Goal: Contribute content: Contribute content

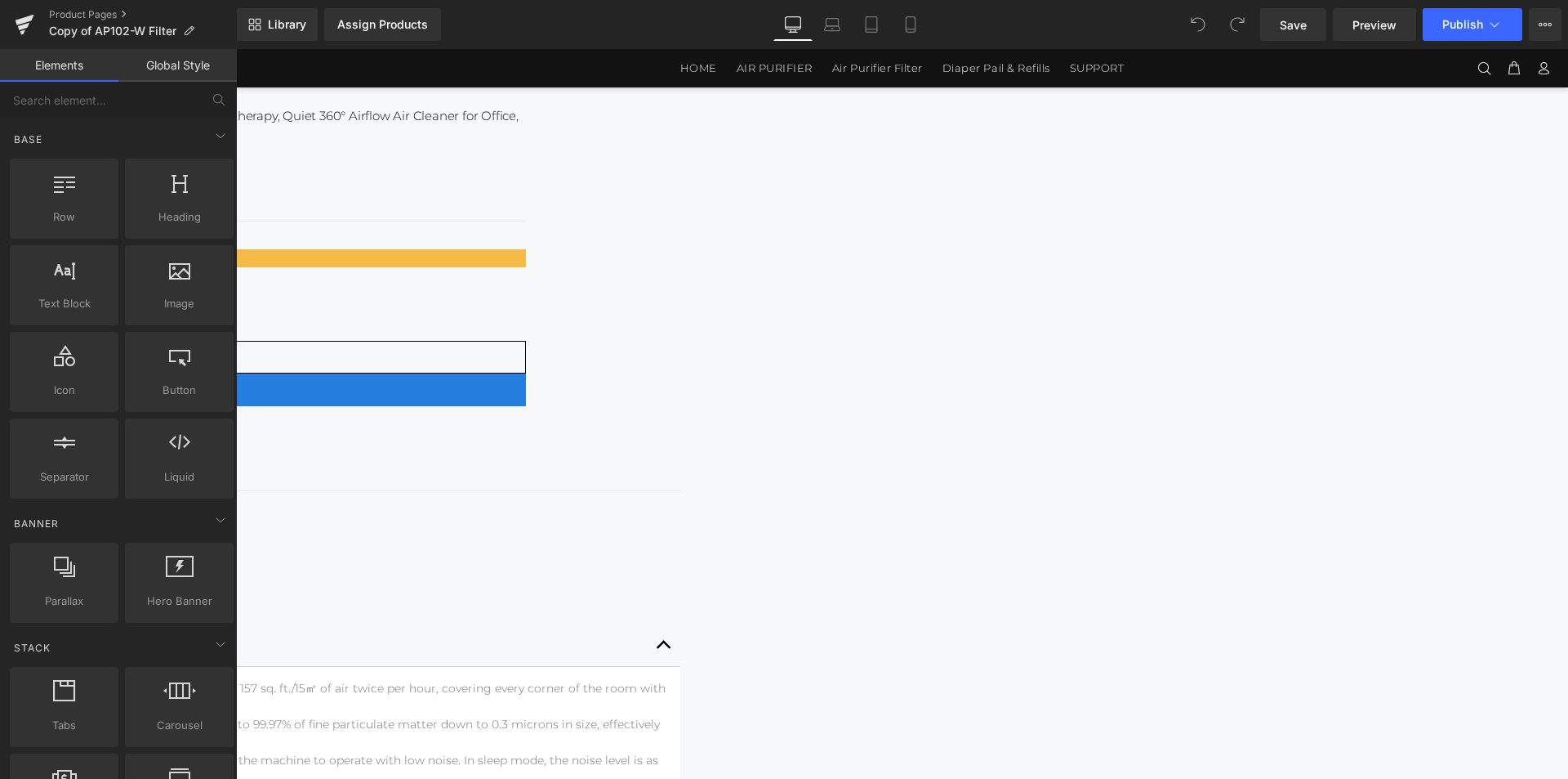
click at [668, 751] on li "[Sleeping Partner] Bedroom Air Purifier utilizes magnetic levitation brushless …" at bounding box center [129, 768] width 1077 height 36
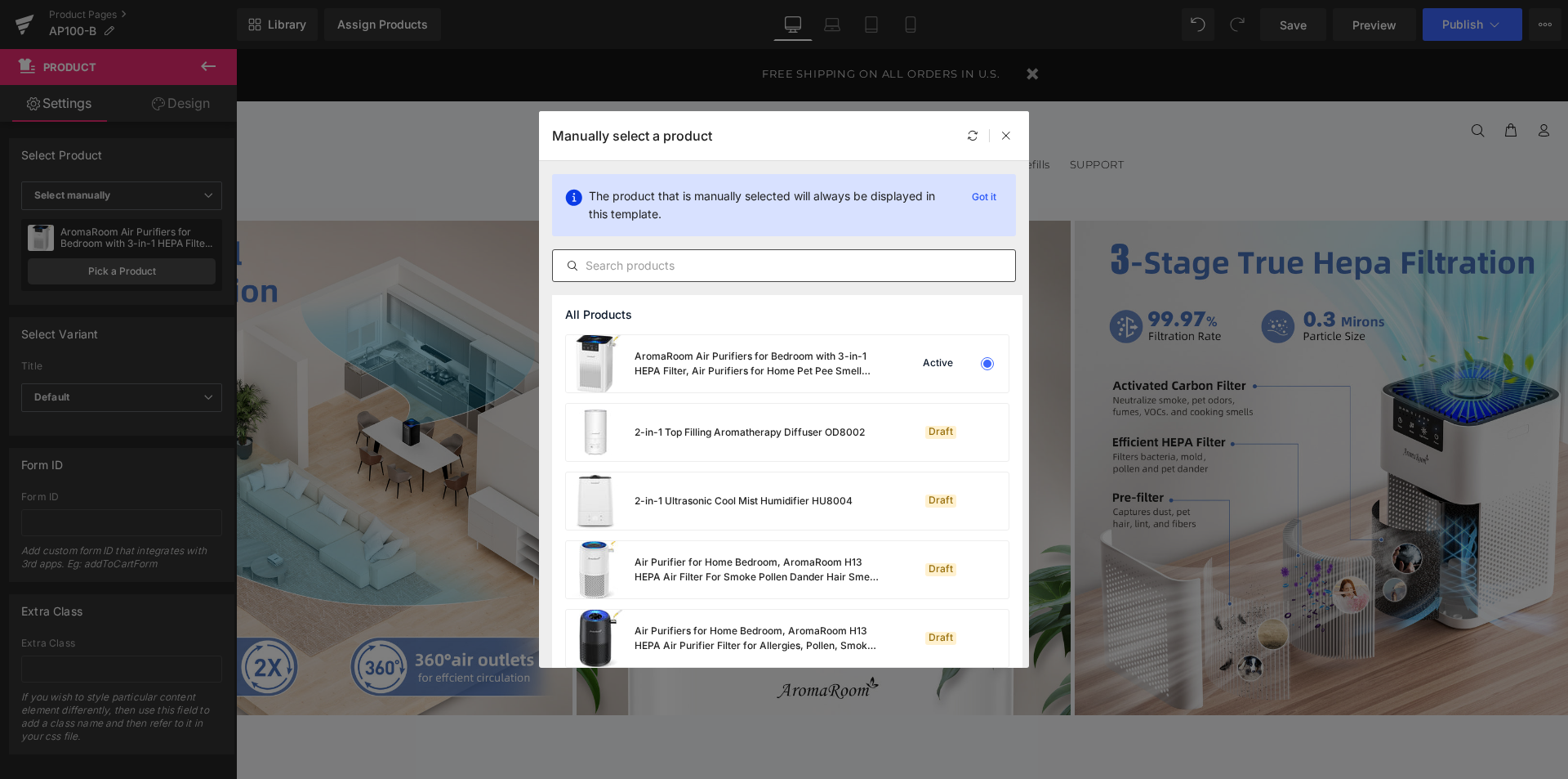
click at [620, 271] on input "text" at bounding box center [784, 265] width 462 height 19
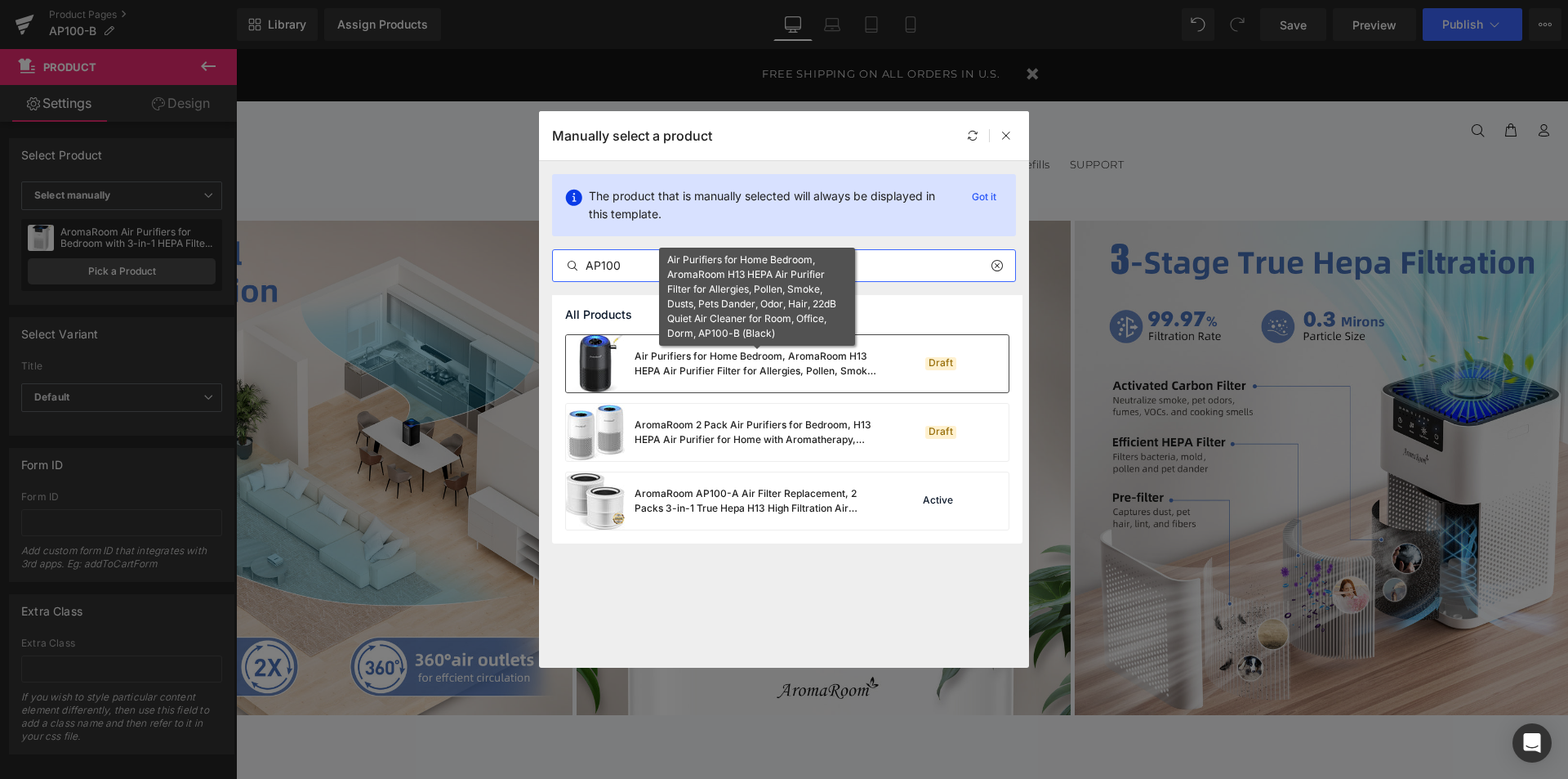
type input "AP100"
click at [821, 359] on div "Air Purifiers for Home Bedroom, AromaRoom H13 HEPA Air Purifier Filter for Alle…" at bounding box center [757, 364] width 245 height 30
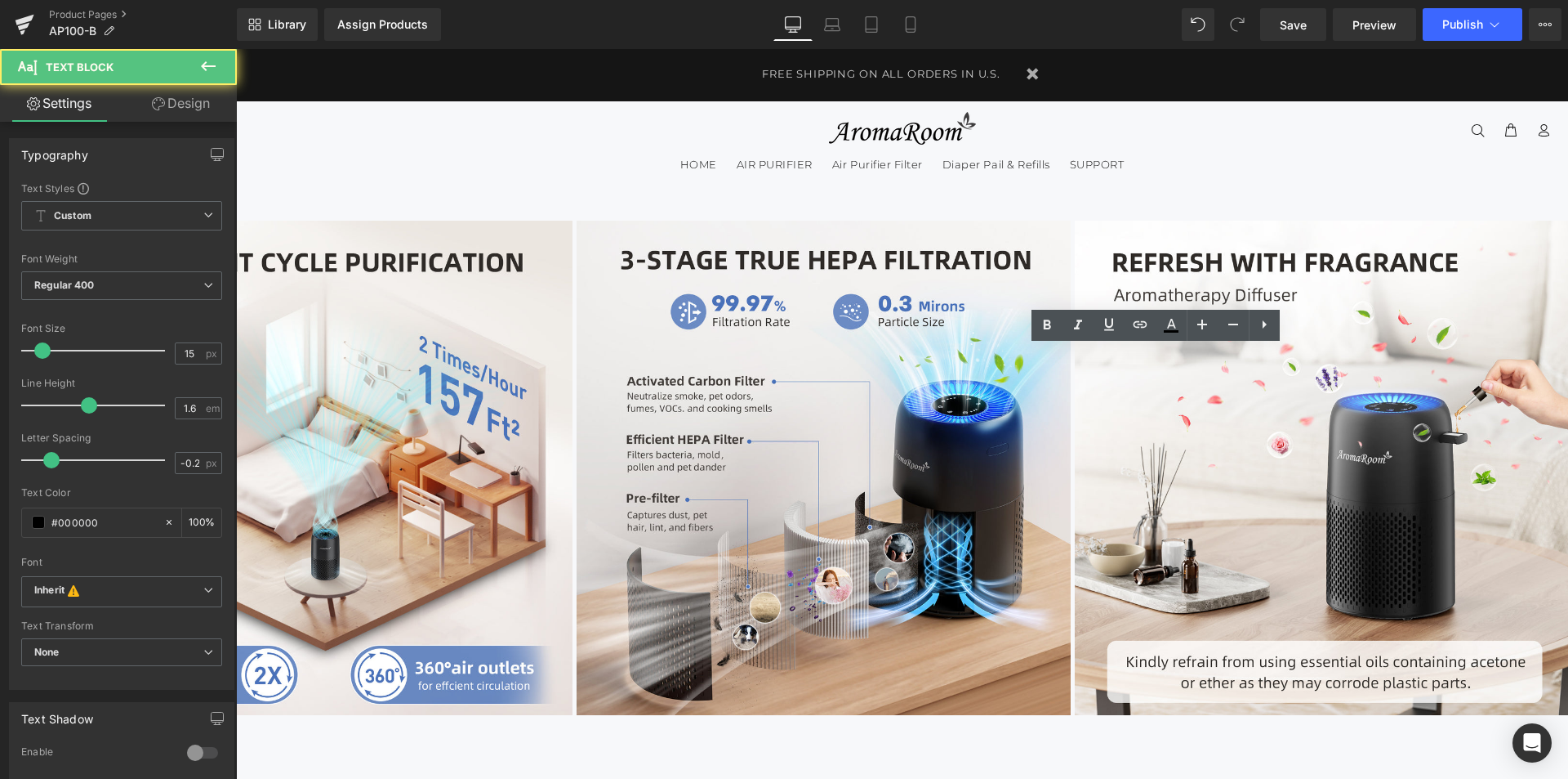
drag, startPoint x: 1222, startPoint y: 395, endPoint x: 928, endPoint y: 354, distance: 296.8
paste div
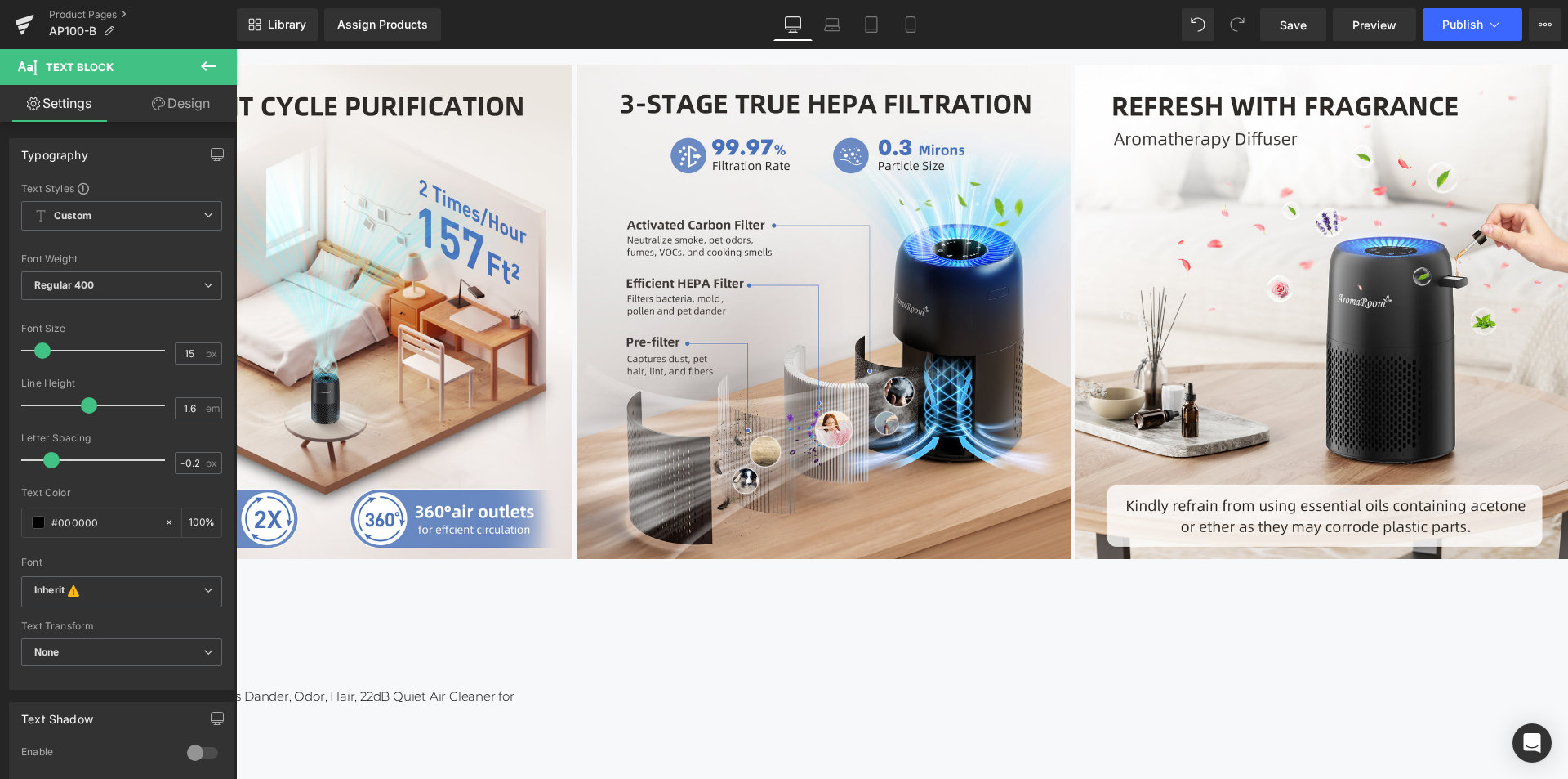
scroll to position [157, 0]
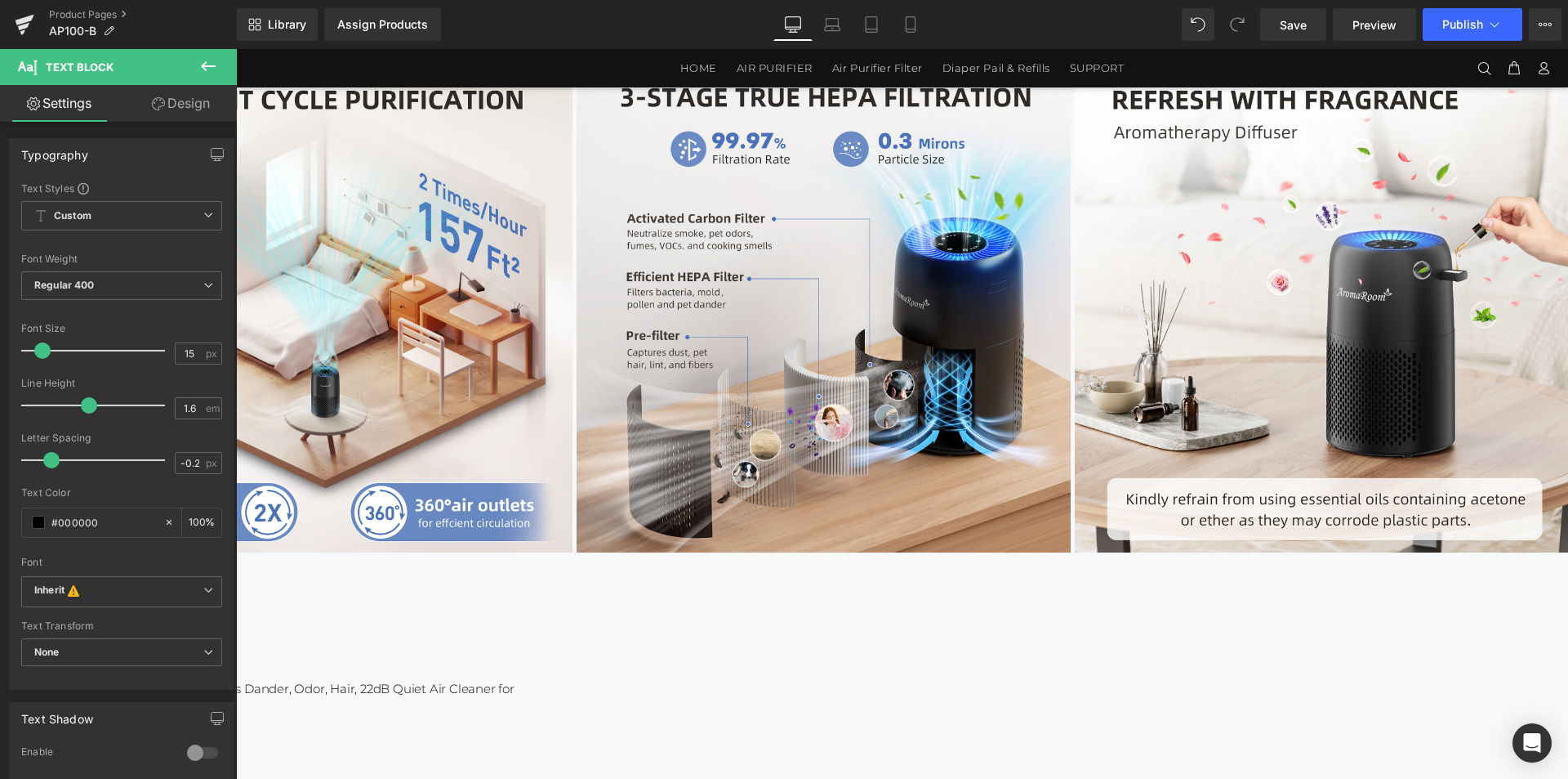
click at [236, 49] on link at bounding box center [236, 49] width 0 height 0
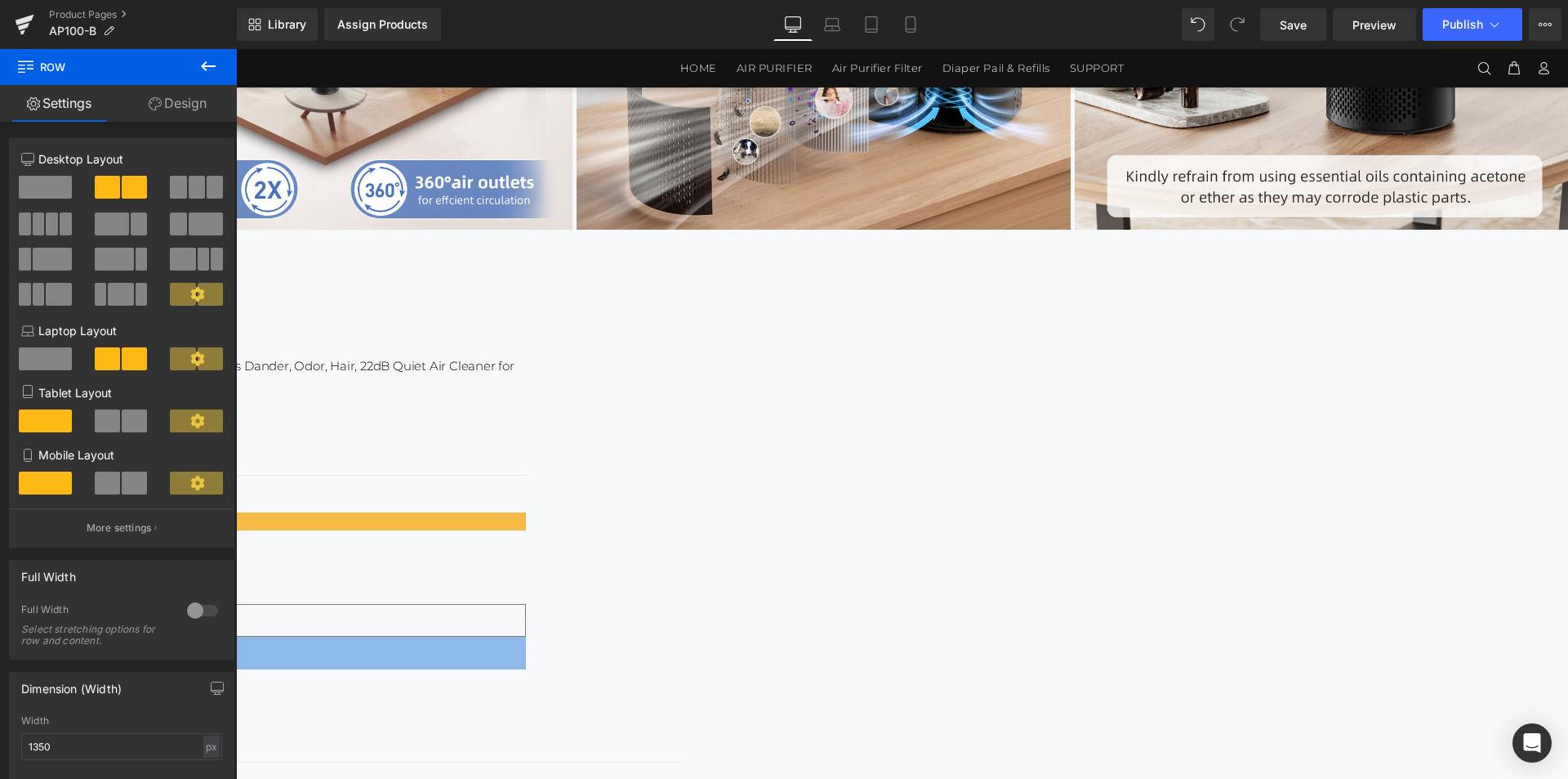
scroll to position [484, 0]
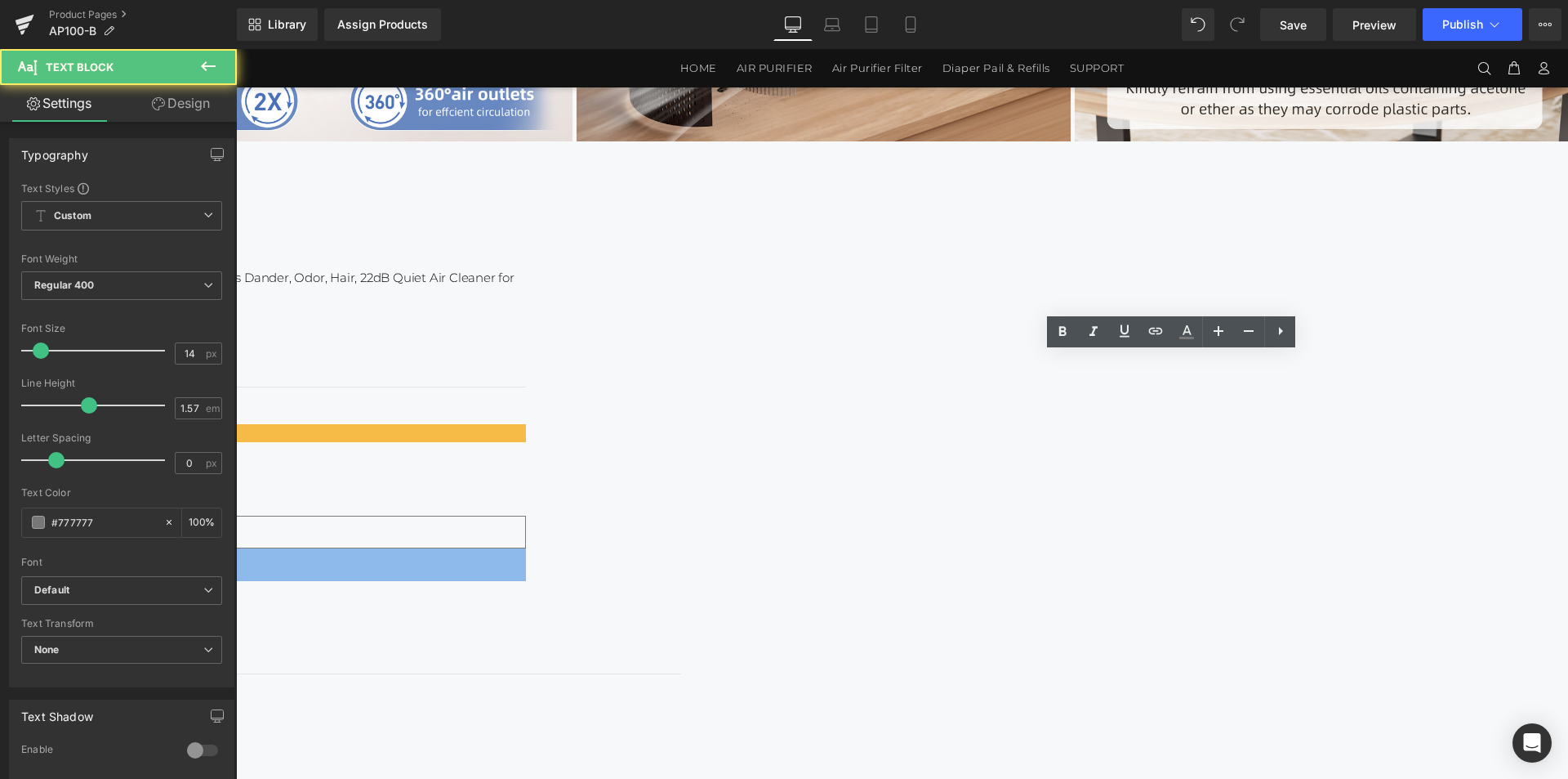
scroll to position [647, 0]
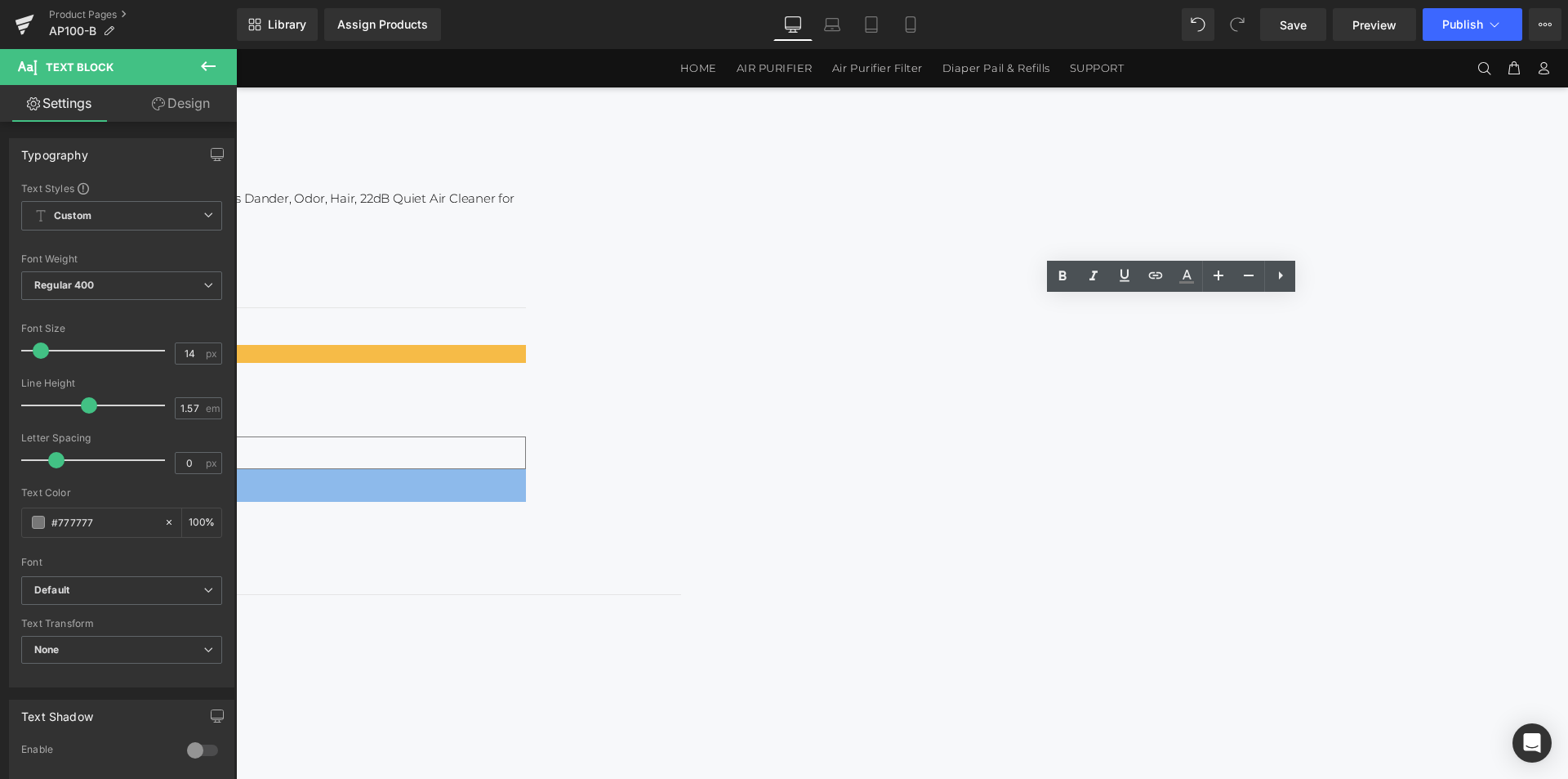
drag, startPoint x: 1408, startPoint y: 544, endPoint x: 941, endPoint y: 305, distance: 524.6
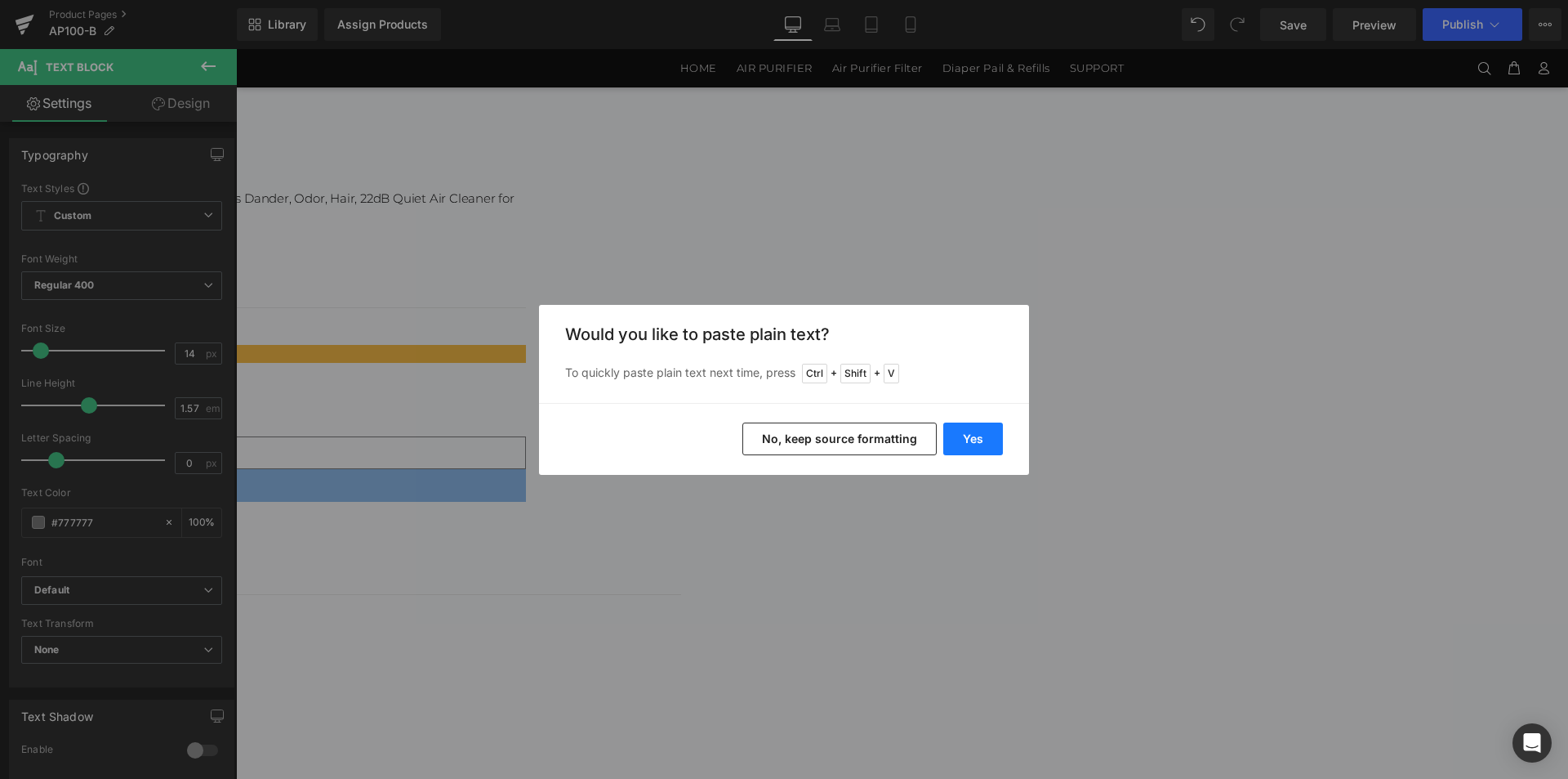
click at [978, 432] on button "Yes" at bounding box center [973, 439] width 60 height 32
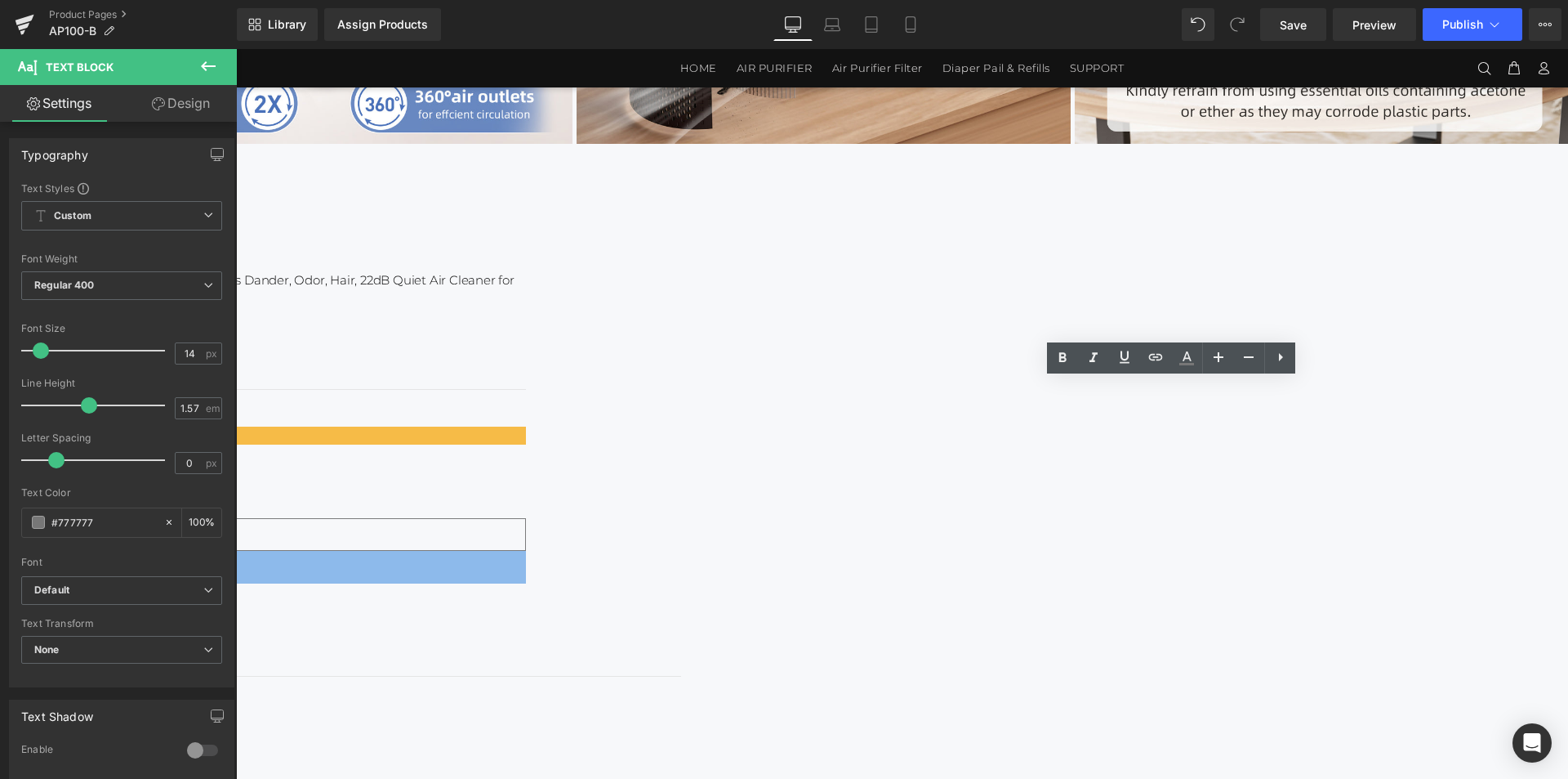
scroll to position [484, 0]
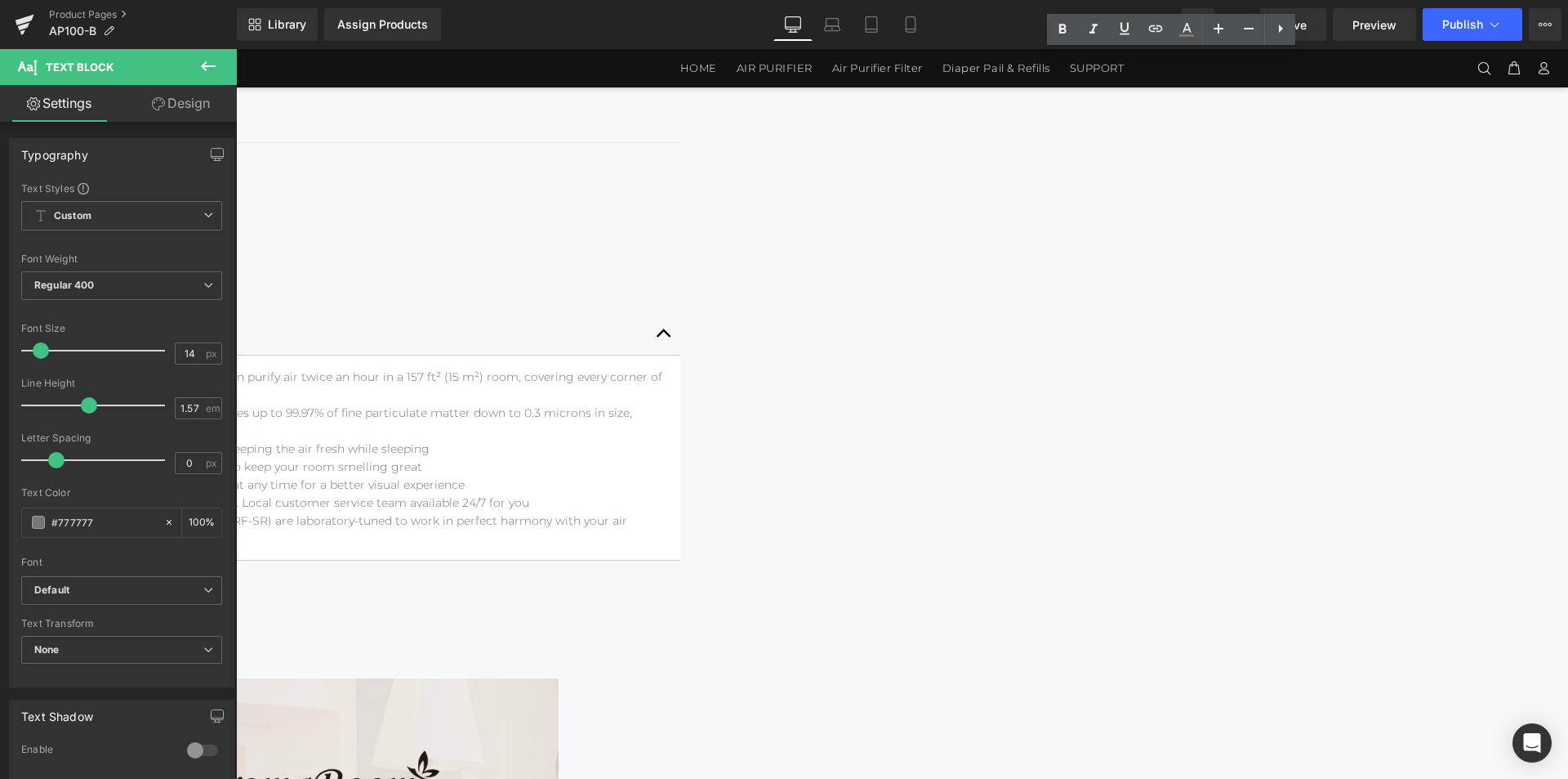
scroll to position [1302, 0]
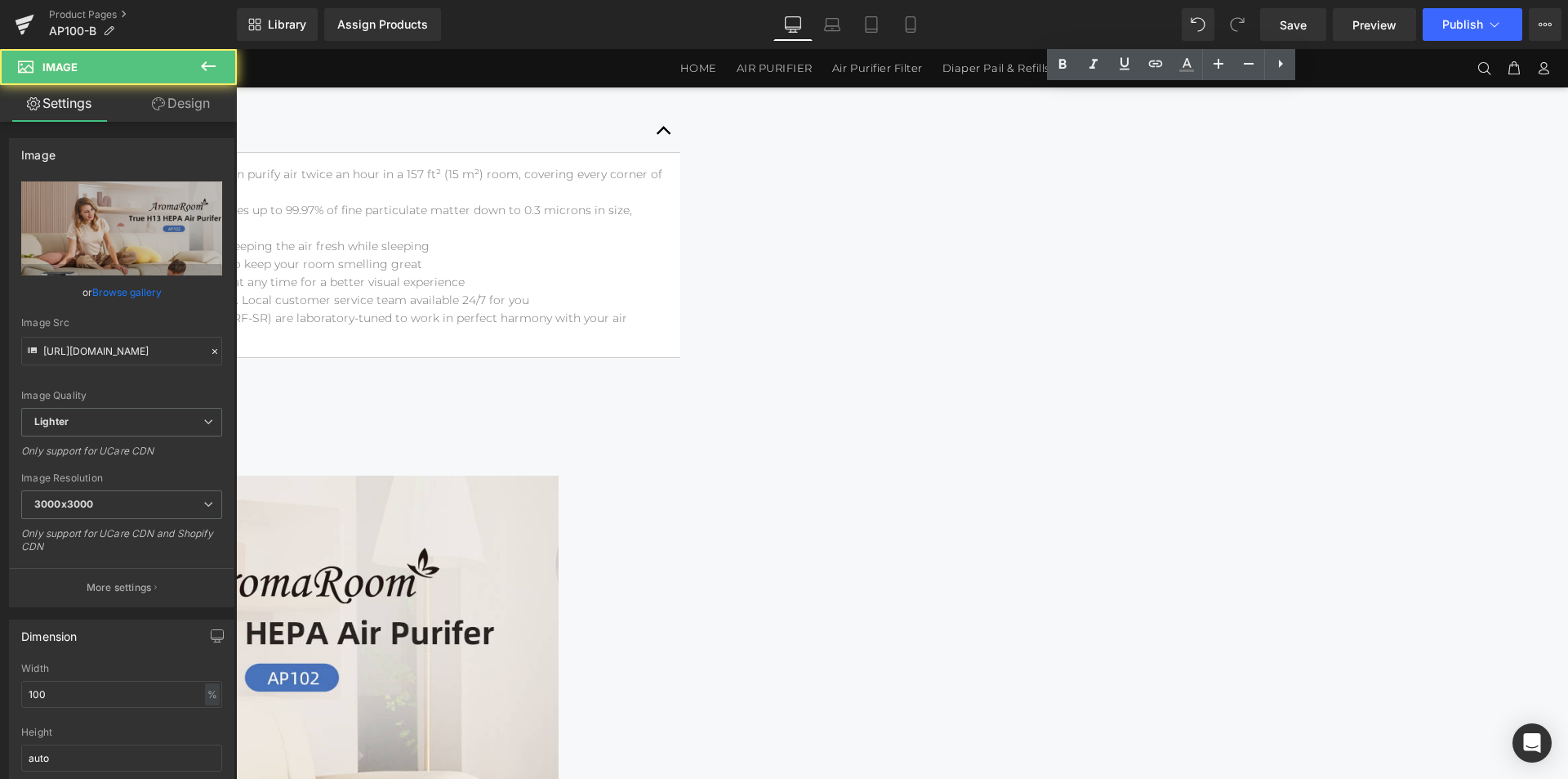
click at [559, 475] on img at bounding box center [68, 676] width 980 height 402
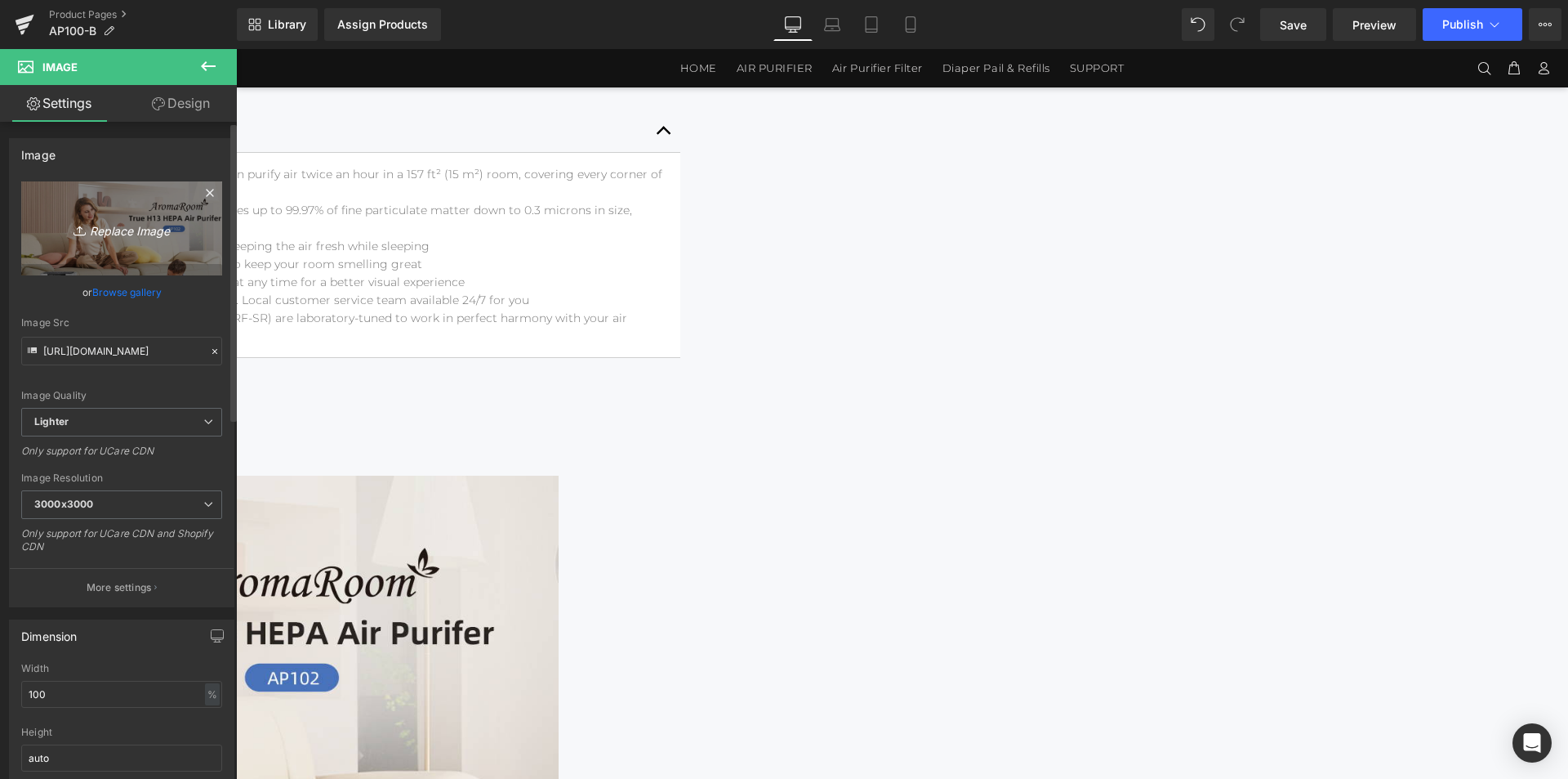
click at [150, 237] on icon "Replace Image" at bounding box center [121, 228] width 130 height 20
type input "C:\fakepath\黑色-1464x3600_01.jpg"
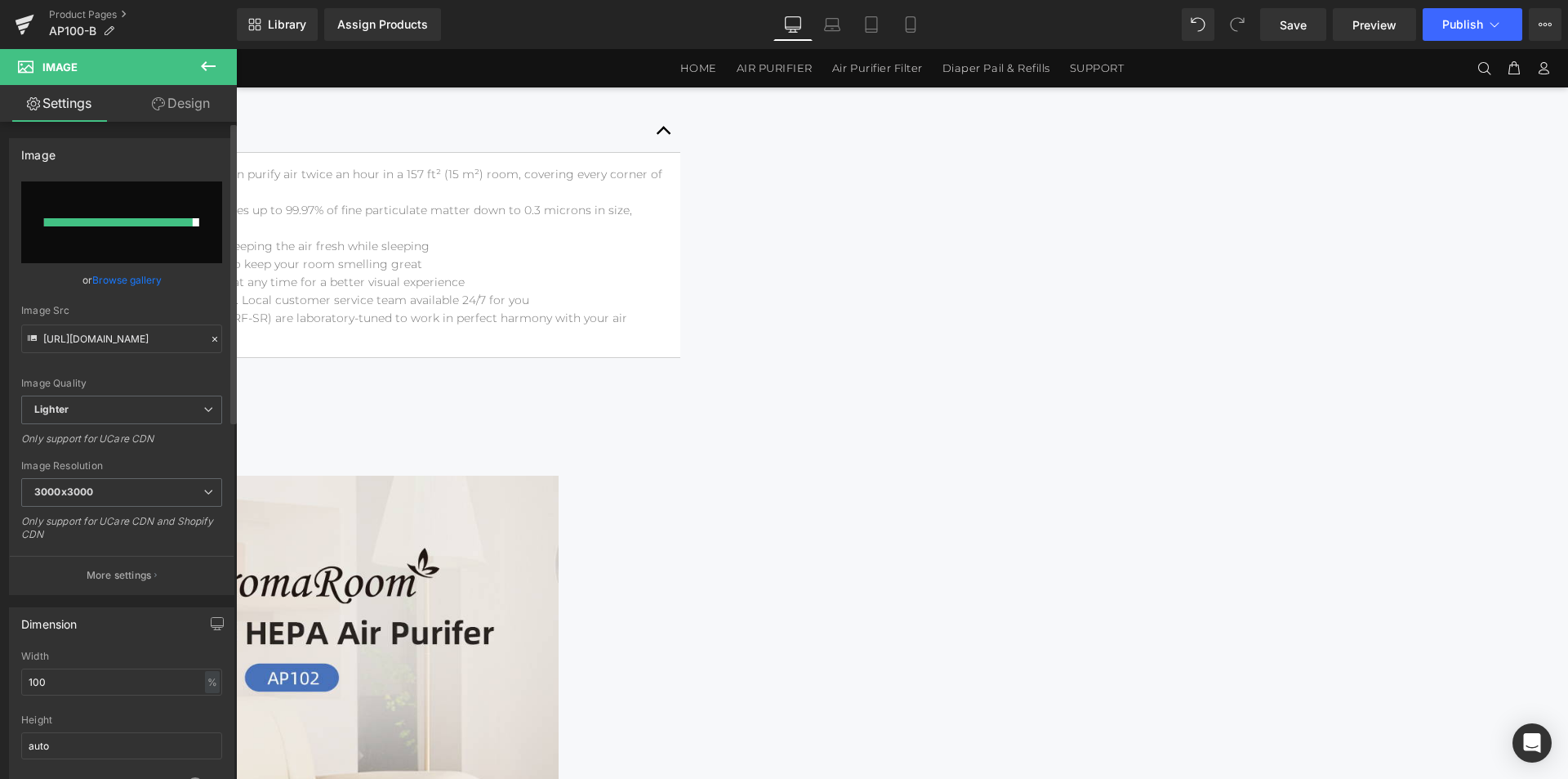
type input "https://ucarecdn.com/1045b96d-3eee-43be-bf50-36aa62ae94c1/-/format/auto/-/previ…"
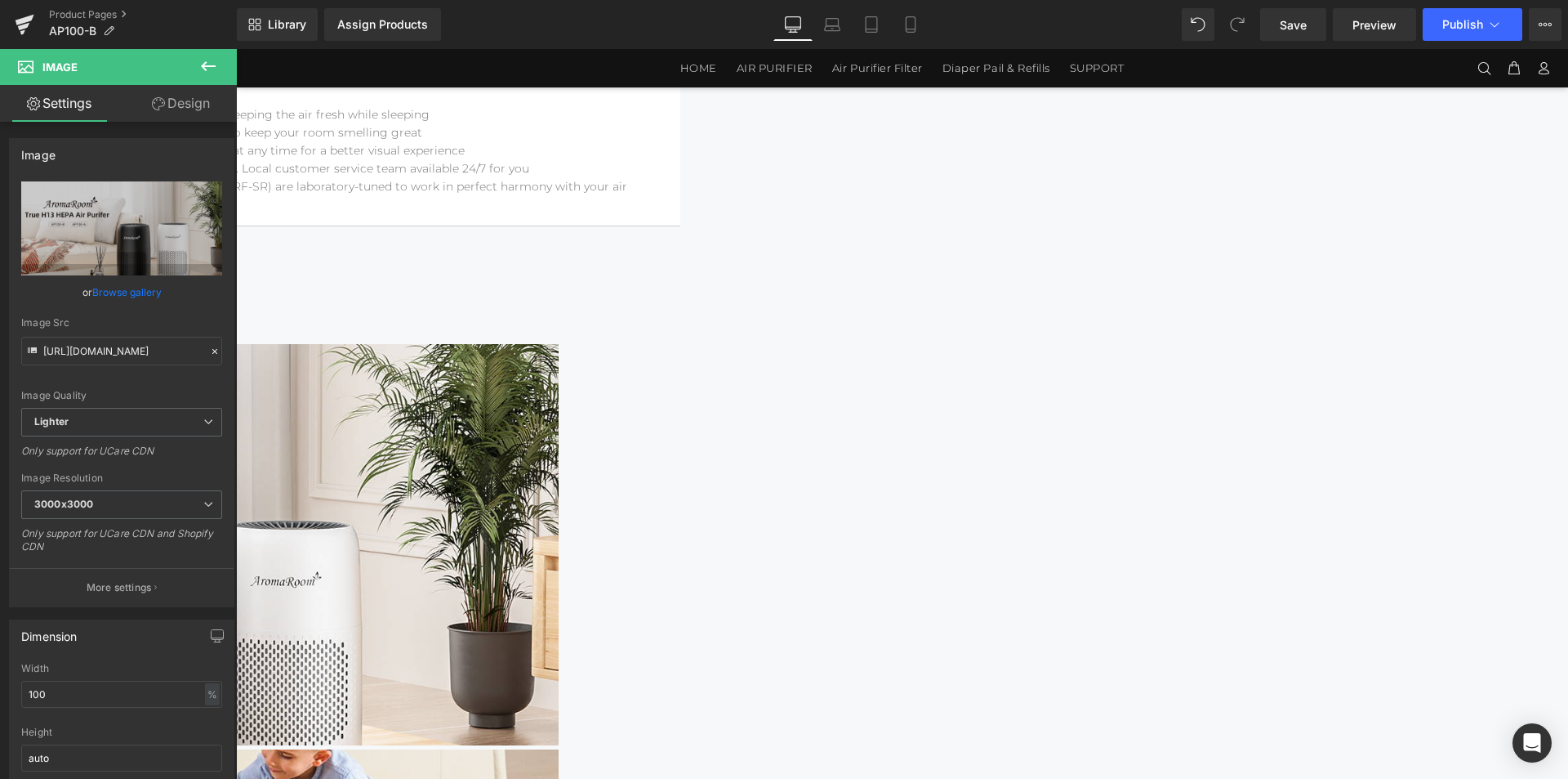
scroll to position [1629, 0]
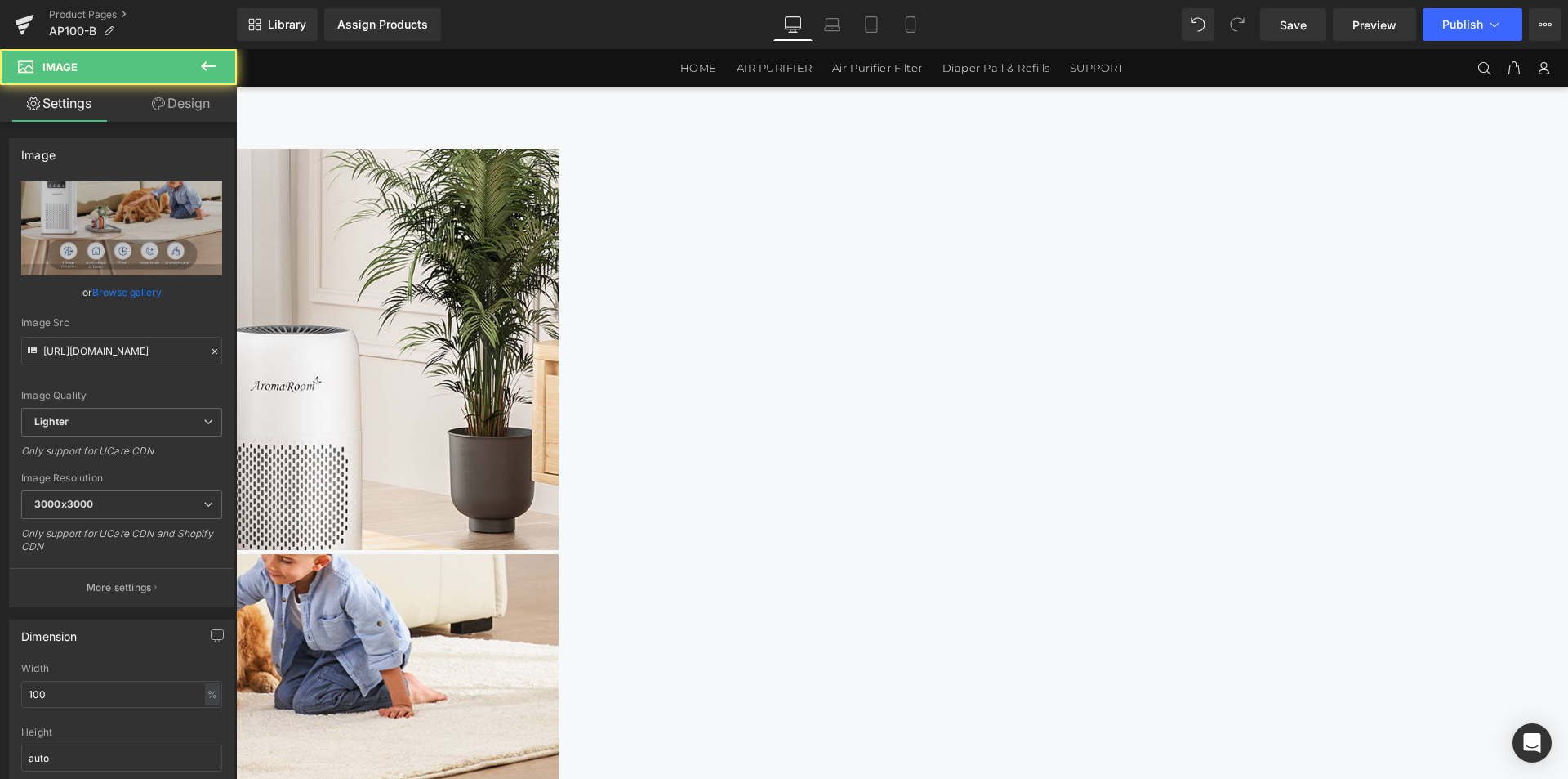
click at [559, 554] on img at bounding box center [68, 754] width 980 height 402
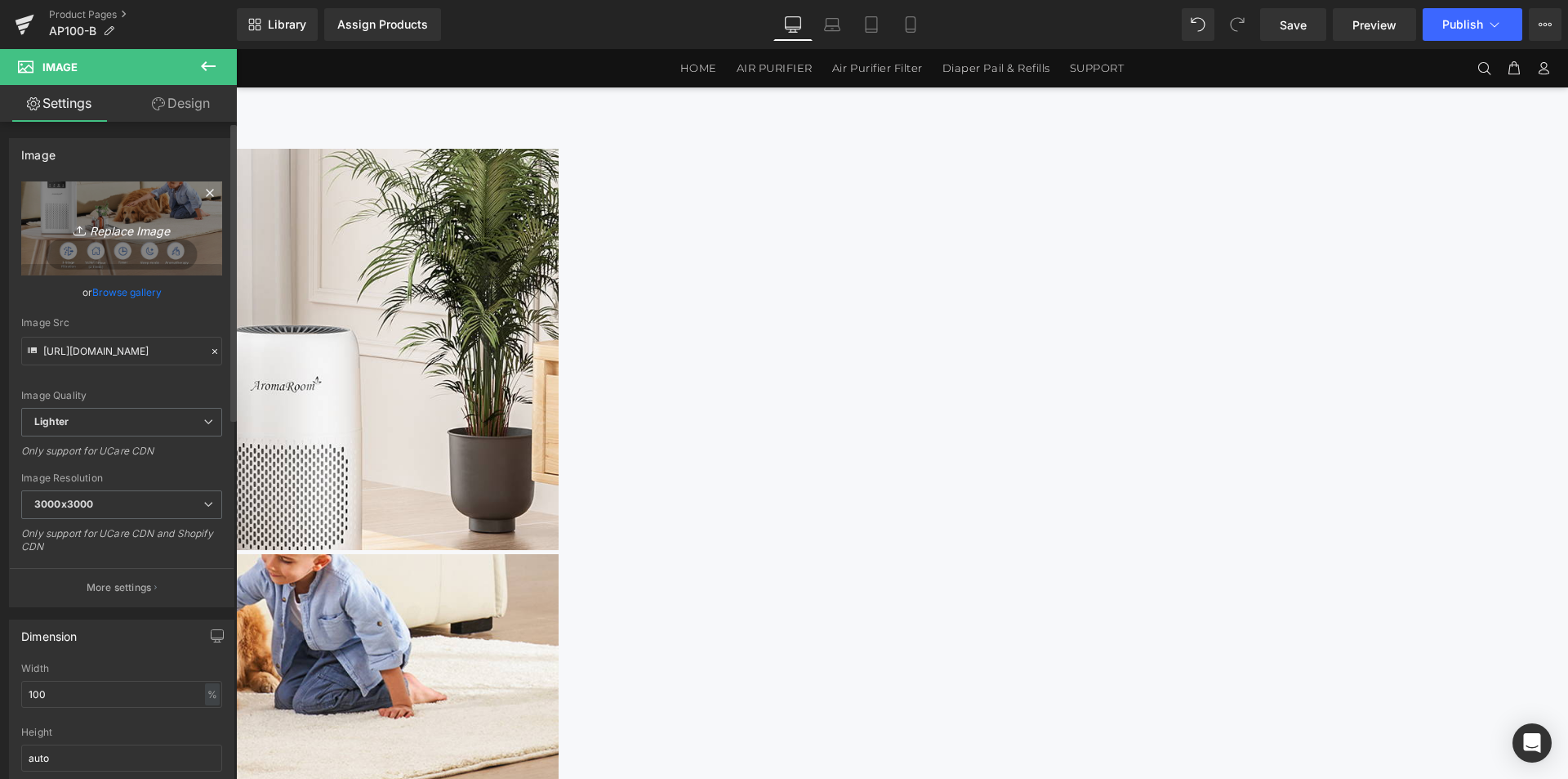
click at [205, 242] on link "Replace Image" at bounding box center [122, 228] width 201 height 94
type input "C:\fakepath\黑色-1464x3600_02.jpg"
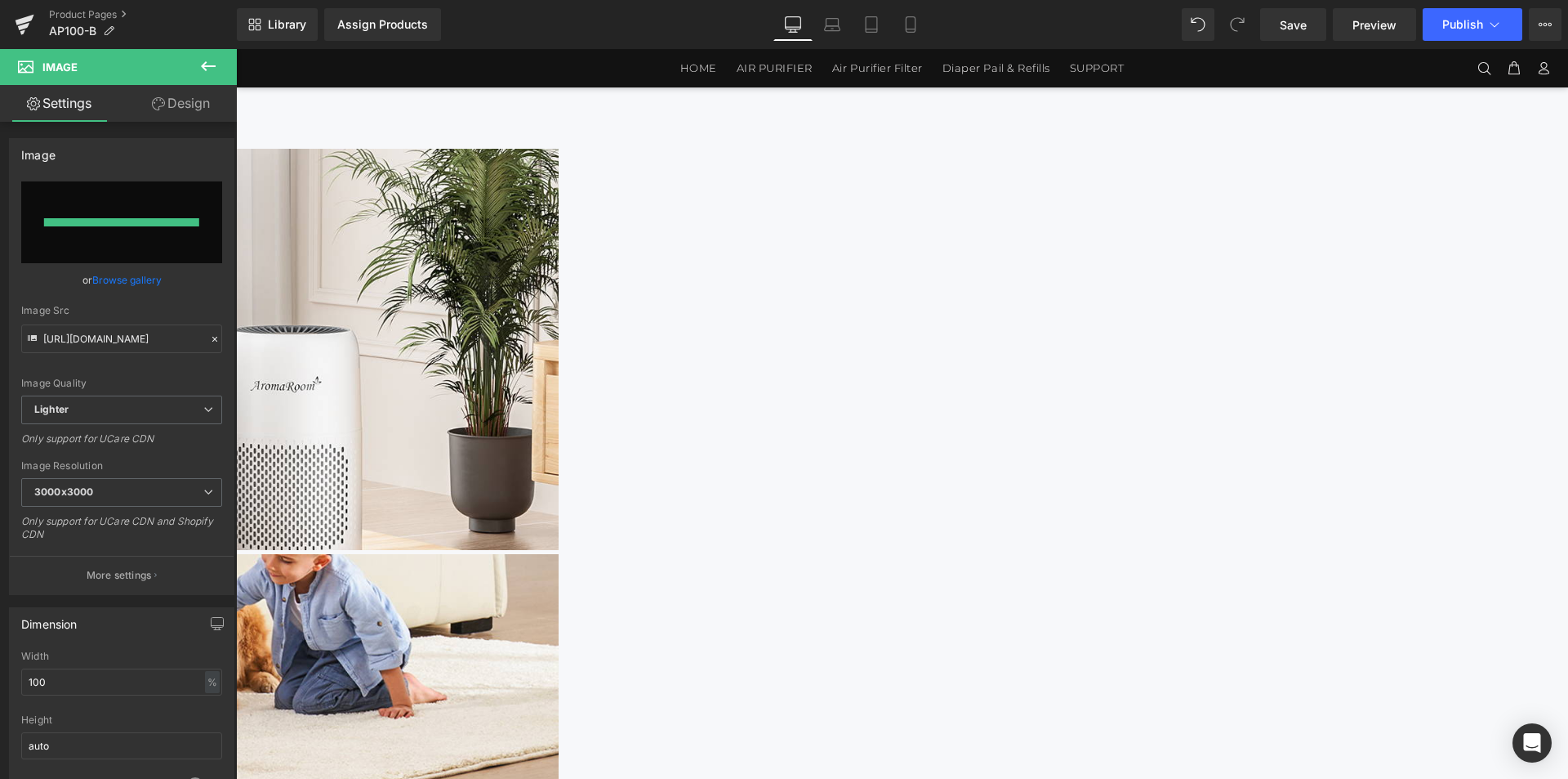
type input "https://ucarecdn.com/7732f9c3-a425-4211-830b-bb307497e390/-/format/auto/-/previ…"
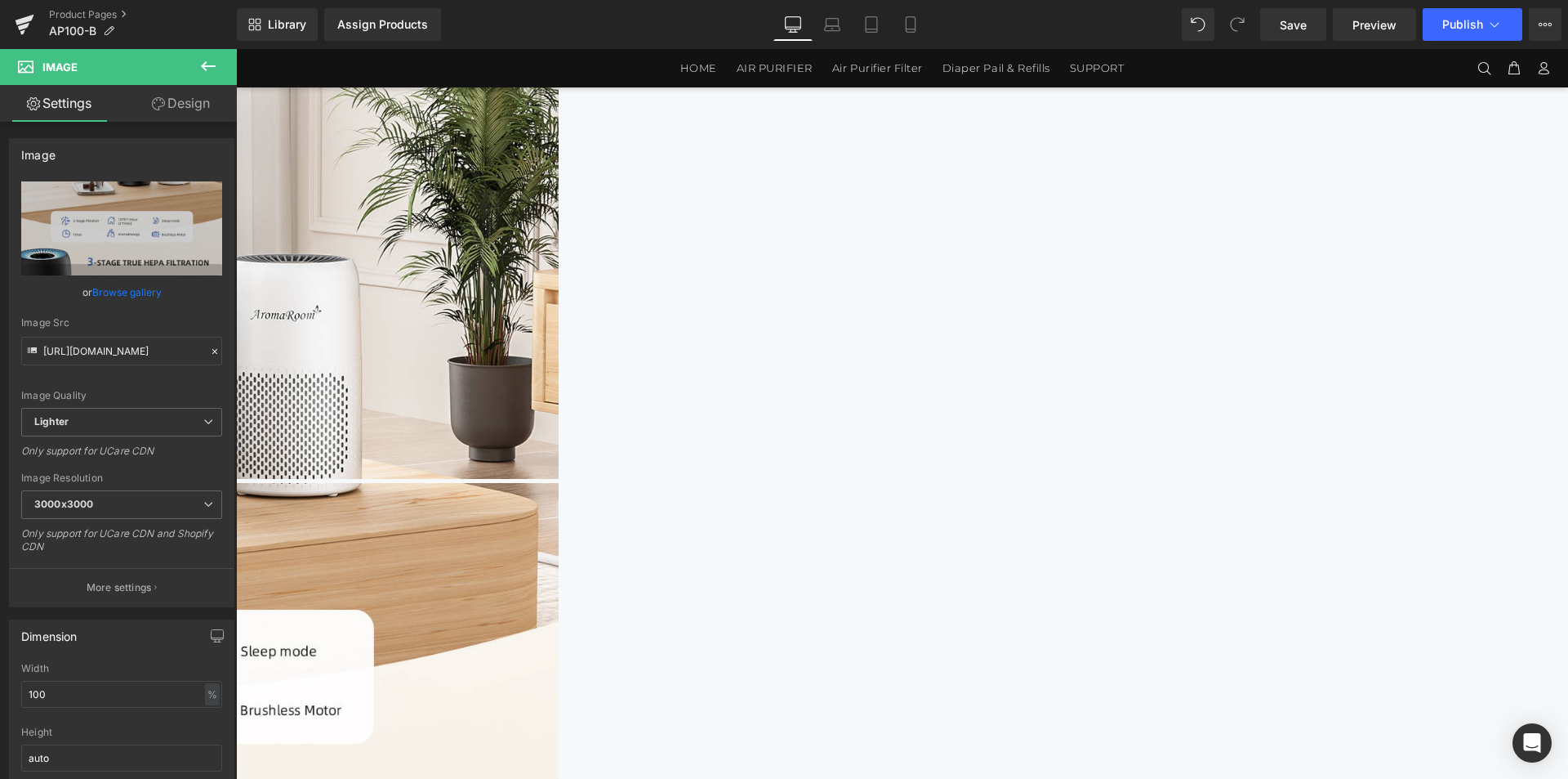
scroll to position [1710, 0]
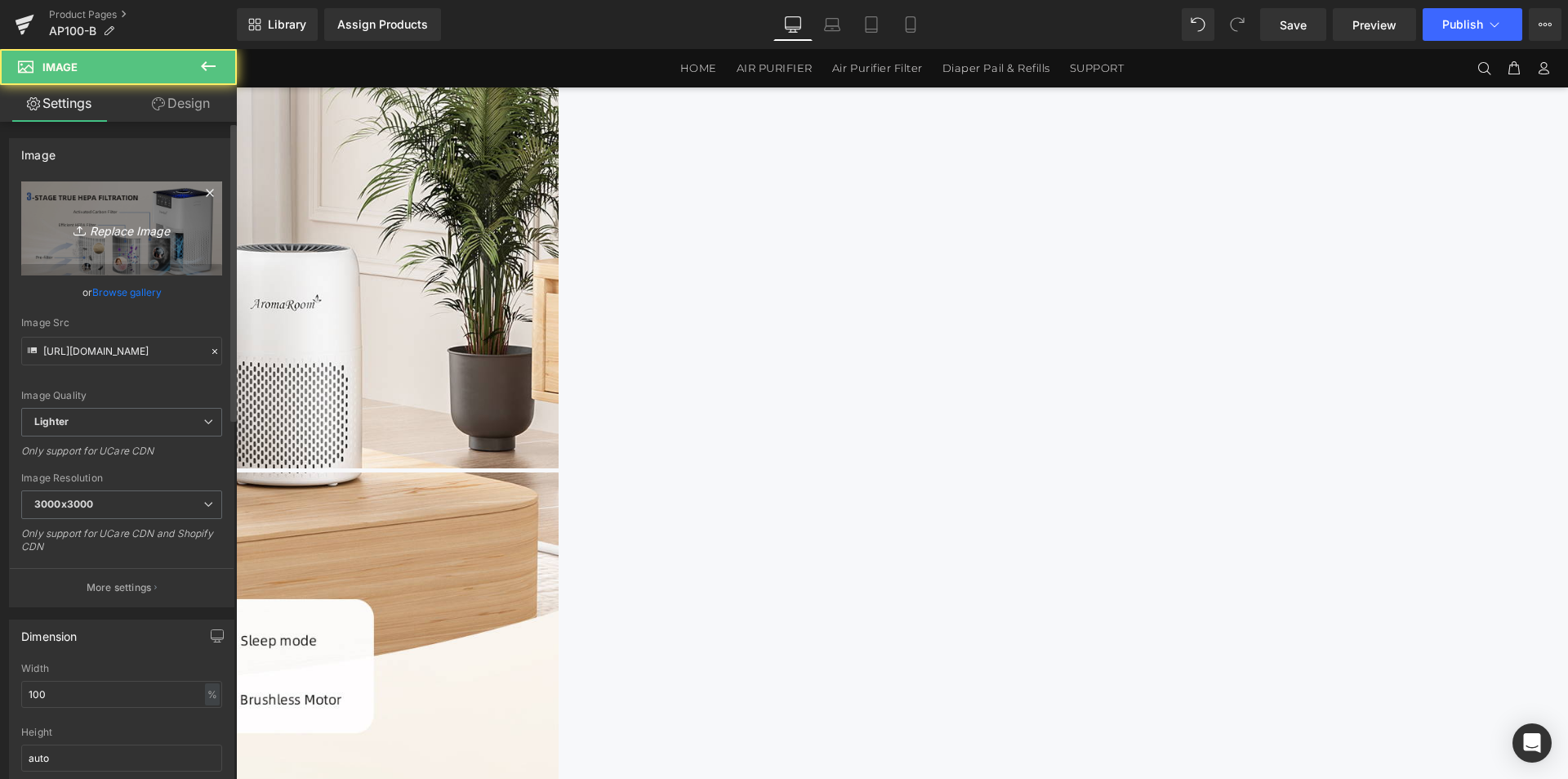
click at [142, 249] on link "Replace Image" at bounding box center [122, 228] width 201 height 94
type input "C:\fakepath\黑色-1464x3600_03.jpg"
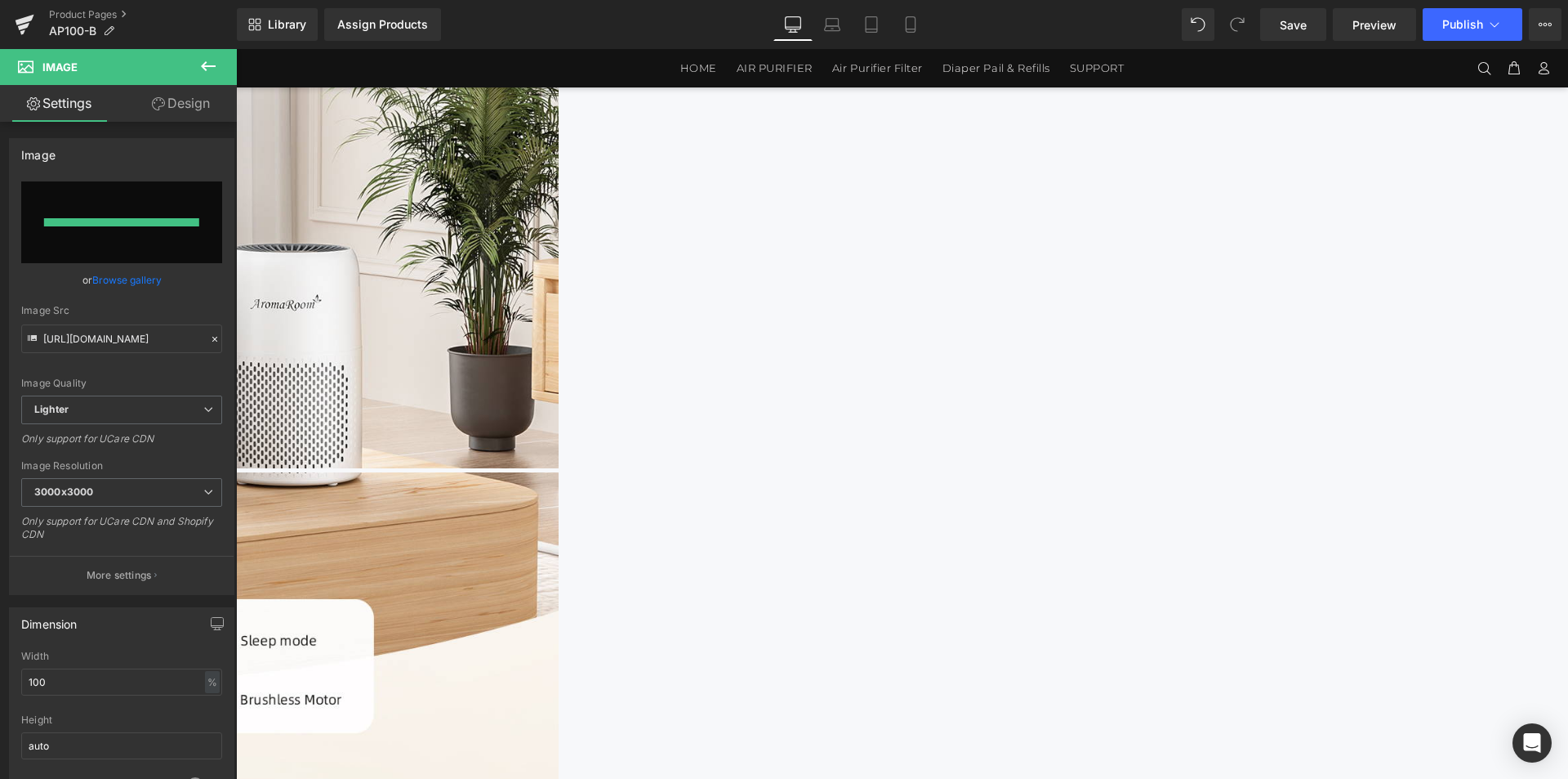
type input "https://ucarecdn.com/5457509f-59b9-46c7-aa64-89bece1ce1ac/-/format/auto/-/previ…"
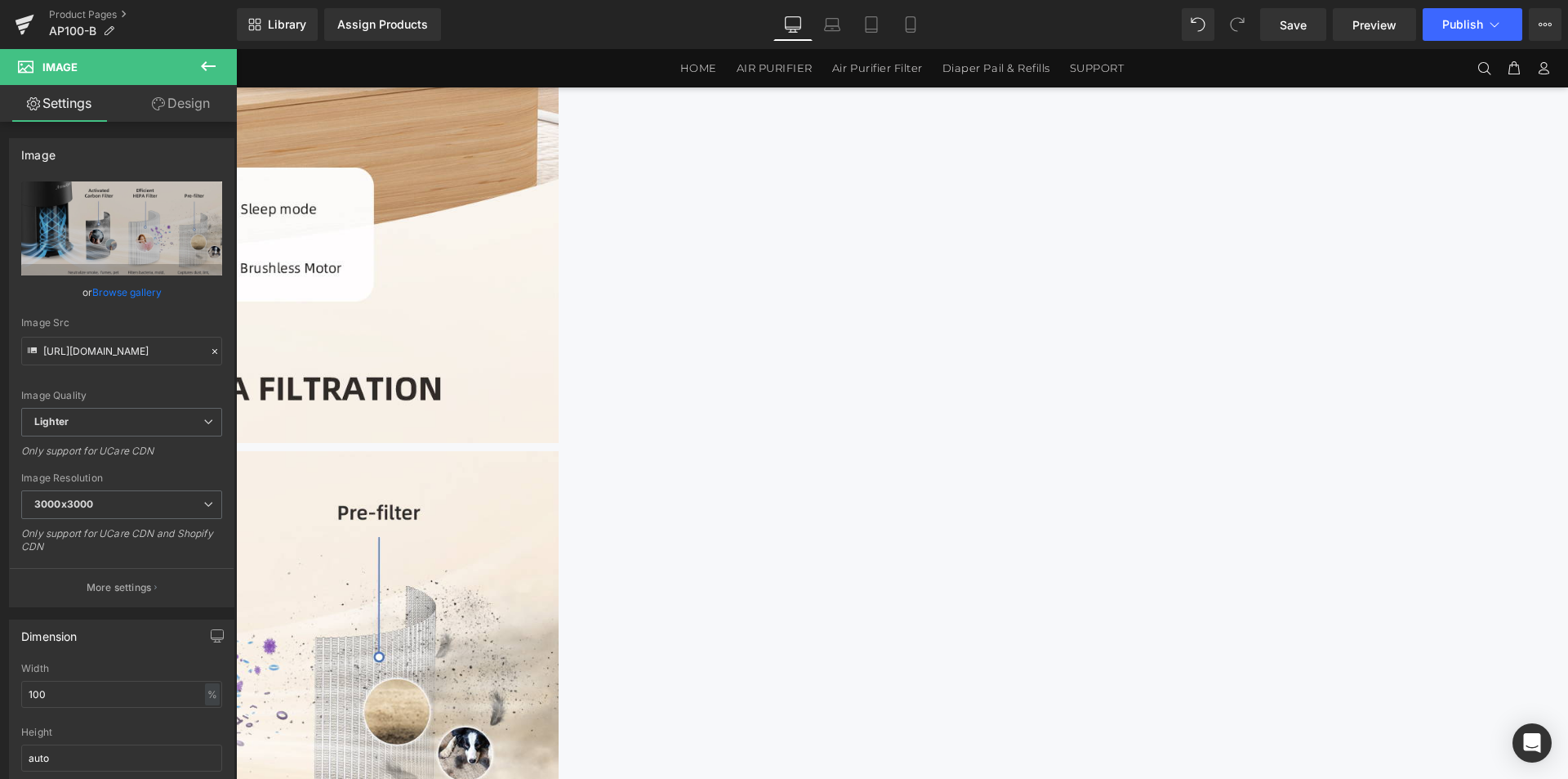
scroll to position [2282, 0]
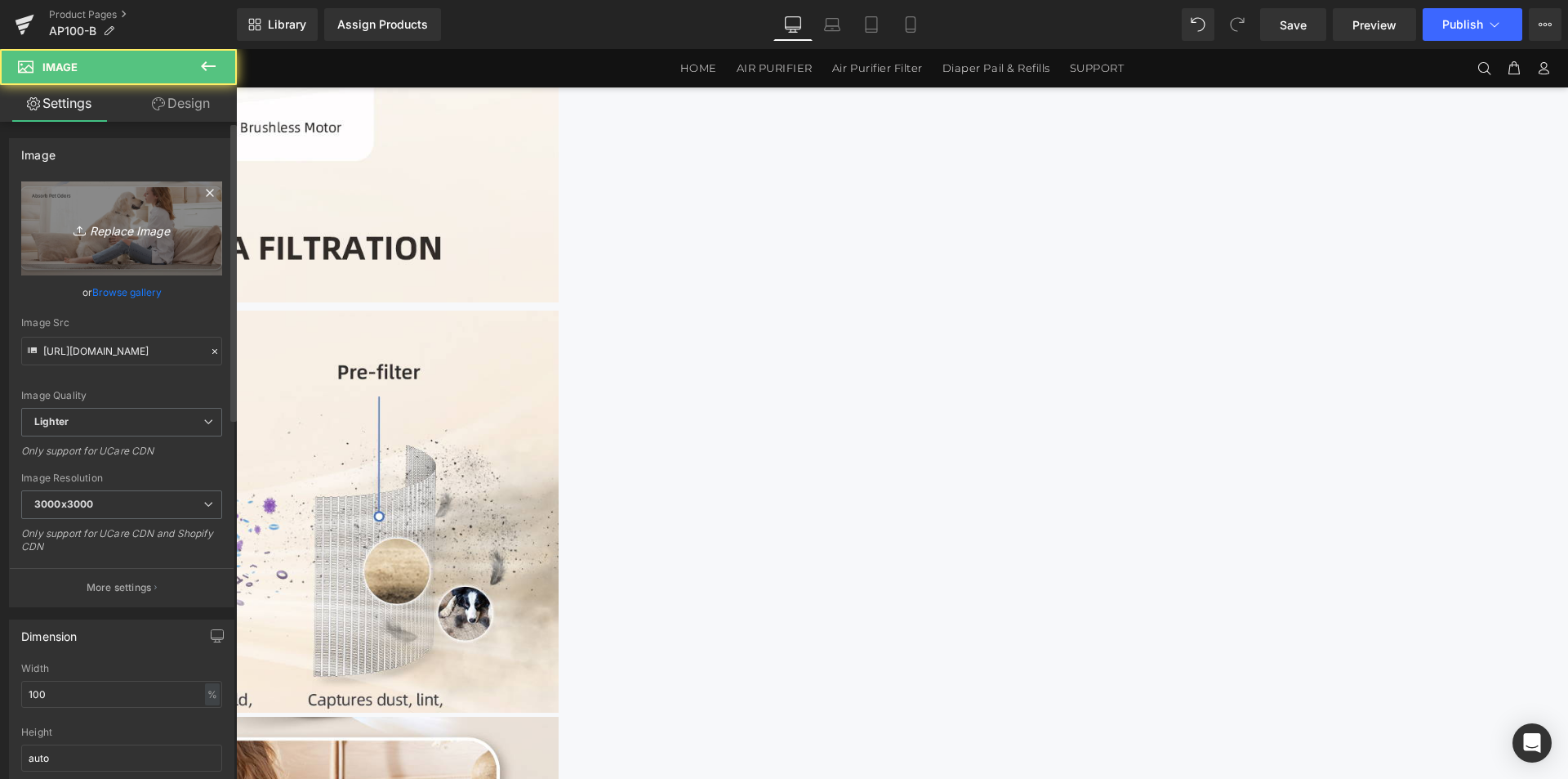
click at [172, 239] on link "Replace Image" at bounding box center [122, 228] width 201 height 94
type input "C:\fakepath\黑色-1464x3600_04.jpg"
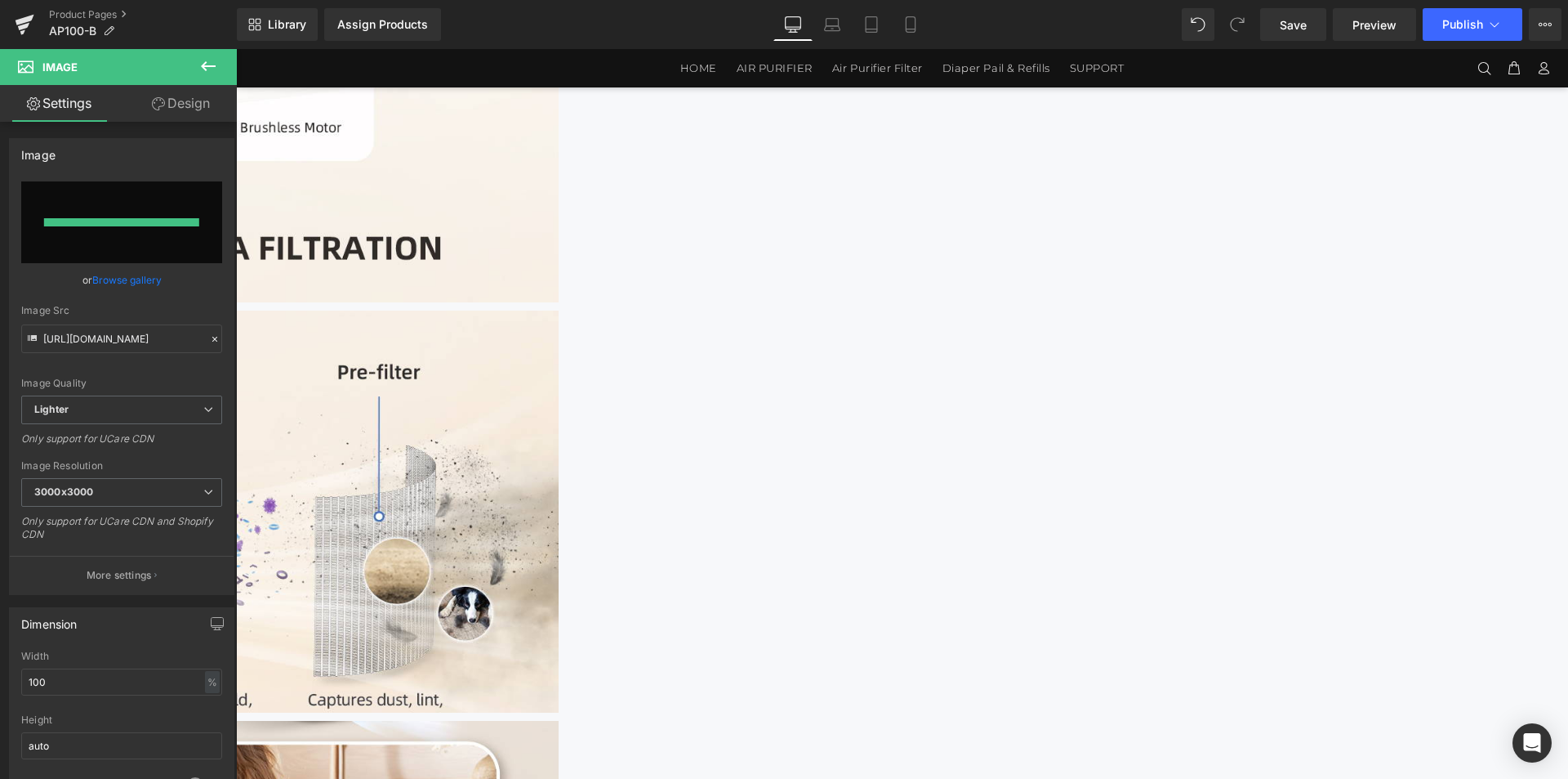
type input "https://ucarecdn.com/acd514f4-d3a9-43a4-ac1a-7cd821bed688/-/format/auto/-/previ…"
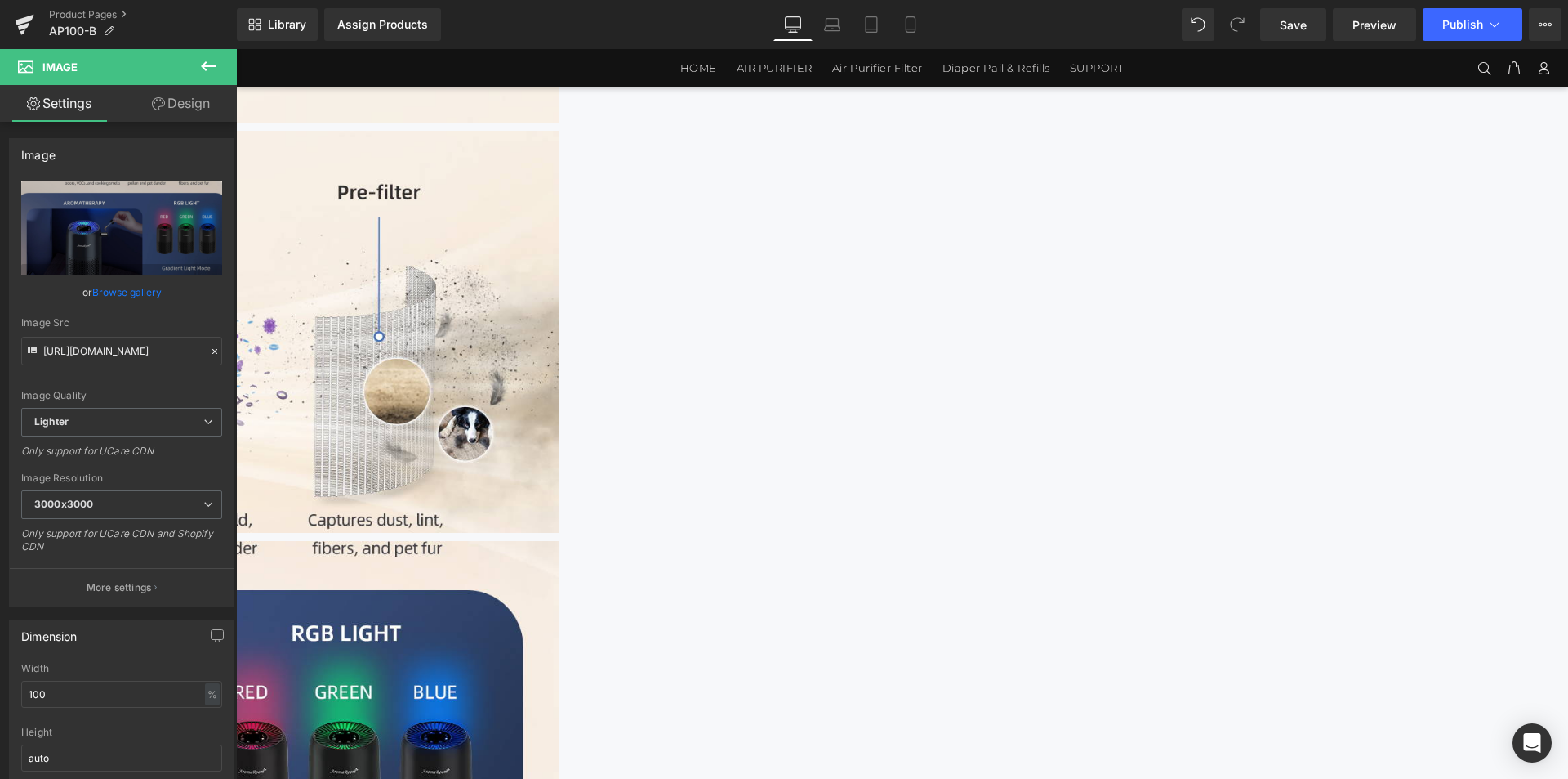
scroll to position [2609, 0]
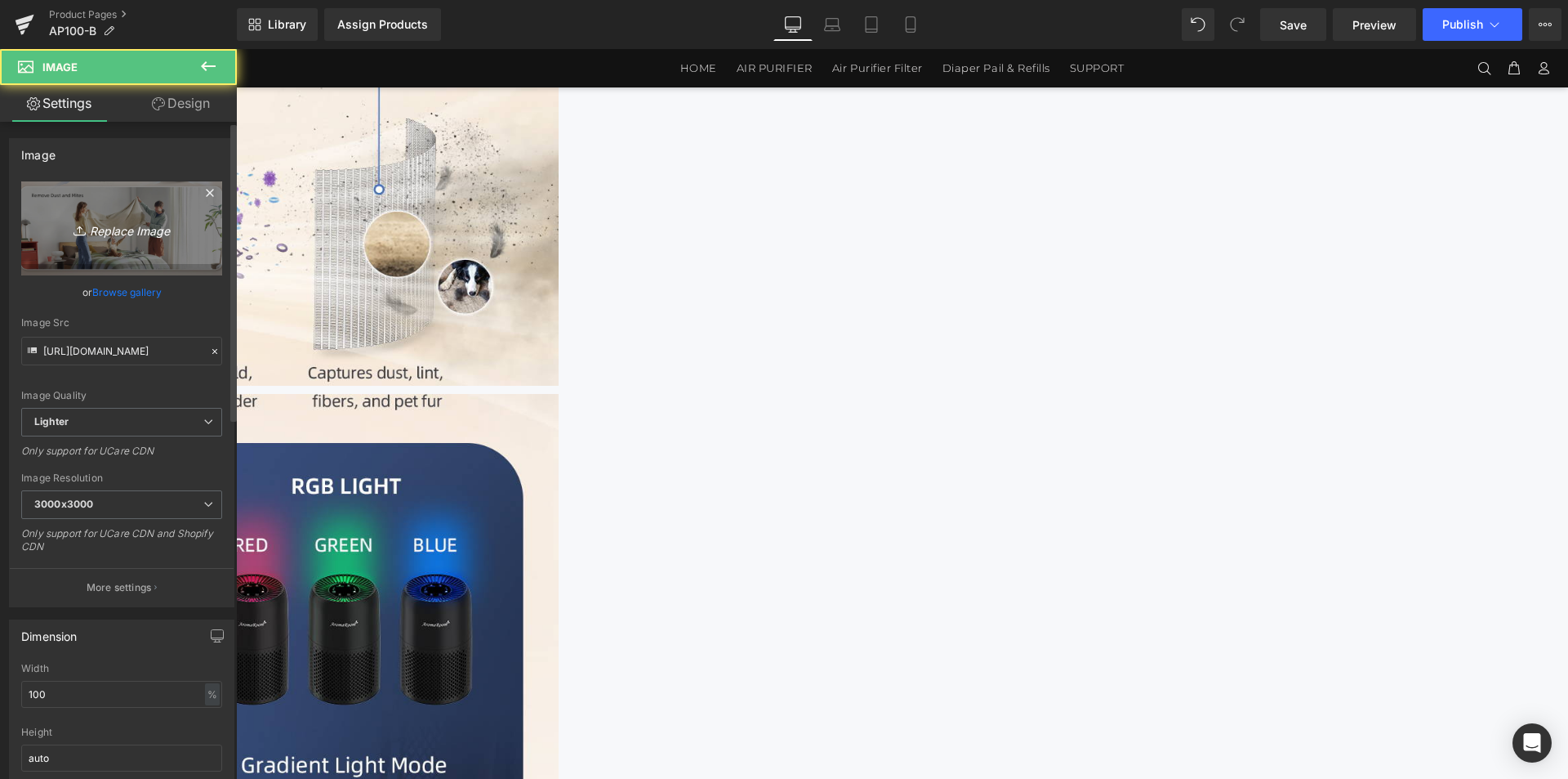
click at [30, 191] on link "Replace Image" at bounding box center [122, 228] width 201 height 94
type input "C:\fakepath\黑色-1464x3600_05.jpg"
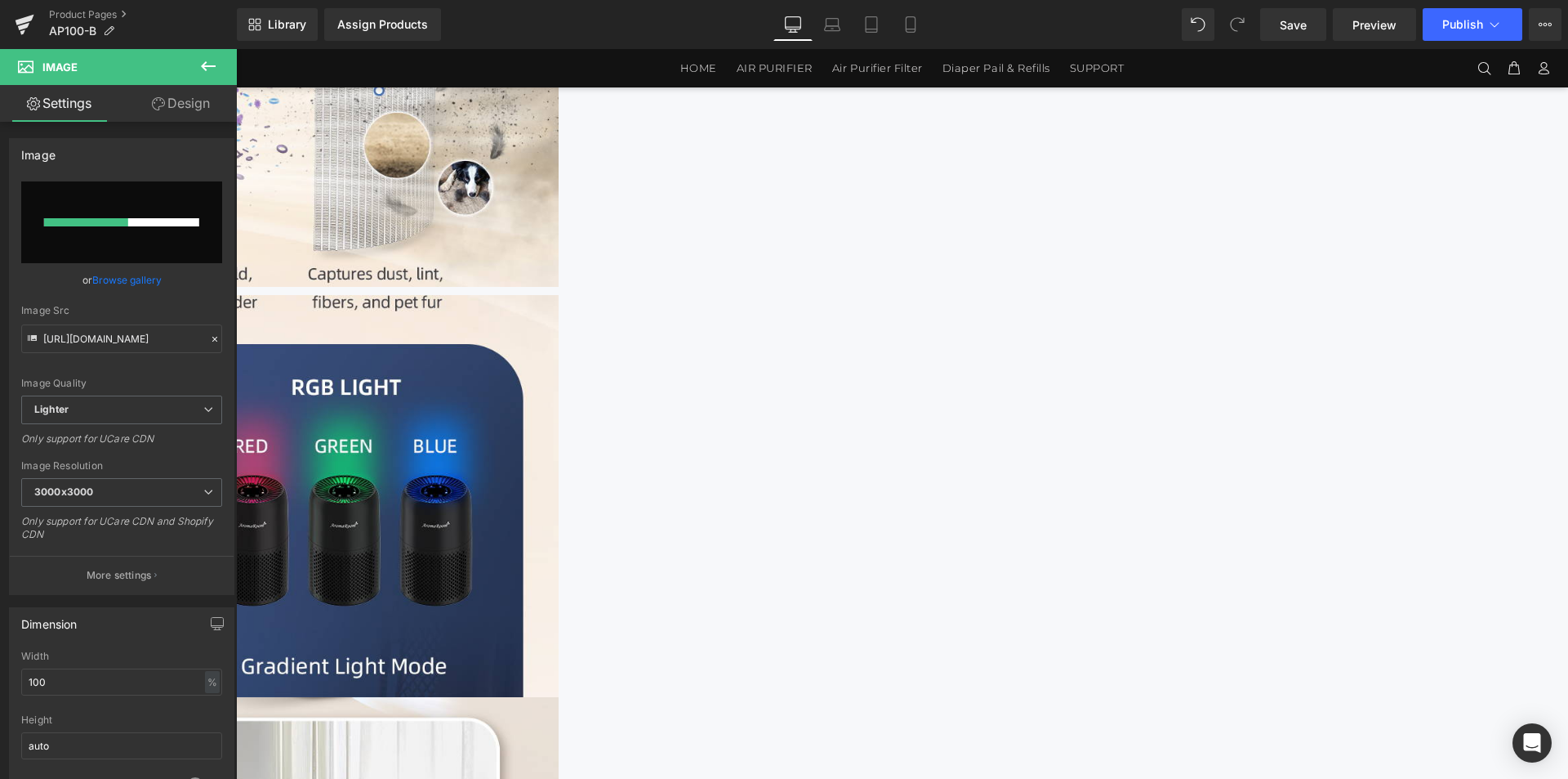
scroll to position [2854, 0]
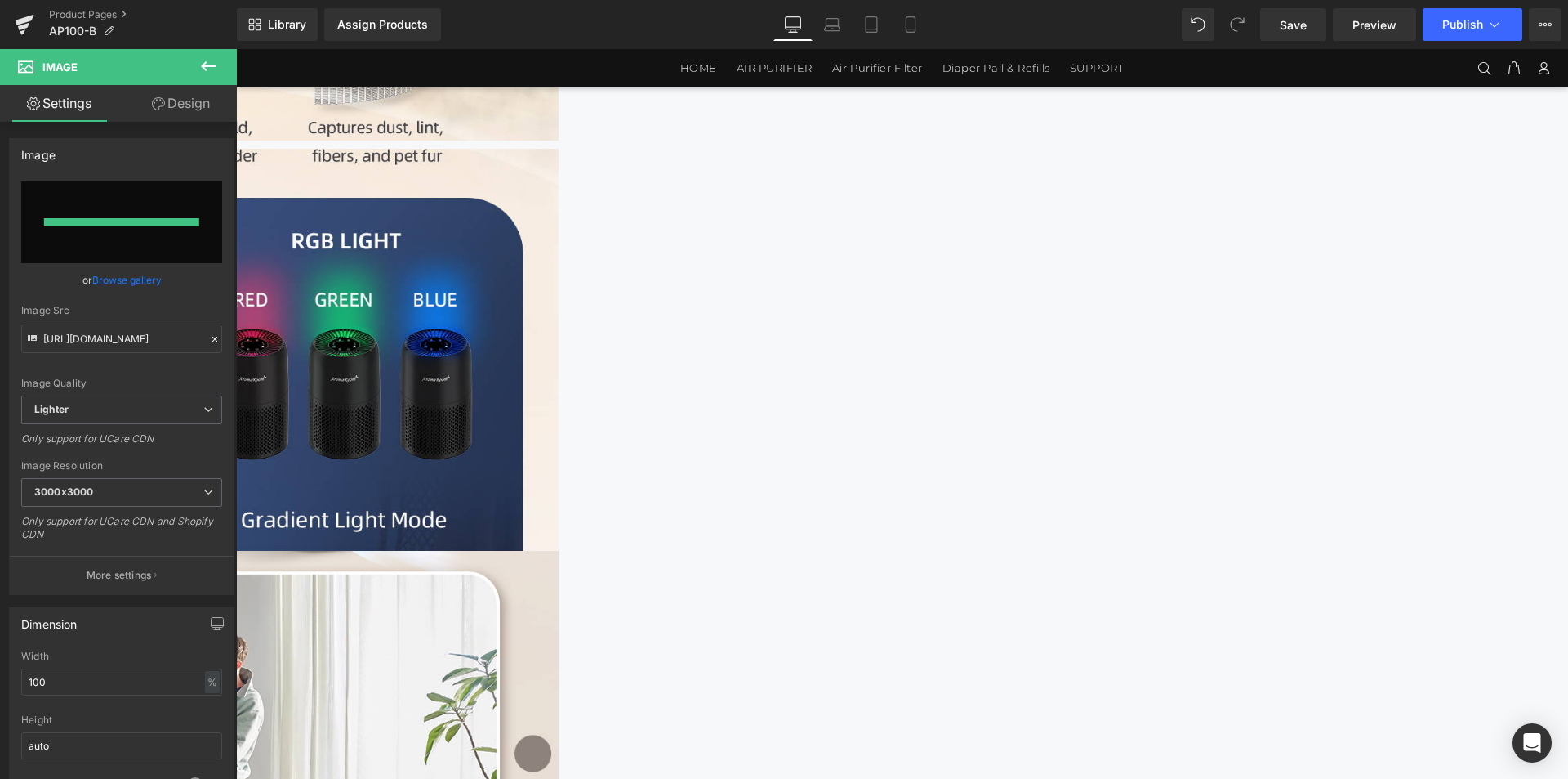
type input "https://ucarecdn.com/02e03acd-90c3-4185-912b-0ab9f1099eda/-/format/auto/-/previ…"
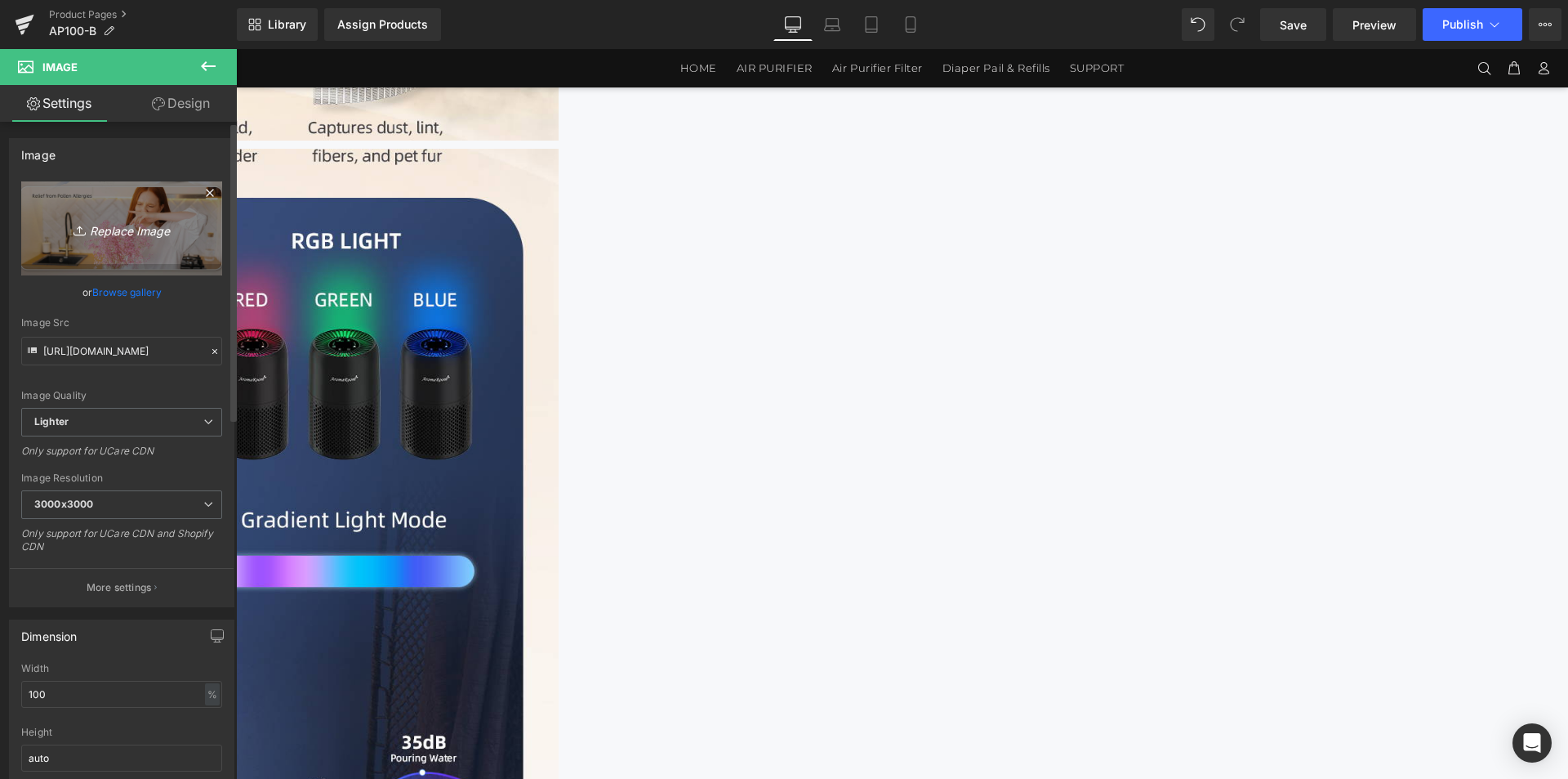
click at [158, 255] on link "Replace Image" at bounding box center [122, 228] width 201 height 94
type input "C:\fakepath\黑色-1464x3600_06.jpg"
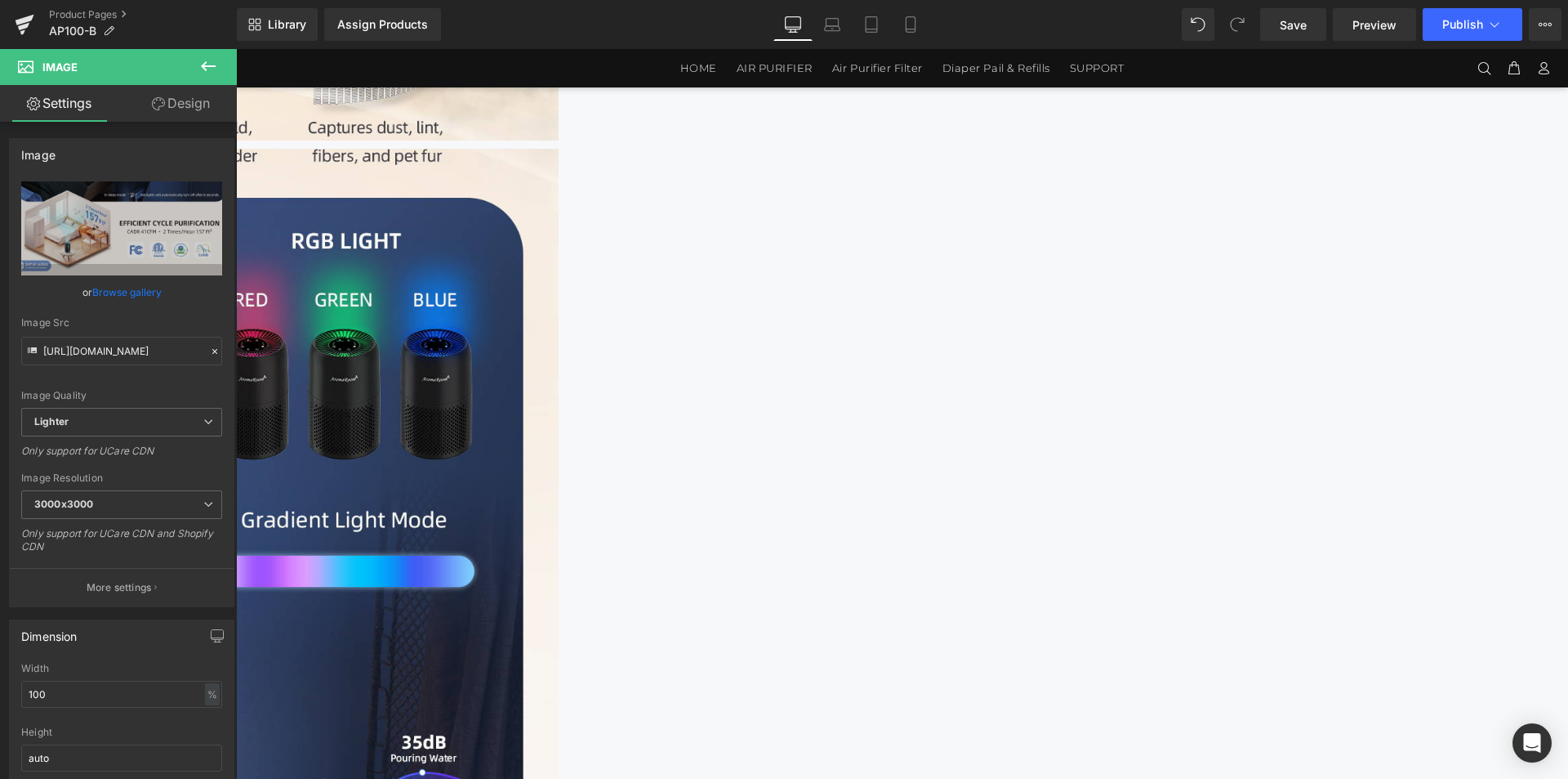
type input "https://ucarecdn.com/809f1e16-d63b-40c3-9dc3-8970cd8b6207/-/format/auto/-/previ…"
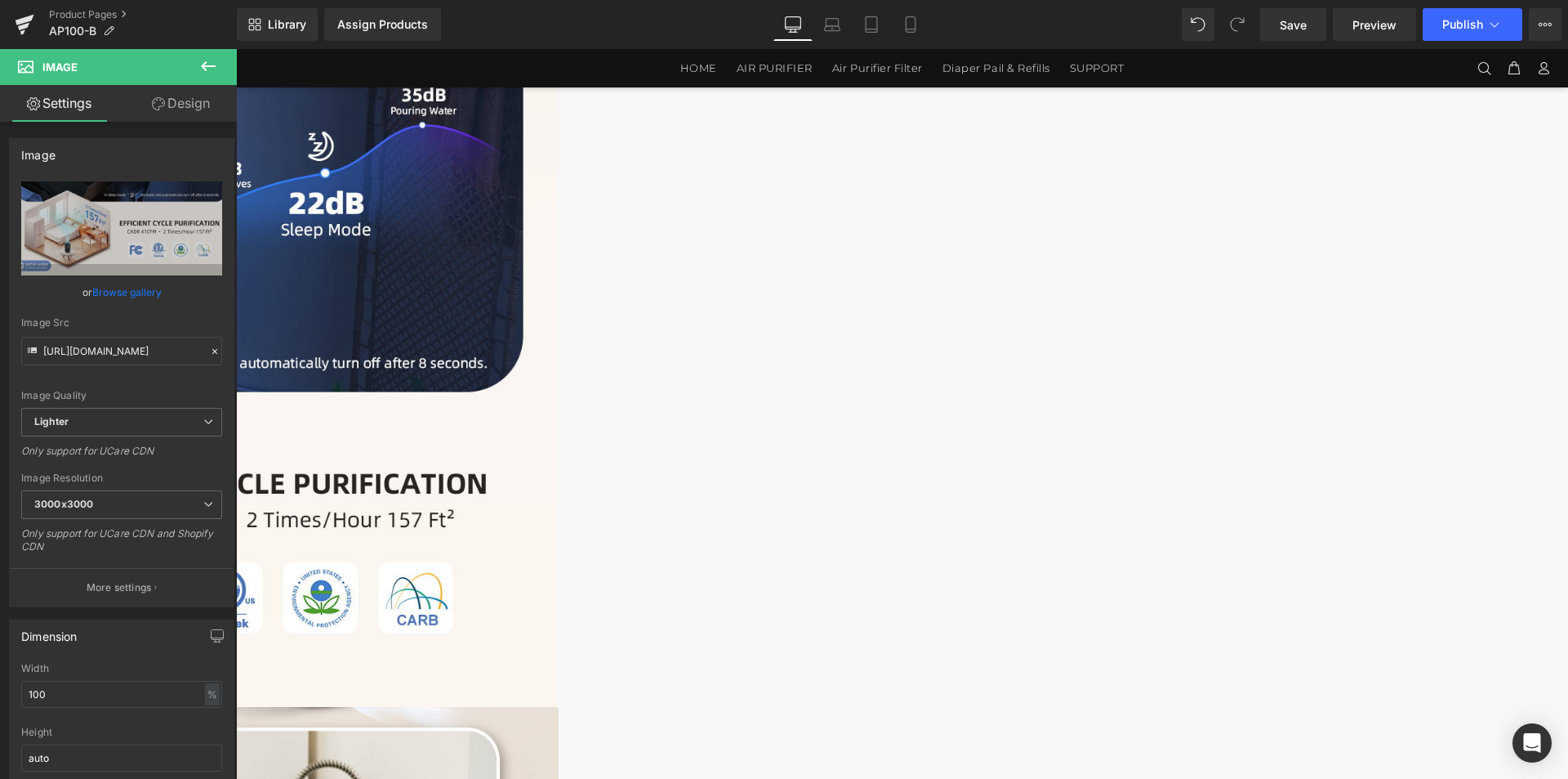
scroll to position [3508, 0]
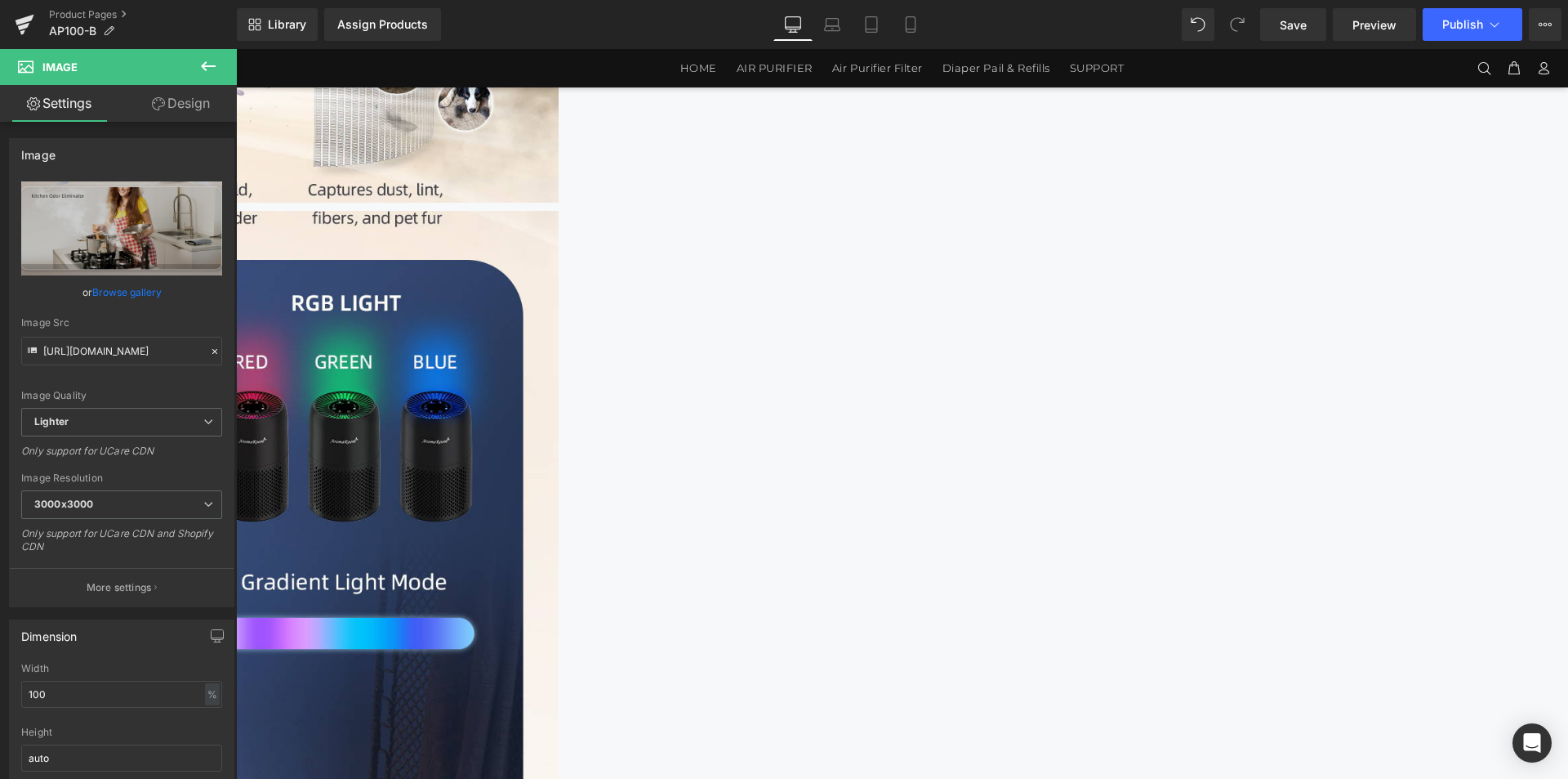
scroll to position [2936, 0]
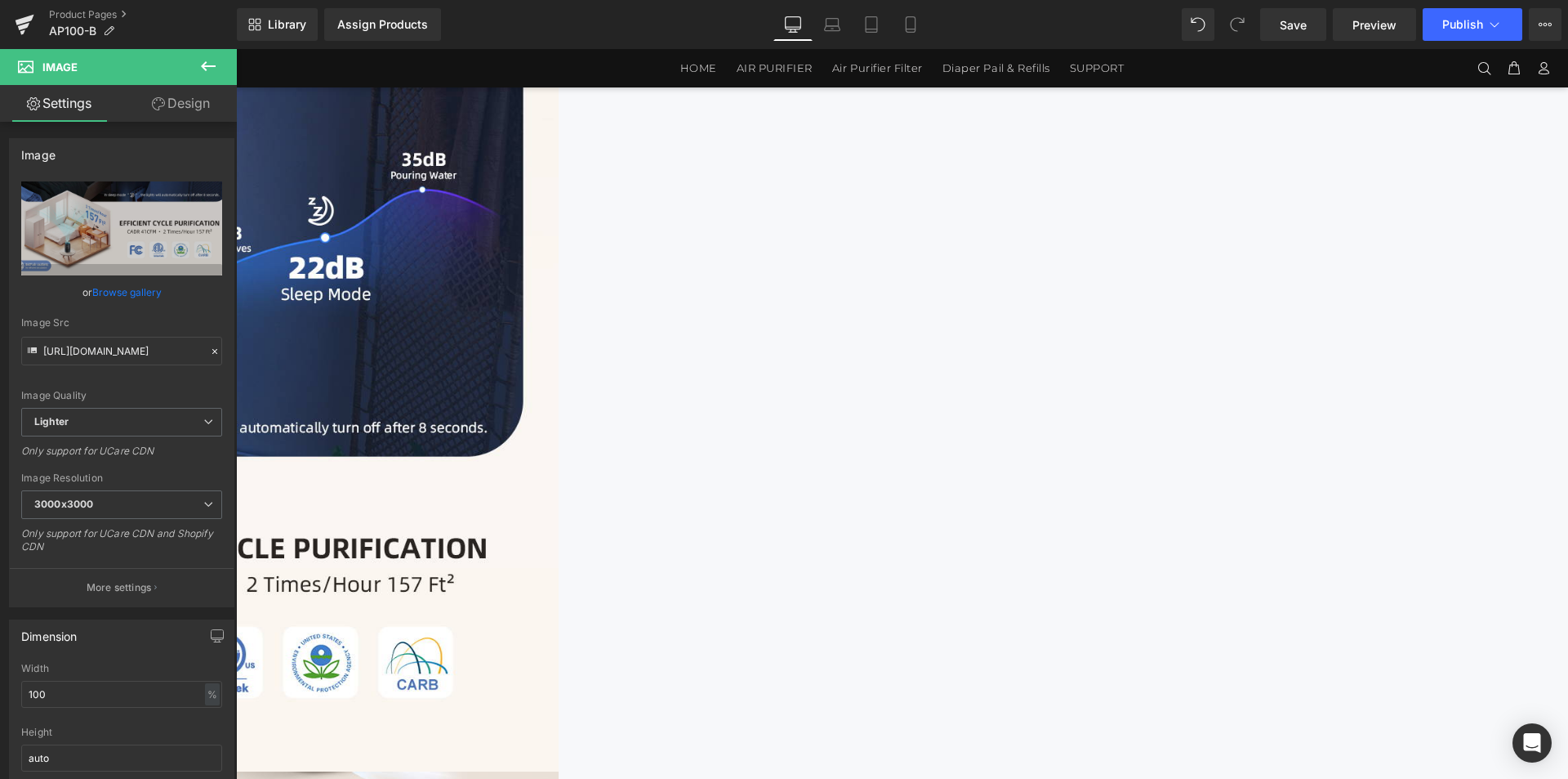
scroll to position [3508, 0]
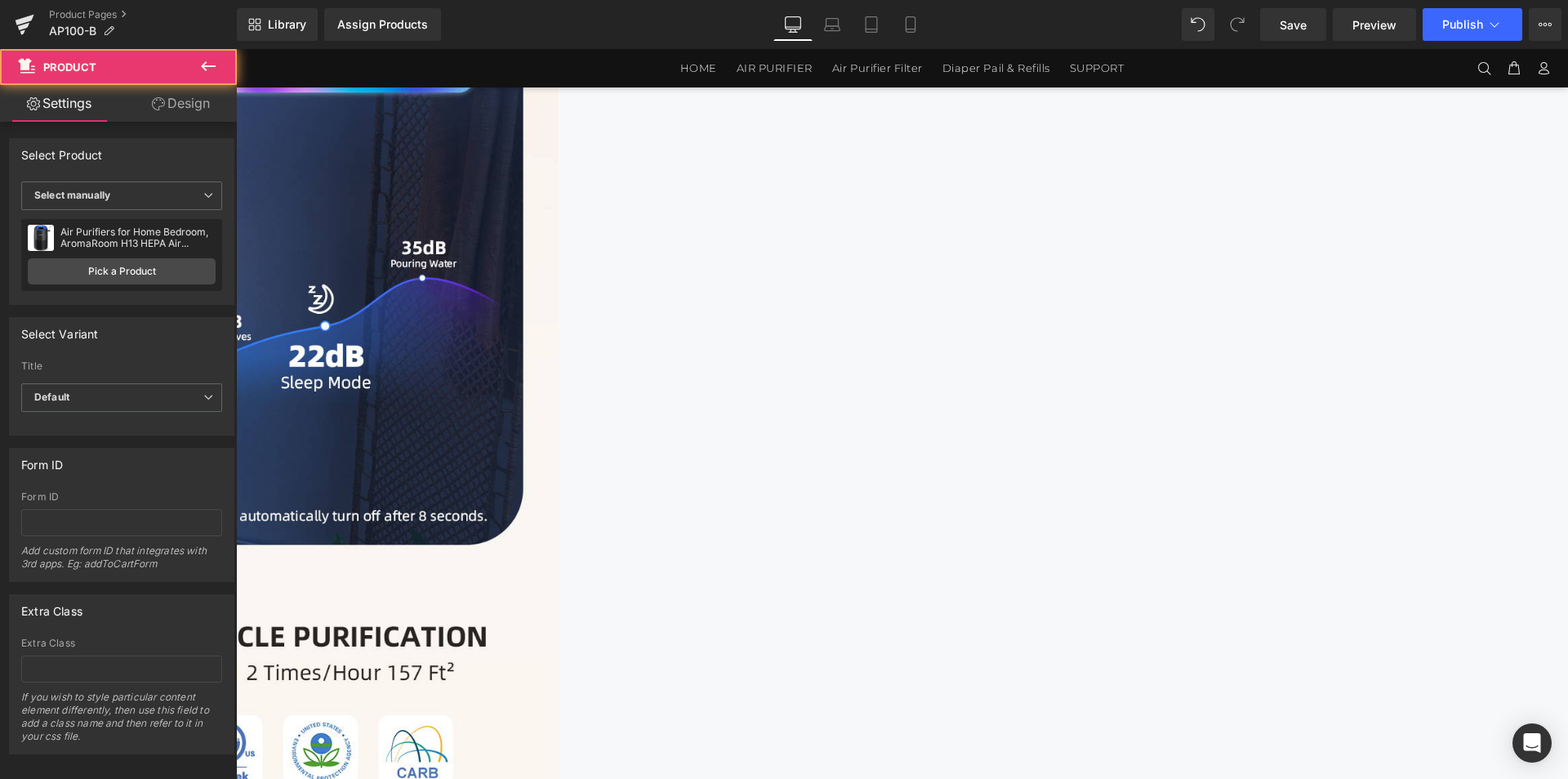
scroll to position [3344, 0]
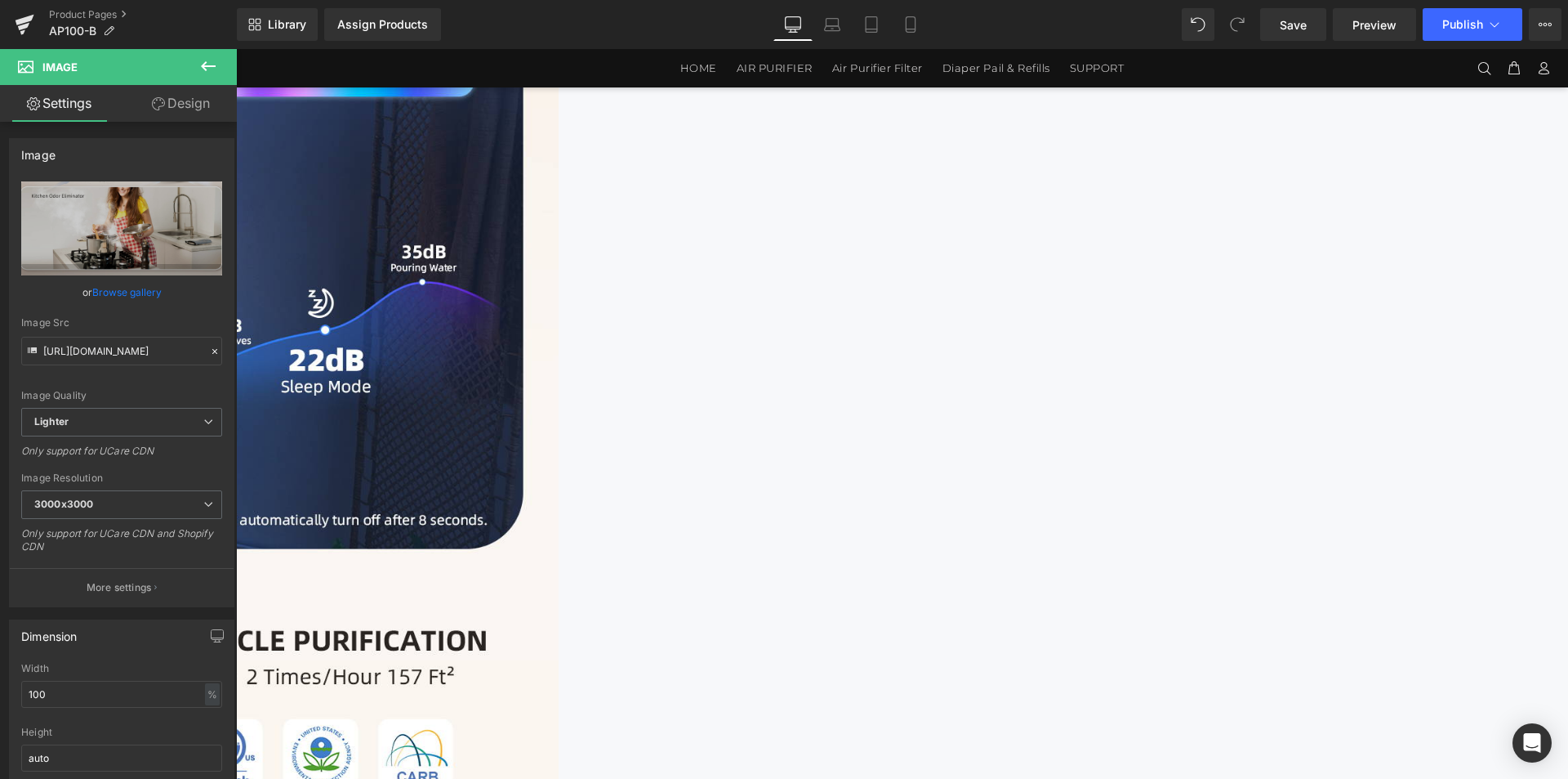
click at [236, 49] on link at bounding box center [236, 49] width 0 height 0
click at [236, 49] on icon at bounding box center [236, 49] width 0 height 0
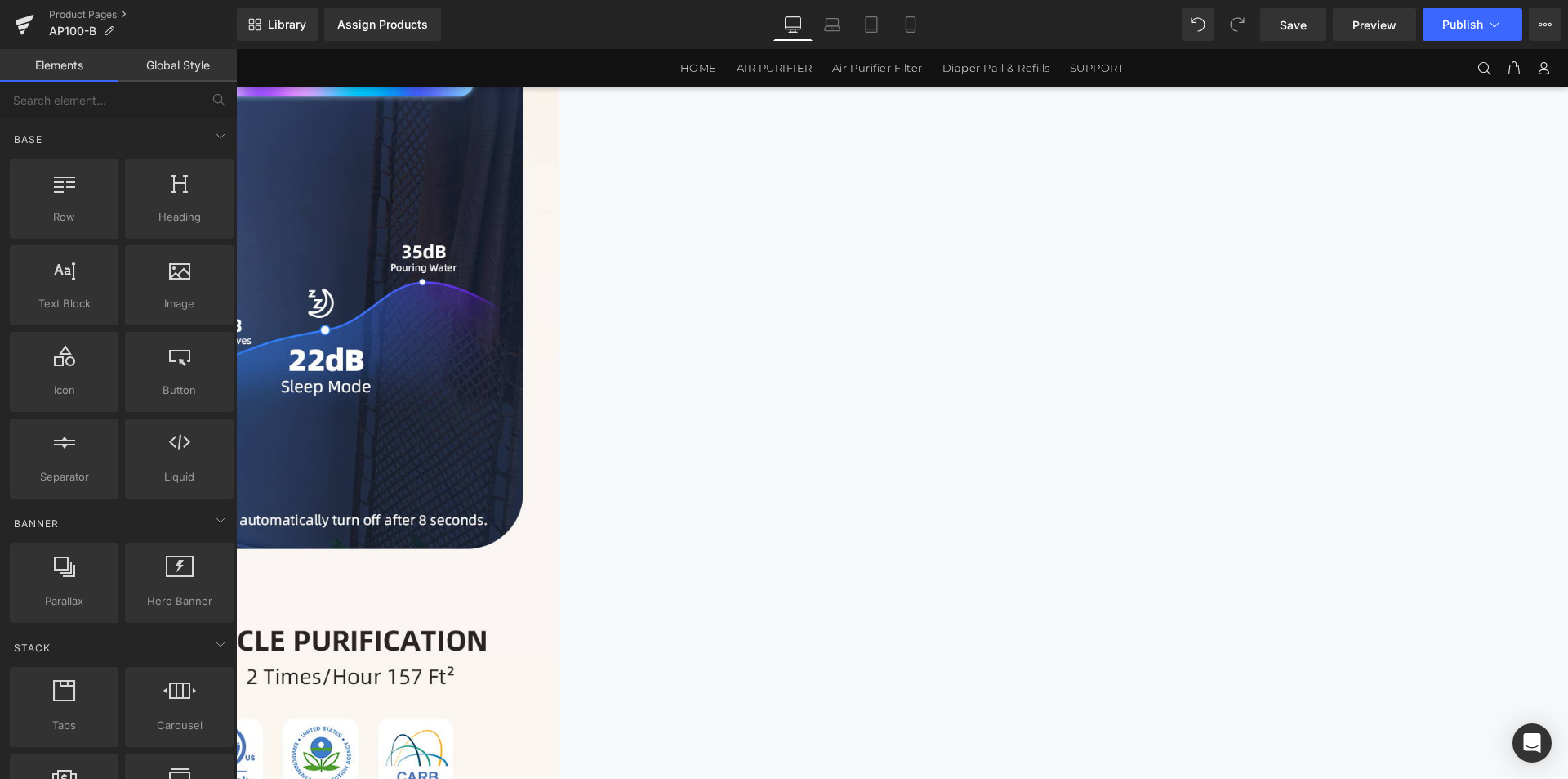
click at [236, 49] on icon at bounding box center [236, 49] width 0 height 0
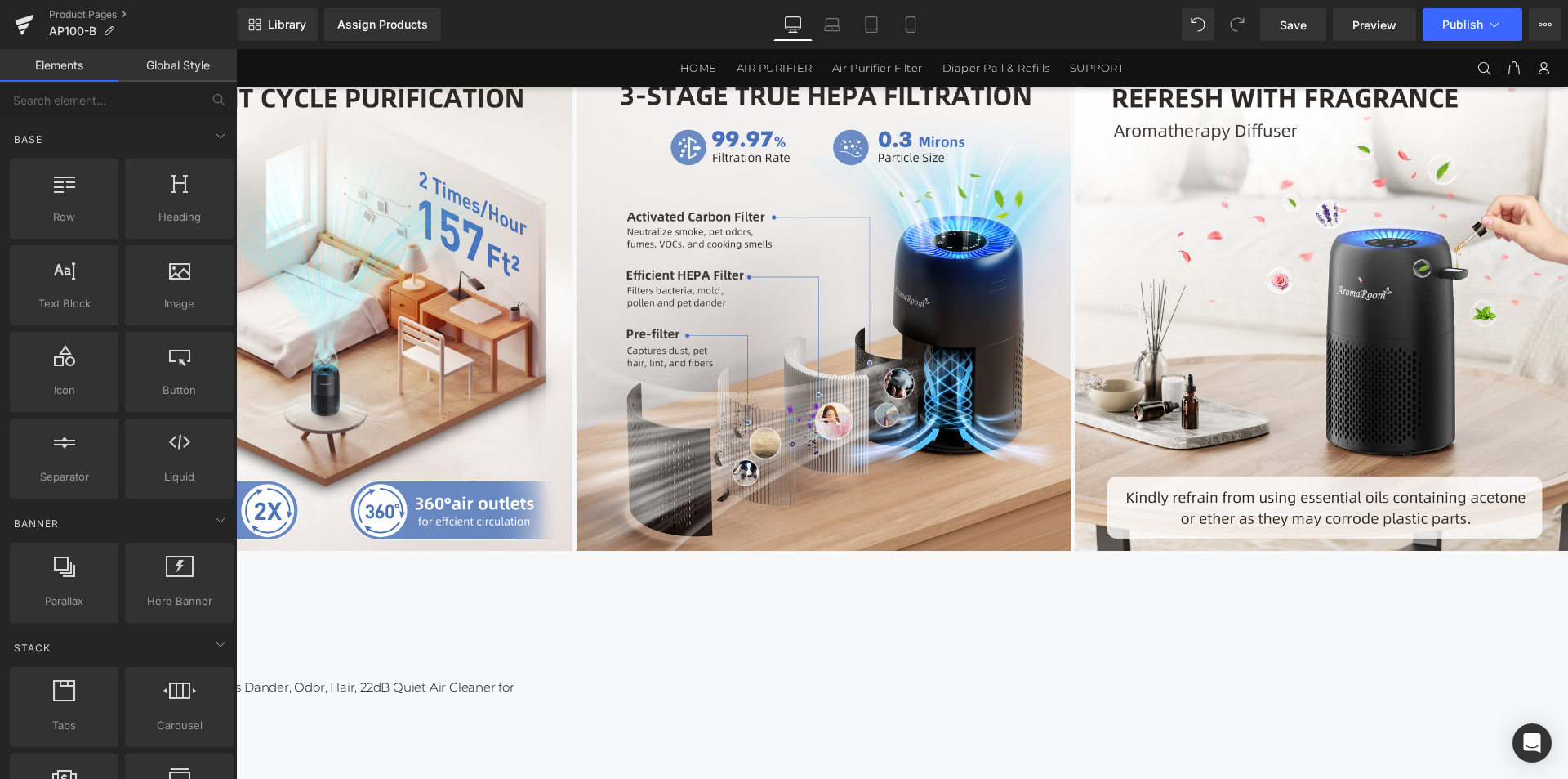
scroll to position [158, 0]
click at [526, 678] on p "Air Purifiers for Home Bedroom, AromaRoom H13 HEPA Air Purifier Filter for Alle…" at bounding box center [52, 698] width 948 height 39
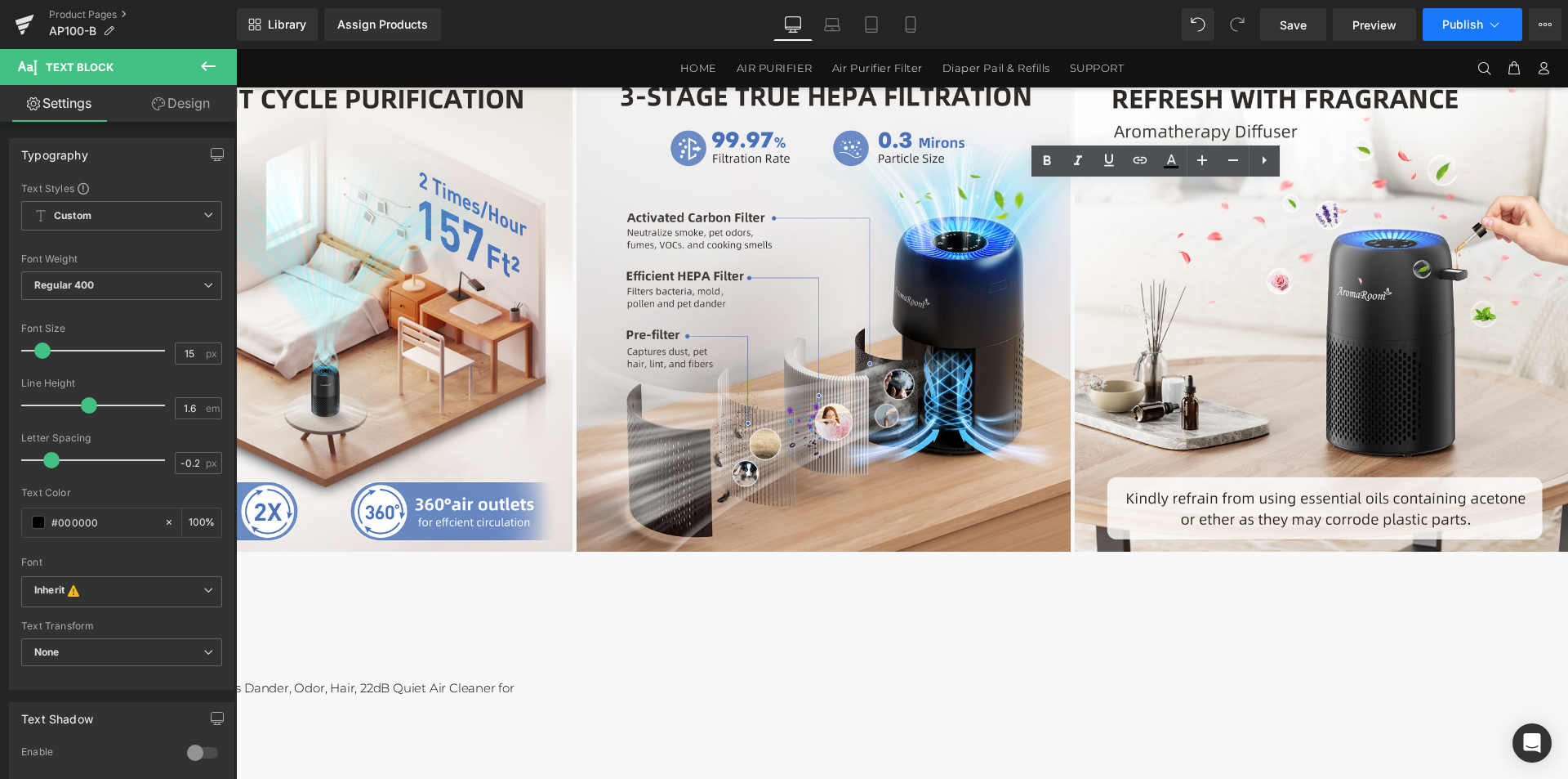
click at [1452, 30] on span "Publish" at bounding box center [1463, 25] width 41 height 13
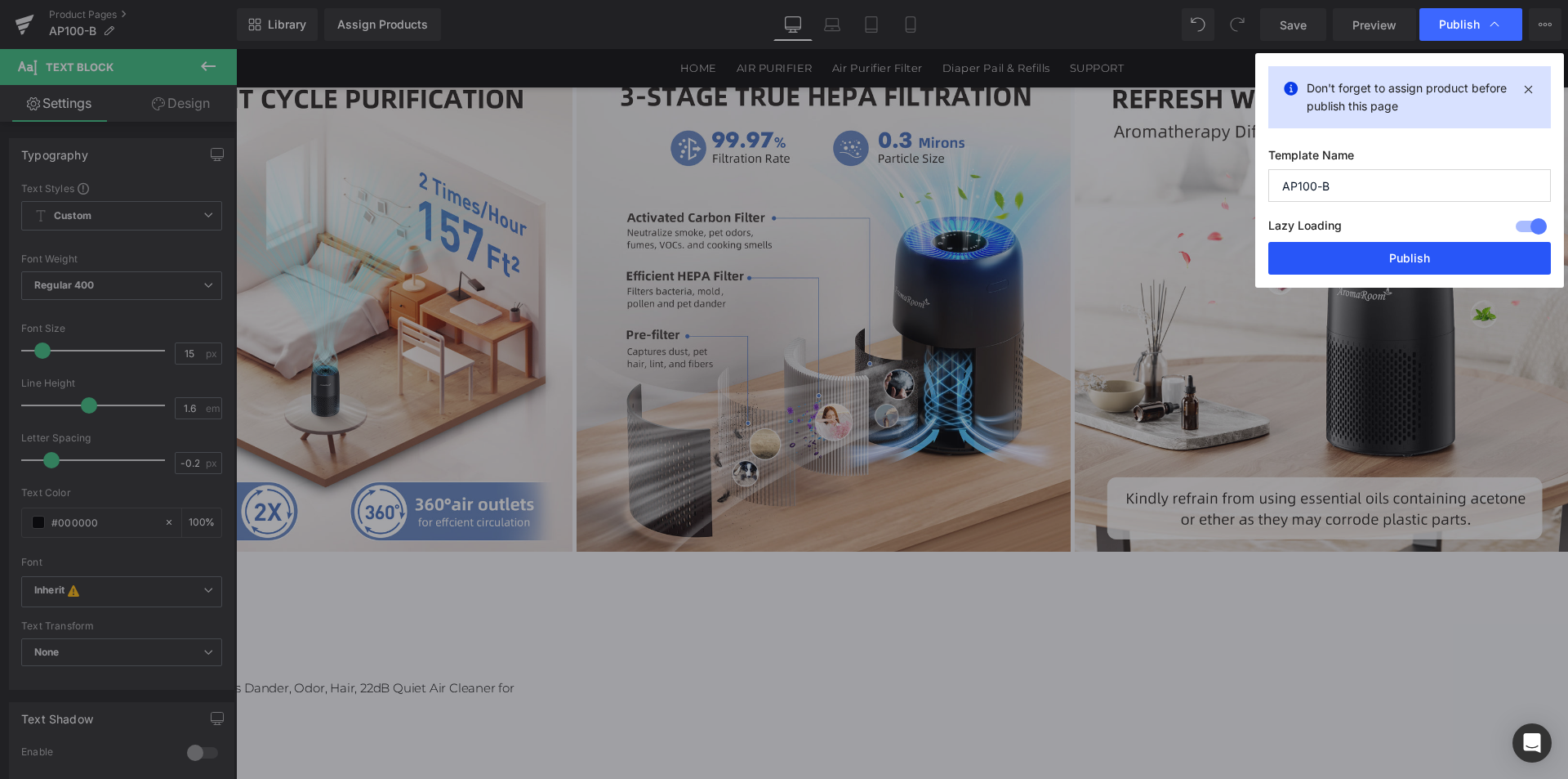
click at [1410, 263] on button "Publish" at bounding box center [1410, 257] width 283 height 32
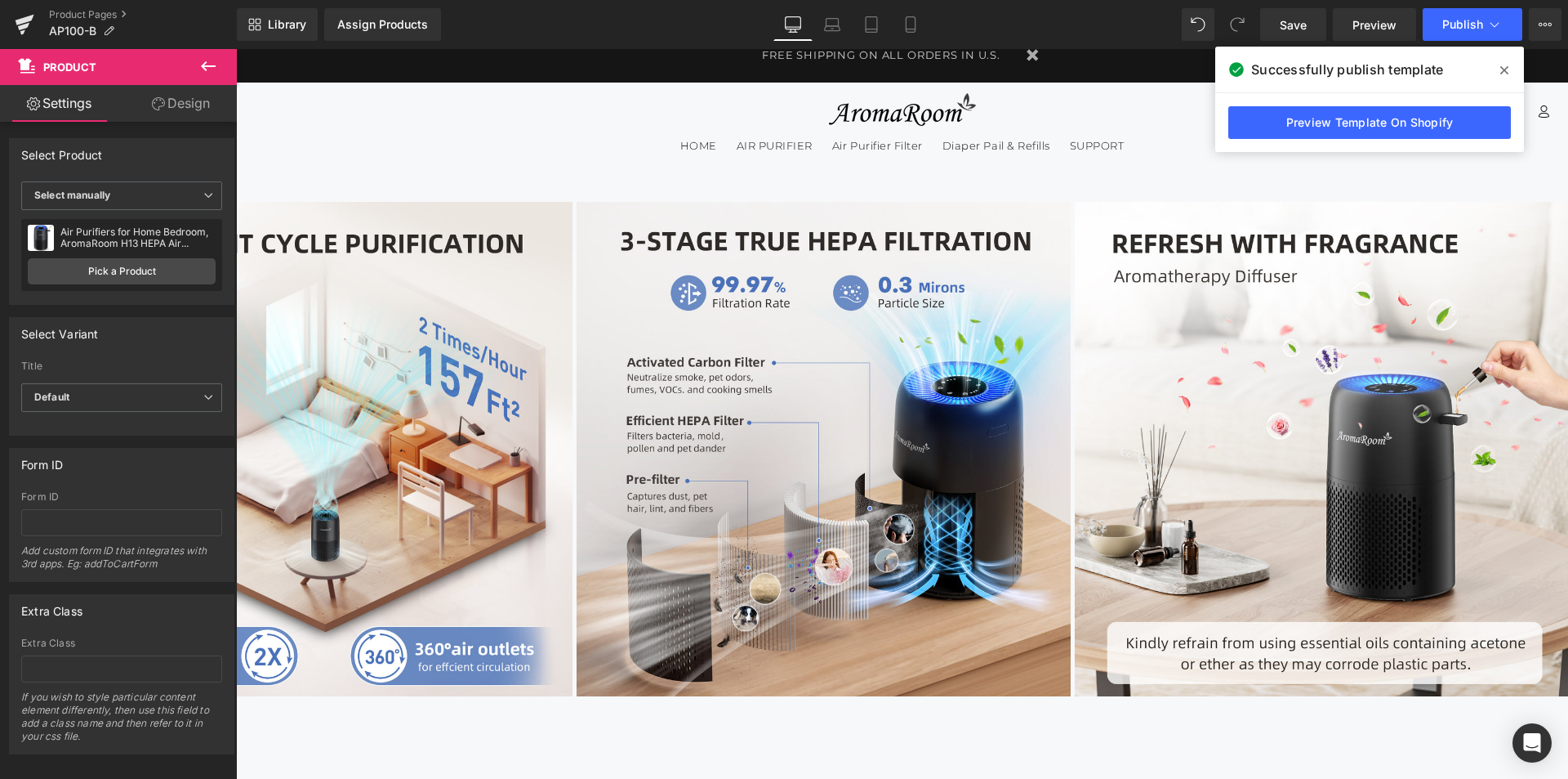
scroll to position [0, 0]
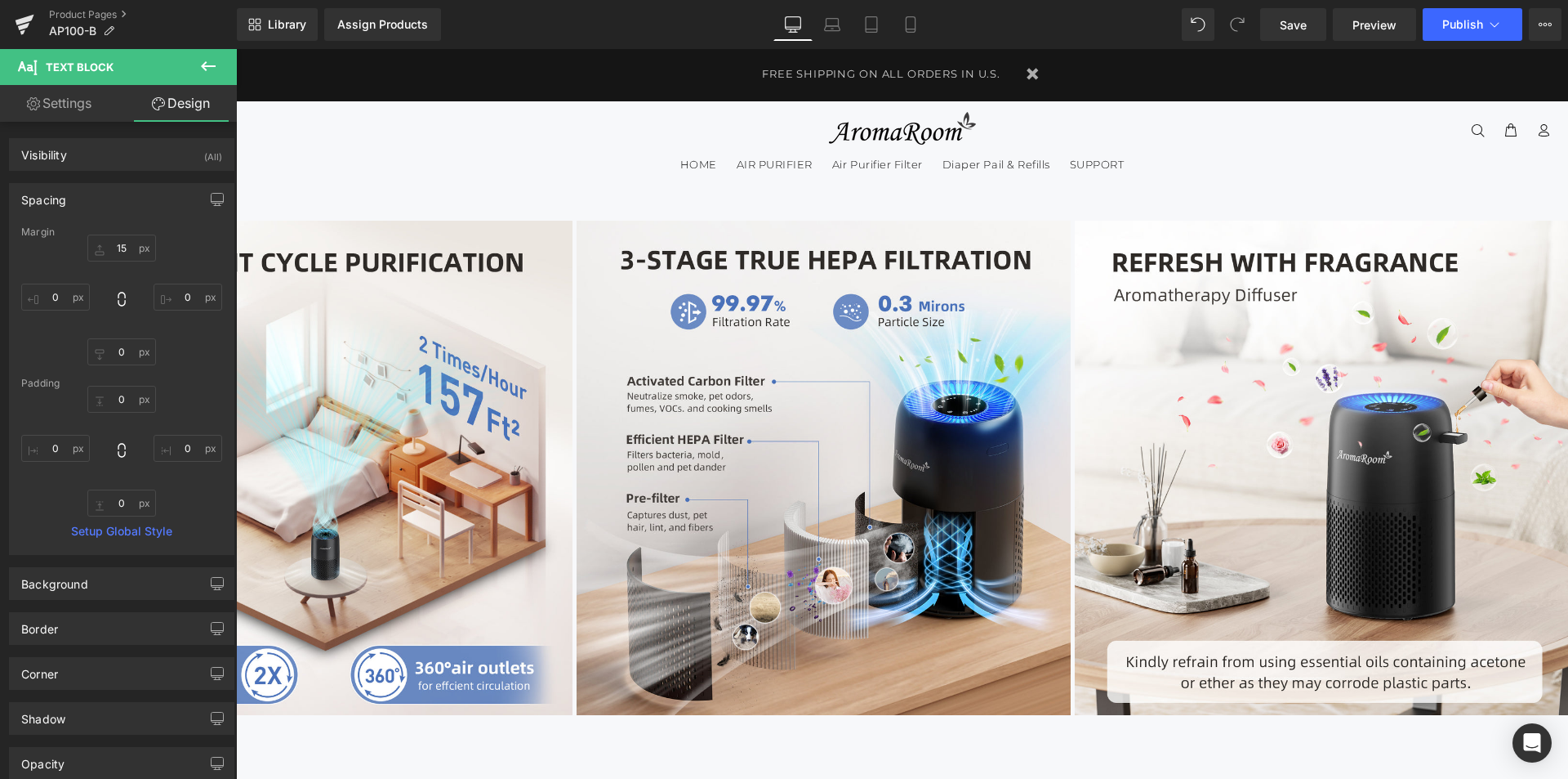
click at [221, 60] on button at bounding box center [207, 67] width 57 height 36
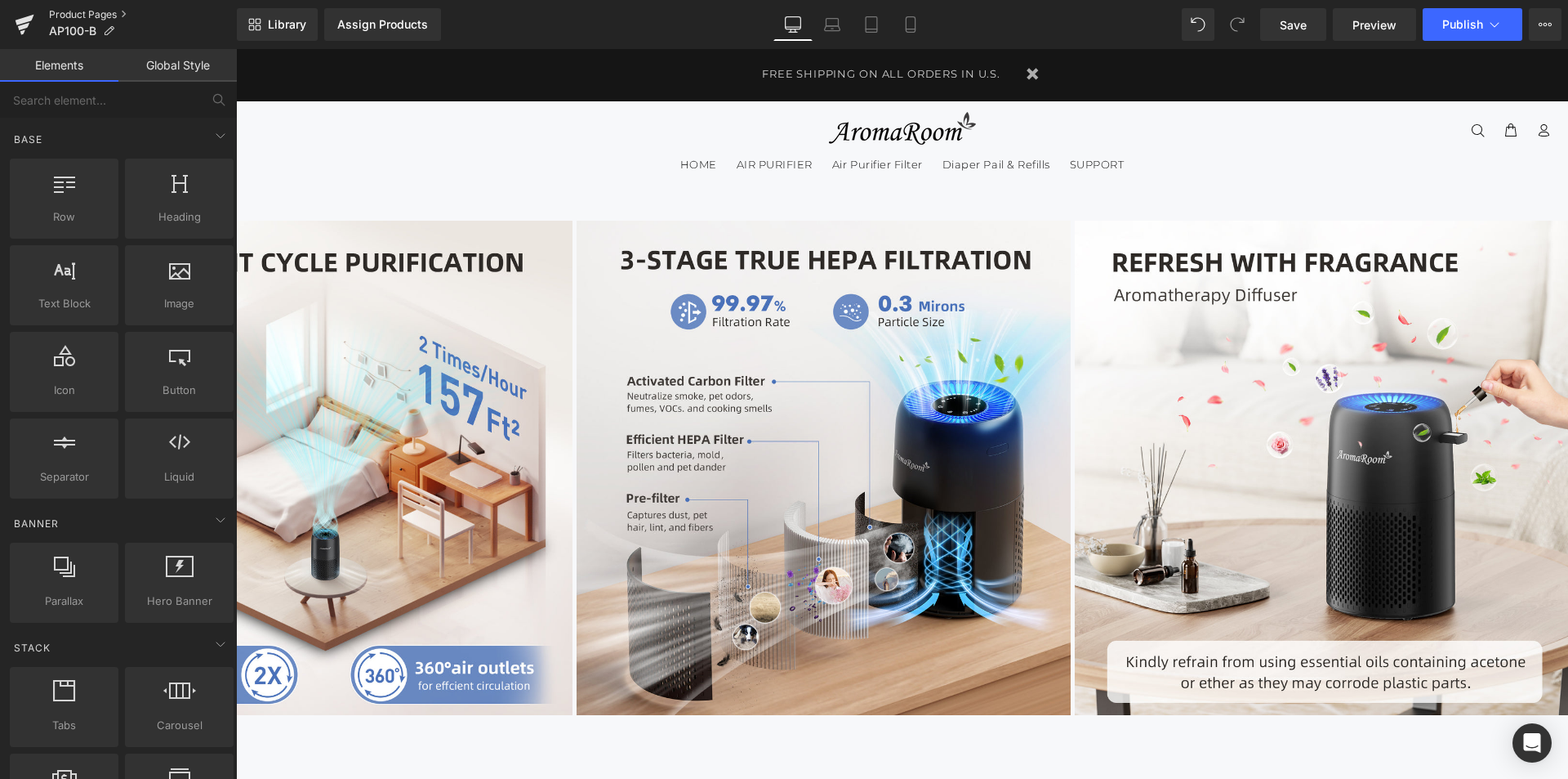
click at [111, 9] on link "Product Pages" at bounding box center [143, 14] width 188 height 13
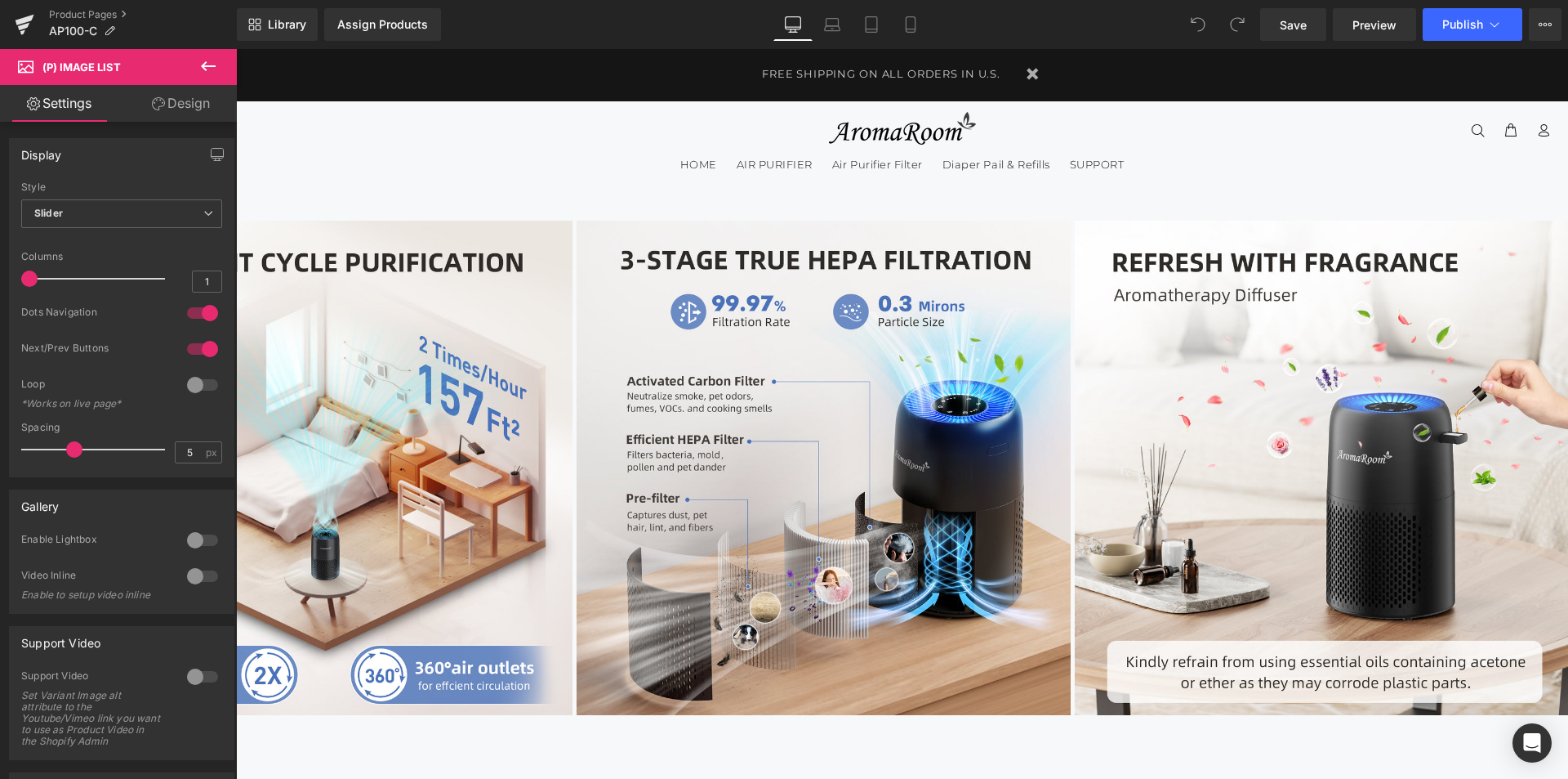
click at [236, 49] on span "(P) Image List" at bounding box center [236, 49] width 0 height 0
click at [236, 49] on span "Product" at bounding box center [236, 49] width 0 height 0
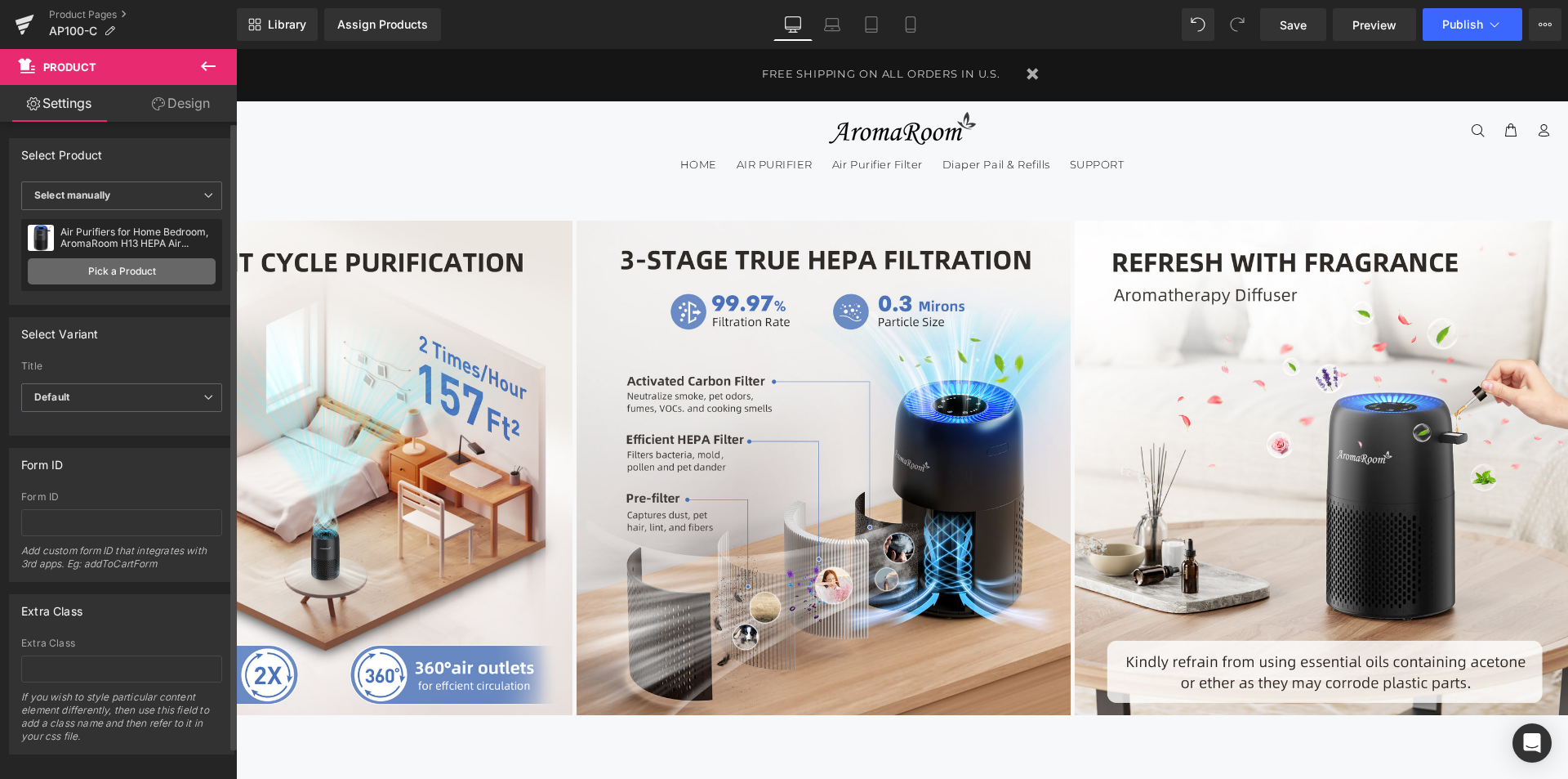
click at [136, 277] on link "Pick a Product" at bounding box center [122, 271] width 188 height 26
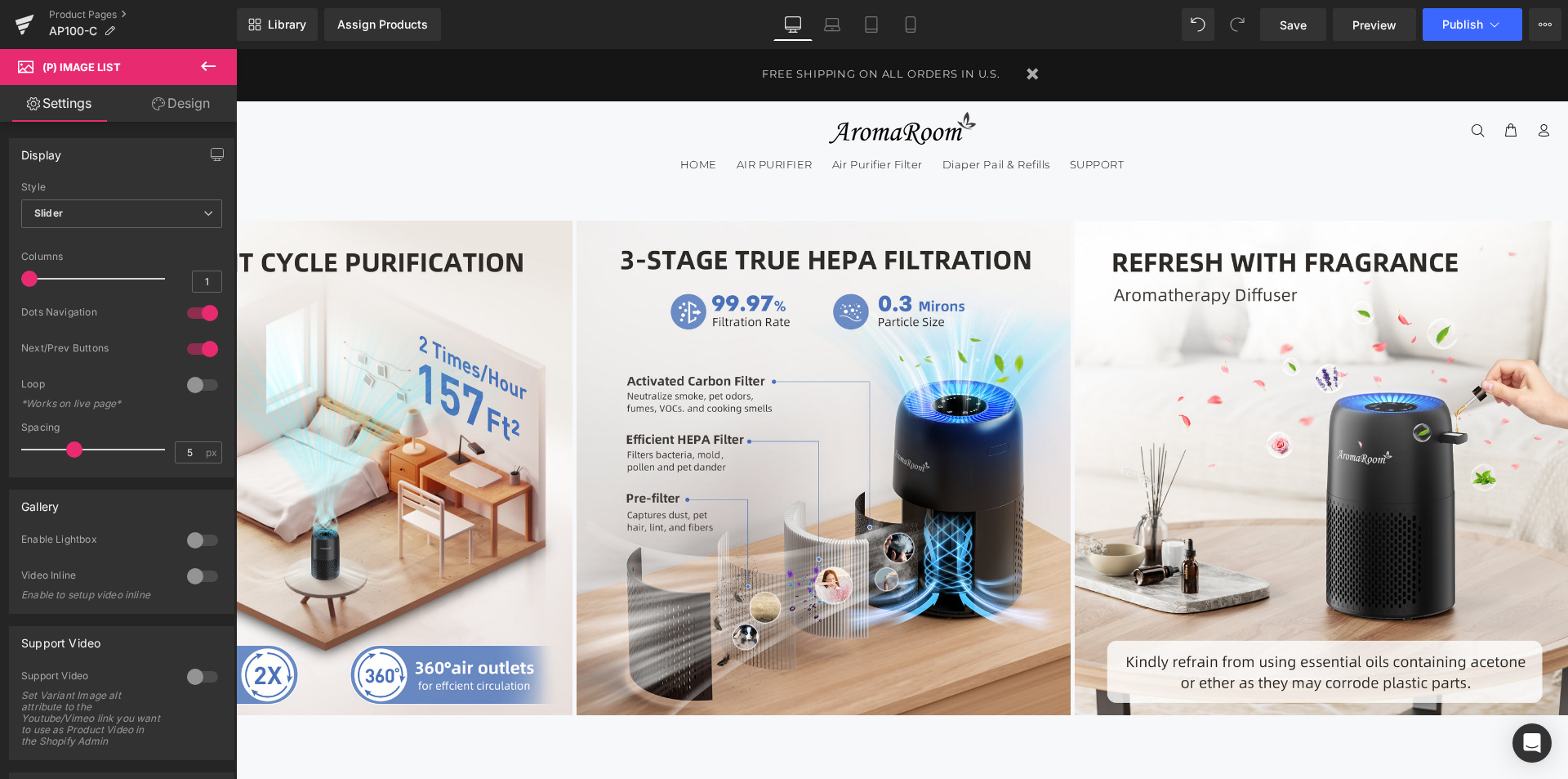
click at [236, 49] on span "Product" at bounding box center [236, 49] width 0 height 0
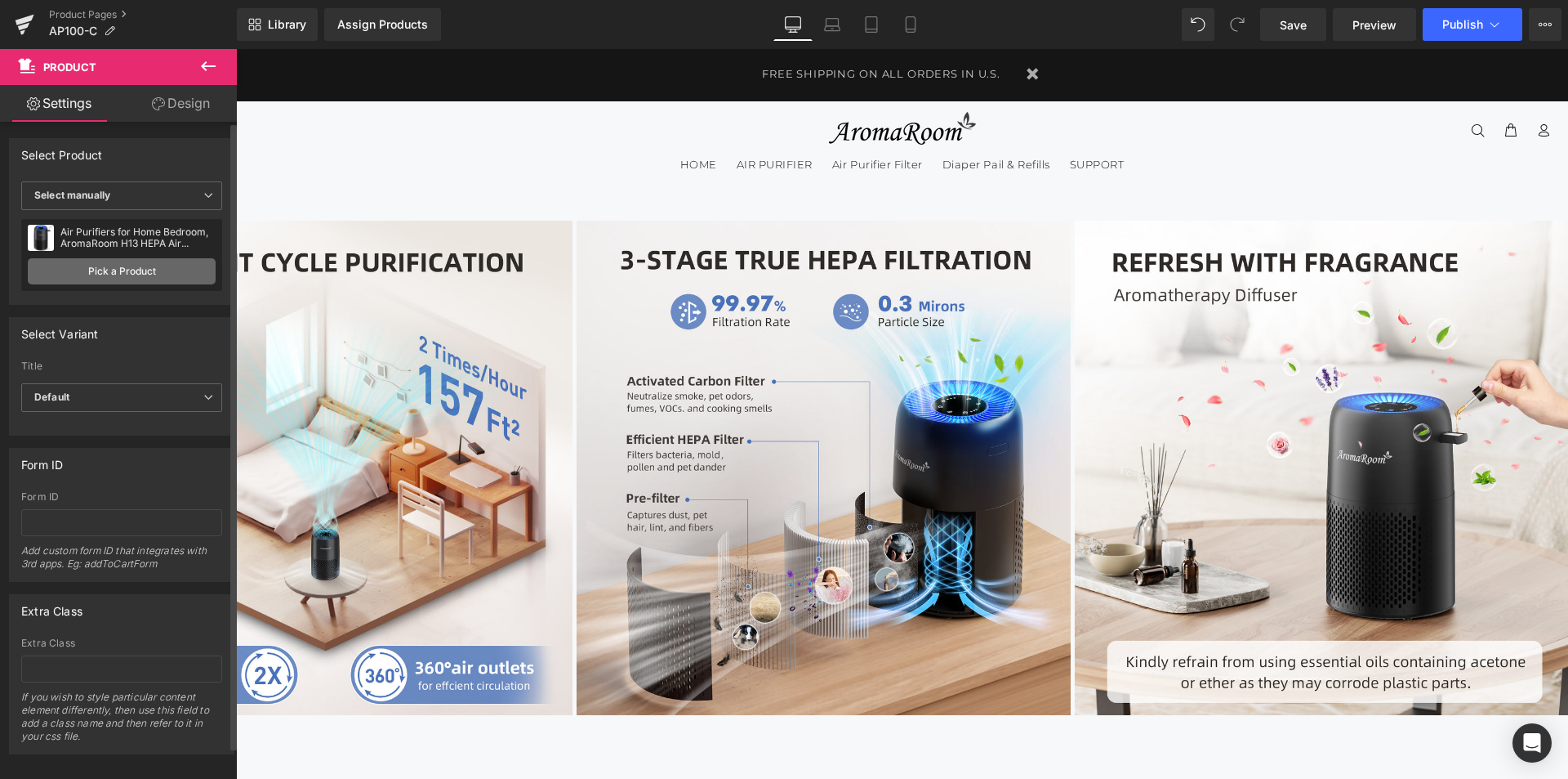
click at [69, 270] on link "Pick a Product" at bounding box center [122, 271] width 188 height 26
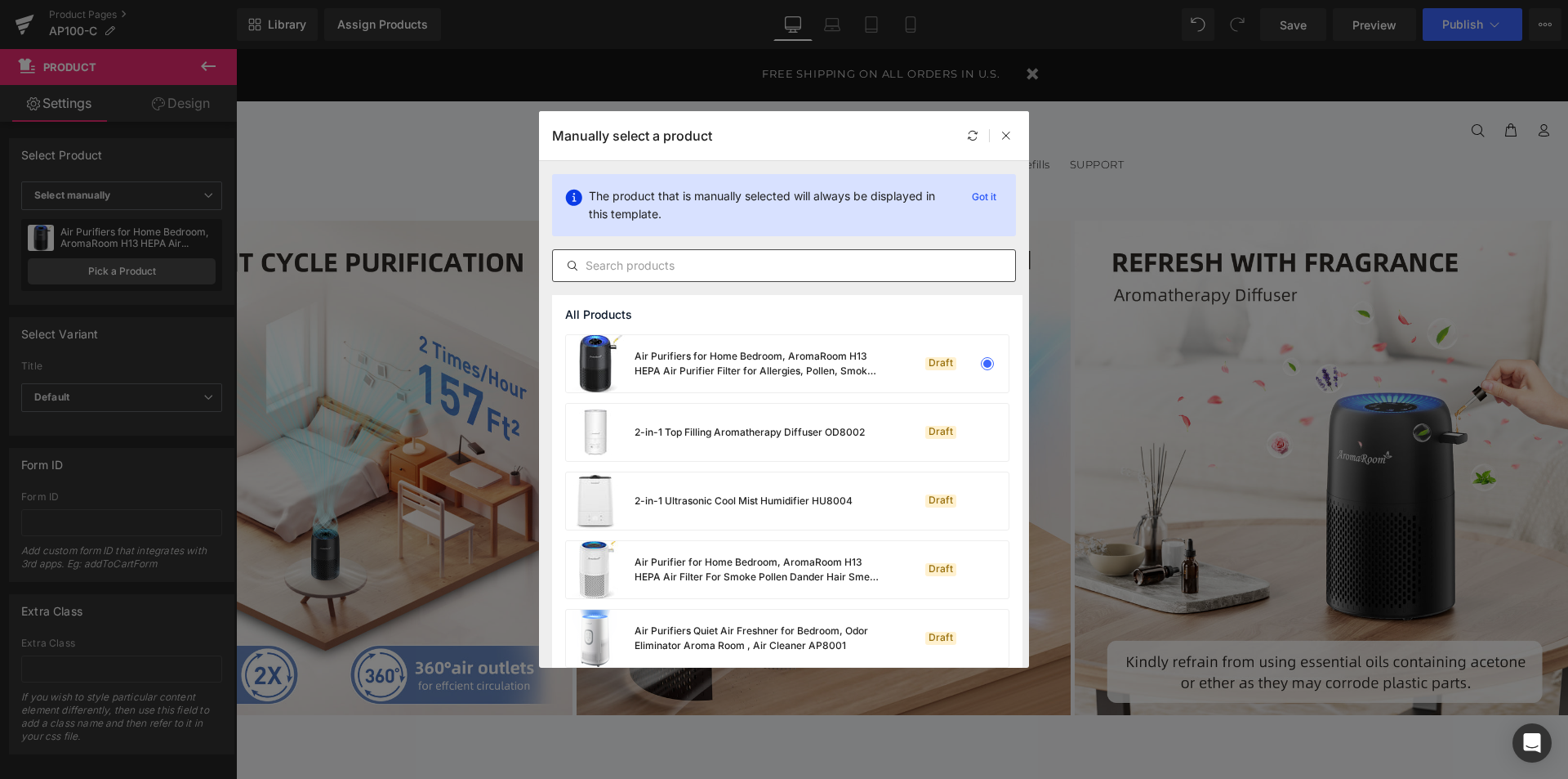
click at [633, 270] on input "text" at bounding box center [784, 265] width 462 height 19
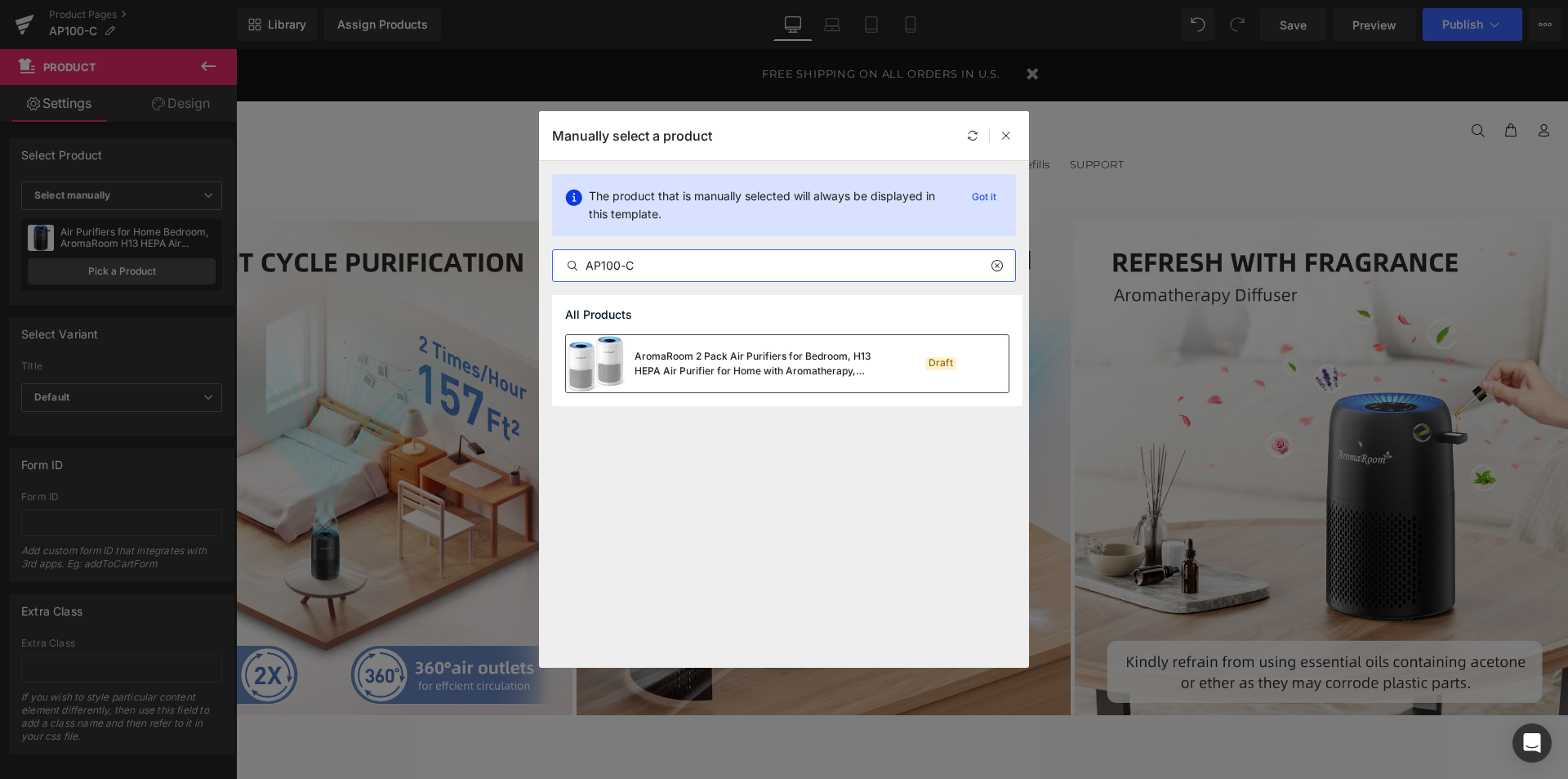
type input "AP100-C"
click at [735, 347] on div "AromaRoom 2 Pack Air Purifiers for Bedroom, H13 HEPA Air Purifier for Home with…" at bounding box center [723, 363] width 313 height 57
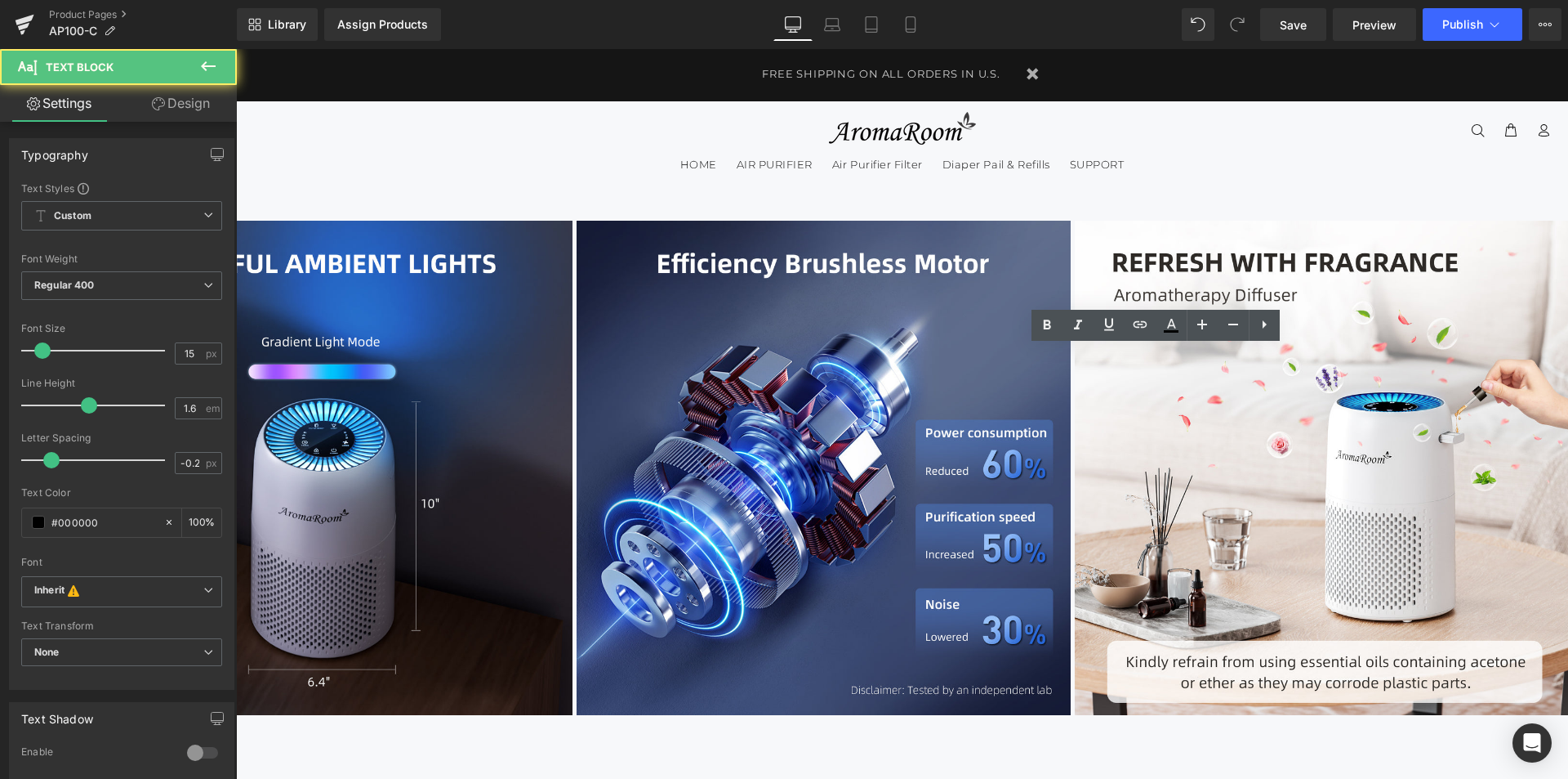
drag, startPoint x: 1224, startPoint y: 397, endPoint x: 906, endPoint y: 346, distance: 322.1
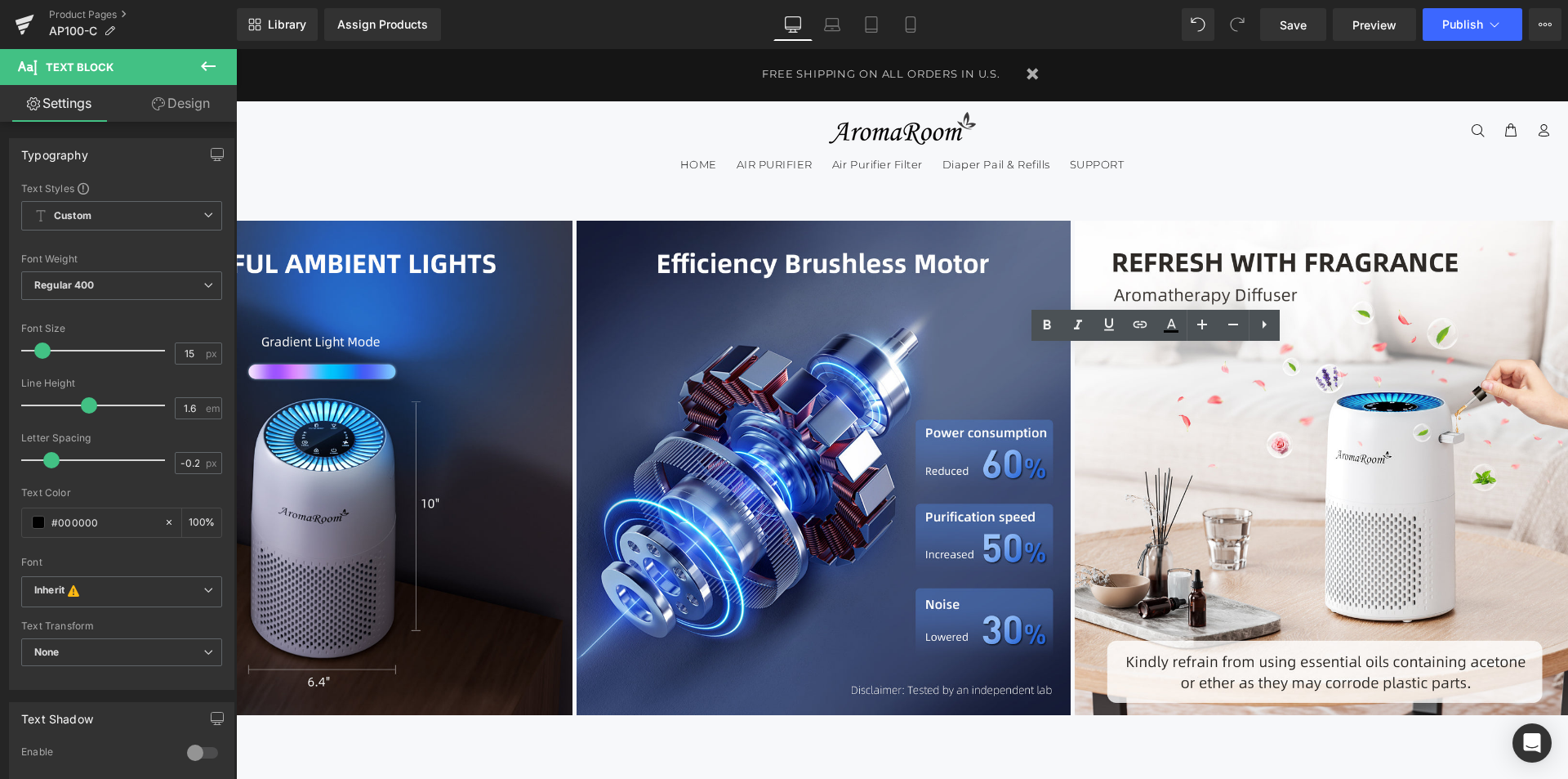
paste div
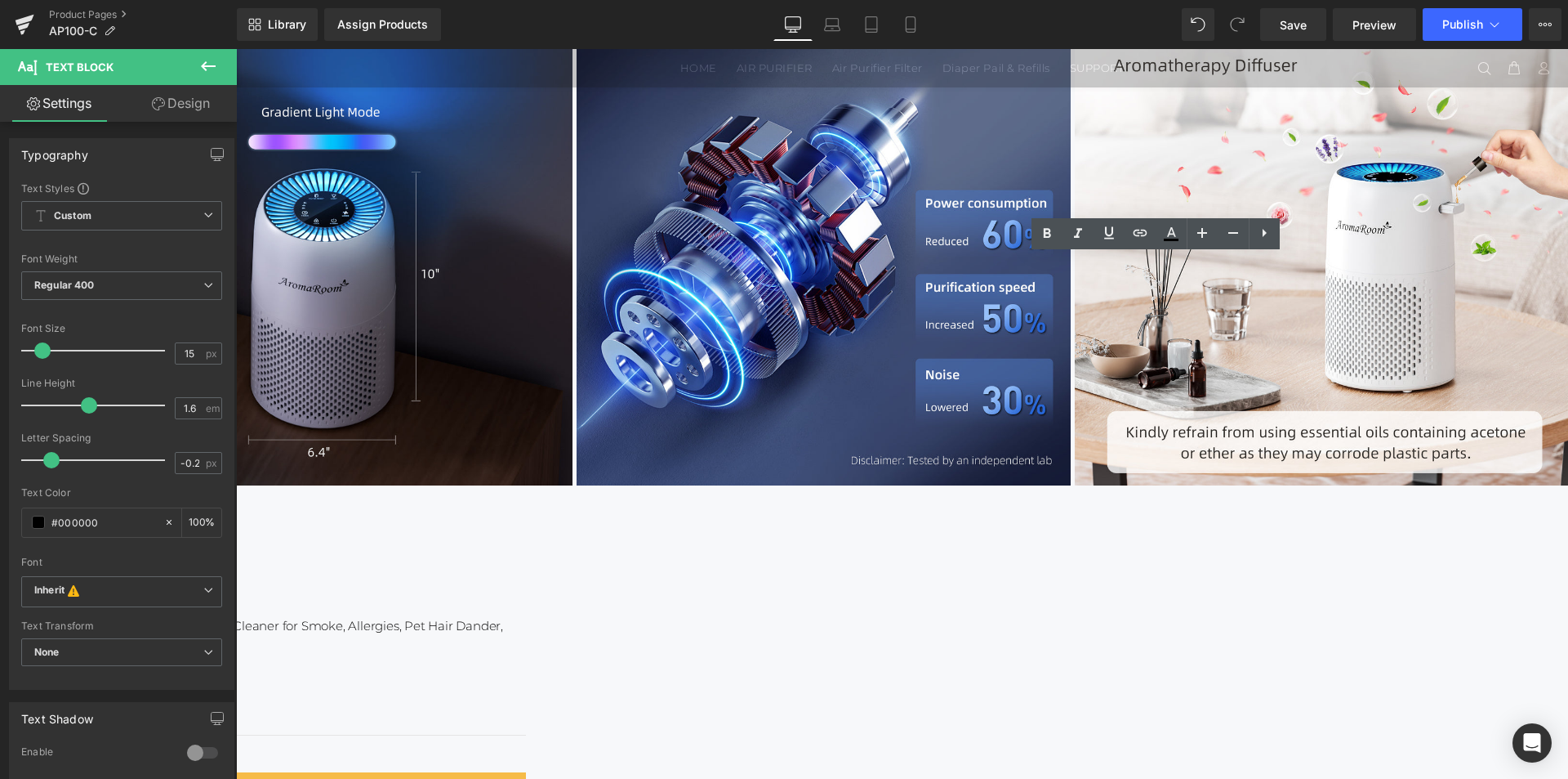
scroll to position [239, 0]
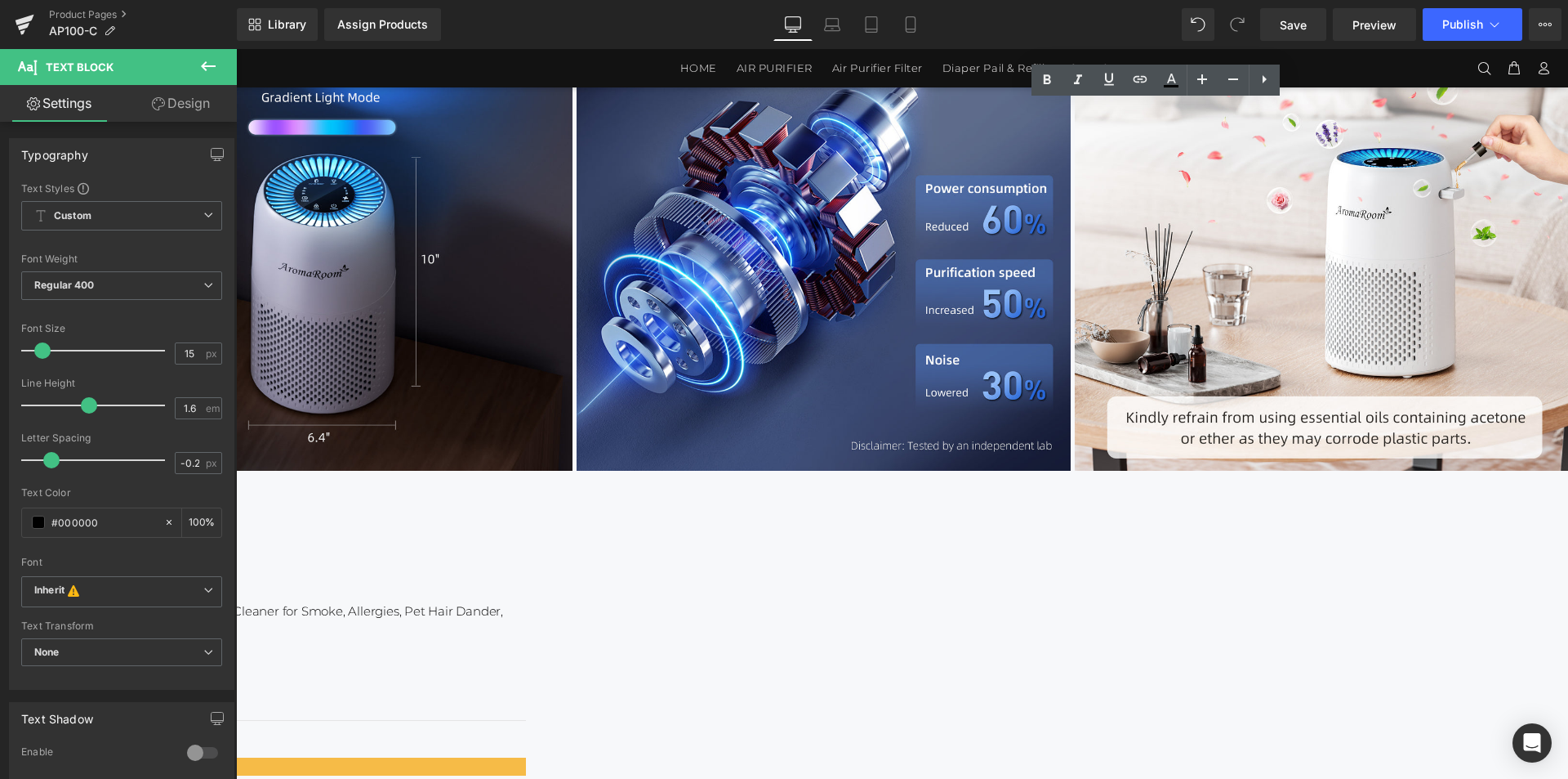
click at [236, 49] on link at bounding box center [236, 49] width 0 height 0
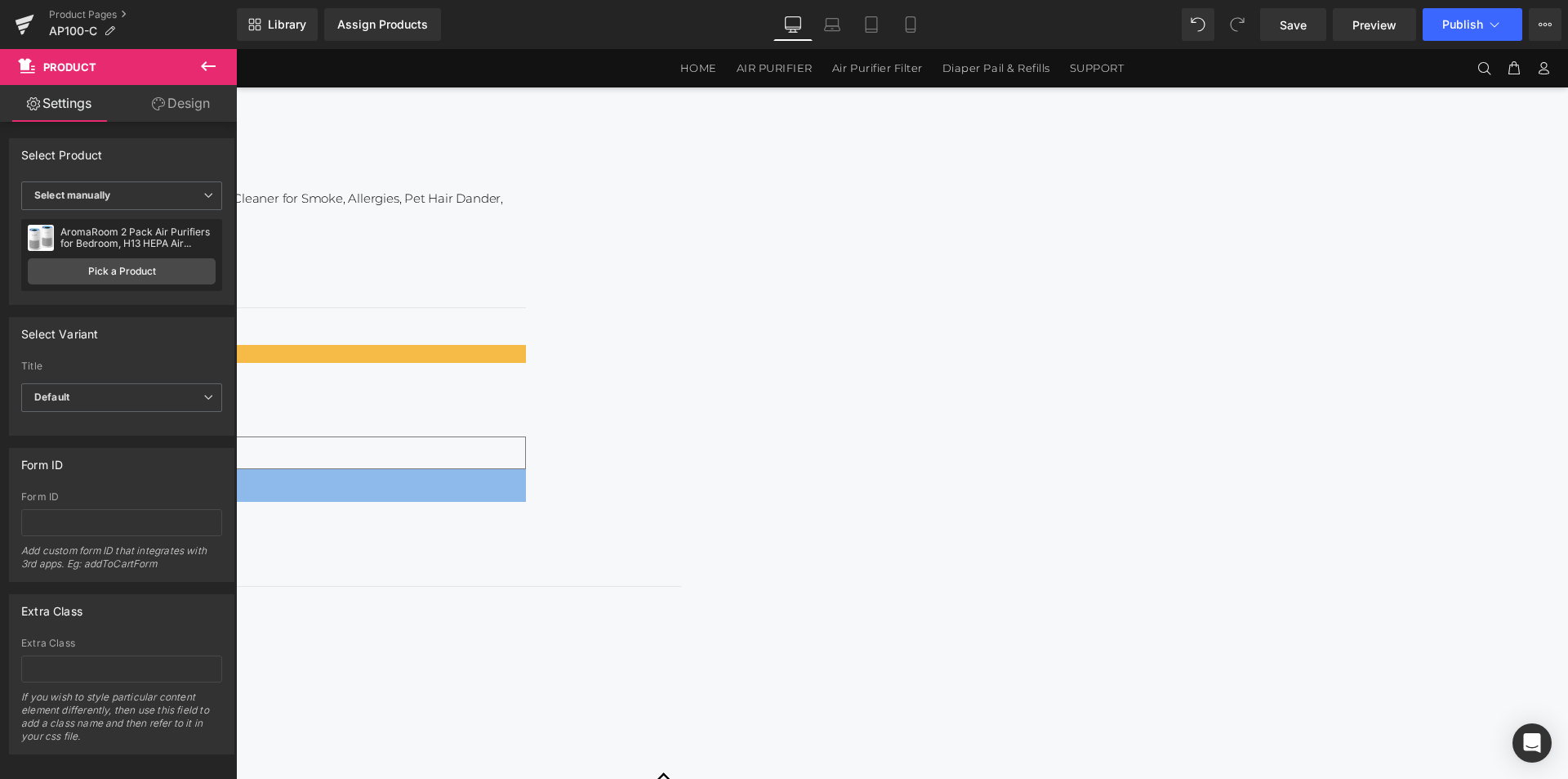
scroll to position [648, 0]
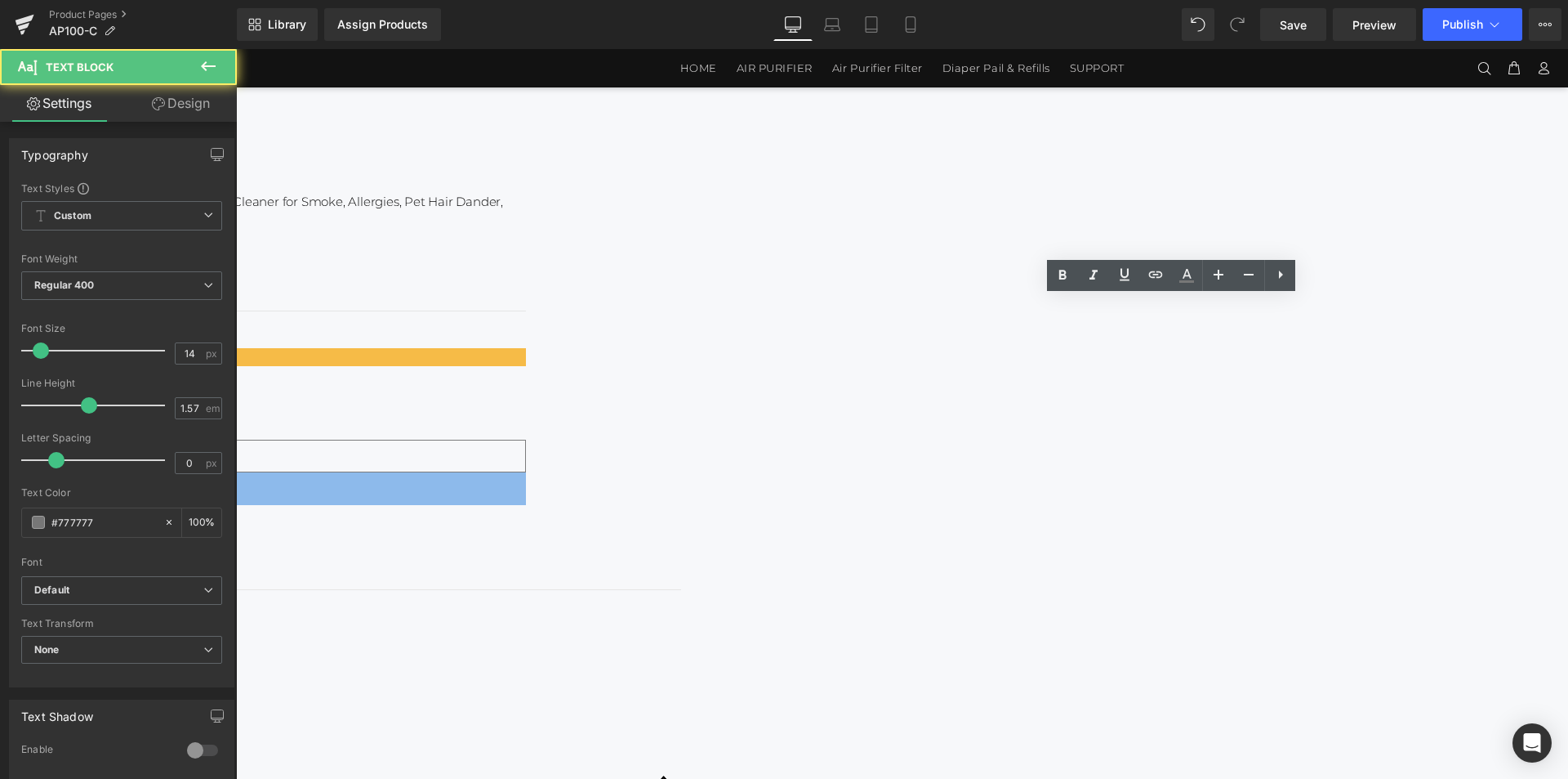
drag, startPoint x: 1334, startPoint y: 595, endPoint x: 923, endPoint y: 305, distance: 503.0
click at [682, 305] on div "Quiet 360° Airflow Air Purifier Text Block AP100-C Heading AromaRoom 2 Pack Air…" at bounding box center [130, 568] width 1102 height 943
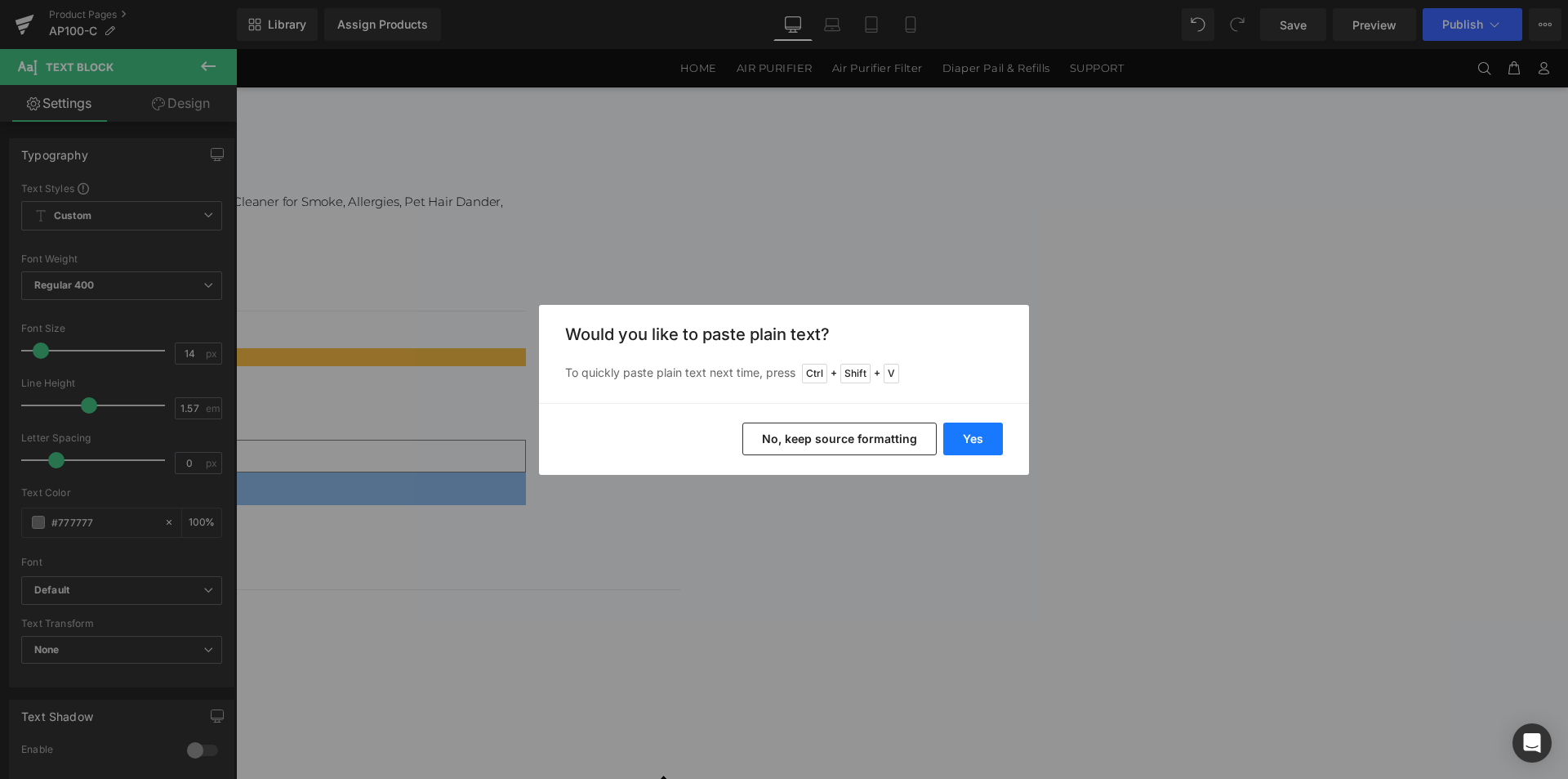
click at [982, 435] on button "Yes" at bounding box center [973, 439] width 60 height 32
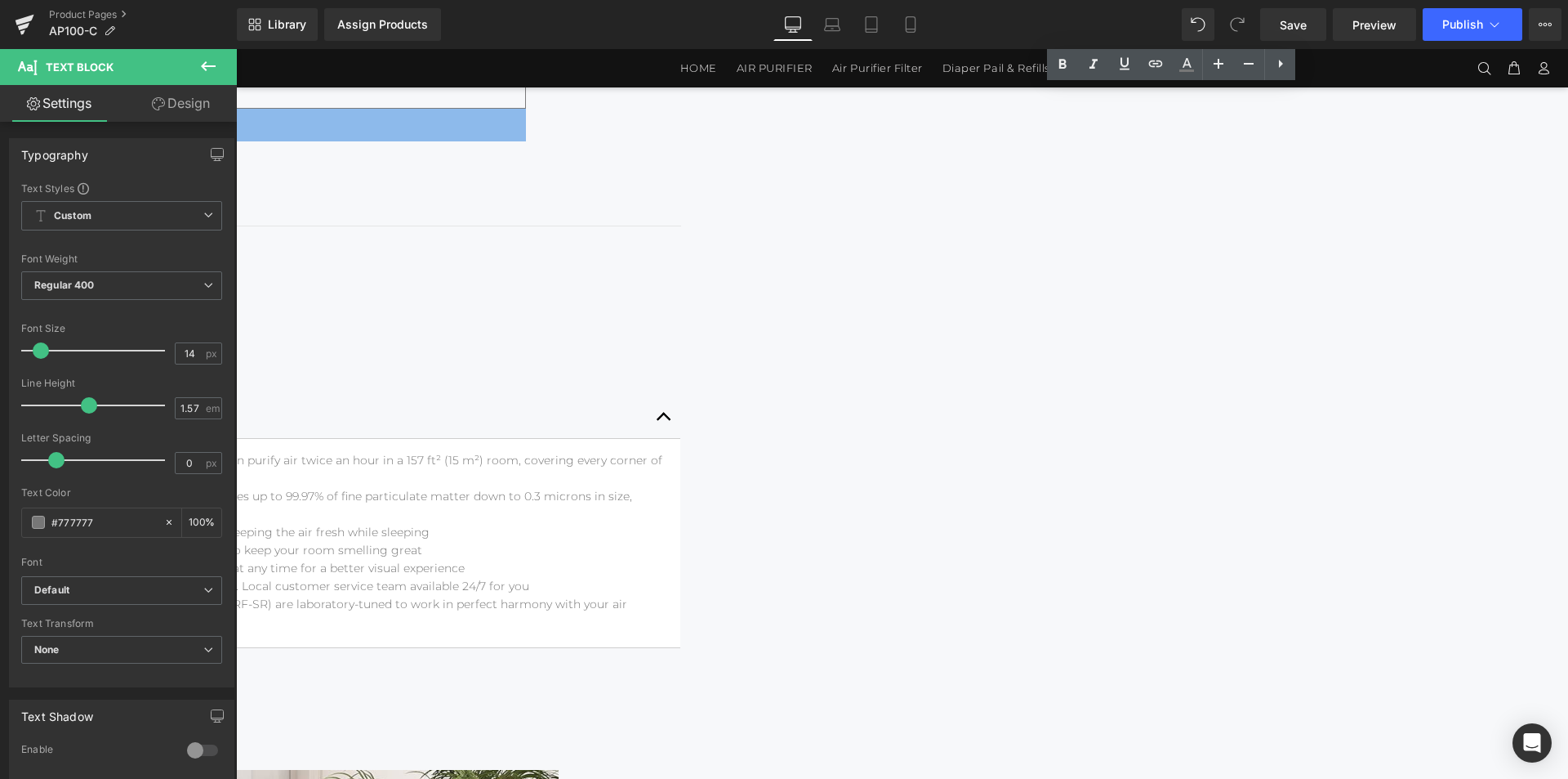
scroll to position [1056, 0]
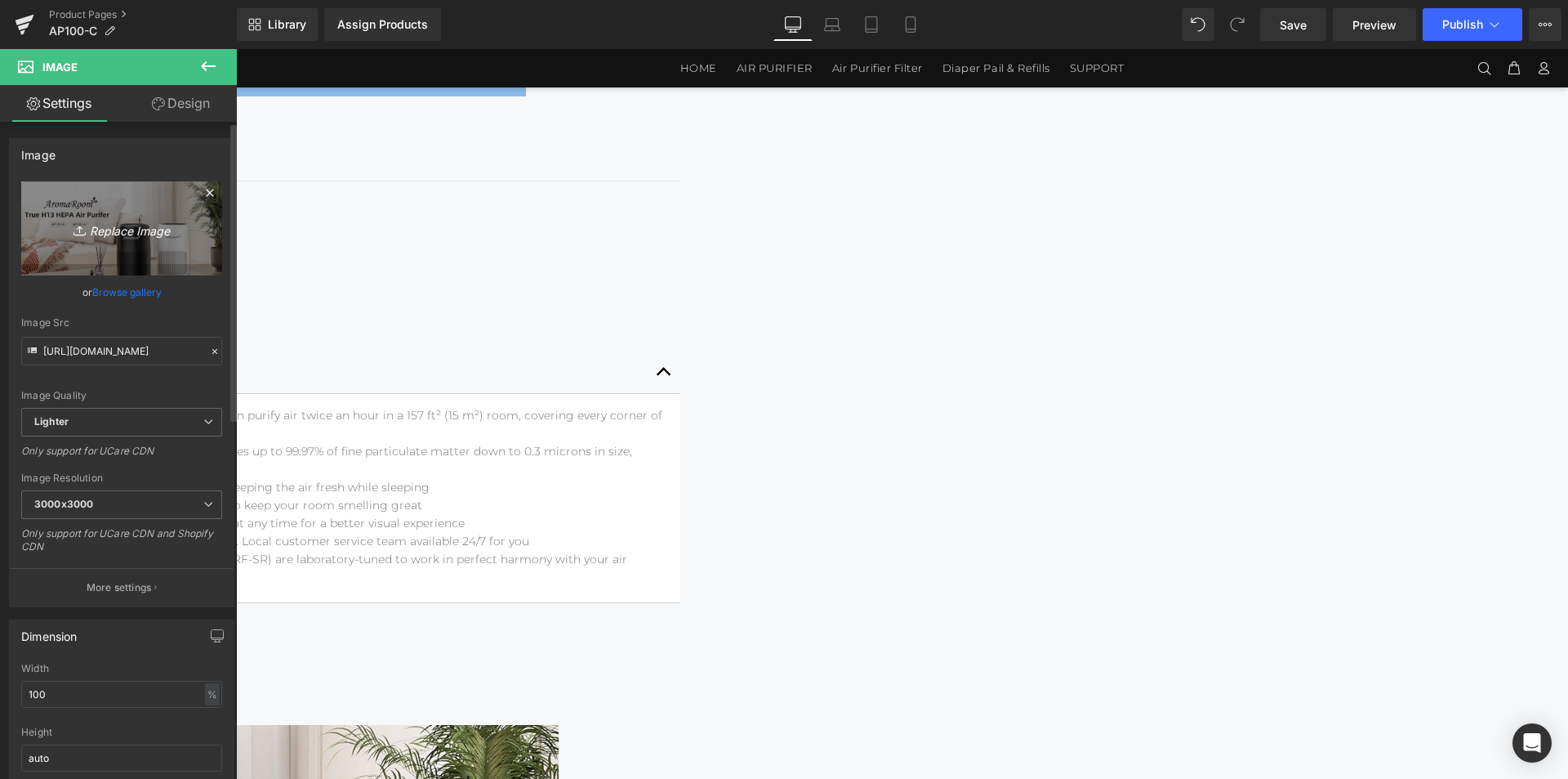
click at [149, 241] on link "Replace Image" at bounding box center [122, 228] width 201 height 94
type input "C:\fakepath\1464x3600_01.jpg"
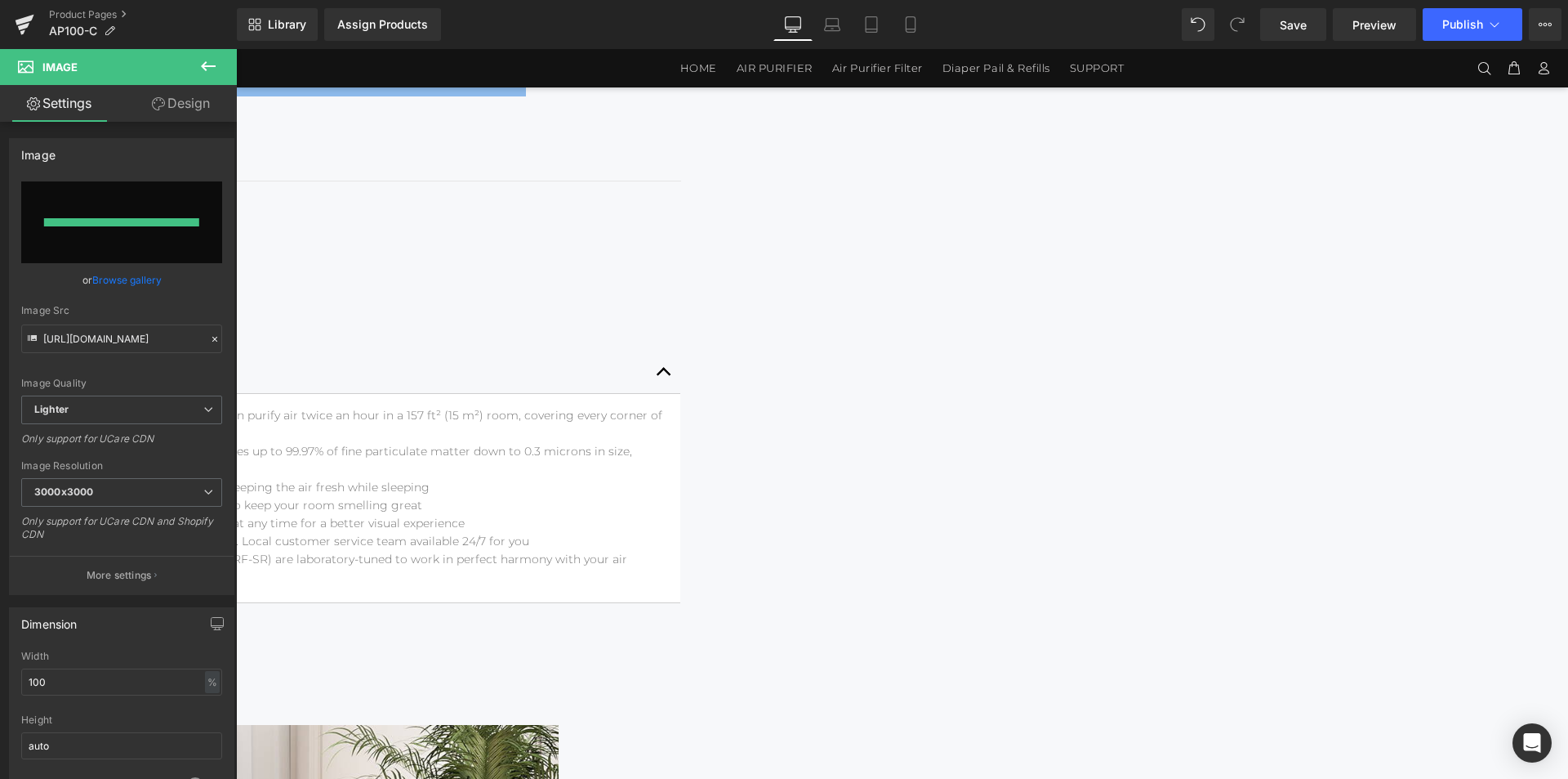
type input "[URL][DOMAIN_NAME]"
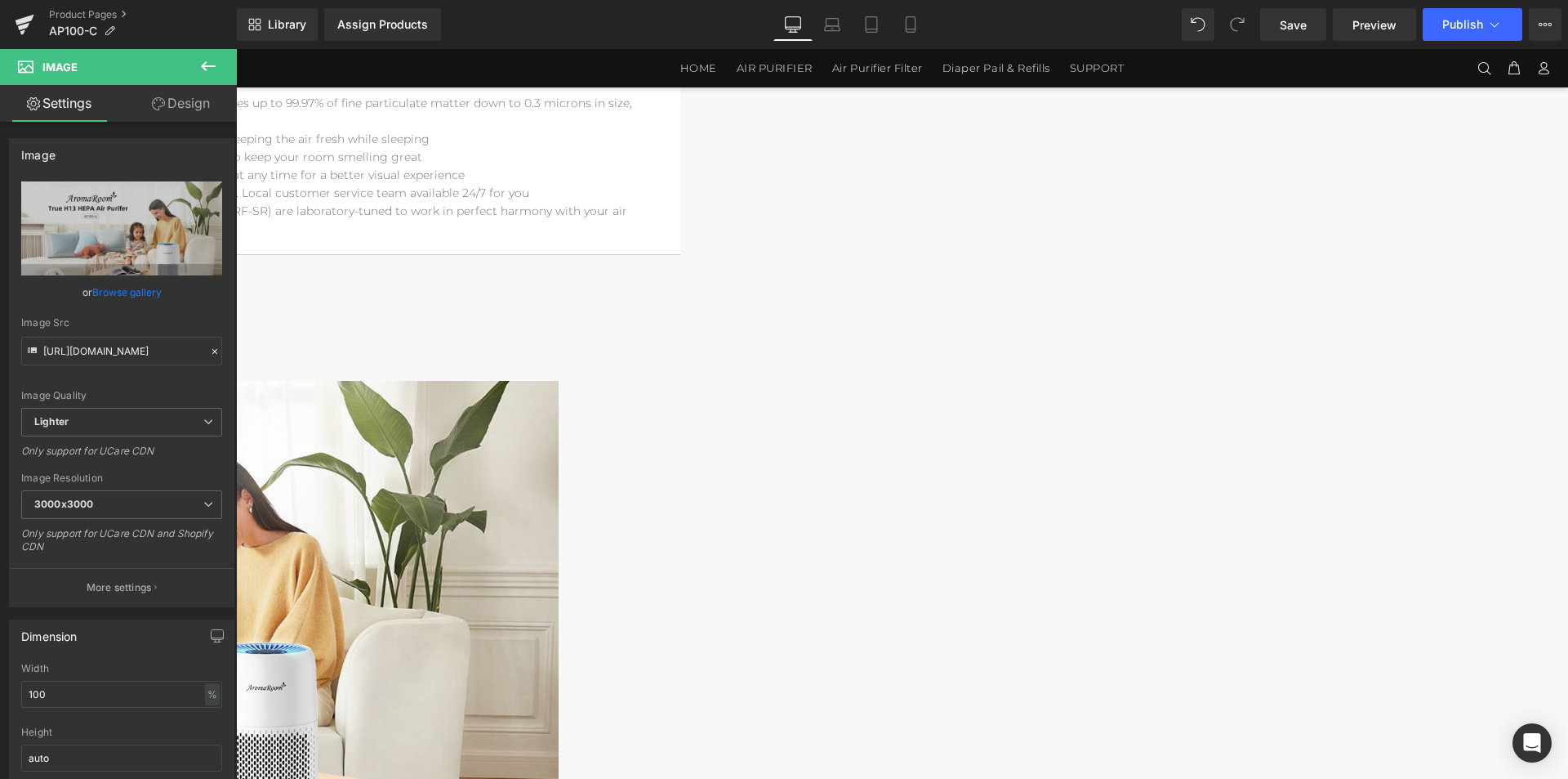
scroll to position [1547, 0]
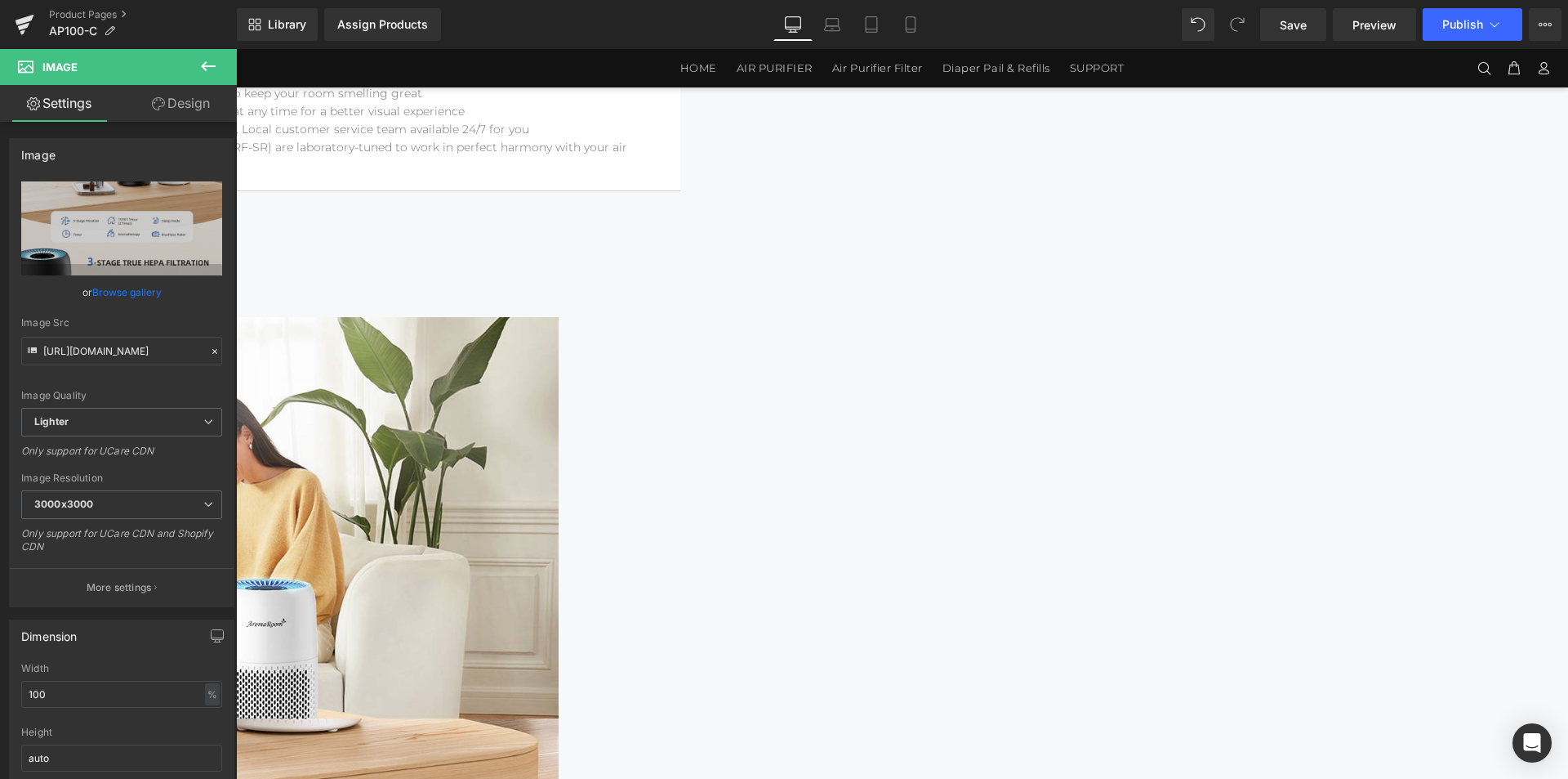
scroll to position [1465, 0]
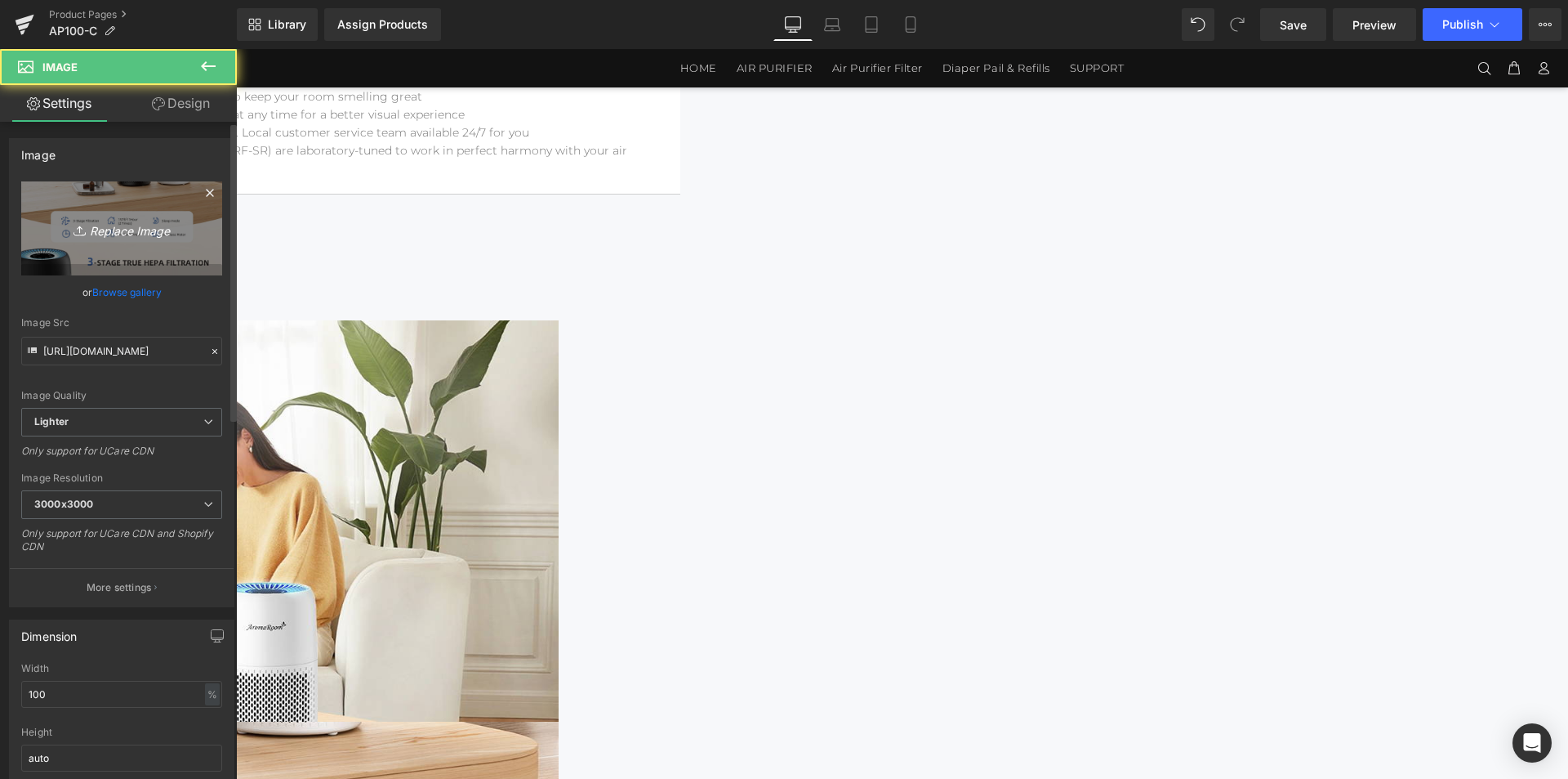
click at [147, 235] on icon "Replace Image" at bounding box center [121, 228] width 130 height 20
type input "C:\fakepath\1464x3600_02.jpg"
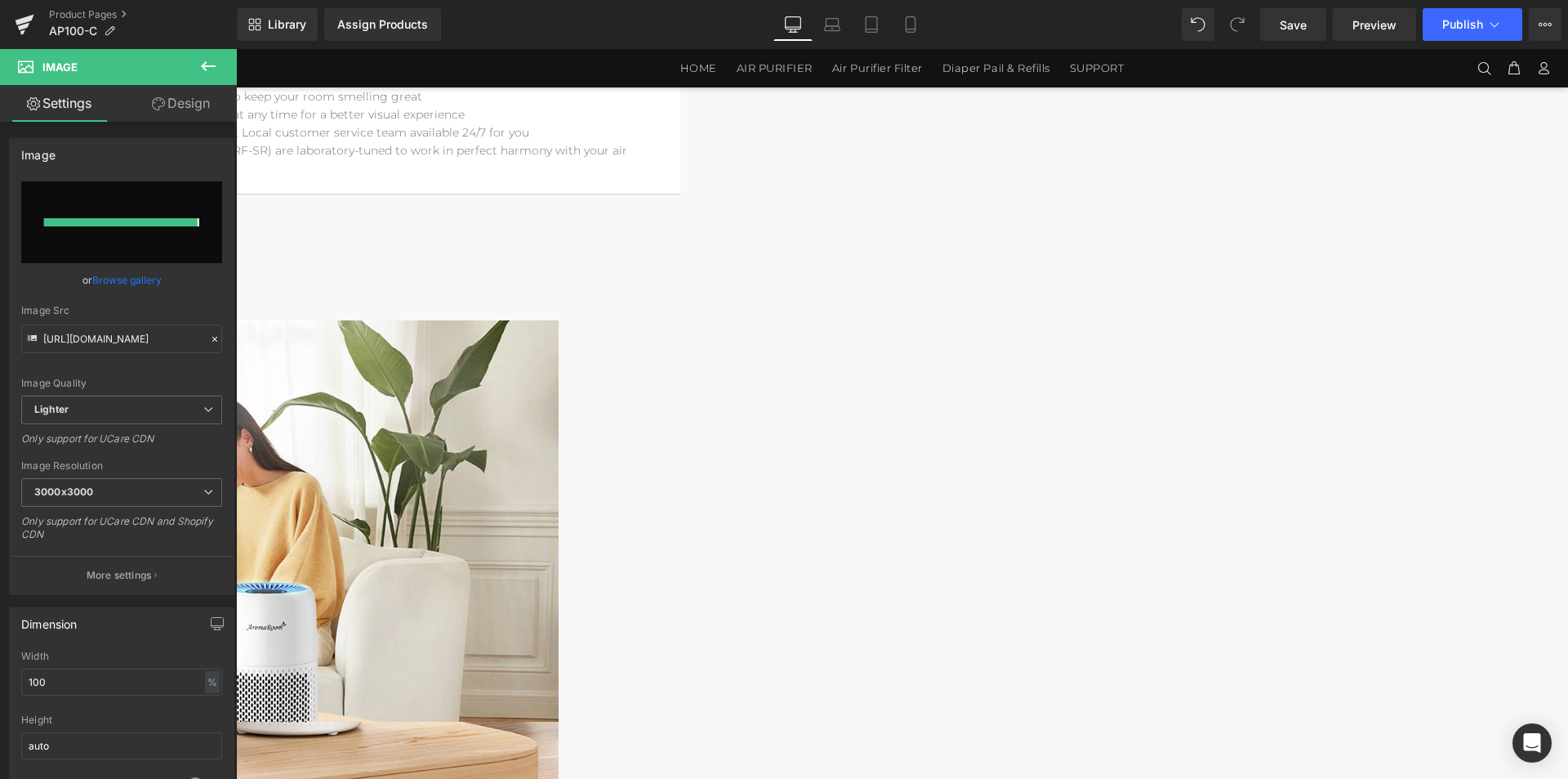
type input "[URL][DOMAIN_NAME]"
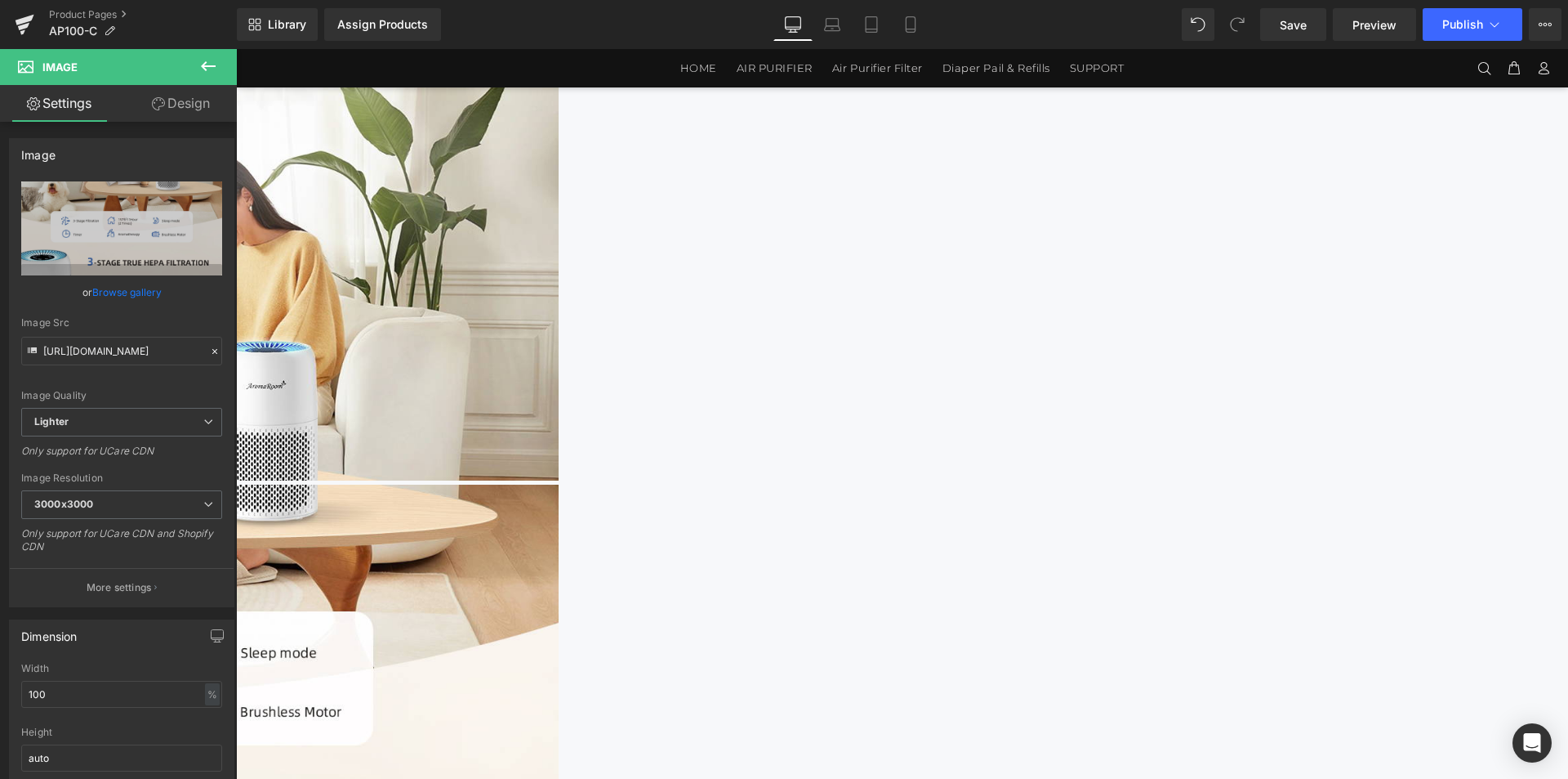
scroll to position [1710, 0]
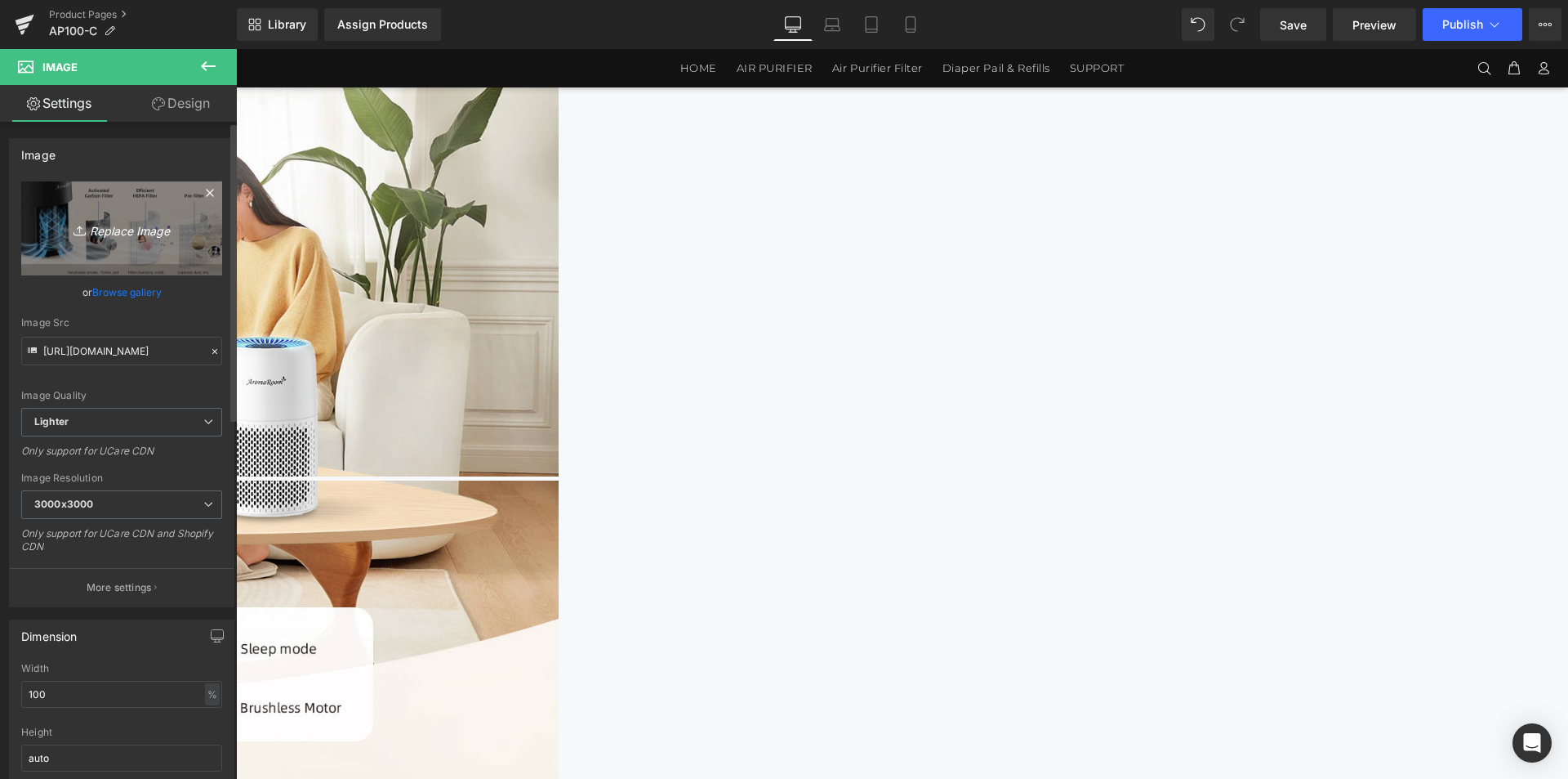
click at [170, 244] on link "Replace Image" at bounding box center [122, 228] width 201 height 94
type input "C:\fakepath\1464x3600_03.jpg"
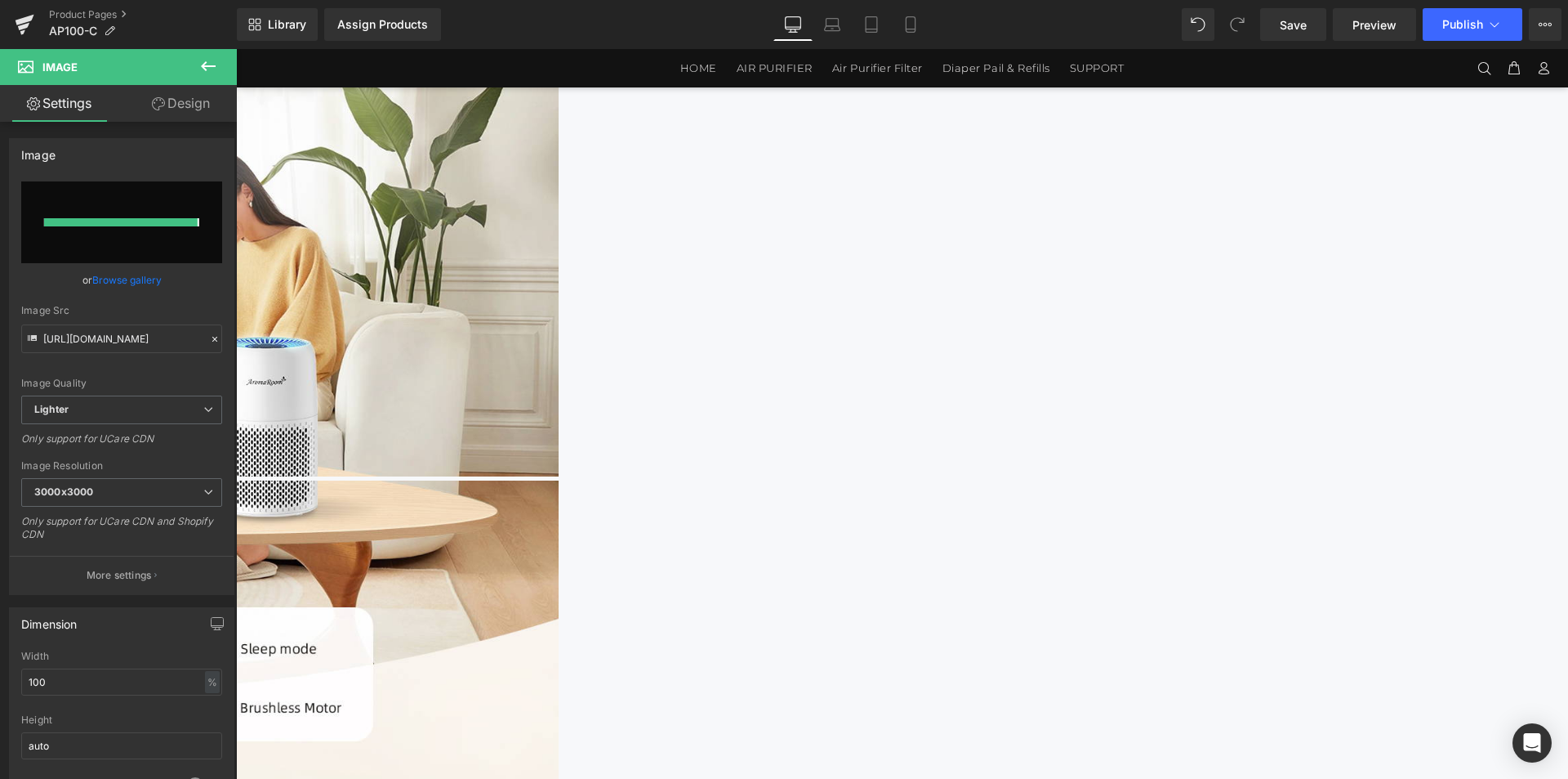
type input "[URL][DOMAIN_NAME]"
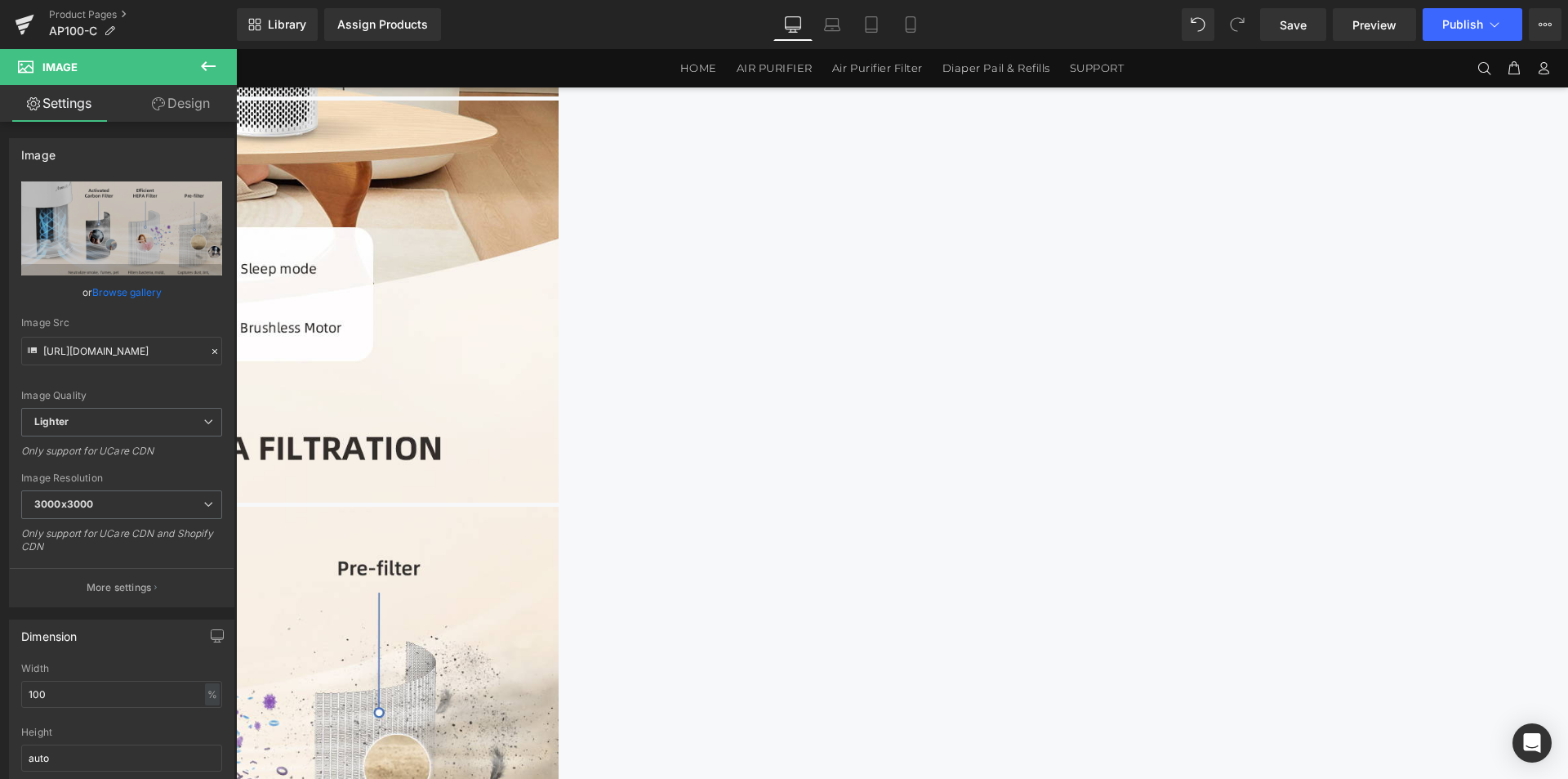
scroll to position [2282, 0]
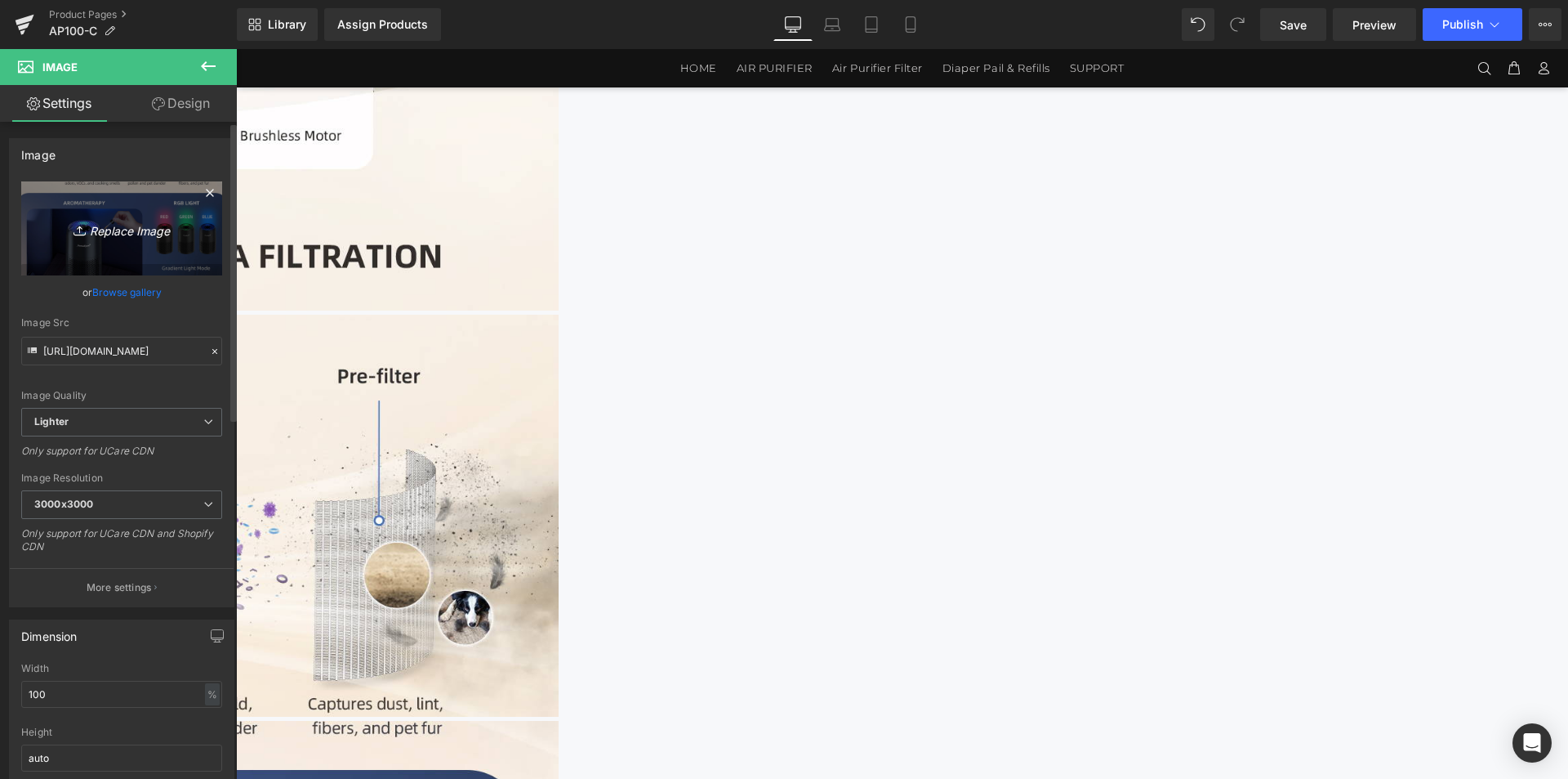
click at [164, 244] on link "Replace Image" at bounding box center [122, 228] width 201 height 94
type input "C:\fakepath\1464x3600_04.jpg"
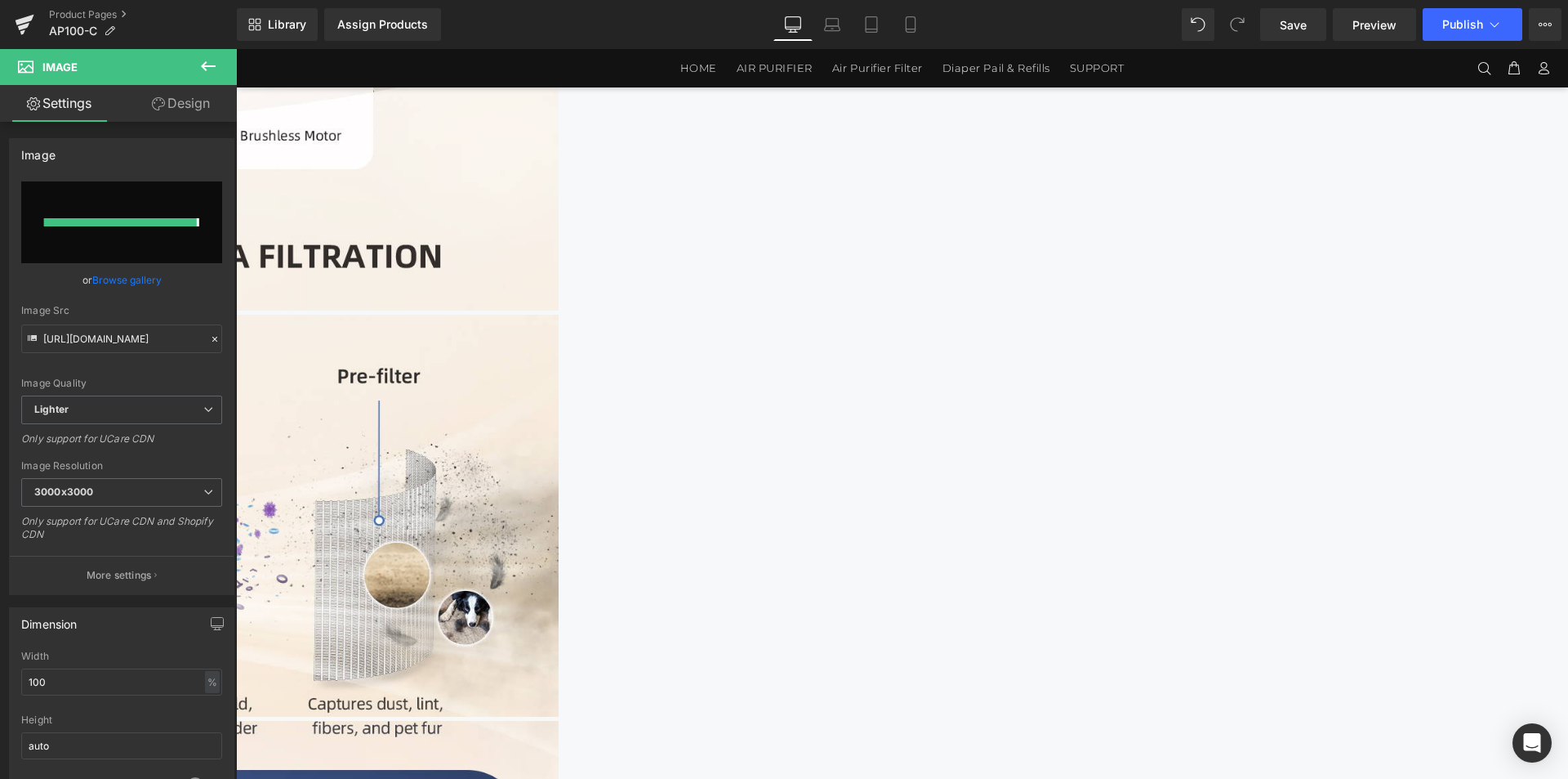
type input "[URL][DOMAIN_NAME]"
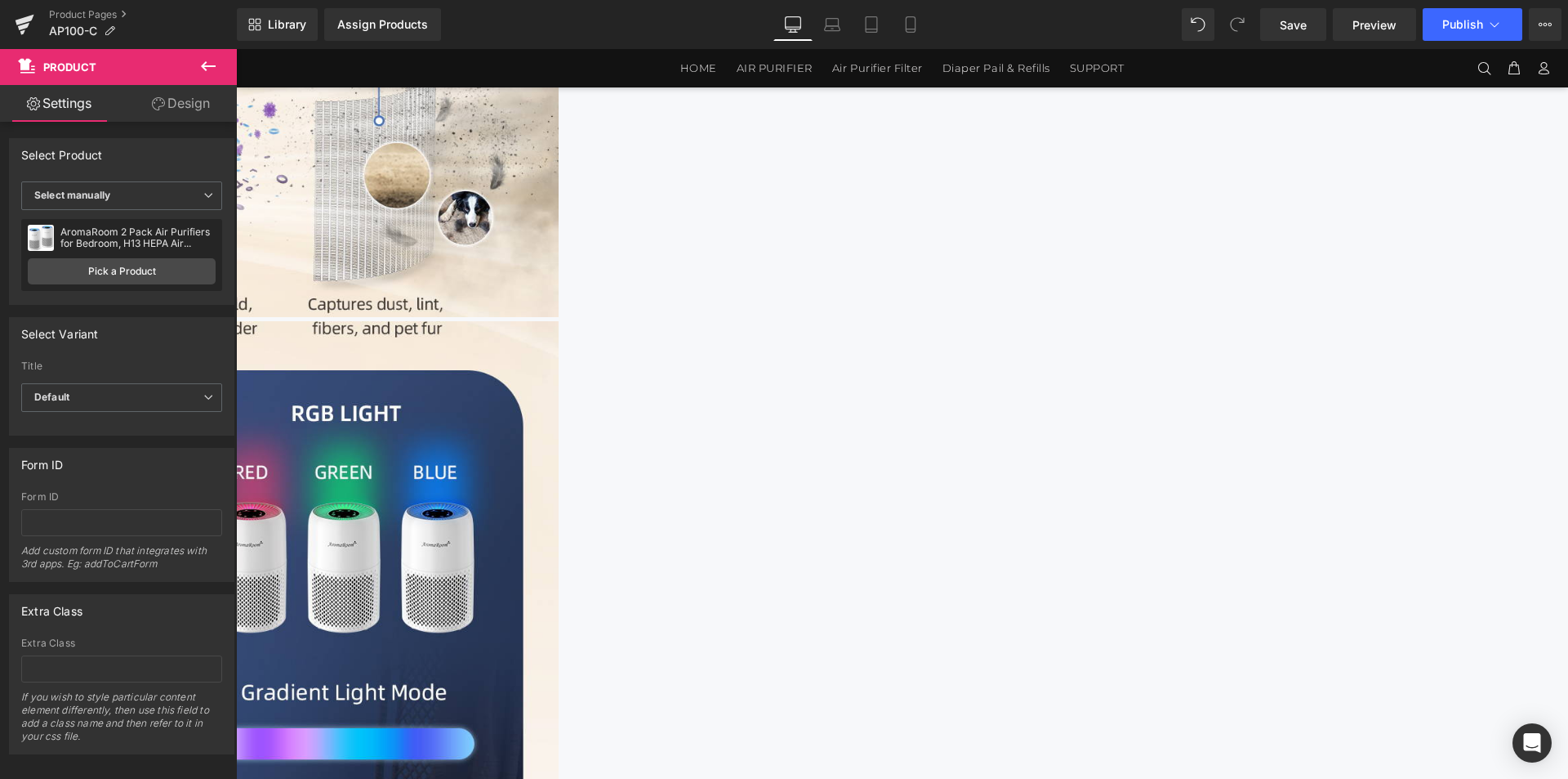
scroll to position [2691, 0]
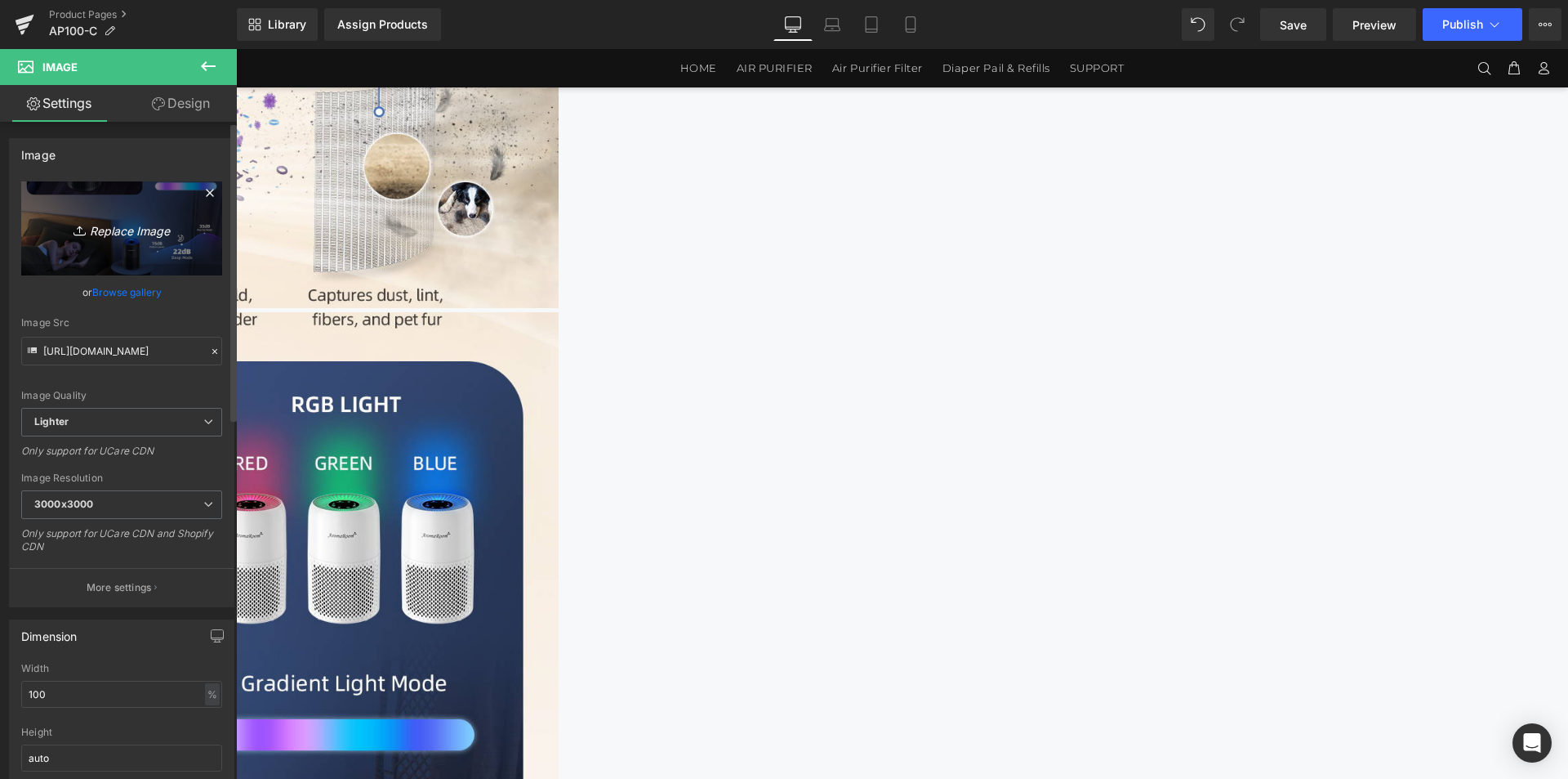
click at [104, 264] on link "Replace Image" at bounding box center [122, 228] width 201 height 94
type input "C:\fakepath\1464x3600_05.jpg"
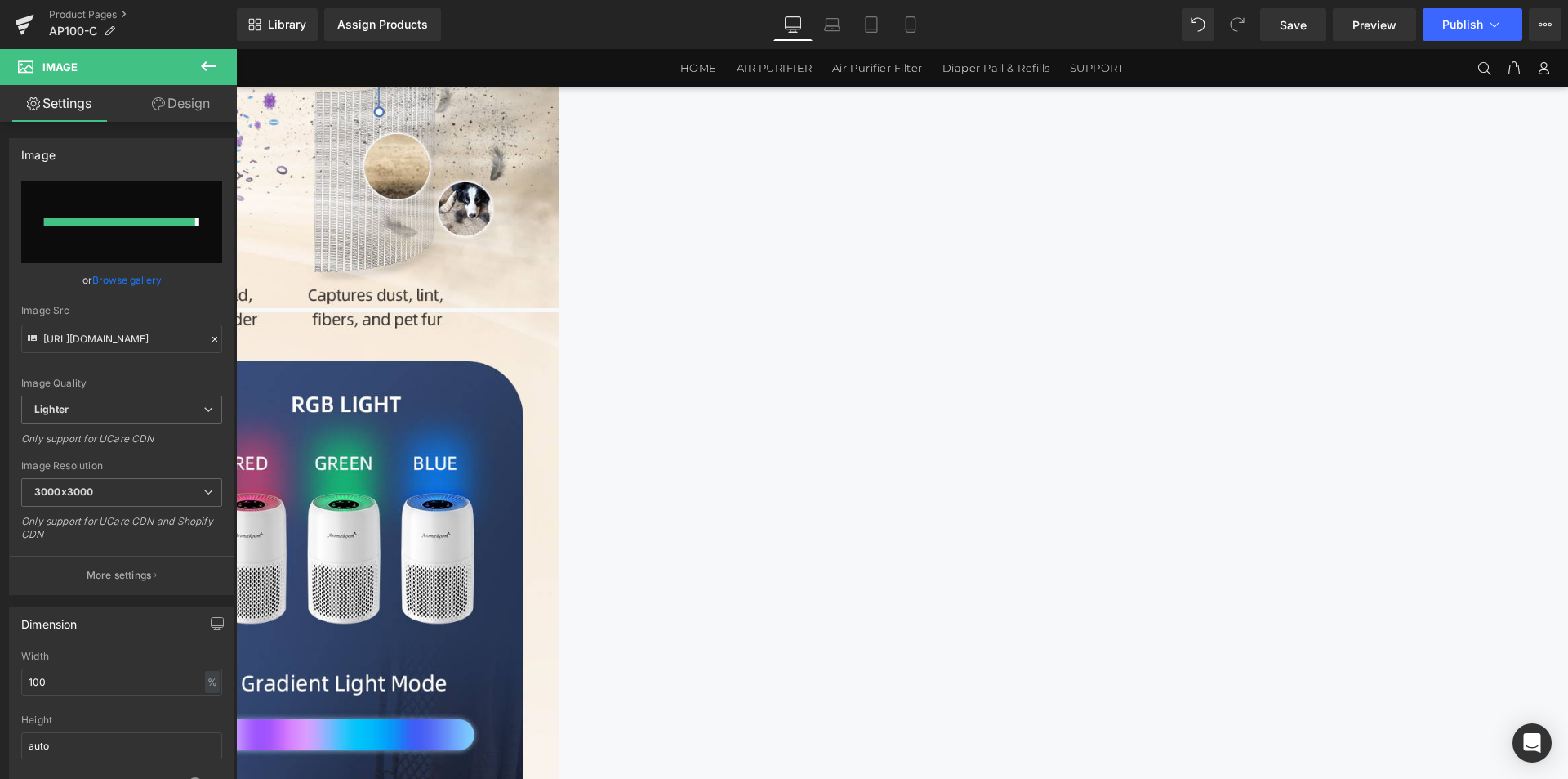
type input "[URL][DOMAIN_NAME]"
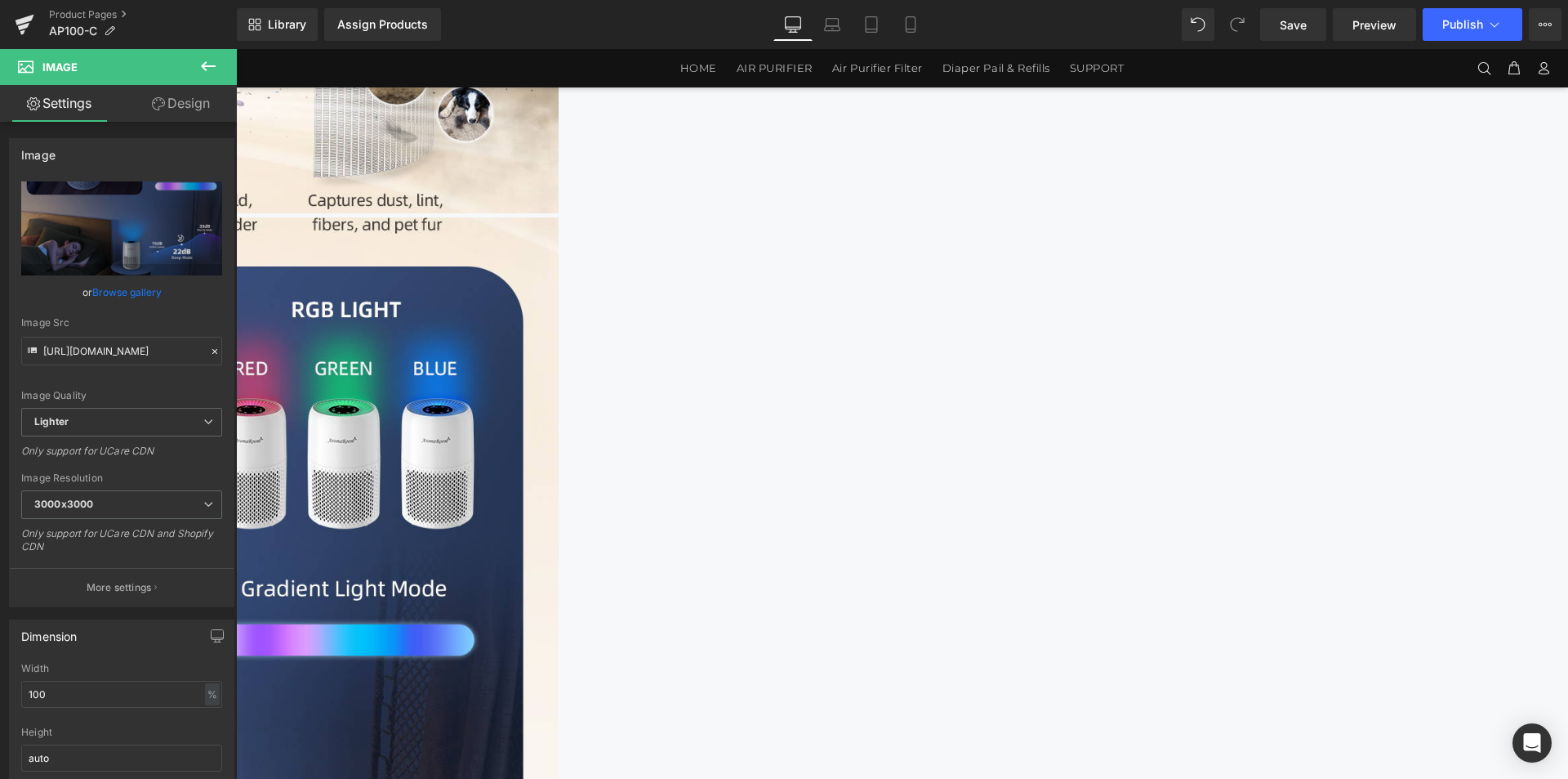
scroll to position [3018, 0]
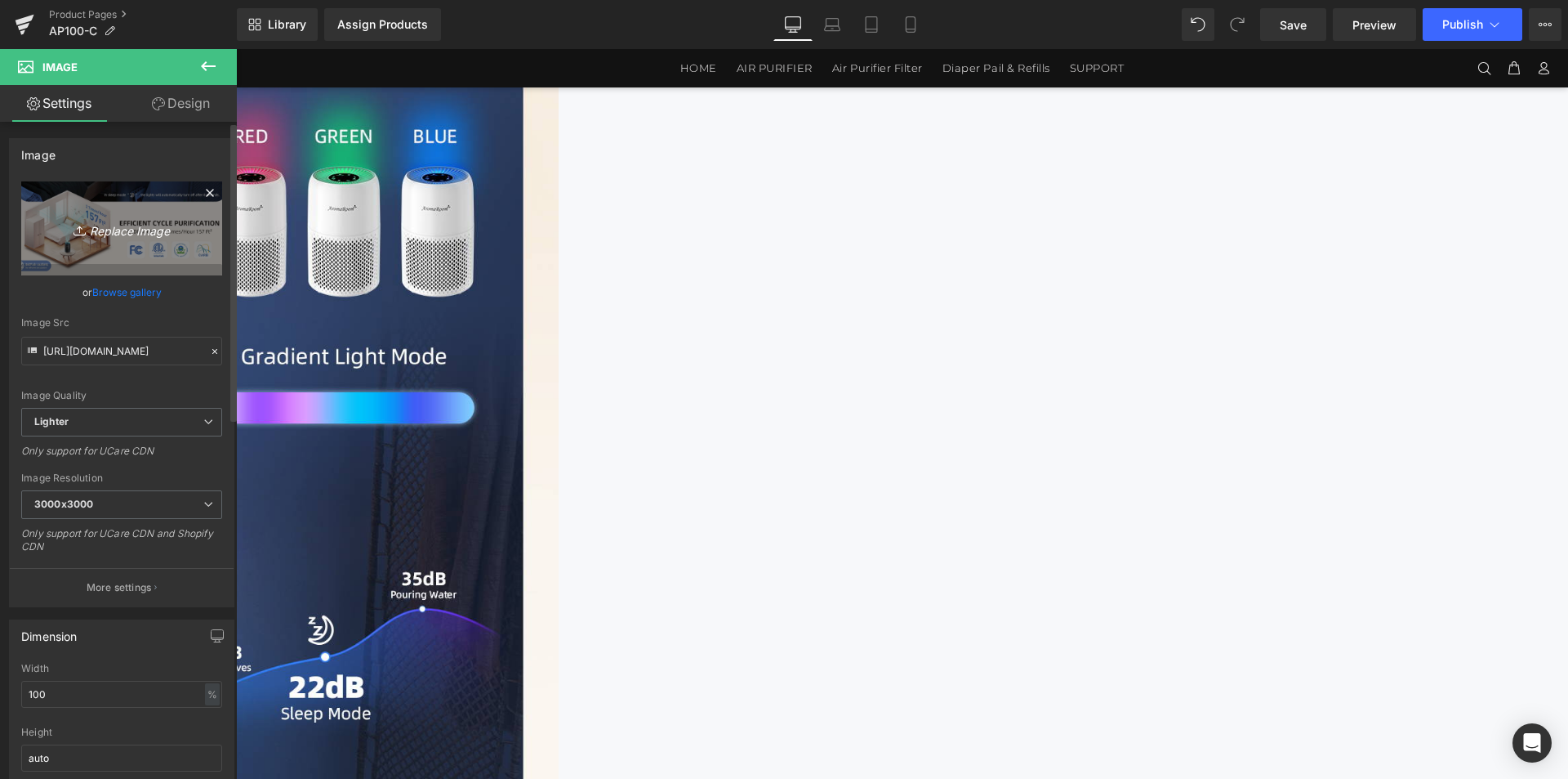
click at [100, 211] on link "Replace Image" at bounding box center [122, 228] width 201 height 94
type input "C:\fakepath\1464x3600_06.jpg"
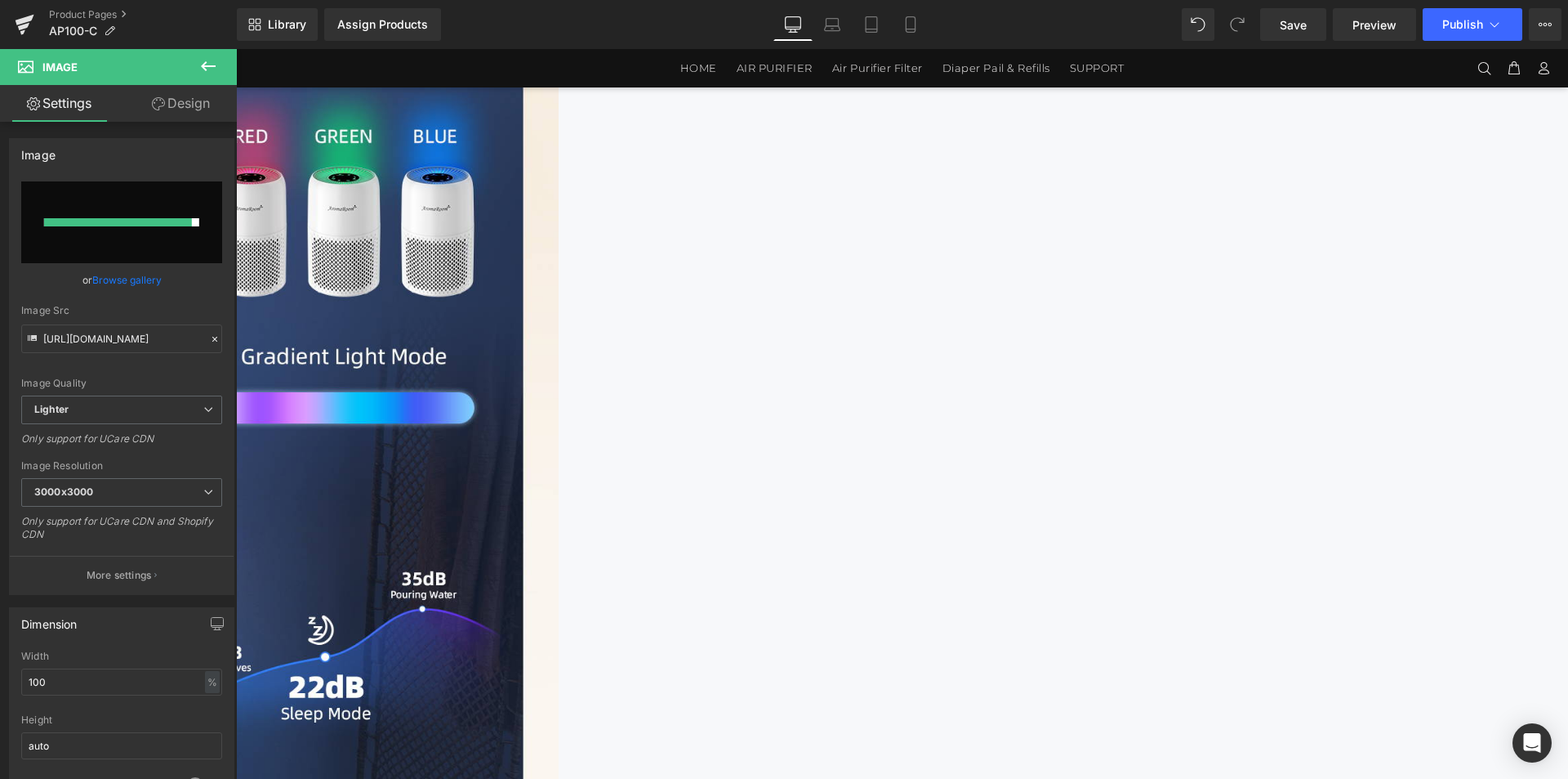
type input "[URL][DOMAIN_NAME]"
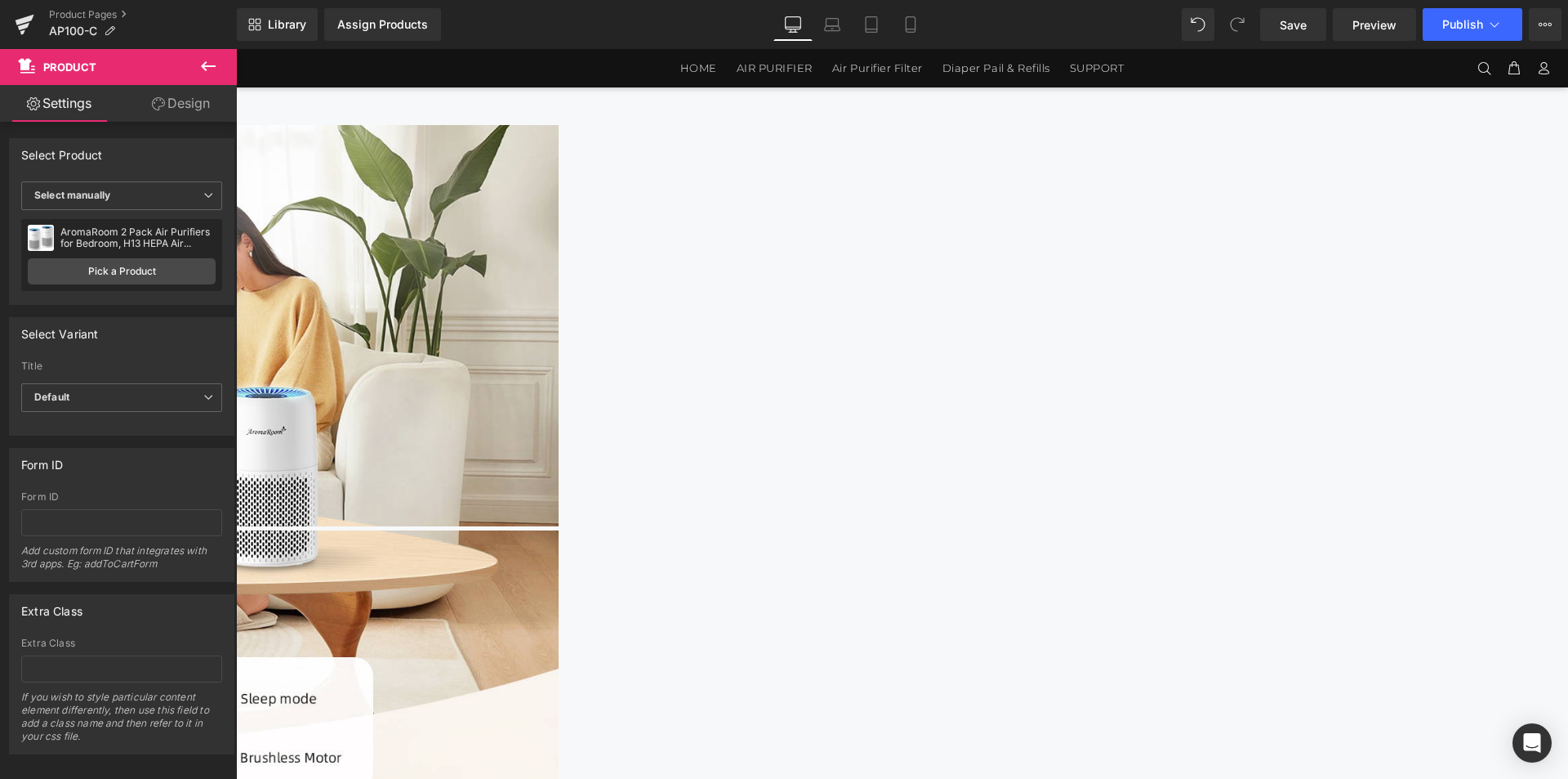
scroll to position [1629, 0]
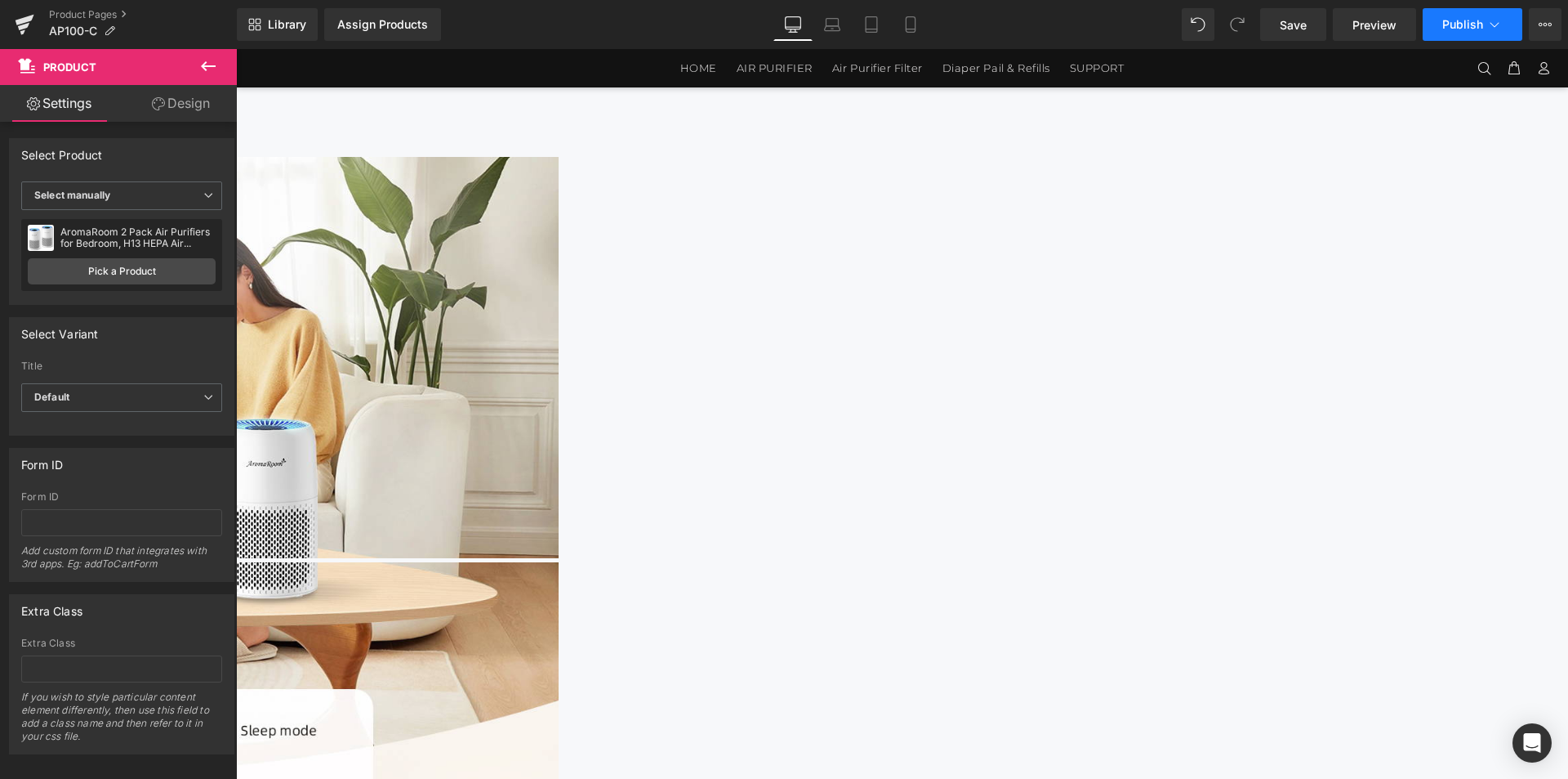
click at [1438, 19] on button "Publish" at bounding box center [1473, 24] width 100 height 32
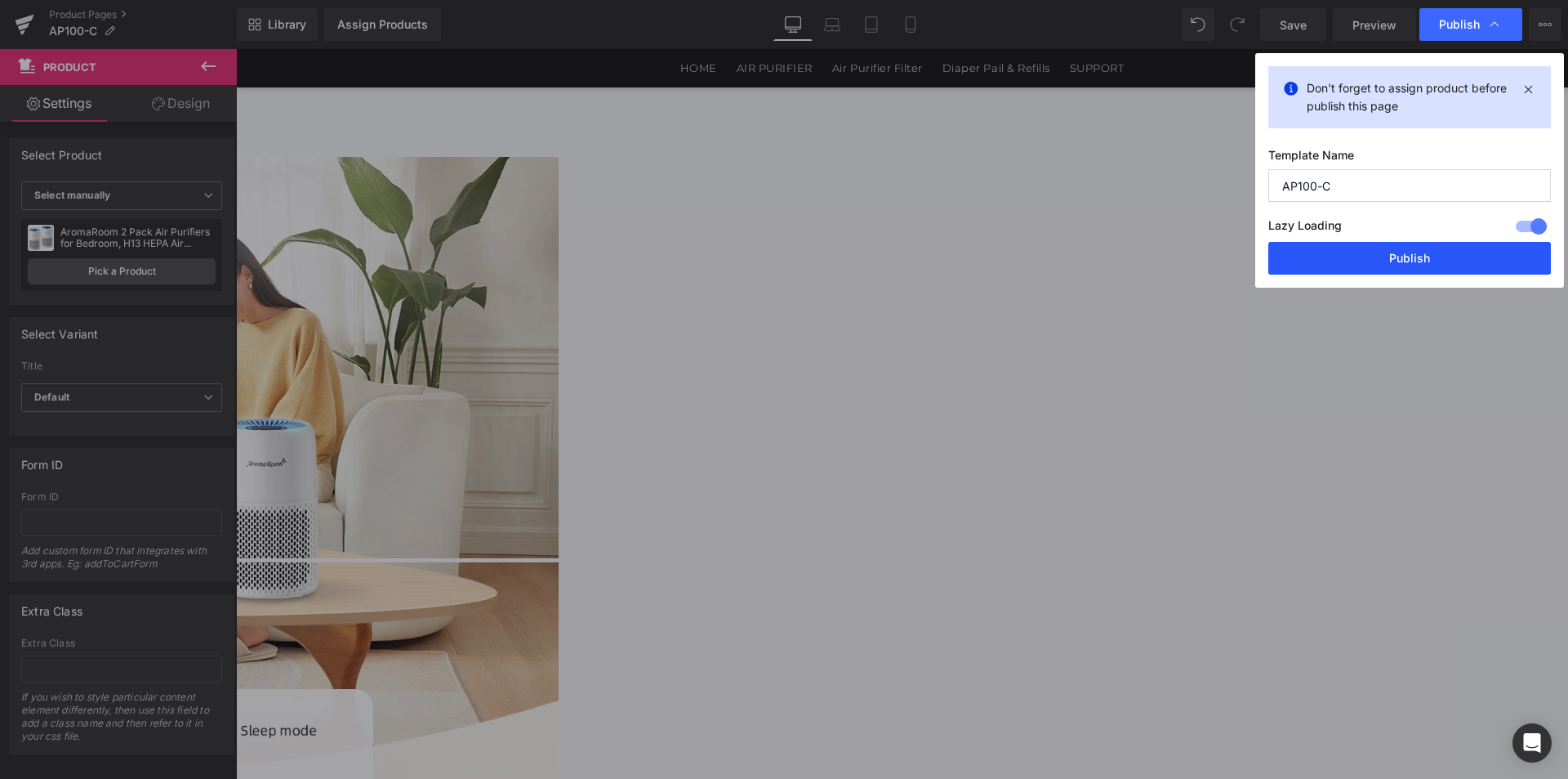
drag, startPoint x: 1407, startPoint y: 246, endPoint x: 1158, endPoint y: 128, distance: 275.5
click at [1407, 246] on button "Publish" at bounding box center [1410, 257] width 283 height 32
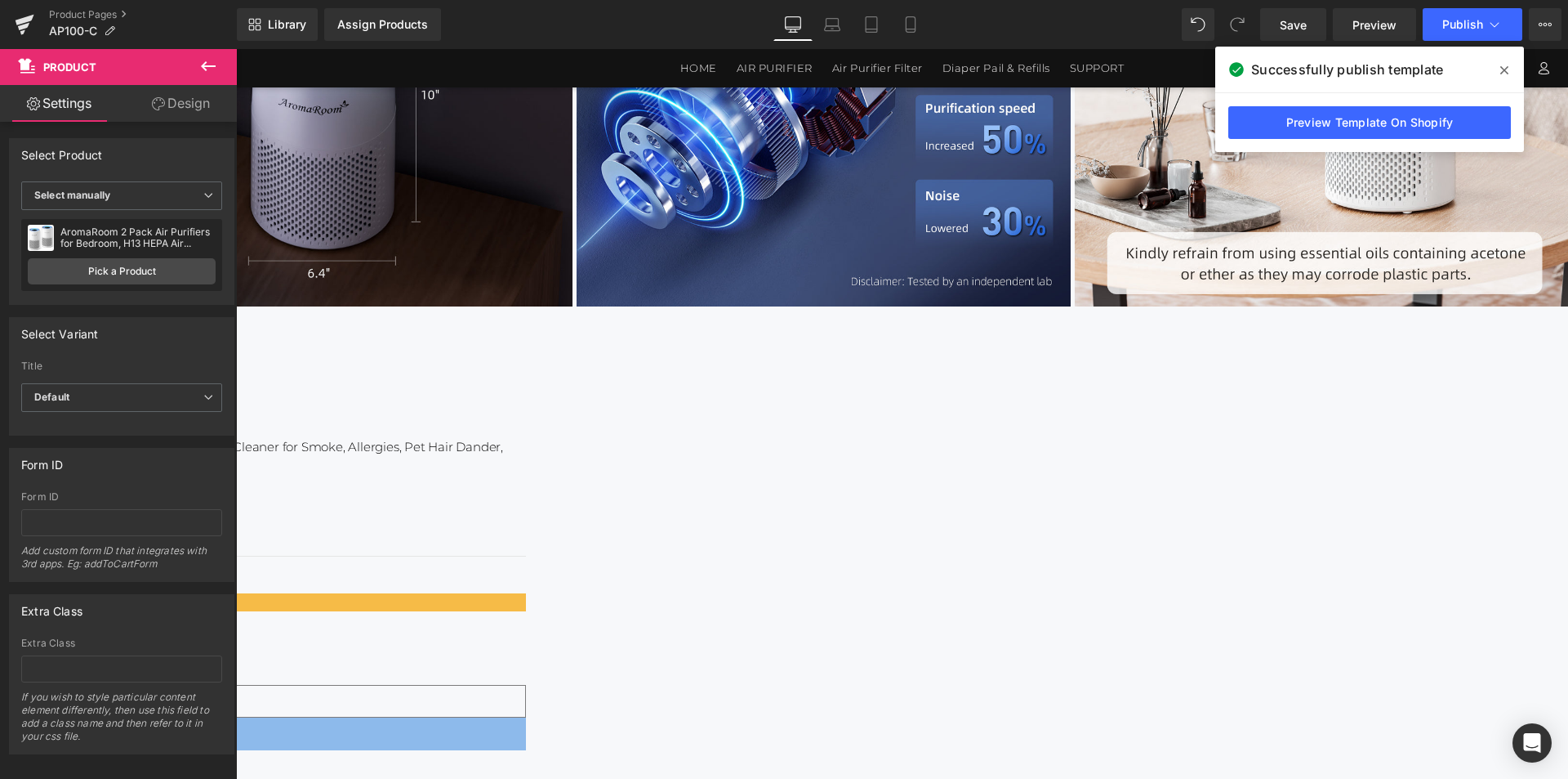
scroll to position [0, 0]
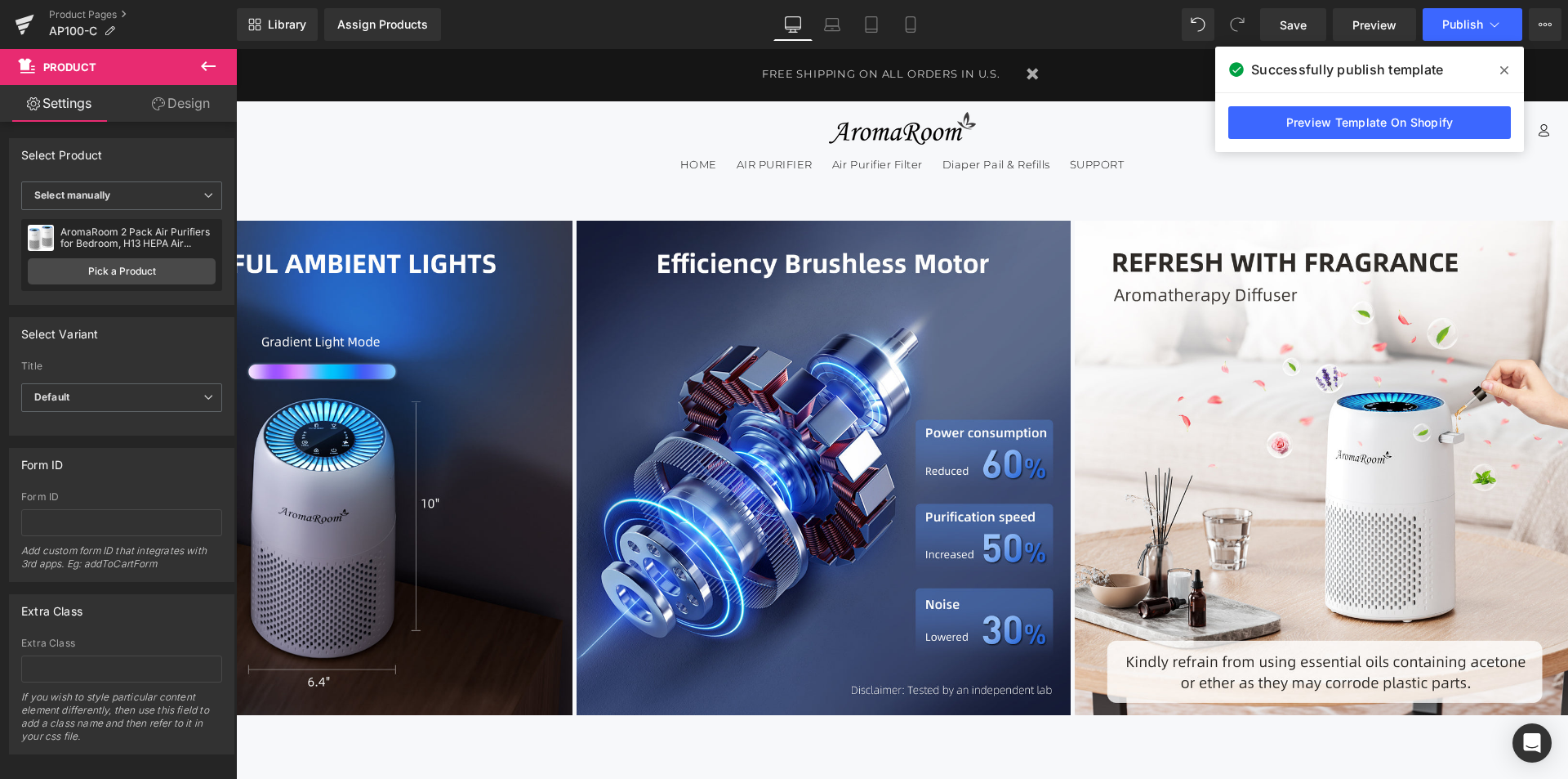
click at [1502, 67] on icon at bounding box center [1504, 70] width 8 height 8
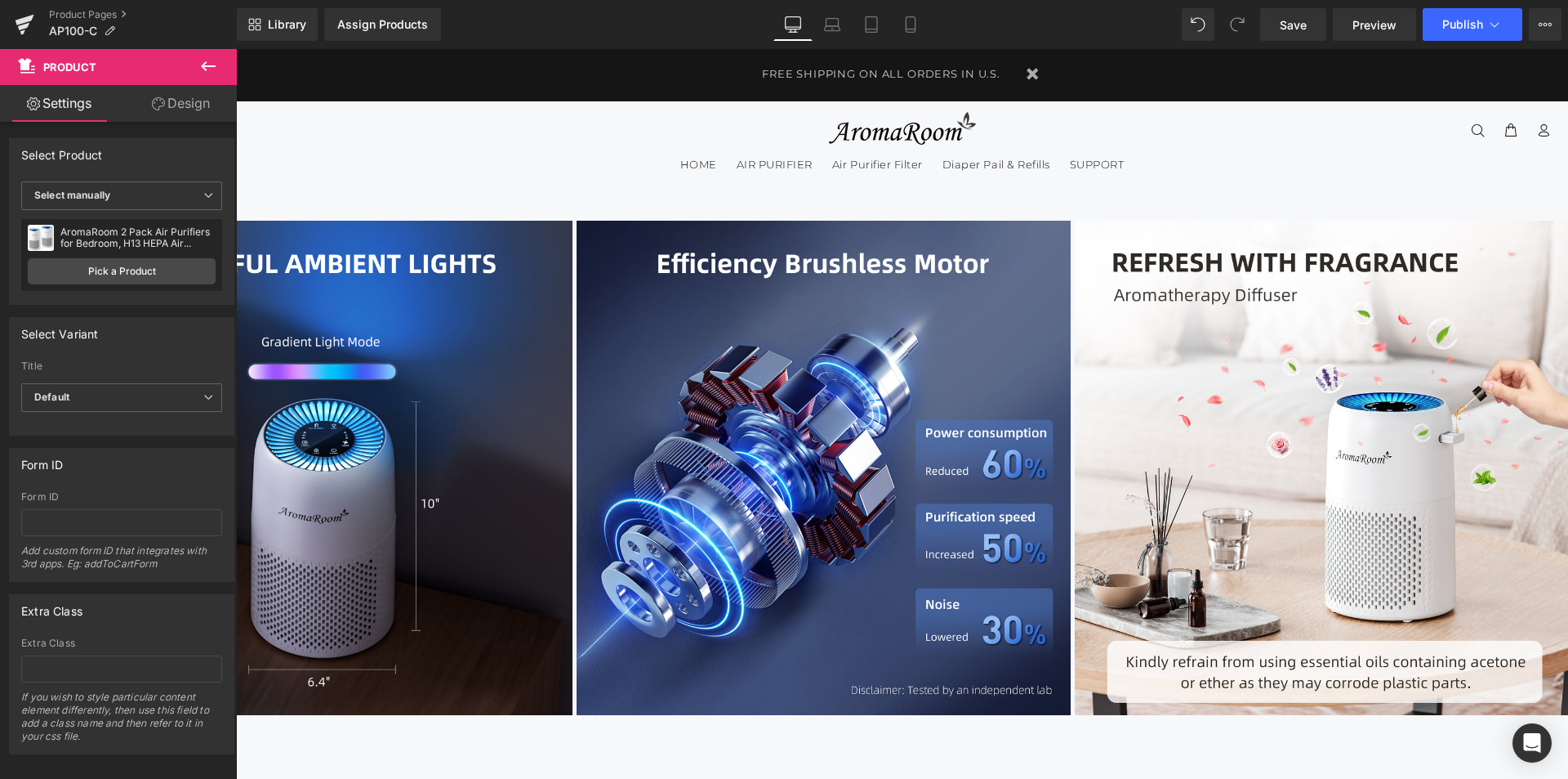
click at [94, 6] on div "Product Pages AP100-C" at bounding box center [118, 25] width 237 height 49
click at [109, 19] on link "Product Pages" at bounding box center [143, 14] width 188 height 13
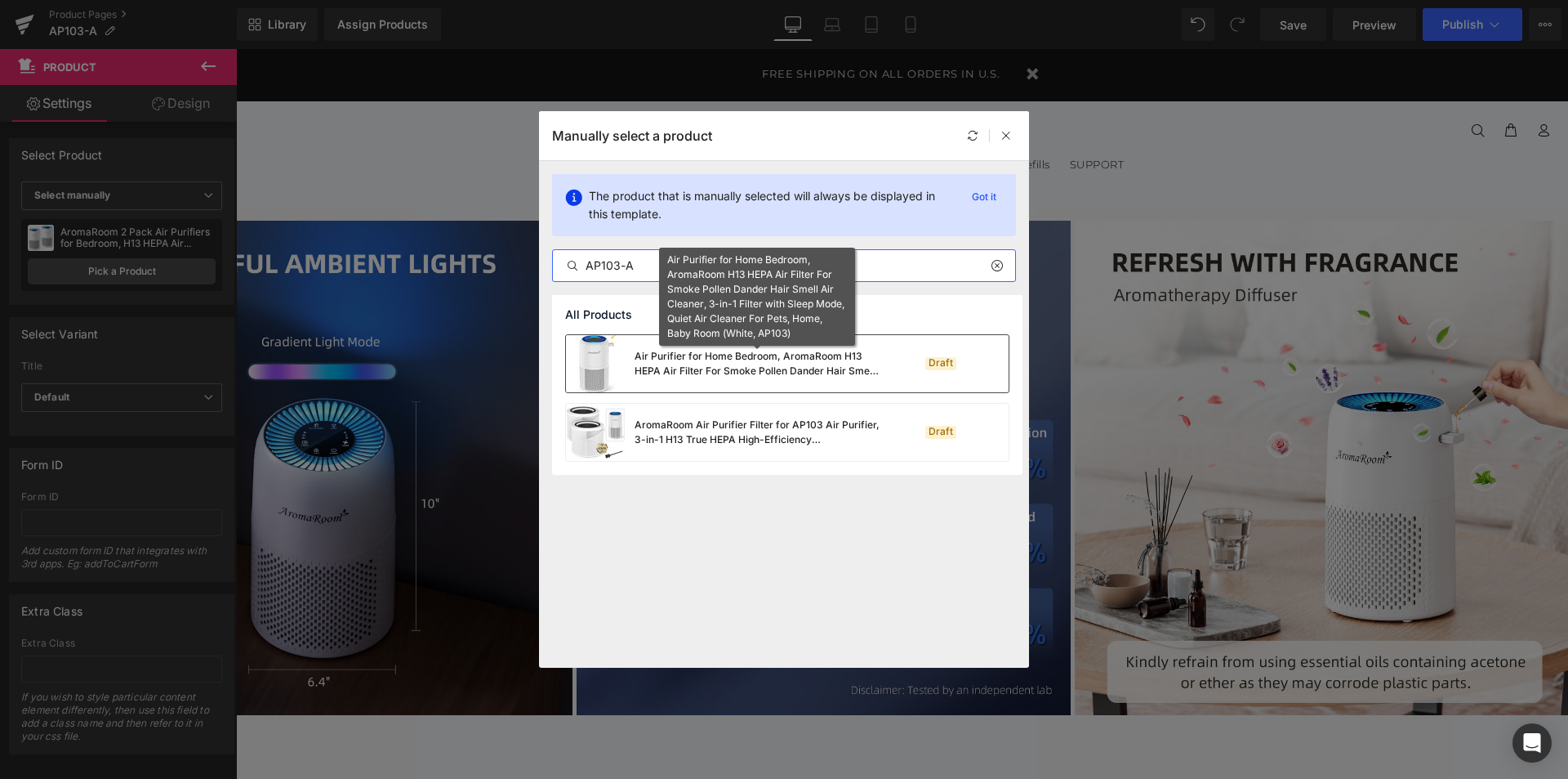
type input "AP103-A"
click at [710, 354] on div "Air Purifier for Home Bedroom, AromaRoom H13 HEPA Air Filter For Smoke Pollen D…" at bounding box center [757, 364] width 245 height 30
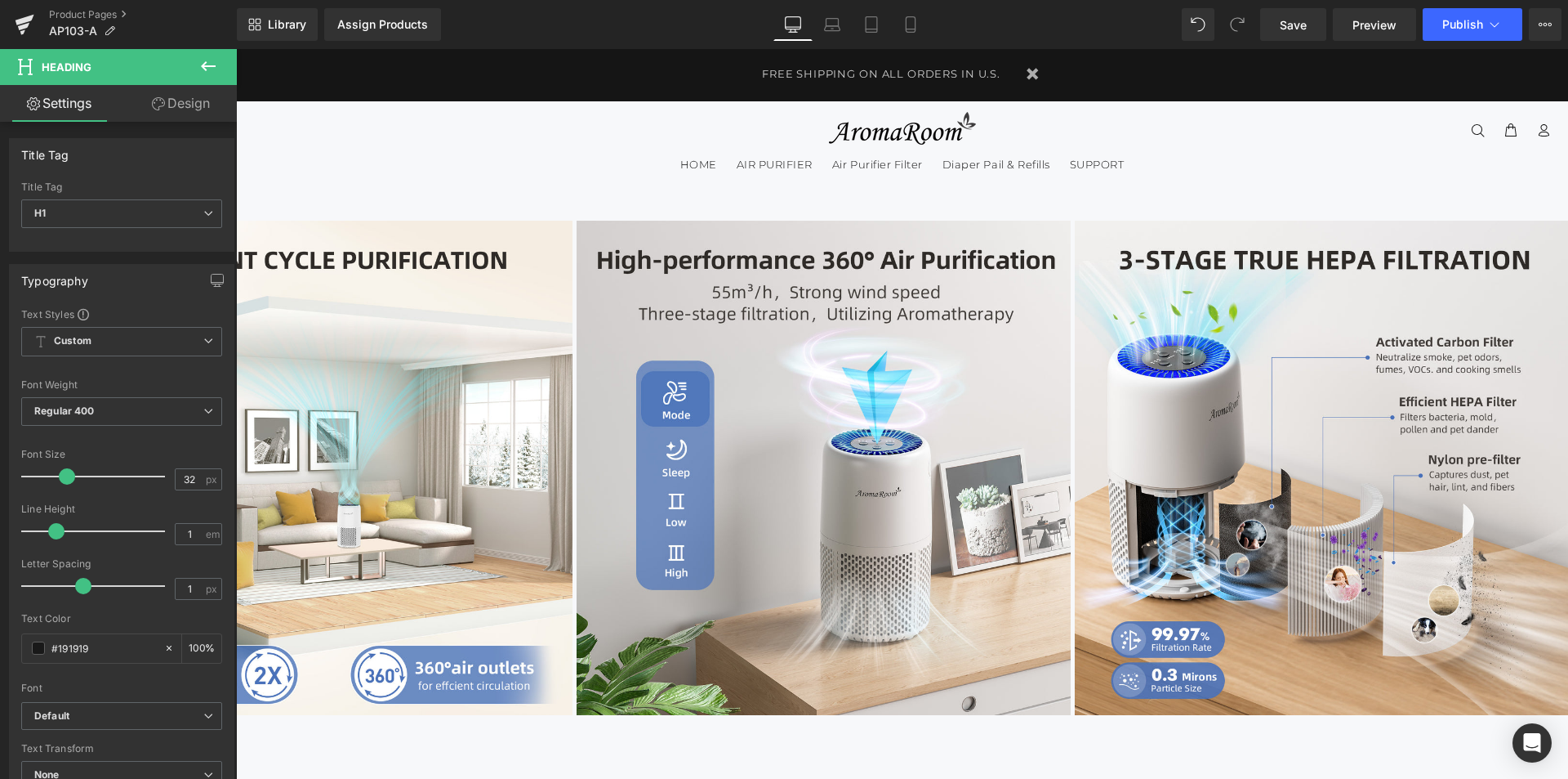
click at [236, 49] on span at bounding box center [236, 49] width 0 height 0
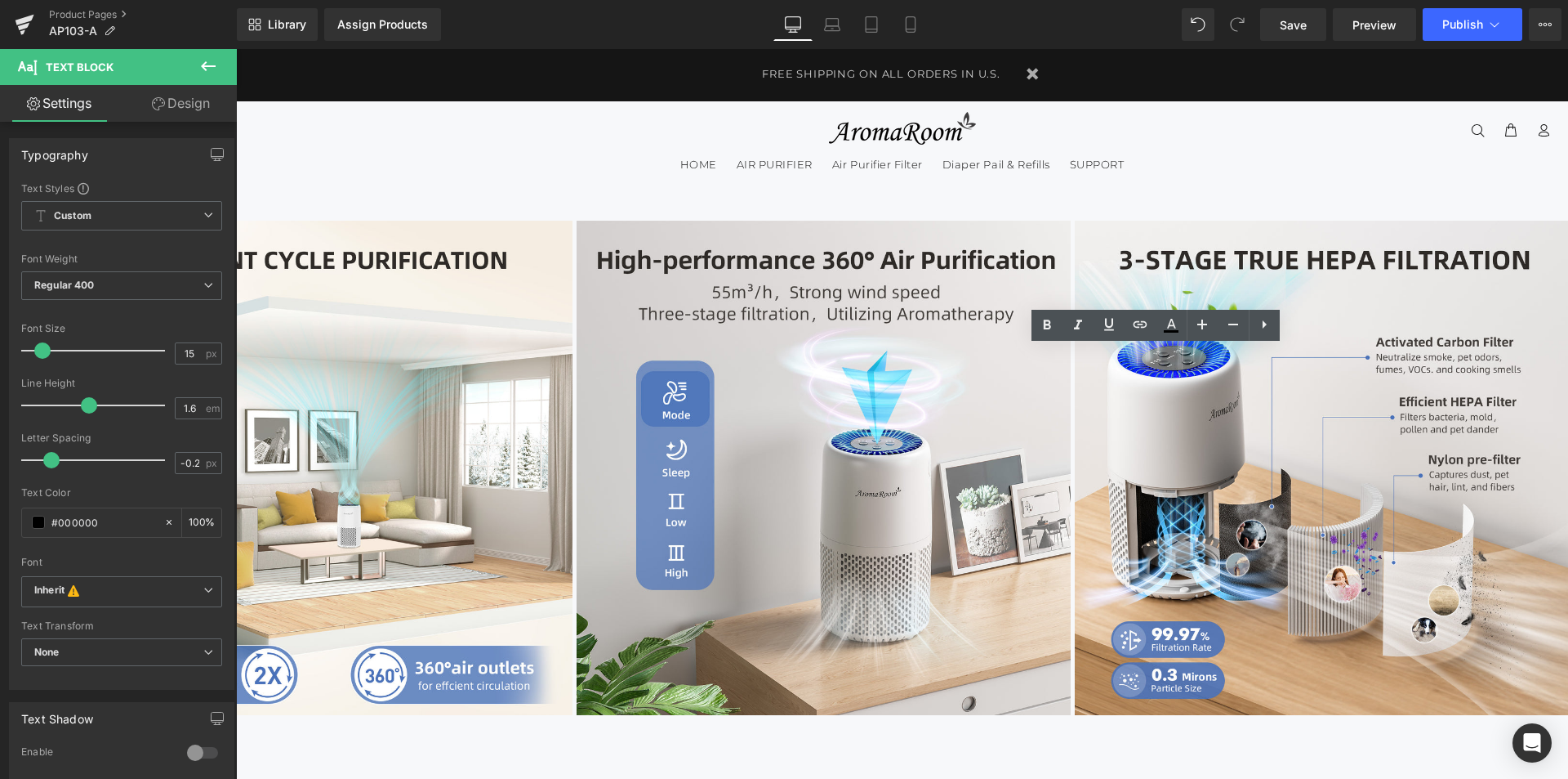
drag, startPoint x: 1218, startPoint y: 401, endPoint x: 864, endPoint y: 348, distance: 357.9
paste div
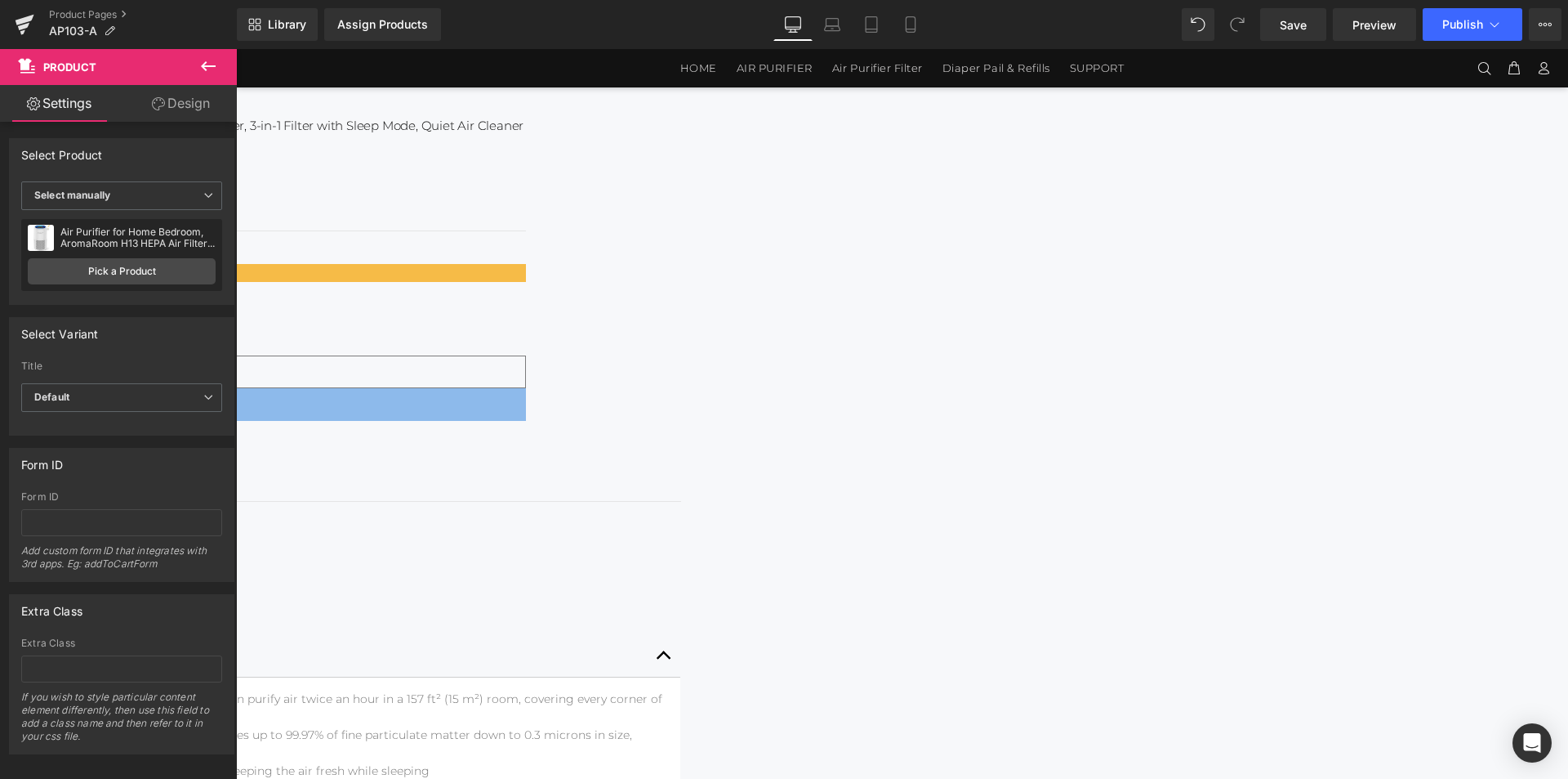
scroll to position [730, 0]
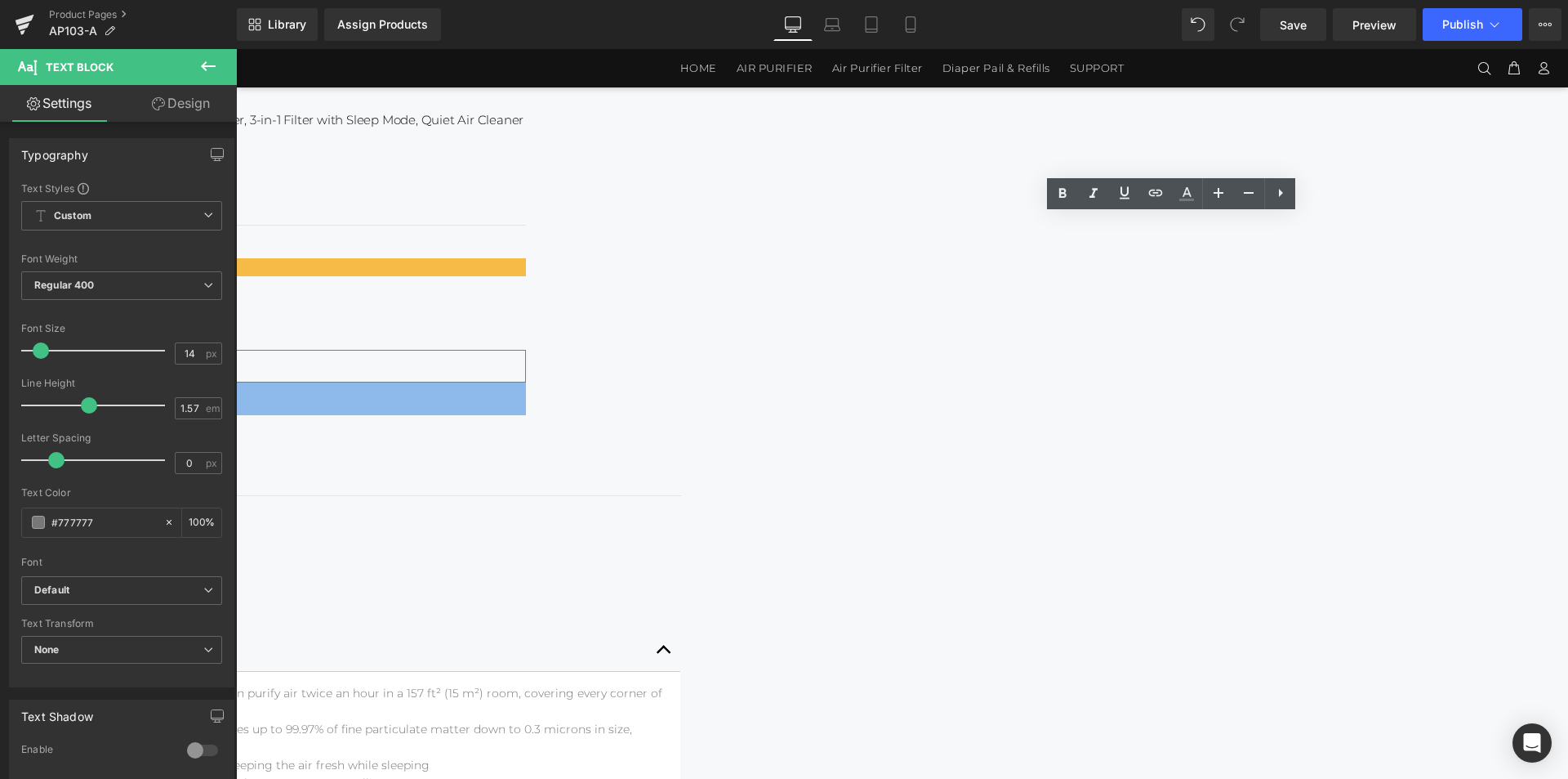
click at [668, 774] on li "AROMATHERAPY ENHANCEMENT: Add a few drops of fragrant essential oils (not inclu…" at bounding box center [129, 783] width 1077 height 18
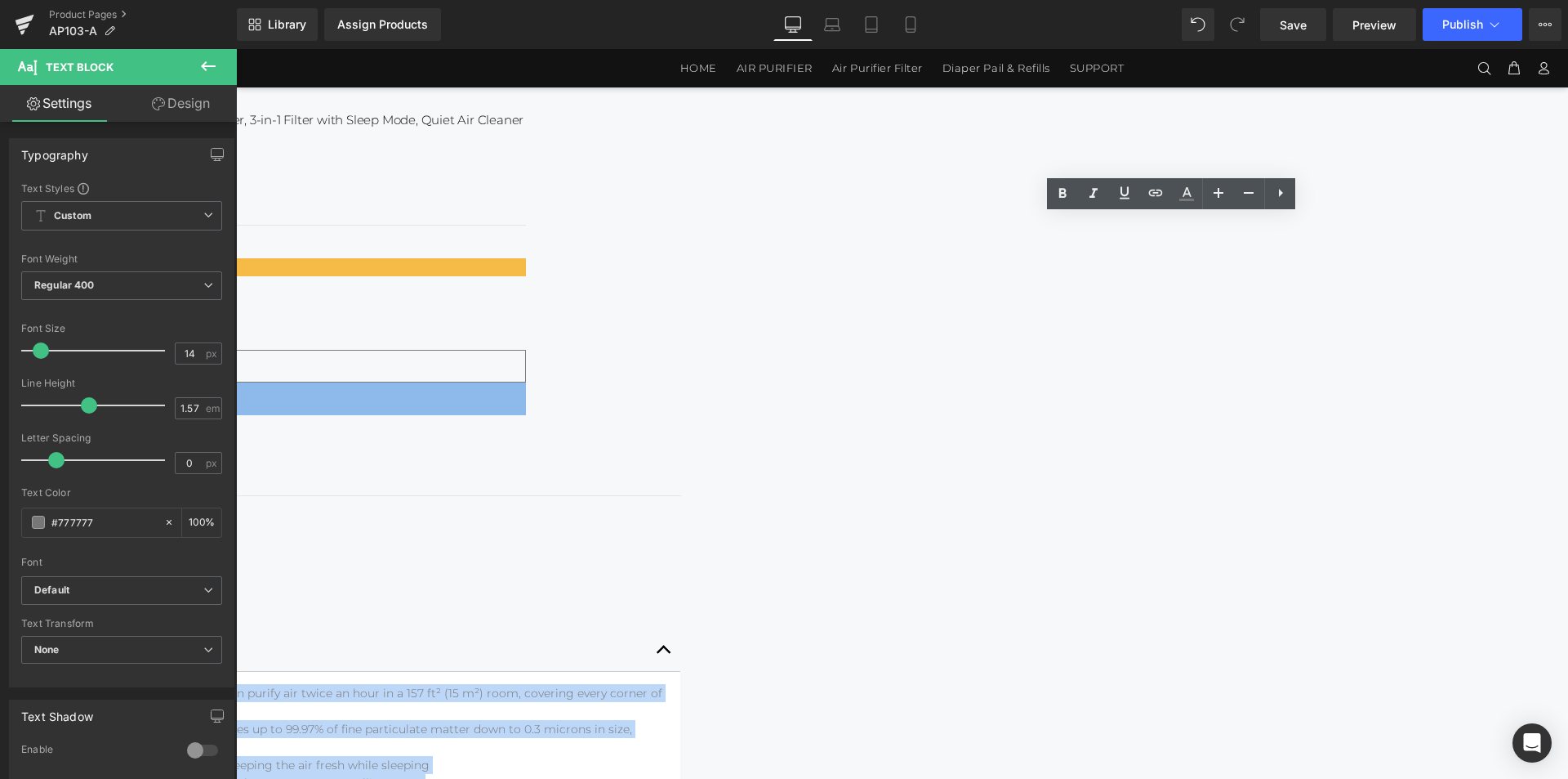
drag, startPoint x: 1364, startPoint y: 510, endPoint x: 927, endPoint y: 225, distance: 521.7
click at [681, 671] on article "EFFICIENT PURIFICATION: With brushless motor and 360-degree air intake design, …" at bounding box center [129, 774] width 1102 height 205
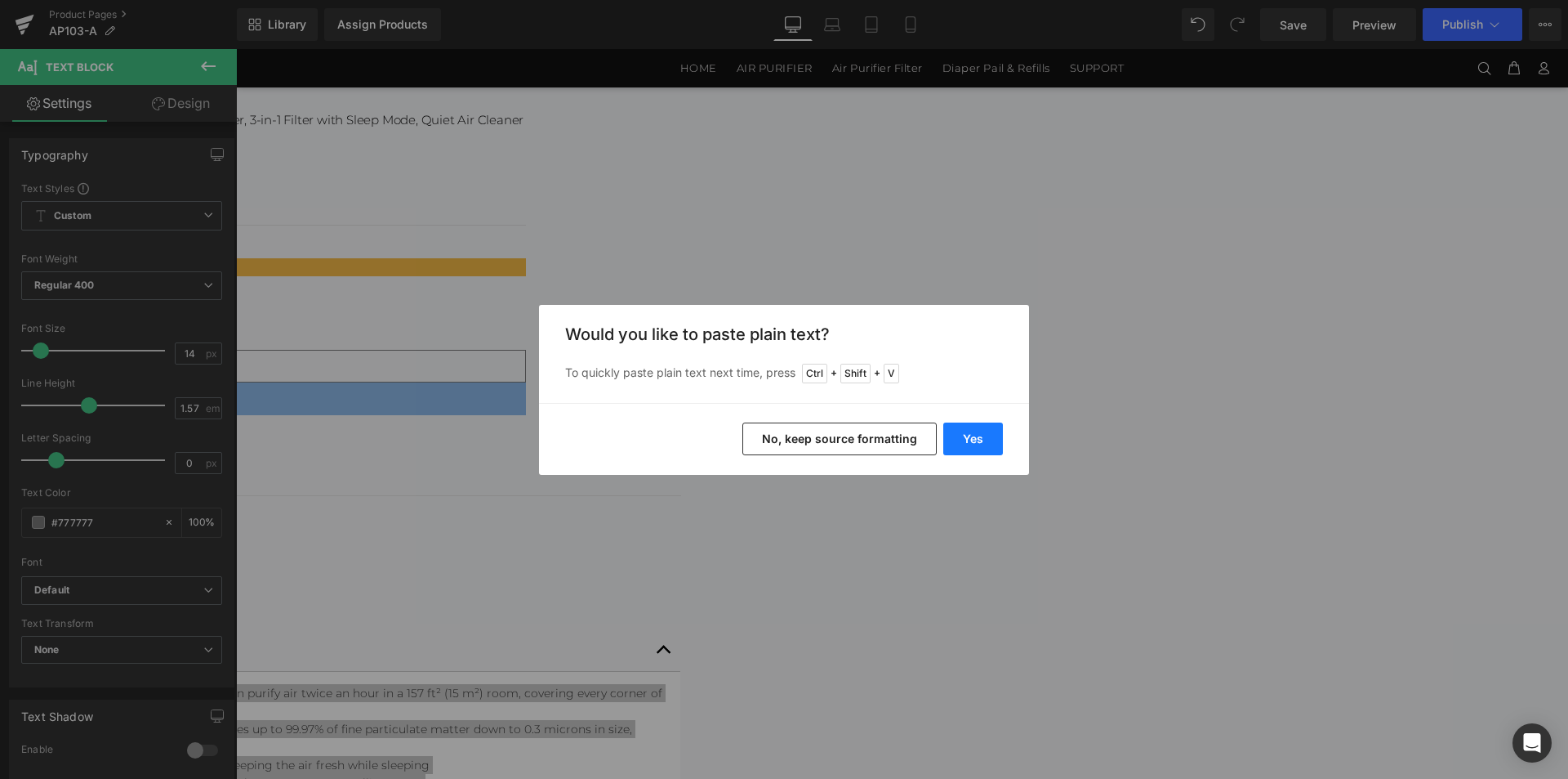
click at [976, 435] on button "Yes" at bounding box center [973, 439] width 60 height 32
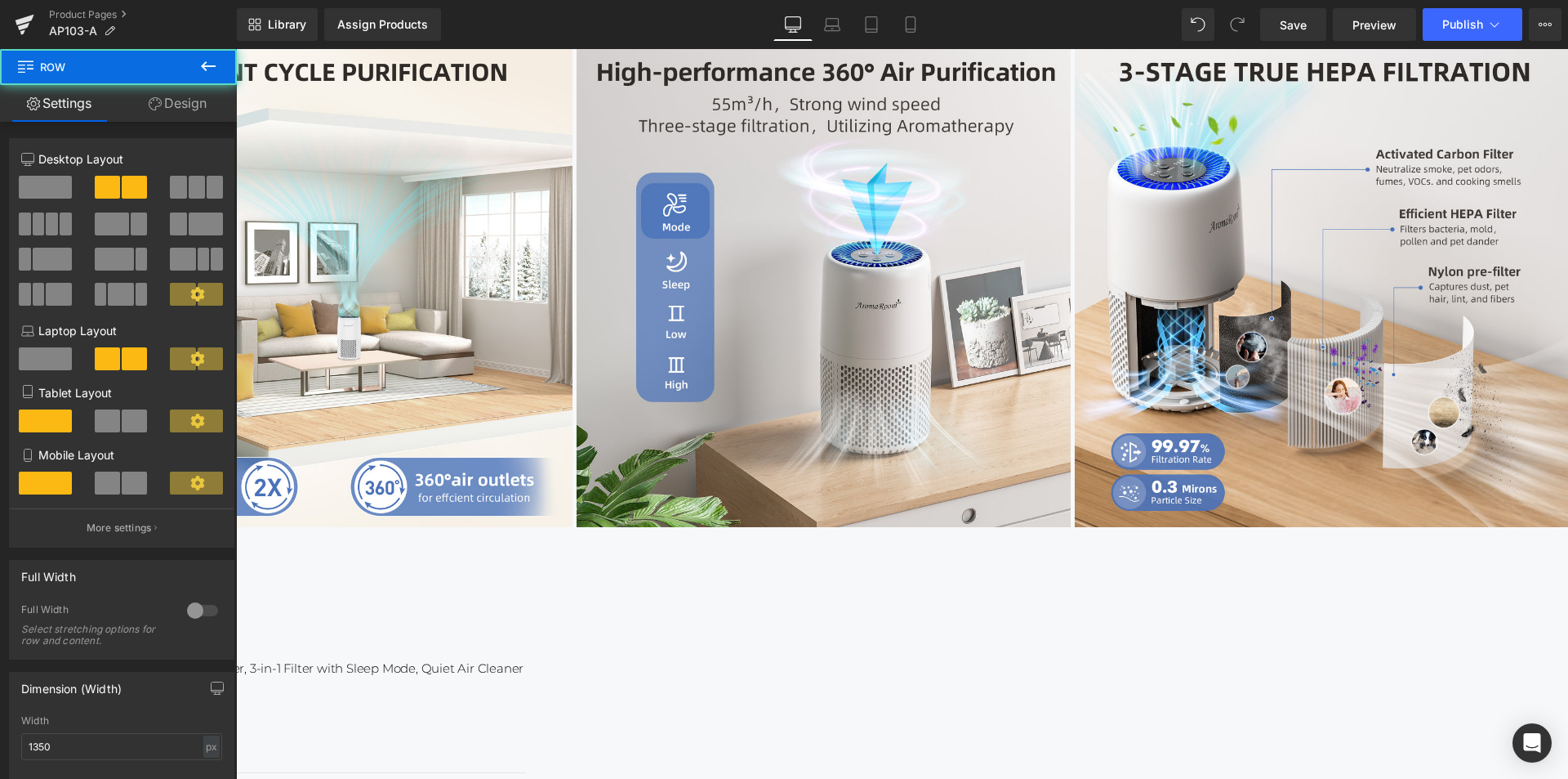
scroll to position [0, 0]
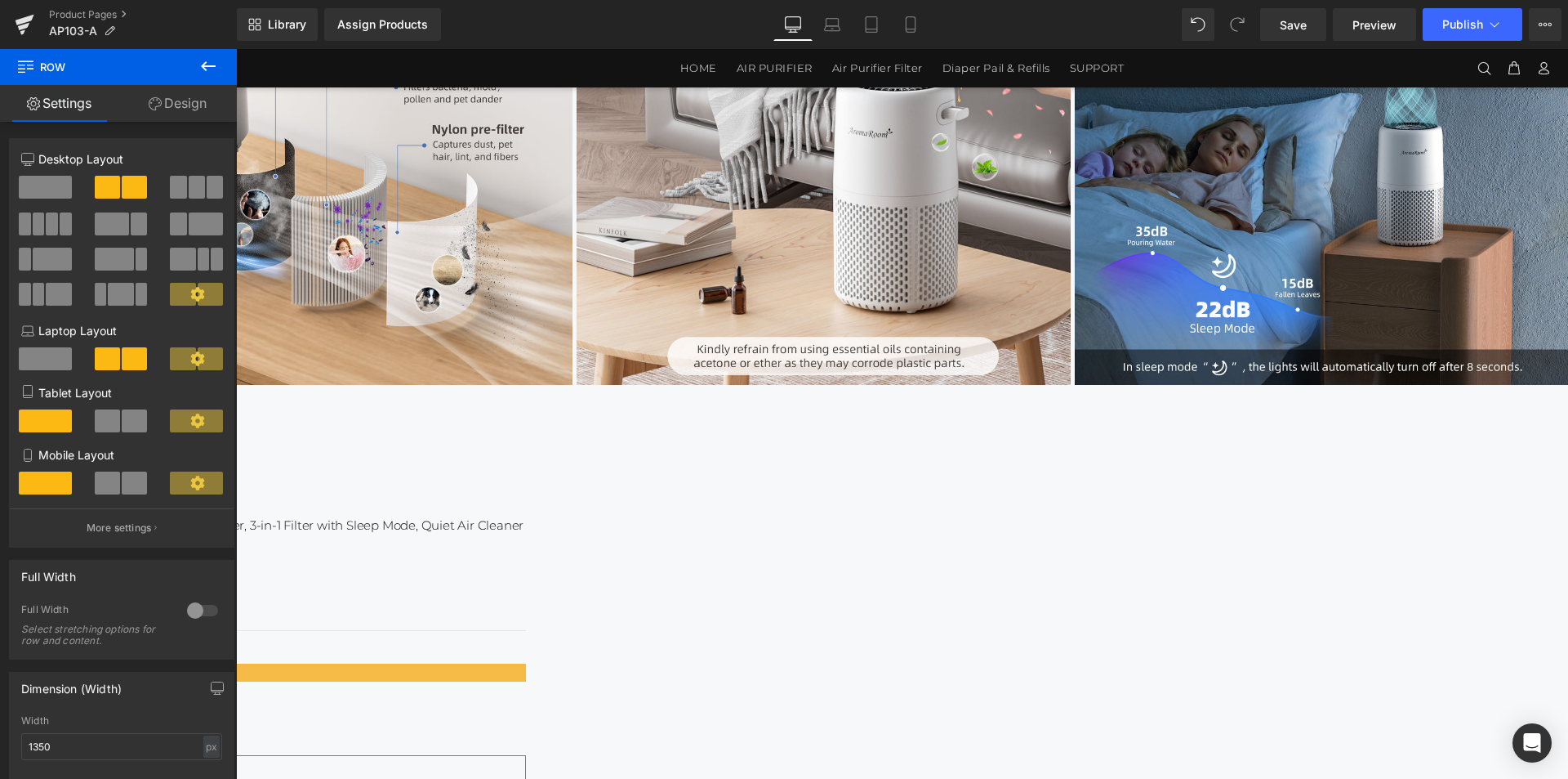
scroll to position [321, 0]
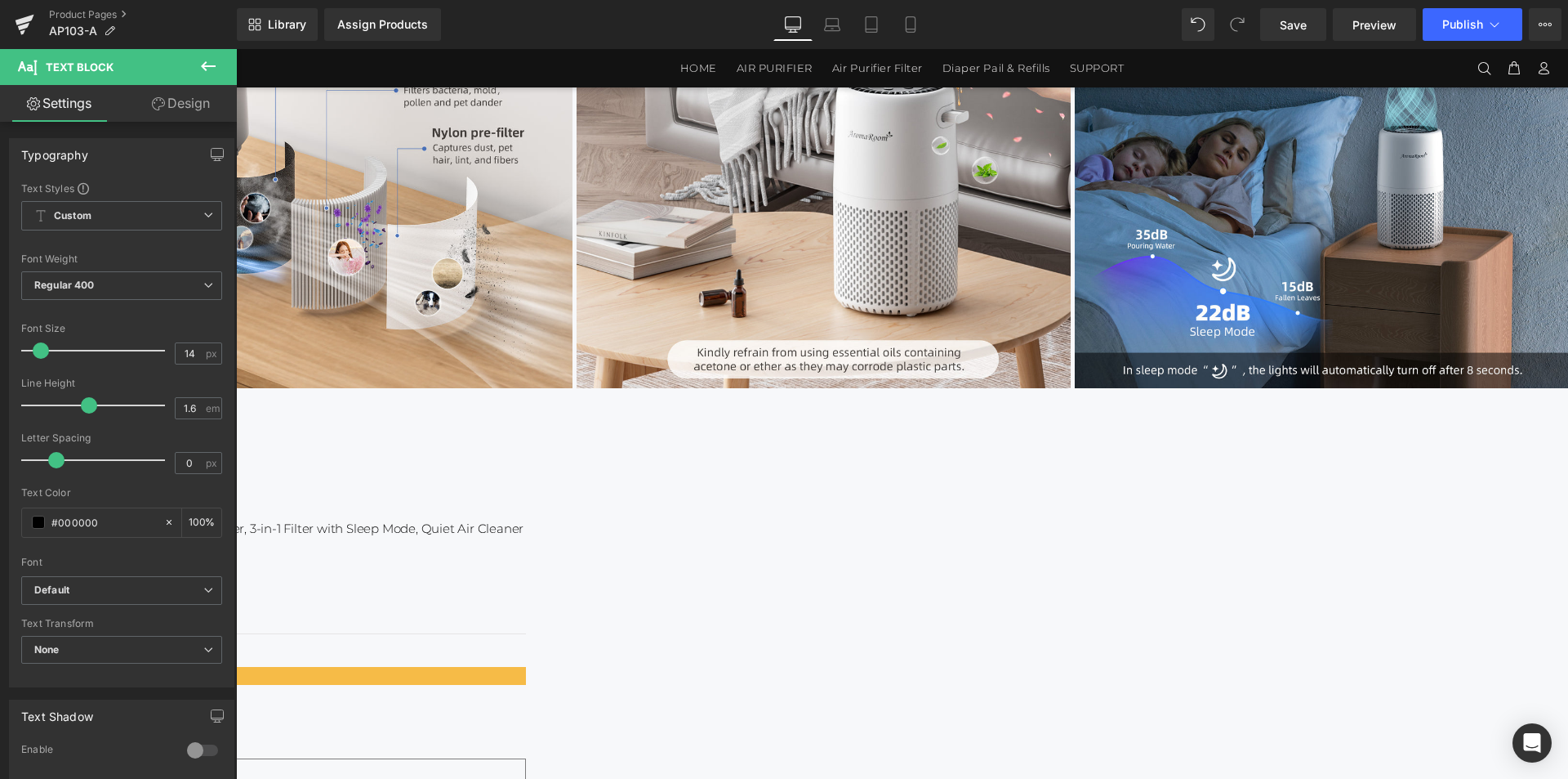
click at [236, 49] on icon at bounding box center [236, 49] width 0 height 0
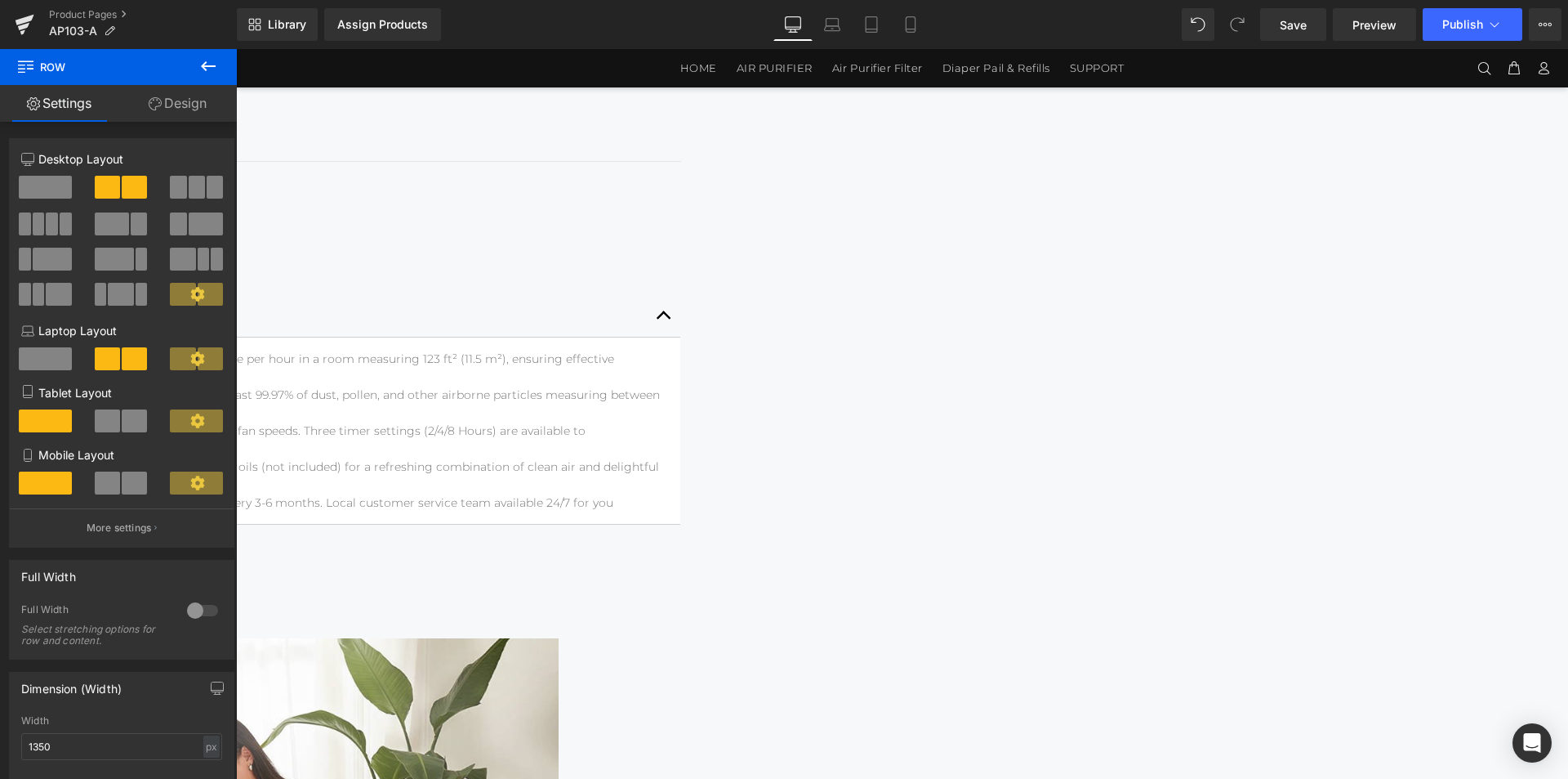
scroll to position [1383, 0]
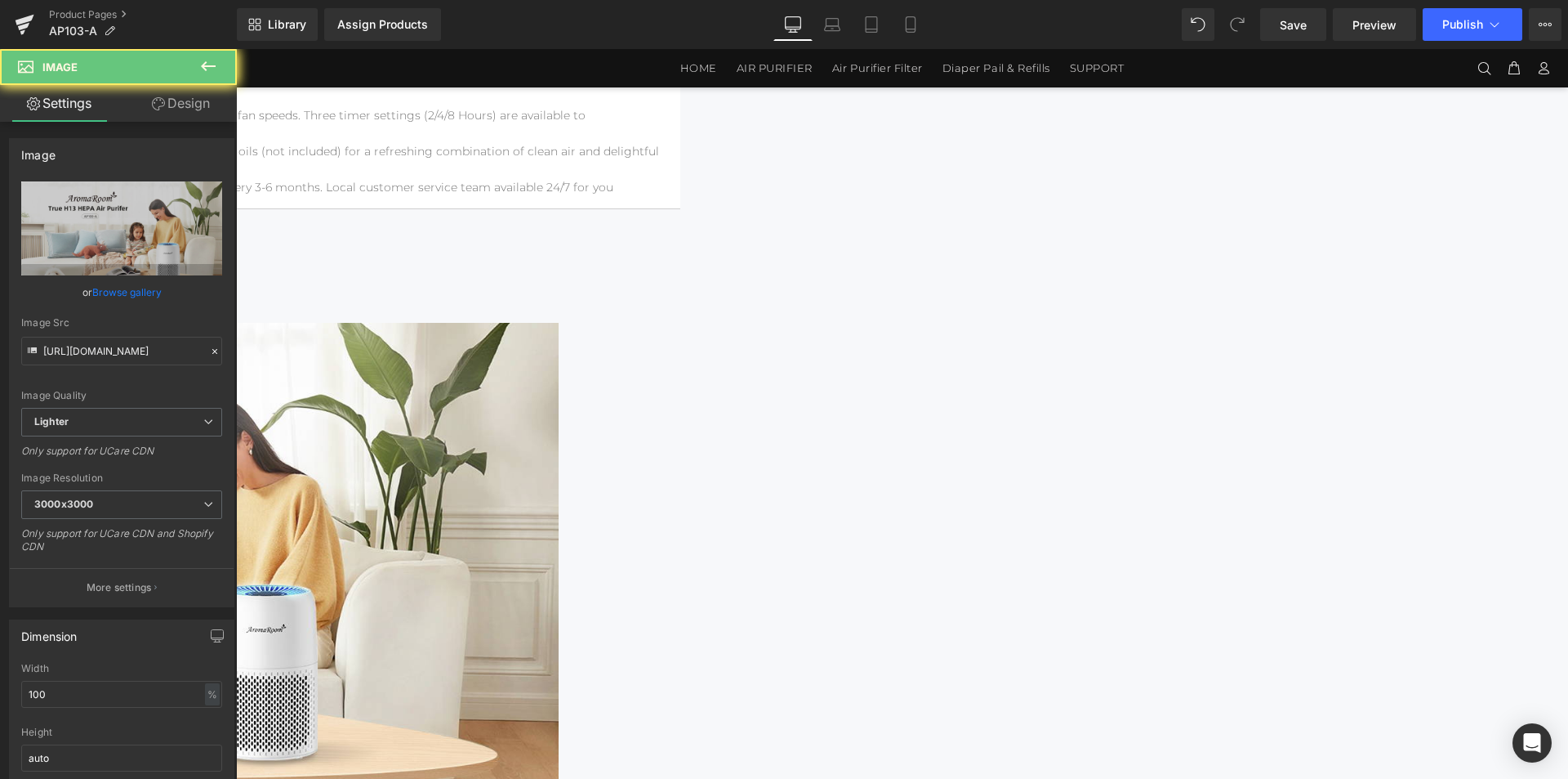
click at [559, 323] on img at bounding box center [68, 523] width 980 height 402
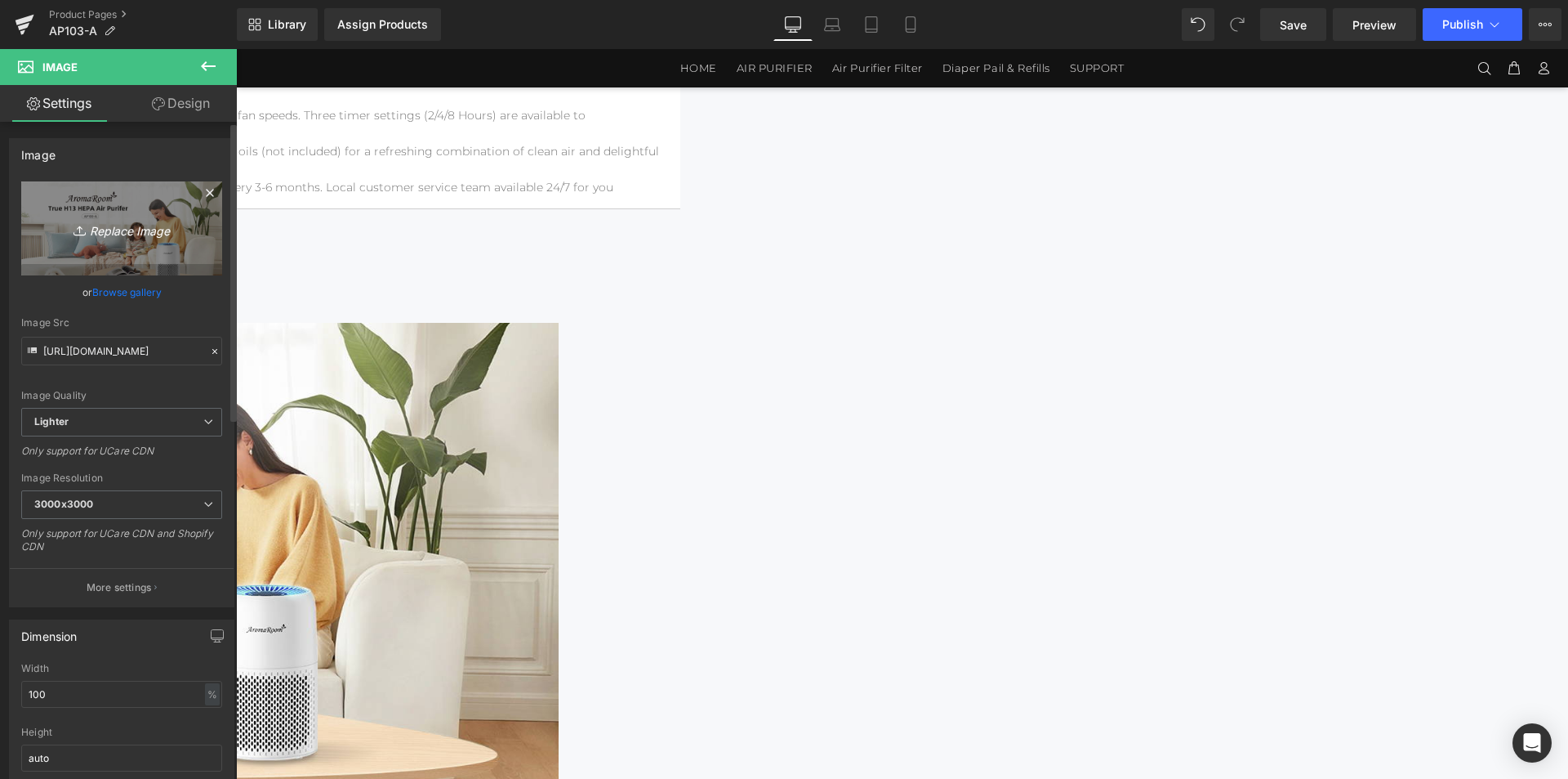
click at [83, 230] on icon at bounding box center [81, 230] width 17 height 17
type input "C:\fakepath\AP103-1464x4200电脑端_01.jpg"
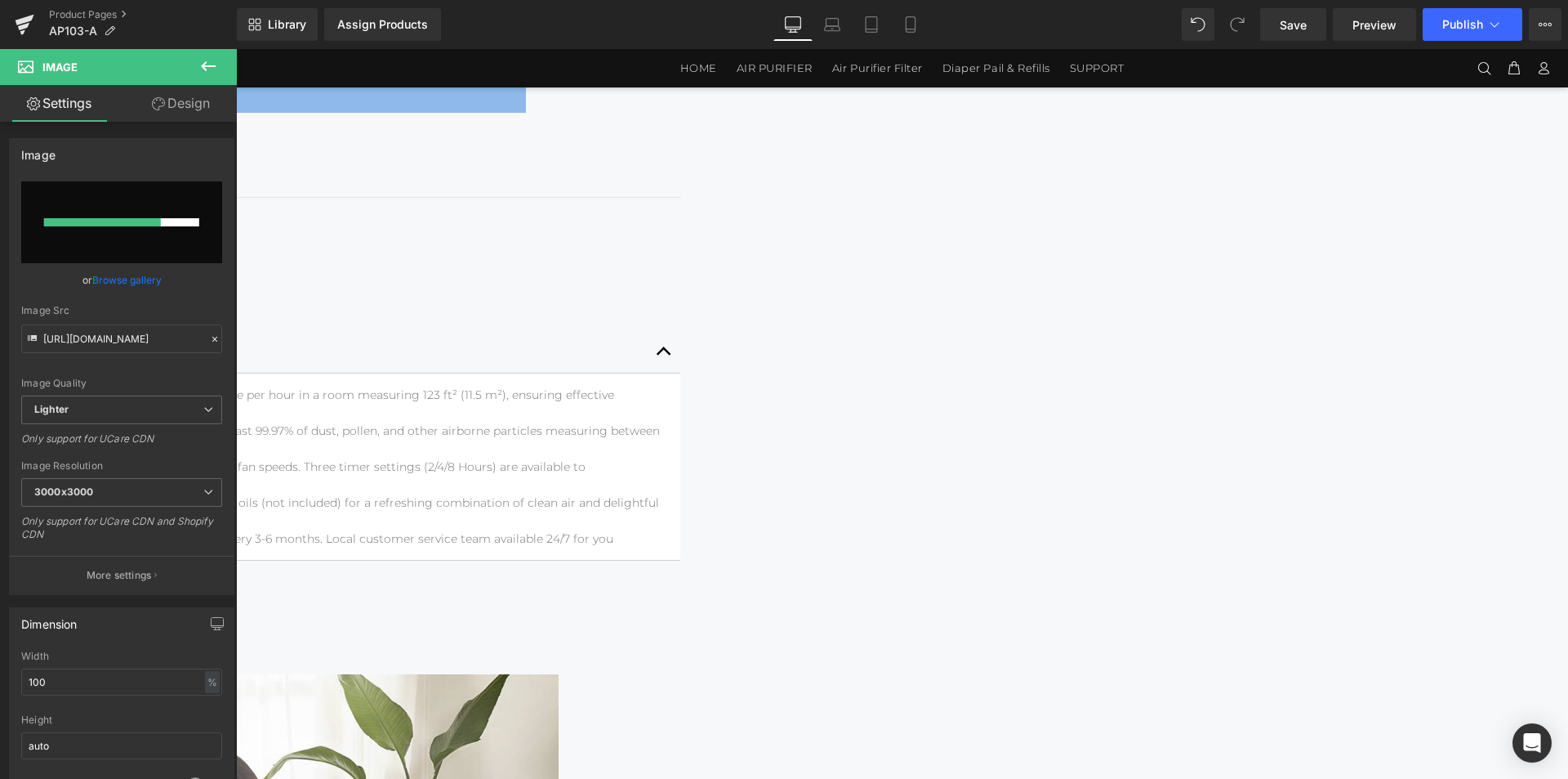
scroll to position [1220, 0]
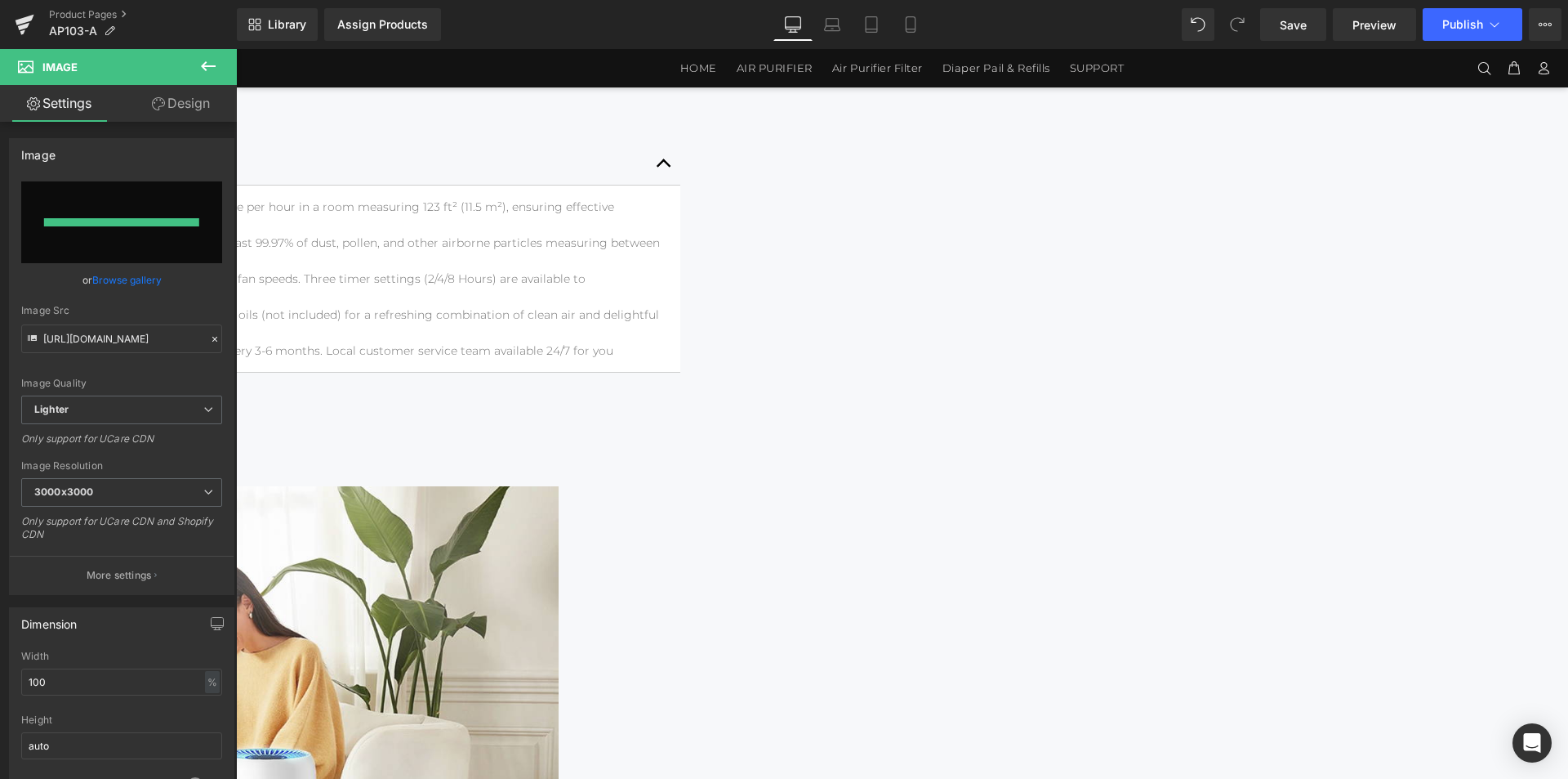
type input "[URL][DOMAIN_NAME]"
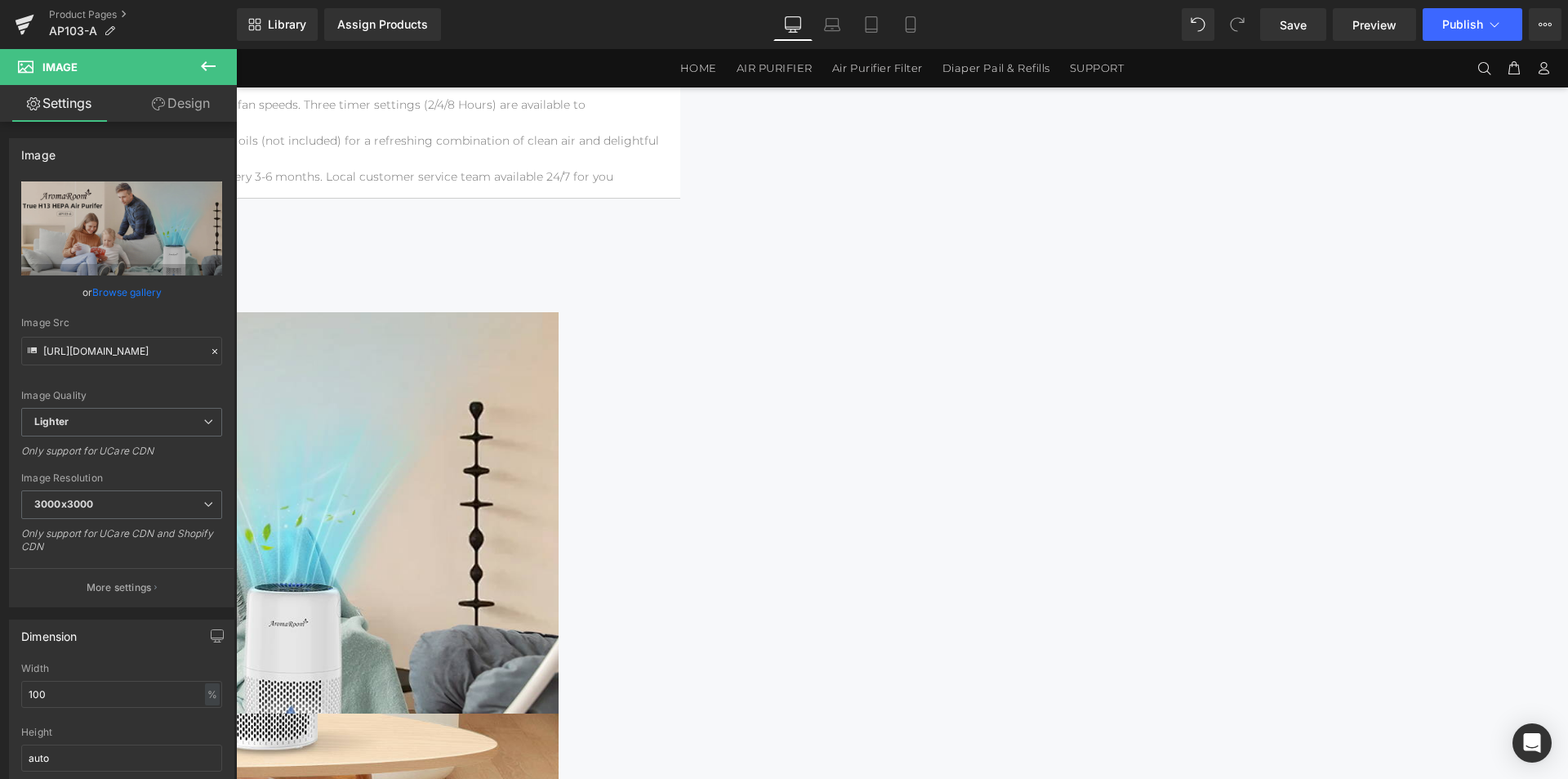
scroll to position [1629, 0]
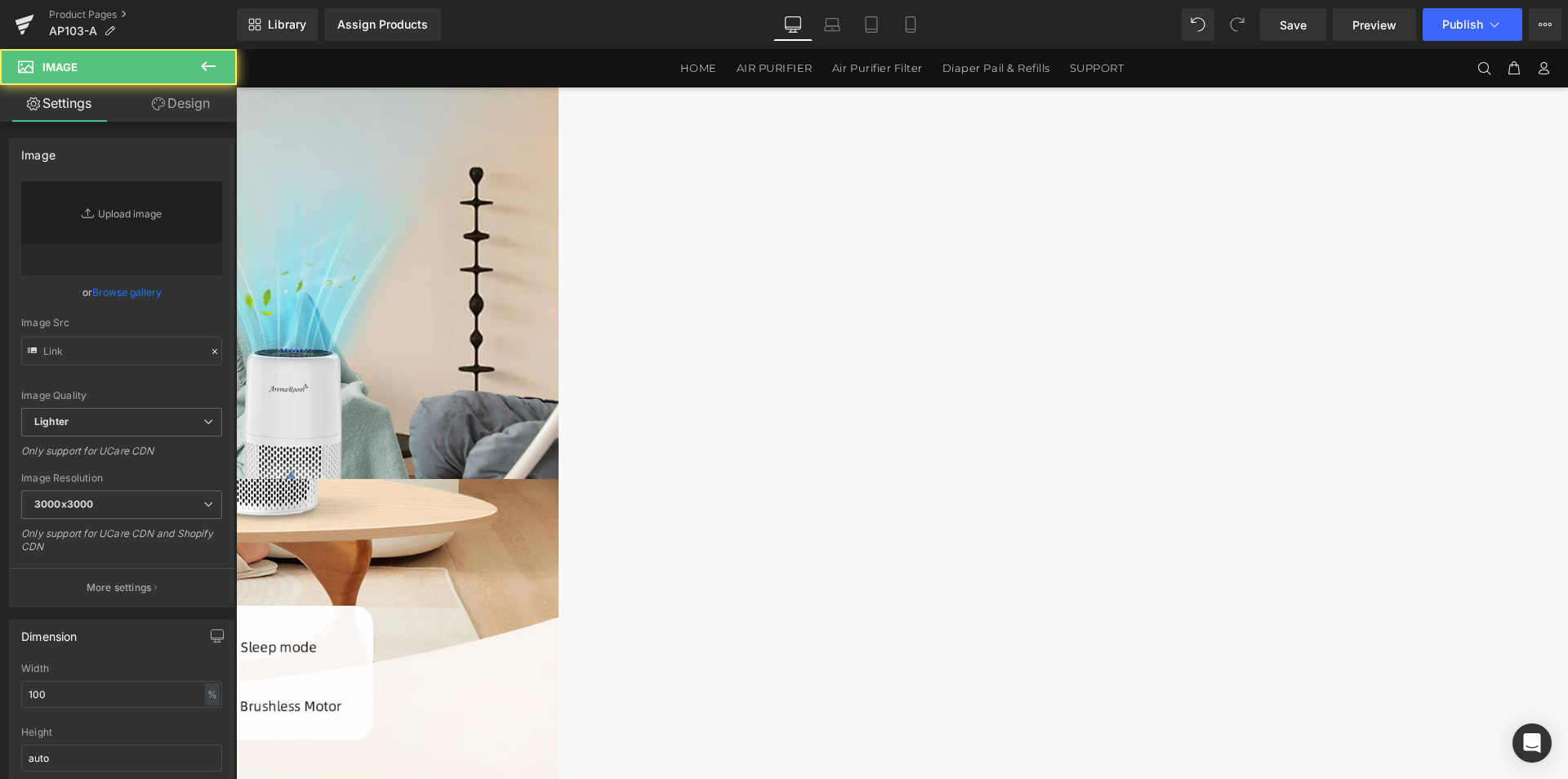
type input "[URL][DOMAIN_NAME]"
click at [559, 479] on img at bounding box center [68, 679] width 980 height 402
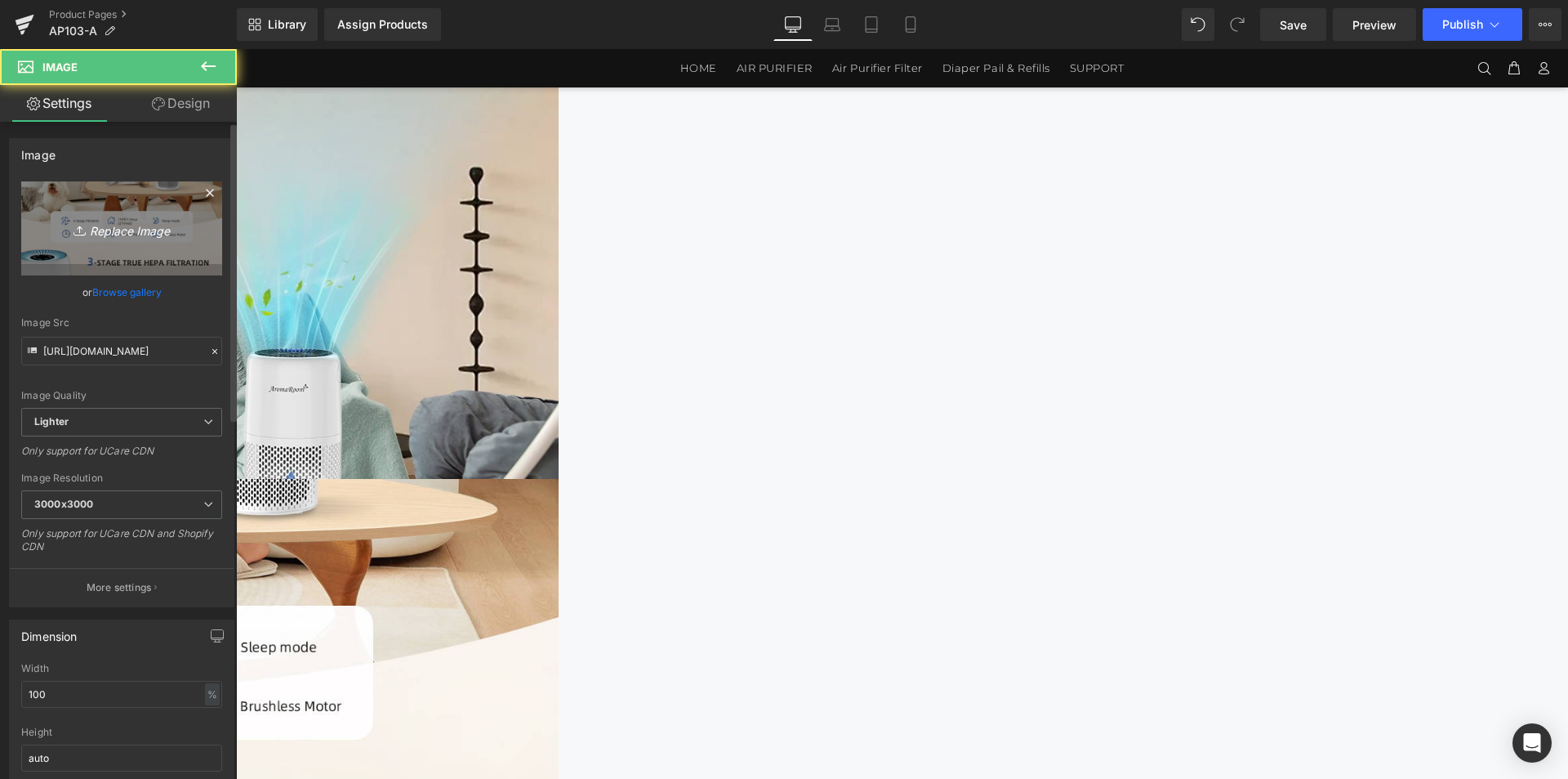
click at [166, 241] on link "Replace Image" at bounding box center [122, 228] width 201 height 94
type input "C:\fakepath\AP103-1464x4200电脑端_02.jpg"
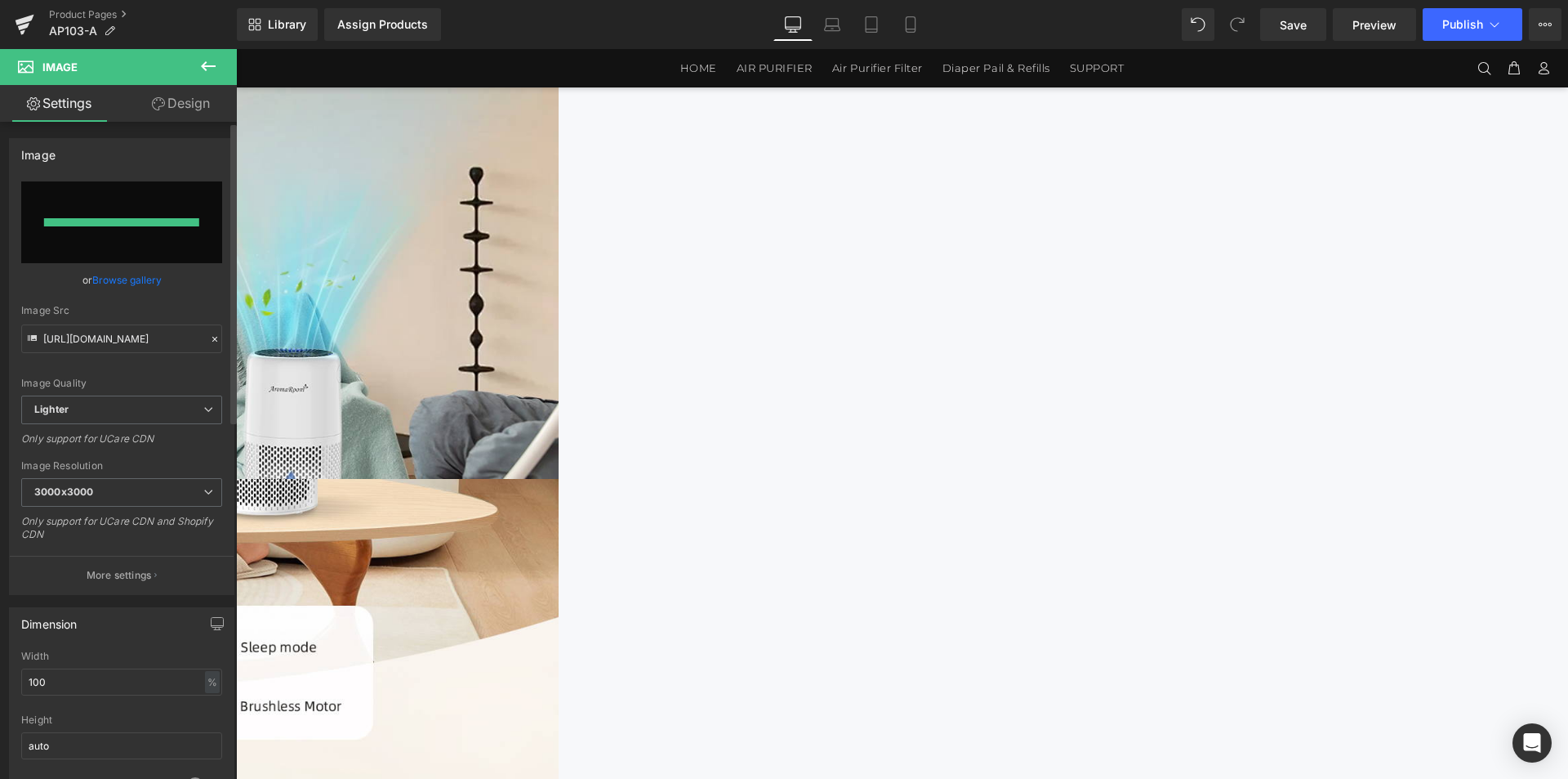
type input "[URL][DOMAIN_NAME]"
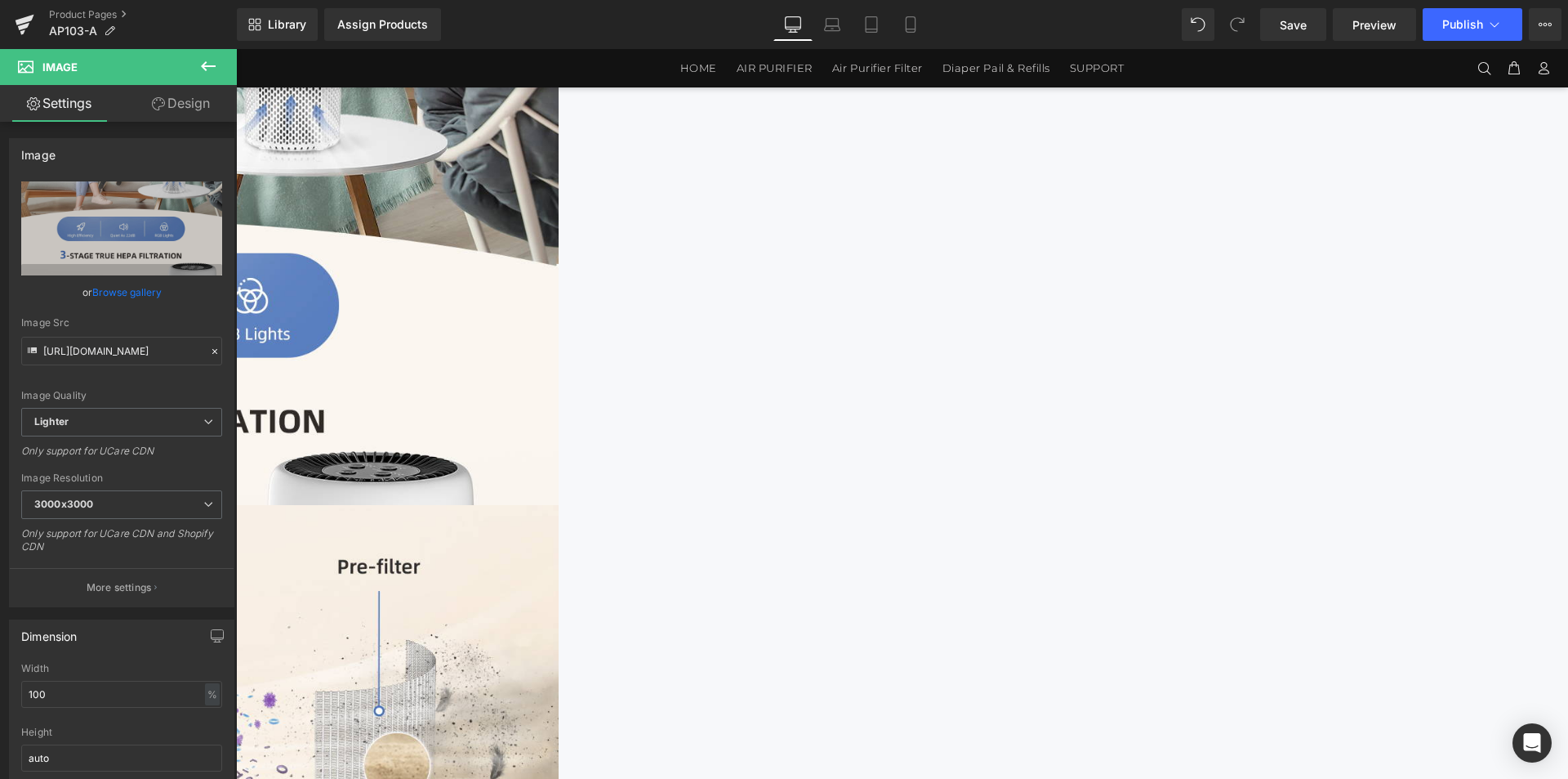
scroll to position [2037, 0]
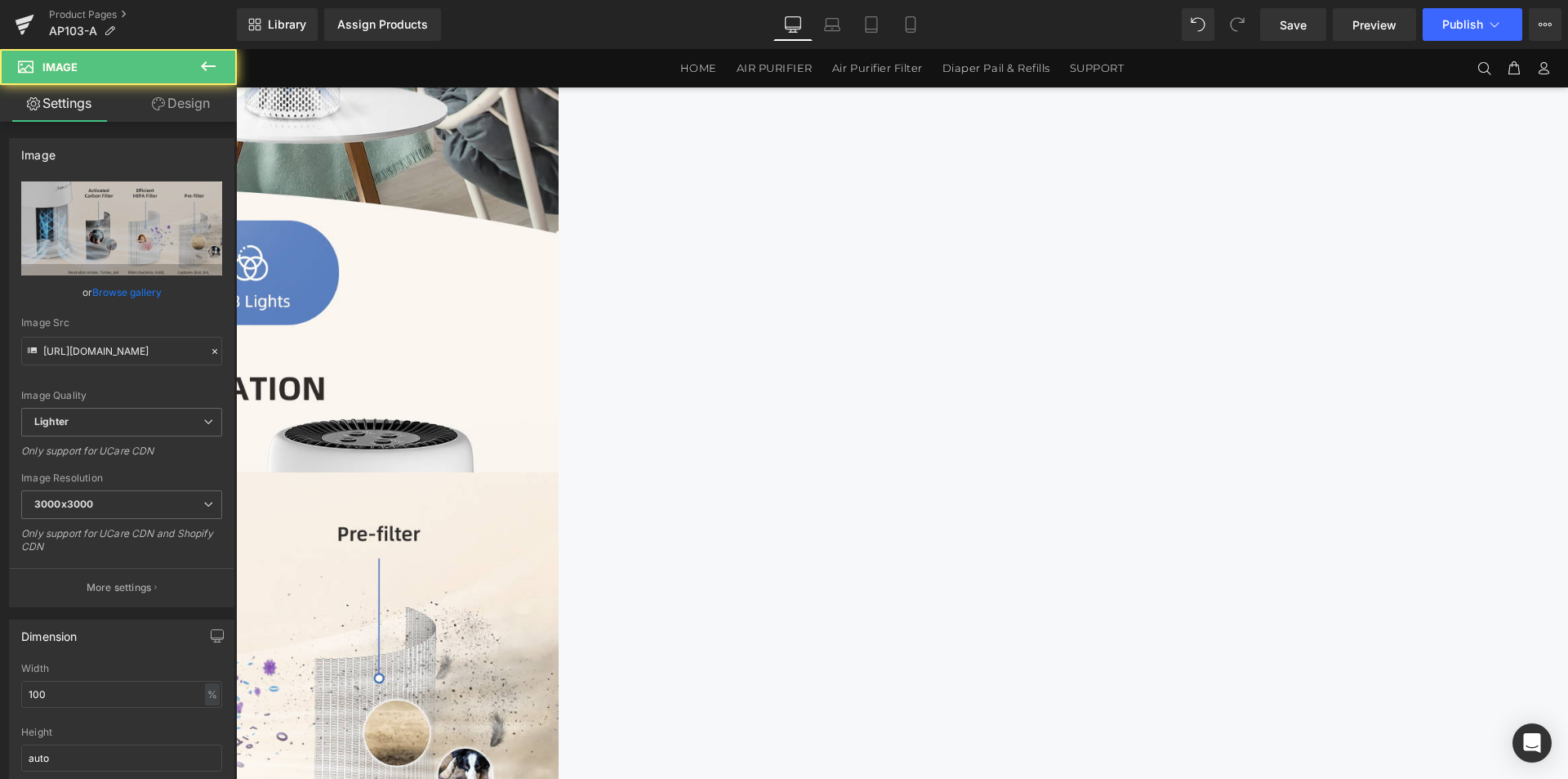
click at [559, 473] on img at bounding box center [68, 673] width 980 height 402
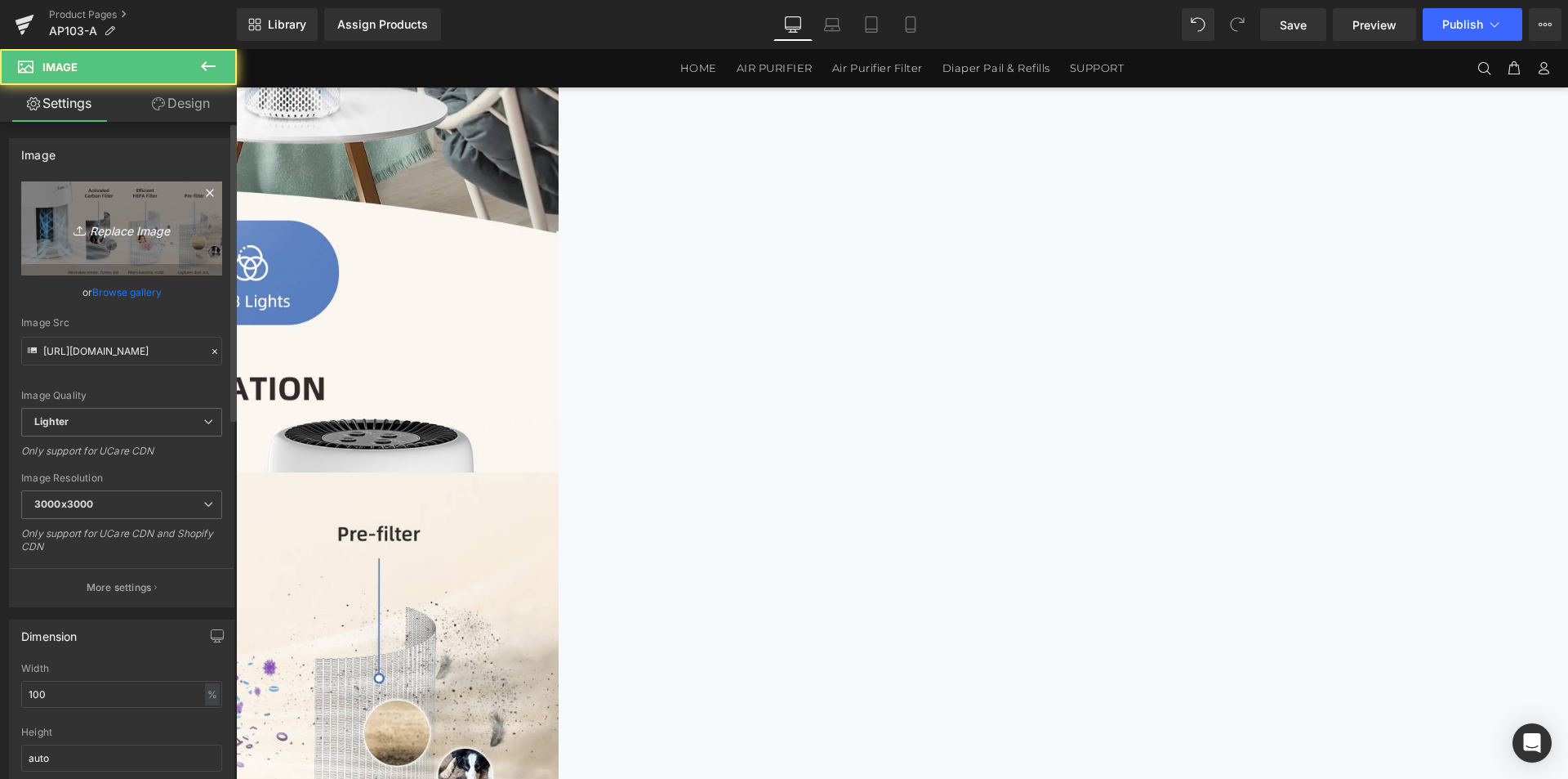
click at [162, 241] on link "Replace Image" at bounding box center [122, 228] width 201 height 94
type input "C:\fakepath\AP103-1464x4200电脑端_03.jpg"
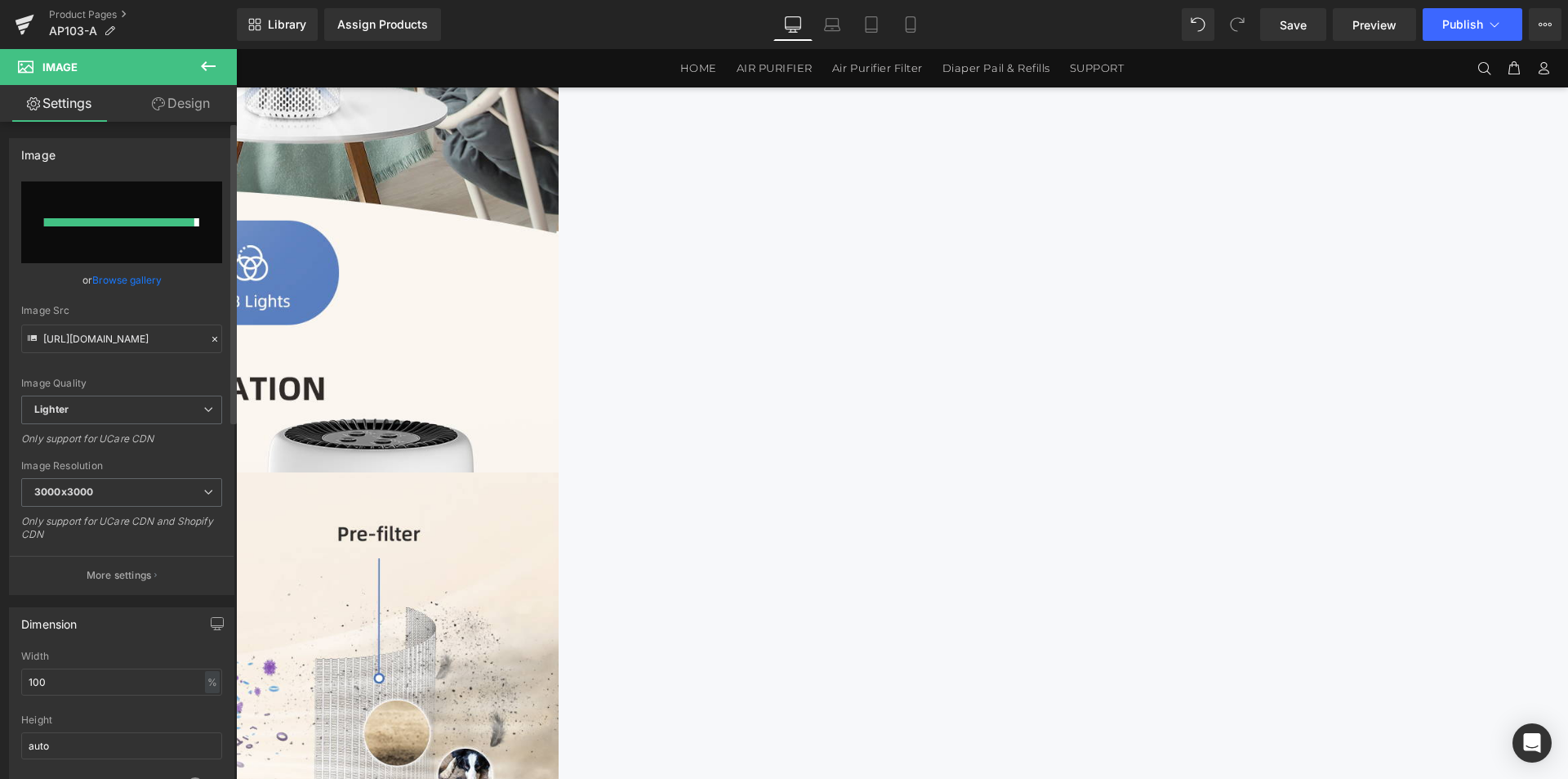
type input "[URL][DOMAIN_NAME]"
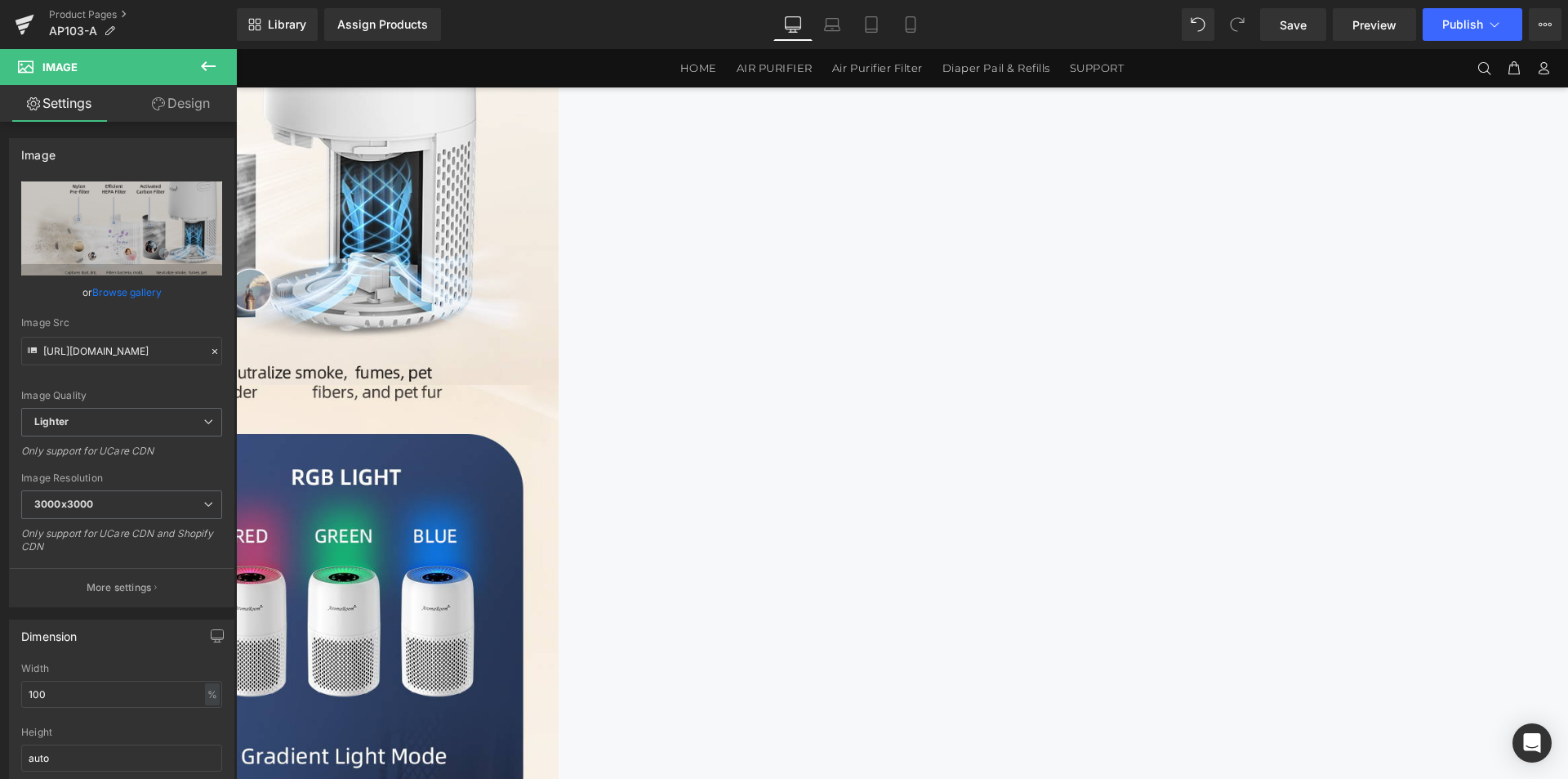
scroll to position [2527, 0]
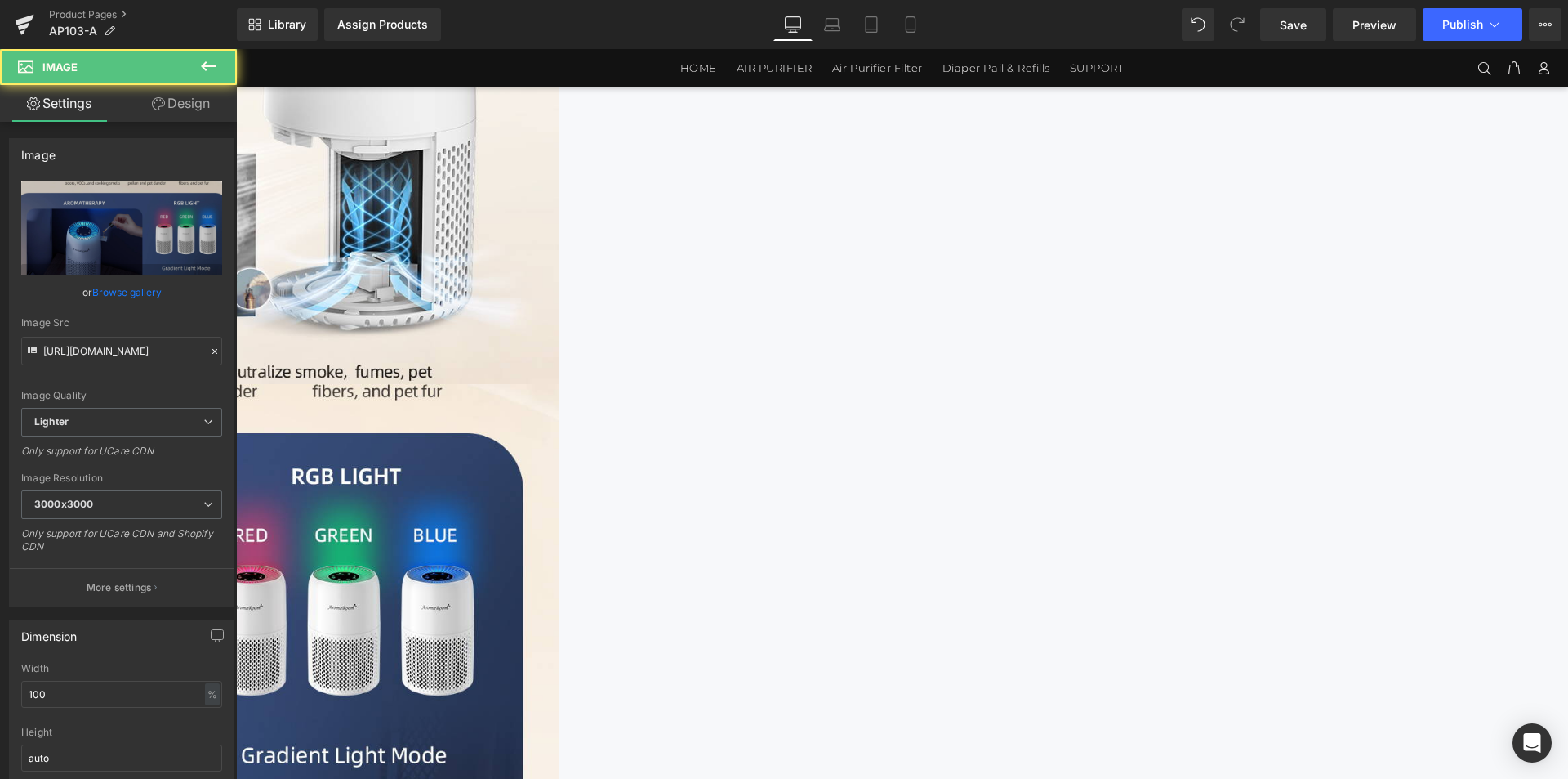
click at [559, 384] on img at bounding box center [68, 585] width 980 height 402
click at [217, 196] on div "[URL][DOMAIN_NAME] Replace Image Upload image or Browse gallery Image Src [URL]…" at bounding box center [122, 393] width 224 height 425
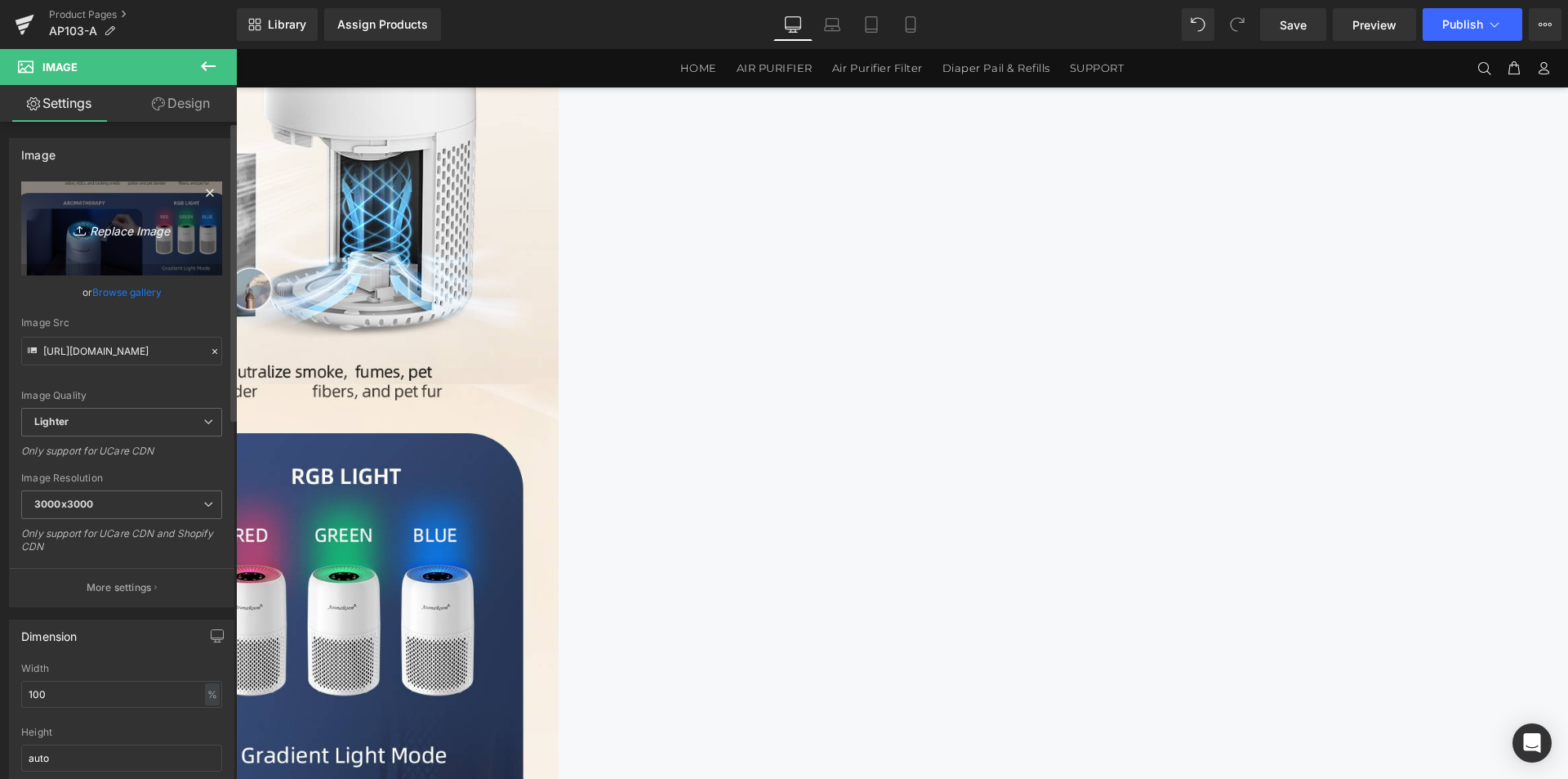
click at [185, 203] on link "Replace Image" at bounding box center [122, 228] width 201 height 94
type input "C:\fakepath\AP103-1464x4200电脑端_04.jpg"
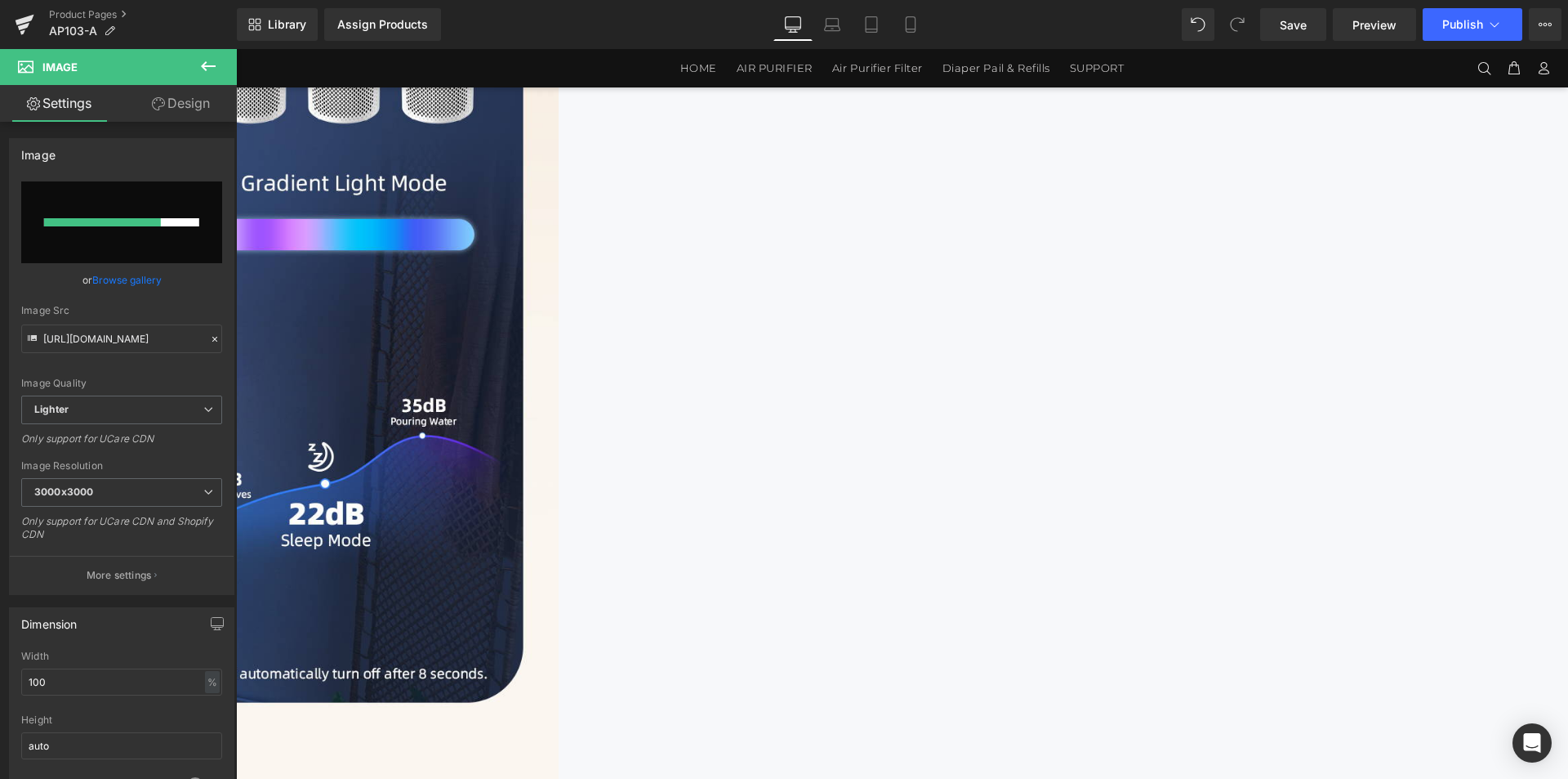
scroll to position [2691, 0]
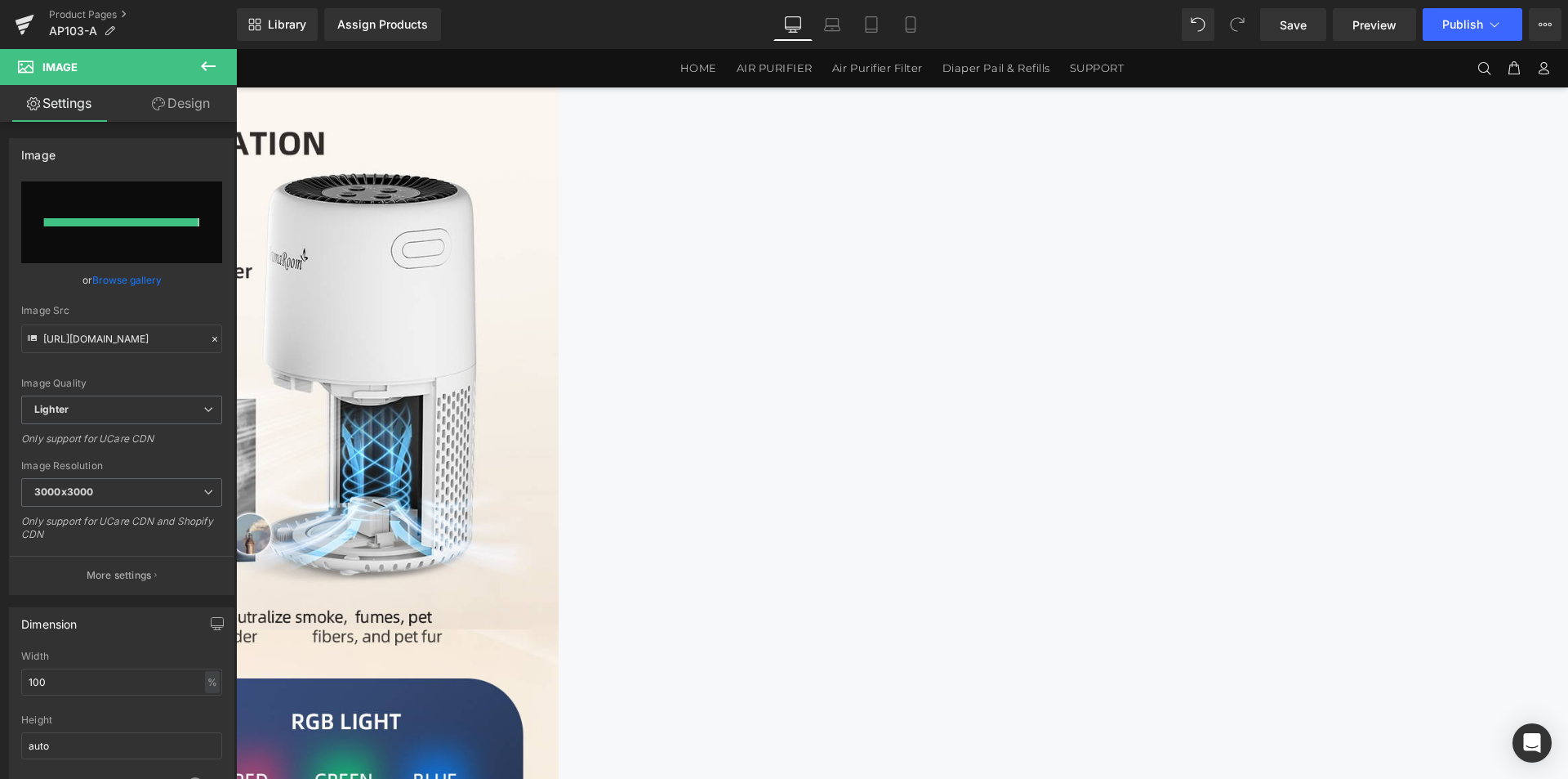
type input "[URL][DOMAIN_NAME]"
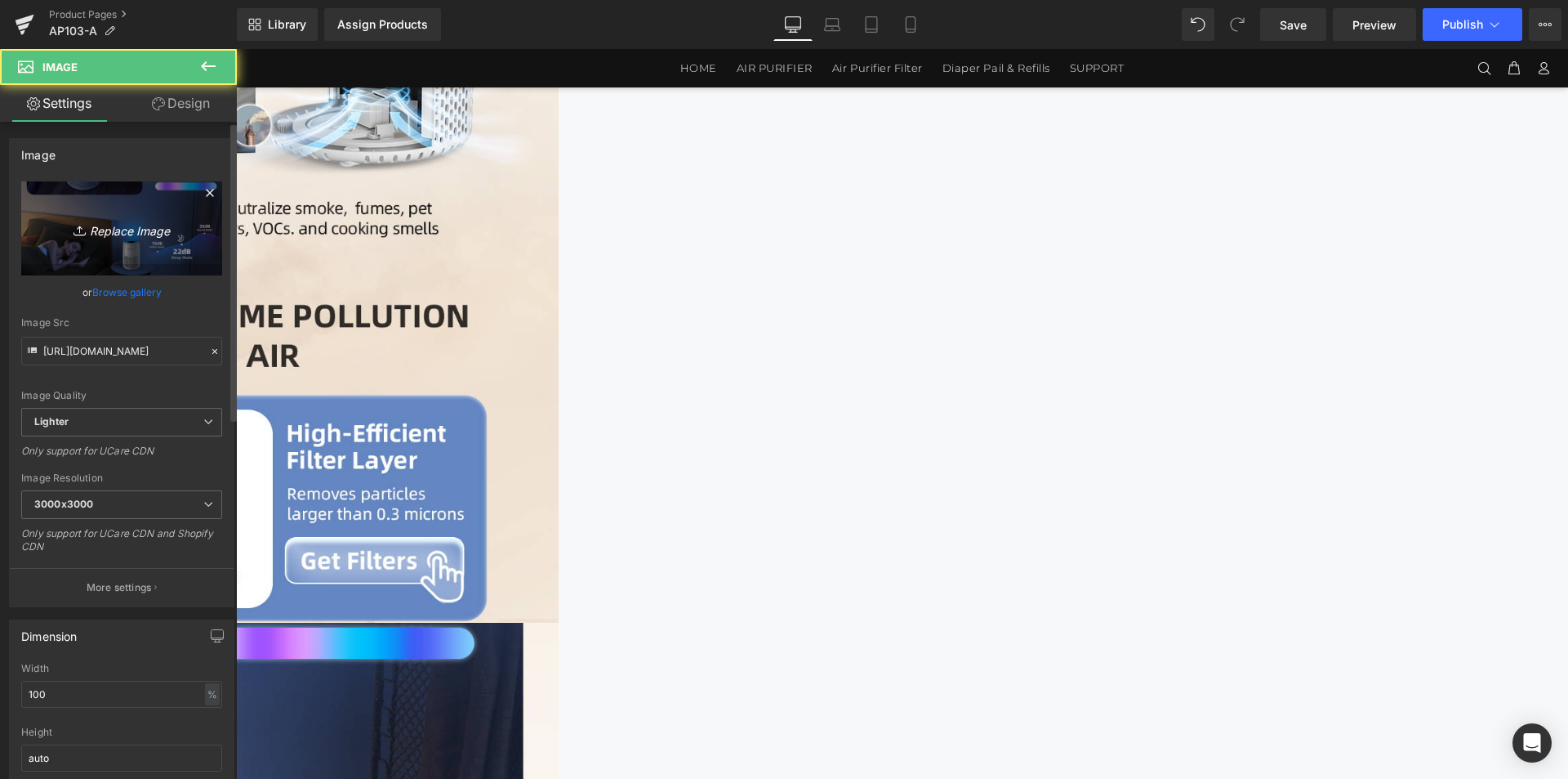
click at [123, 236] on icon "Replace Image" at bounding box center [121, 228] width 130 height 20
type input "C:\fakepath\AP103-1464x4200电脑端_05.jpg"
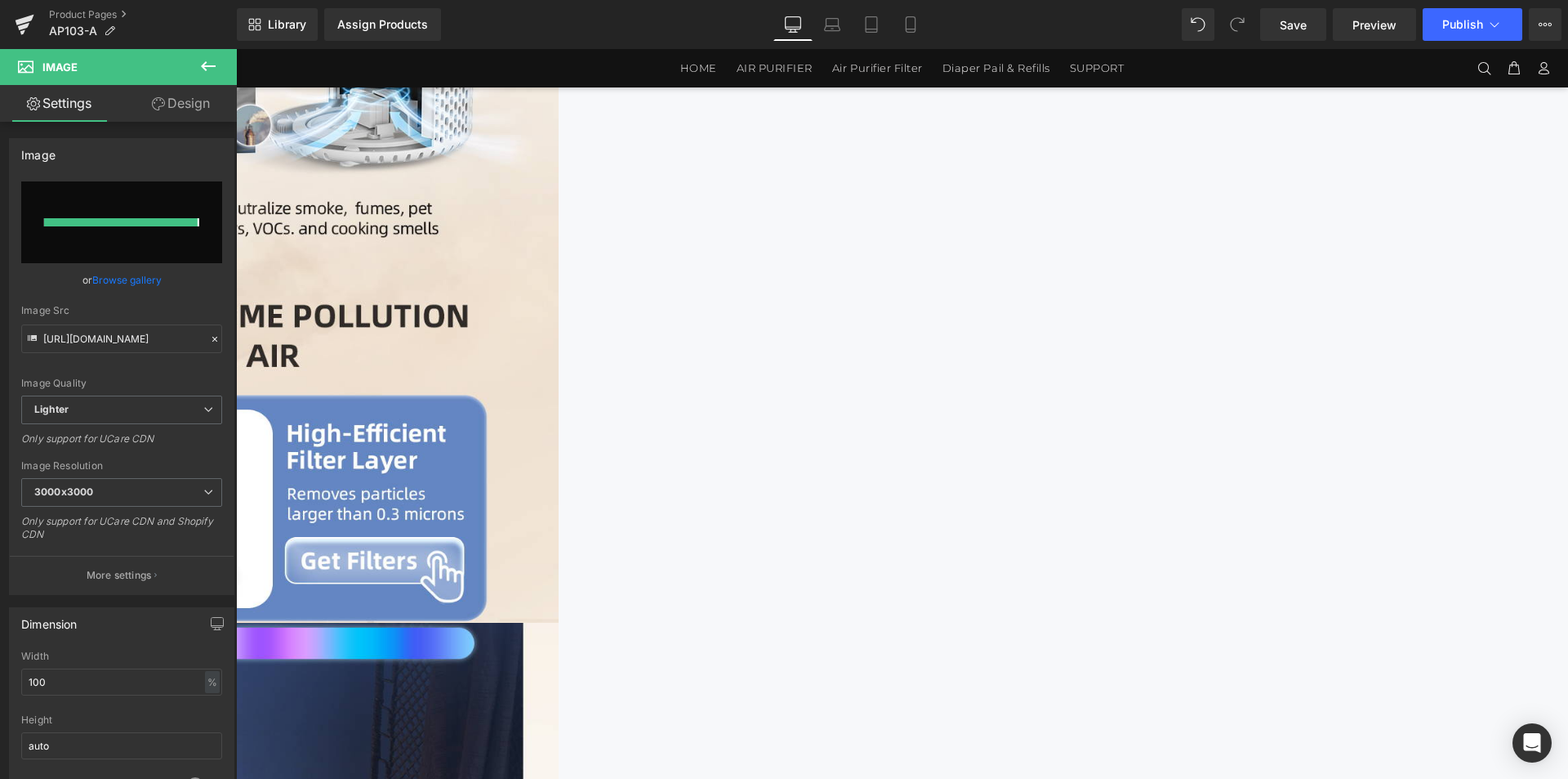
type input "[URL][DOMAIN_NAME]"
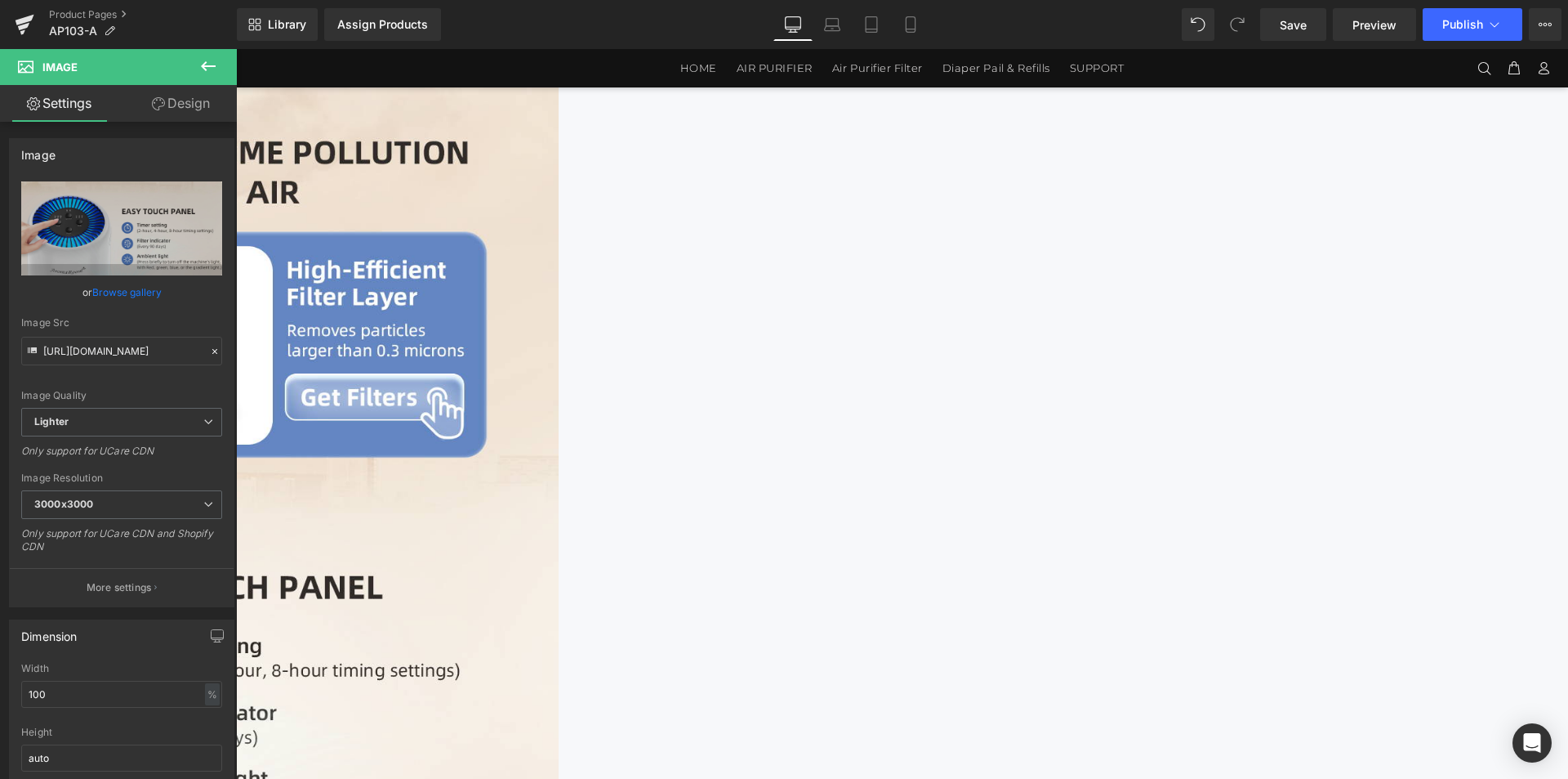
scroll to position [3018, 0]
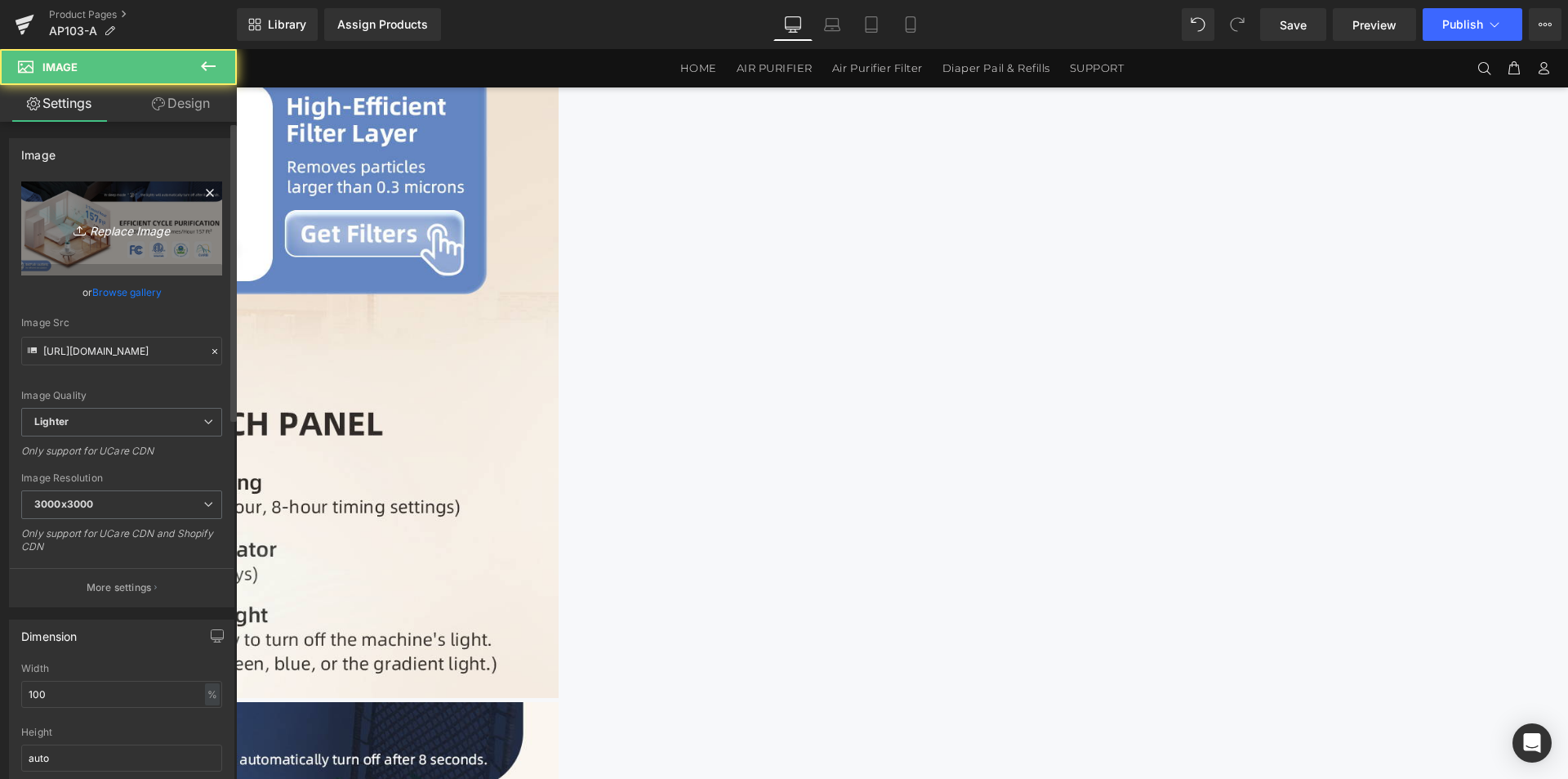
click at [108, 252] on link "Replace Image" at bounding box center [122, 228] width 201 height 94
type input "C:\fakepath\AP103-1464x4200电脑端_06.jpg"
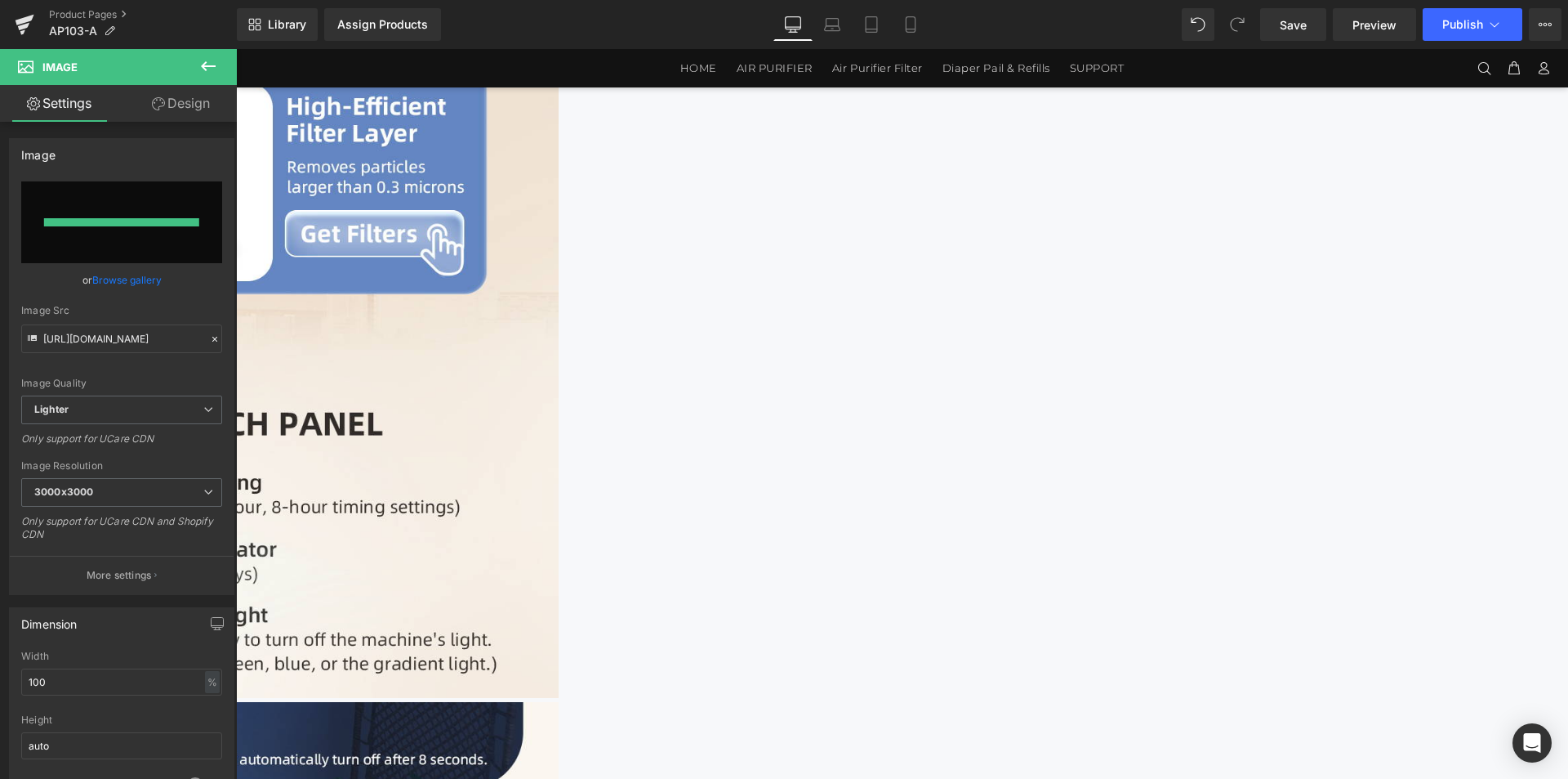
type input "[URL][DOMAIN_NAME]"
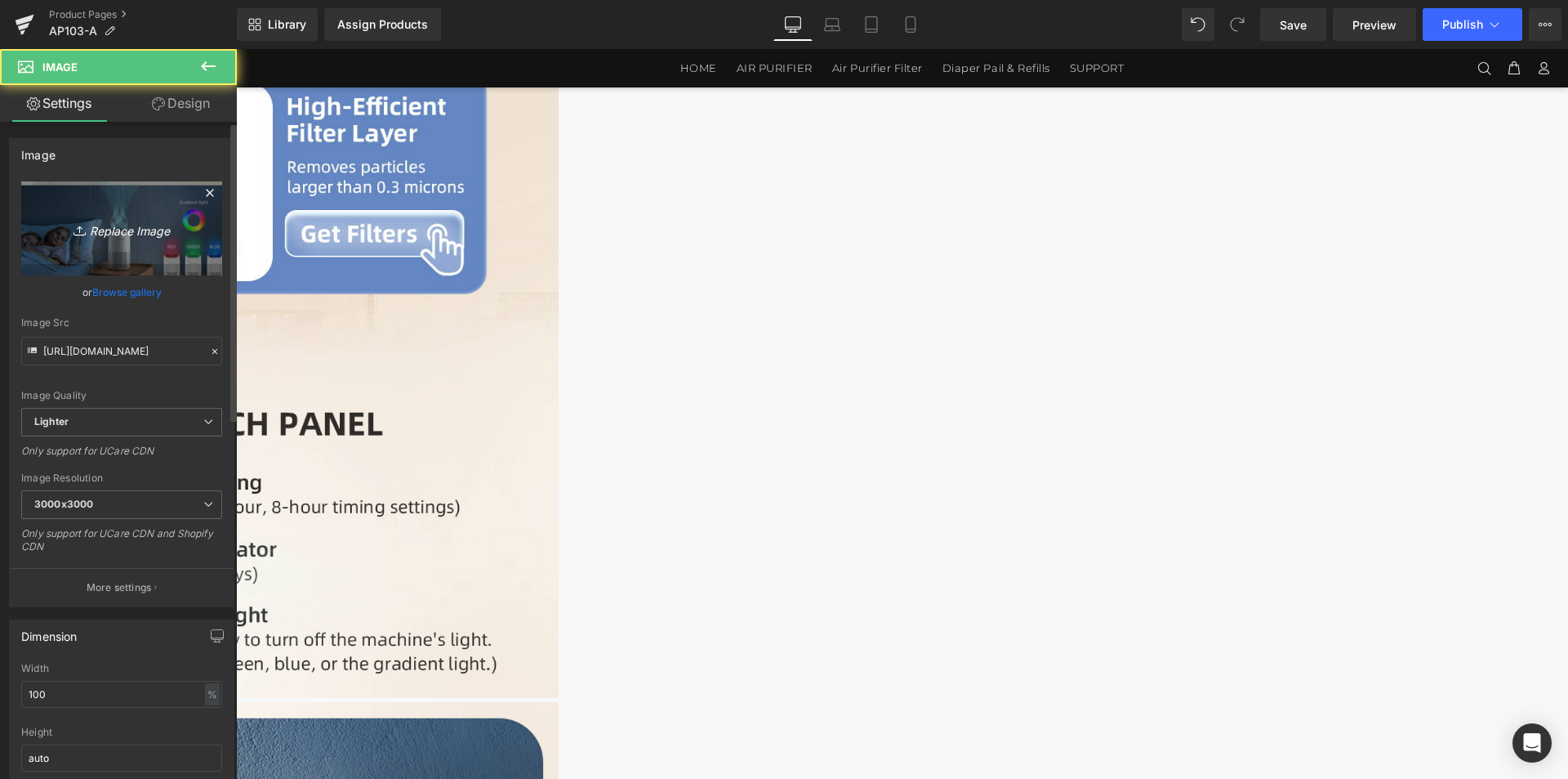
click at [55, 252] on link "Replace Image" at bounding box center [122, 228] width 201 height 94
type input "C:\fakepath\AP103-1464x4200电脑端_06.jpg"
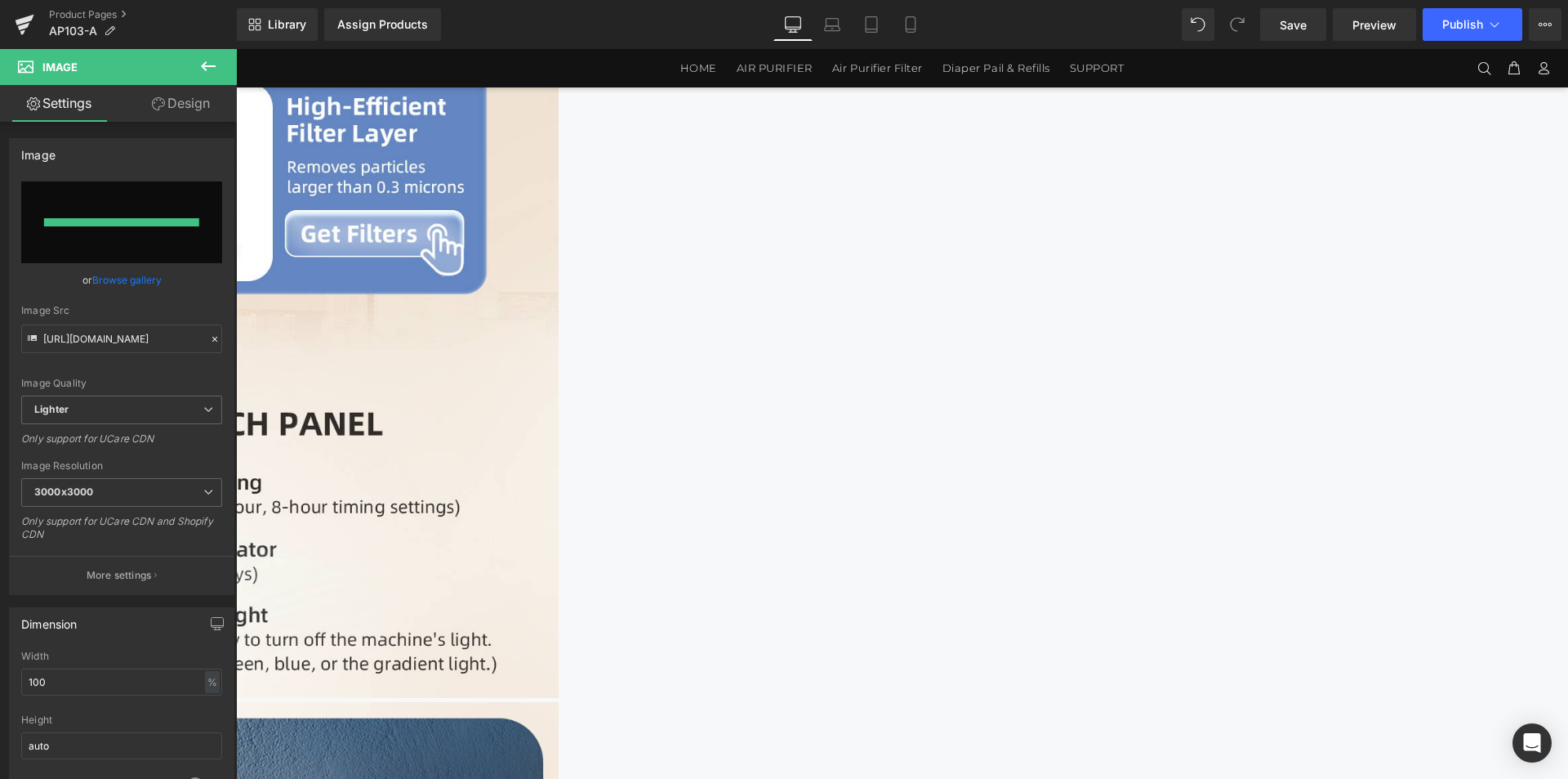
type input "[URL][DOMAIN_NAME]"
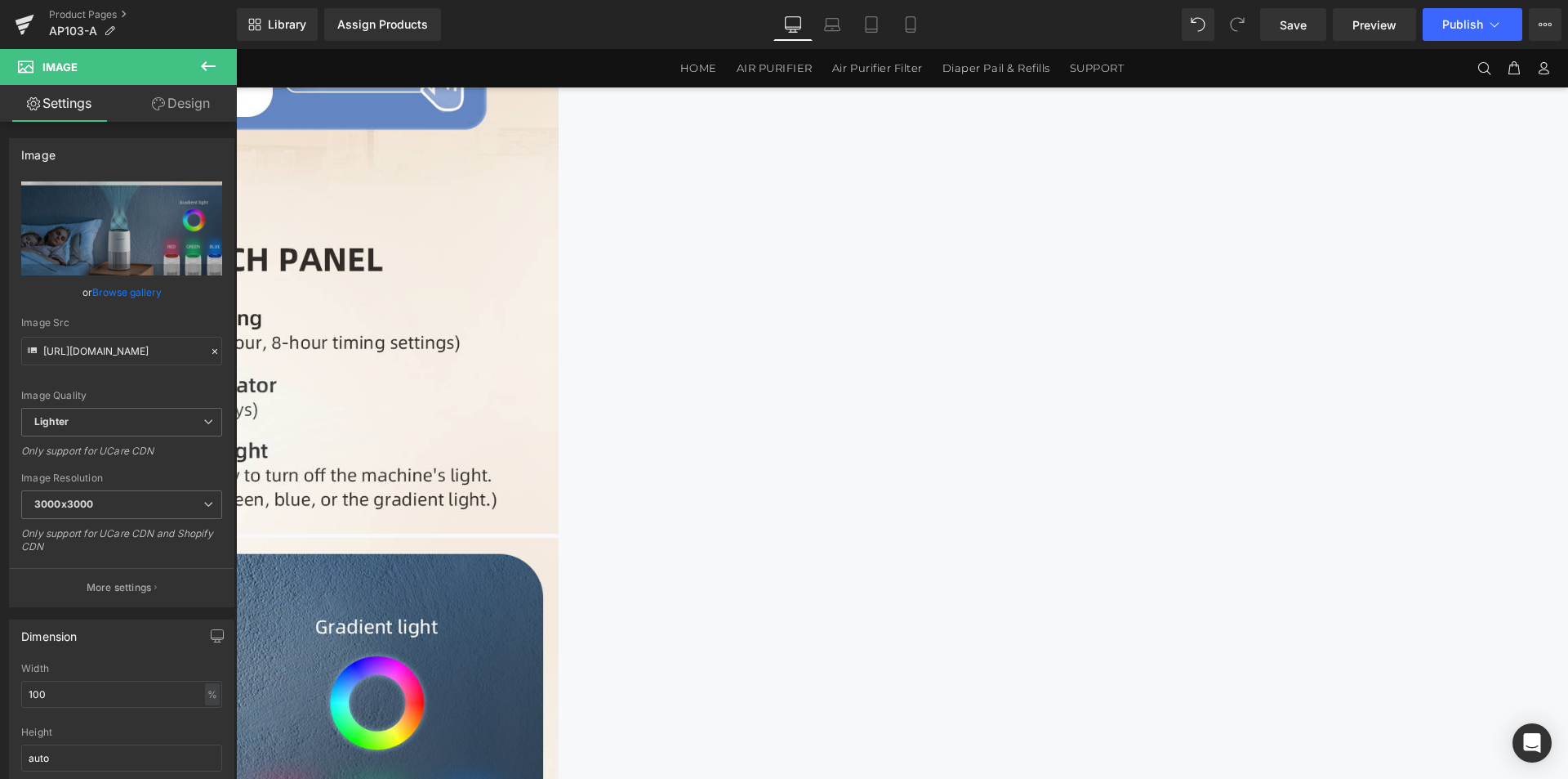
scroll to position [3181, 0]
click at [559, 538] on img at bounding box center [68, 739] width 980 height 402
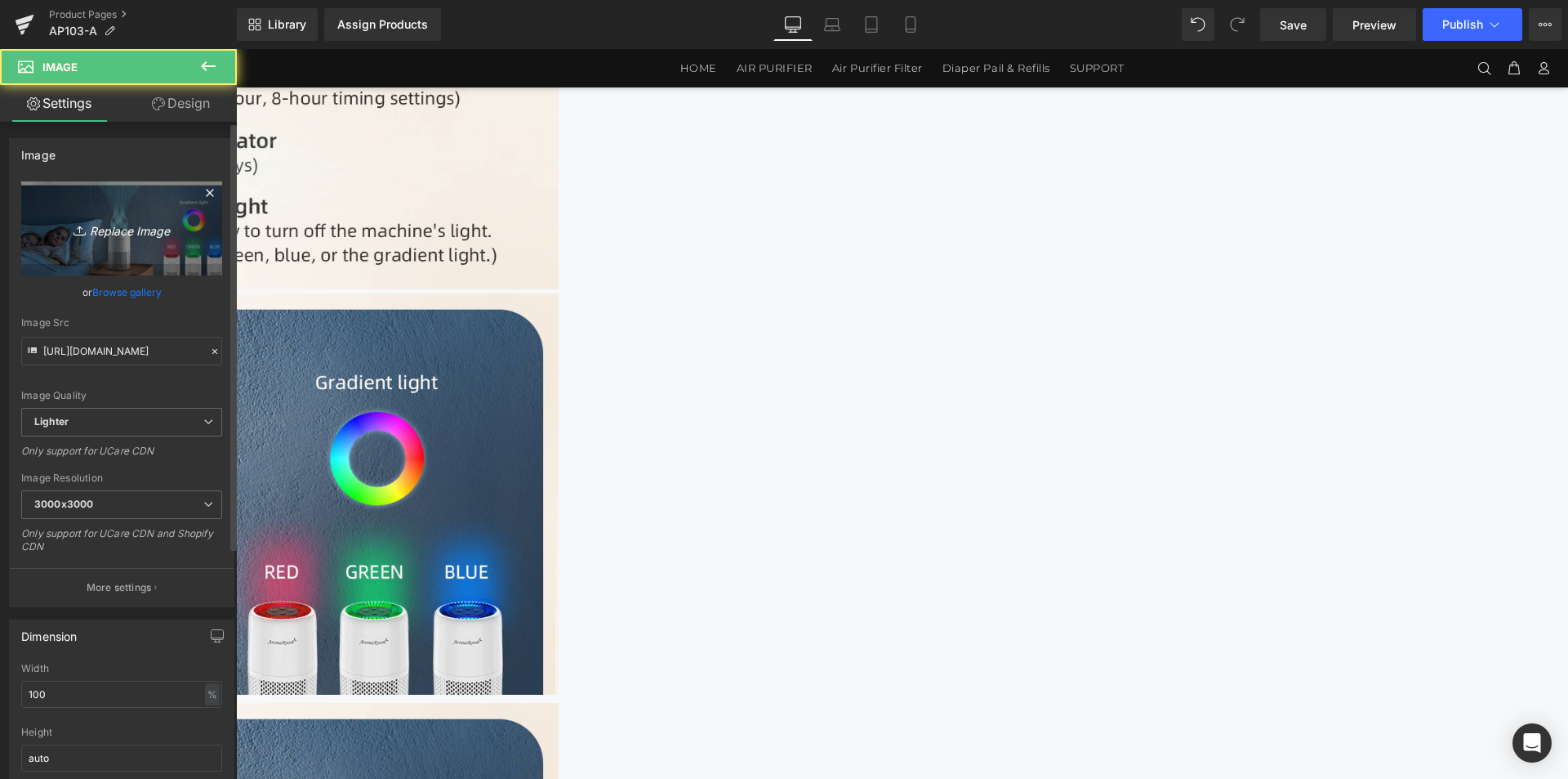
click at [114, 216] on link "Replace Image" at bounding box center [122, 228] width 201 height 94
type input "C:\fakepath\AP103-1464x4200电脑端_07.jpg"
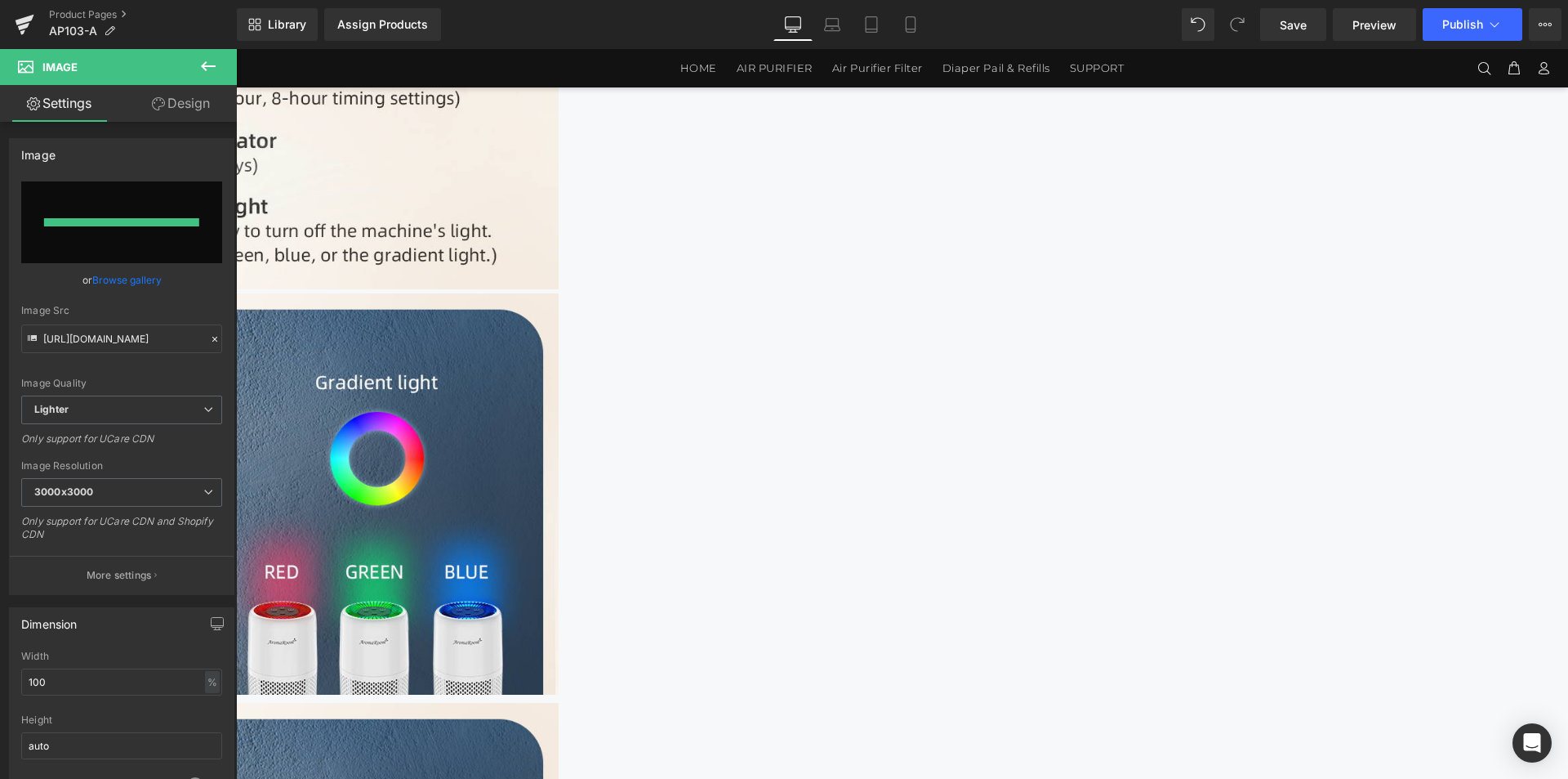
type input "[URL][DOMAIN_NAME]"
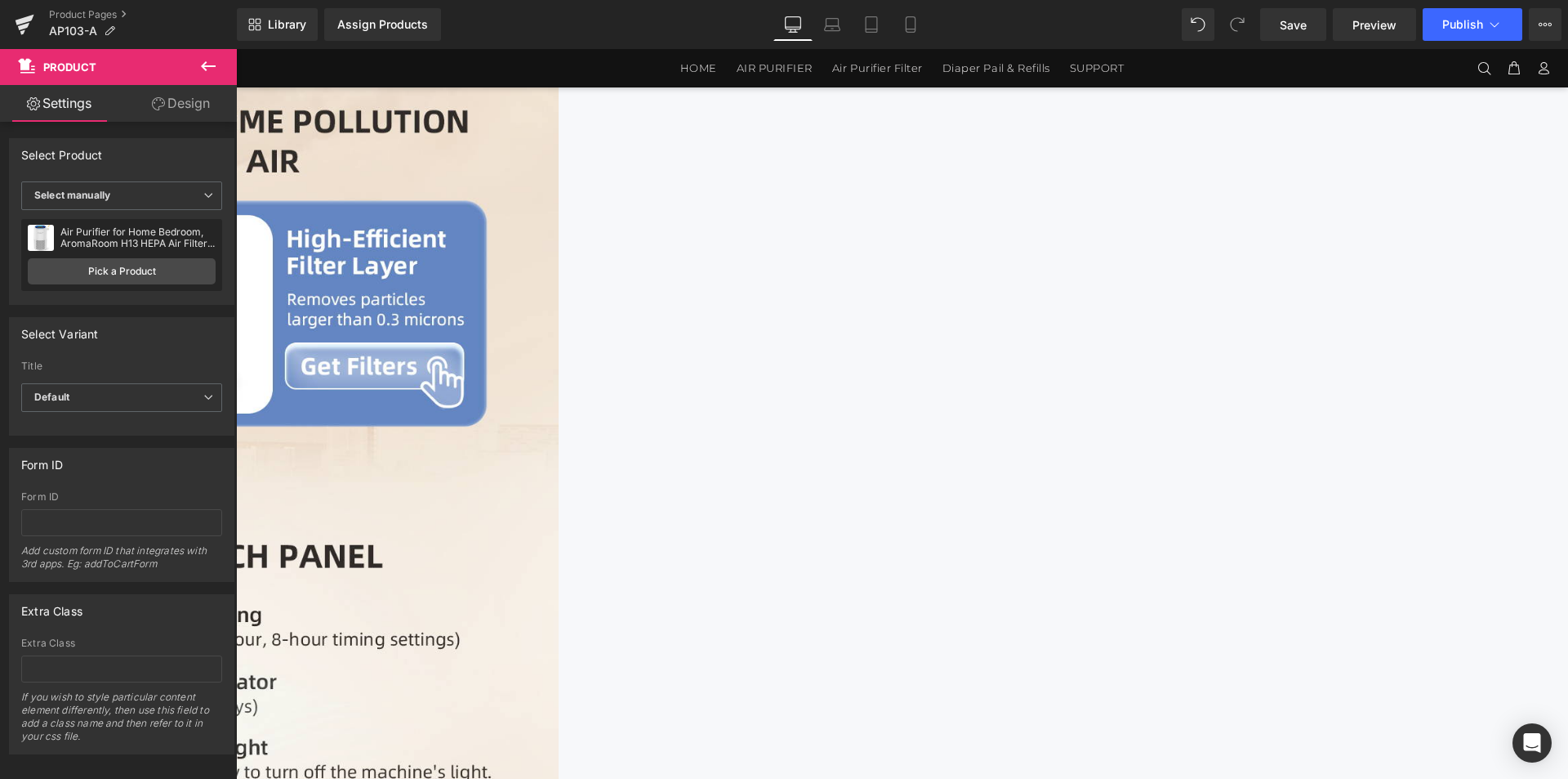
scroll to position [2697, 0]
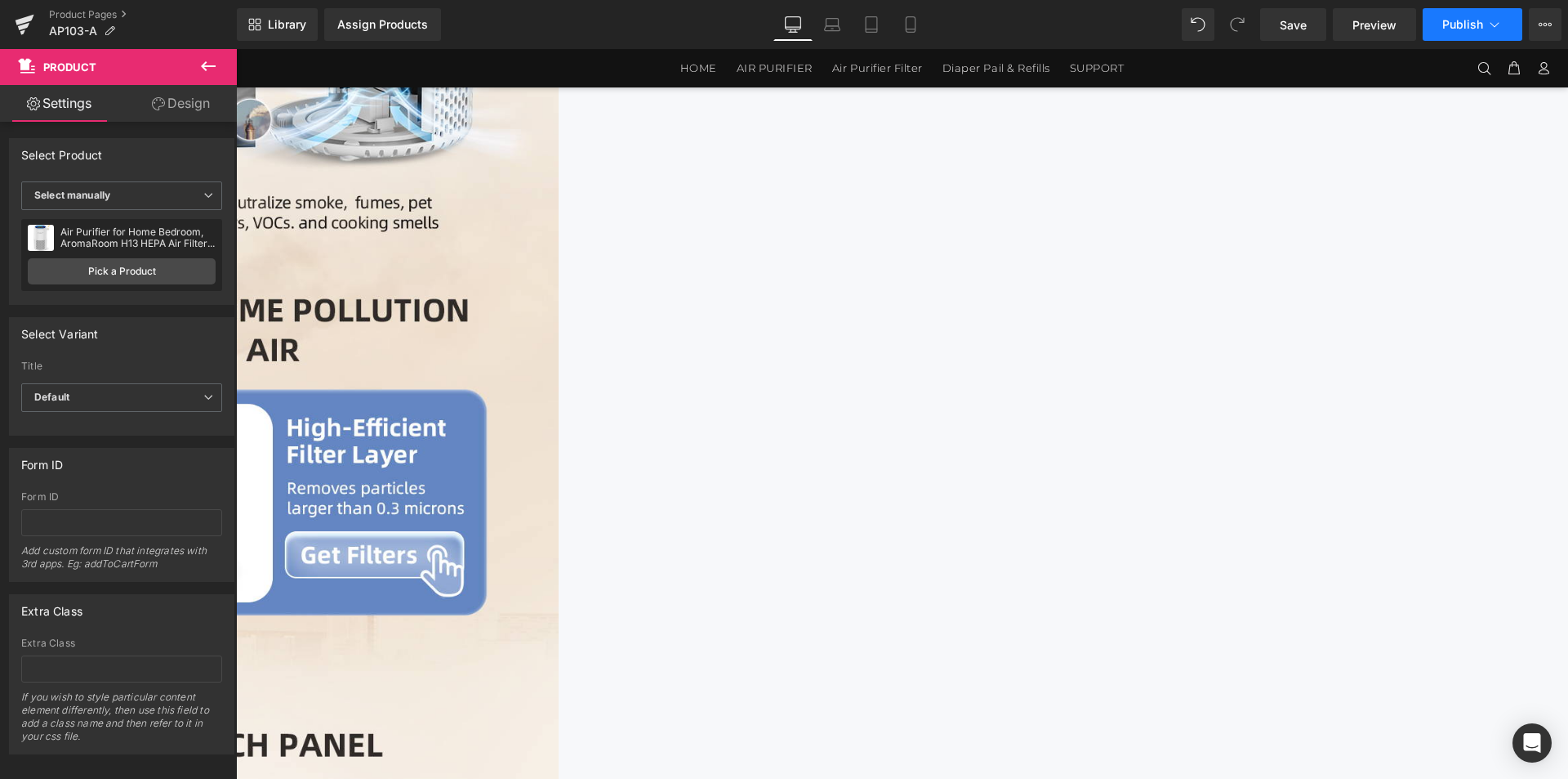
click at [1480, 27] on span "Publish" at bounding box center [1463, 25] width 41 height 13
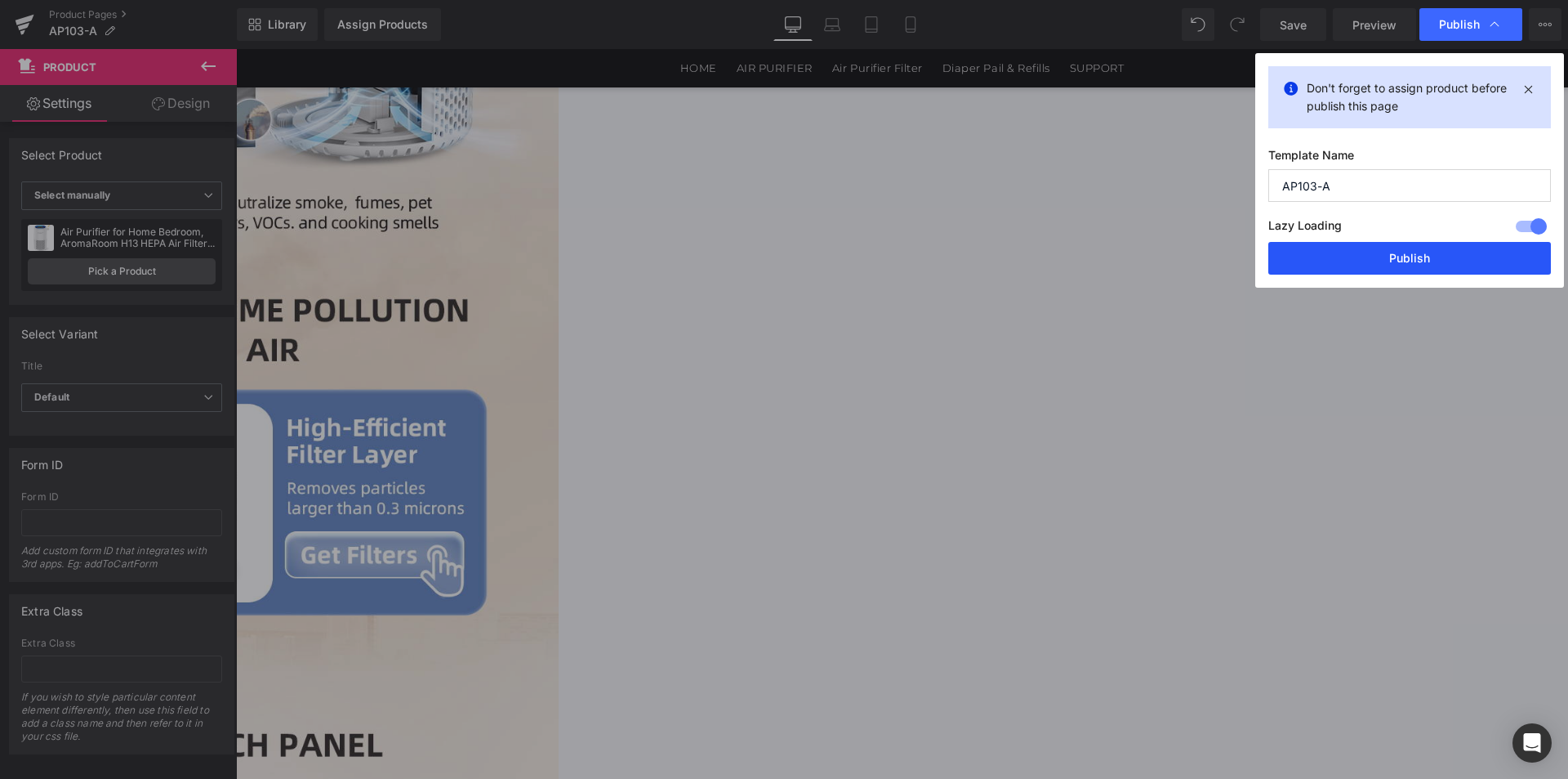
click at [1400, 265] on button "Publish" at bounding box center [1410, 257] width 283 height 32
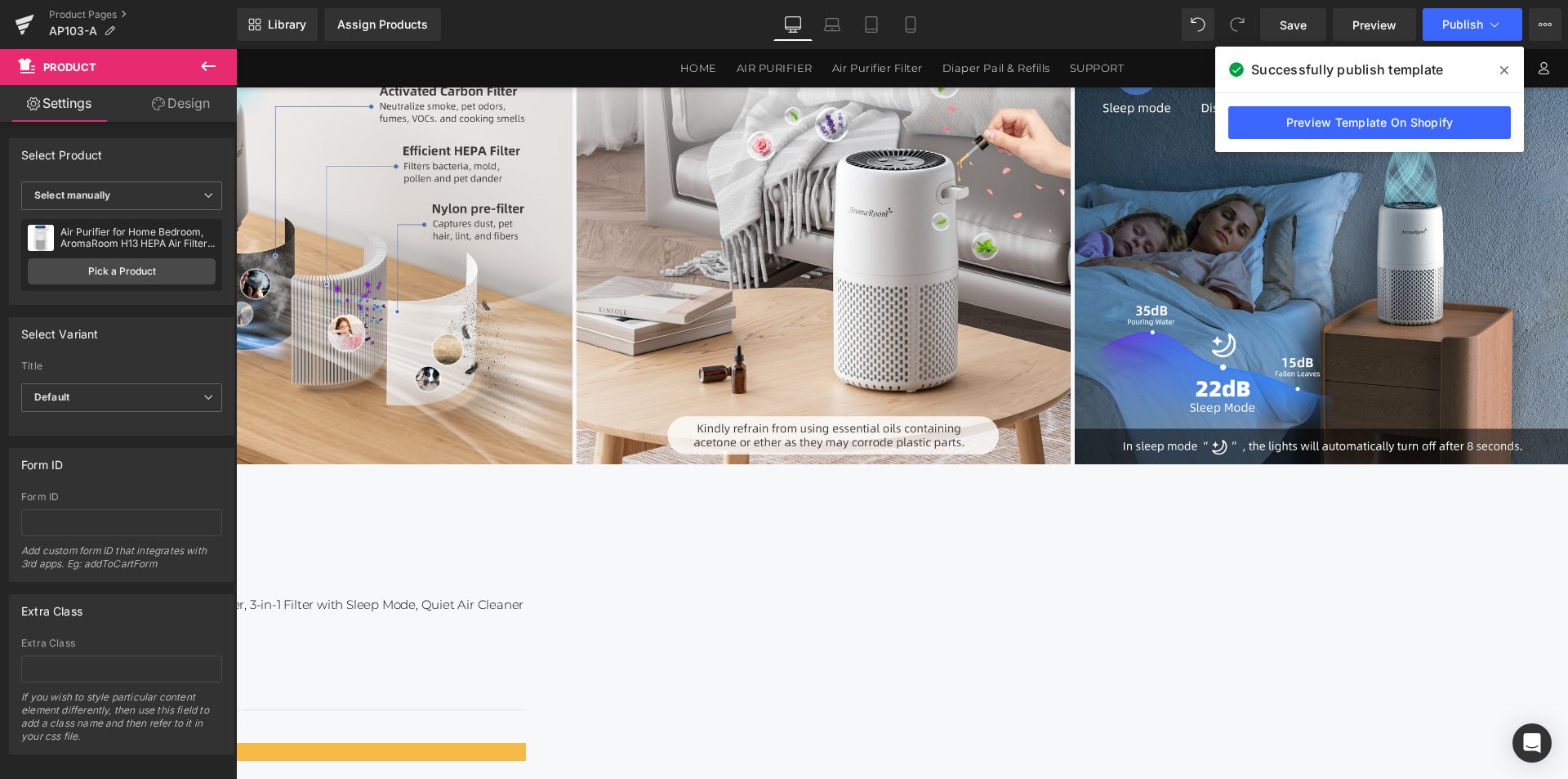
scroll to position [0, 0]
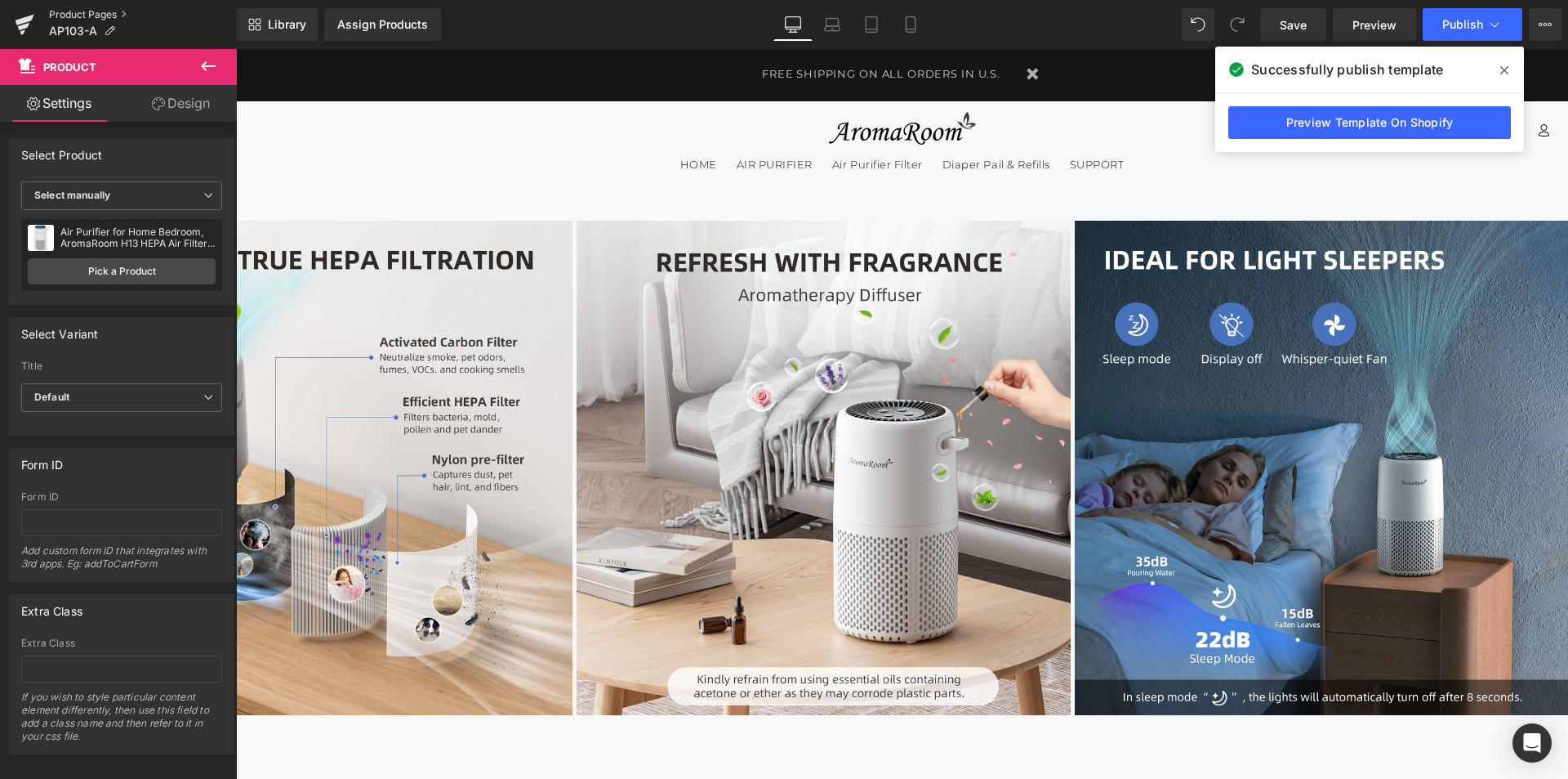
click at [84, 16] on link "Product Pages" at bounding box center [143, 14] width 188 height 13
click at [1506, 73] on icon at bounding box center [1504, 70] width 8 height 8
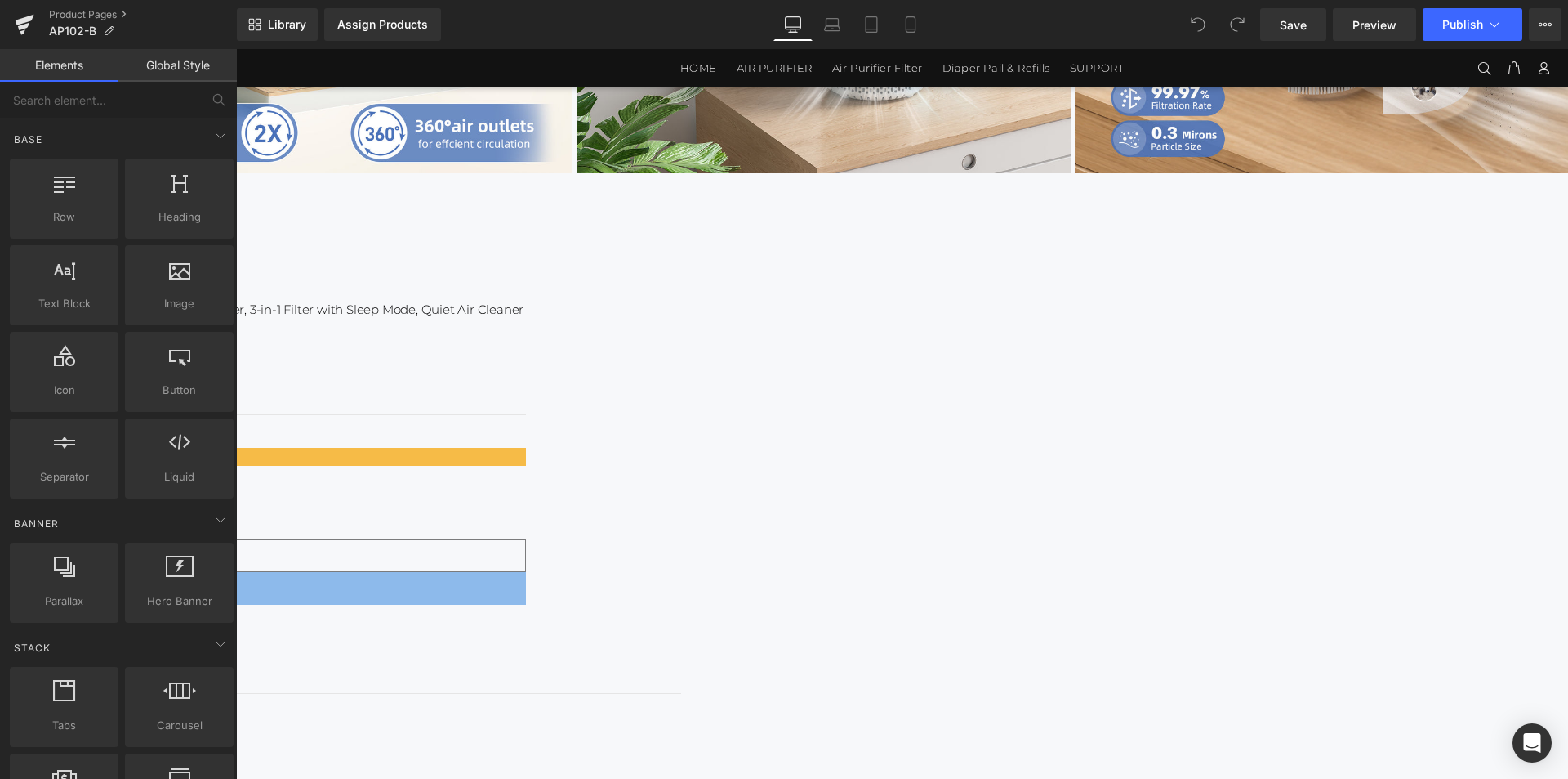
scroll to position [485, 0]
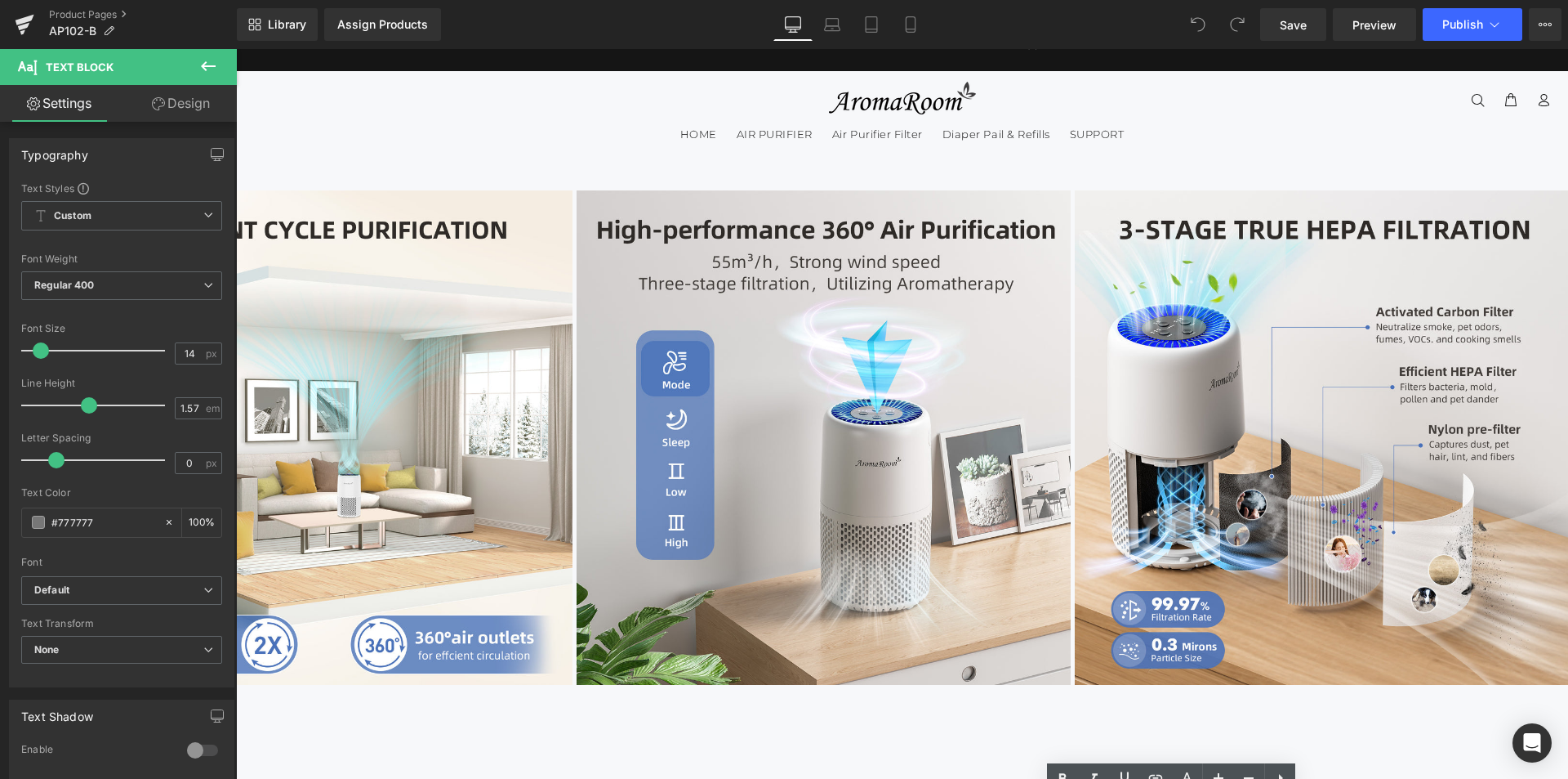
scroll to position [0, 0]
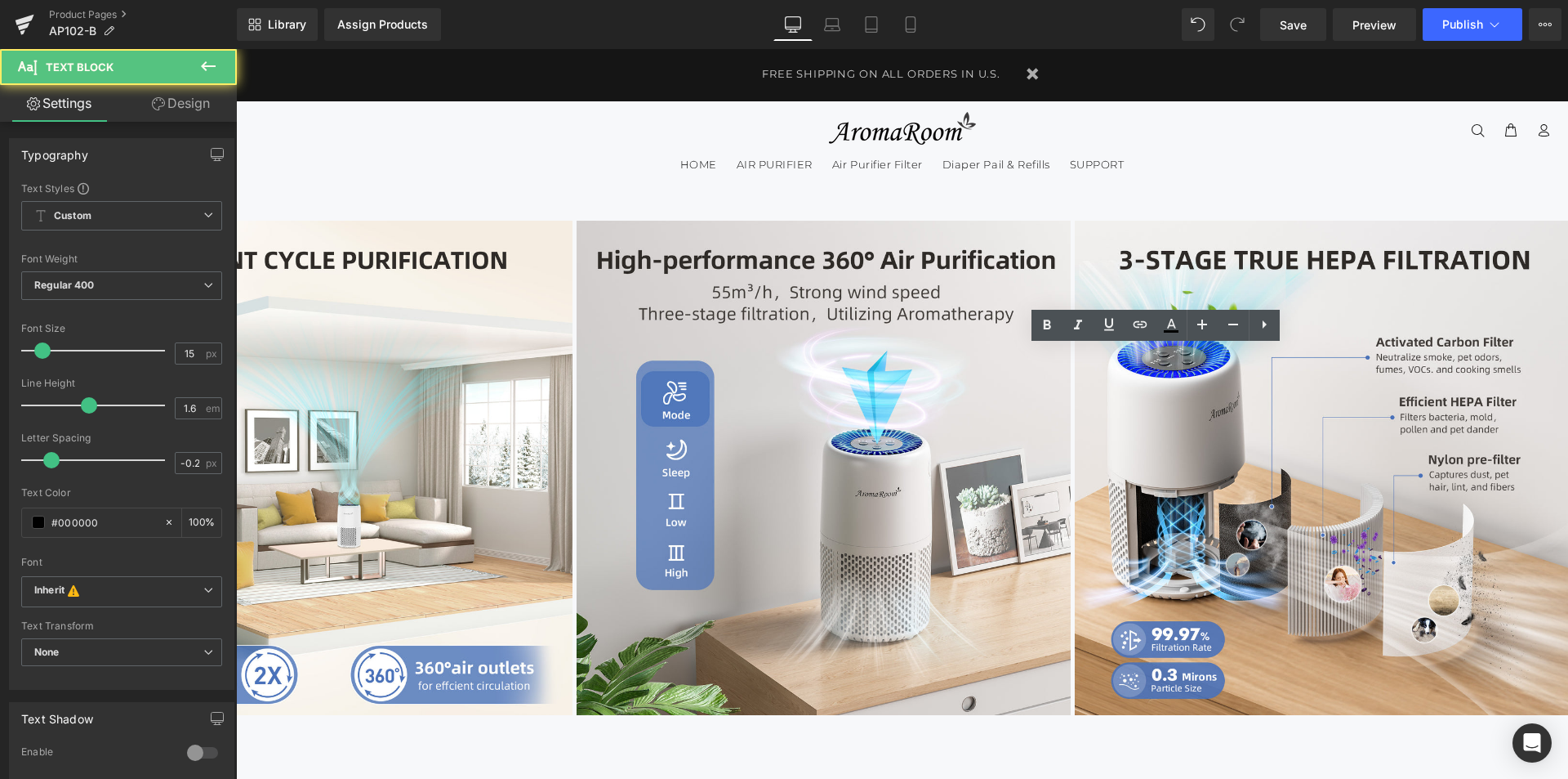
drag, startPoint x: 1281, startPoint y: 391, endPoint x: 919, endPoint y: 333, distance: 366.6
paste div
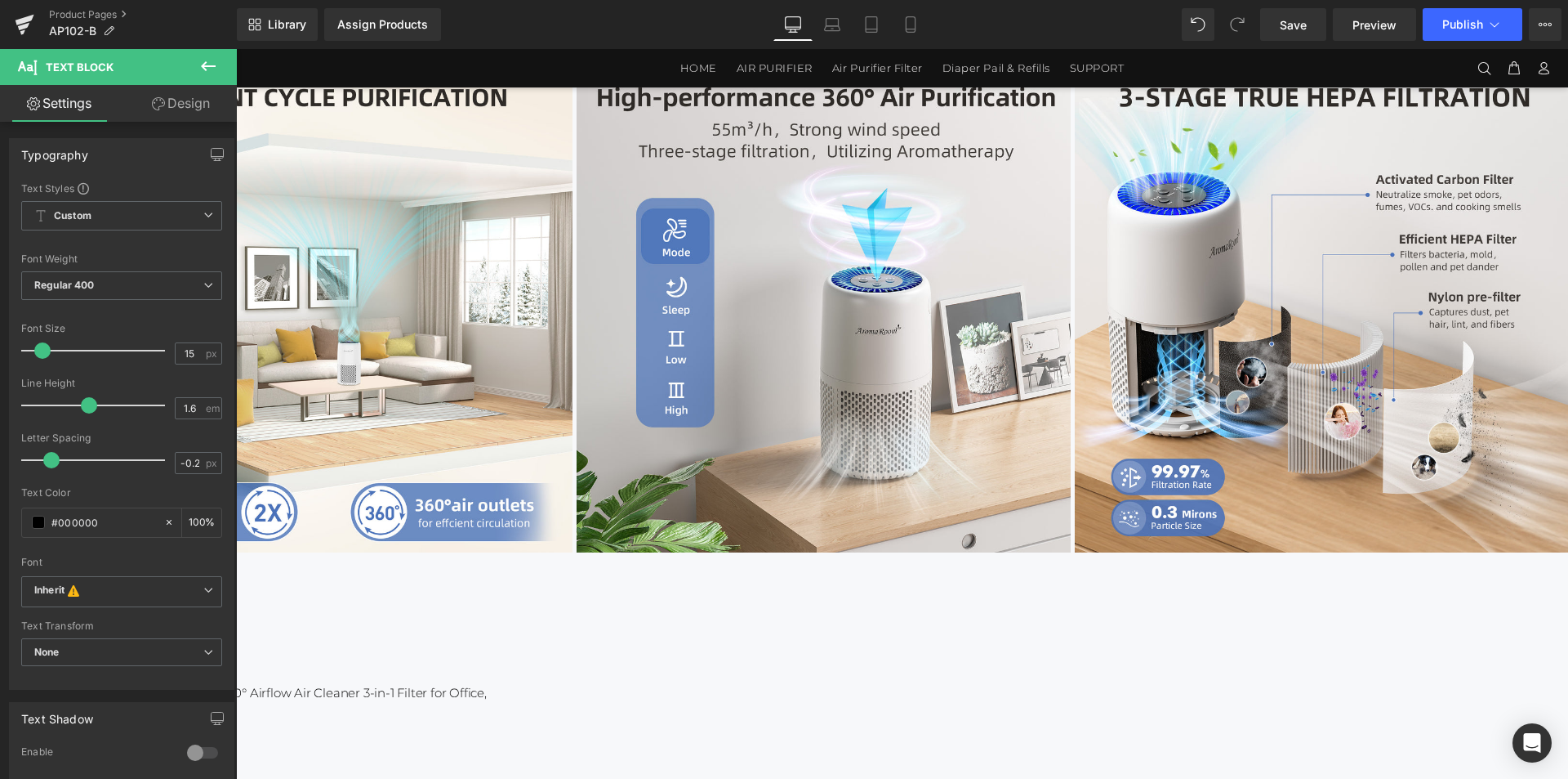
scroll to position [81, 0]
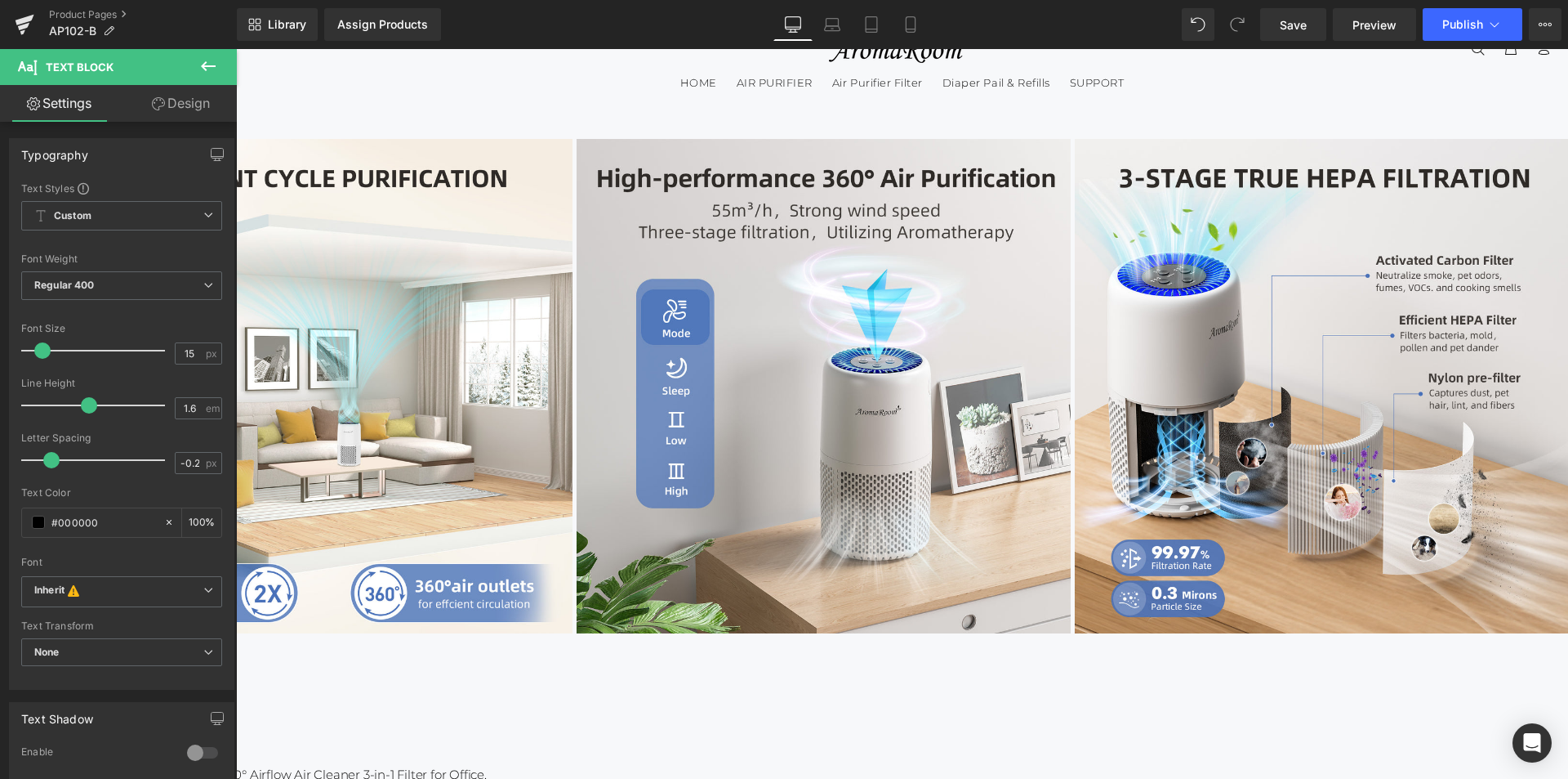
click at [236, 49] on span "(P) Image List" at bounding box center [236, 49] width 0 height 0
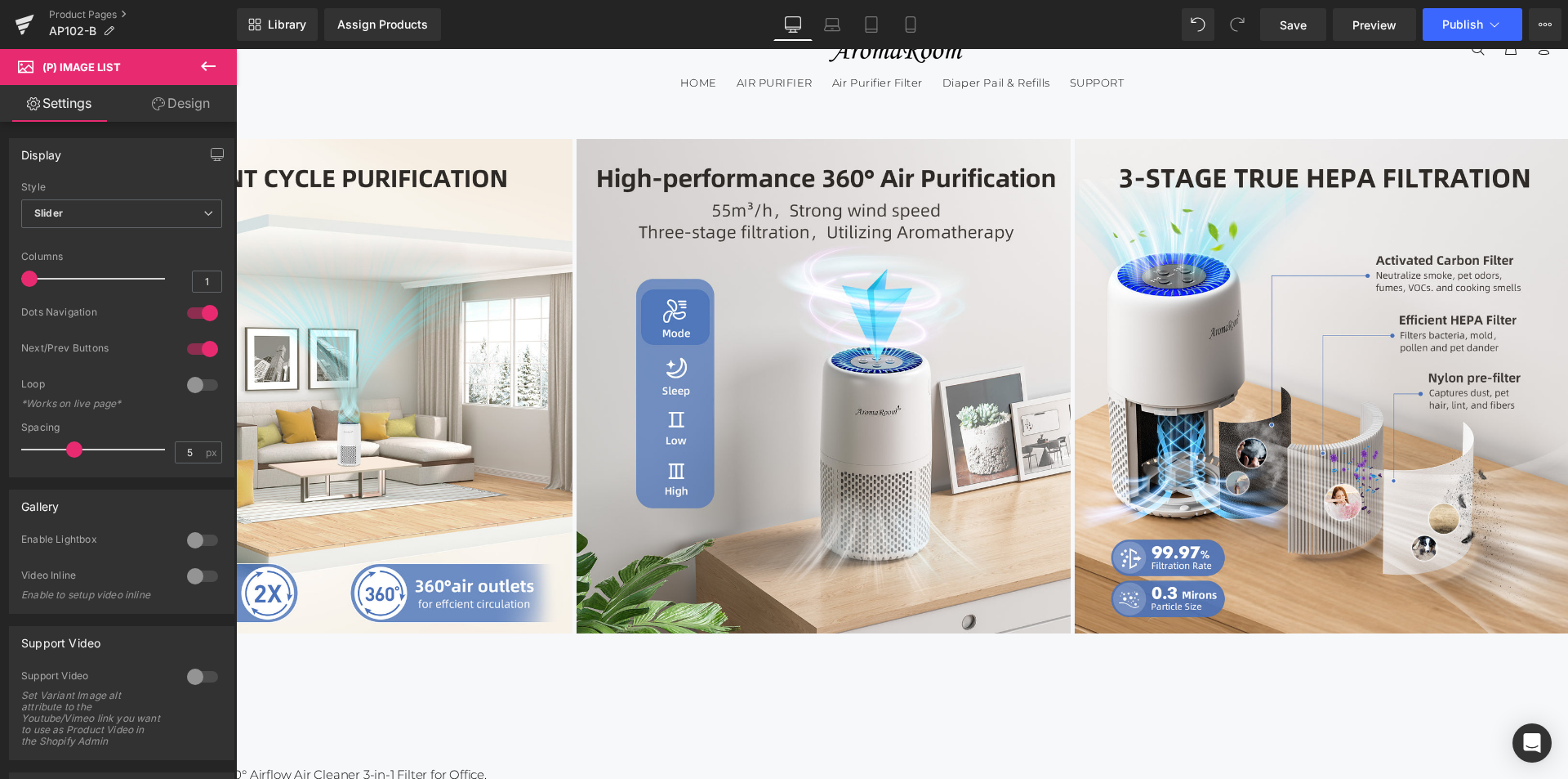
click at [236, 49] on span "Product" at bounding box center [236, 49] width 0 height 0
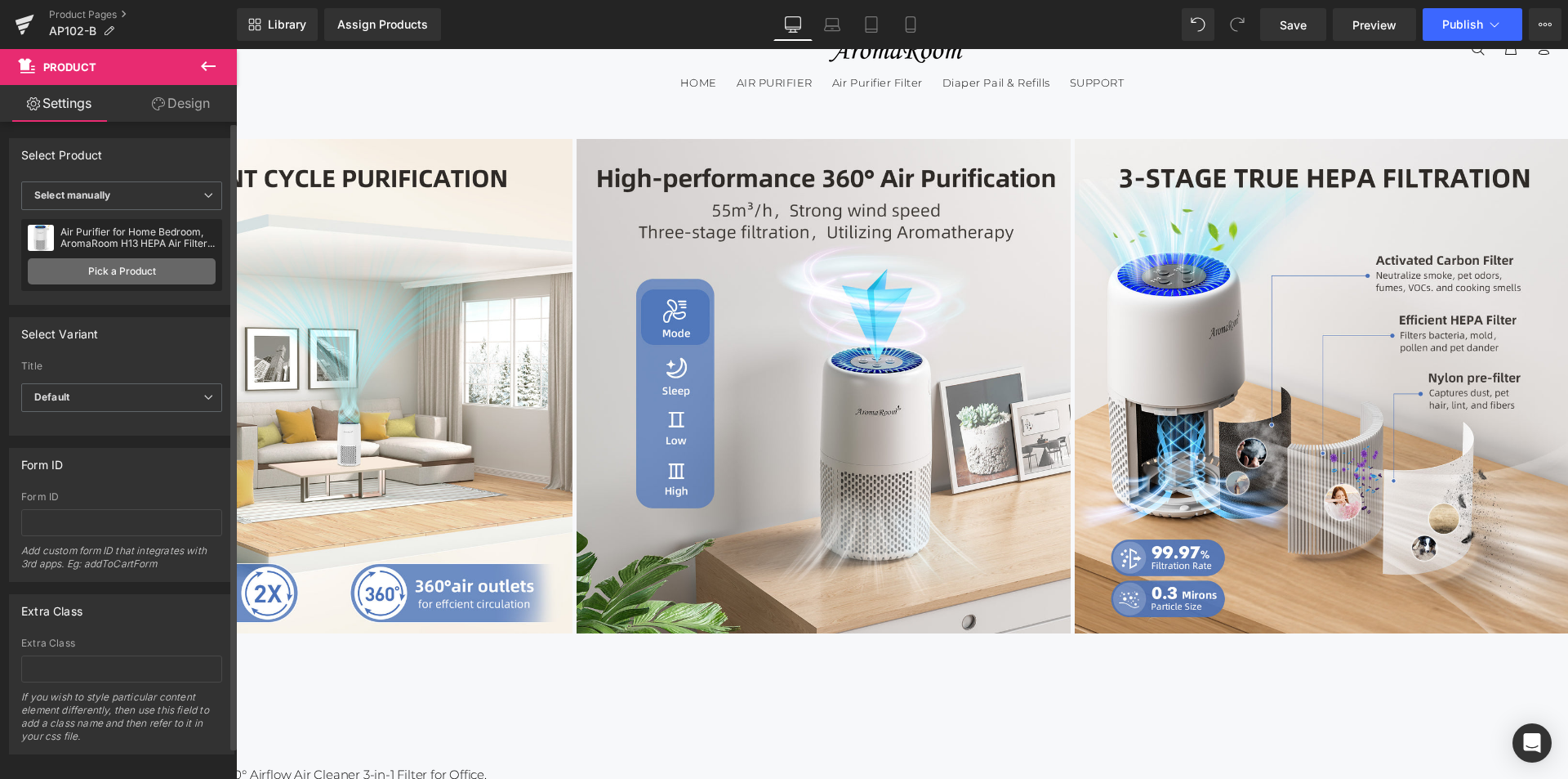
click at [108, 275] on link "Pick a Product" at bounding box center [122, 271] width 188 height 26
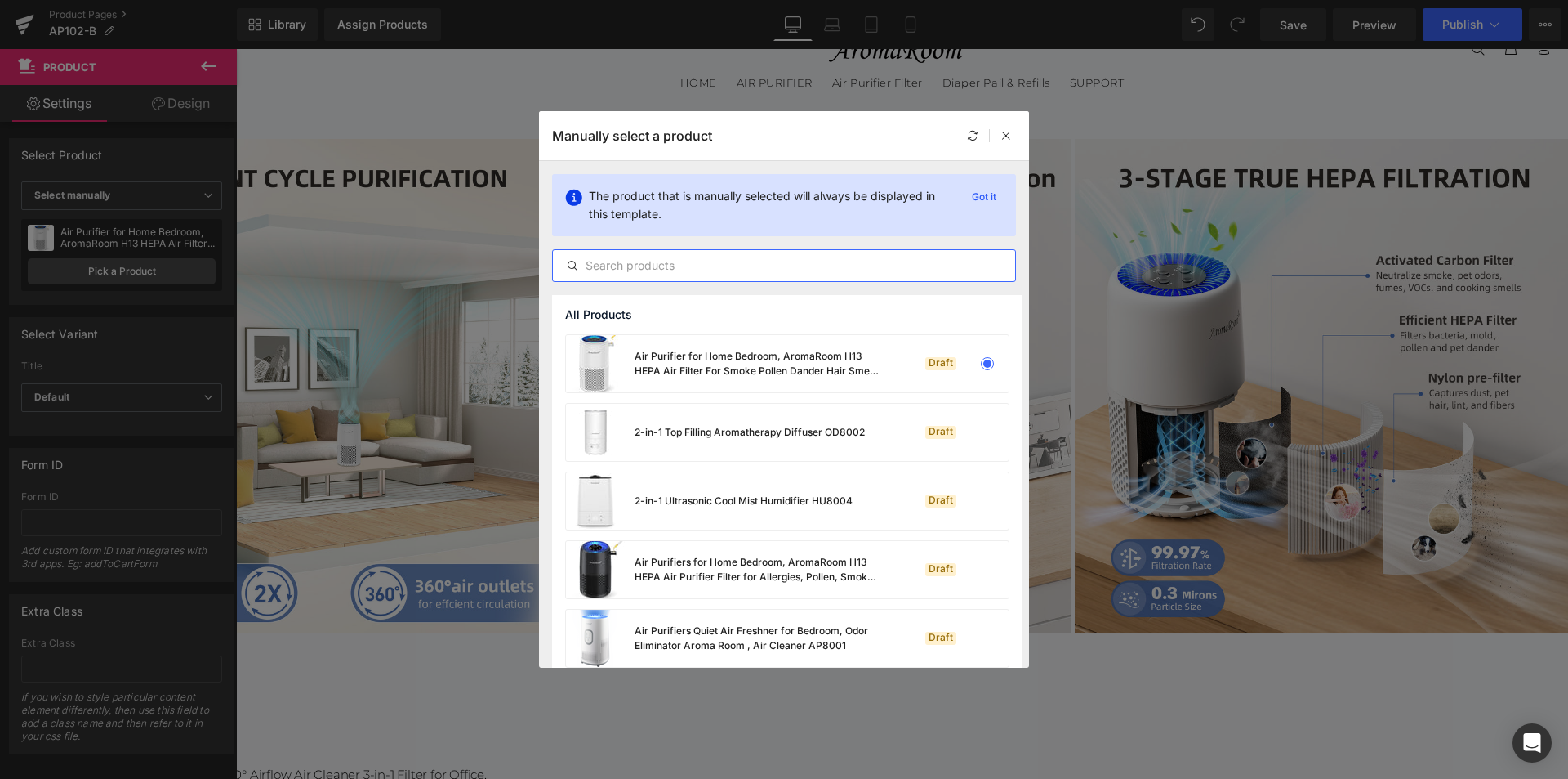
click at [641, 262] on input "text" at bounding box center [784, 265] width 462 height 19
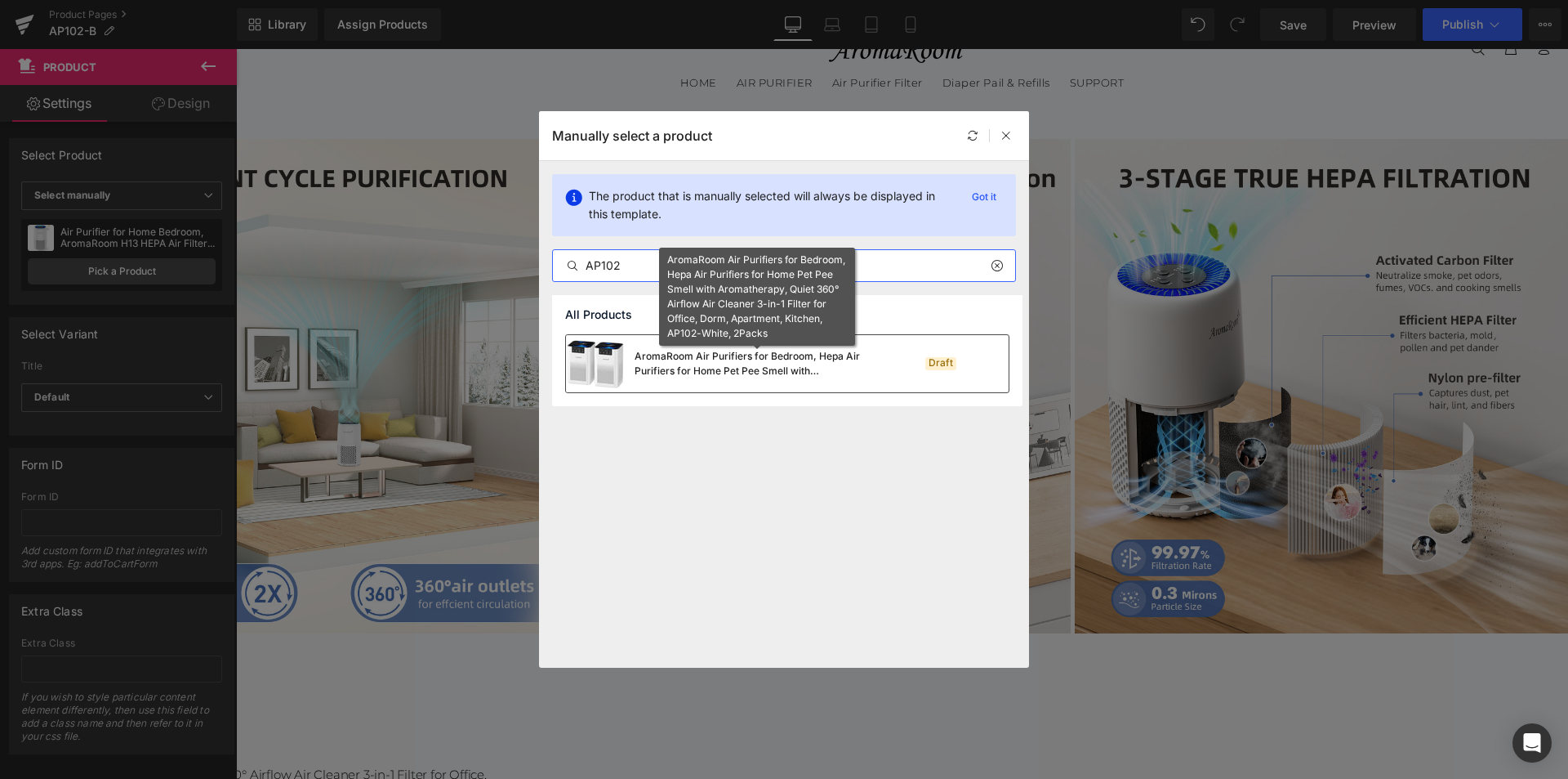
type input "AP102"
click at [739, 375] on div "AromaRoom Air Purifiers for Bedroom, Hepa Air Purifiers for Home Pet Pee Smell …" at bounding box center [757, 364] width 245 height 30
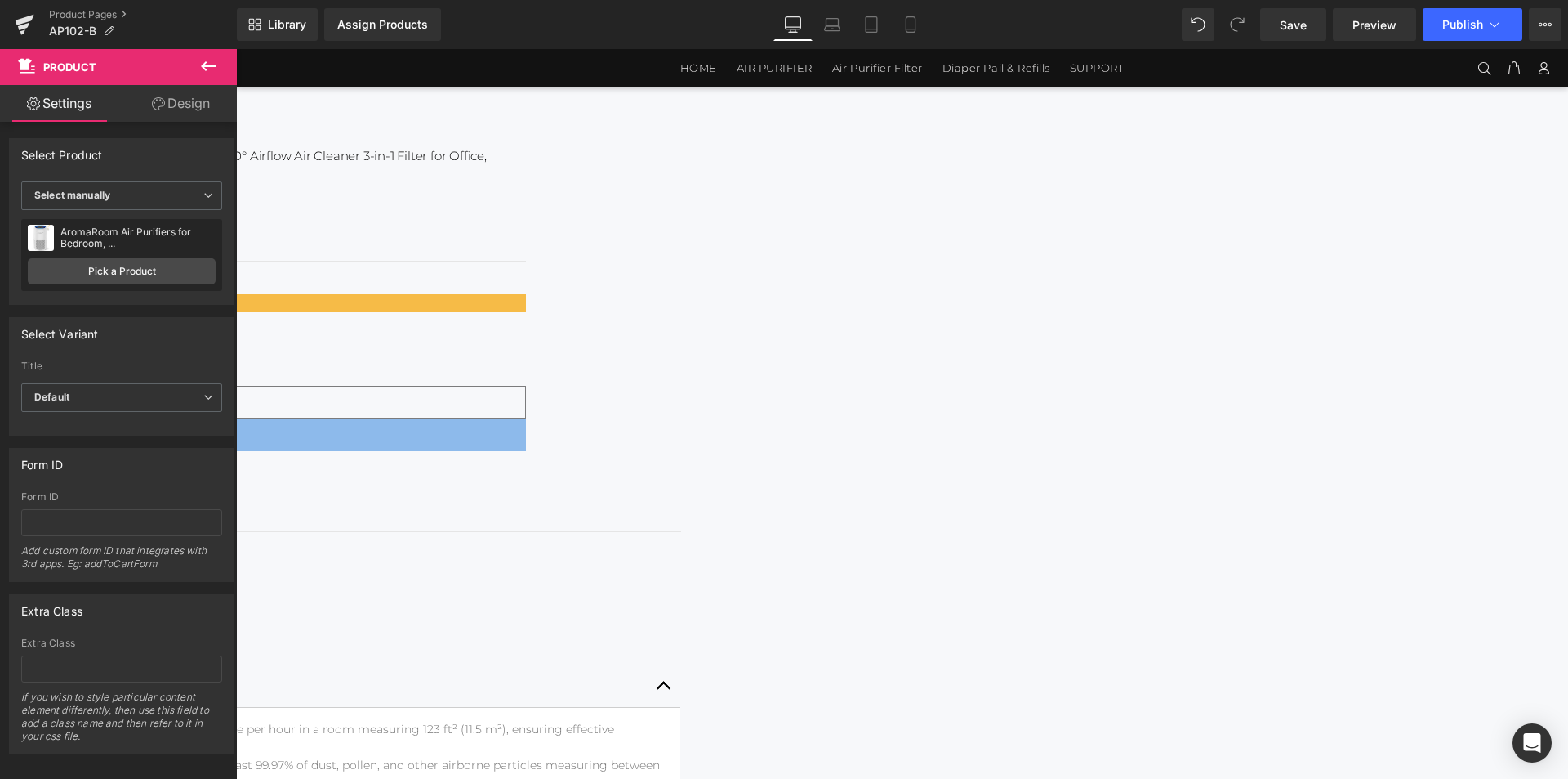
scroll to position [730, 0]
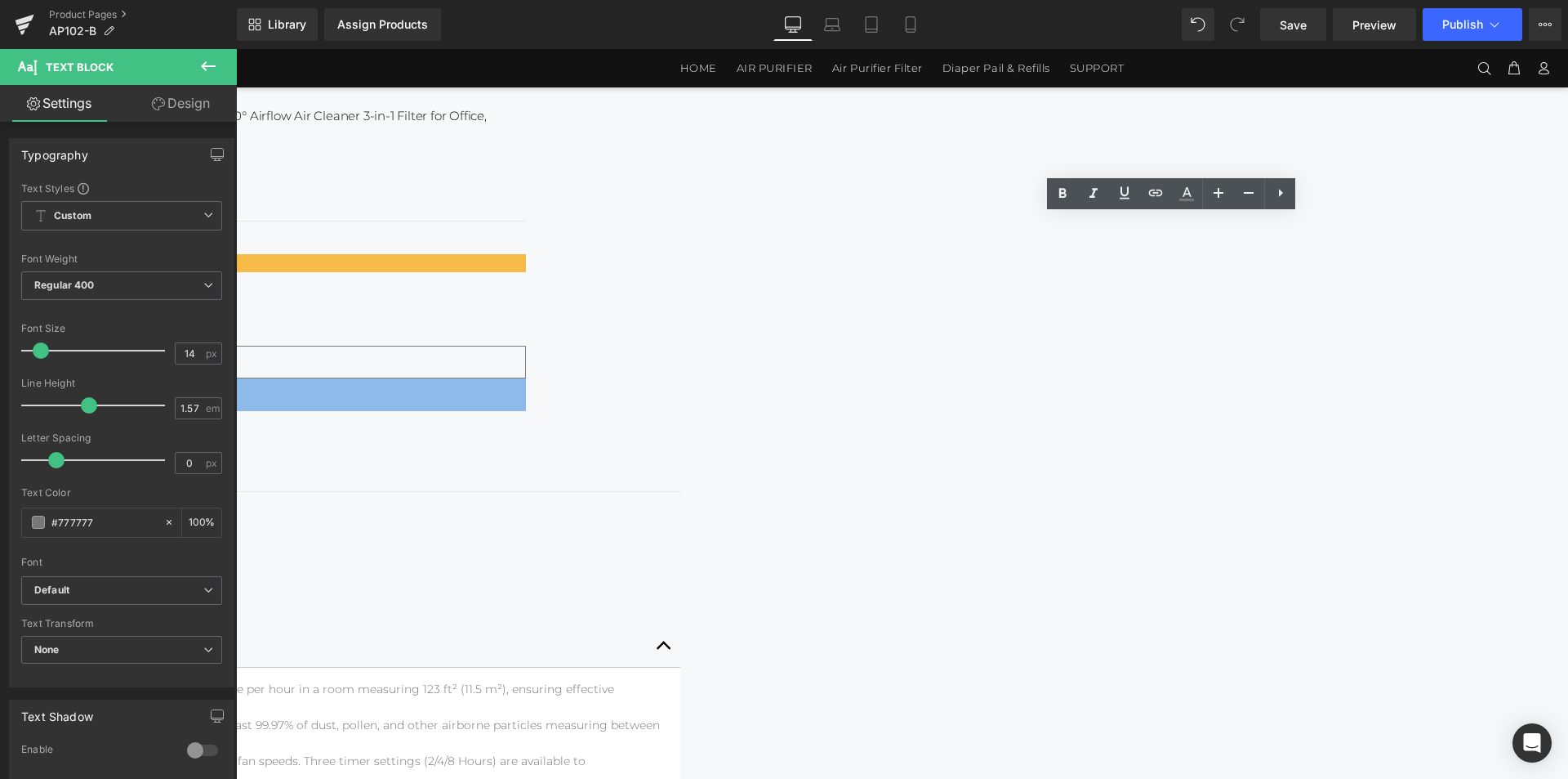
drag, startPoint x: 1013, startPoint y: 459, endPoint x: 1098, endPoint y: 461, distance: 85.0
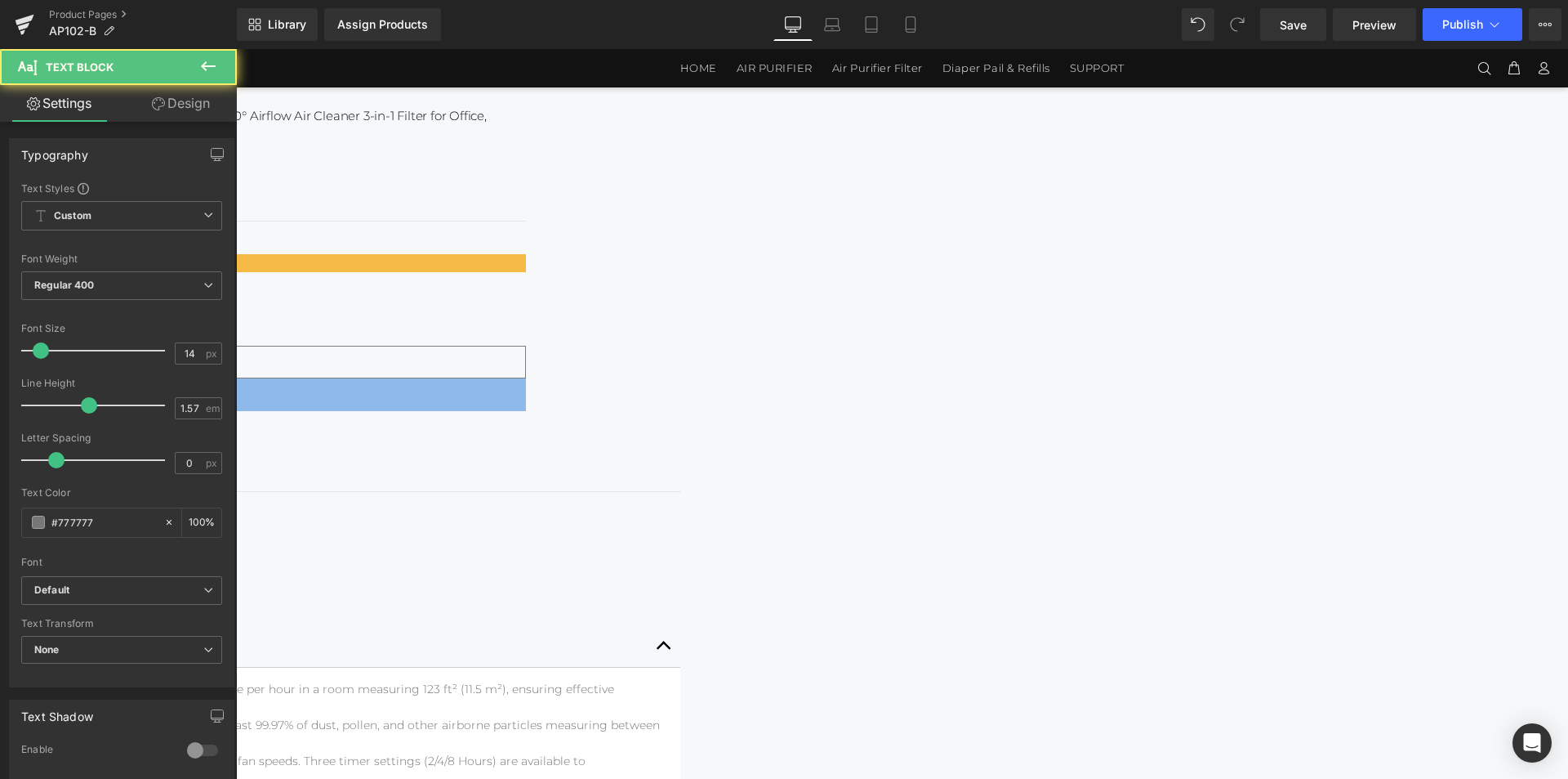
click at [668, 752] on li "Sleep and Timer Modes: When sleep mode is activated, the air purifier operates …" at bounding box center [129, 769] width 1077 height 36
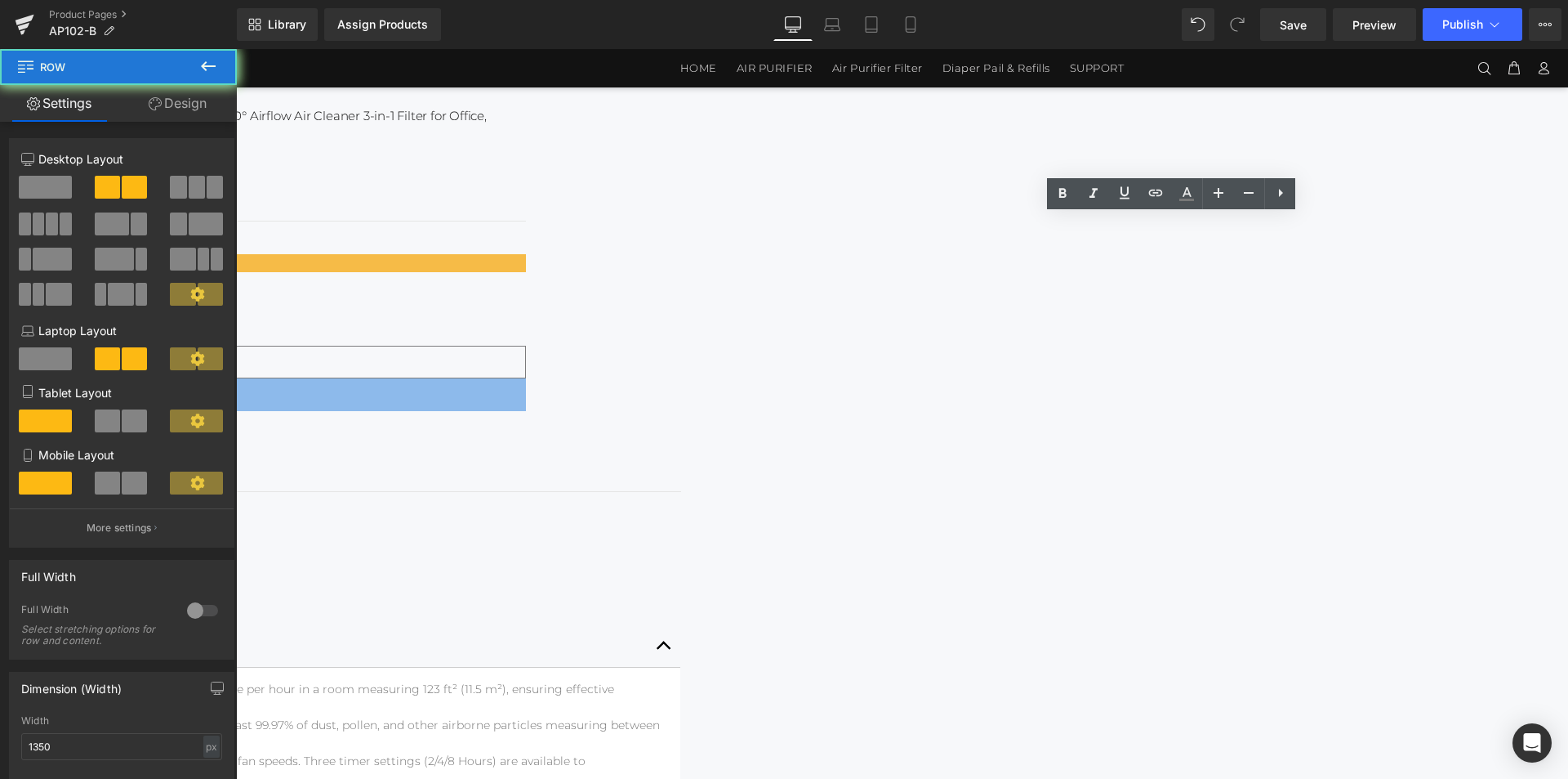
click at [682, 414] on div "Quiet 360° Airflow Air Purifier Text Block AP102-B Heading AromaRoom Air Purifi…" at bounding box center [130, 447] width 1102 height 864
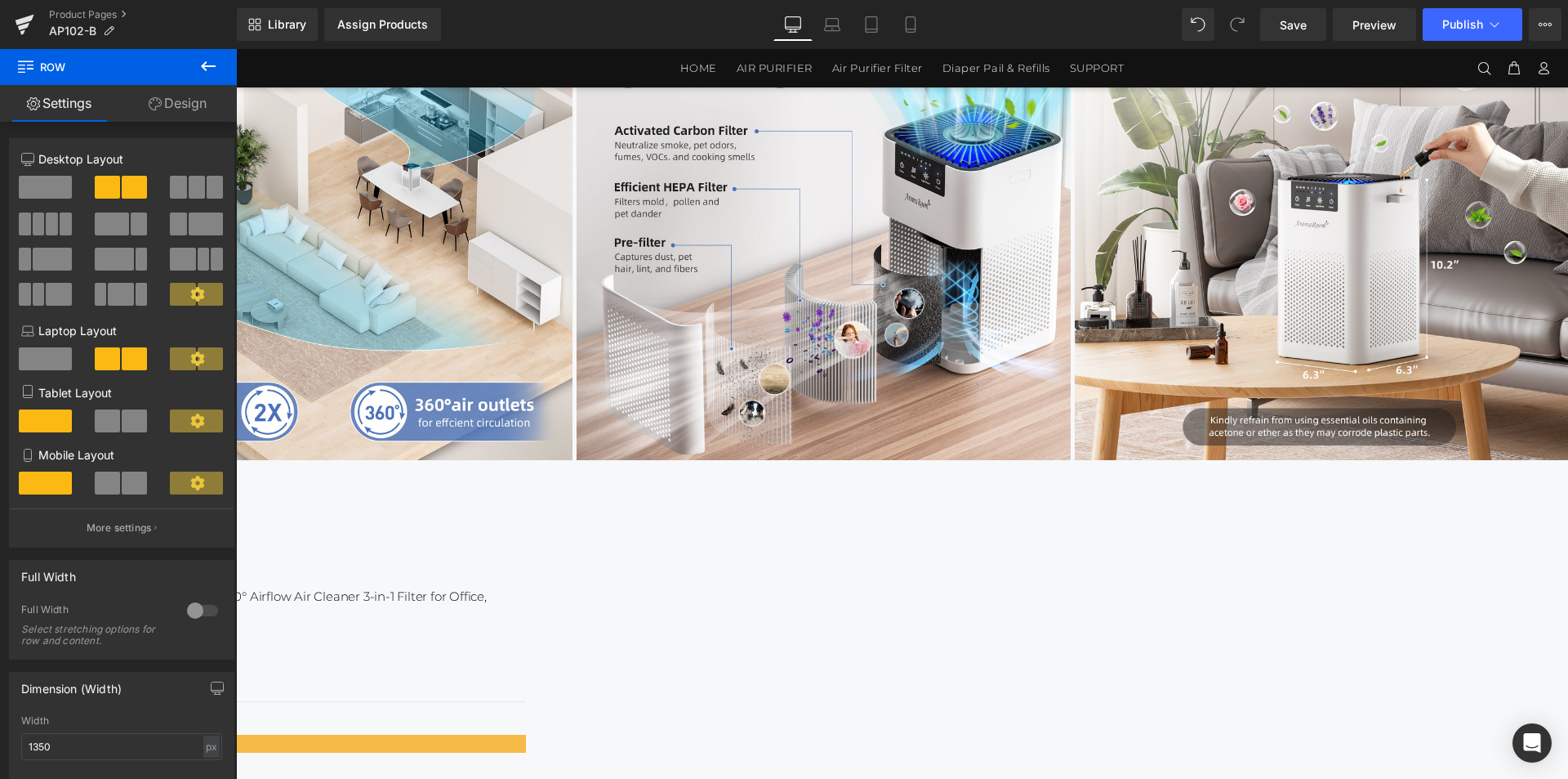
scroll to position [158, 0]
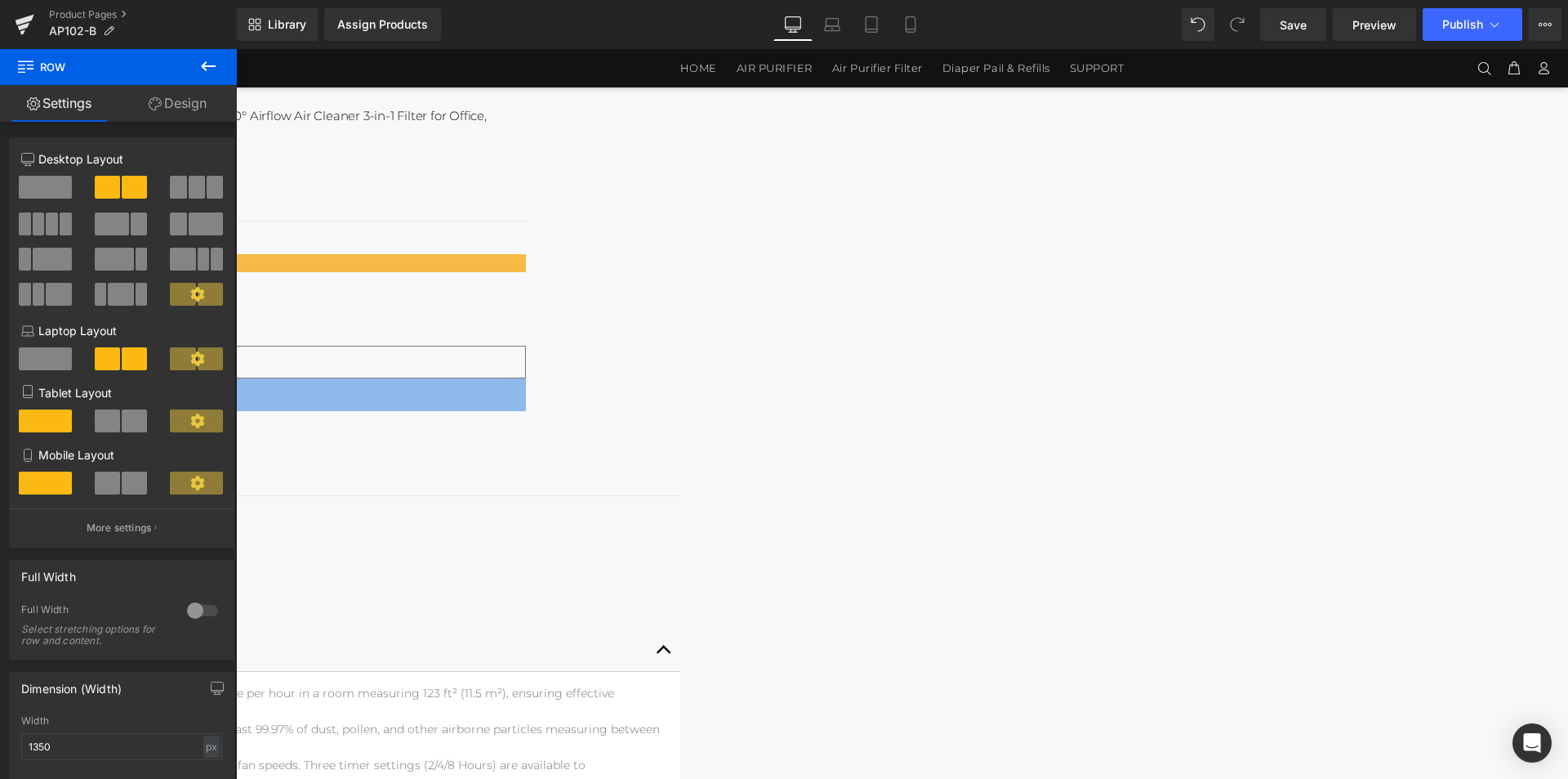
scroll to position [648, 0]
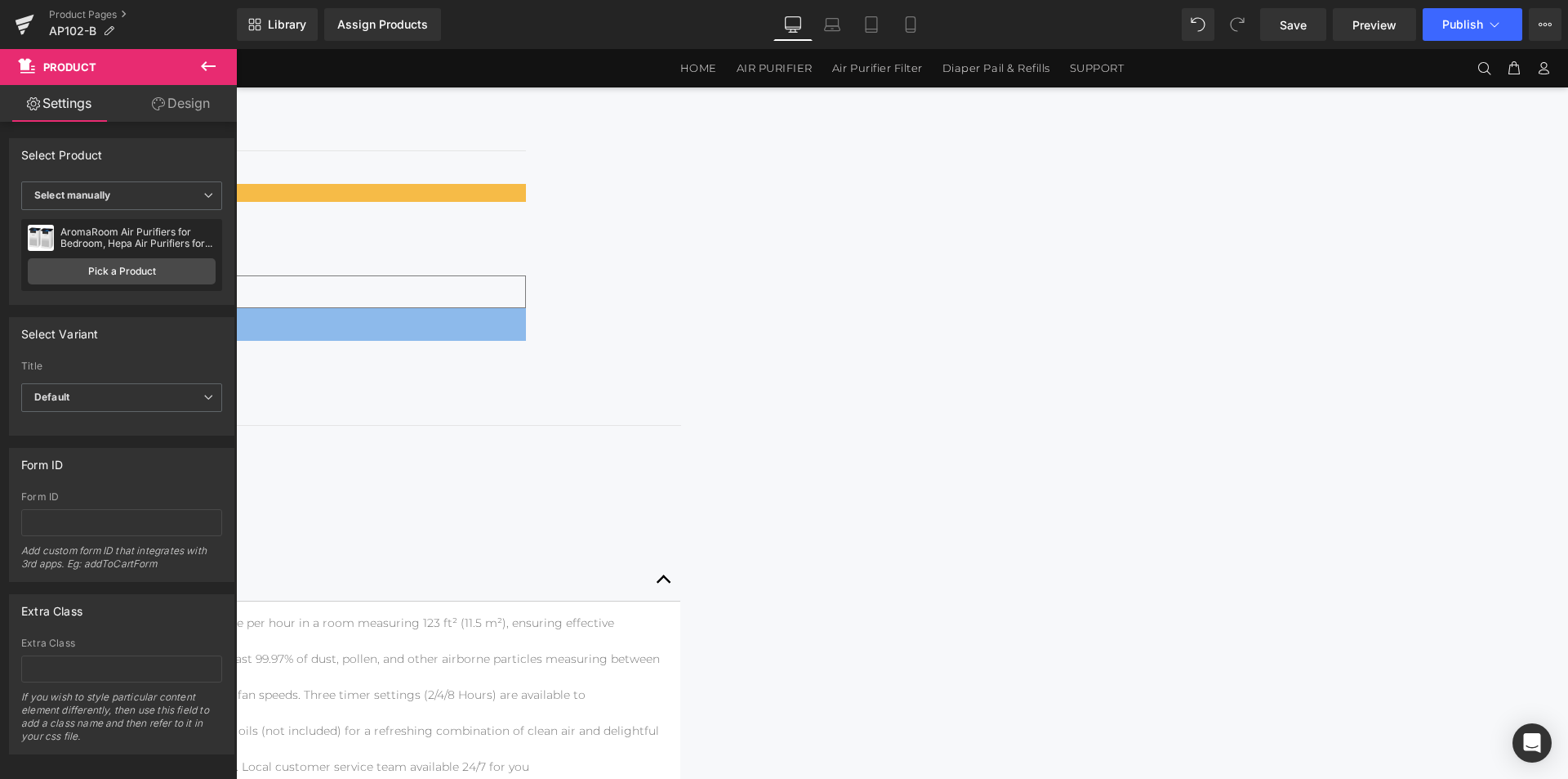
scroll to position [1290, 0]
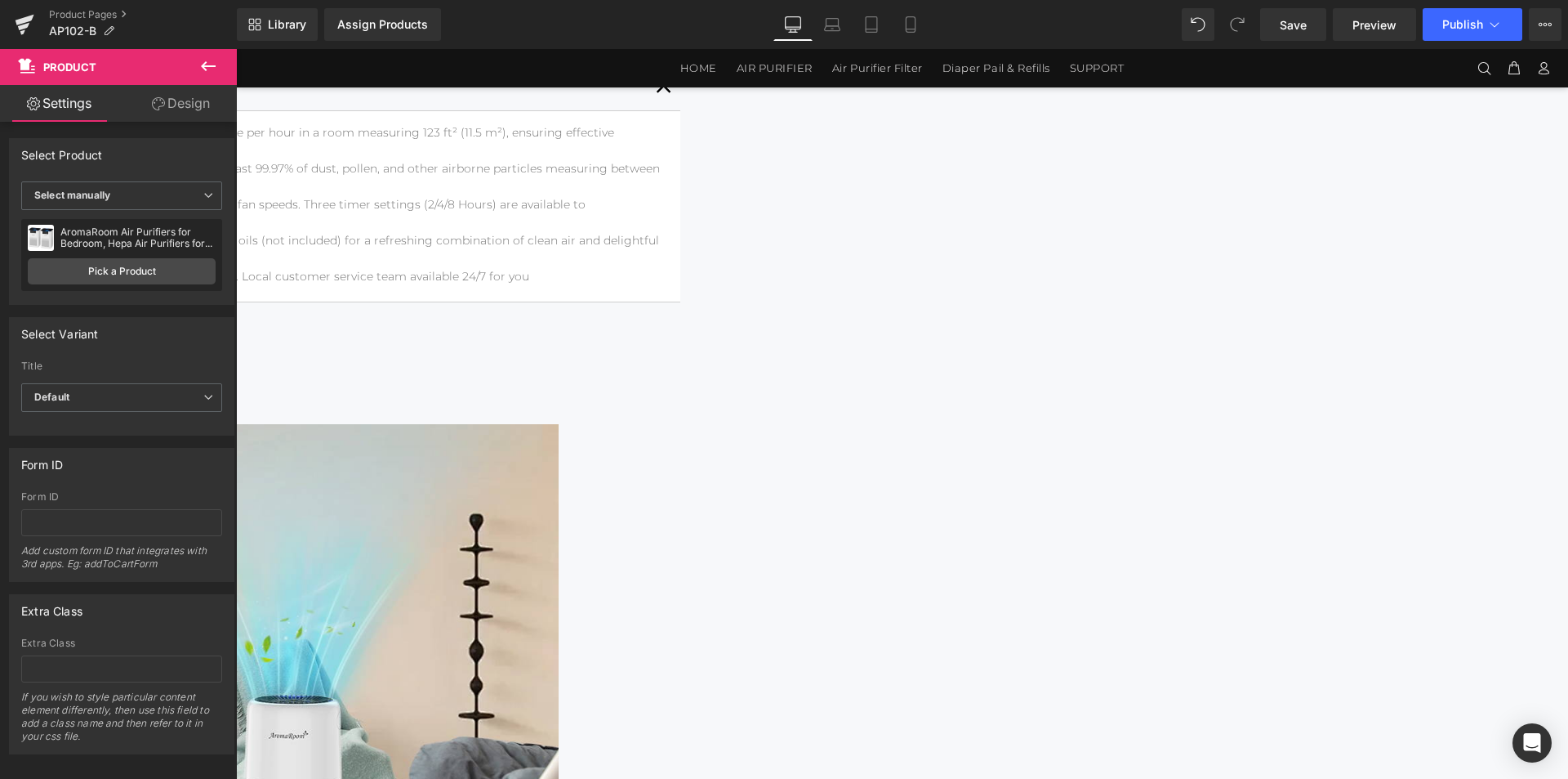
click at [559, 424] on img at bounding box center [68, 624] width 980 height 402
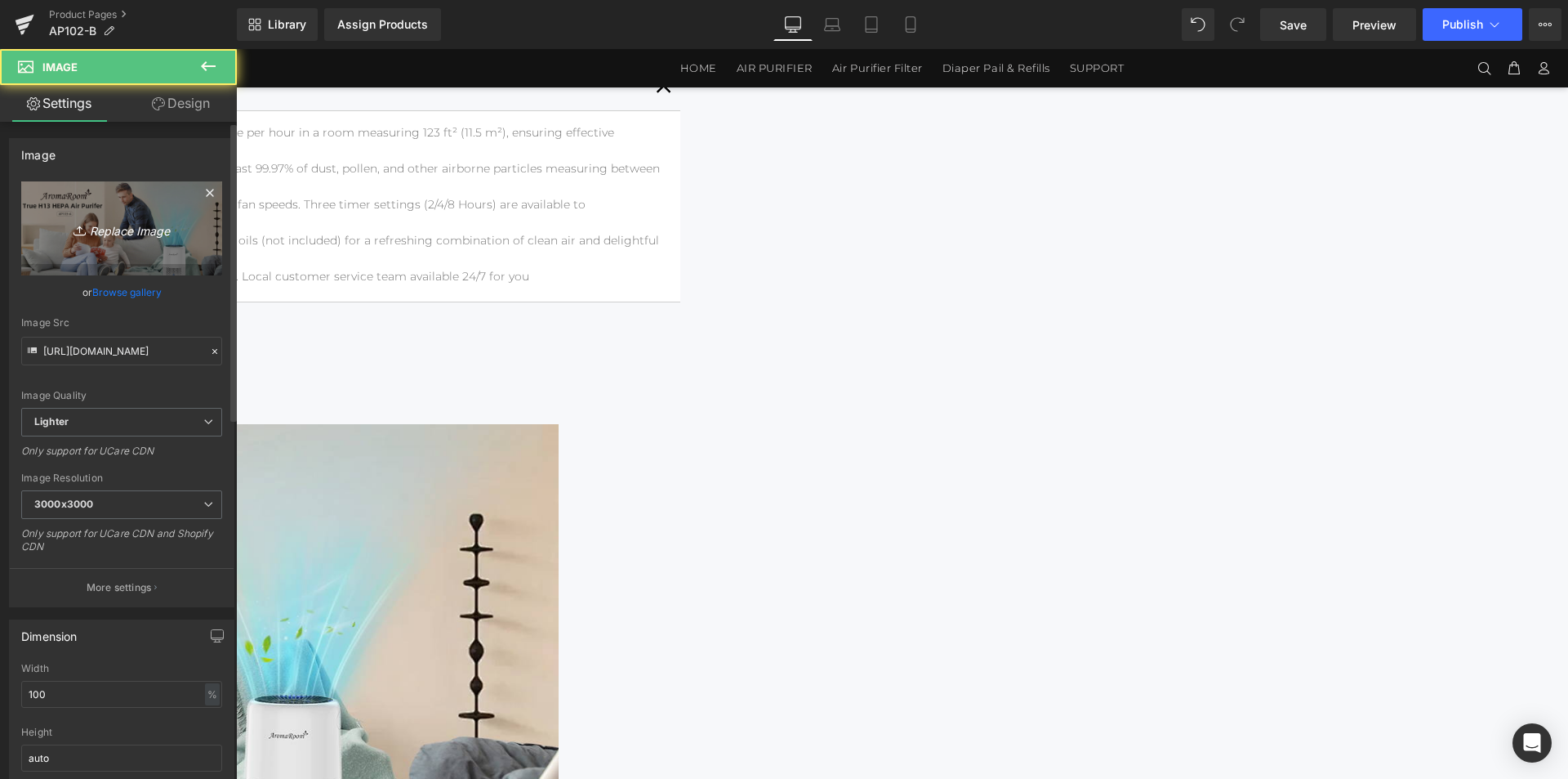
click at [101, 190] on link "Replace Image" at bounding box center [122, 228] width 201 height 94
type input "C:\fakepath\AP102-1464x3600_01.jpg"
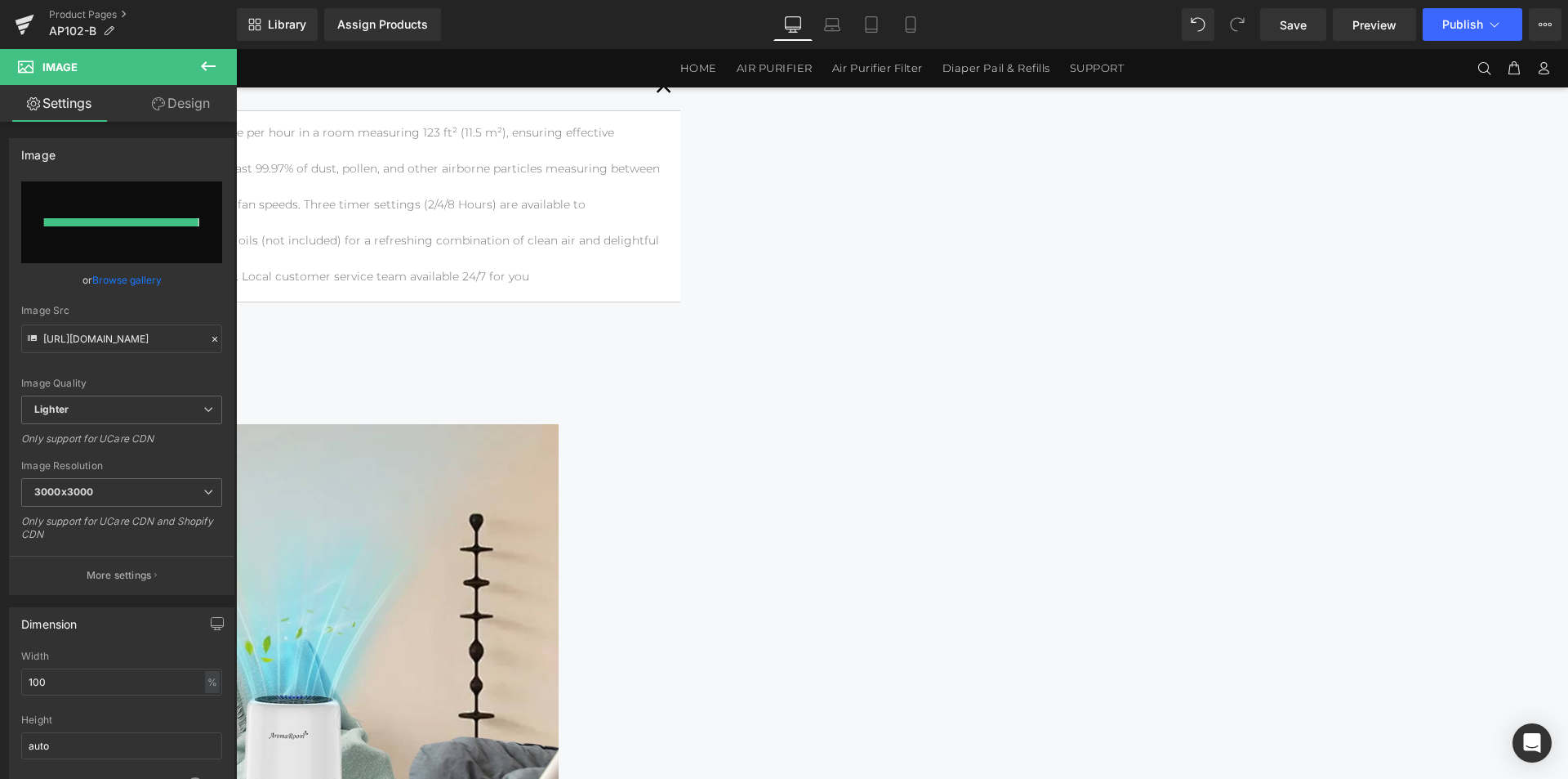
type input "[URL][DOMAIN_NAME]"
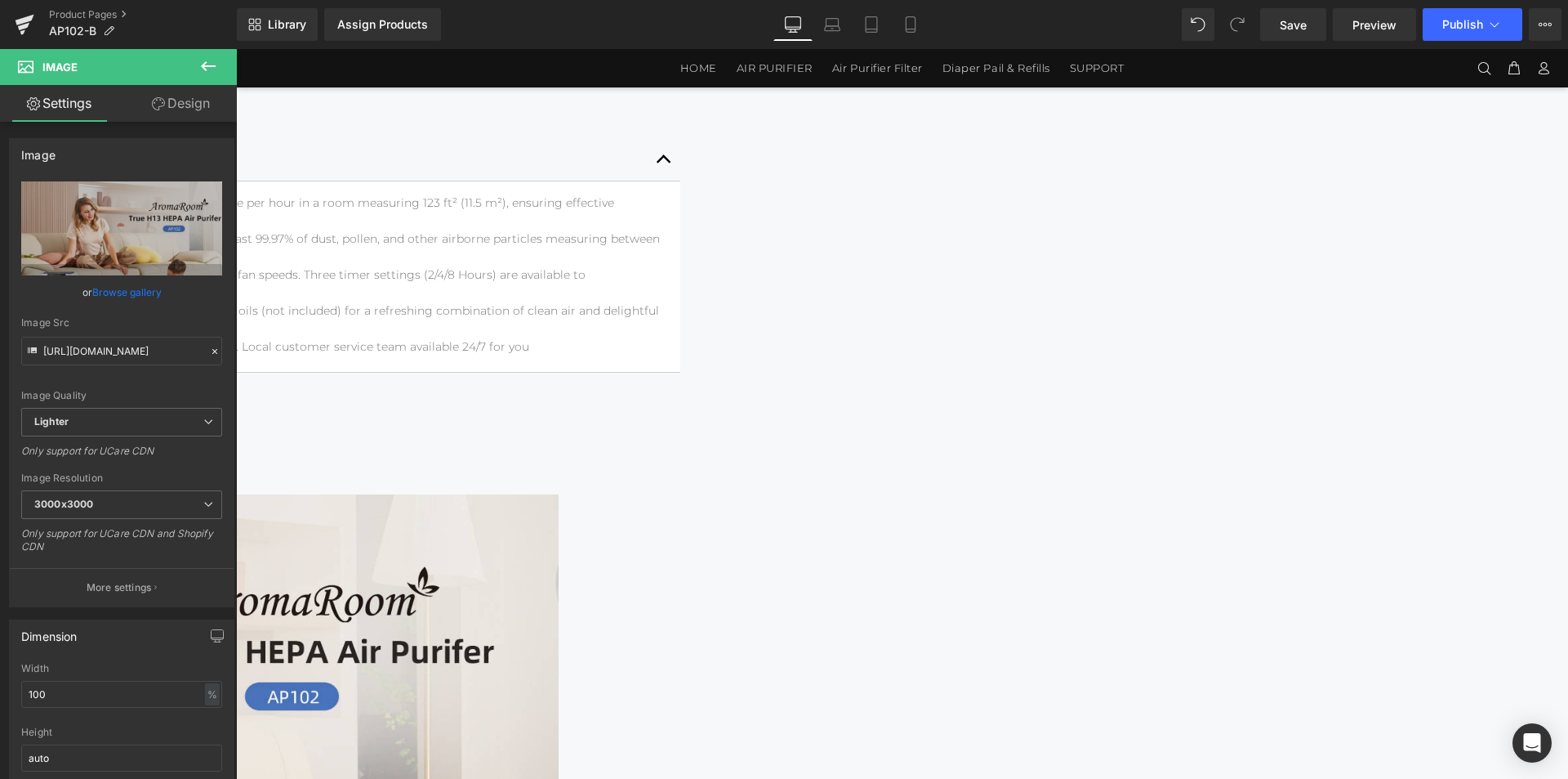
scroll to position [1465, 0]
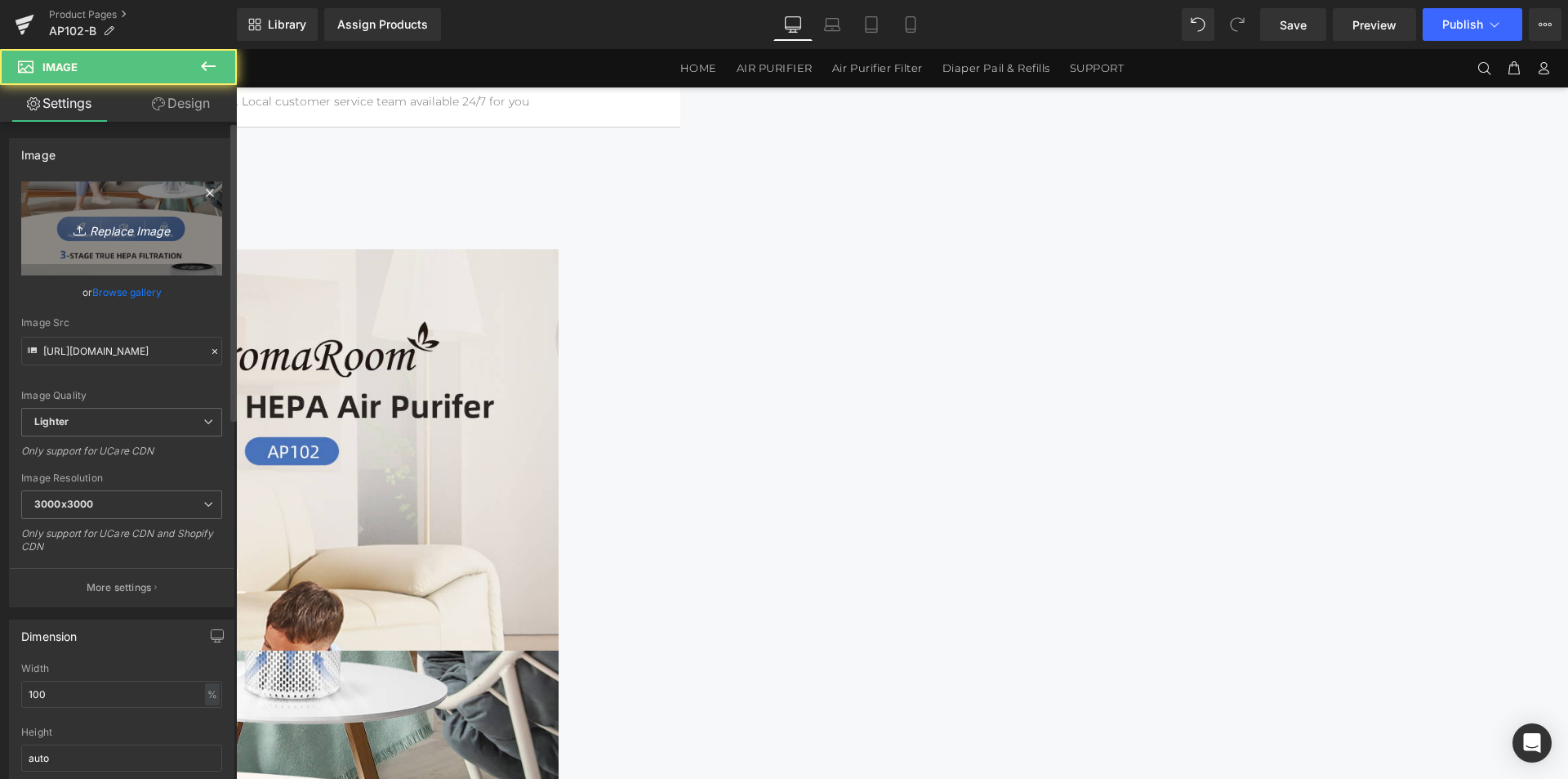
click at [126, 228] on icon "Replace Image" at bounding box center [121, 228] width 130 height 20
type input "C:\fakepath\AP102-1464x3600_02.jpg"
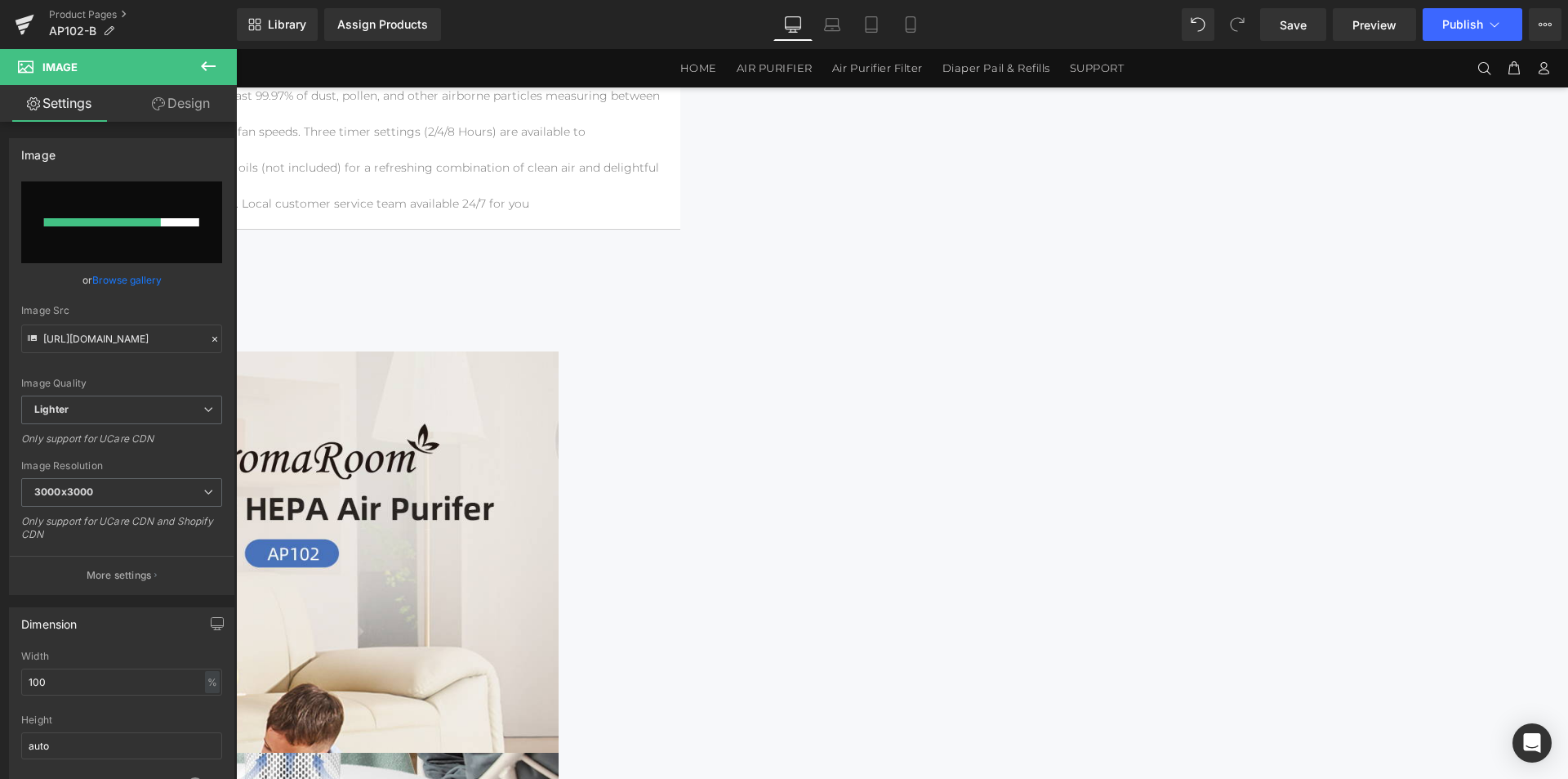
scroll to position [1547, 0]
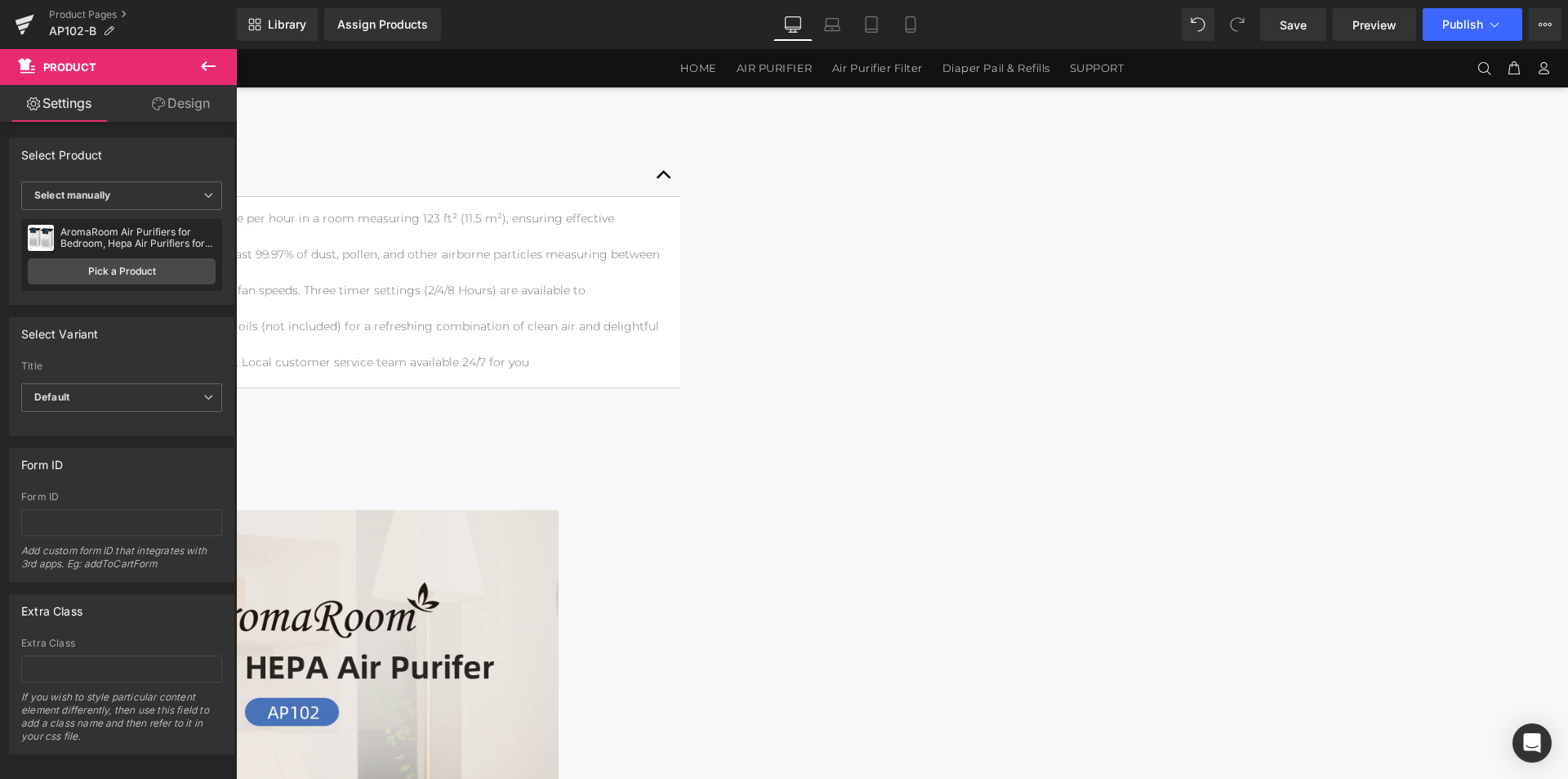
scroll to position [1368, 0]
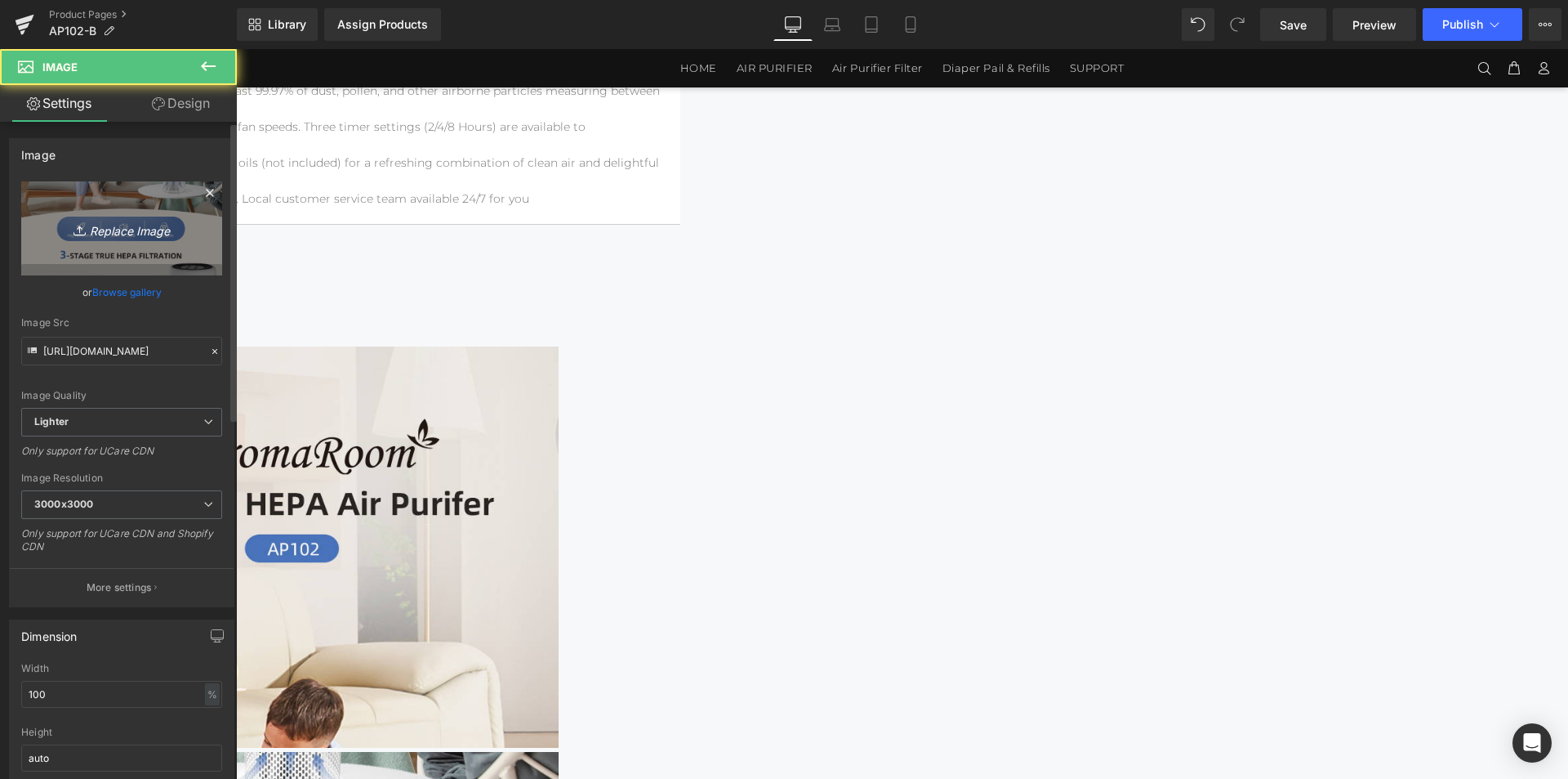
click at [91, 228] on icon "Replace Image" at bounding box center [121, 228] width 130 height 20
type input "C:\fakepath\AP102-1464x3600_02.jpg"
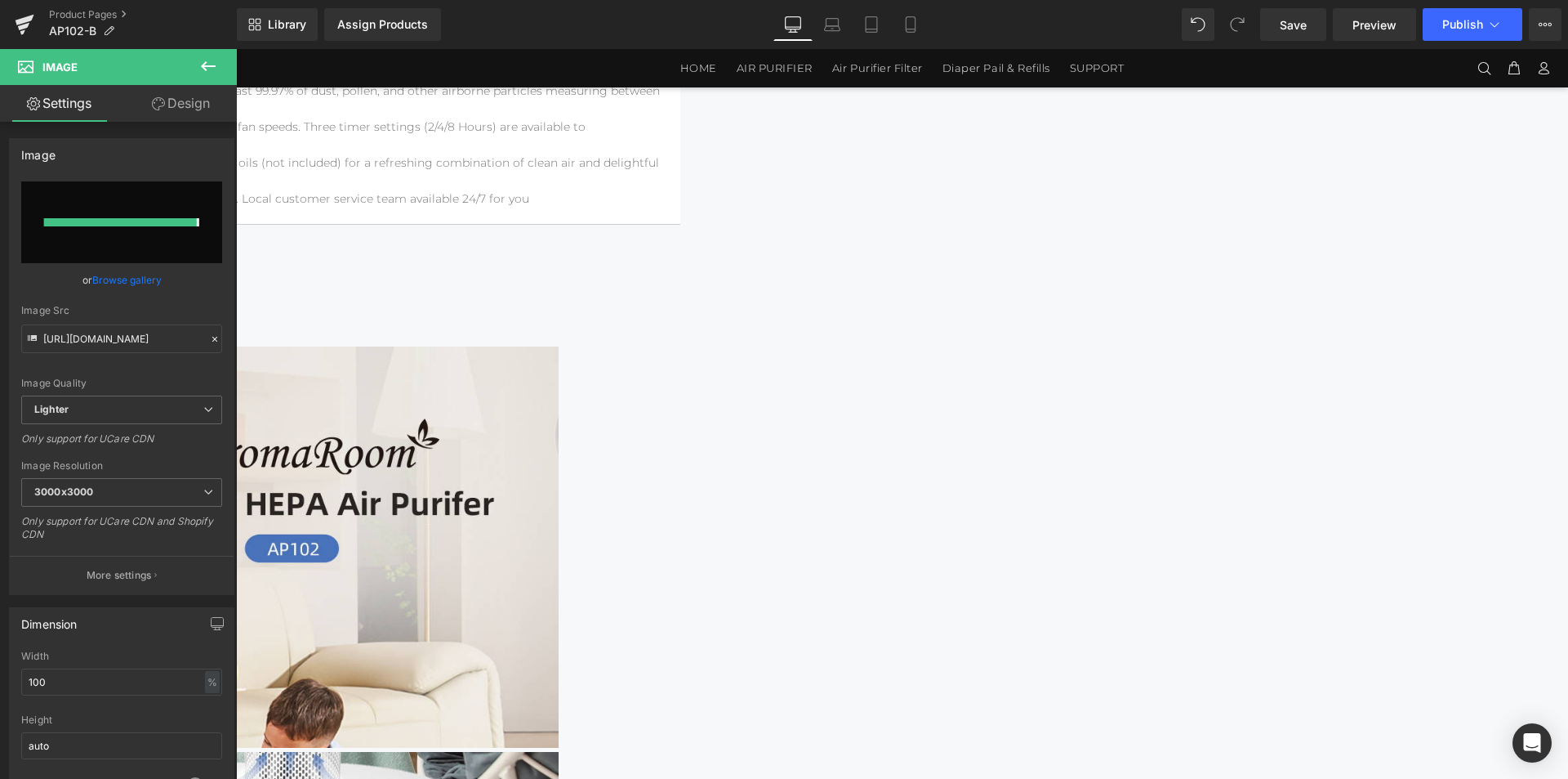
type input "[URL][DOMAIN_NAME]"
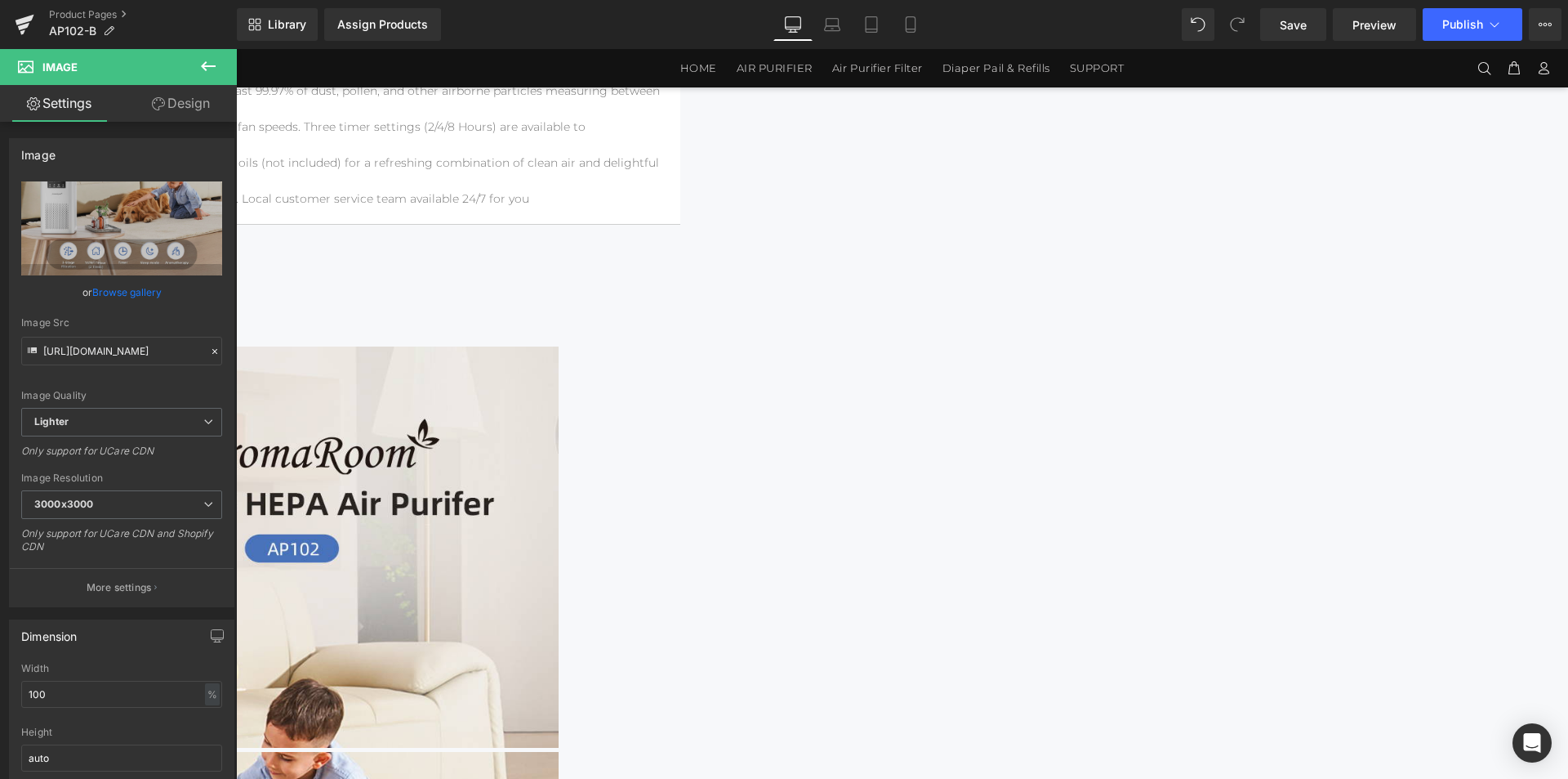
scroll to position [1695, 0]
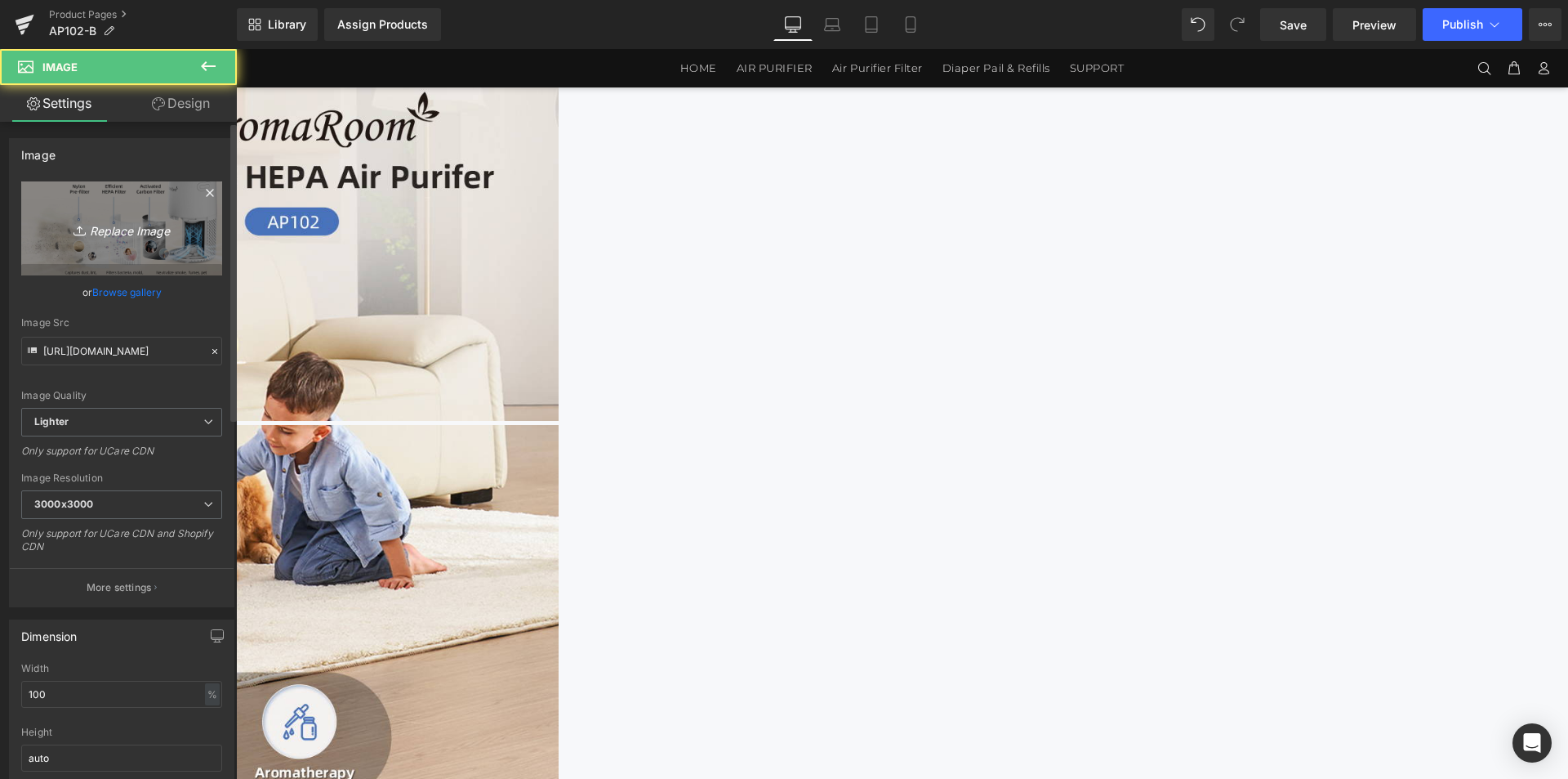
click at [82, 235] on icon at bounding box center [81, 230] width 17 height 17
type input "C:\fakepath\AP102-1464x3600_03.jpg"
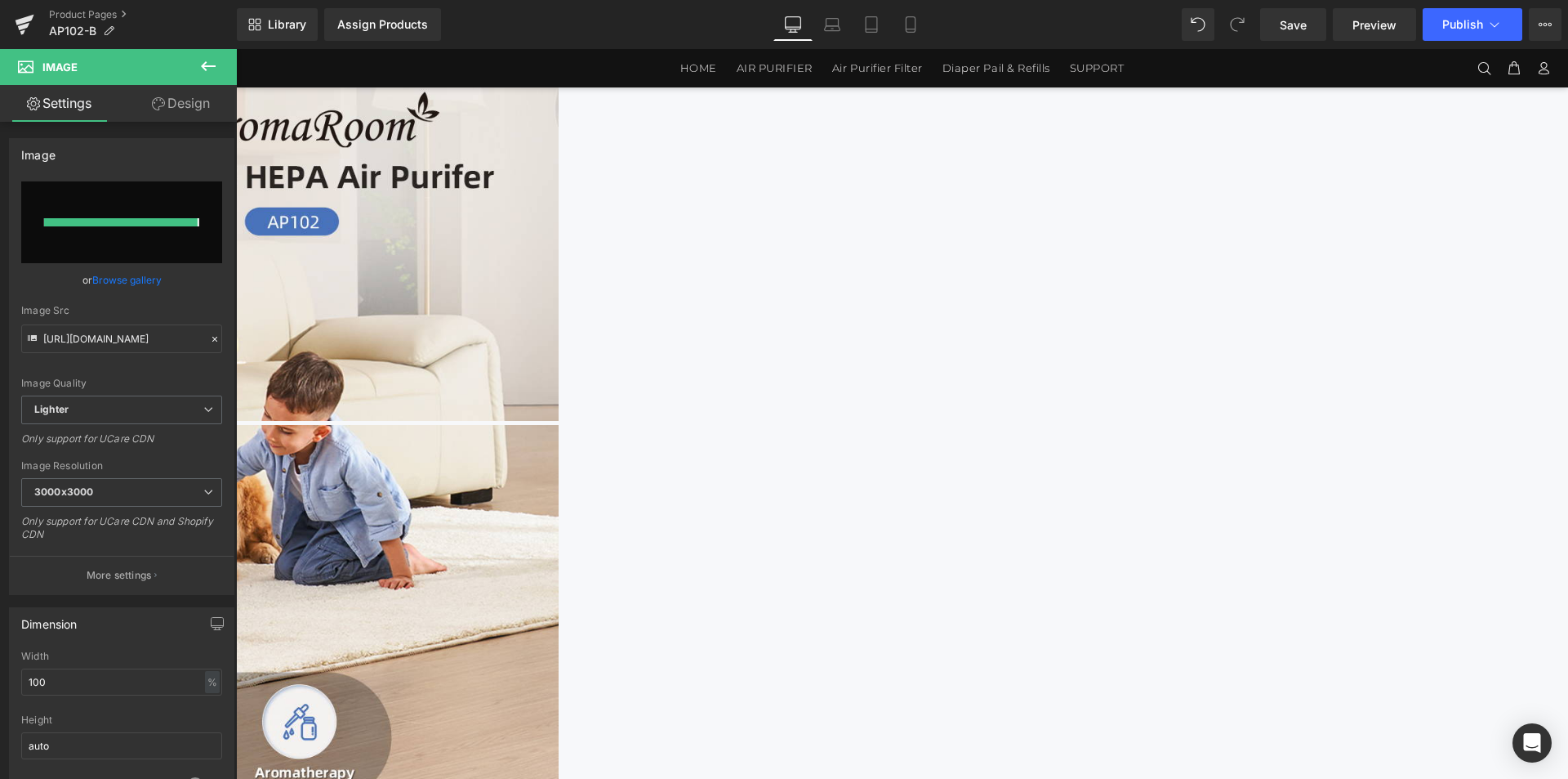
type input "[URL][DOMAIN_NAME]"
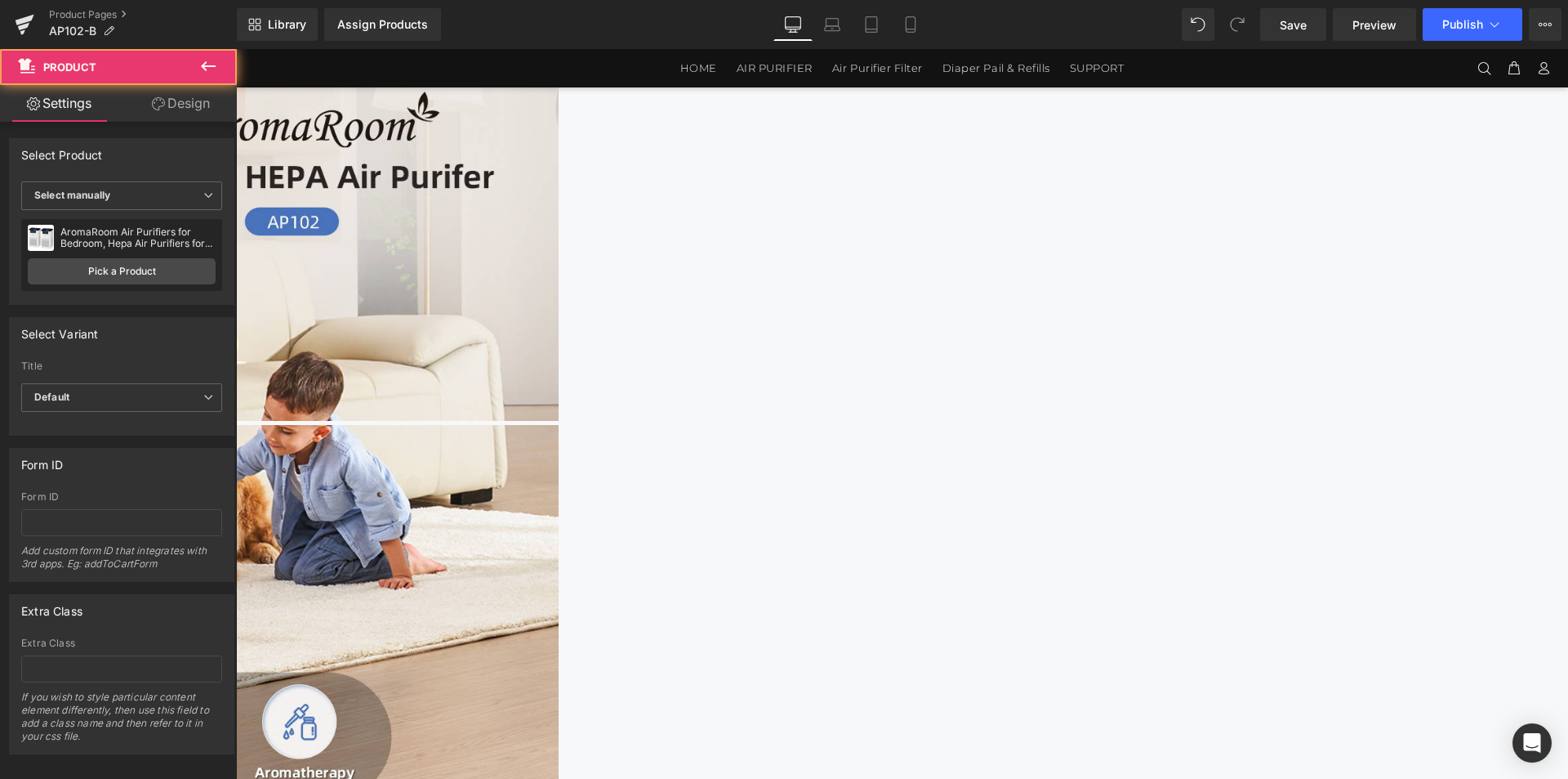
click at [1436, 403] on div "‹ ›" at bounding box center [570, 677] width 1983 height 4342
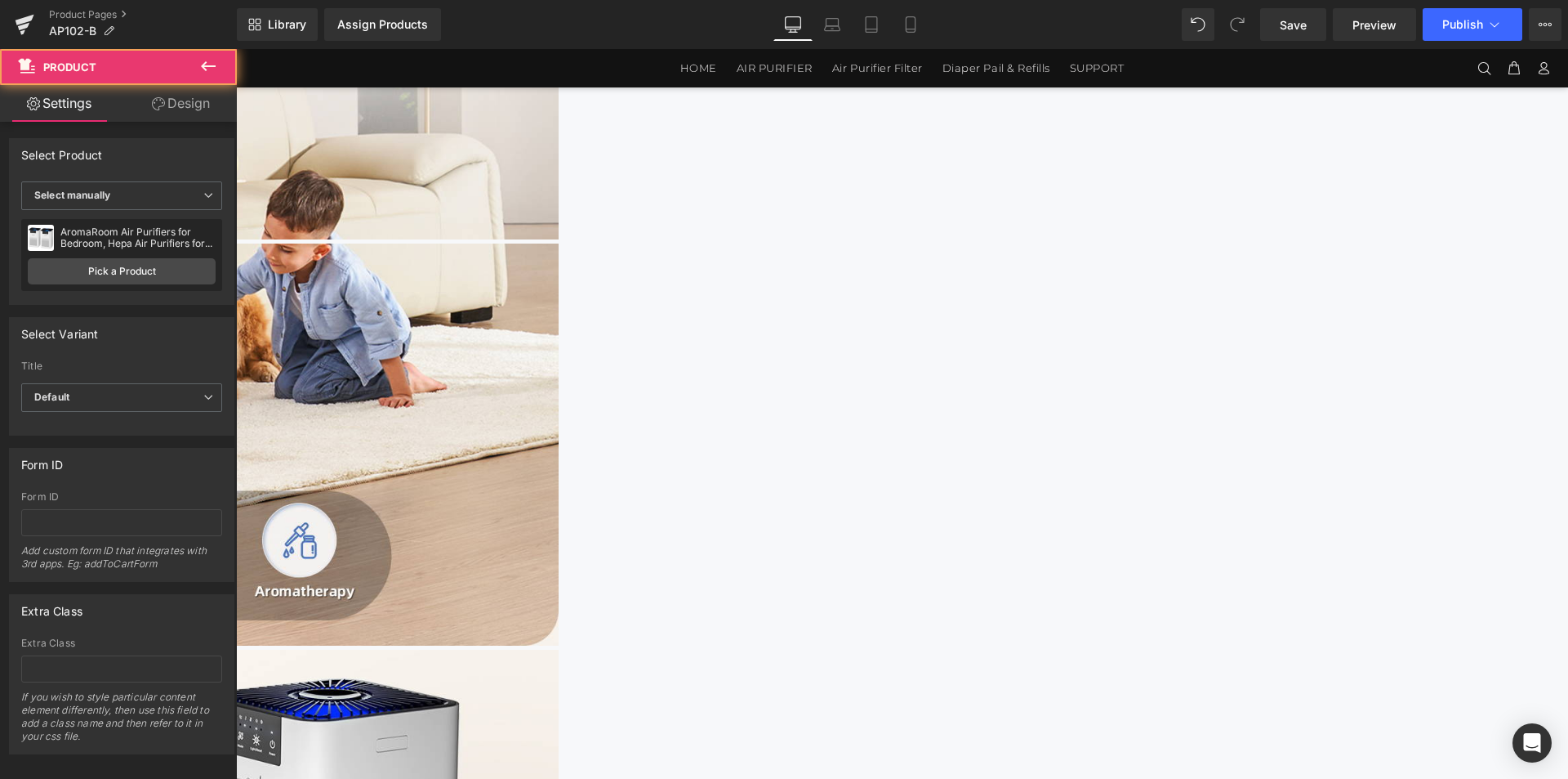
scroll to position [2103, 0]
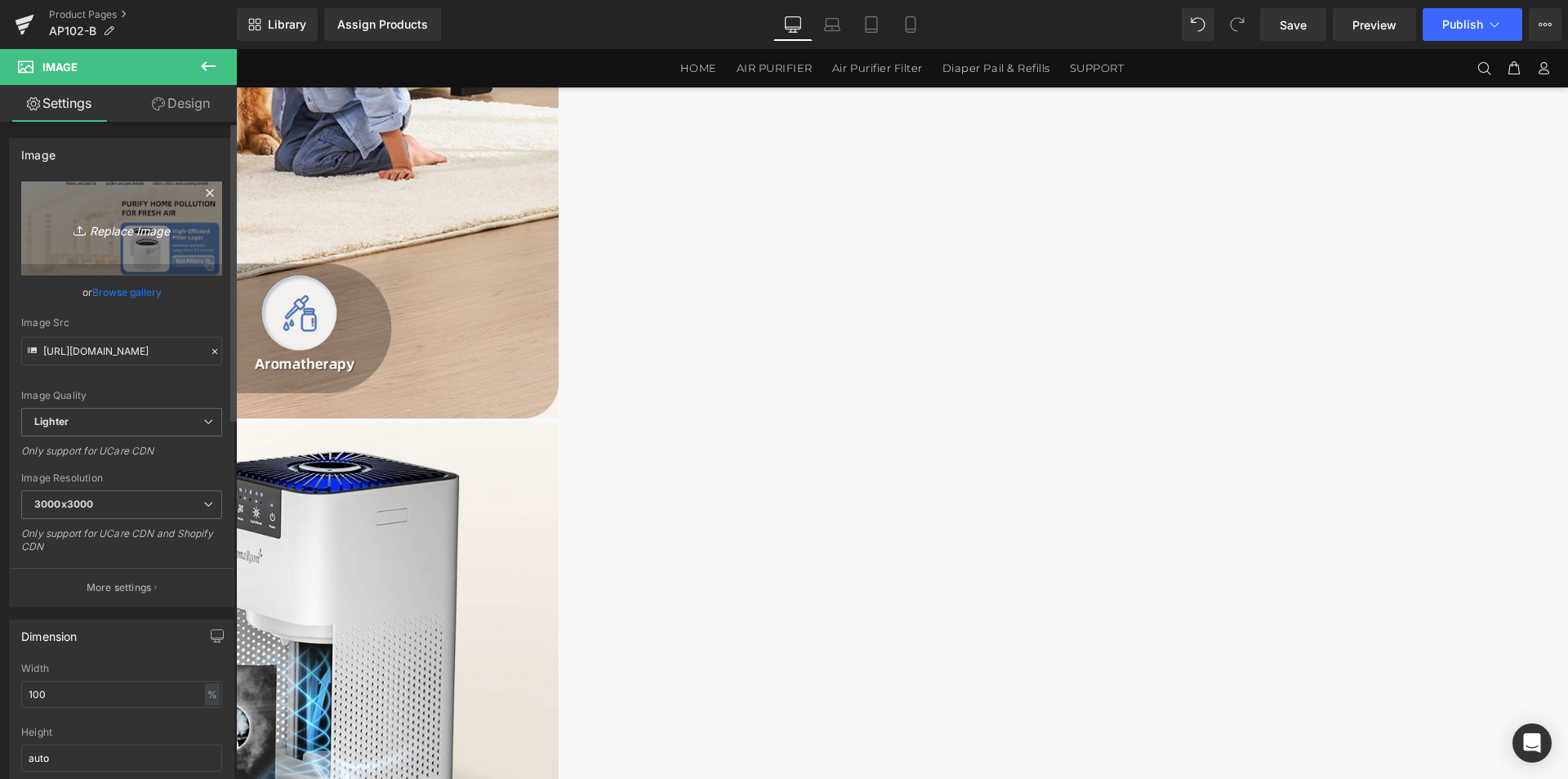
click at [144, 220] on icon "Replace Image" at bounding box center [121, 228] width 130 height 20
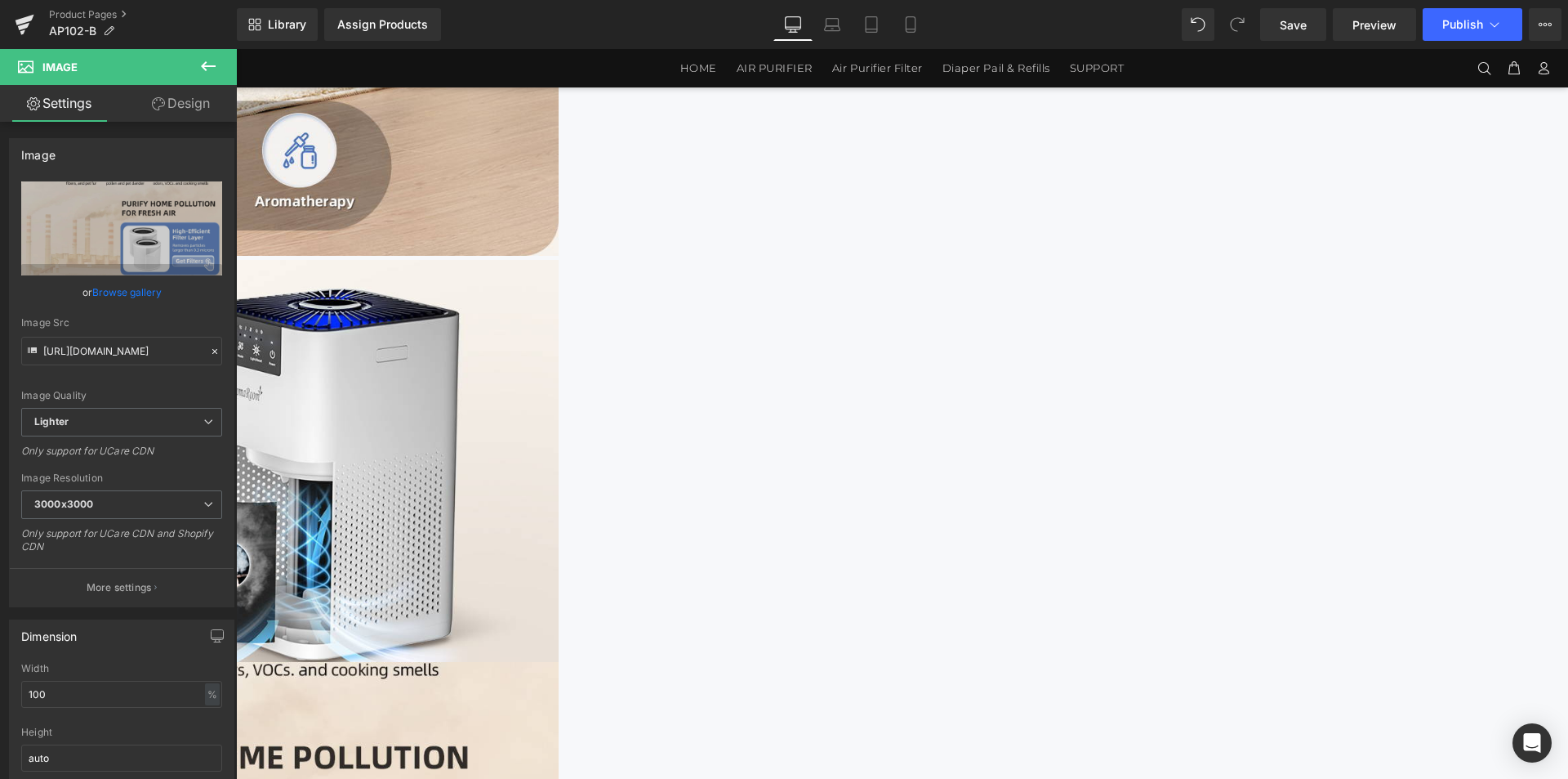
scroll to position [2267, 0]
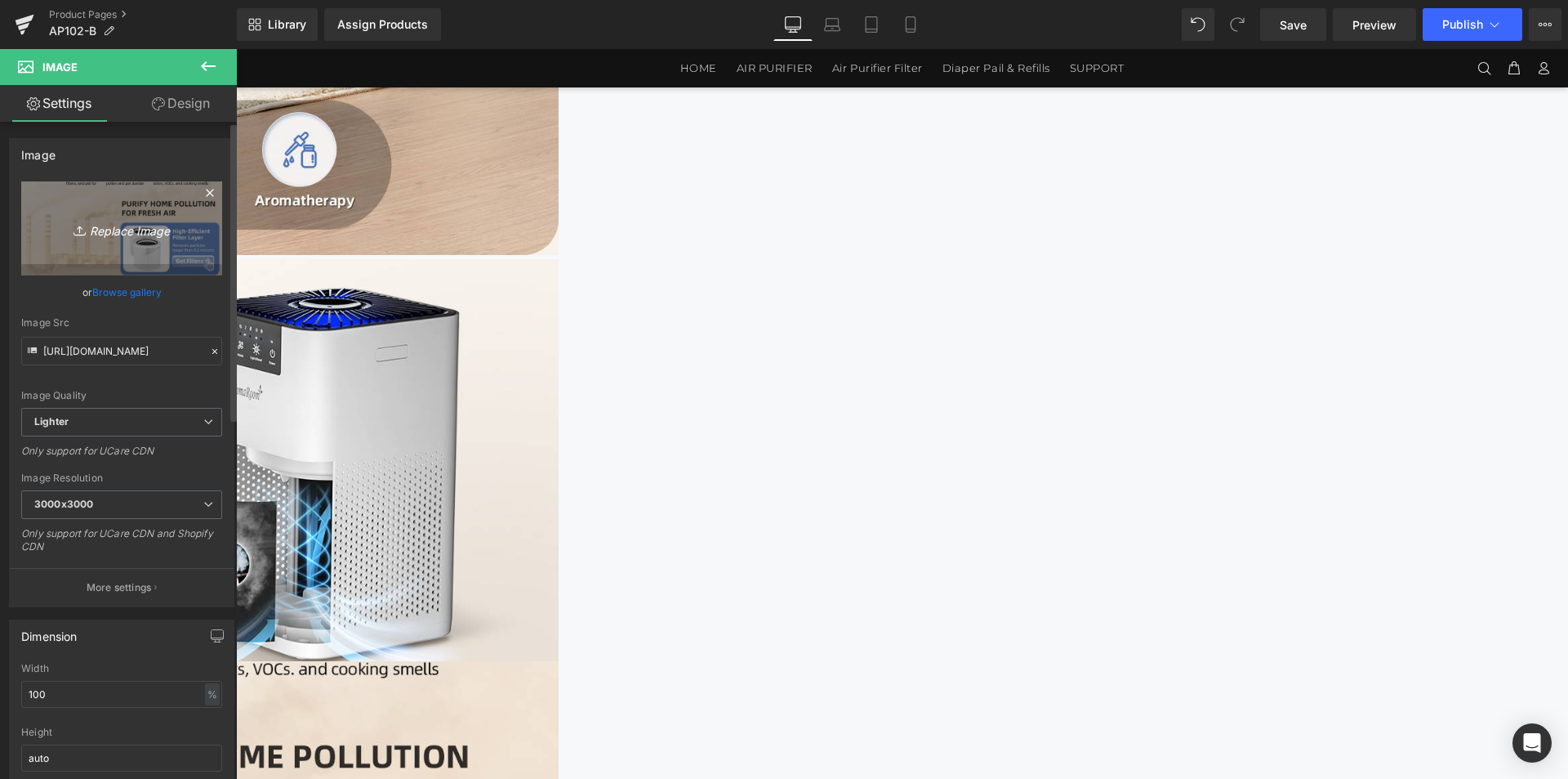
click at [100, 226] on icon "Replace Image" at bounding box center [121, 228] width 130 height 20
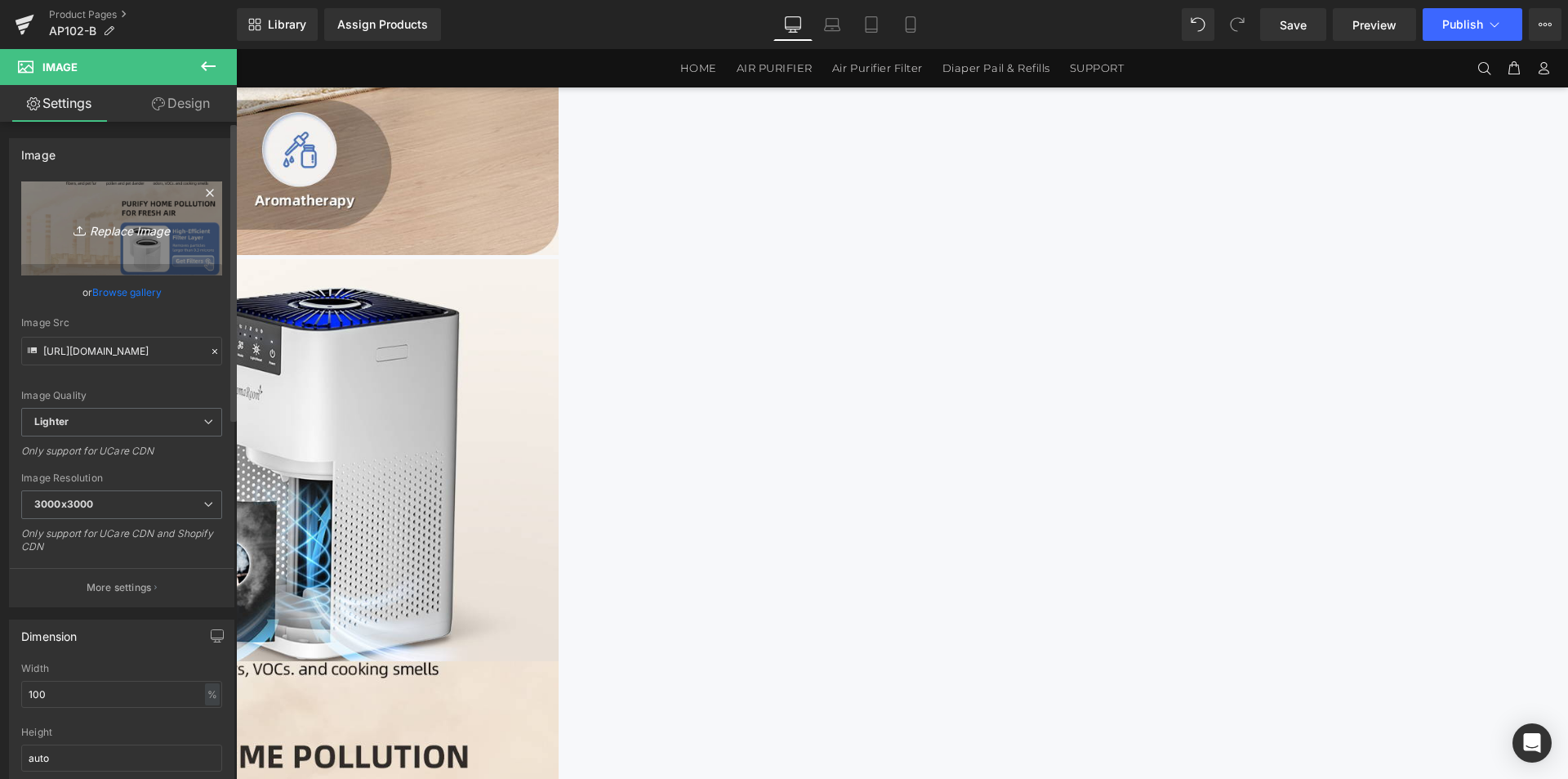
click at [114, 225] on icon "Replace Image" at bounding box center [121, 228] width 130 height 20
type input "C:\fakepath\AP102-1464x3600_04.jpg"
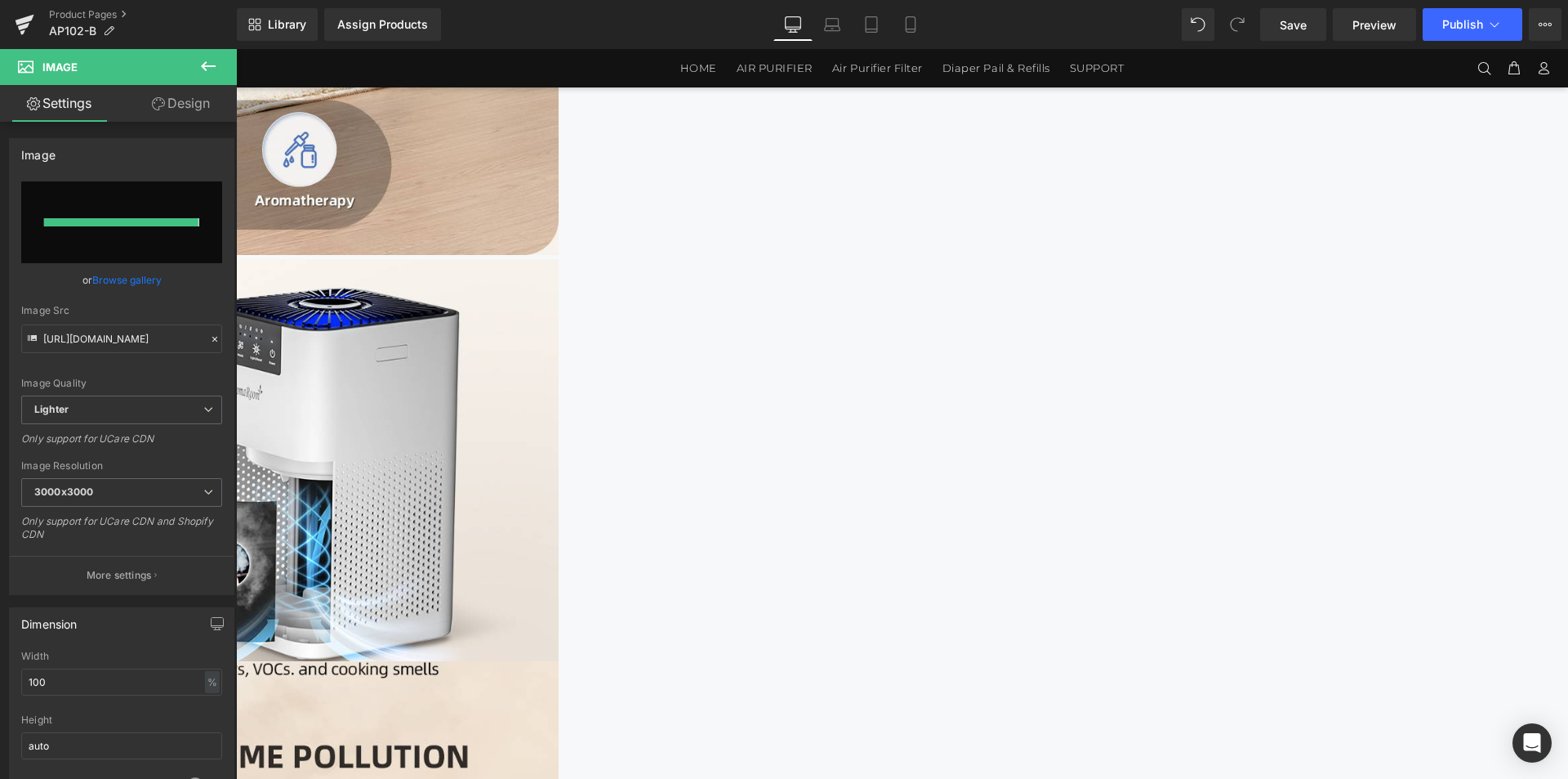
type input "[URL][DOMAIN_NAME]"
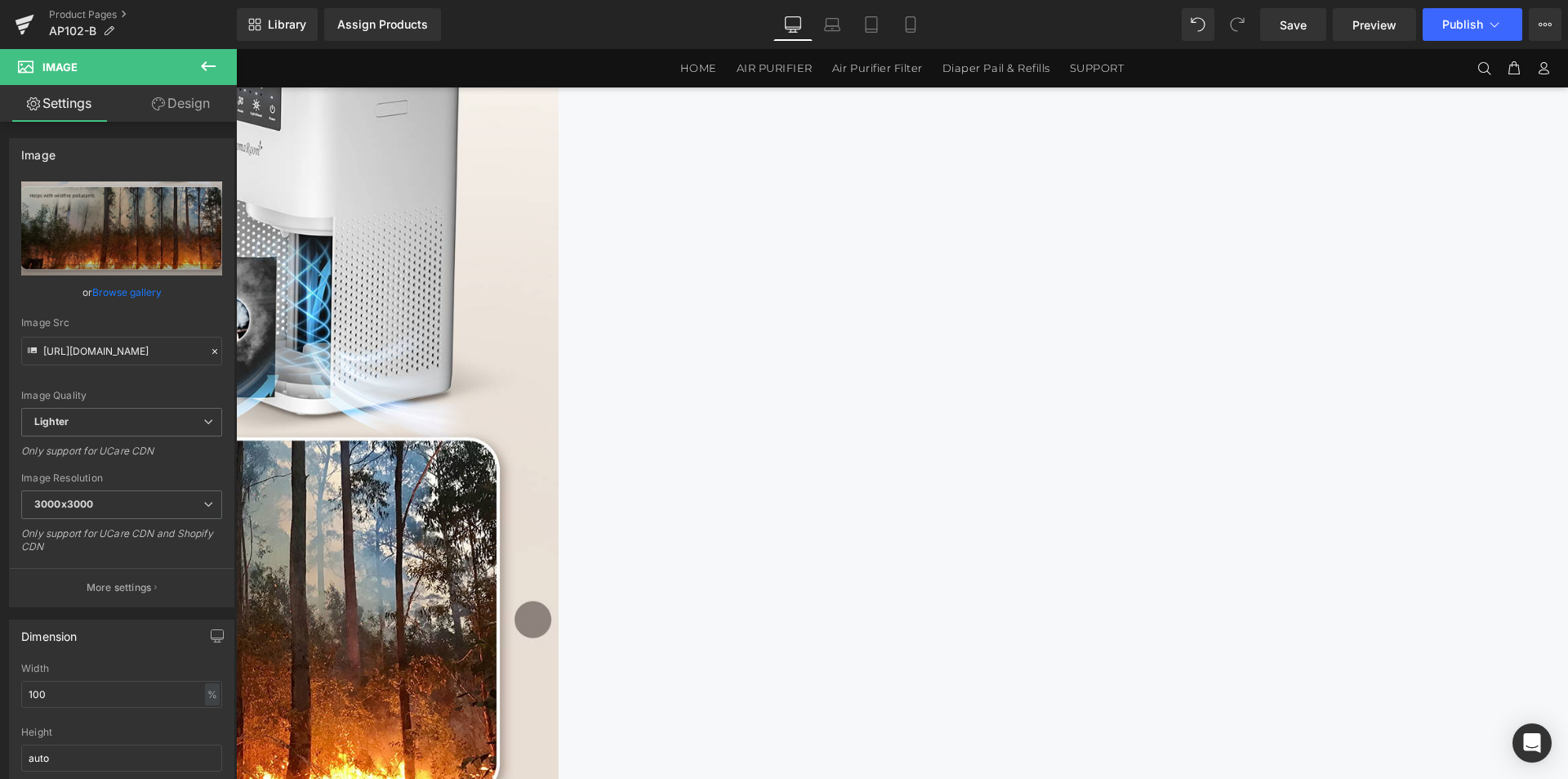
scroll to position [2512, 0]
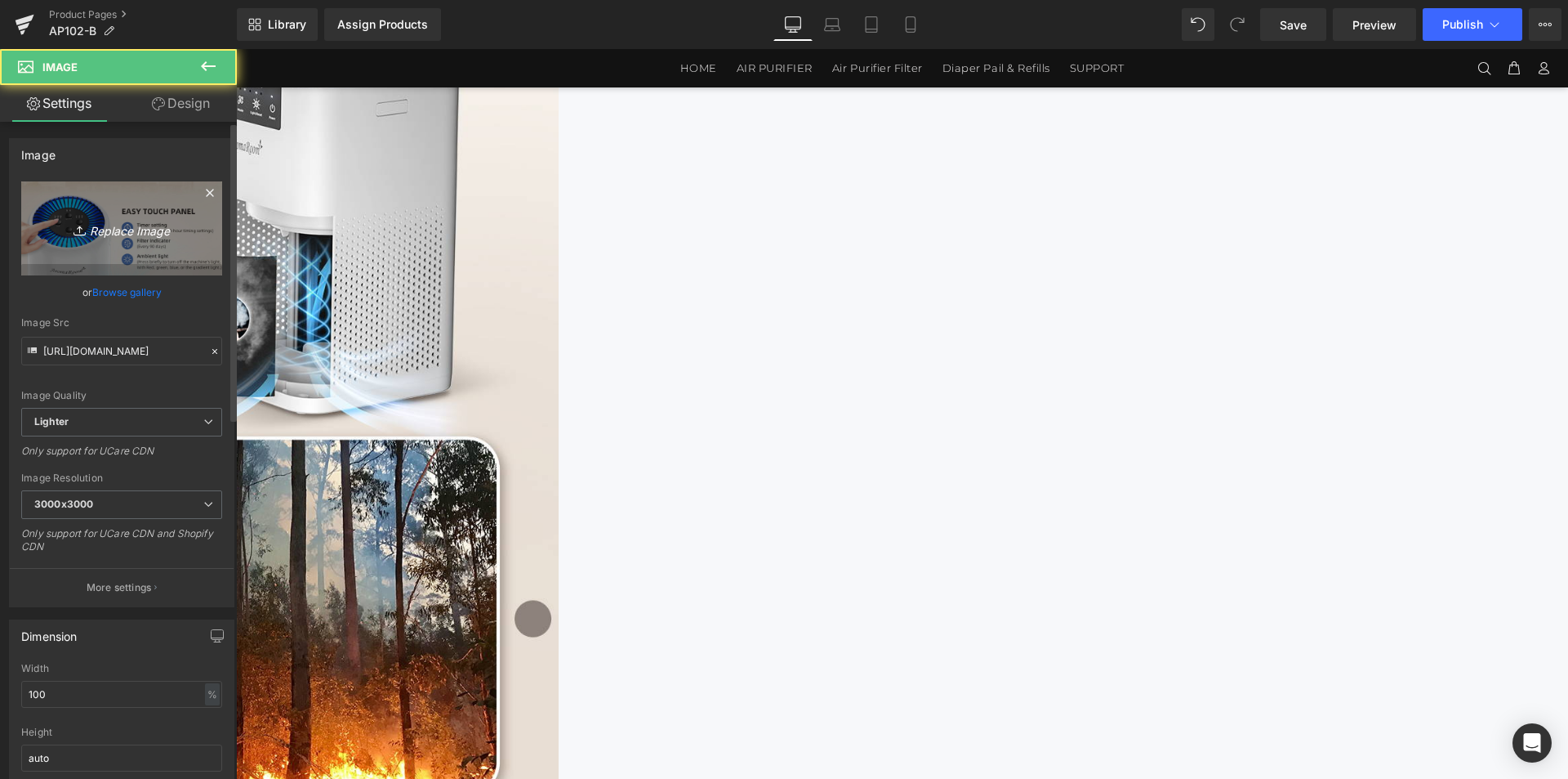
click at [89, 256] on link "Replace Image" at bounding box center [122, 228] width 201 height 94
type input "C:\fakepath\AP102-1464x3600_05.jpg"
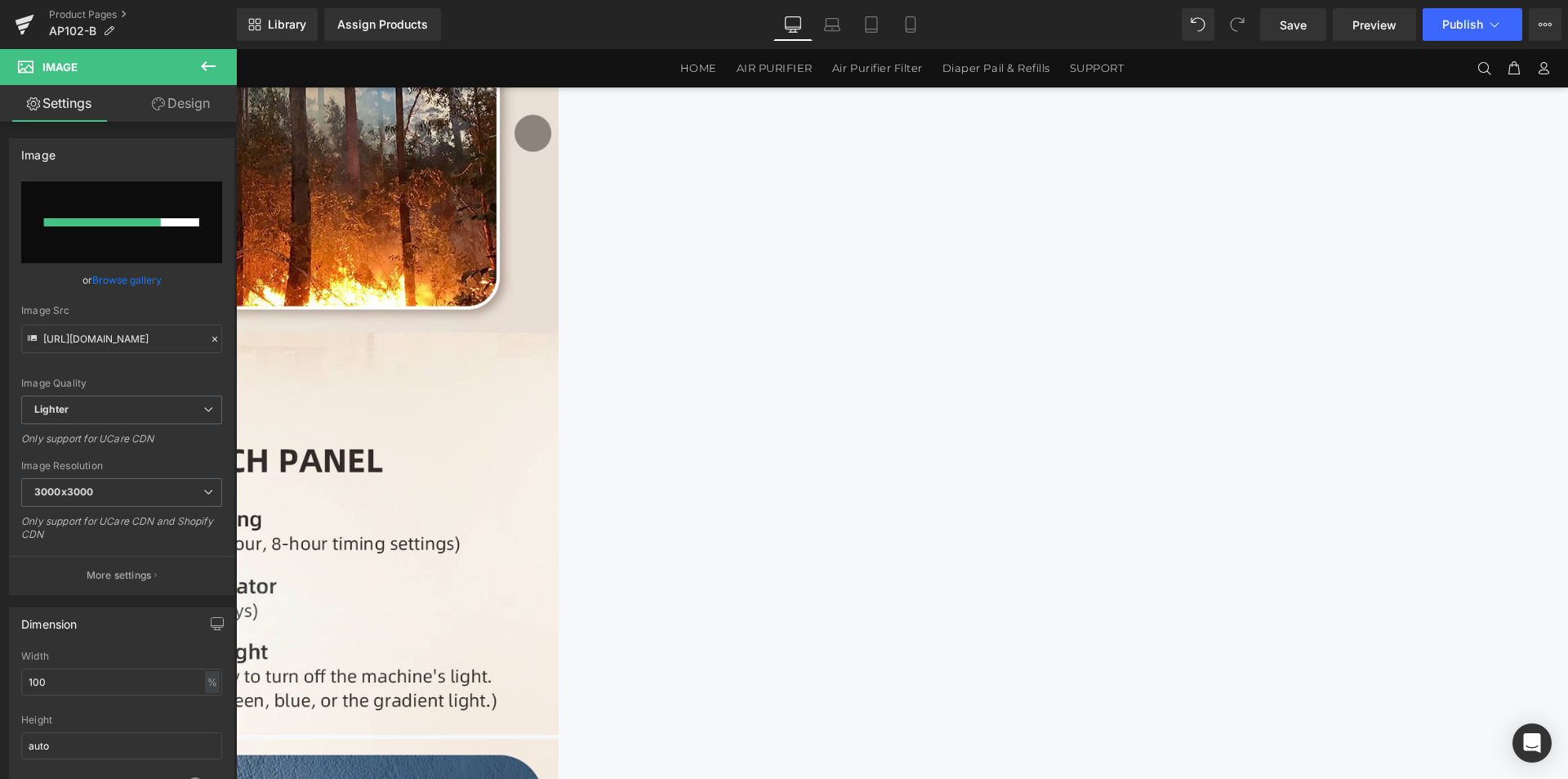
scroll to position [3002, 0]
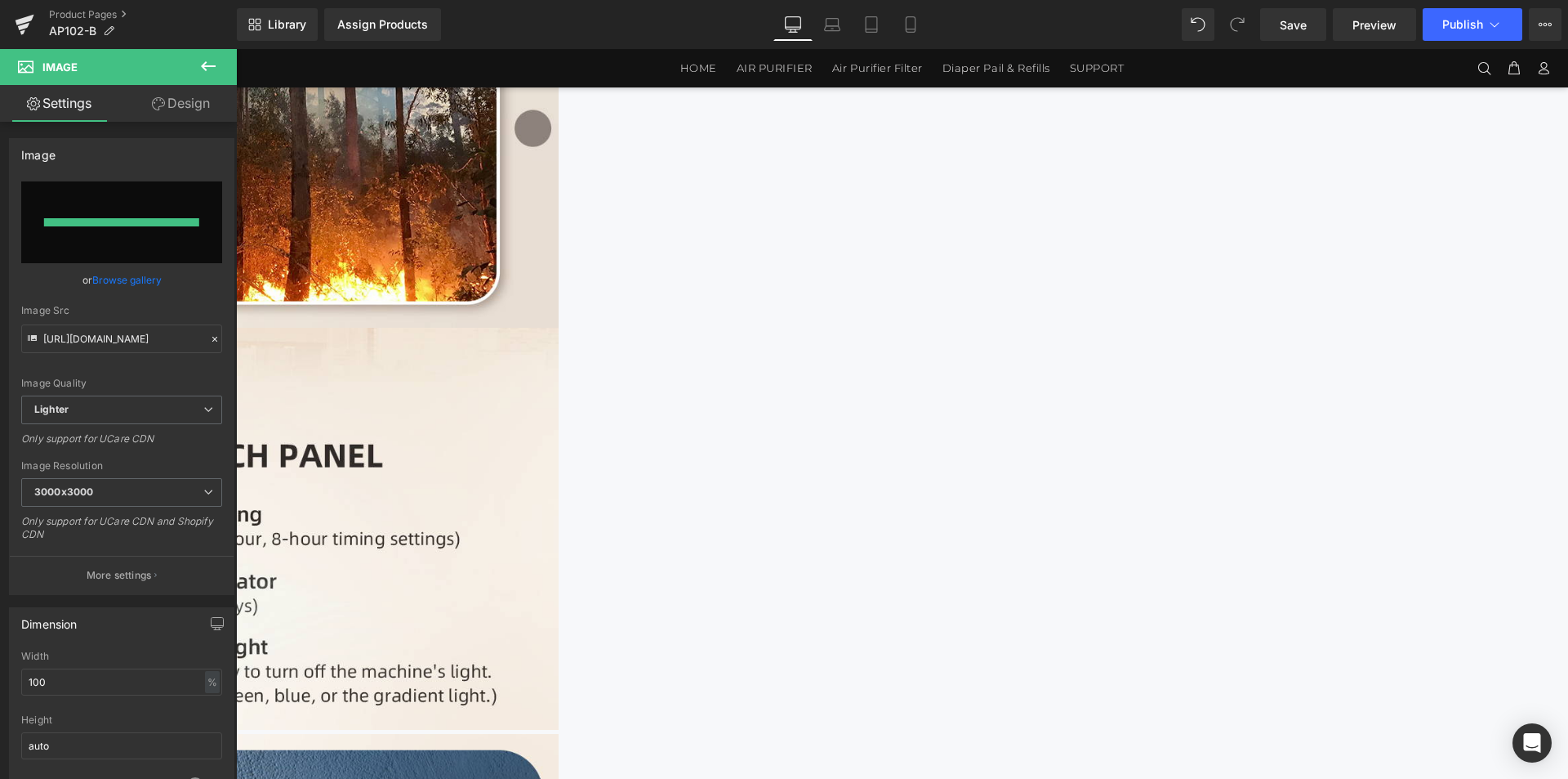
type input "[URL][DOMAIN_NAME]"
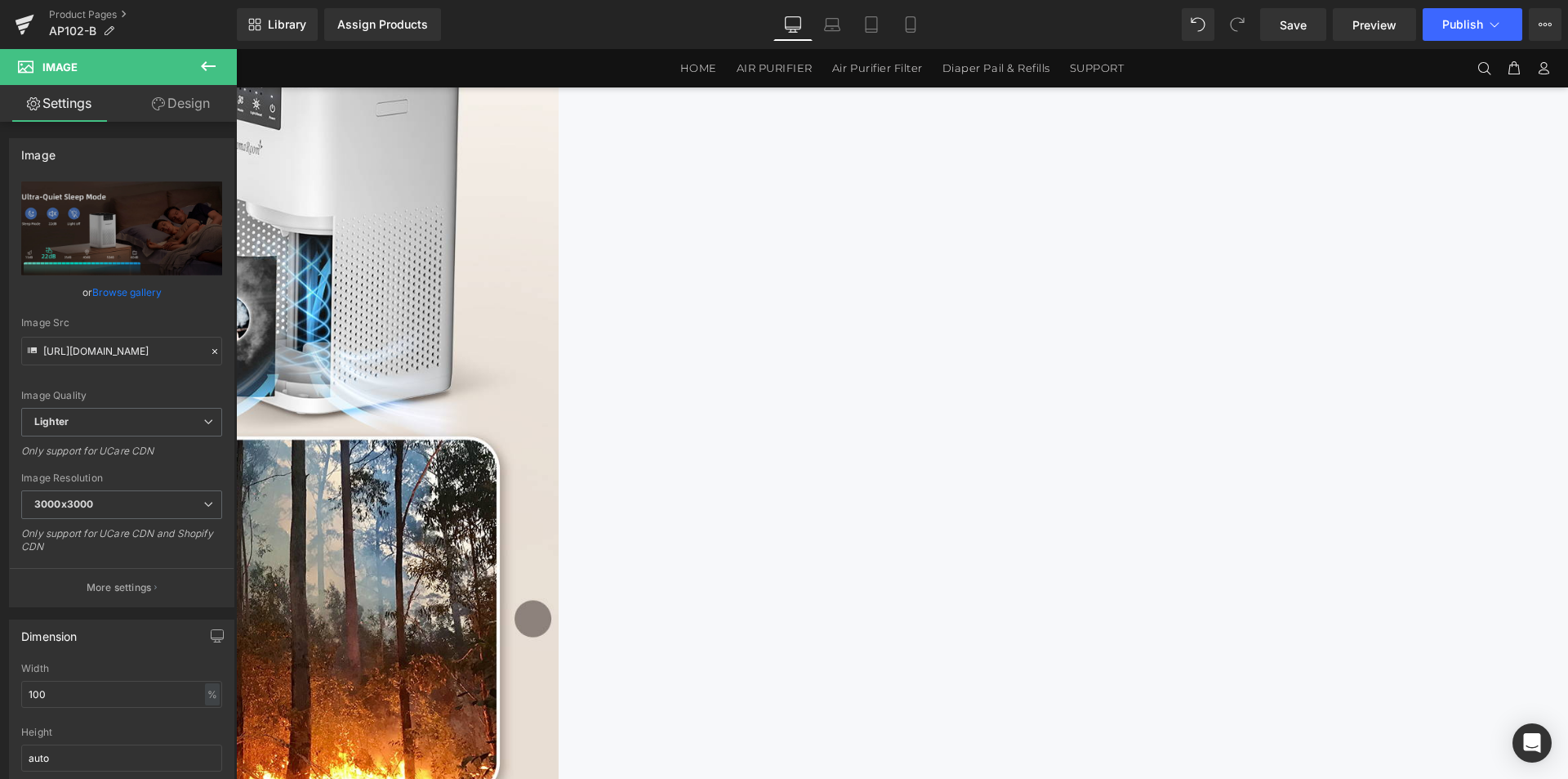
scroll to position [3084, 0]
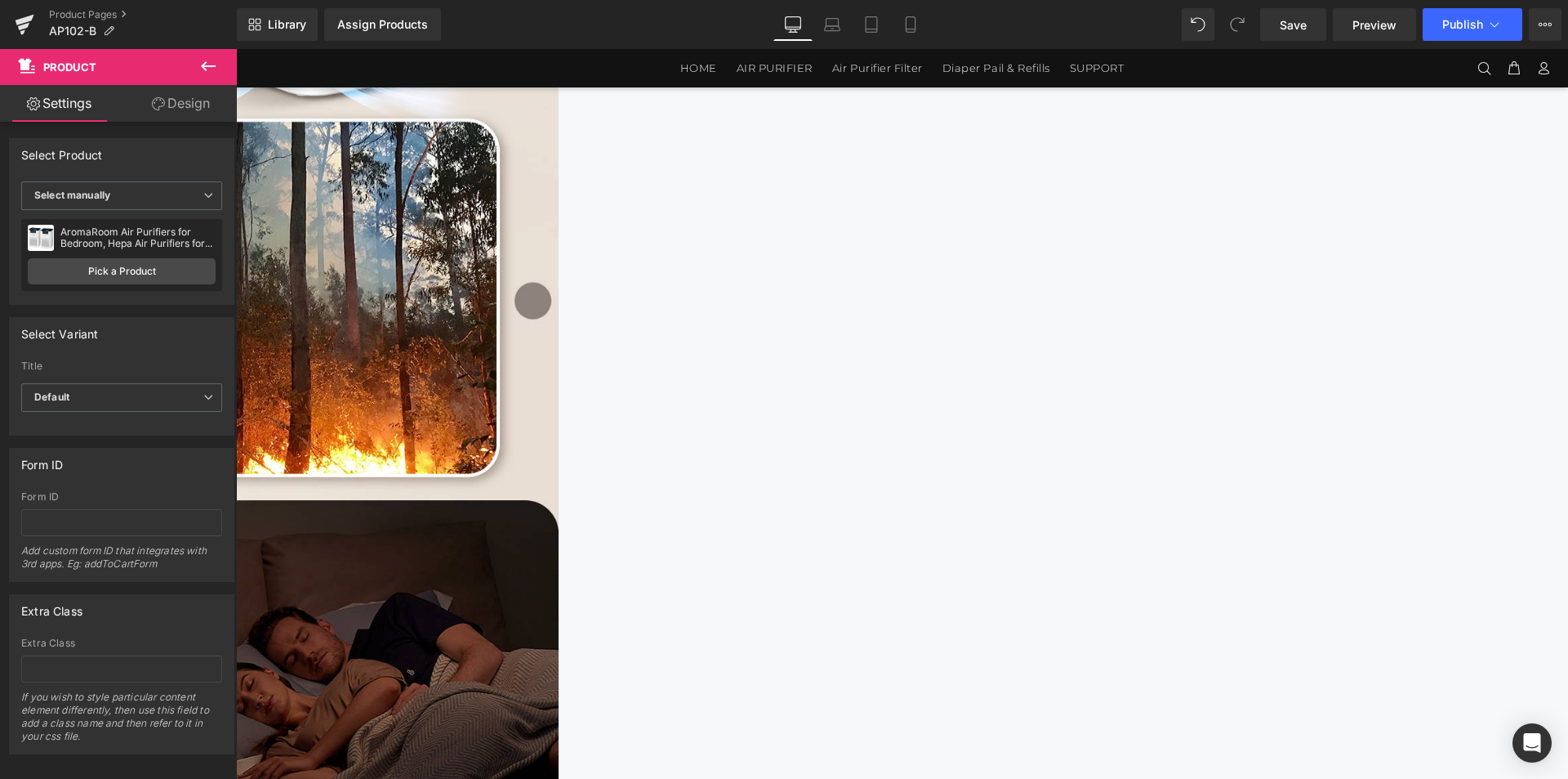
scroll to position [2839, 0]
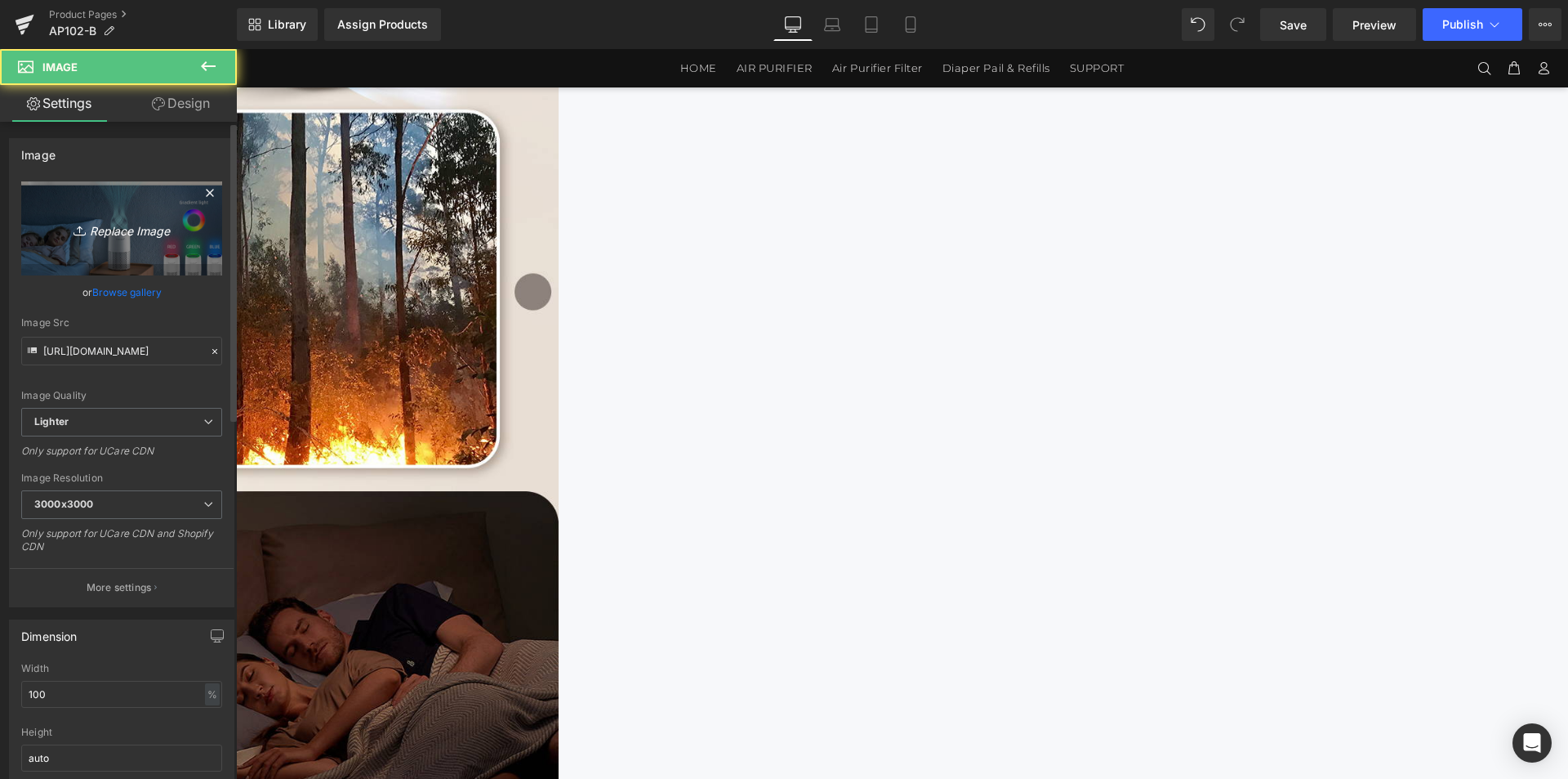
click at [141, 249] on link "Replace Image" at bounding box center [122, 228] width 201 height 94
type input "C:\fakepath\AP102-1464x3600_06.jpg"
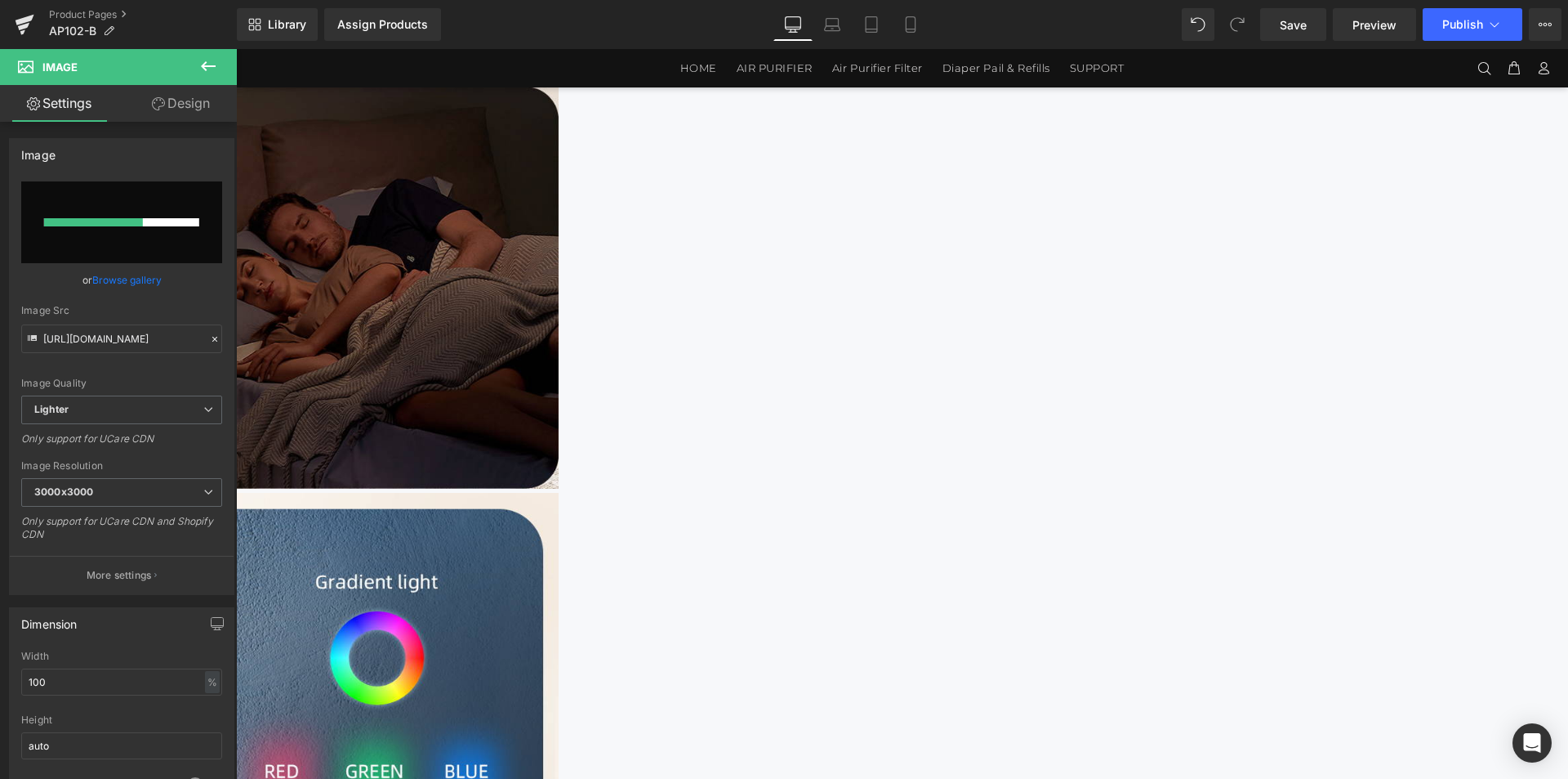
scroll to position [3247, 0]
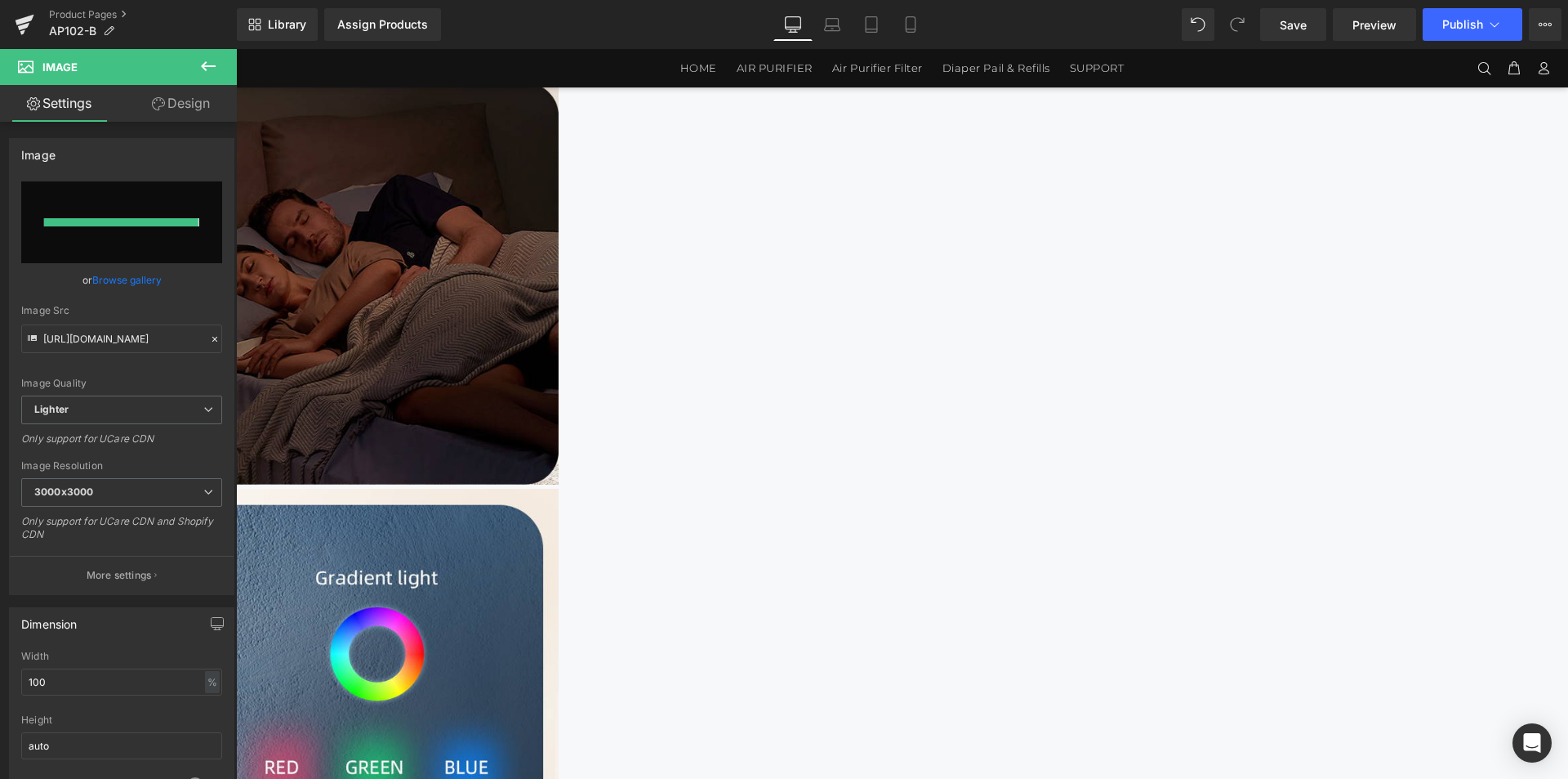
type input "[URL][DOMAIN_NAME]"
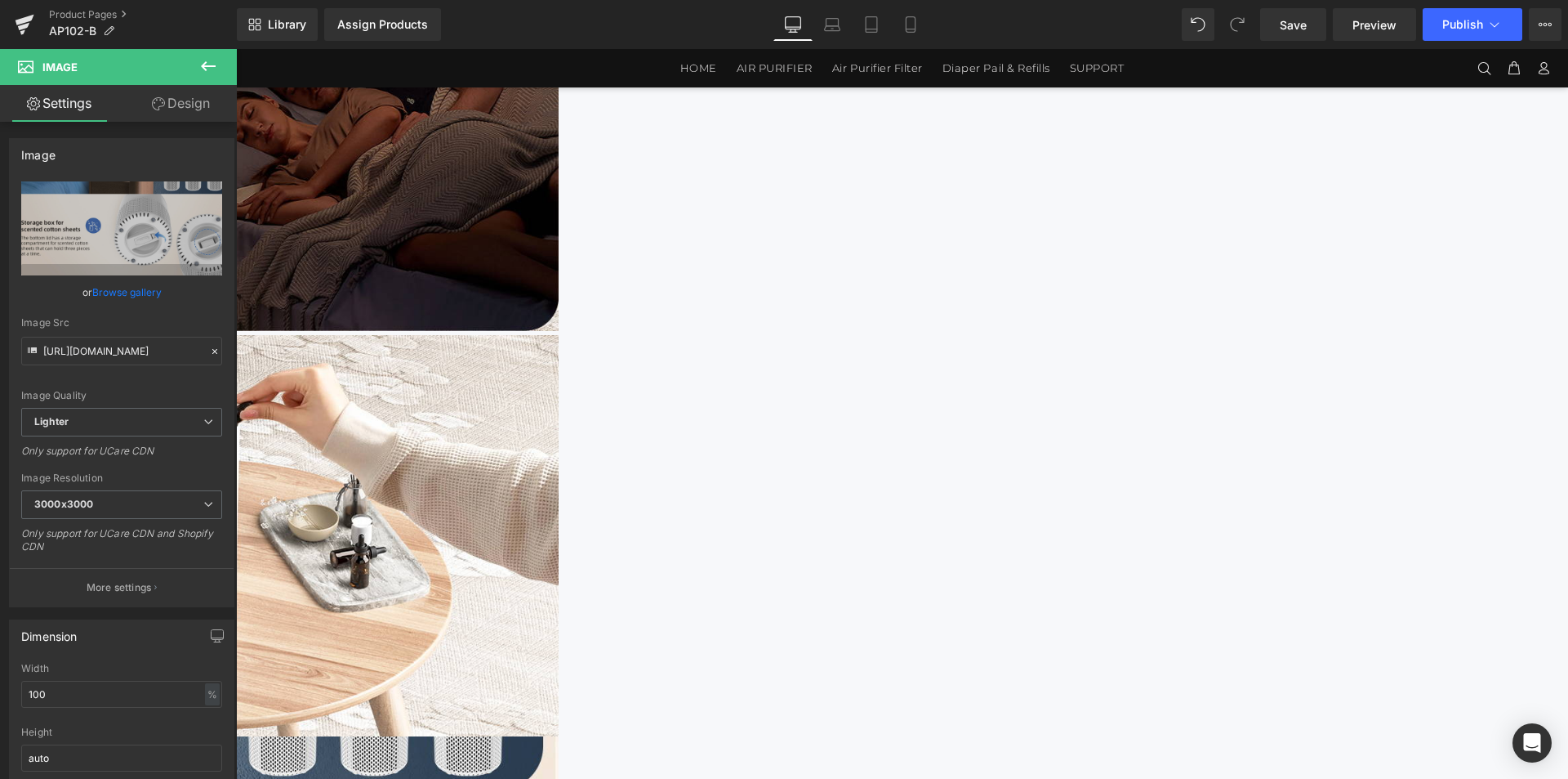
scroll to position [3411, 0]
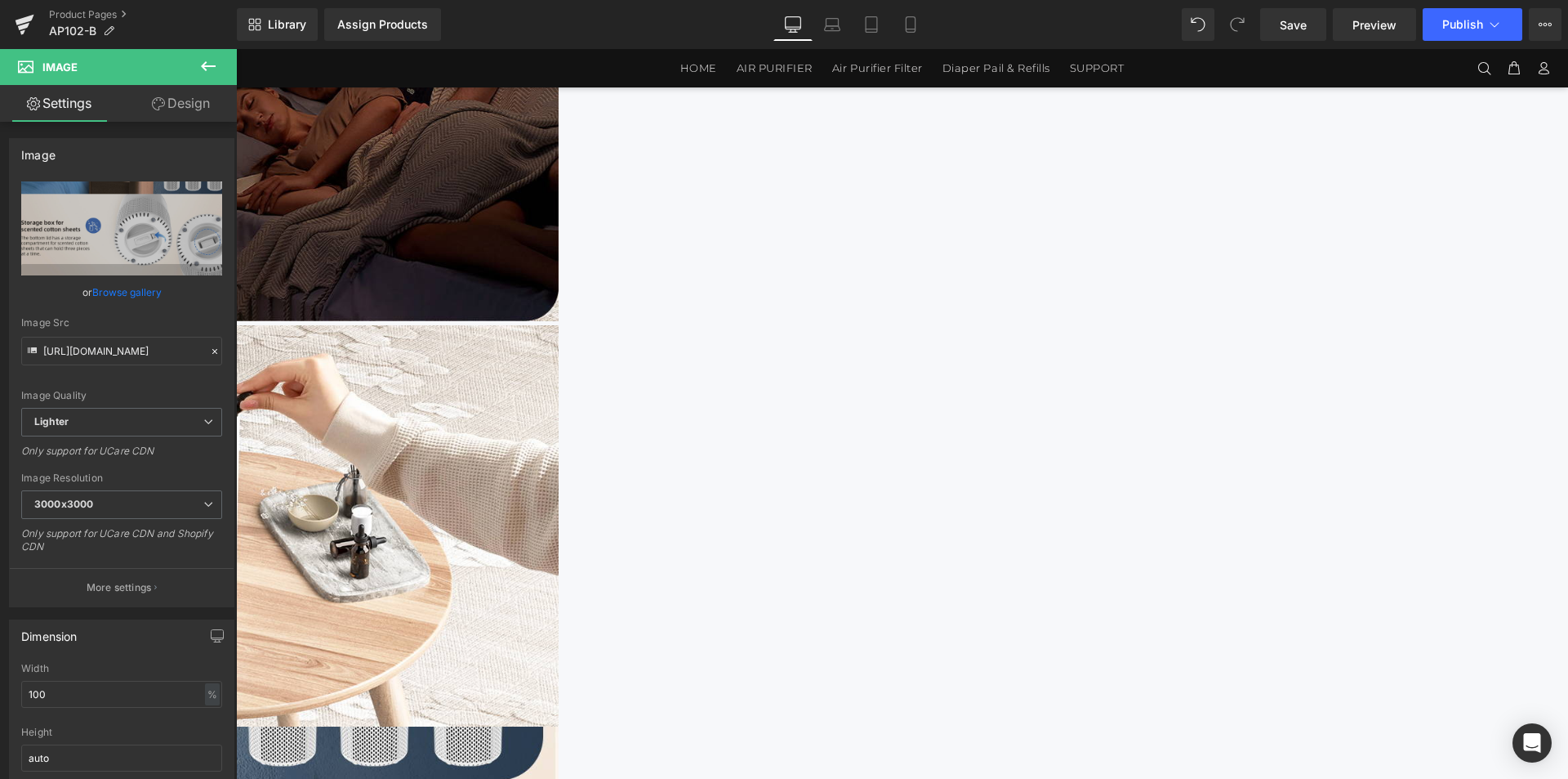
click at [236, 49] on icon at bounding box center [236, 49] width 0 height 0
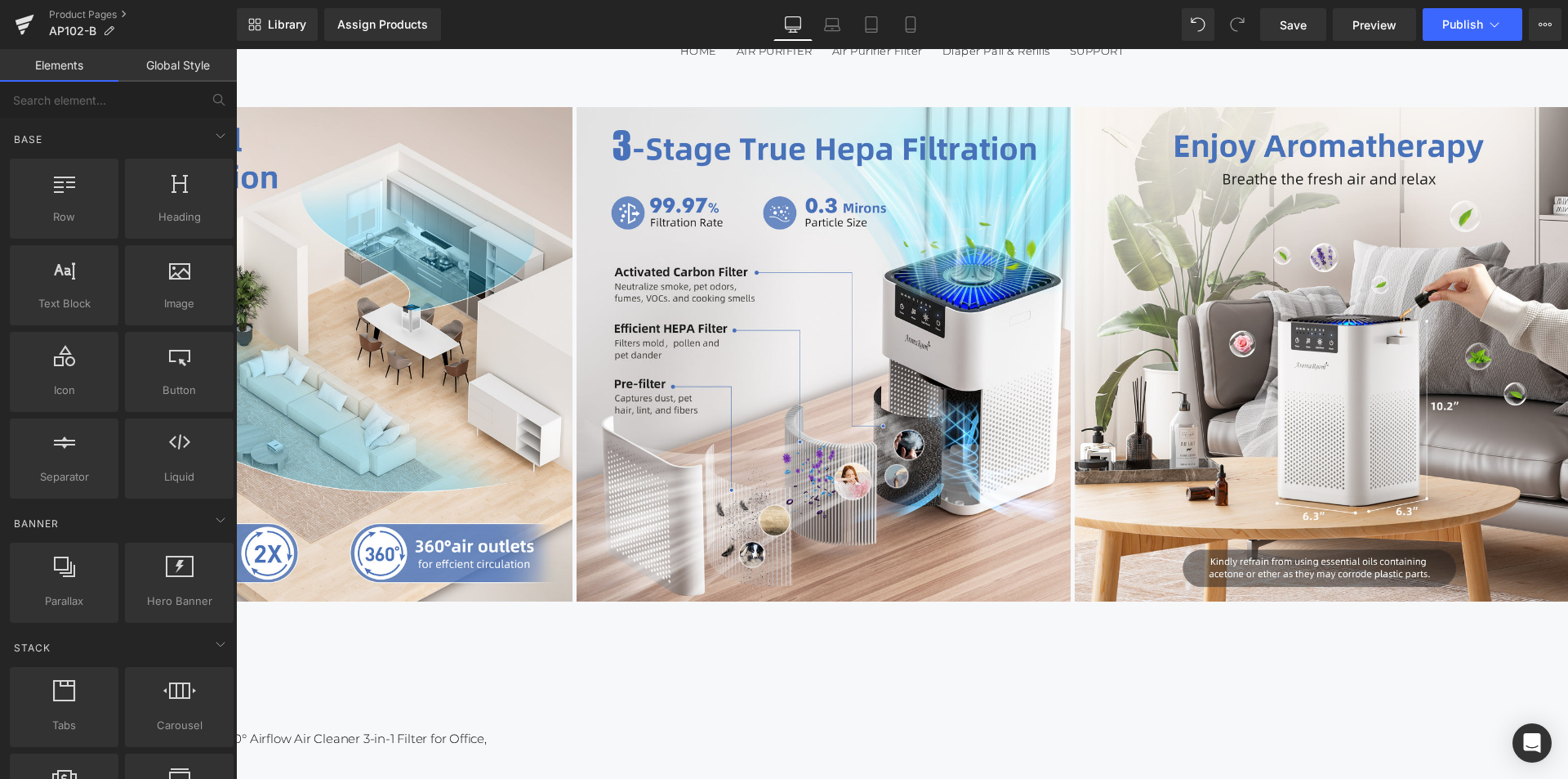
scroll to position [0, 0]
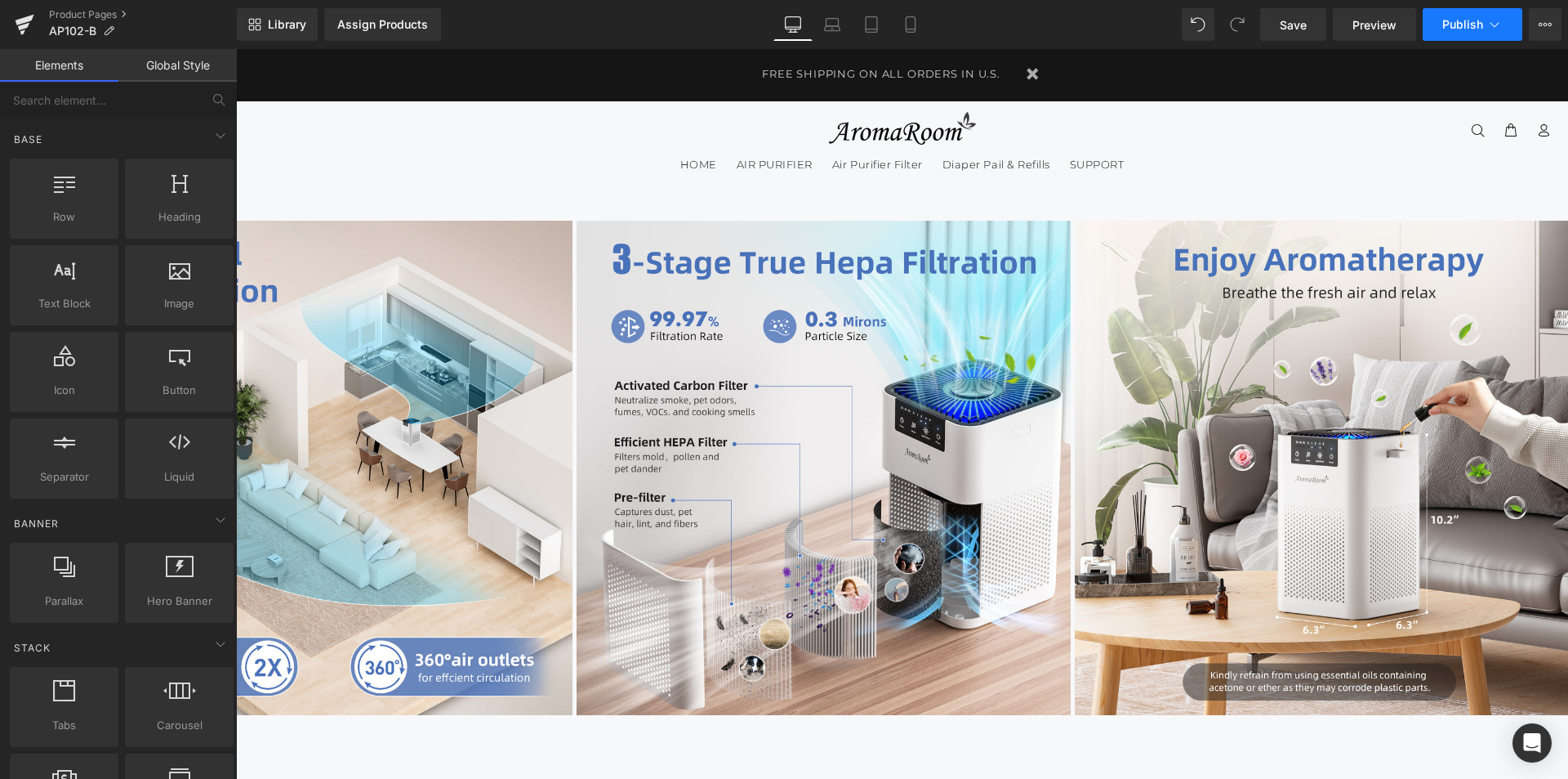
click at [1446, 39] on button "Publish" at bounding box center [1473, 24] width 100 height 32
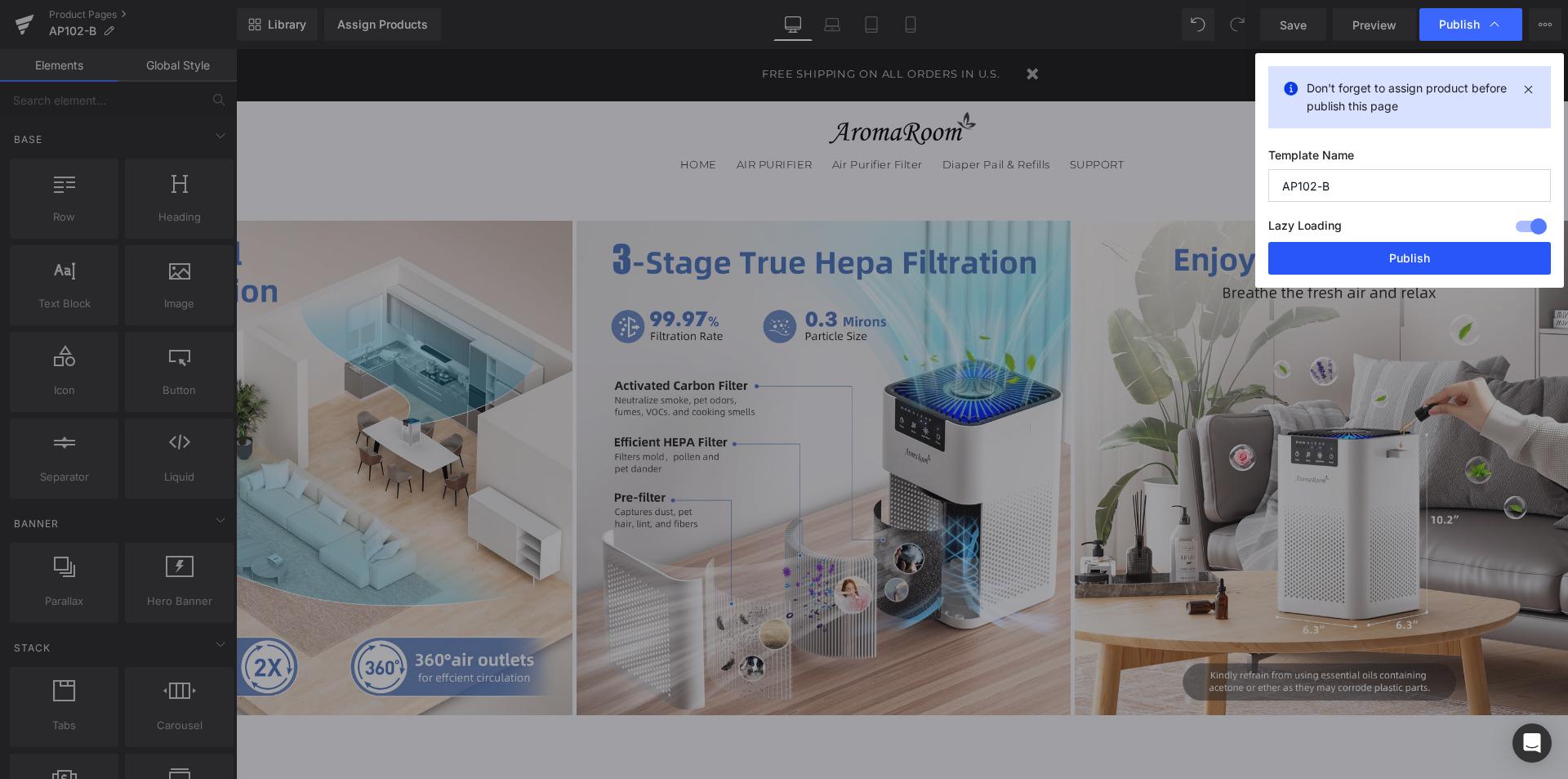
click at [1367, 252] on button "Publish" at bounding box center [1410, 257] width 283 height 32
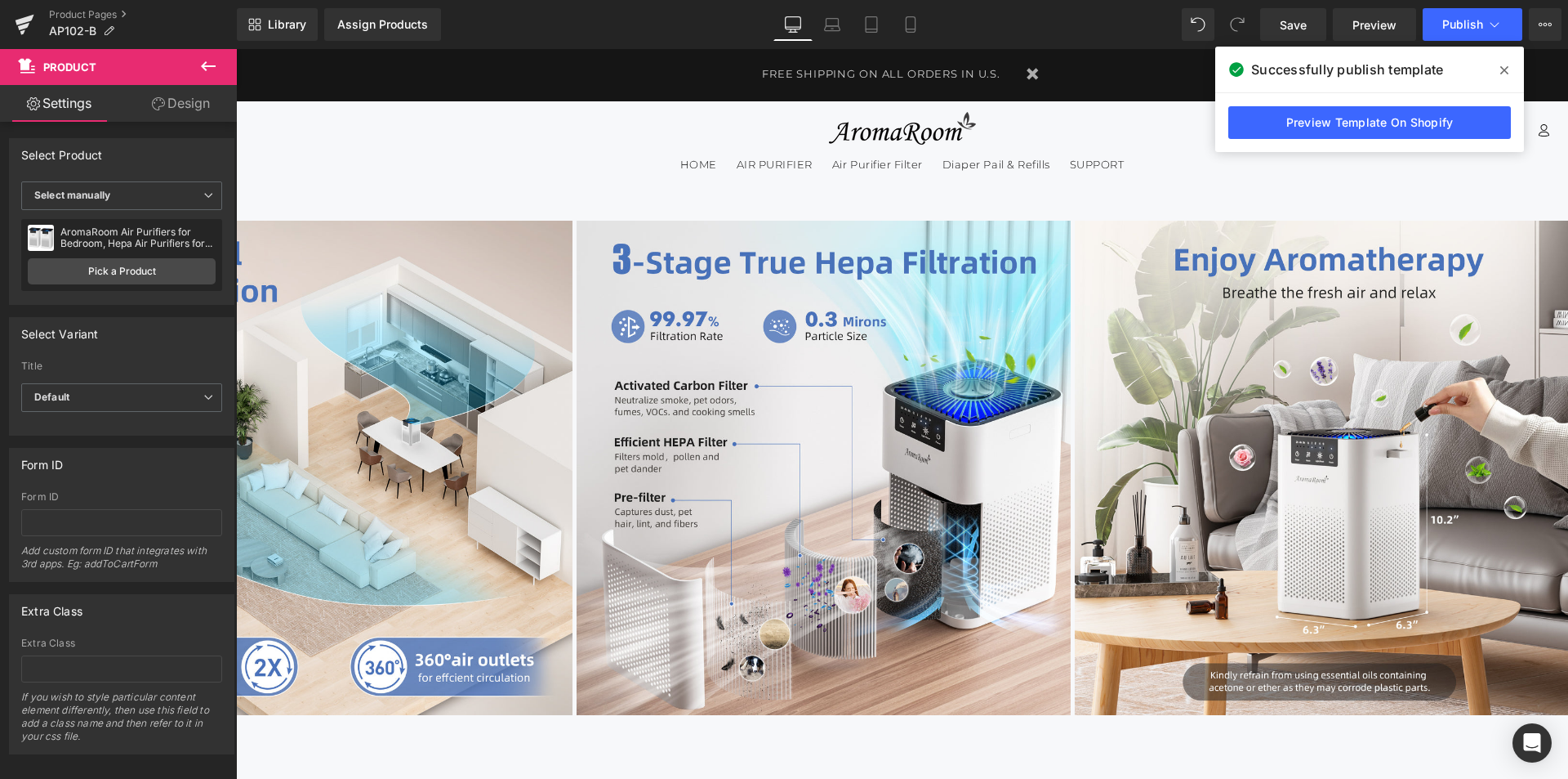
click at [1501, 74] on icon at bounding box center [1504, 70] width 8 height 13
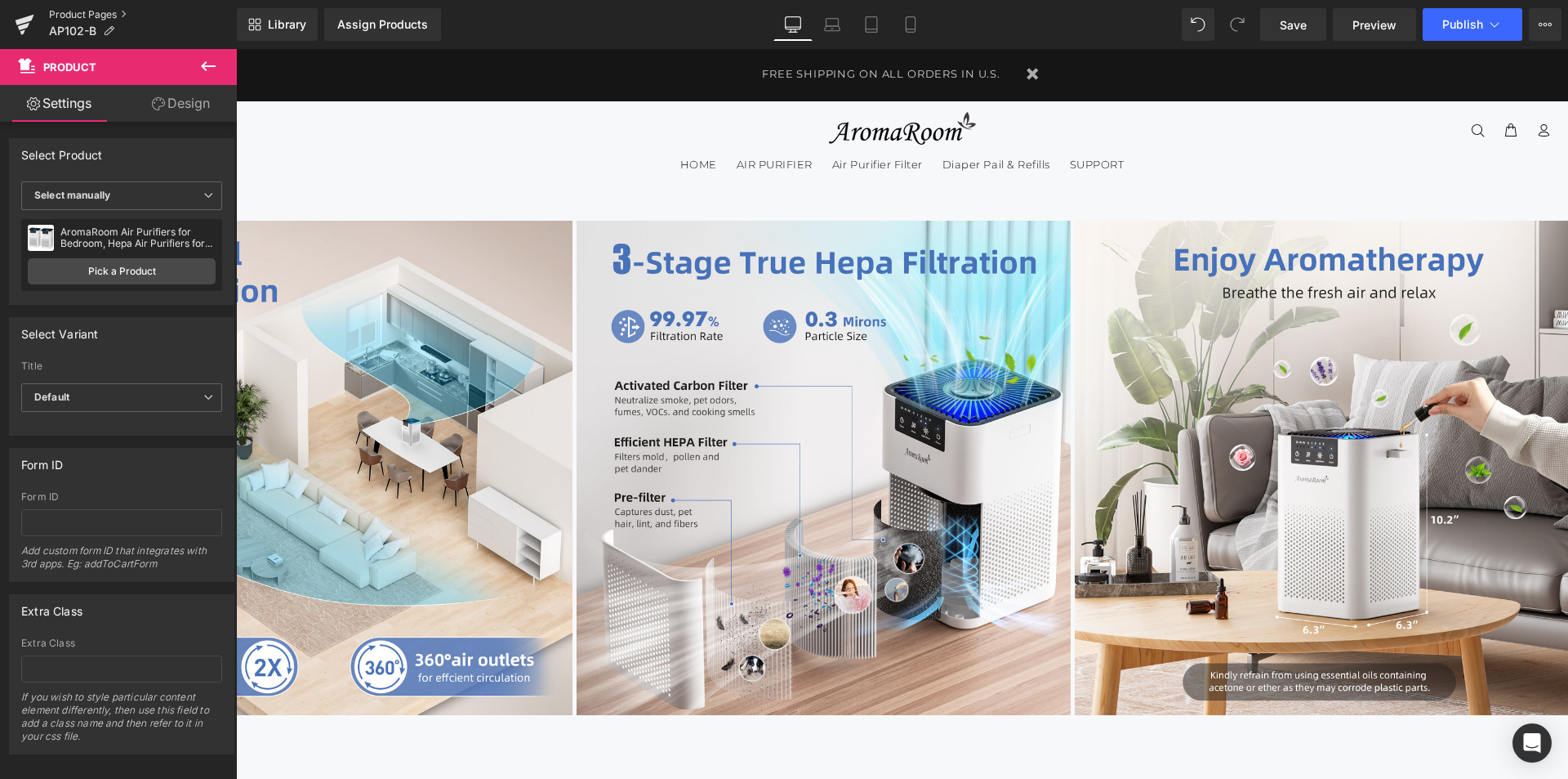
click at [80, 16] on link "Product Pages" at bounding box center [143, 14] width 188 height 13
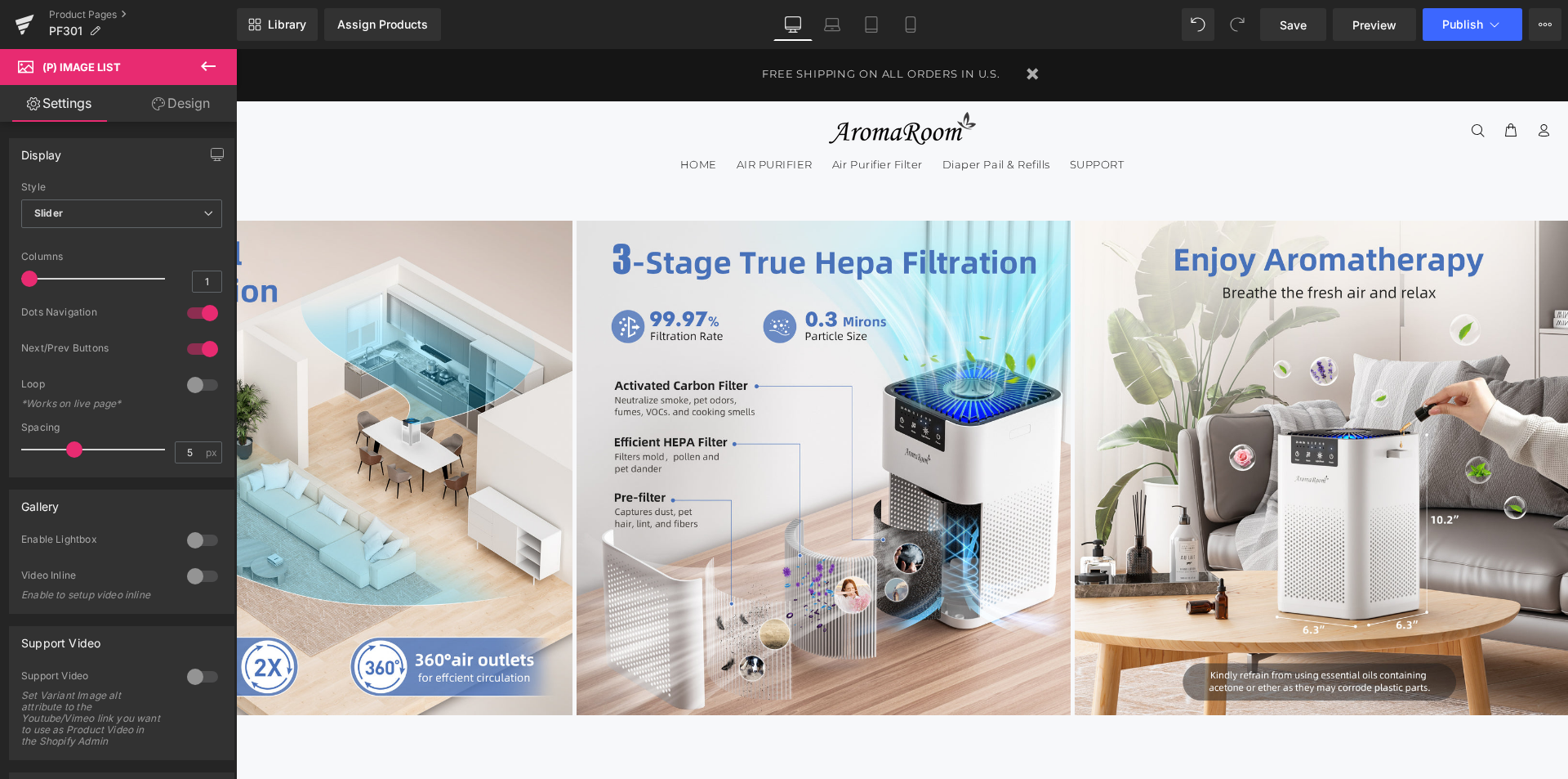
click at [236, 49] on span "Product" at bounding box center [236, 49] width 0 height 0
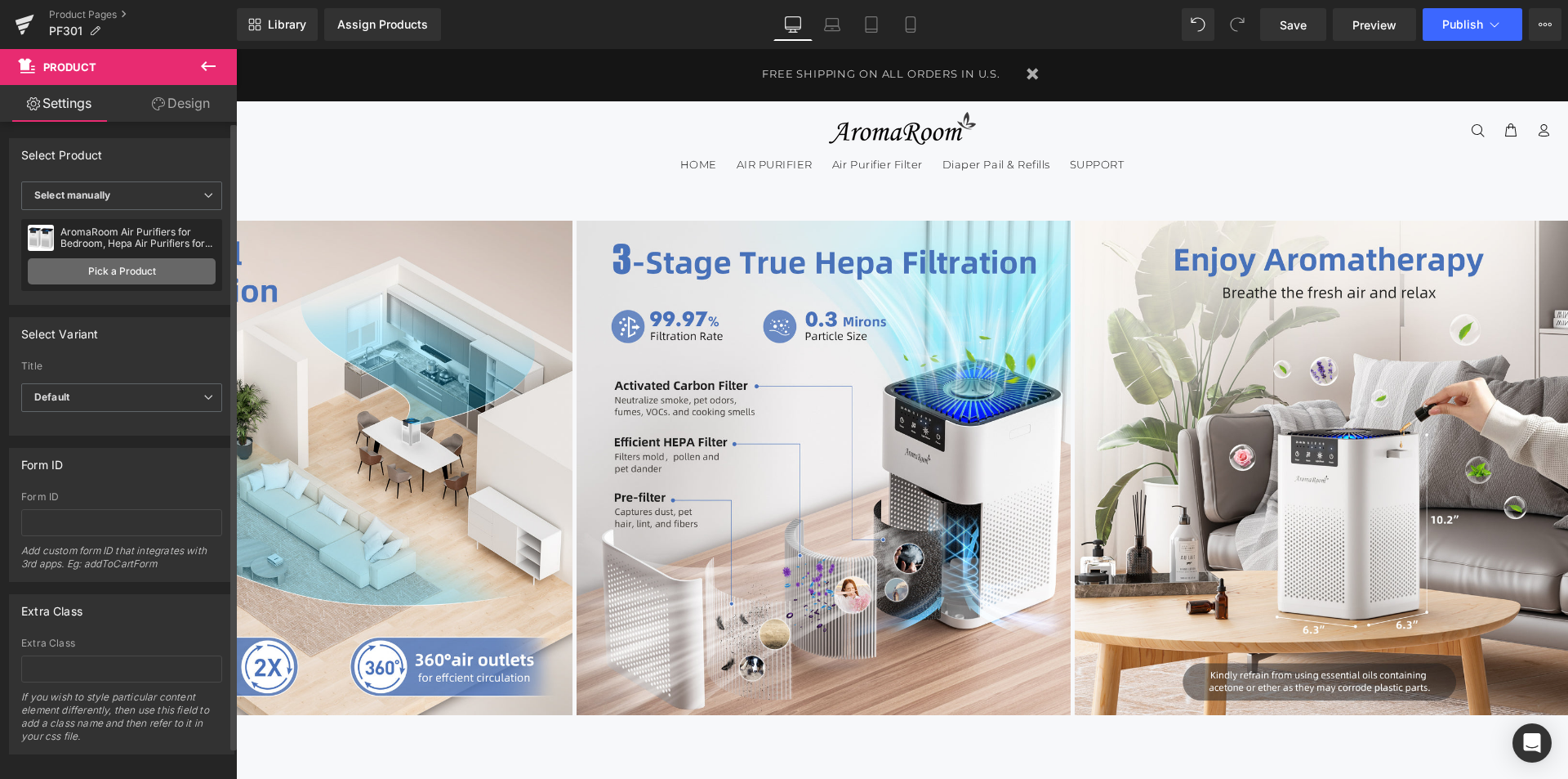
click at [125, 272] on link "Pick a Product" at bounding box center [122, 271] width 188 height 26
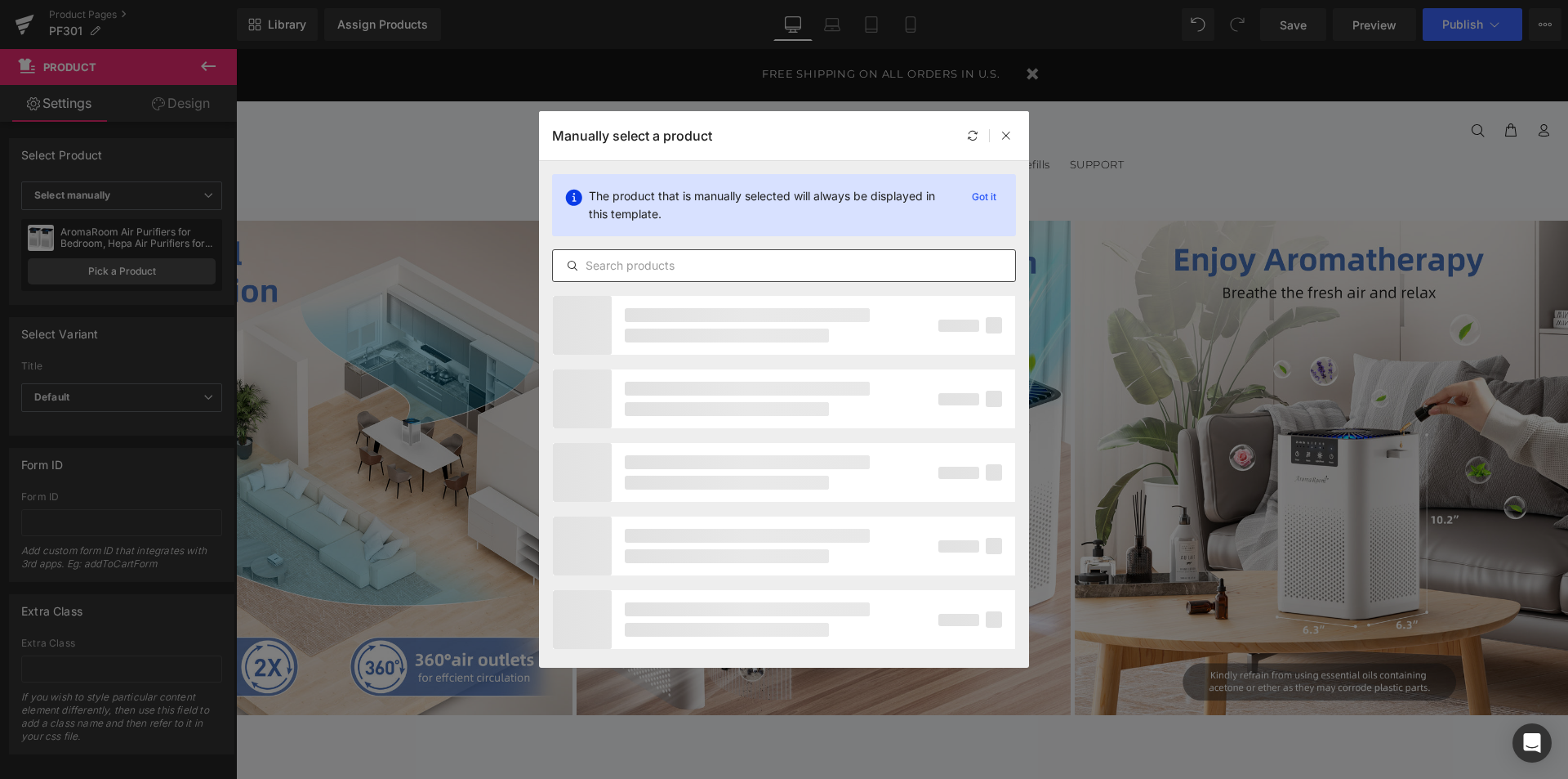
click at [689, 277] on div at bounding box center [784, 265] width 464 height 32
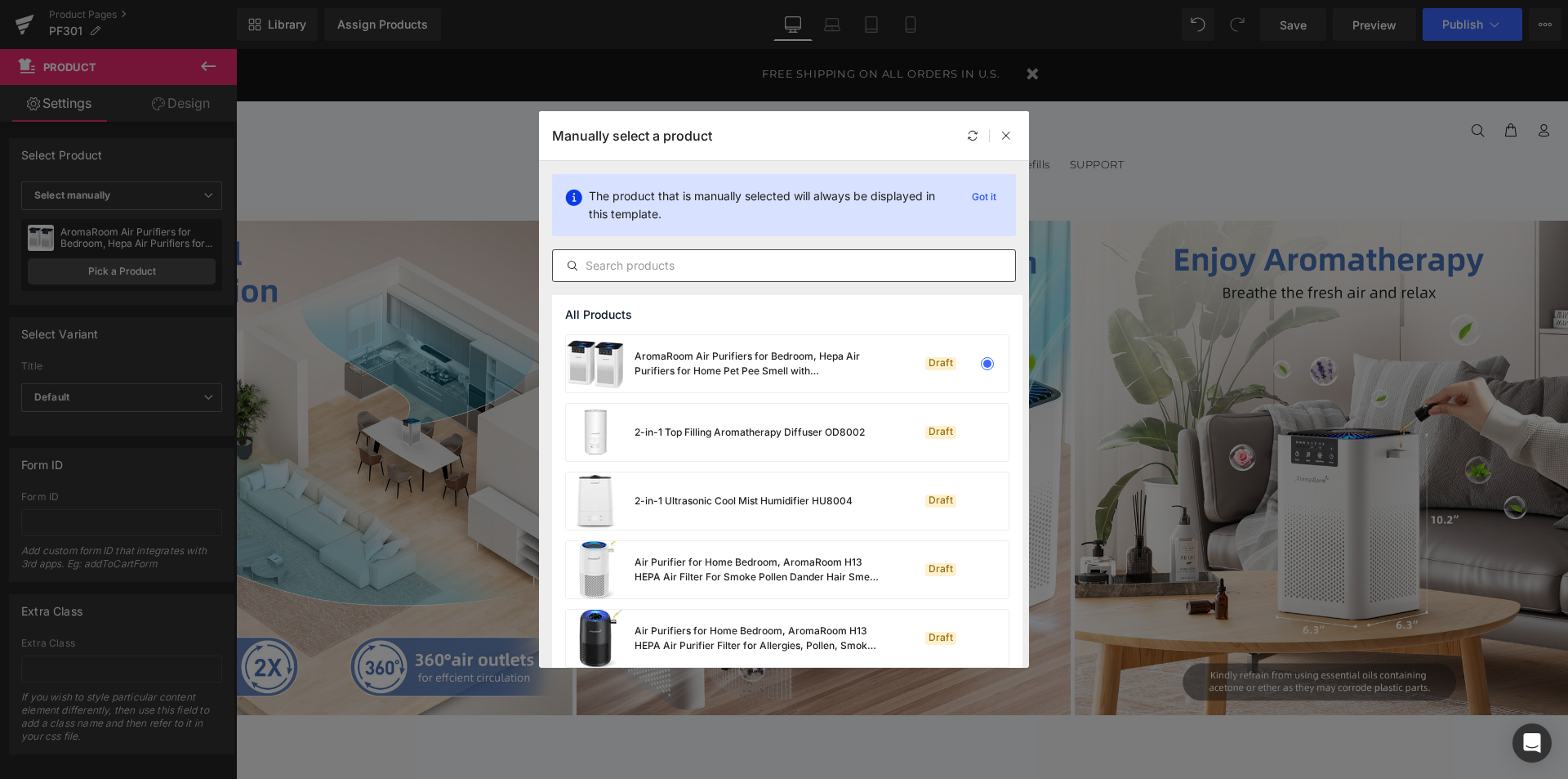
click at [671, 263] on input "text" at bounding box center [784, 265] width 462 height 19
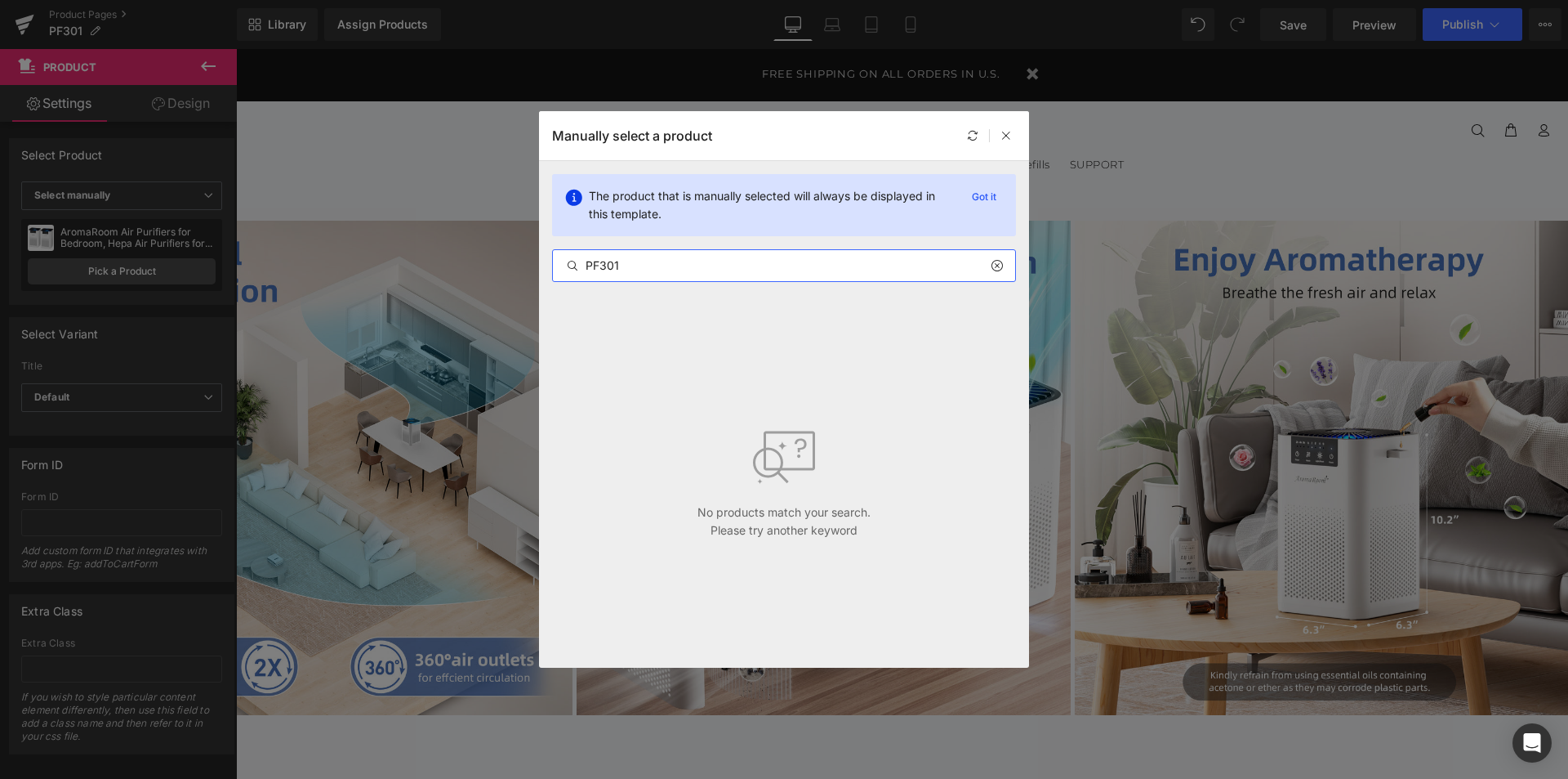
click at [675, 276] on div "PF301" at bounding box center [784, 265] width 464 height 32
drag, startPoint x: 632, startPoint y: 273, endPoint x: 538, endPoint y: 264, distance: 94.4
click at [538, 264] on div "Manually select a product The product that is manually selected will always be …" at bounding box center [784, 390] width 1568 height 779
paste input "AromaRoom Air Purifier Filter for AP103 Air Purifier, 3-in-1 H13 True HEPA High…"
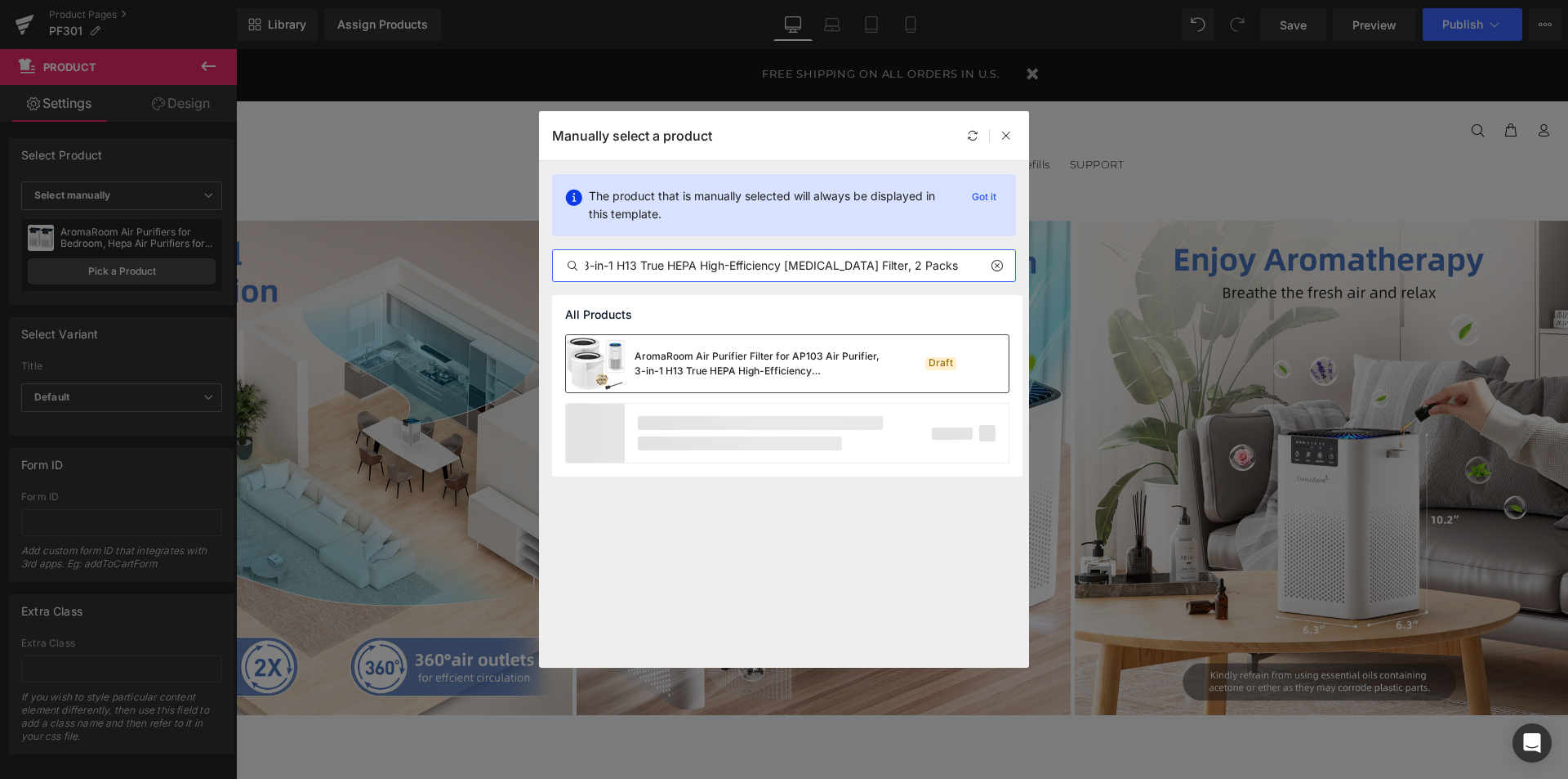
type input "AromaRoom Air Purifier Filter for AP103 Air Purifier, 3-in-1 H13 True HEPA High…"
click at [761, 368] on div "AromaRoom Air Purifier Filter for AP103 Air Purifier, 3-in-1 H13 True HEPA High…" at bounding box center [757, 364] width 245 height 30
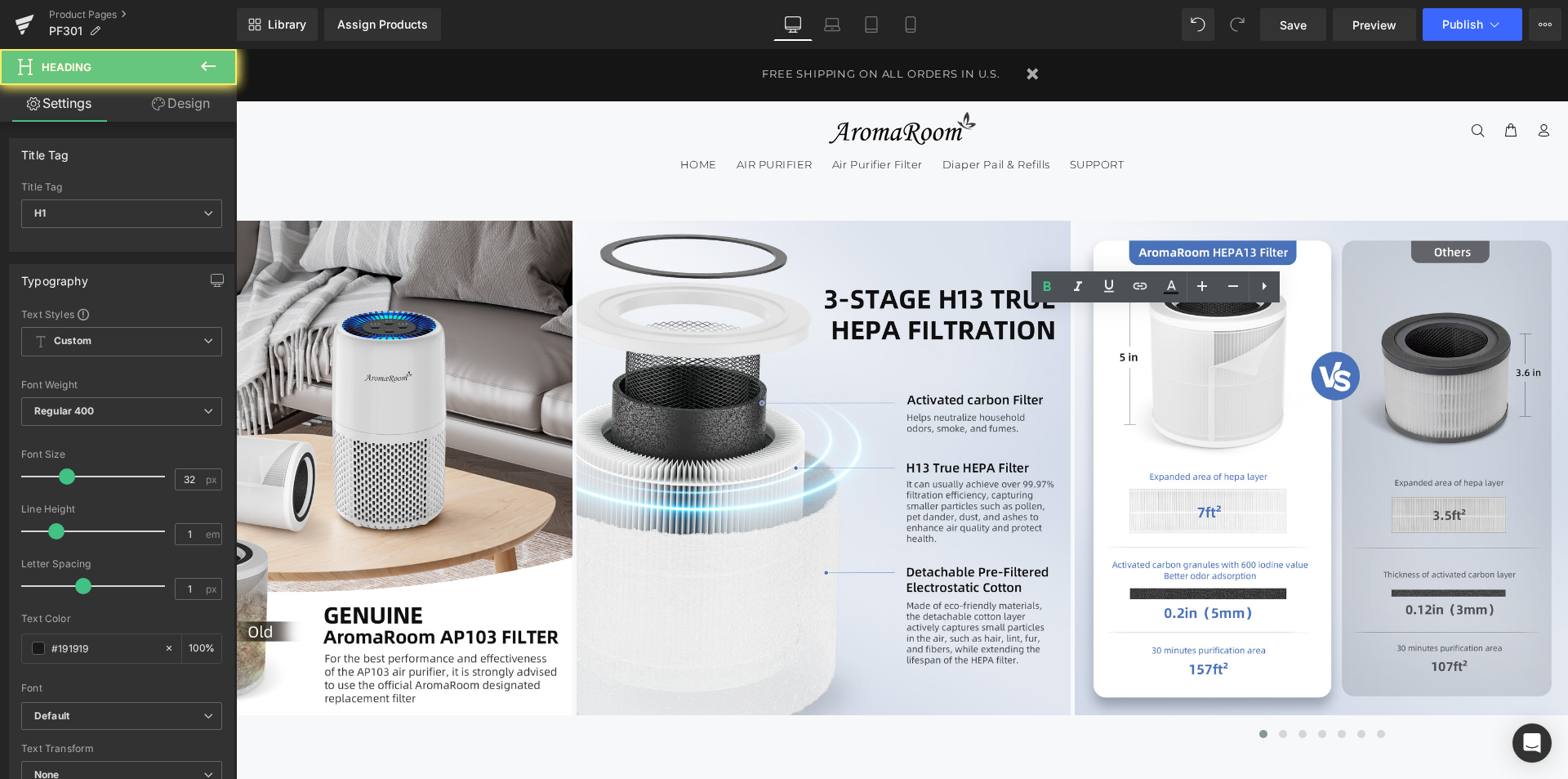
drag, startPoint x: 959, startPoint y: 326, endPoint x: 876, endPoint y: 314, distance: 83.9
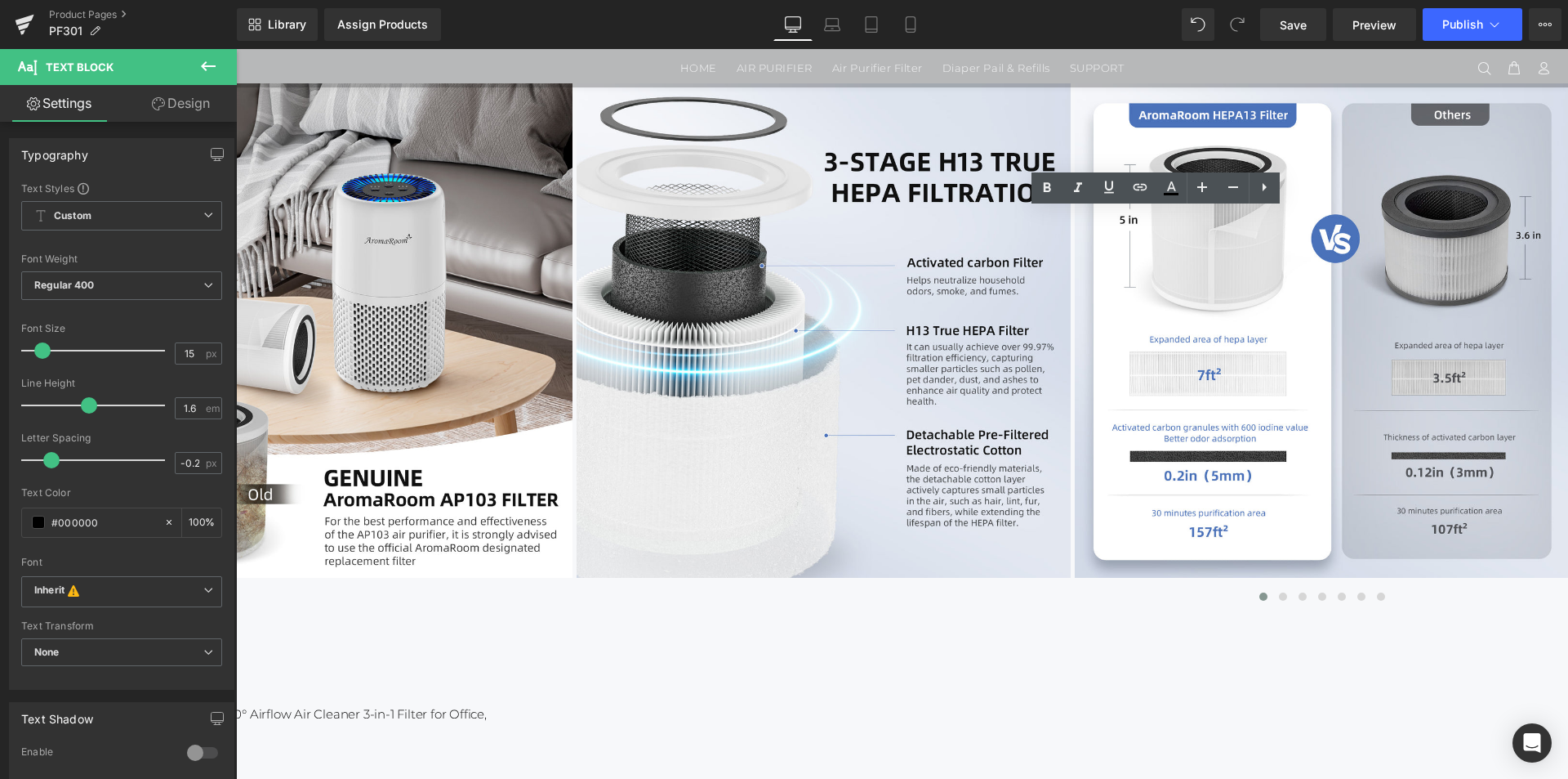
scroll to position [321, 0]
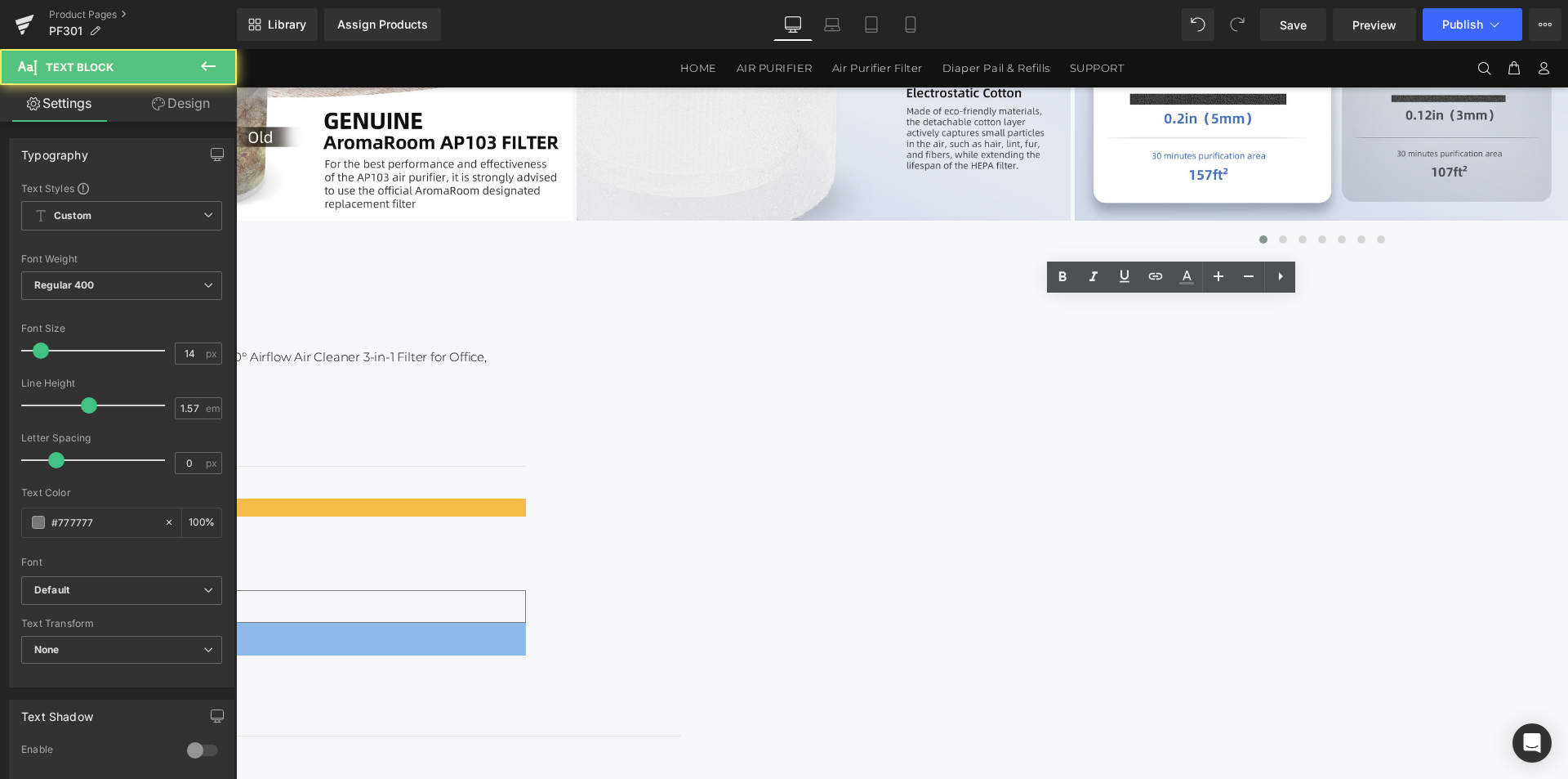
scroll to position [730, 0]
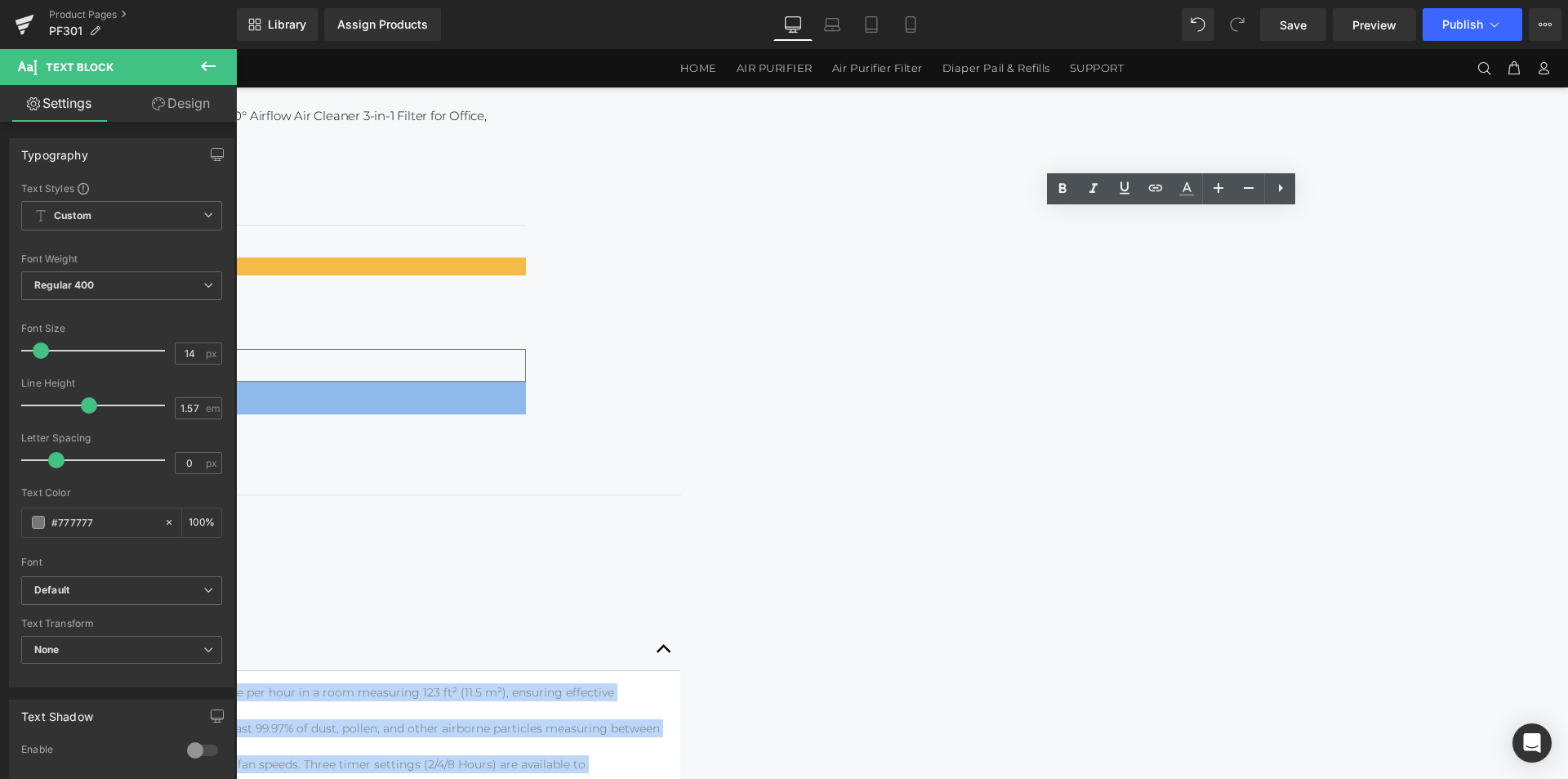
drag, startPoint x: 1405, startPoint y: 457, endPoint x: 926, endPoint y: 218, distance: 535.3
click at [681, 670] on article "Effective Air Circulation Rate: With a CADR of 32.4 CFM / 55 m³/h, this home ai…" at bounding box center [129, 764] width 1102 height 187
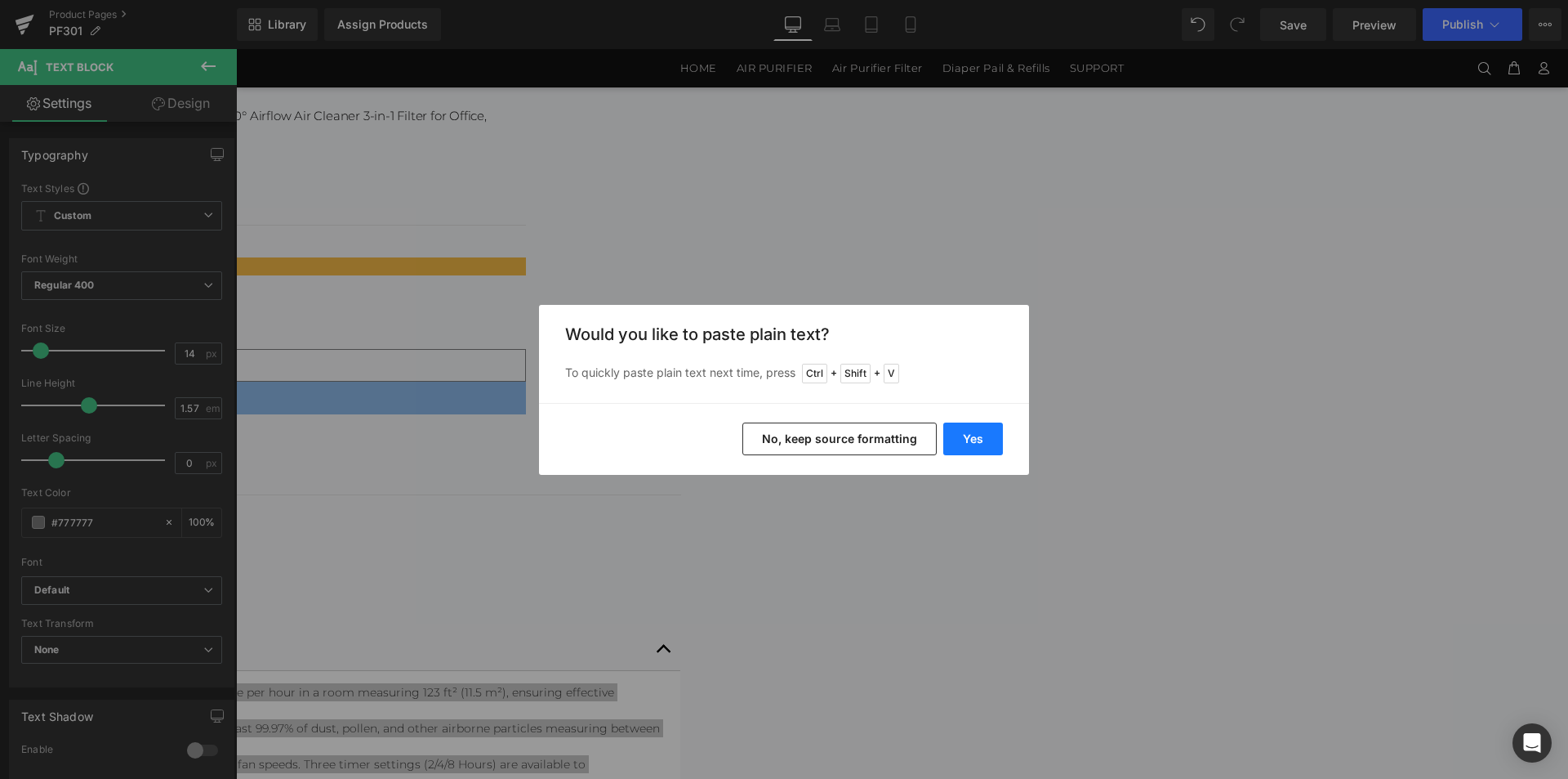
click at [958, 443] on button "Yes" at bounding box center [973, 439] width 60 height 32
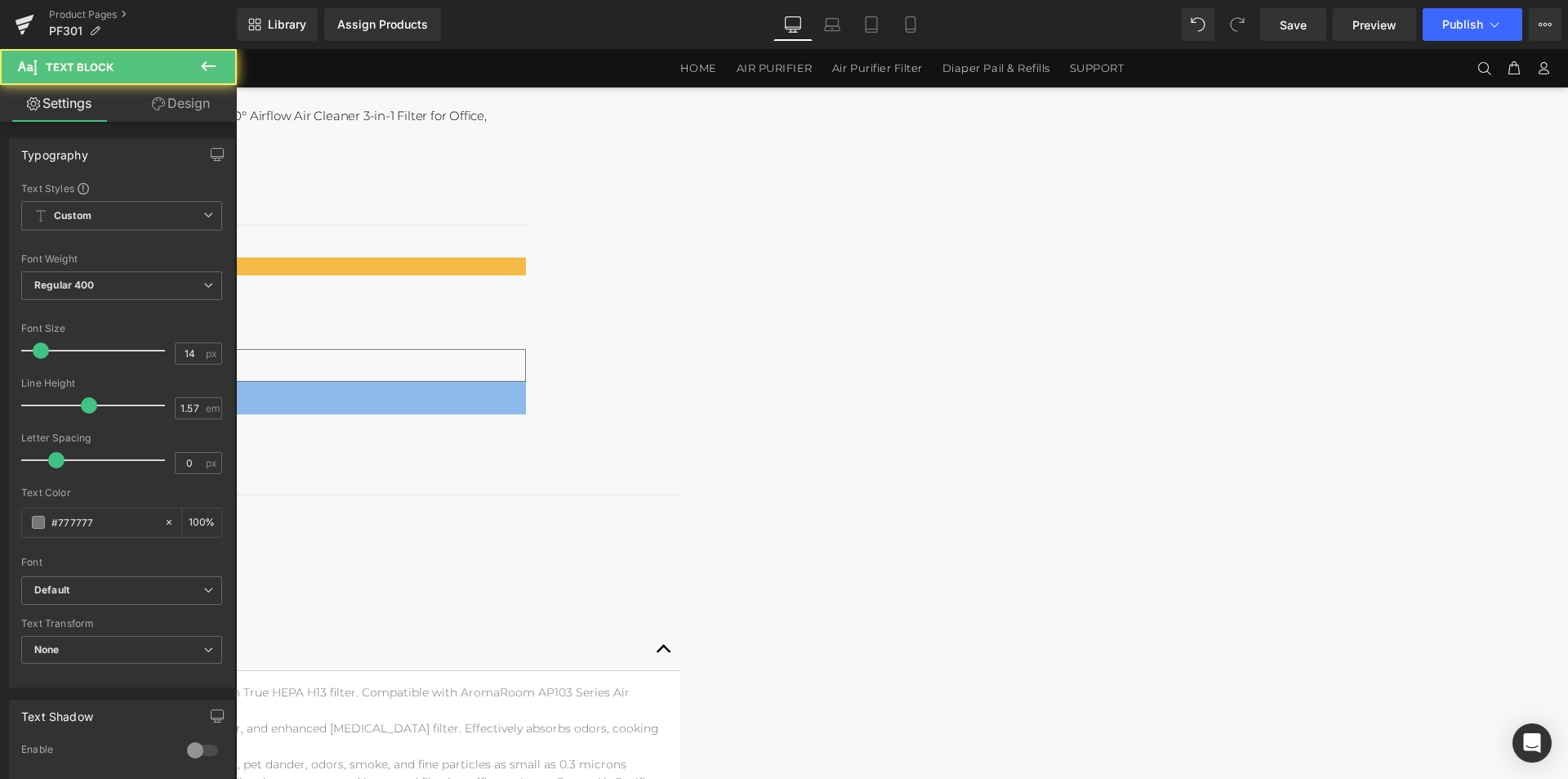
click at [668, 773] on li "ENHANCED HEPA FILTRATION: The HEPA layer spans an area of around 0.6 square met…" at bounding box center [129, 790] width 1077 height 36
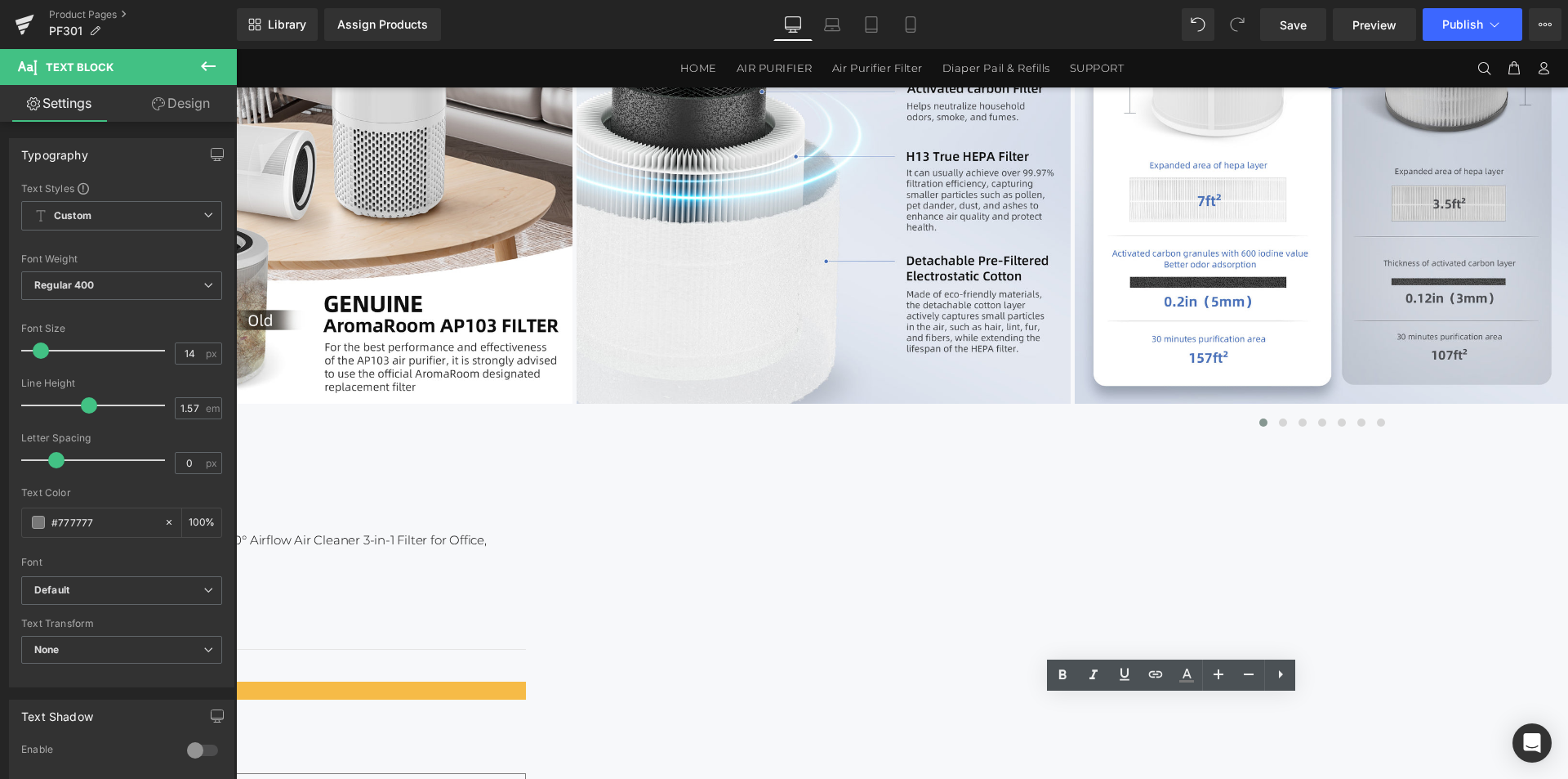
scroll to position [158, 0]
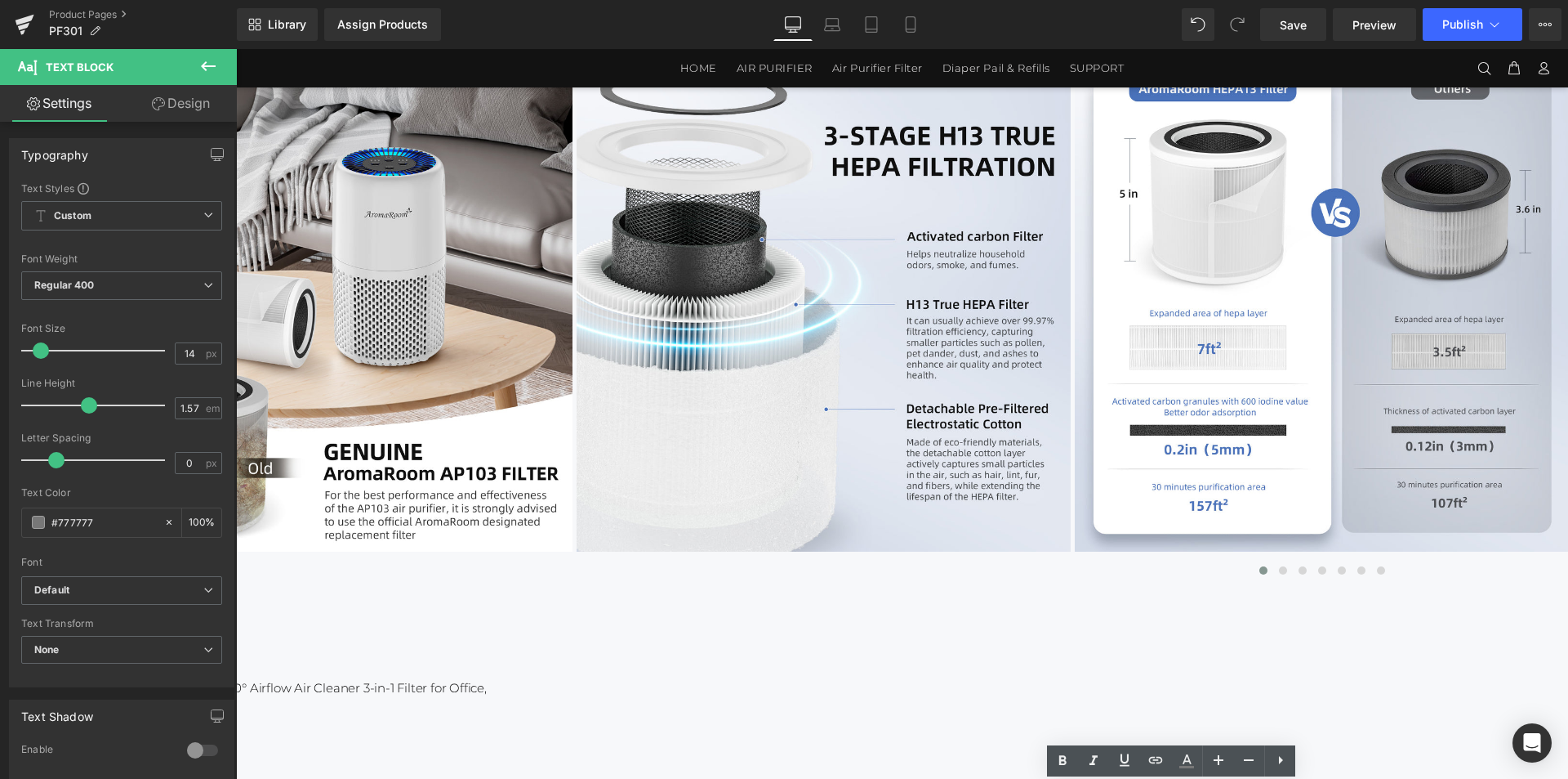
click at [526, 678] on p "AromaRoom Air Purifiers for Bedroom, Hepa Air Purifiers for Home Pet Pee Smell …" at bounding box center [52, 698] width 948 height 39
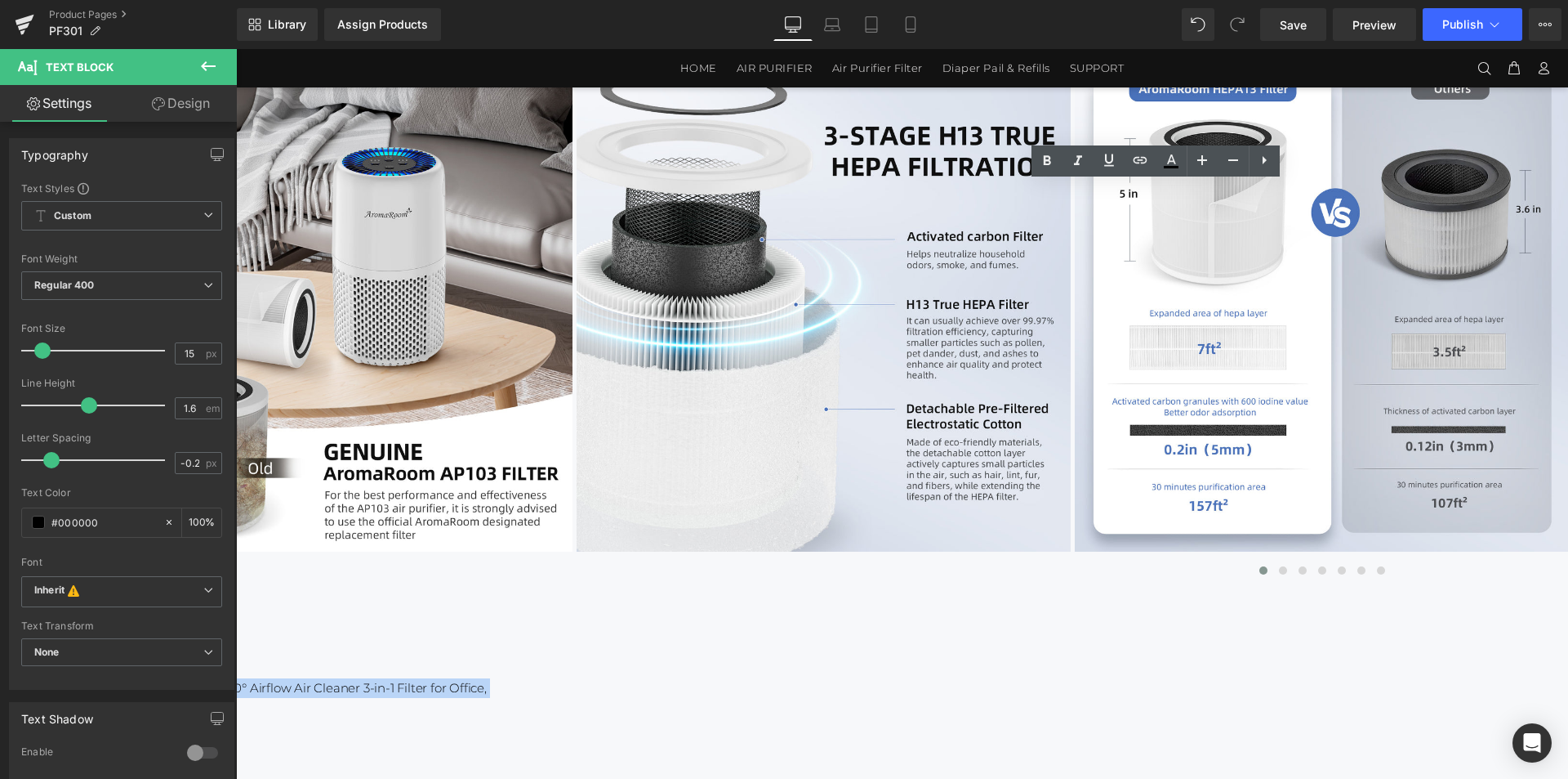
drag, startPoint x: 1253, startPoint y: 241, endPoint x: 927, endPoint y: 188, distance: 330.3
click at [526, 678] on p "AromaRoom Air Purifiers for Bedroom, Hepa Air Purifiers for Home Pet Pee Smell …" at bounding box center [52, 698] width 948 height 39
paste div
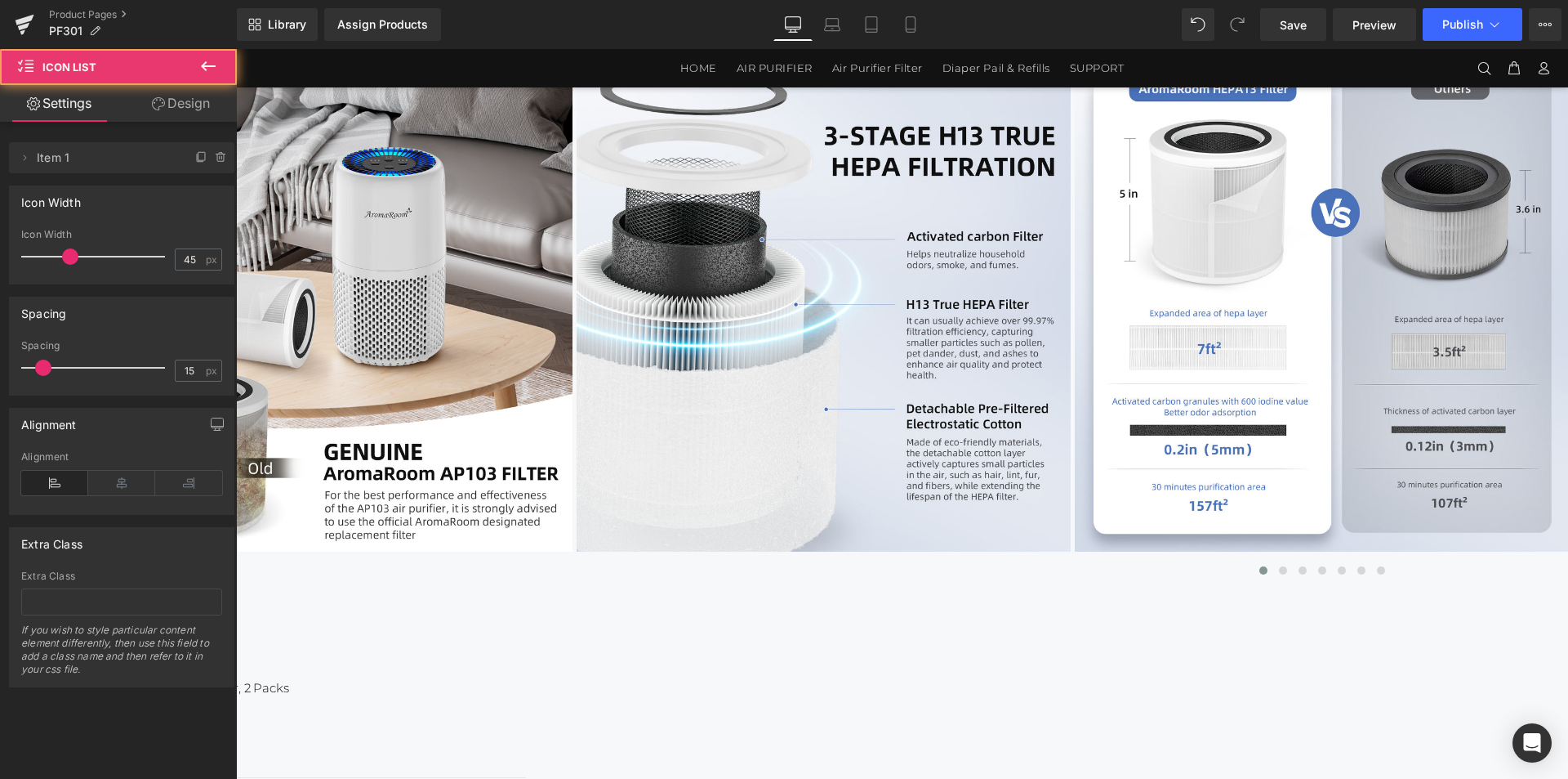
click at [236, 49] on link at bounding box center [236, 49] width 0 height 0
click at [236, 49] on icon at bounding box center [236, 49] width 0 height 0
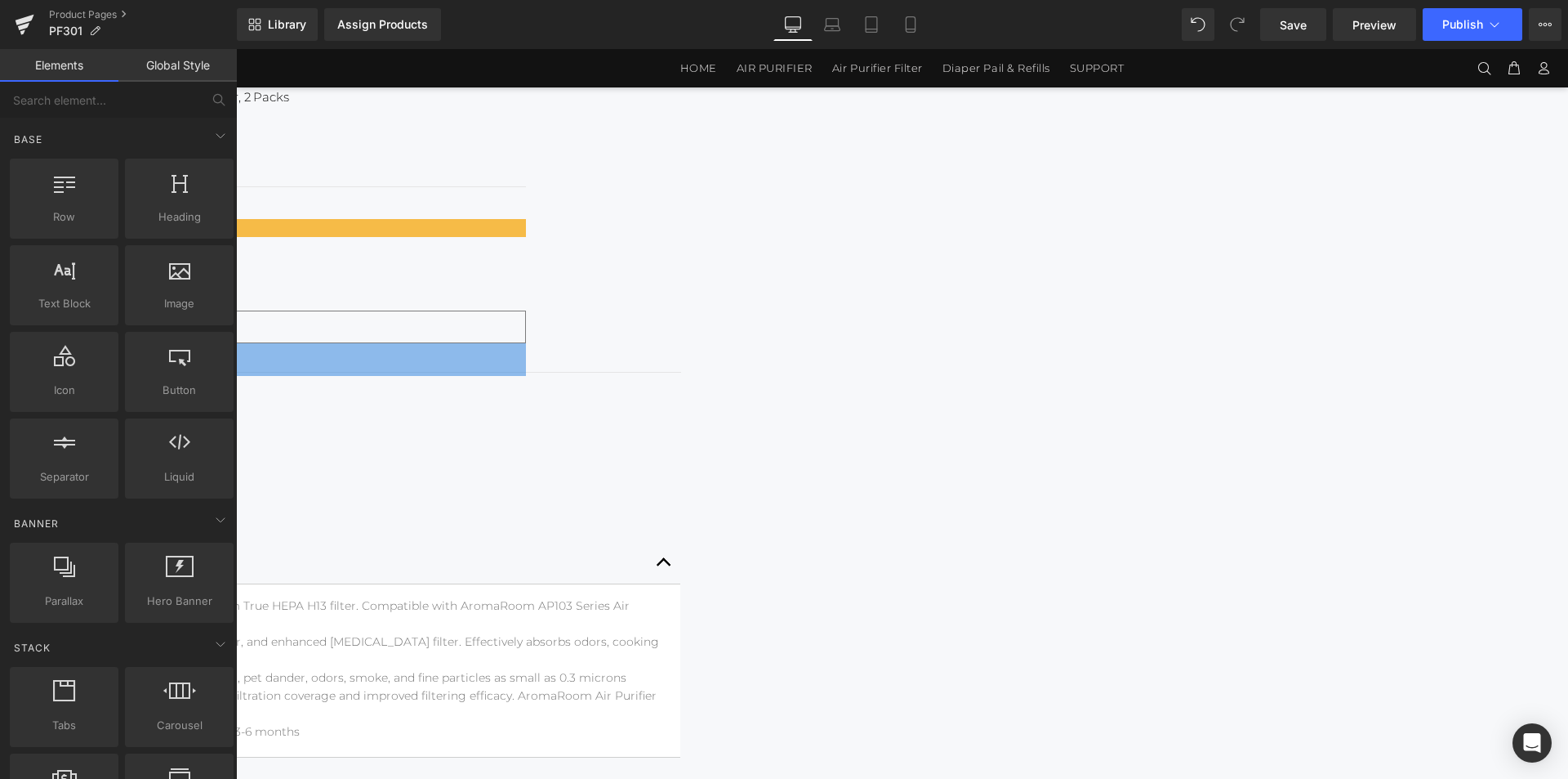
scroll to position [893, 0]
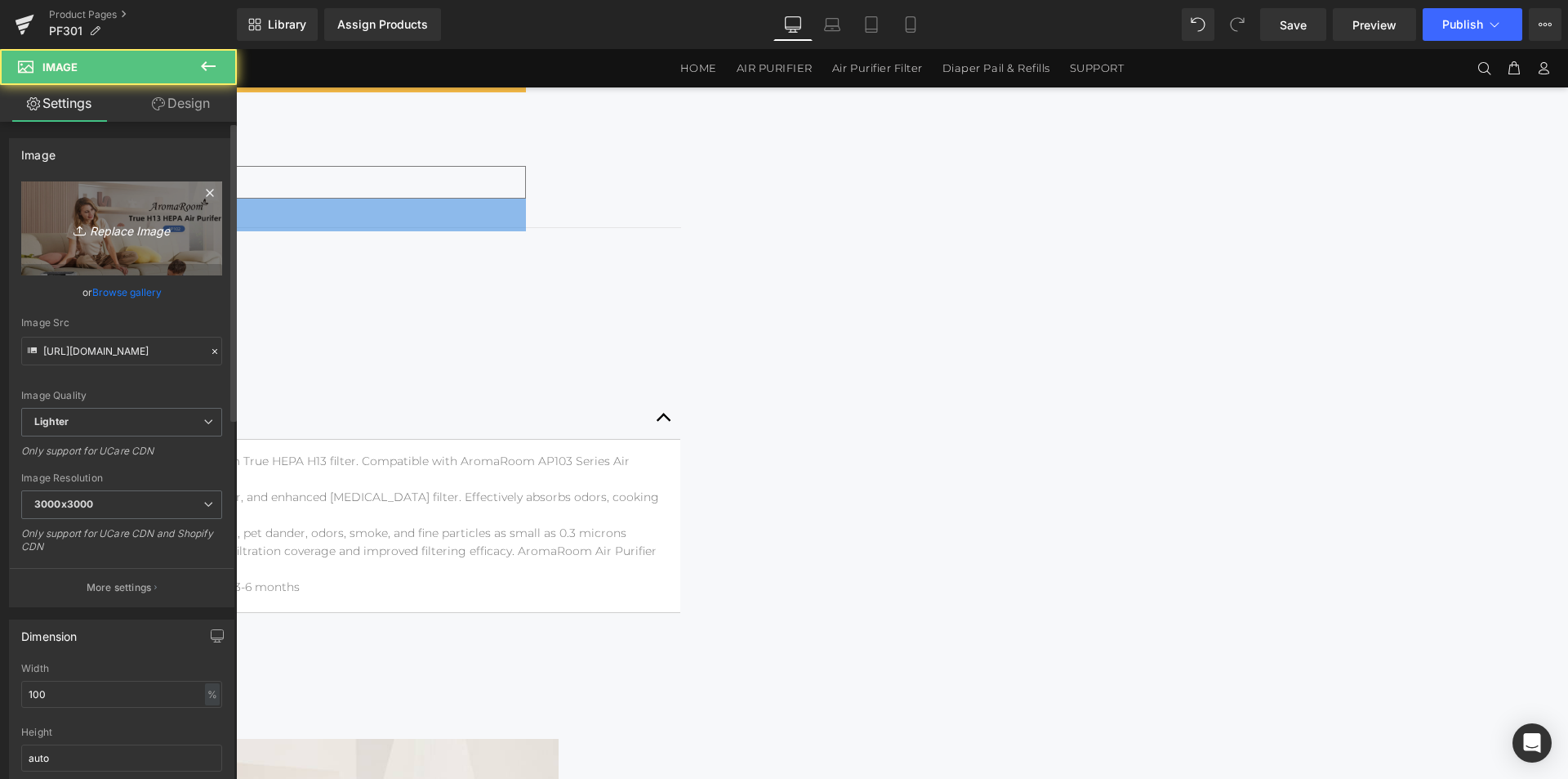
click at [136, 233] on icon "Replace Image" at bounding box center [121, 228] width 130 height 20
type input "C:\fakepath\滤芯PF301-1464x3600_01.jpg"
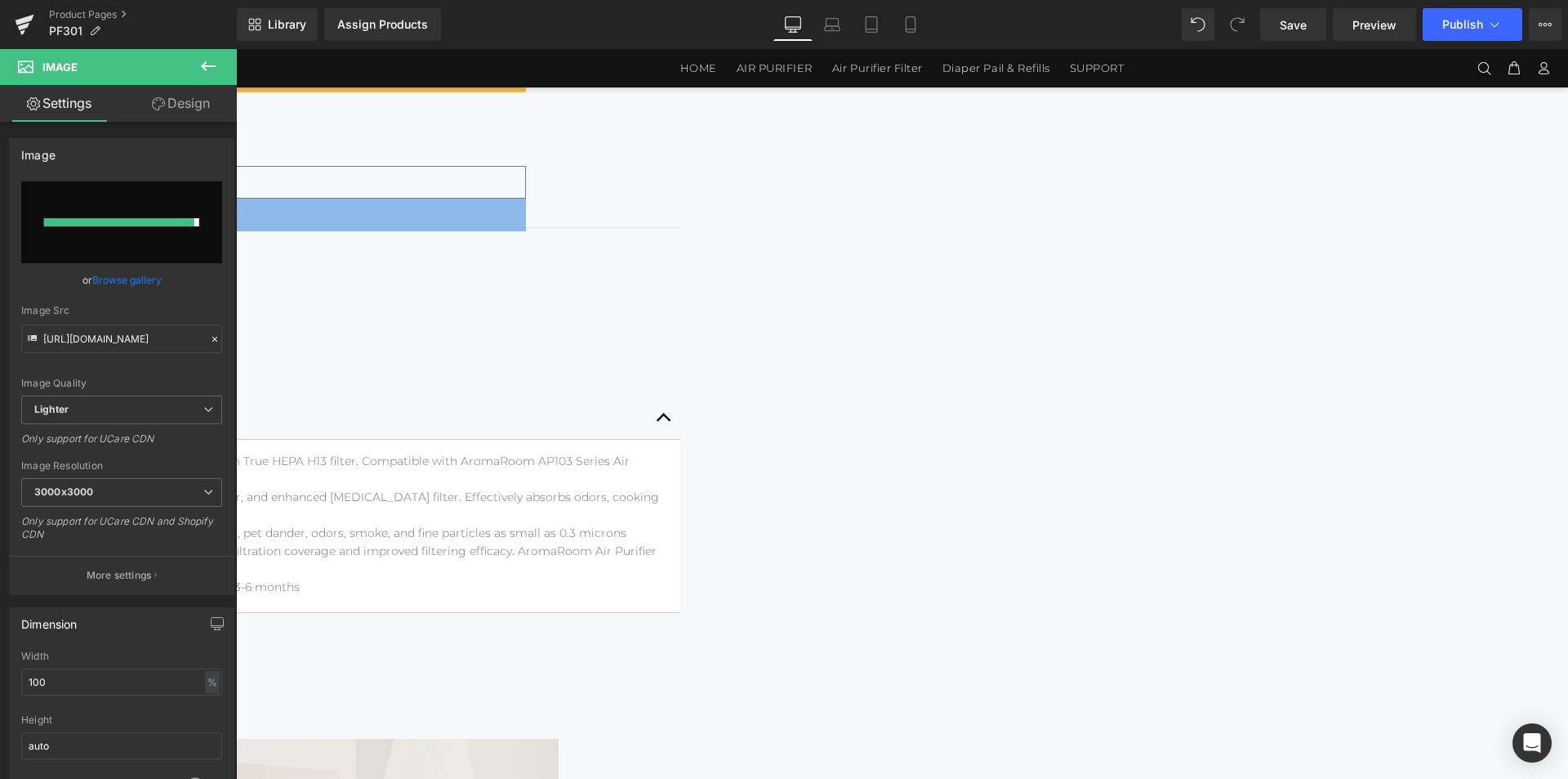
type input "[URL][DOMAIN_NAME]"
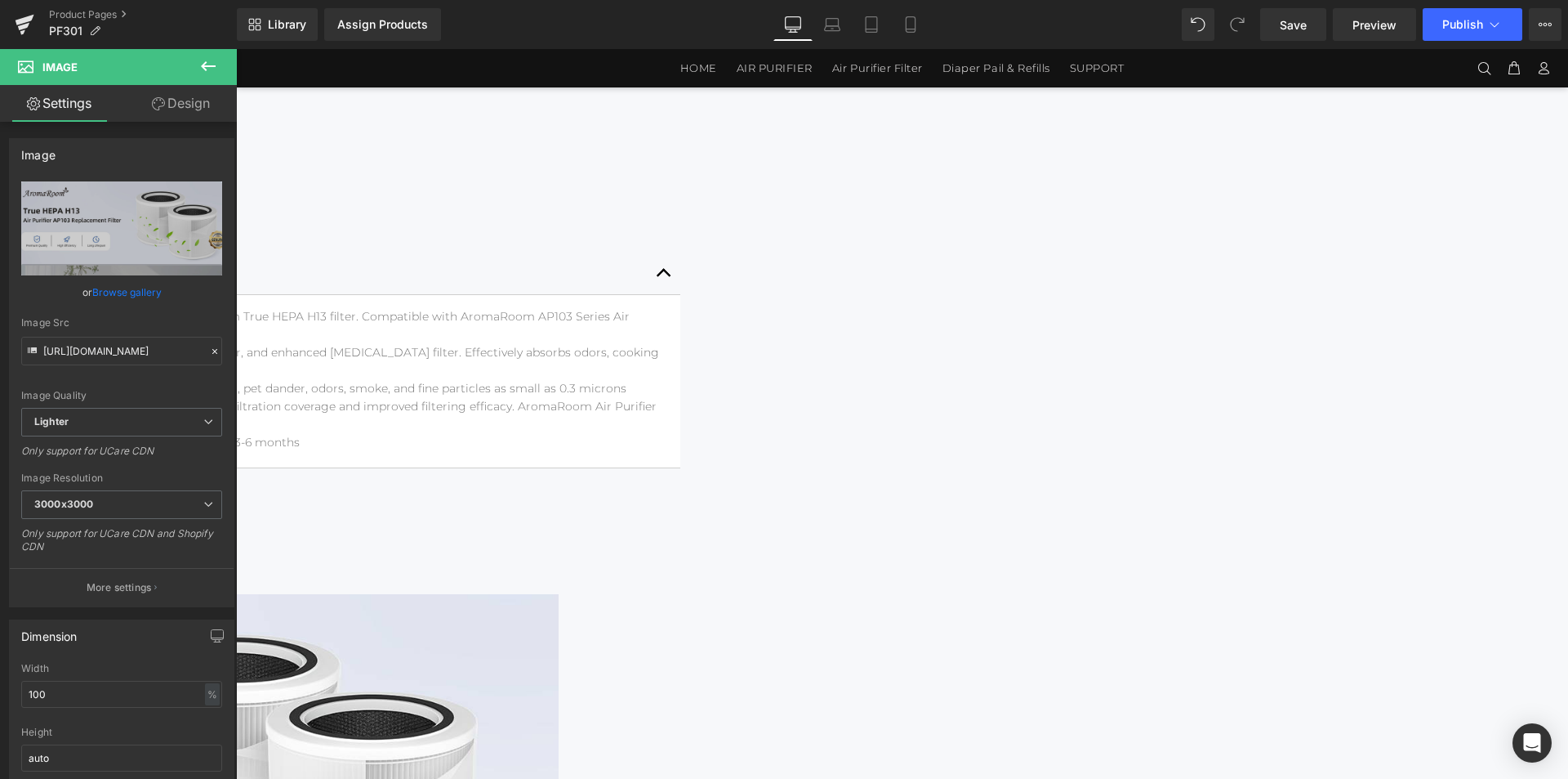
scroll to position [1302, 0]
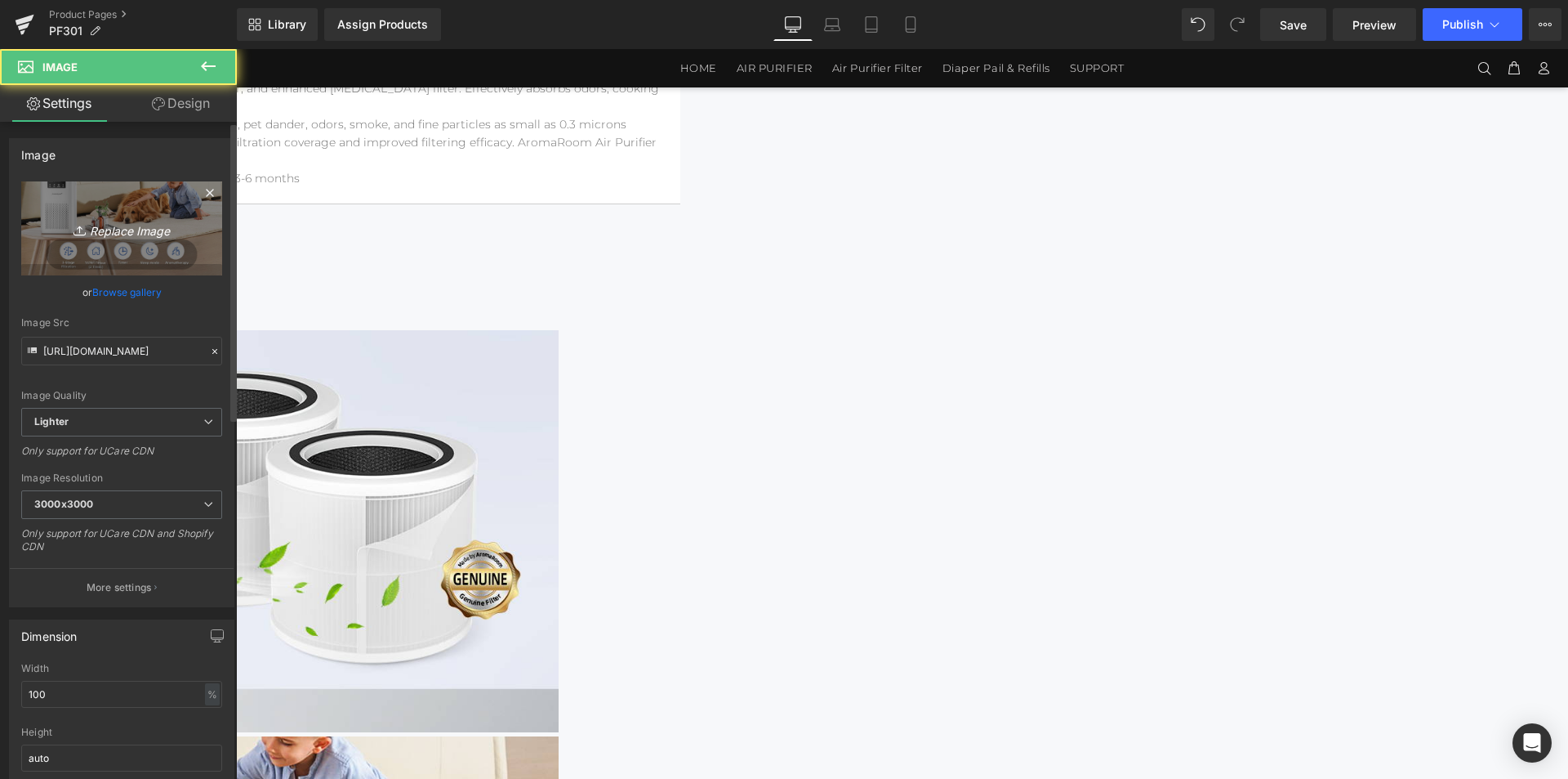
click at [176, 228] on icon "Replace Image" at bounding box center [121, 228] width 130 height 20
type input "C:\fakepath\滤芯PF301-1464x3600_02.jpg"
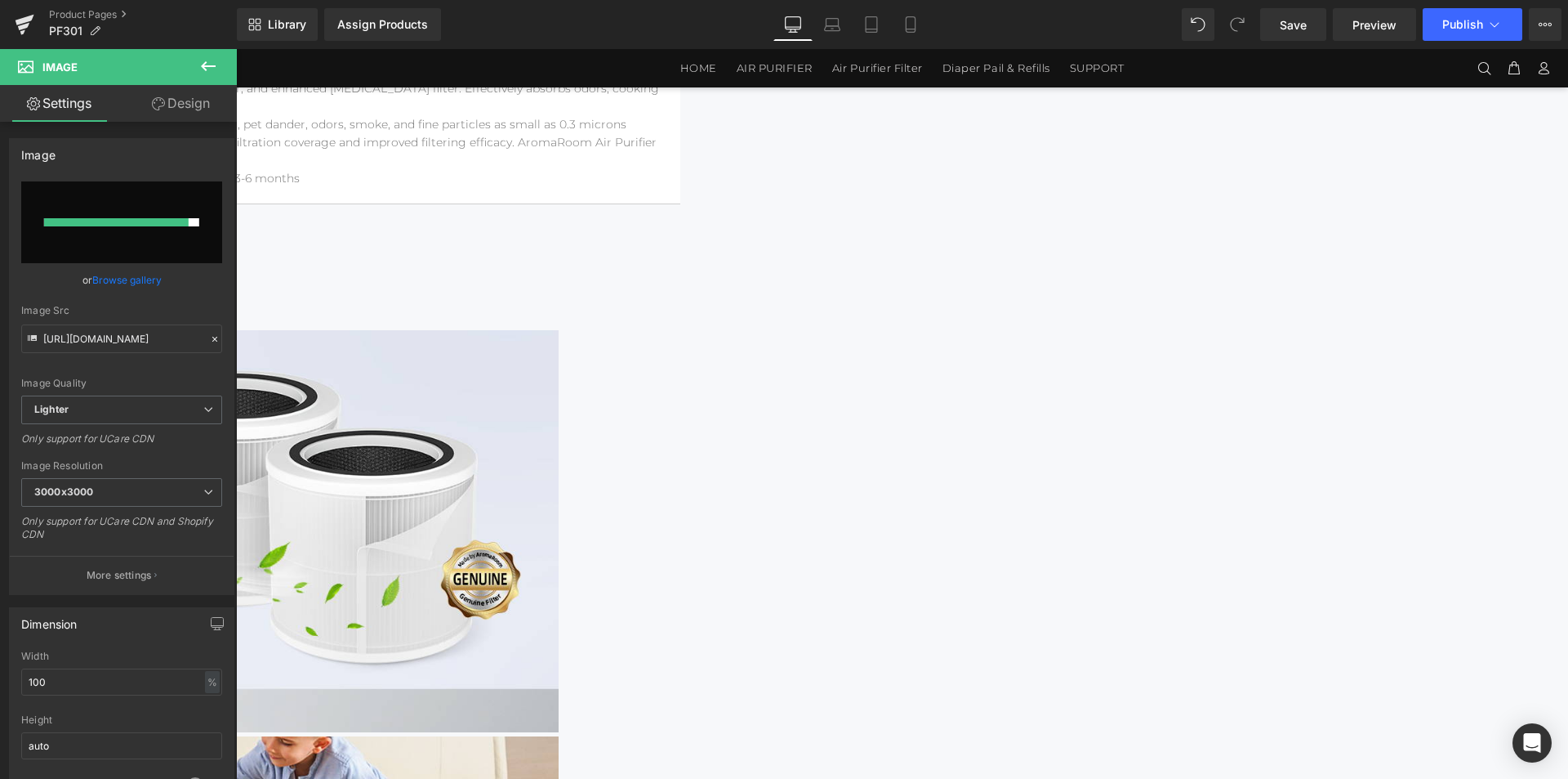
type input "[URL][DOMAIN_NAME]"
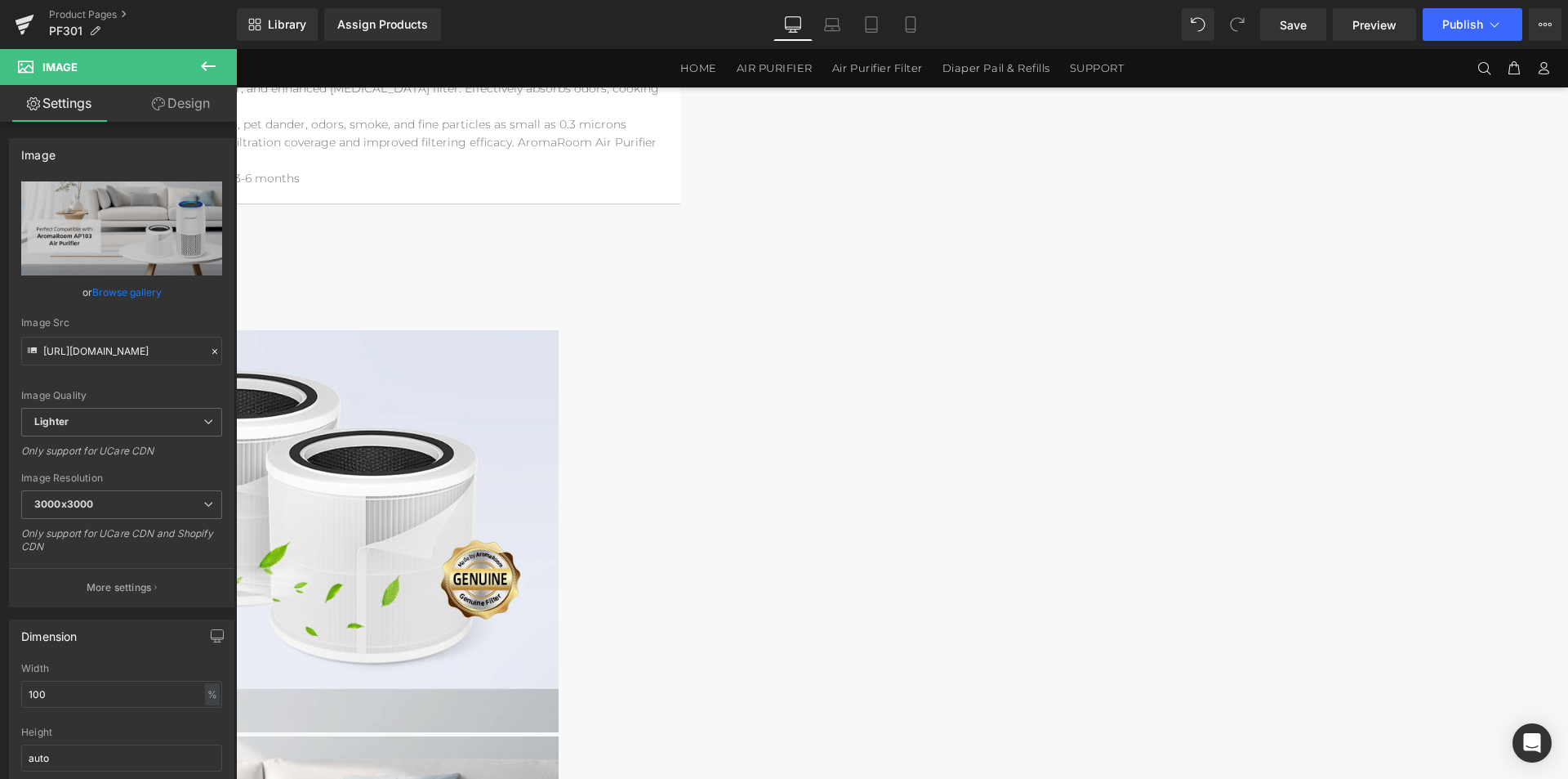
scroll to position [1710, 0]
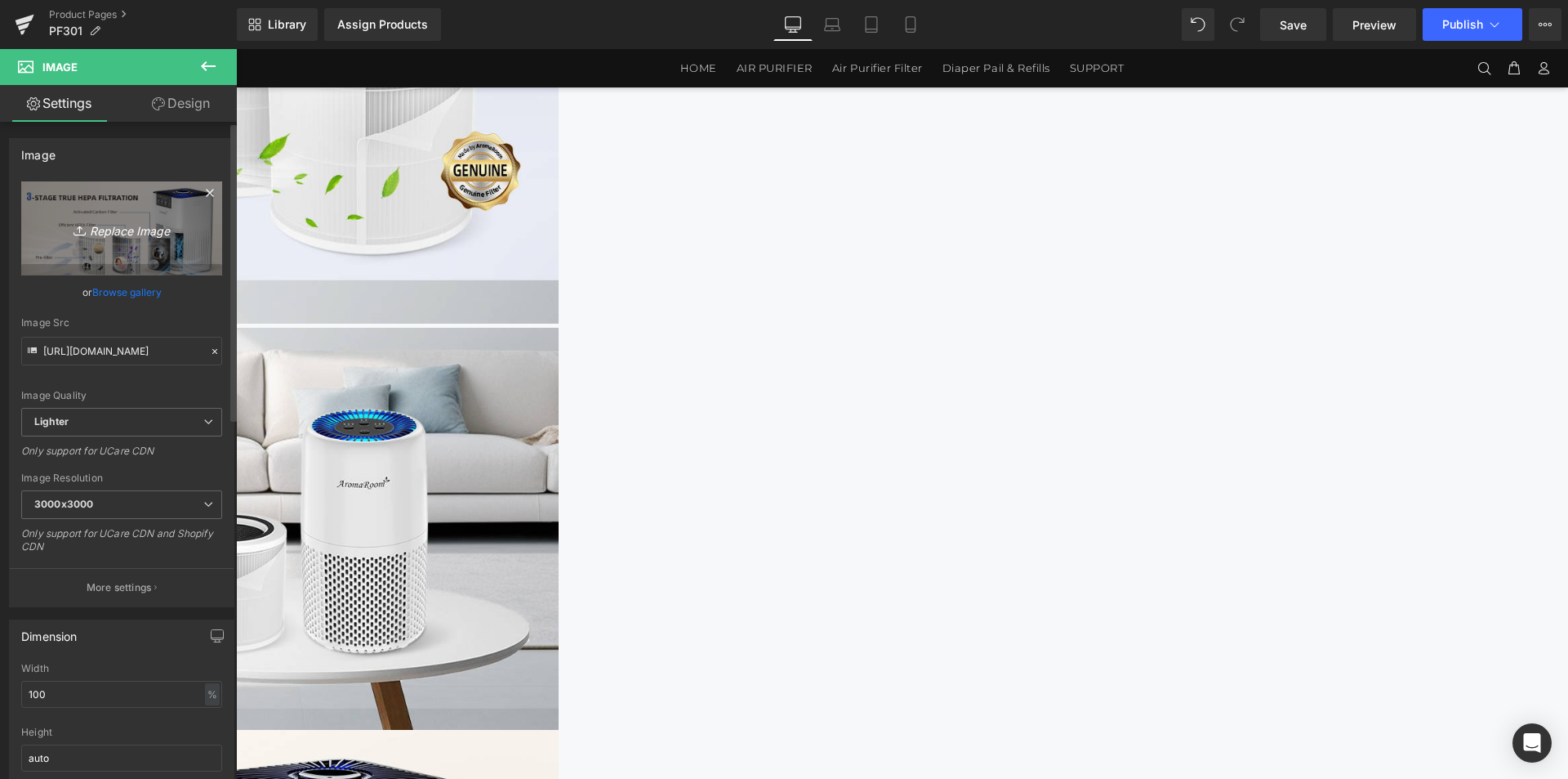
click at [151, 236] on icon "Replace Image" at bounding box center [121, 228] width 130 height 20
type input "C:\fakepath\滤芯PF301-1464x3600_03.jpg"
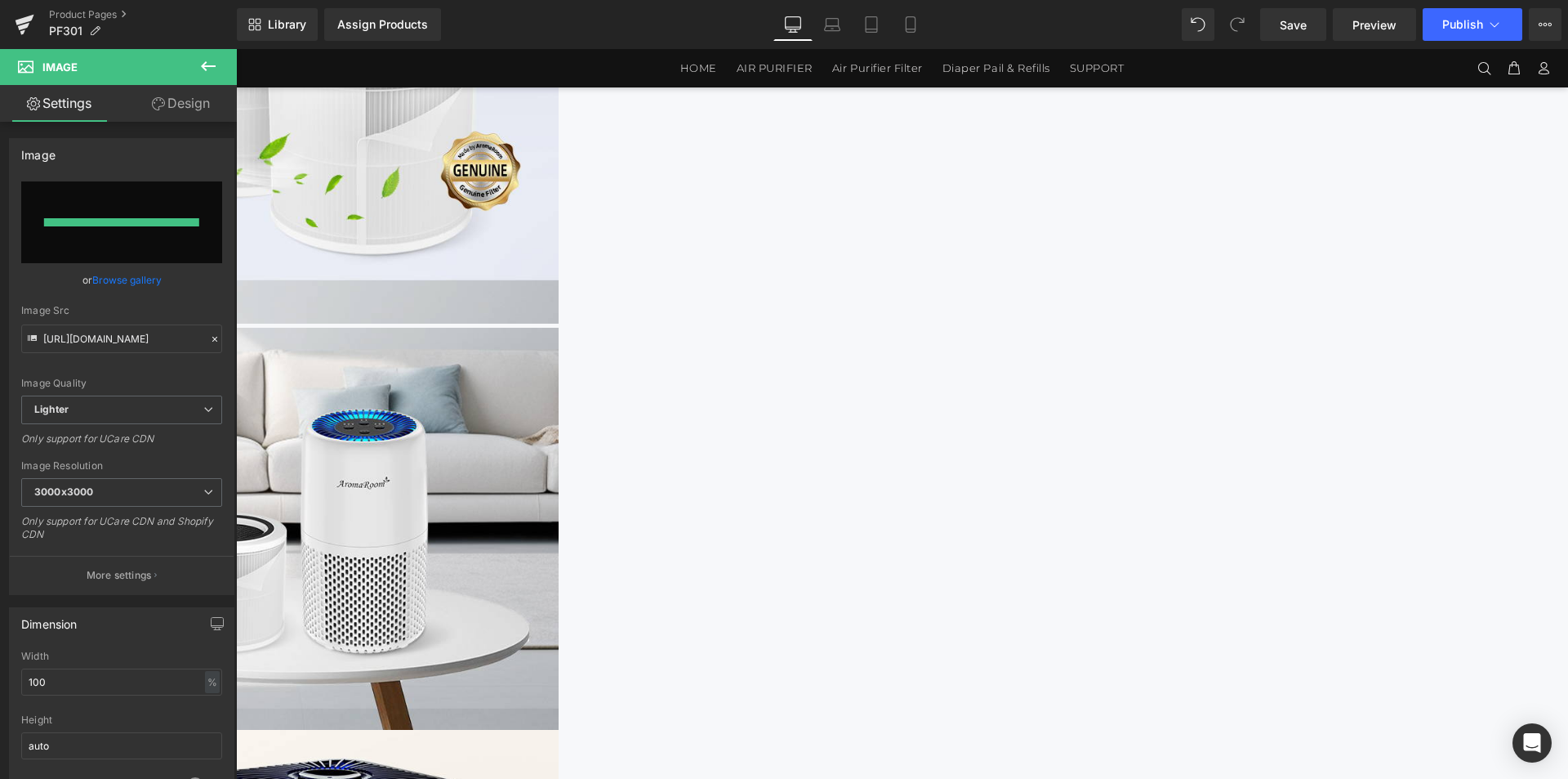
type input "[URL][DOMAIN_NAME]"
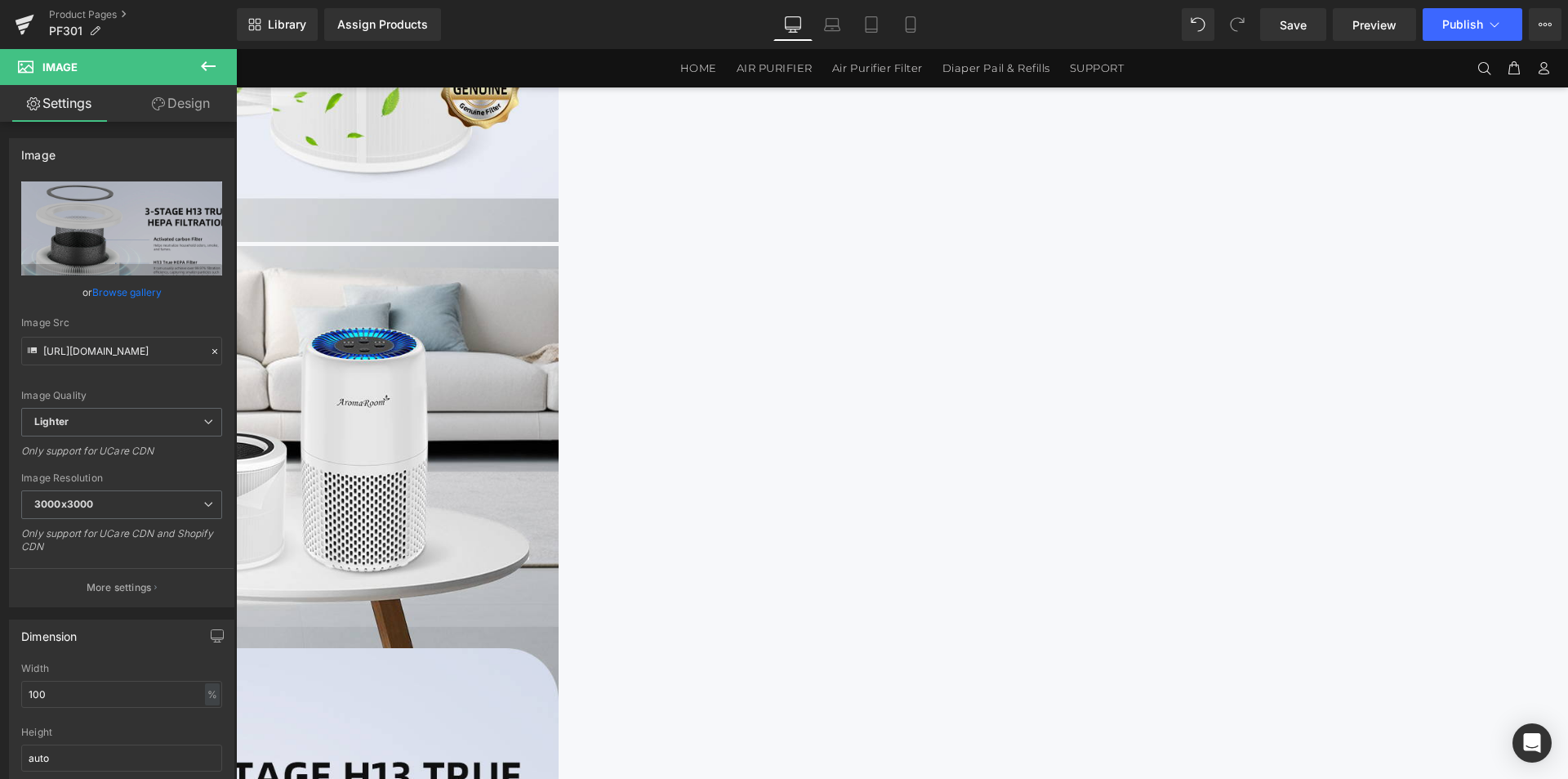
scroll to position [2119, 0]
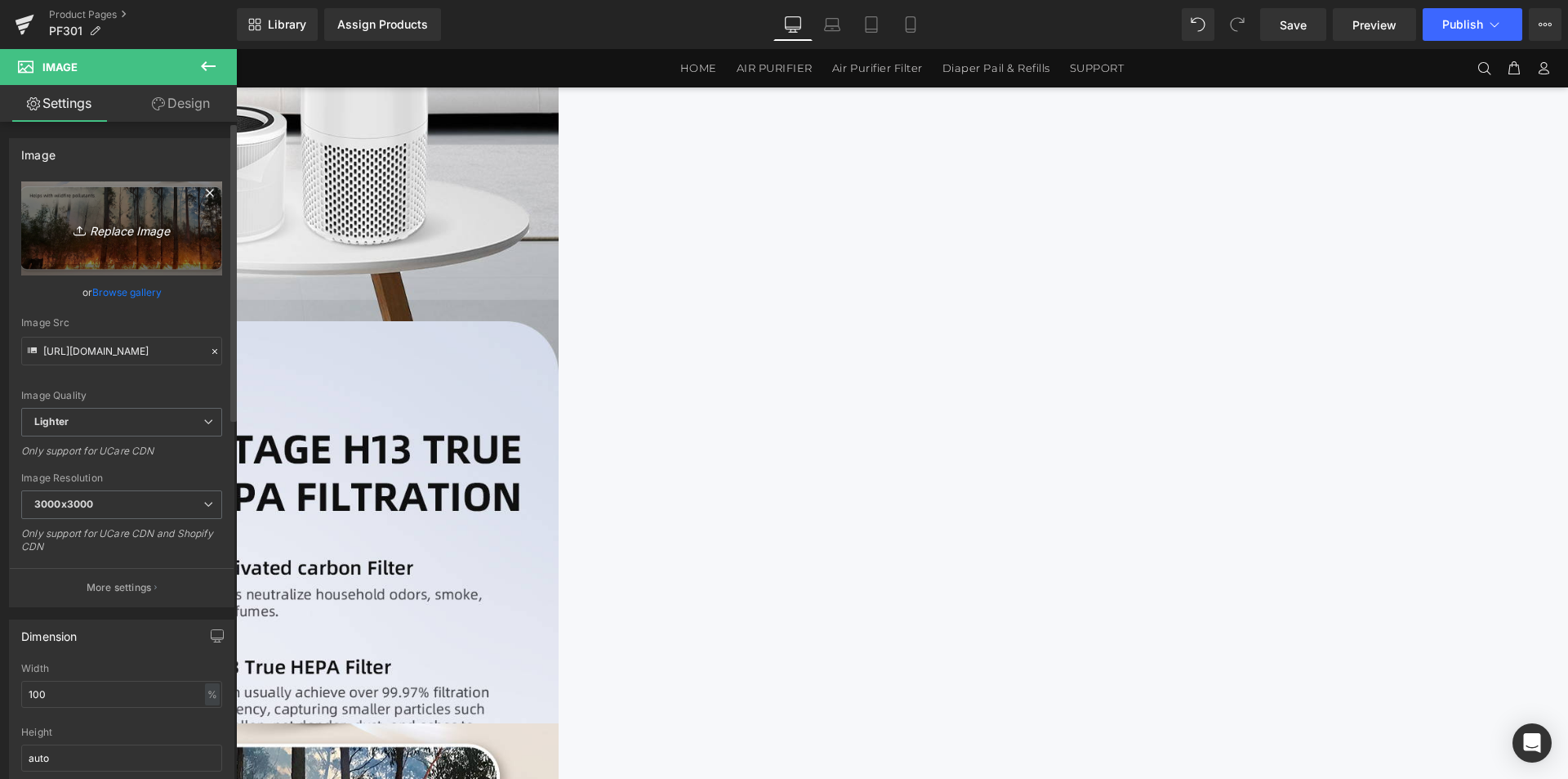
click at [96, 240] on link "Replace Image" at bounding box center [122, 228] width 201 height 94
type input "C:\fakepath\滤芯PF301-1464x3600_04.jpg"
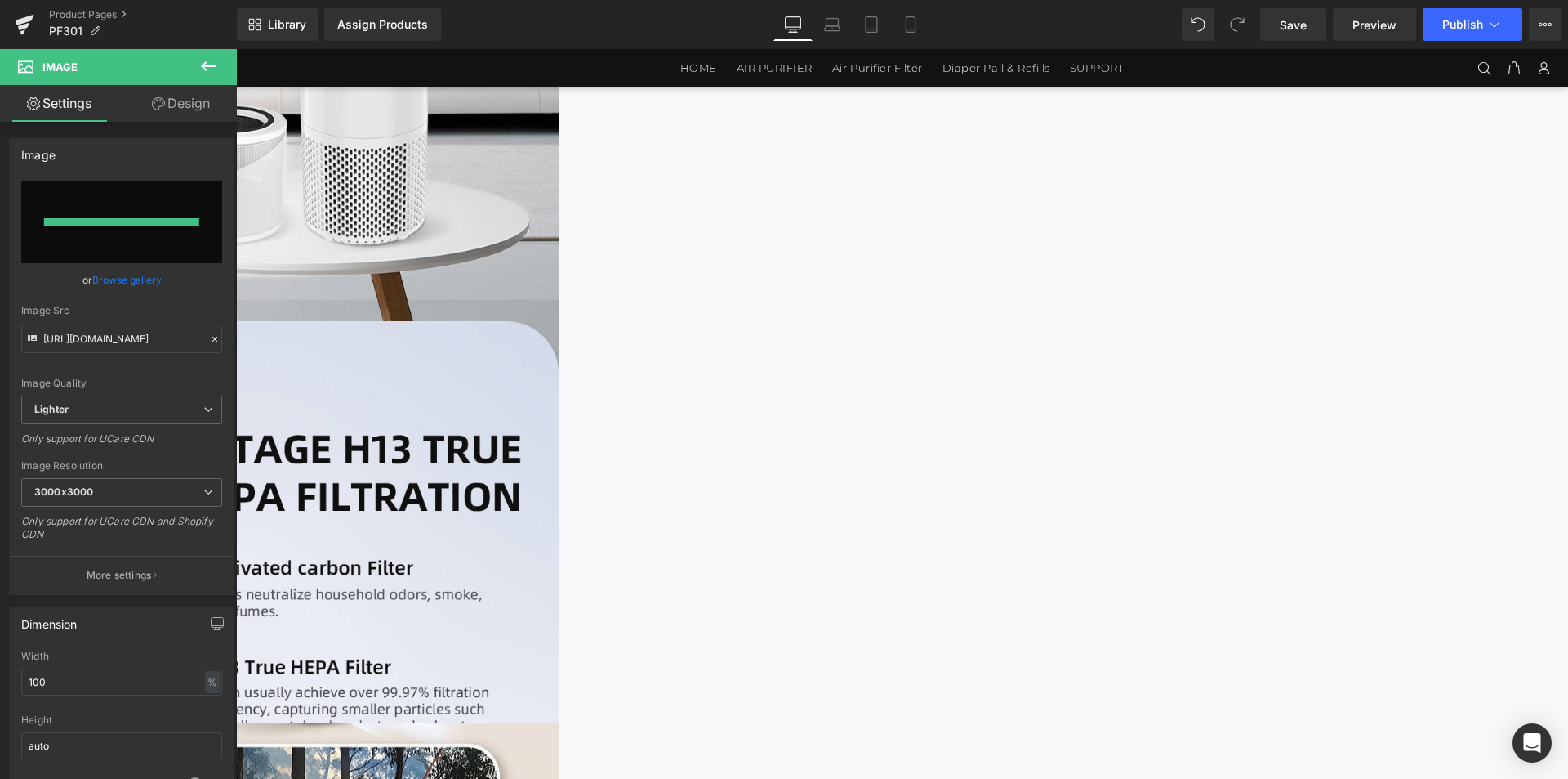
type input "[URL][DOMAIN_NAME]"
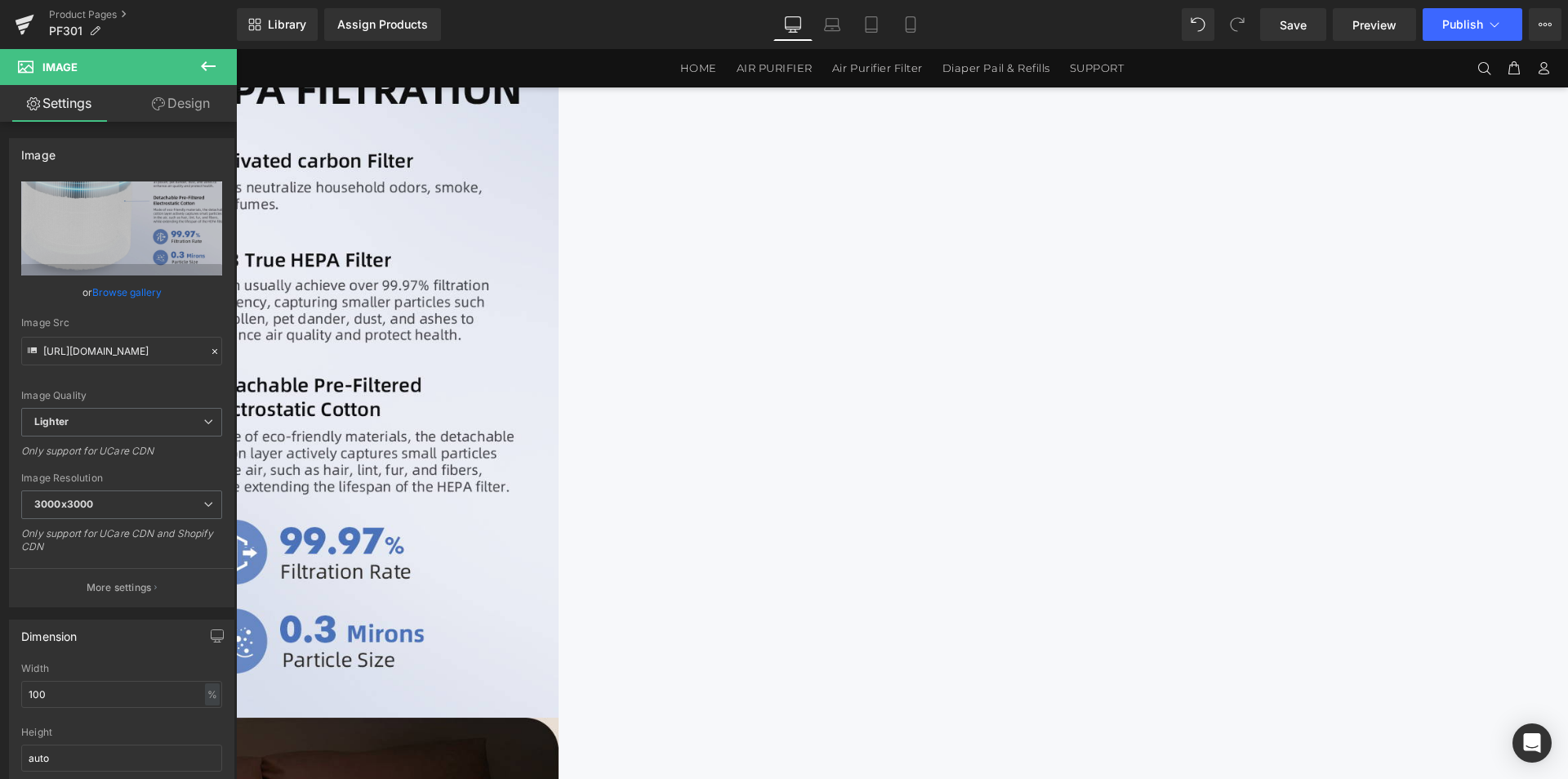
scroll to position [2527, 0]
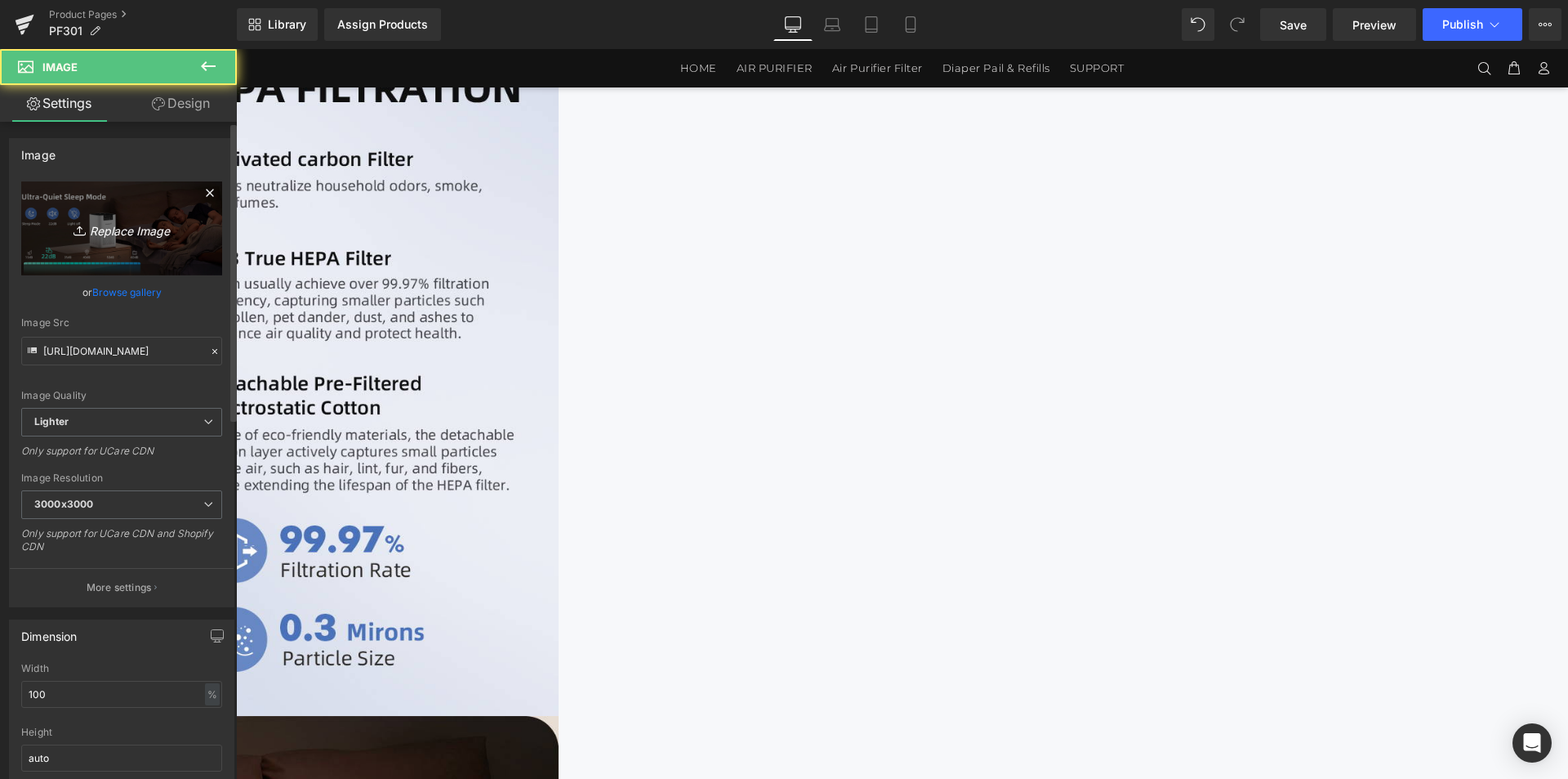
click at [177, 243] on link "Replace Image" at bounding box center [122, 228] width 201 height 94
type input "C:\fakepath\滤芯PF301-1464x3600_05.jpg"
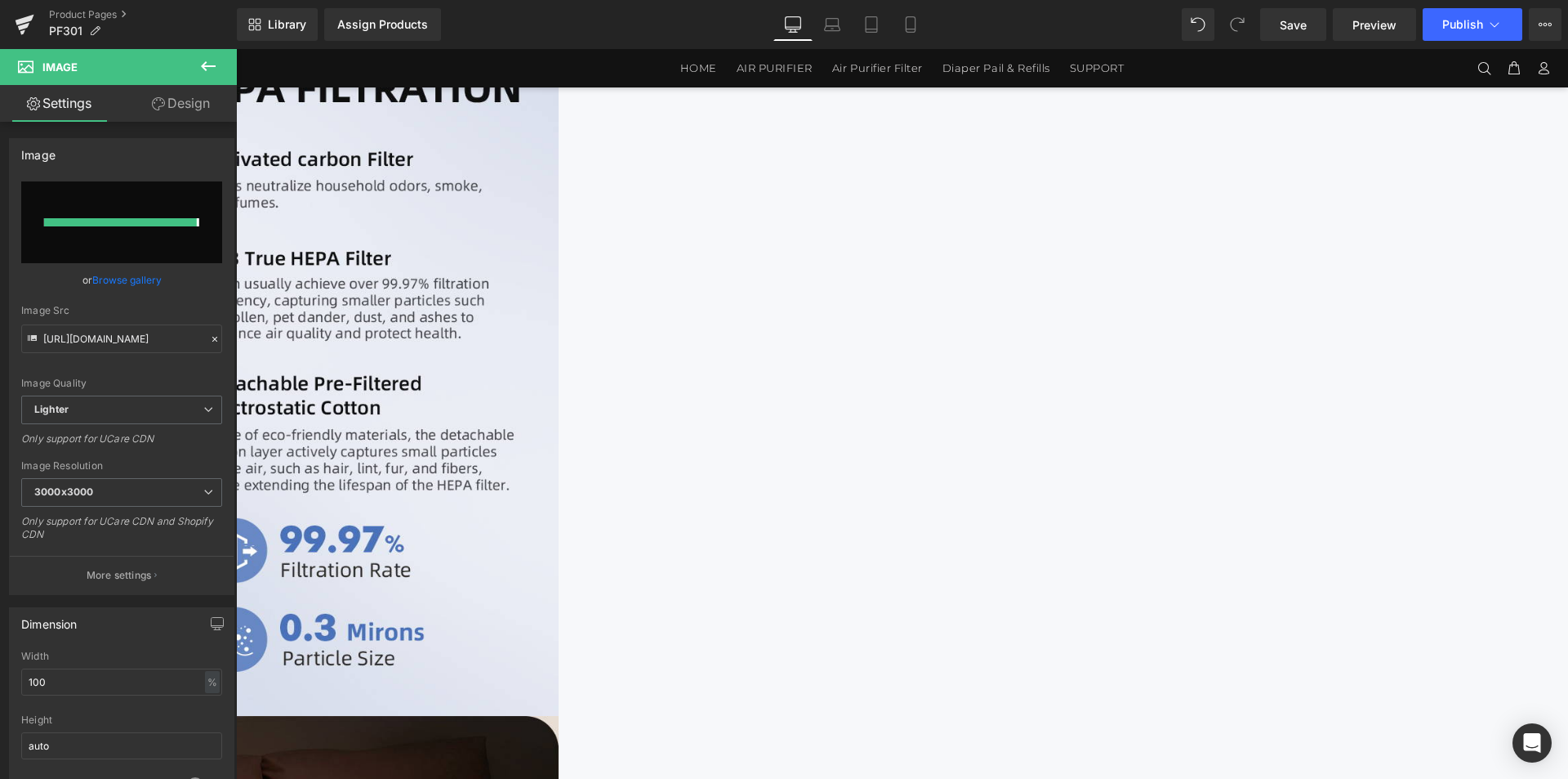
type input "[URL][DOMAIN_NAME]"
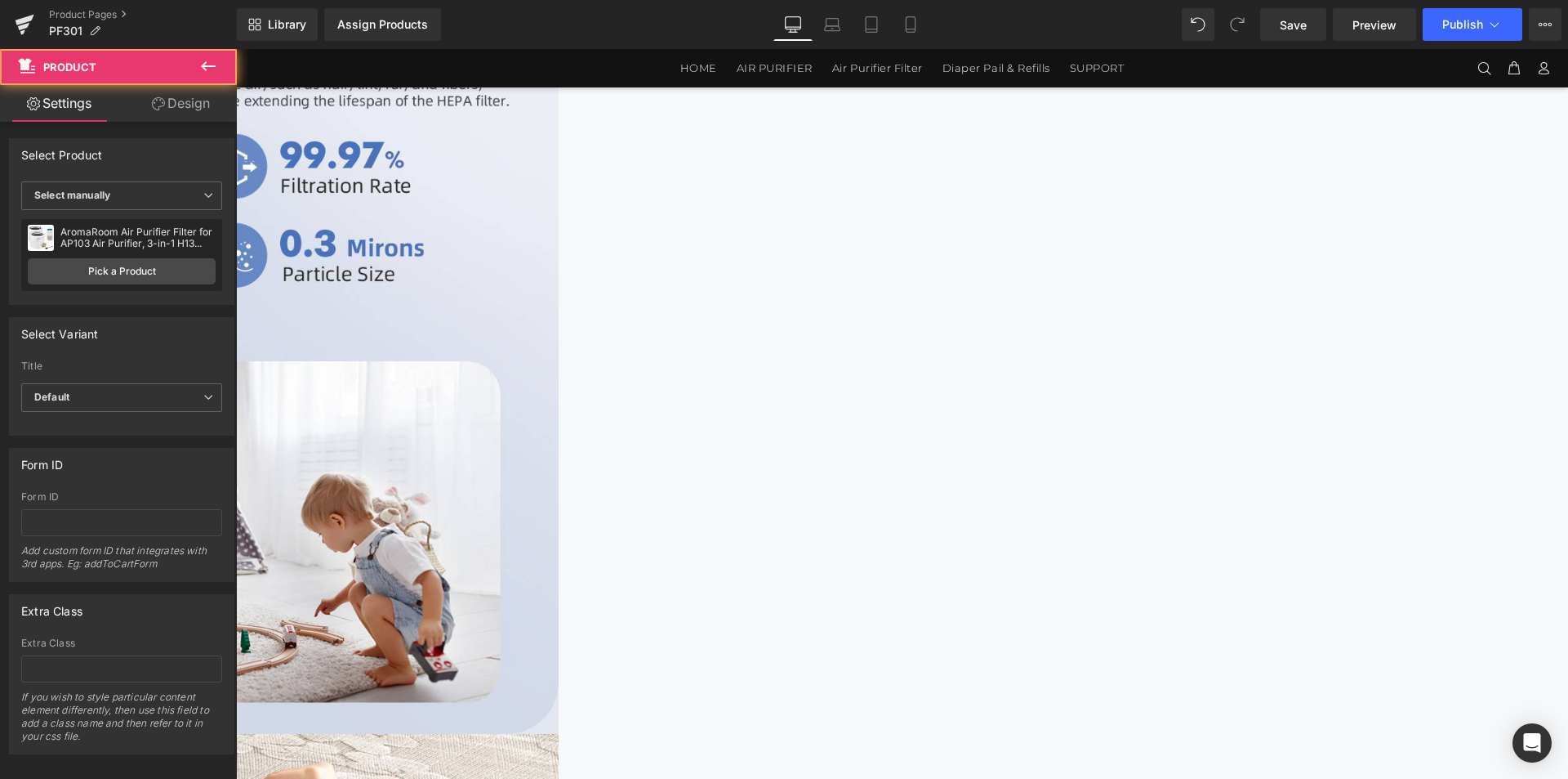
scroll to position [2936, 0]
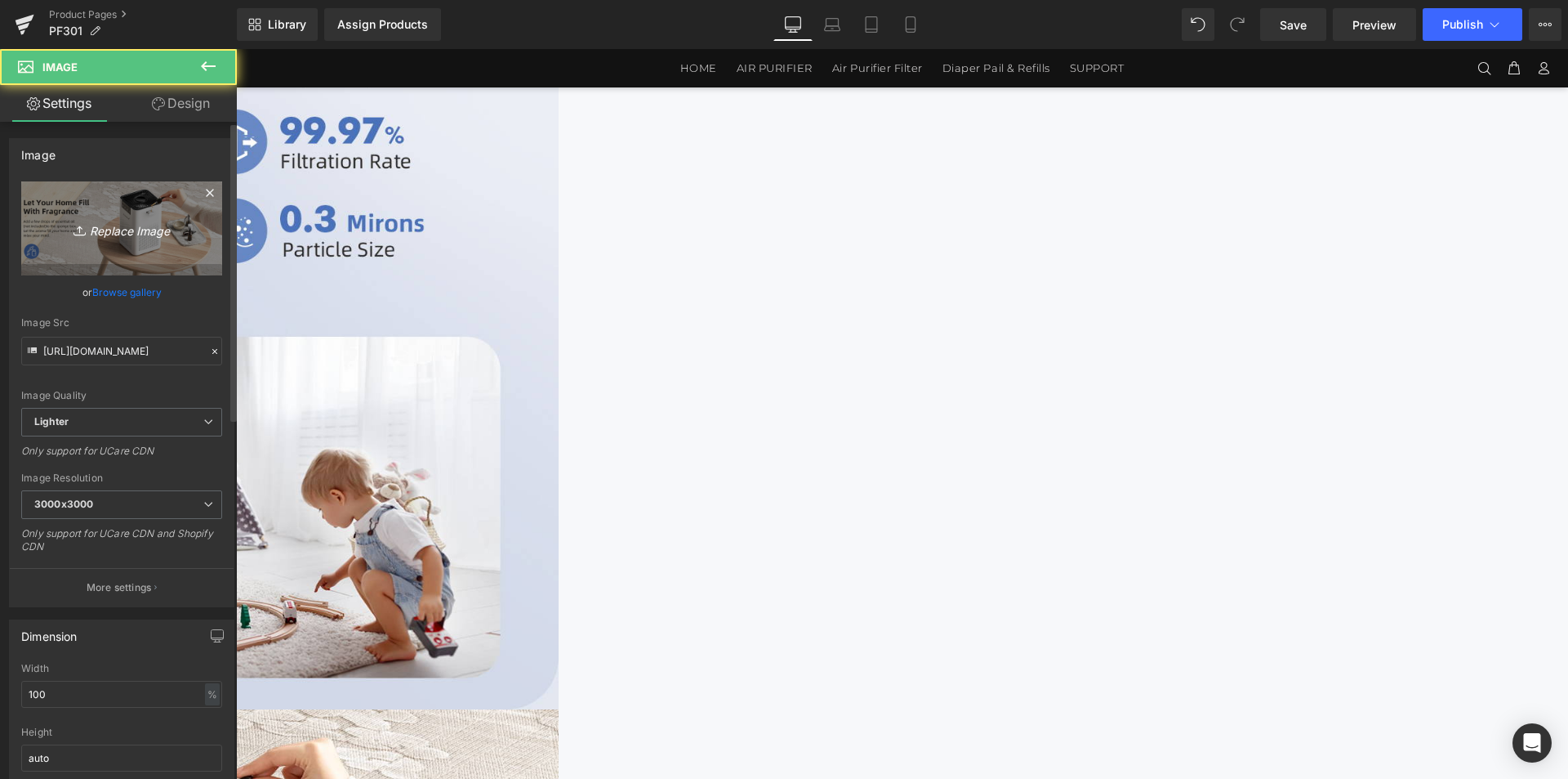
click at [66, 233] on icon "Replace Image" at bounding box center [121, 228] width 130 height 20
type input "C:\fakepath\滤芯PF301-1464x3600_05轮播2.jpg"
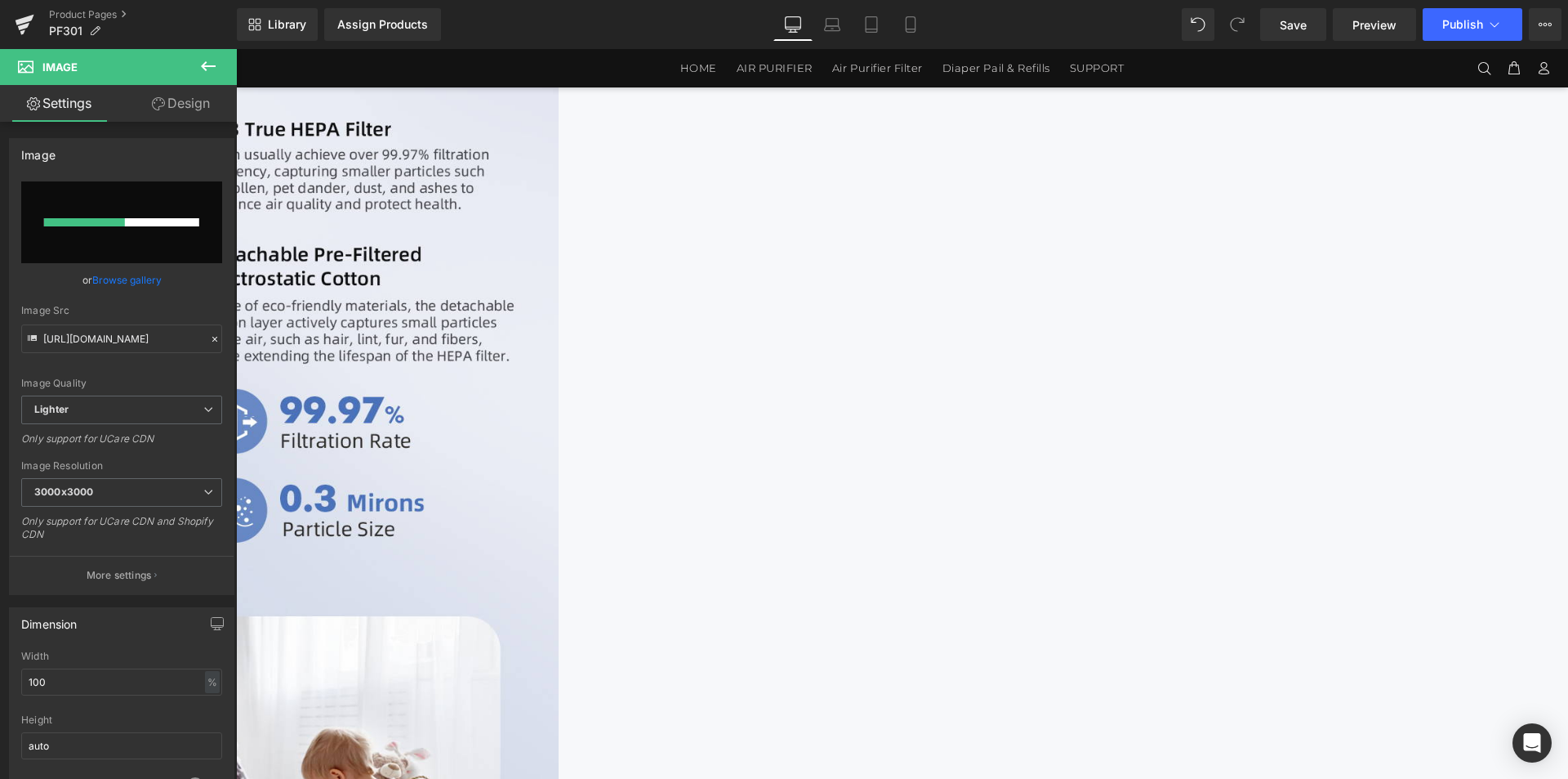
scroll to position [2609, 0]
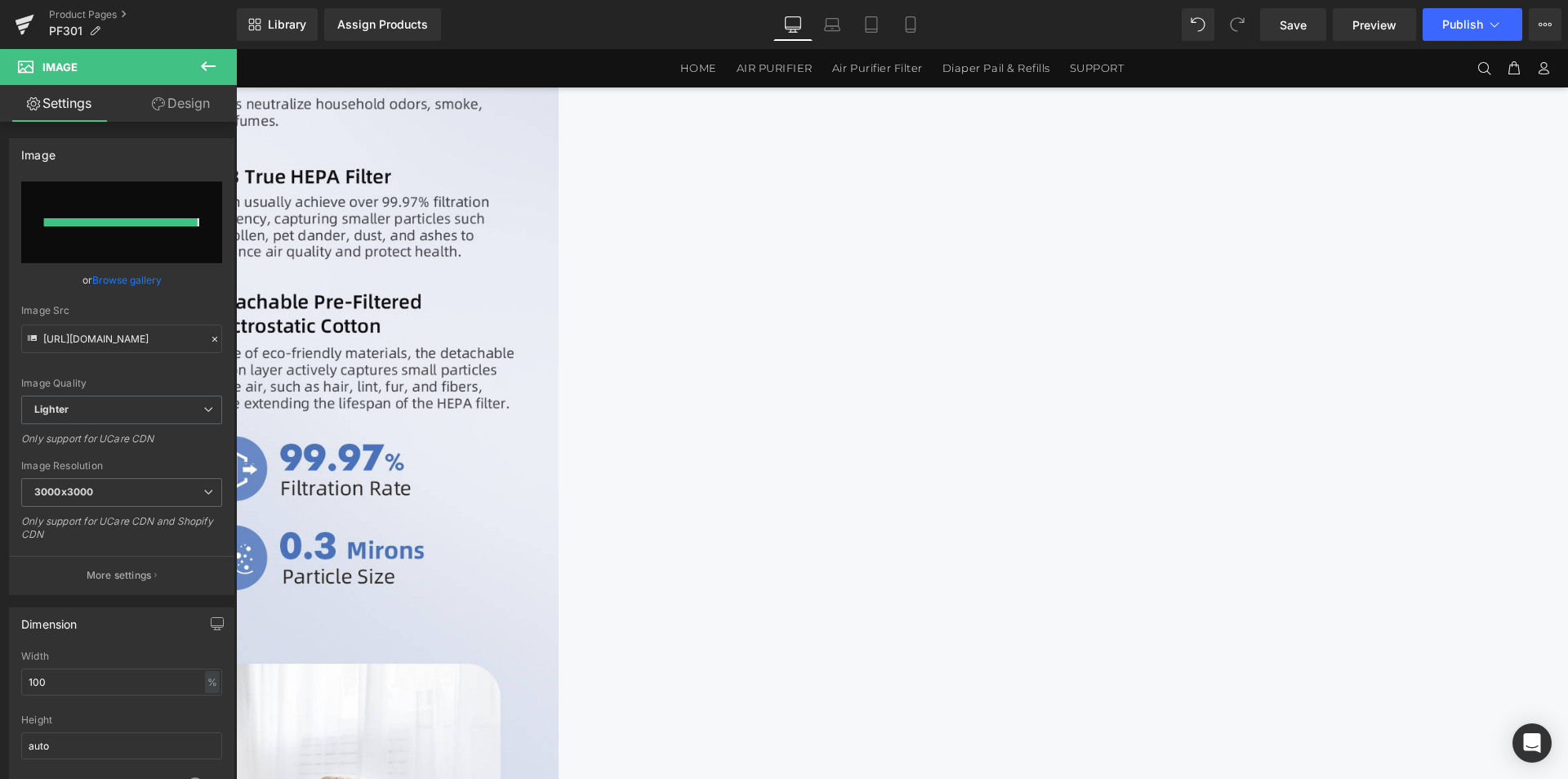
type input "[URL][DOMAIN_NAME]"
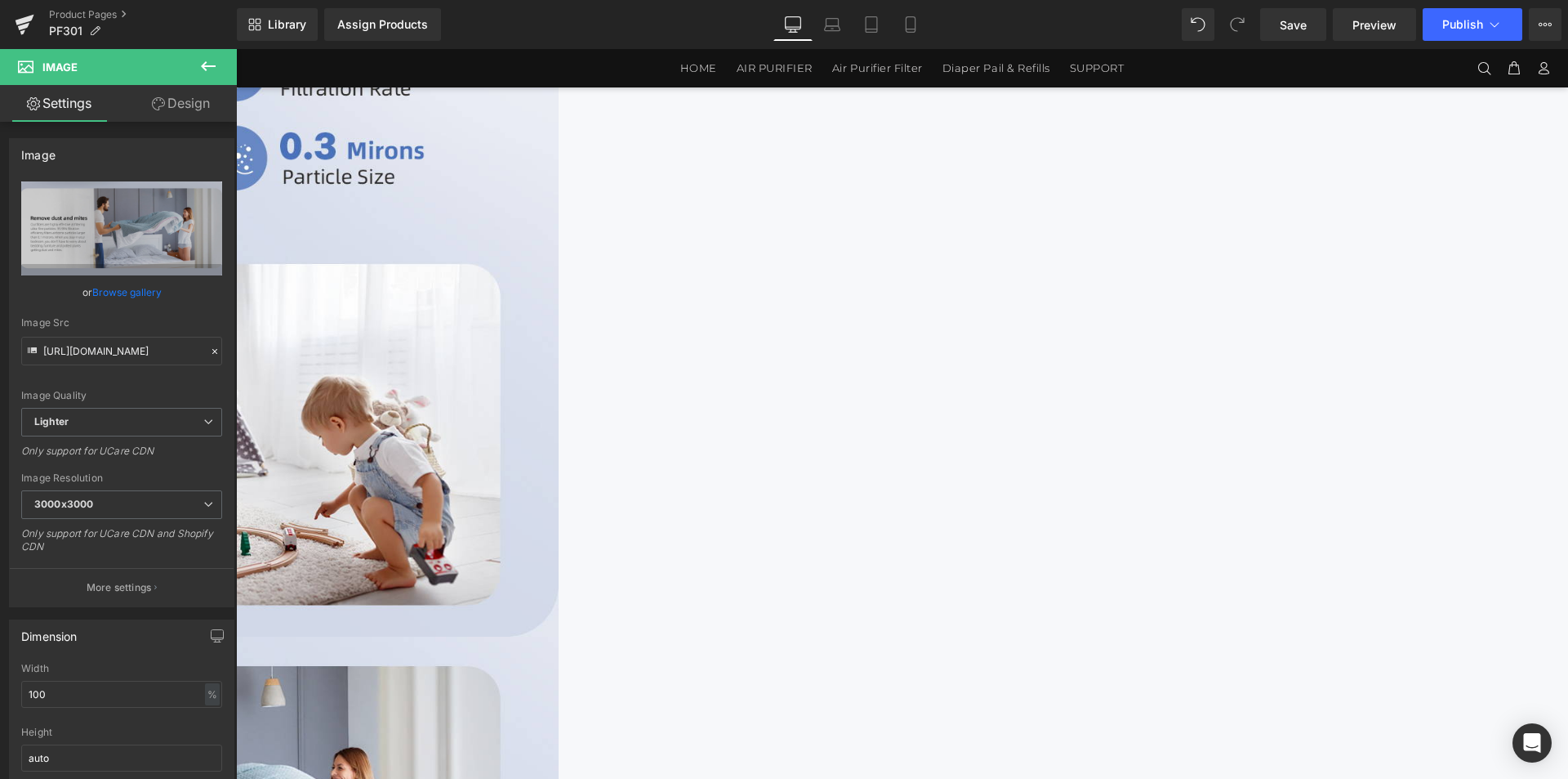
scroll to position [3099, 0]
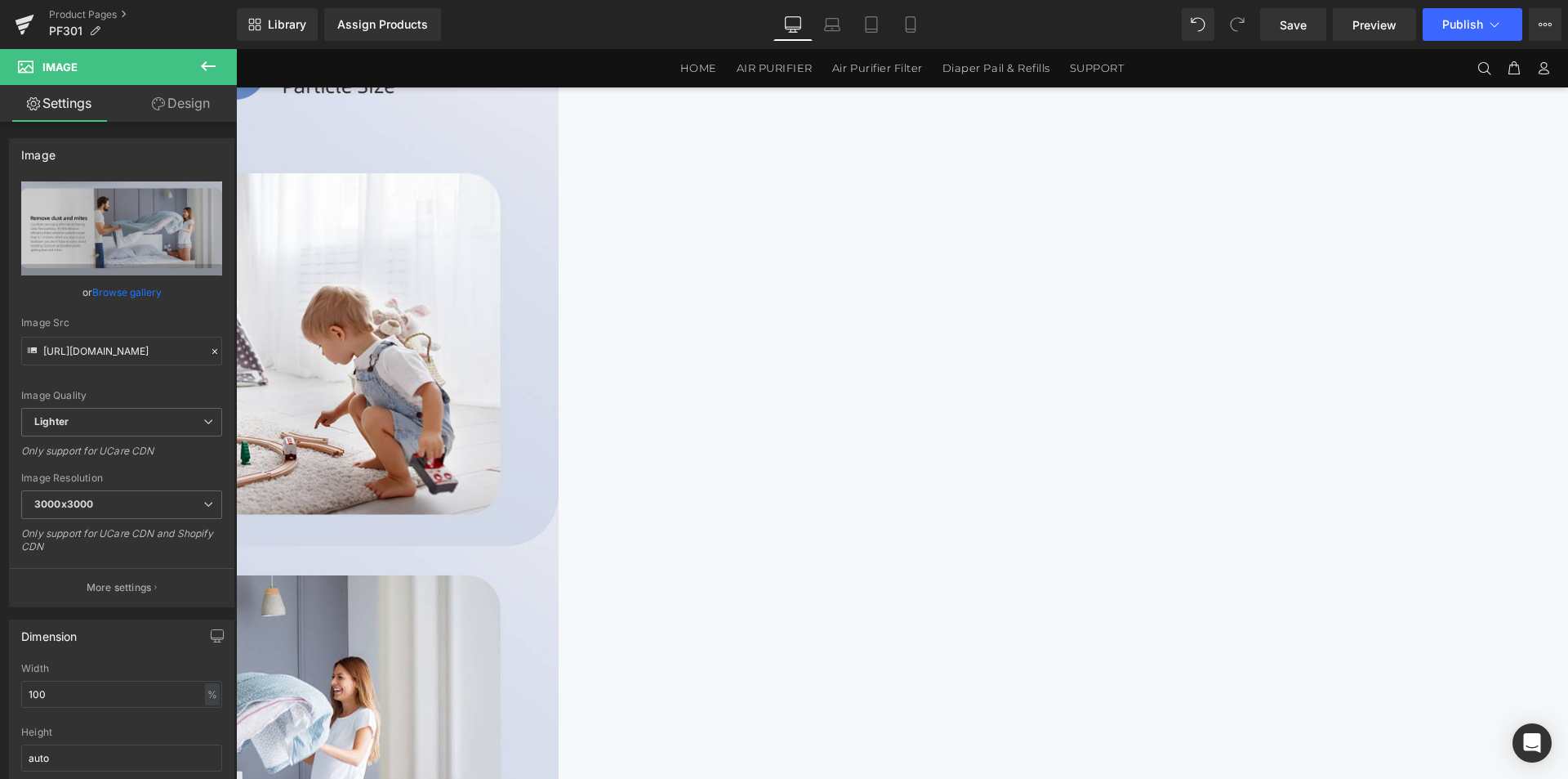
click at [559, 546] on img at bounding box center [68, 747] width 980 height 402
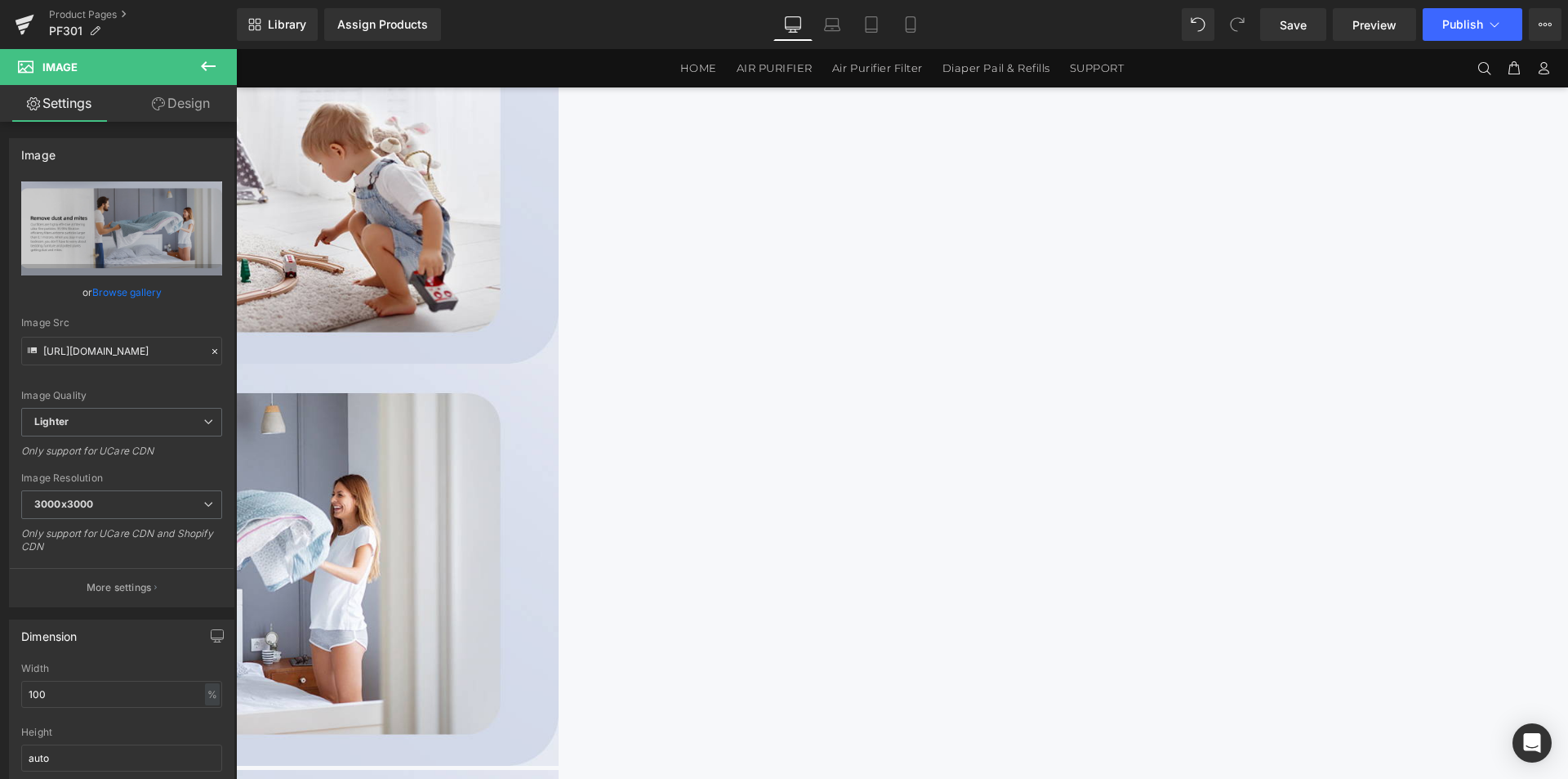
scroll to position [3508, 0]
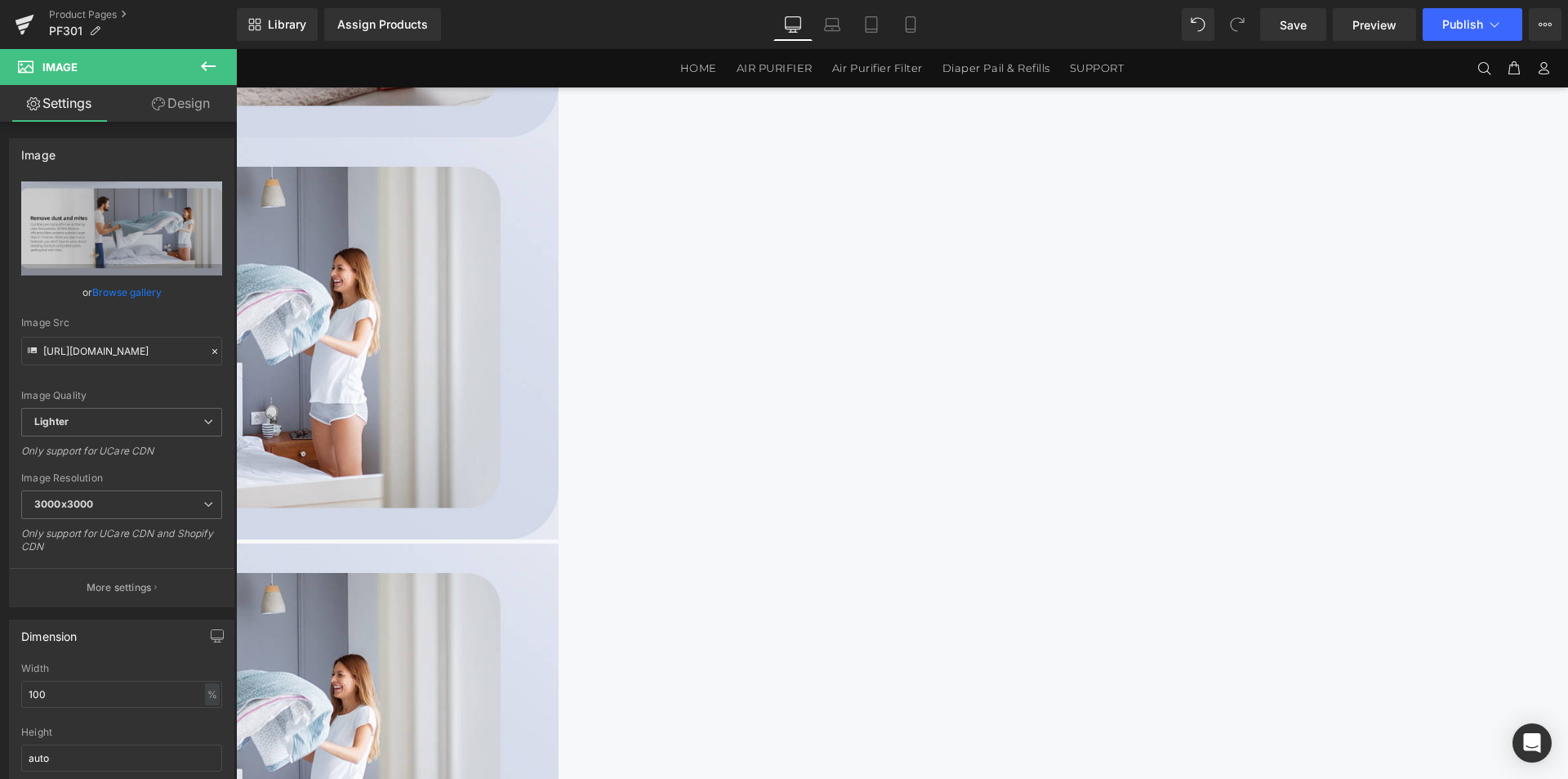
click at [559, 544] on img at bounding box center [68, 744] width 980 height 402
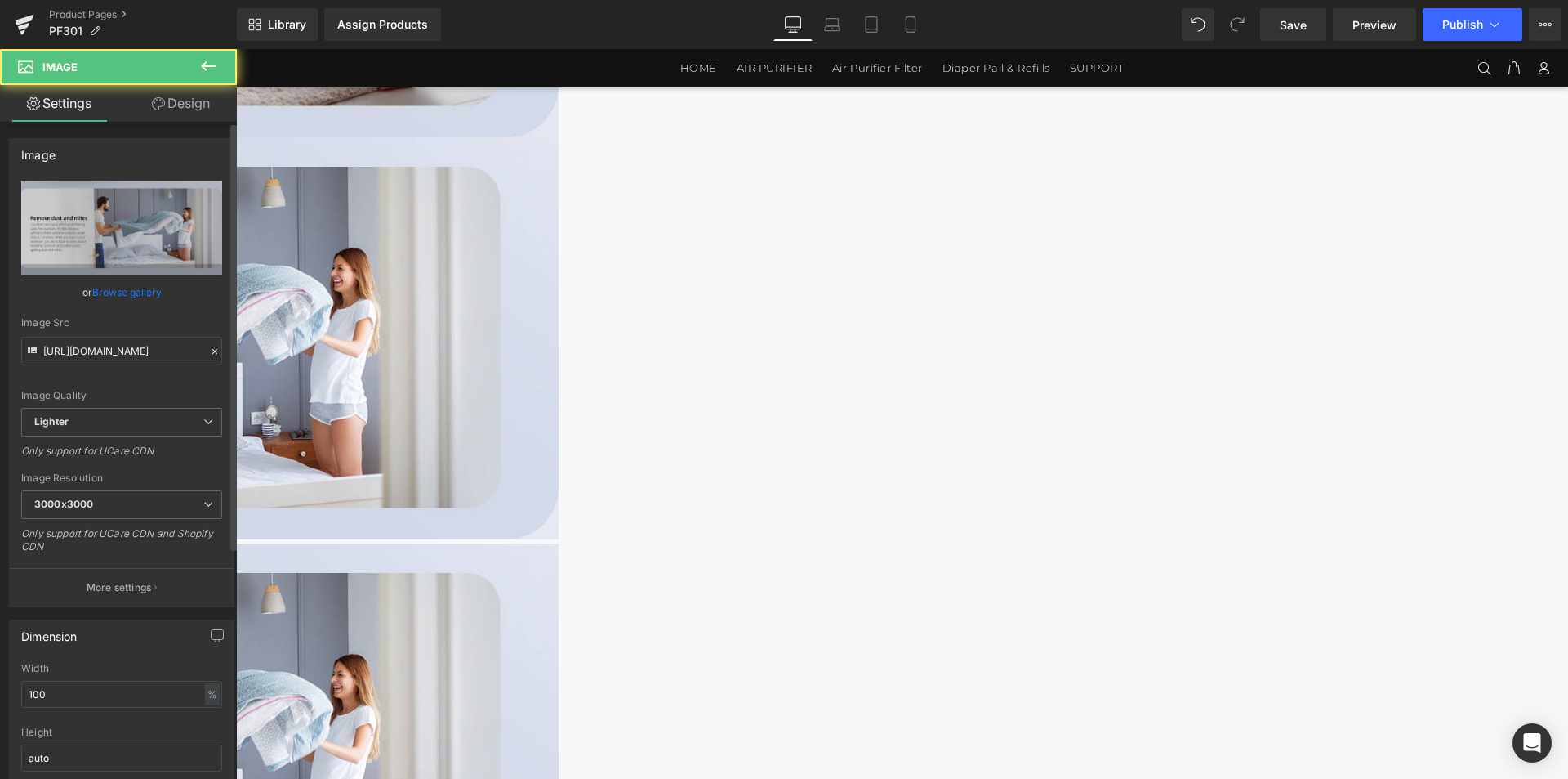
click at [18, 234] on div "[URL][DOMAIN_NAME] Replace Image Upload image or Browse gallery Image Src [URL]…" at bounding box center [122, 393] width 224 height 425
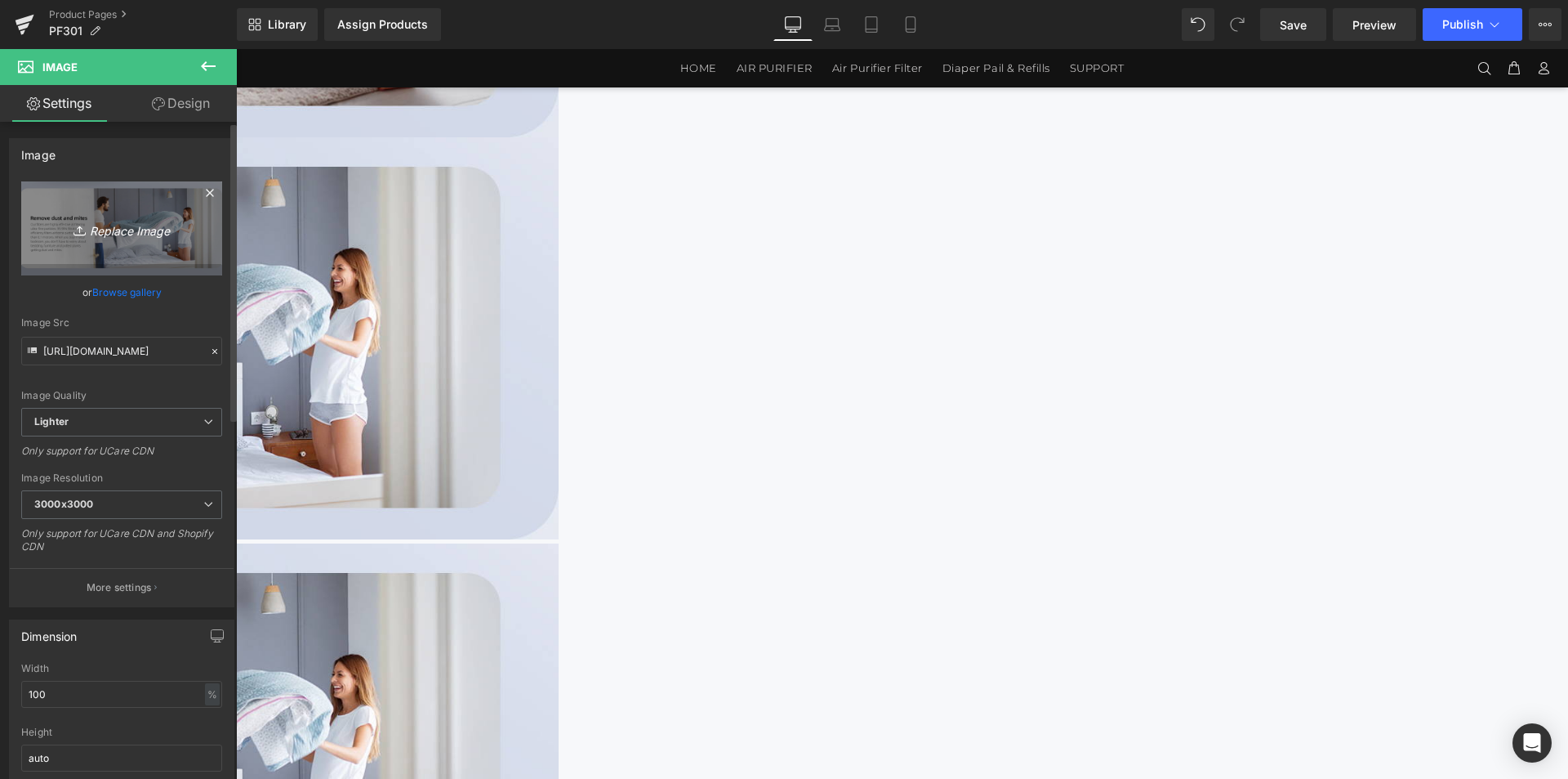
click at [105, 234] on icon "Replace Image" at bounding box center [121, 228] width 130 height 20
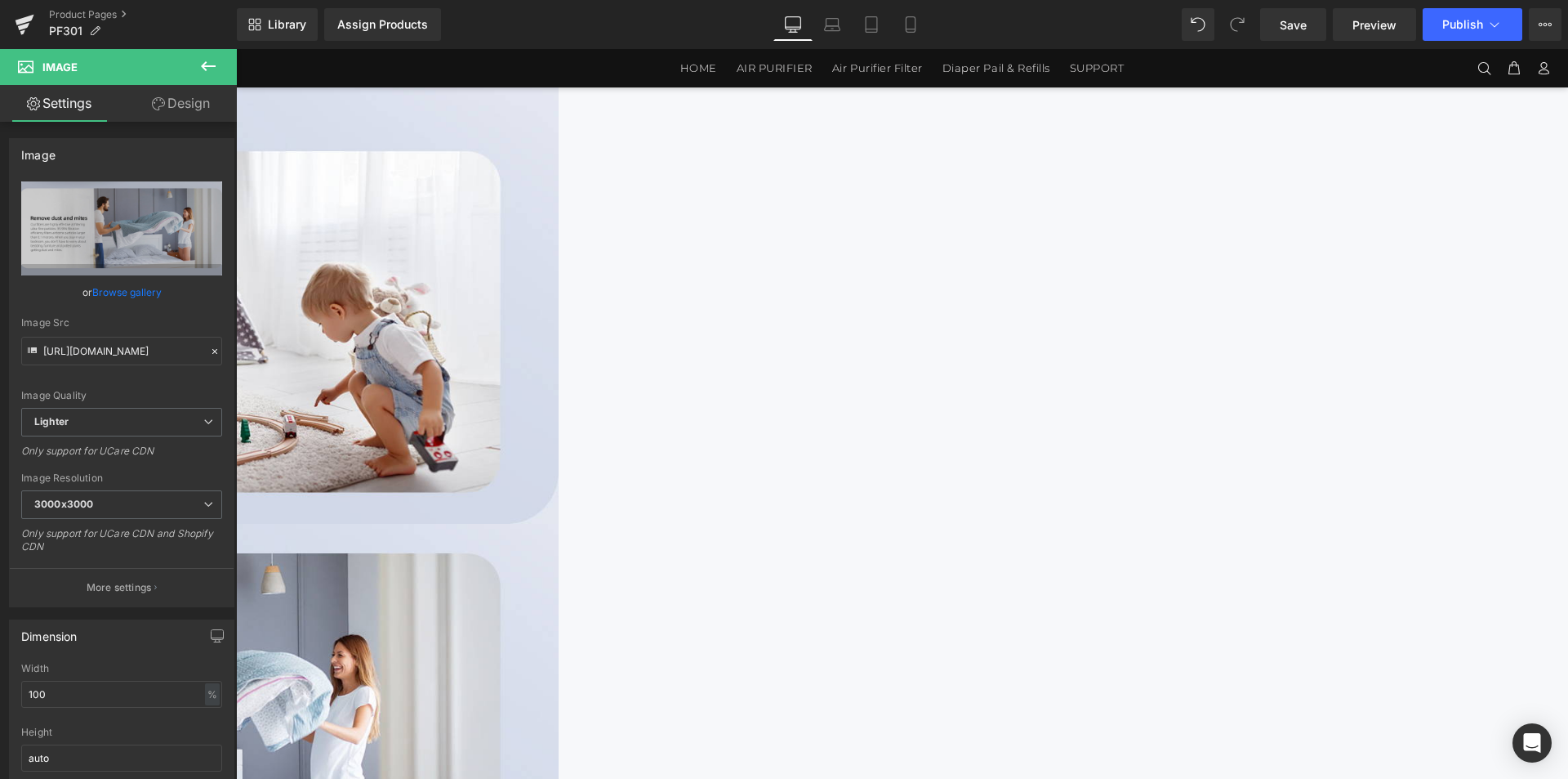
scroll to position [3099, 0]
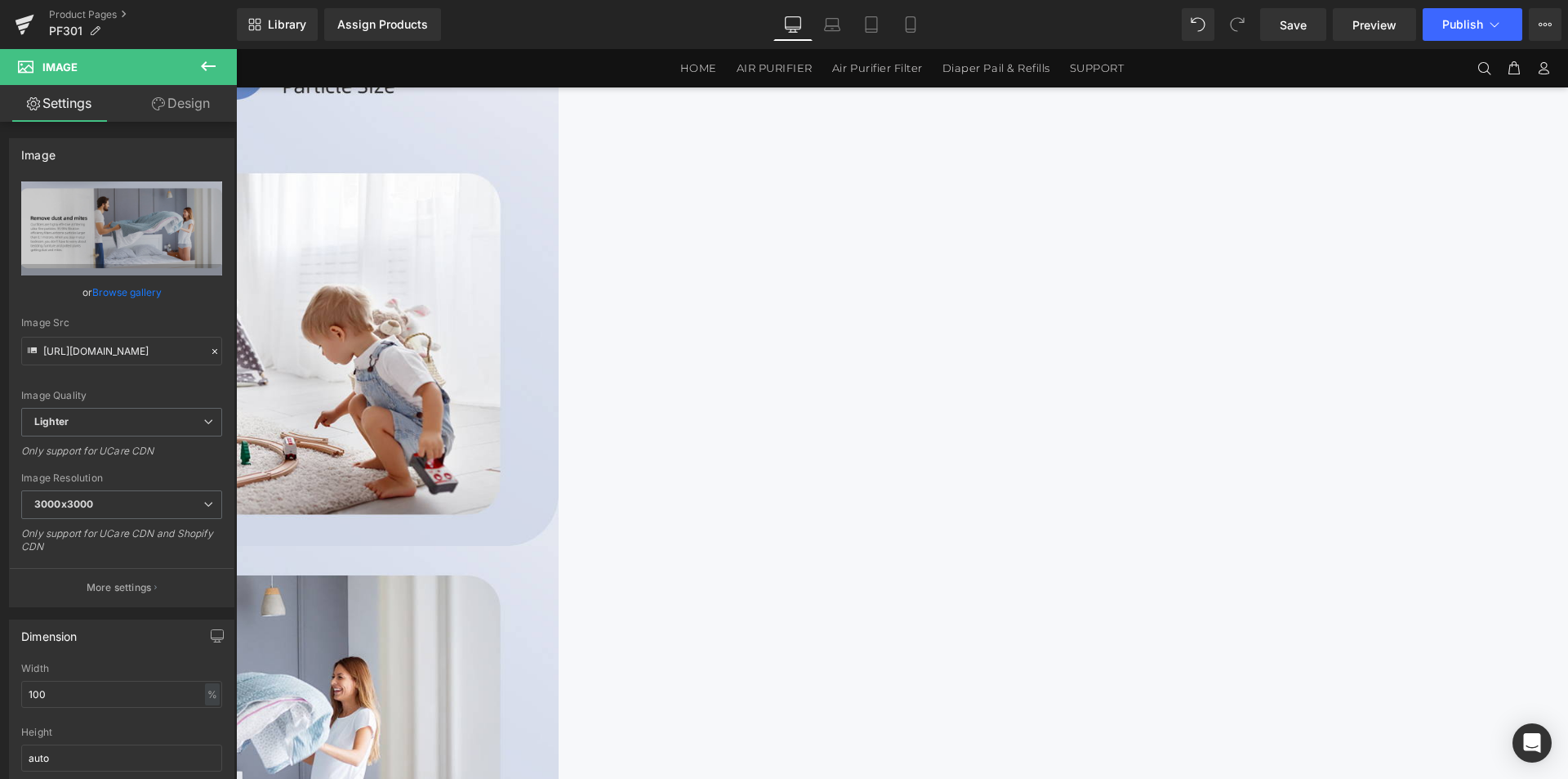
click at [559, 546] on img at bounding box center [68, 747] width 980 height 402
click at [208, 57] on icon at bounding box center [208, 66] width 19 height 19
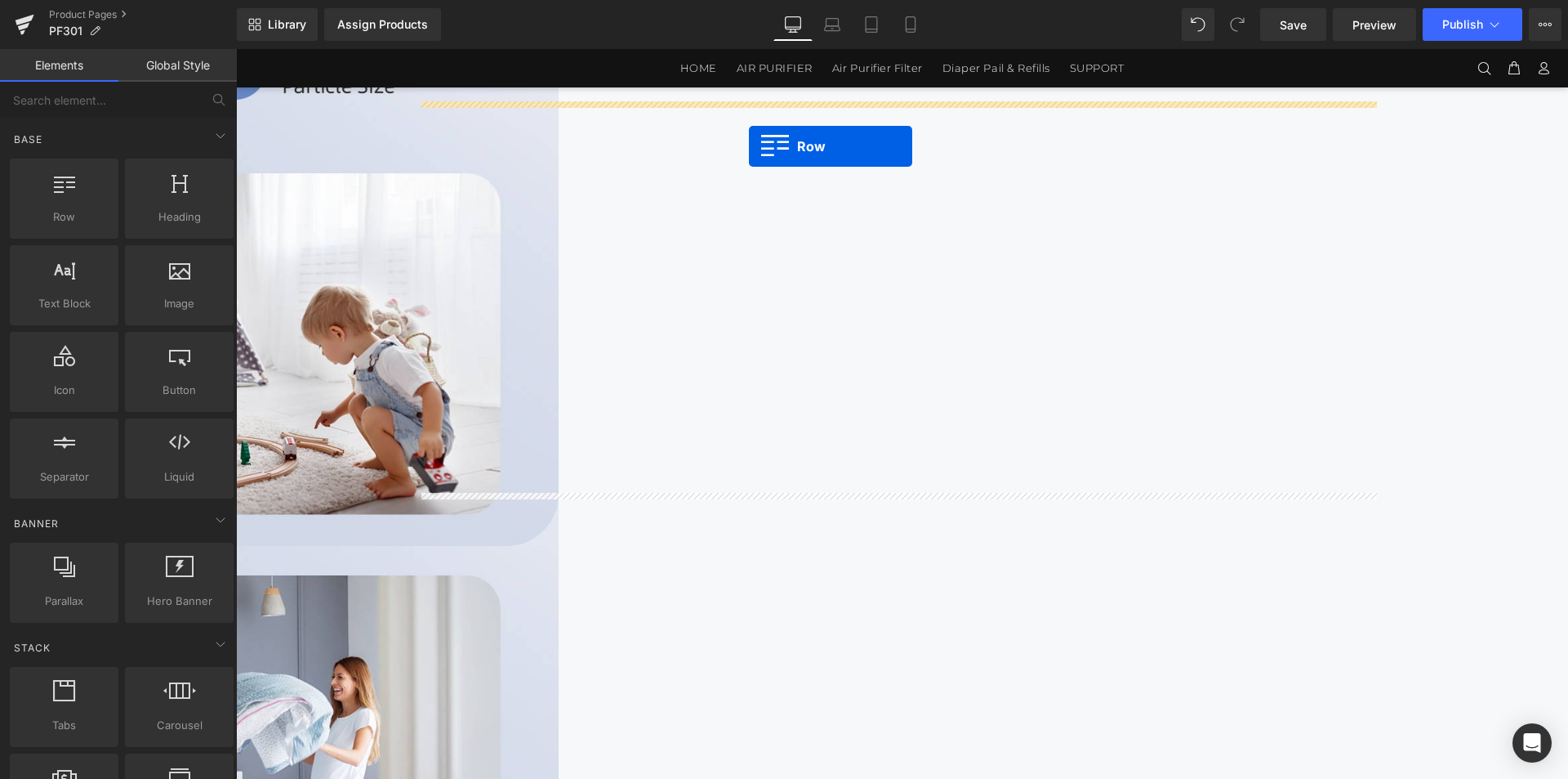
scroll to position [3083, 0]
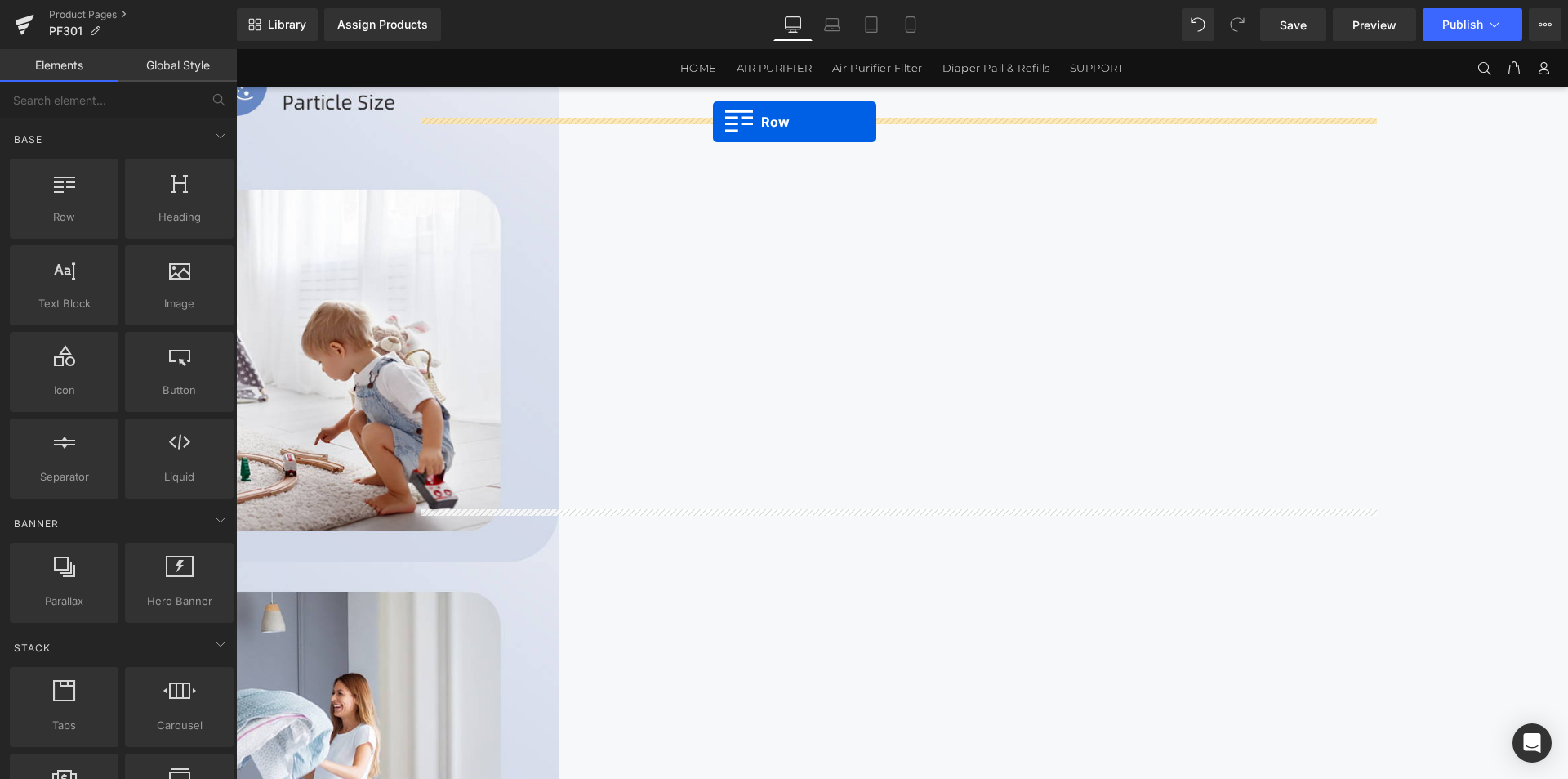
drag, startPoint x: 308, startPoint y: 252, endPoint x: 713, endPoint y: 122, distance: 425.4
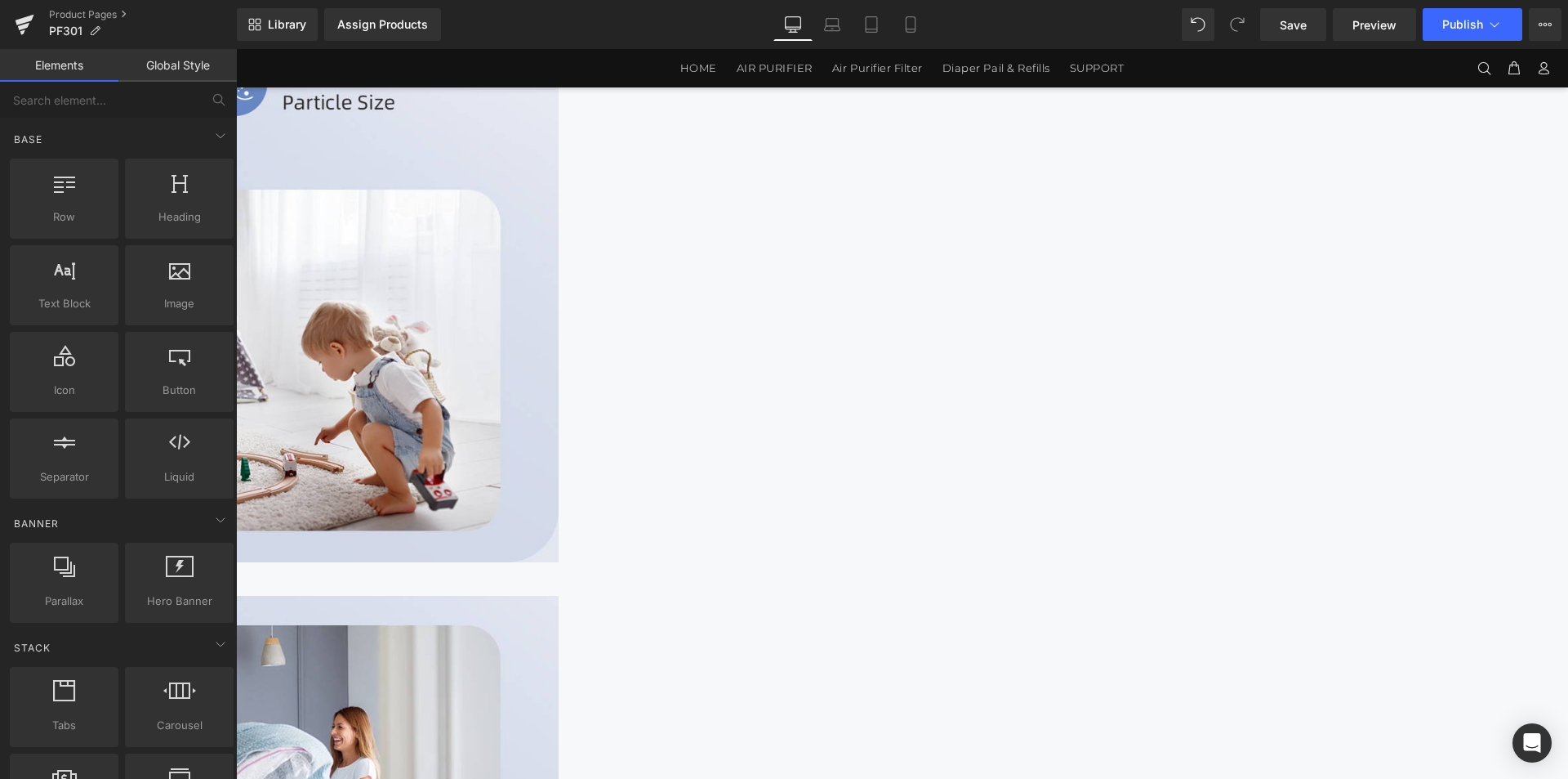
click at [189, 286] on div at bounding box center [178, 277] width 99 height 37
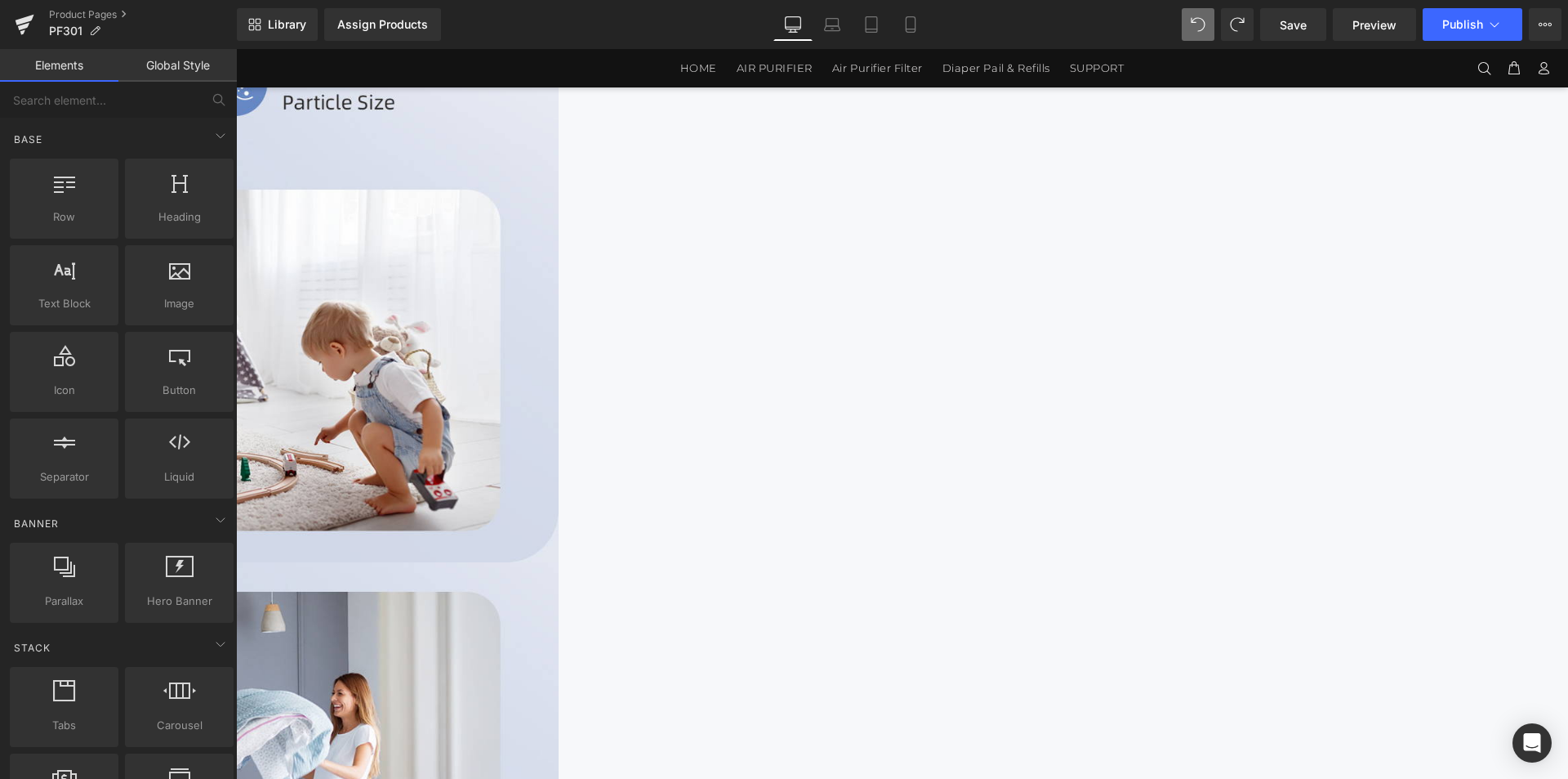
click at [559, 562] on img at bounding box center [68, 762] width 980 height 402
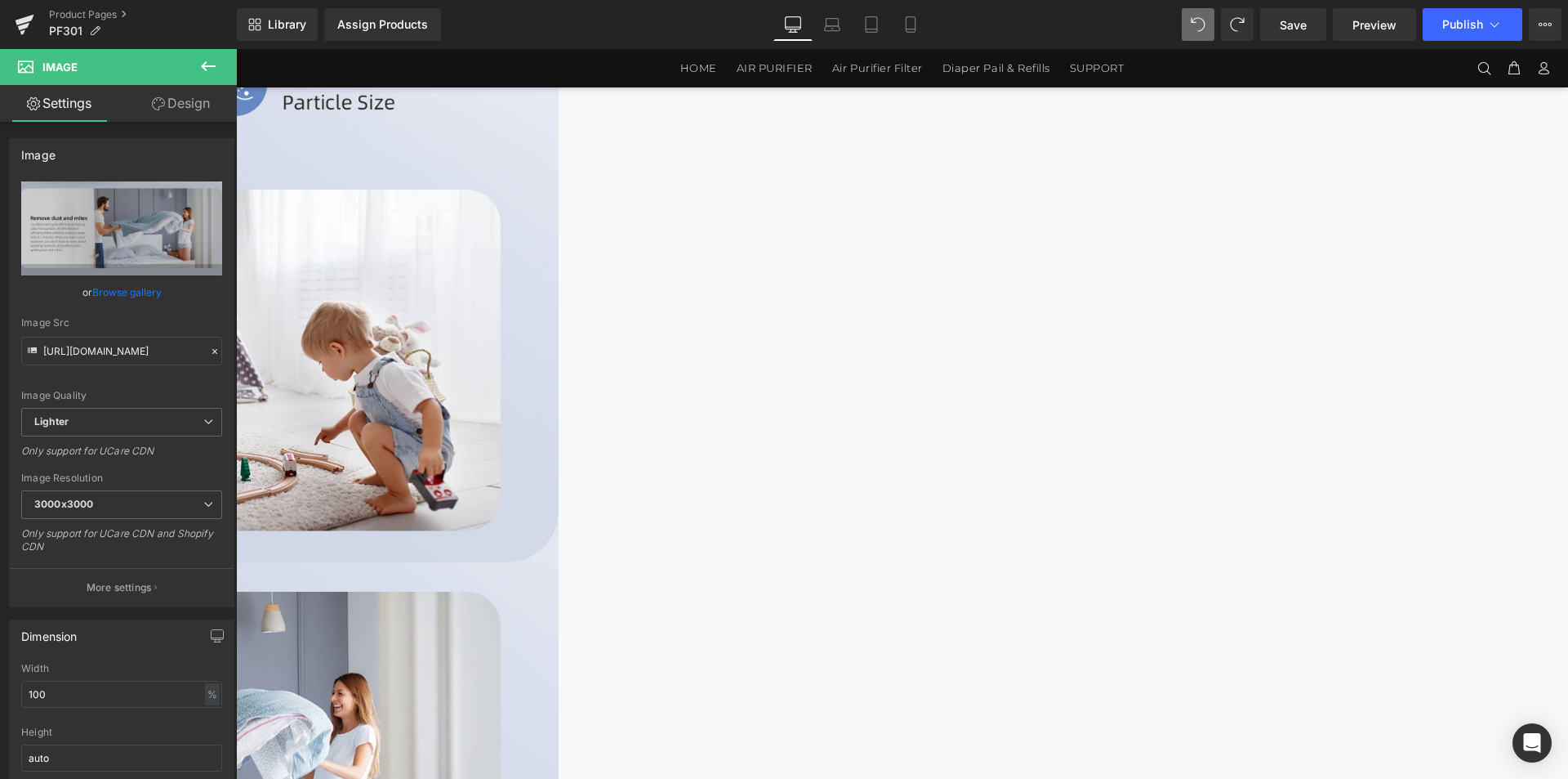
click at [191, 63] on button at bounding box center [207, 67] width 57 height 36
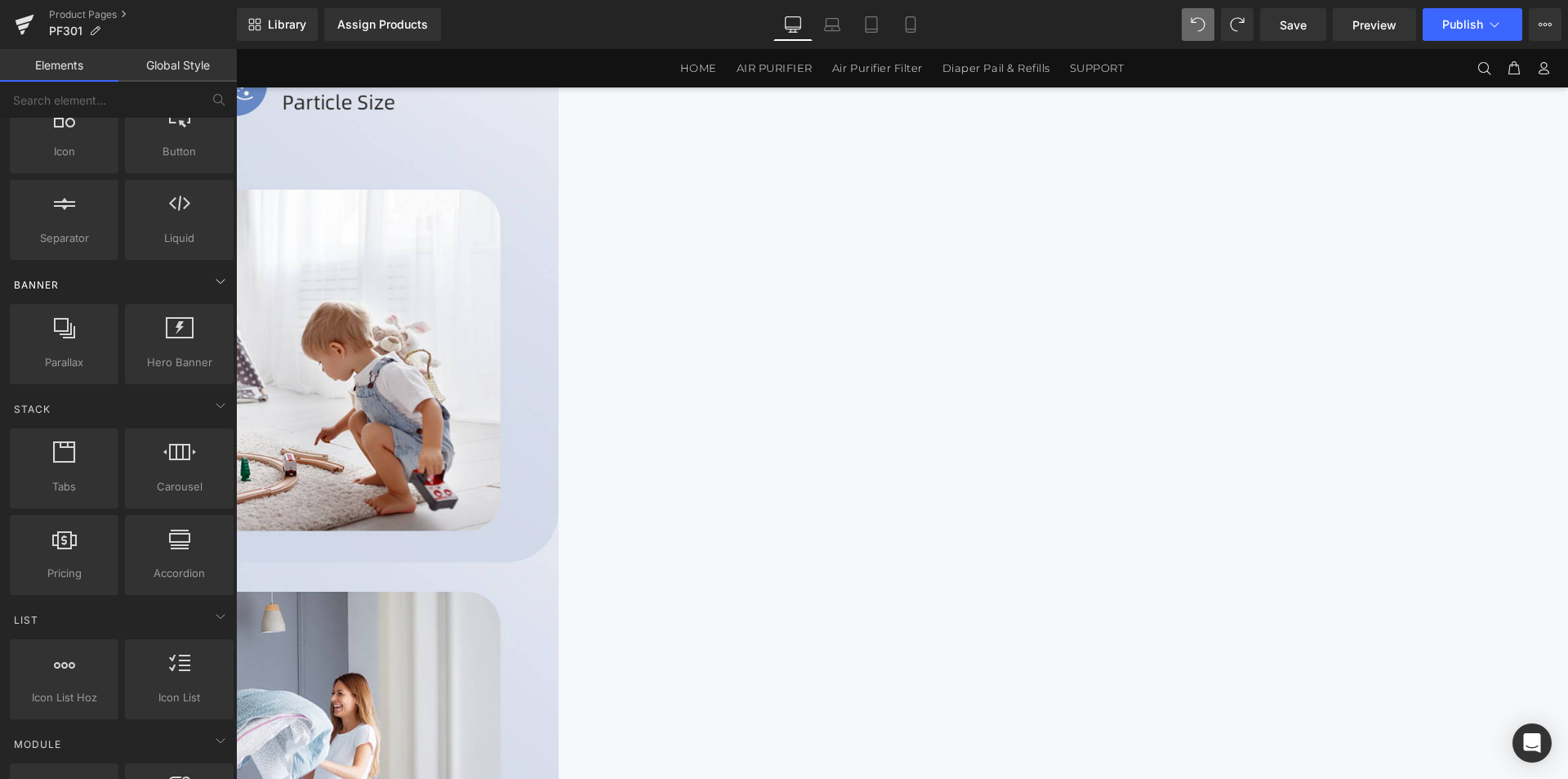
scroll to position [245, 0]
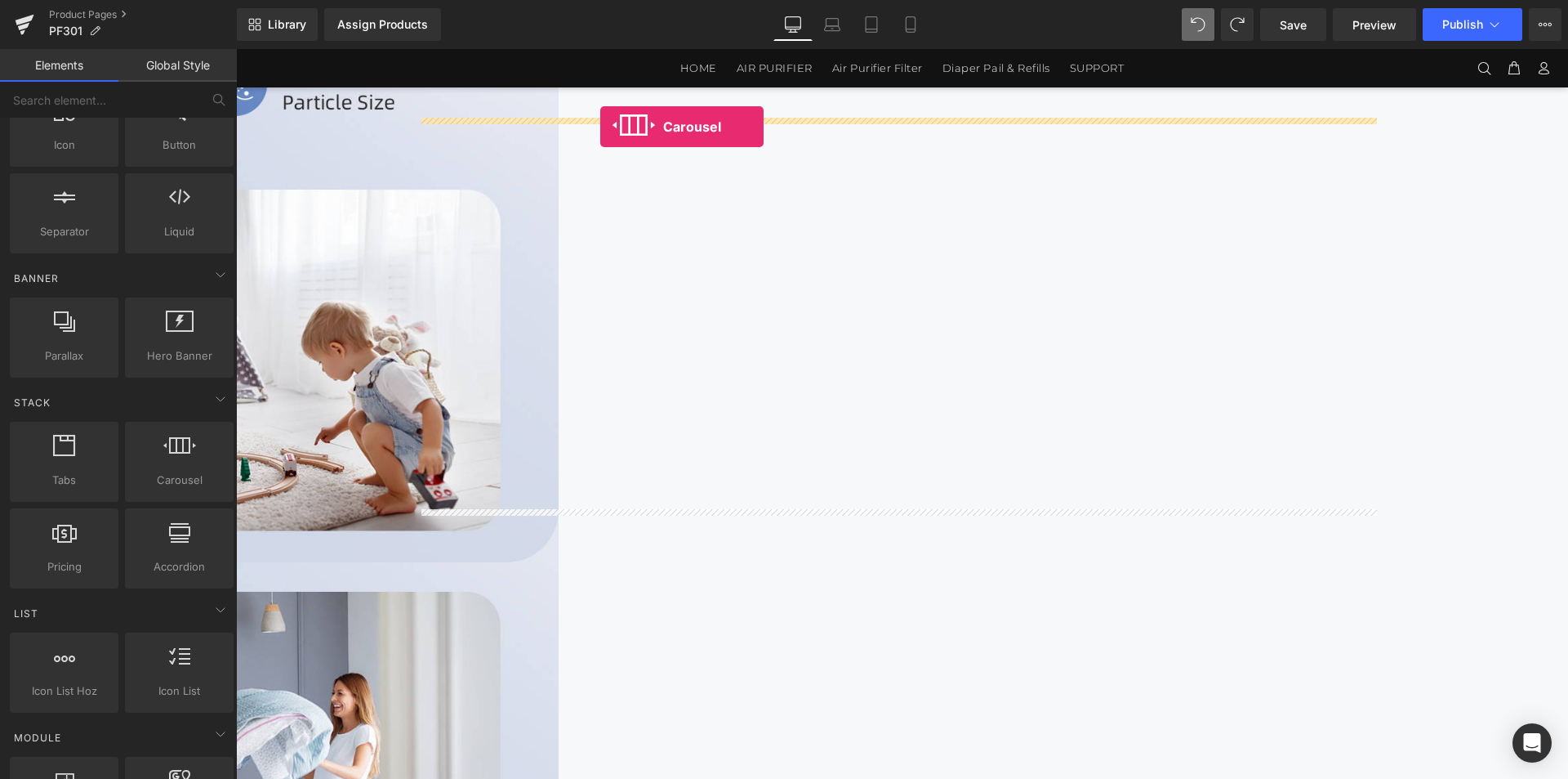
drag, startPoint x: 423, startPoint y: 533, endPoint x: 600, endPoint y: 127, distance: 442.9
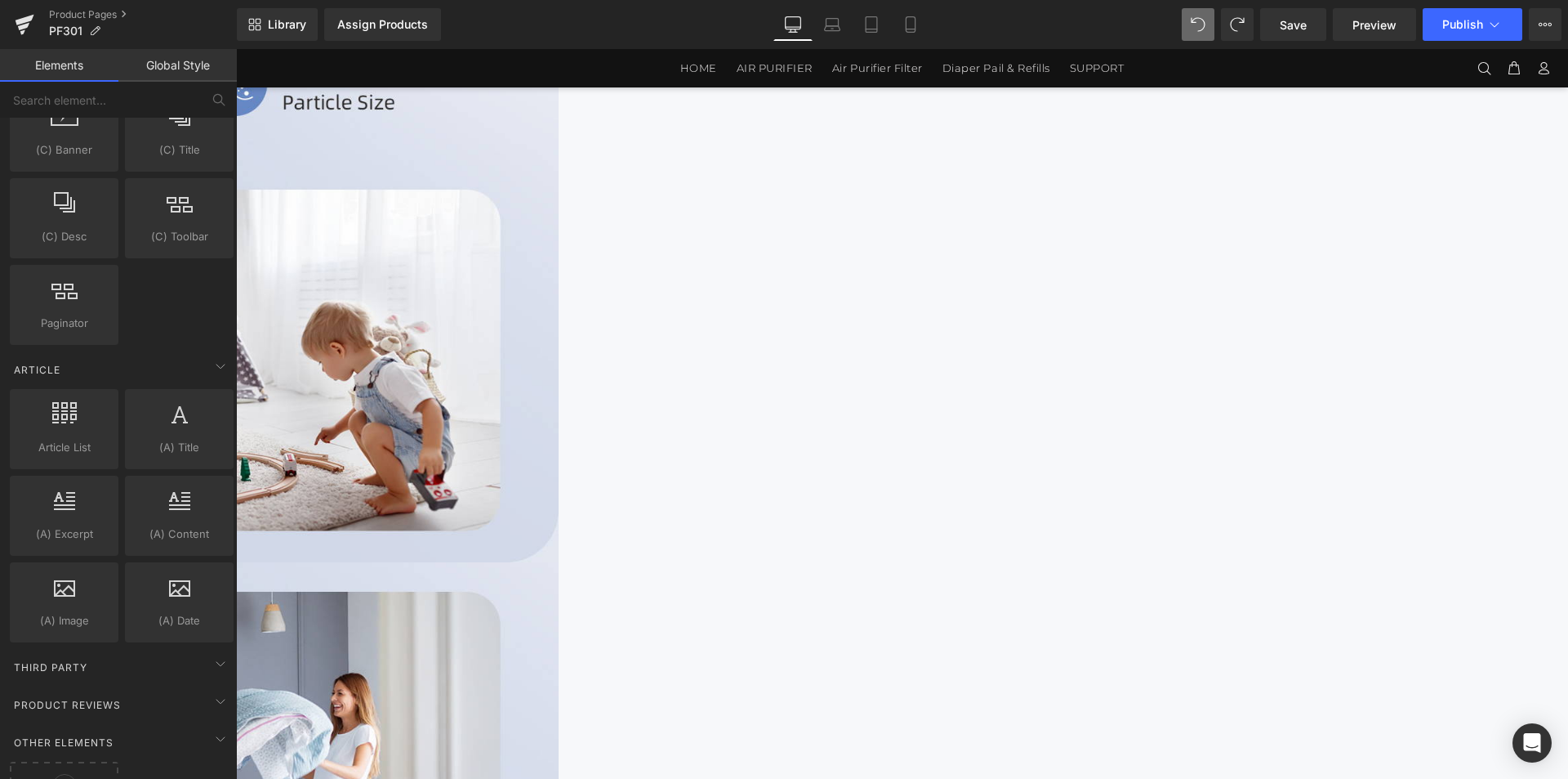
scroll to position [2770, 0]
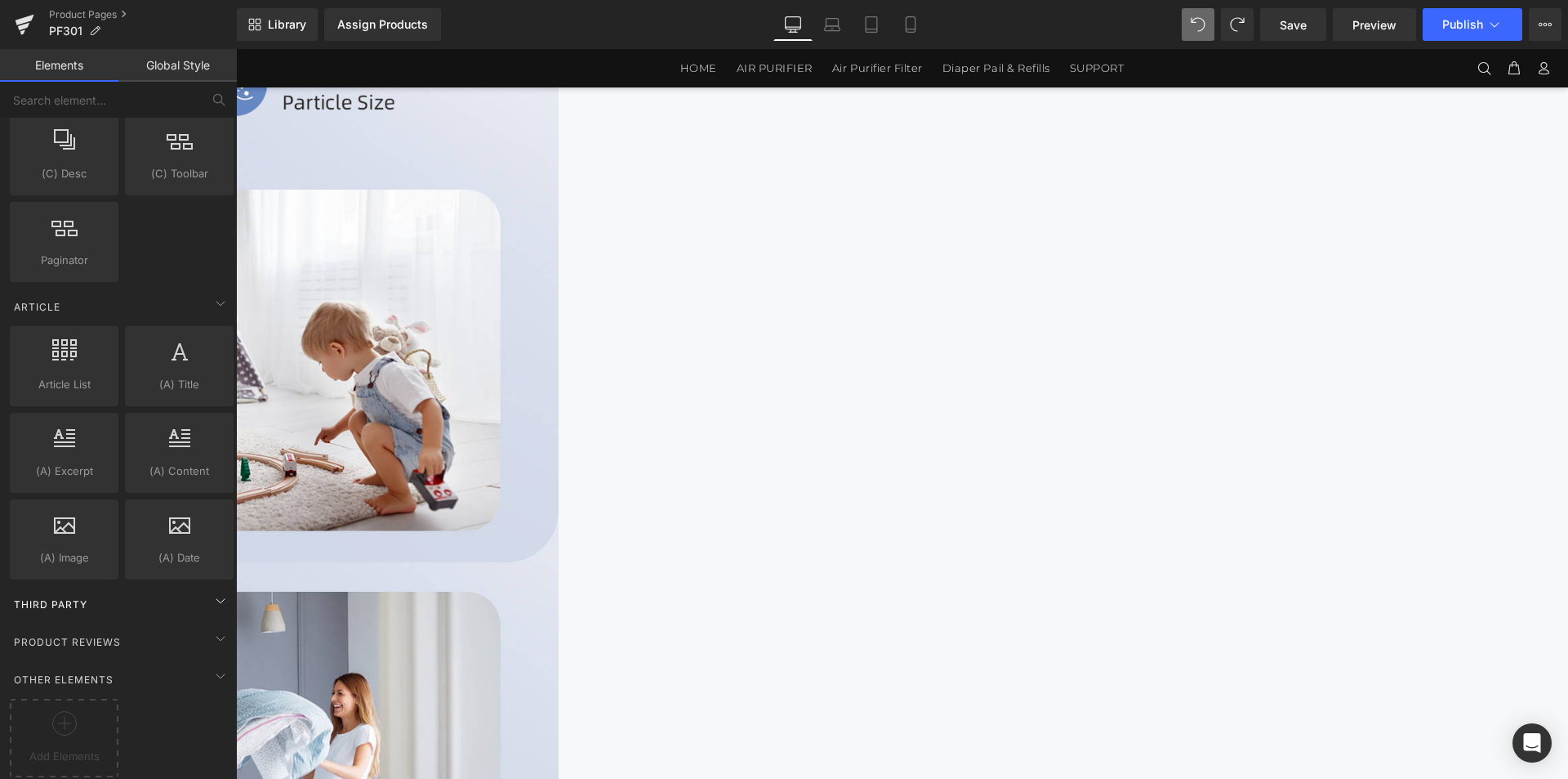
click at [102, 596] on div "Third Party" at bounding box center [121, 603] width 230 height 32
click at [166, 625] on div "Product Reviews" at bounding box center [121, 641] width 230 height 32
click at [170, 663] on div "Other Elements" at bounding box center [121, 678] width 230 height 32
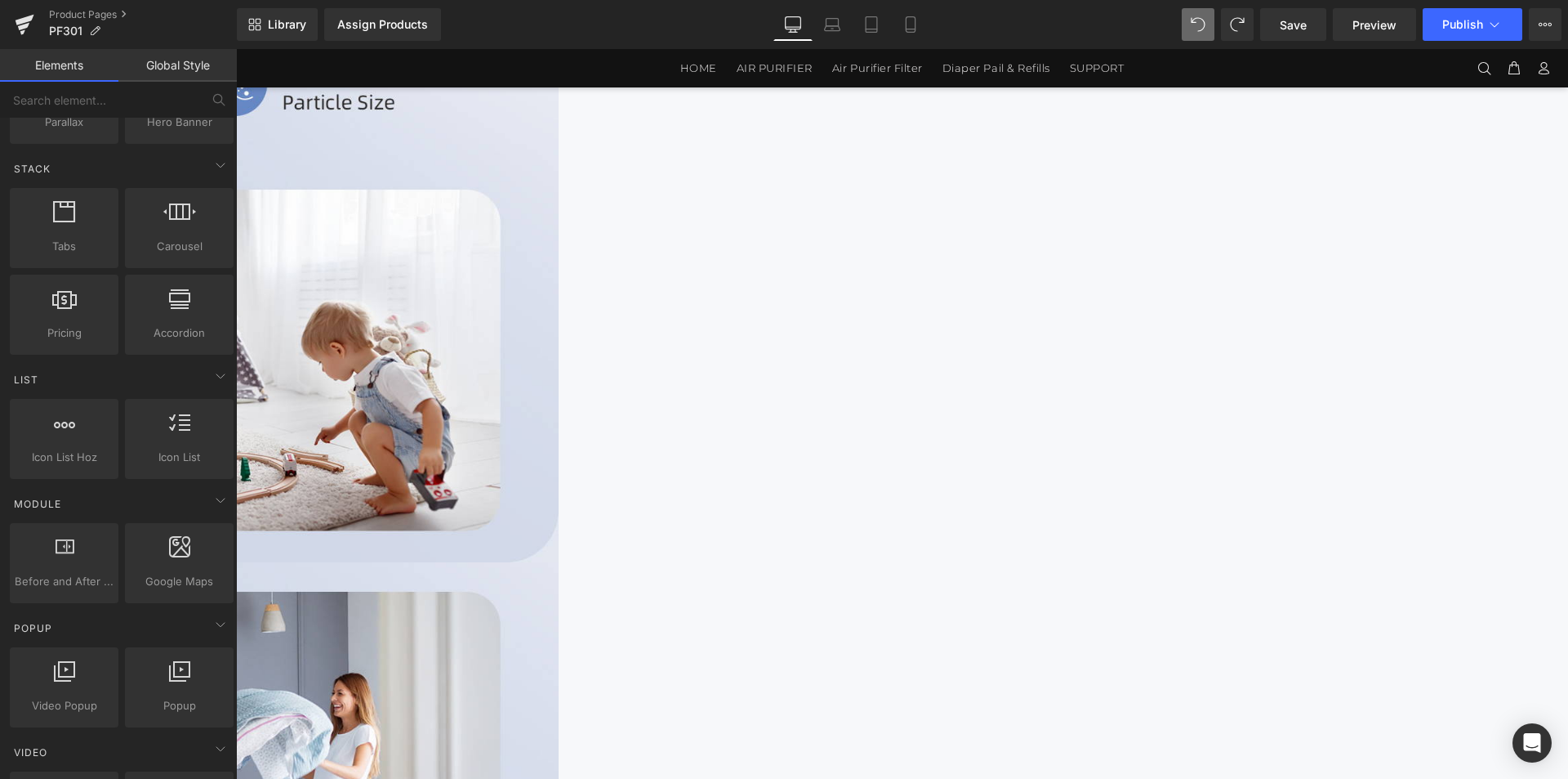
scroll to position [0, 0]
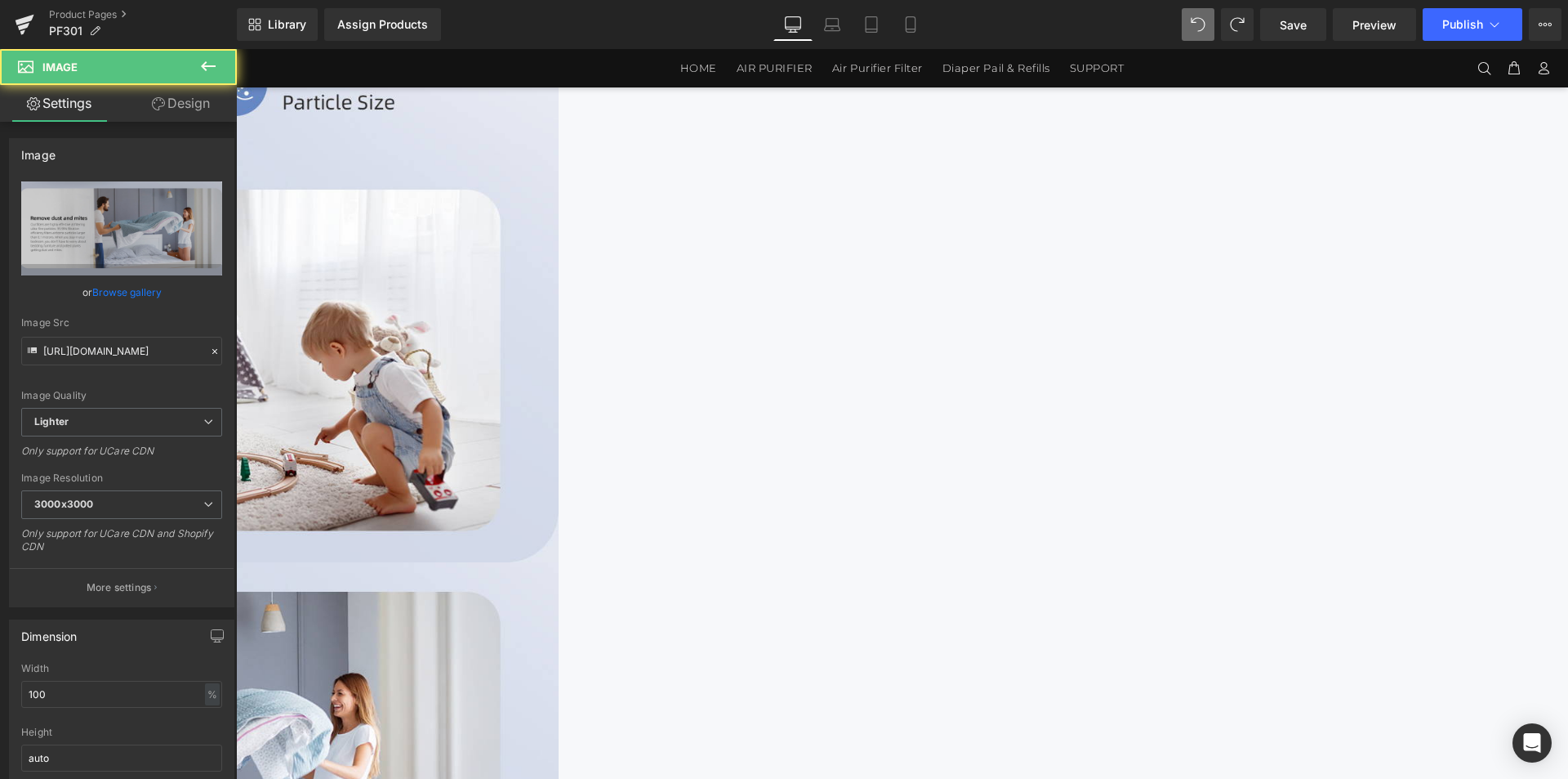
click at [559, 562] on img at bounding box center [68, 762] width 980 height 402
click at [236, 49] on link at bounding box center [236, 49] width 0 height 0
click at [559, 562] on img at bounding box center [68, 762] width 980 height 402
click at [186, 111] on link "Design" at bounding box center [180, 103] width 118 height 37
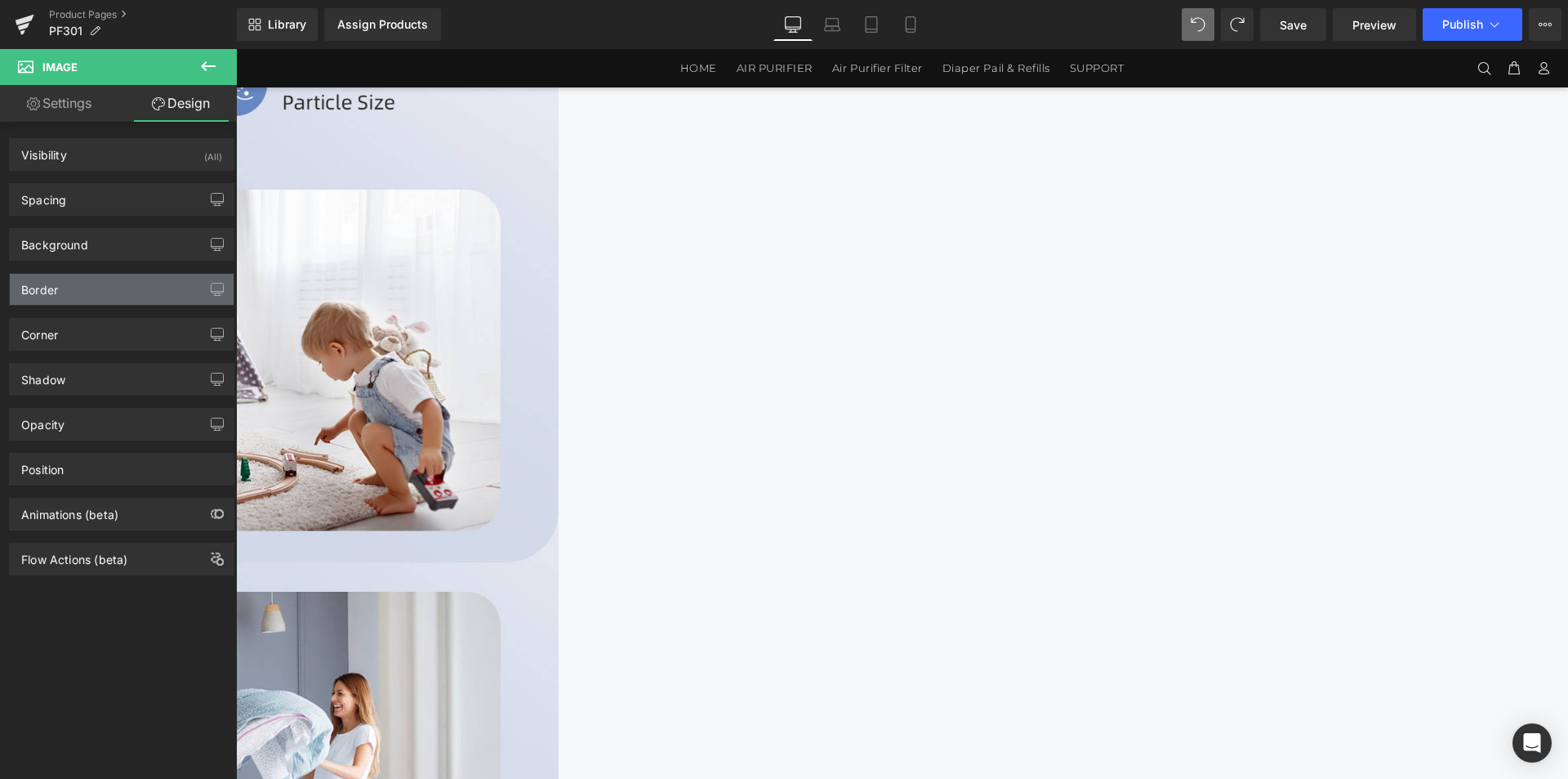
click at [66, 291] on div "Border" at bounding box center [122, 289] width 224 height 31
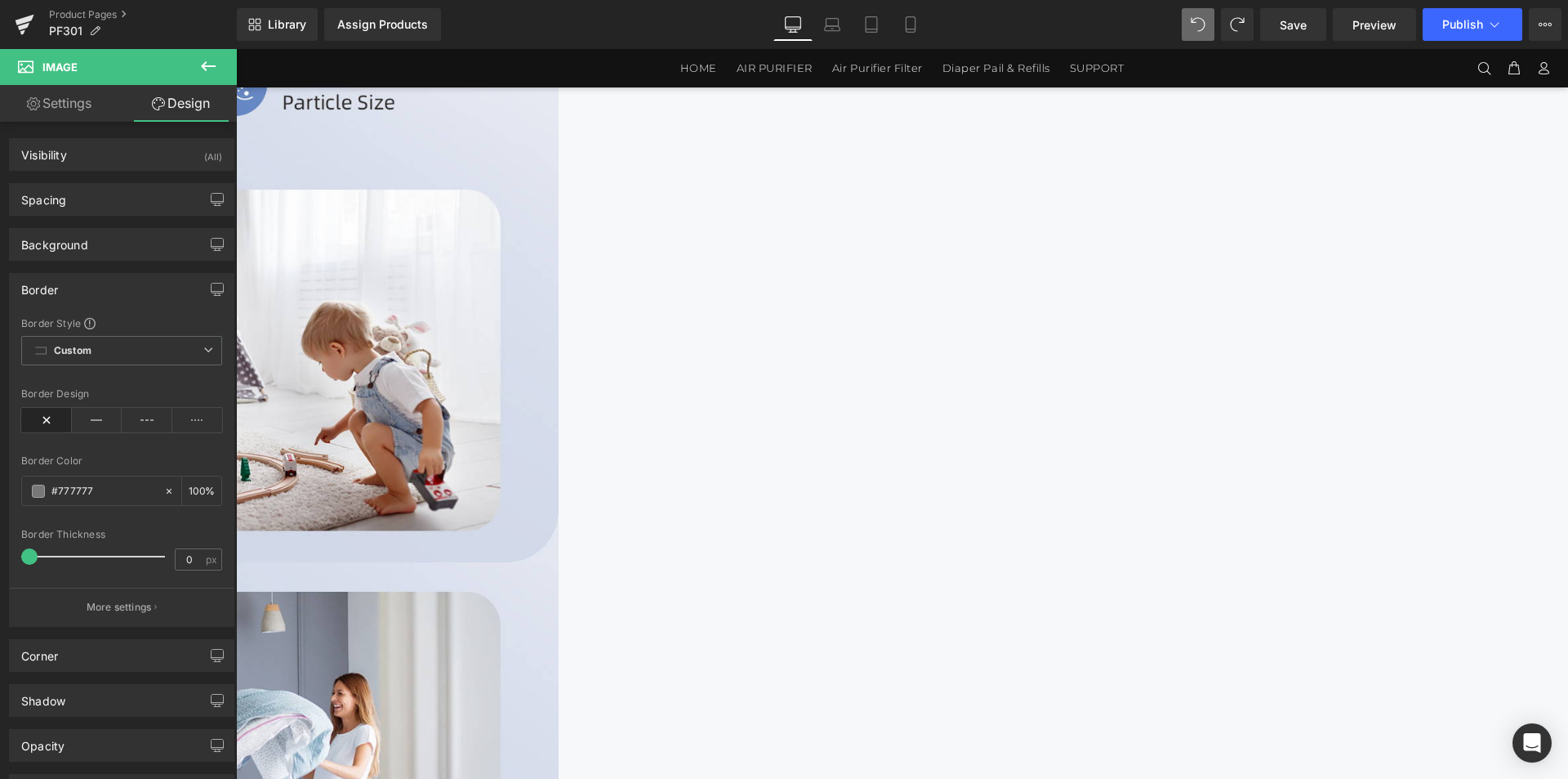
click at [66, 291] on div "Border" at bounding box center [122, 289] width 224 height 31
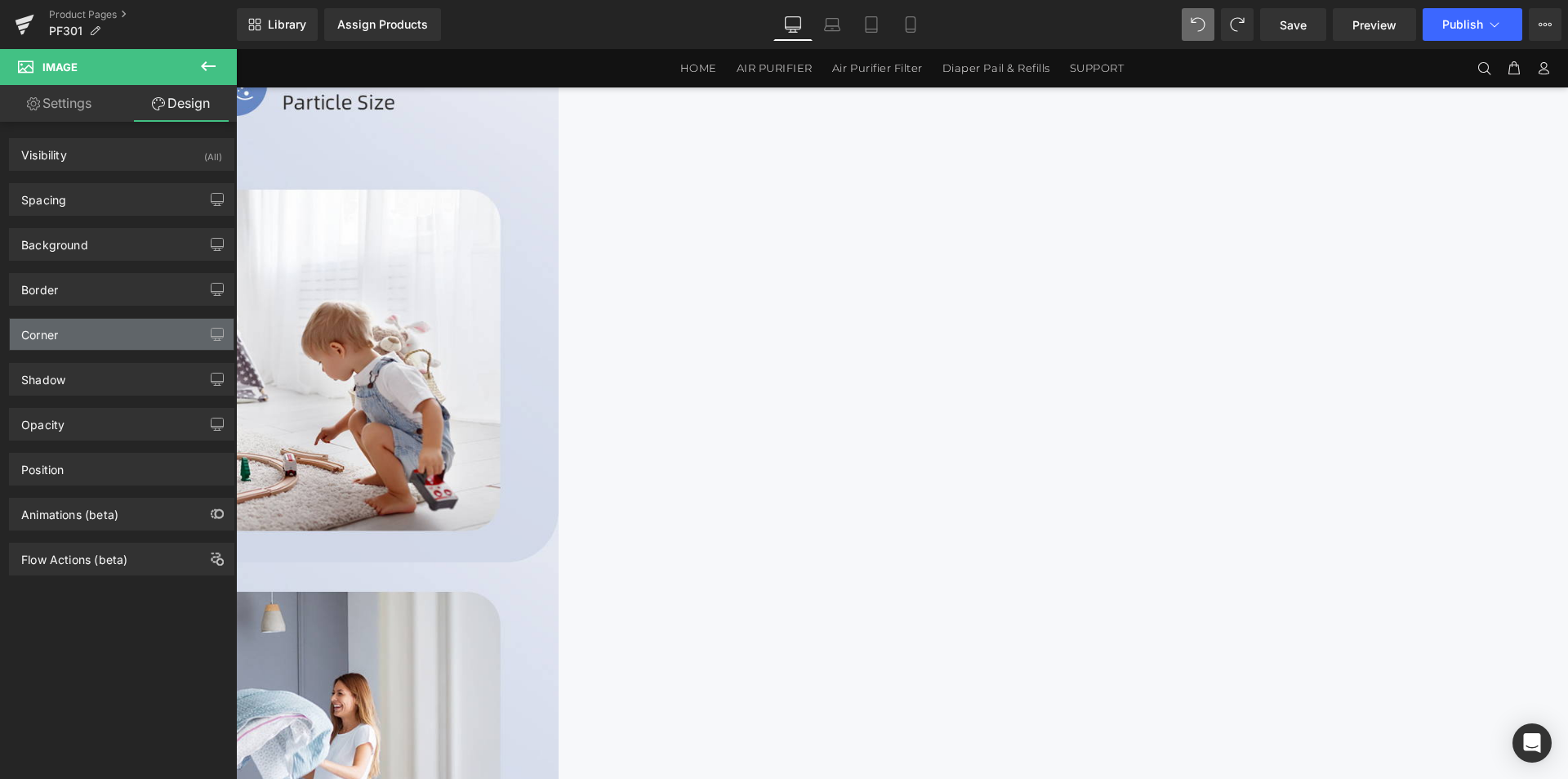
click at [106, 339] on div "Corner" at bounding box center [122, 333] width 224 height 31
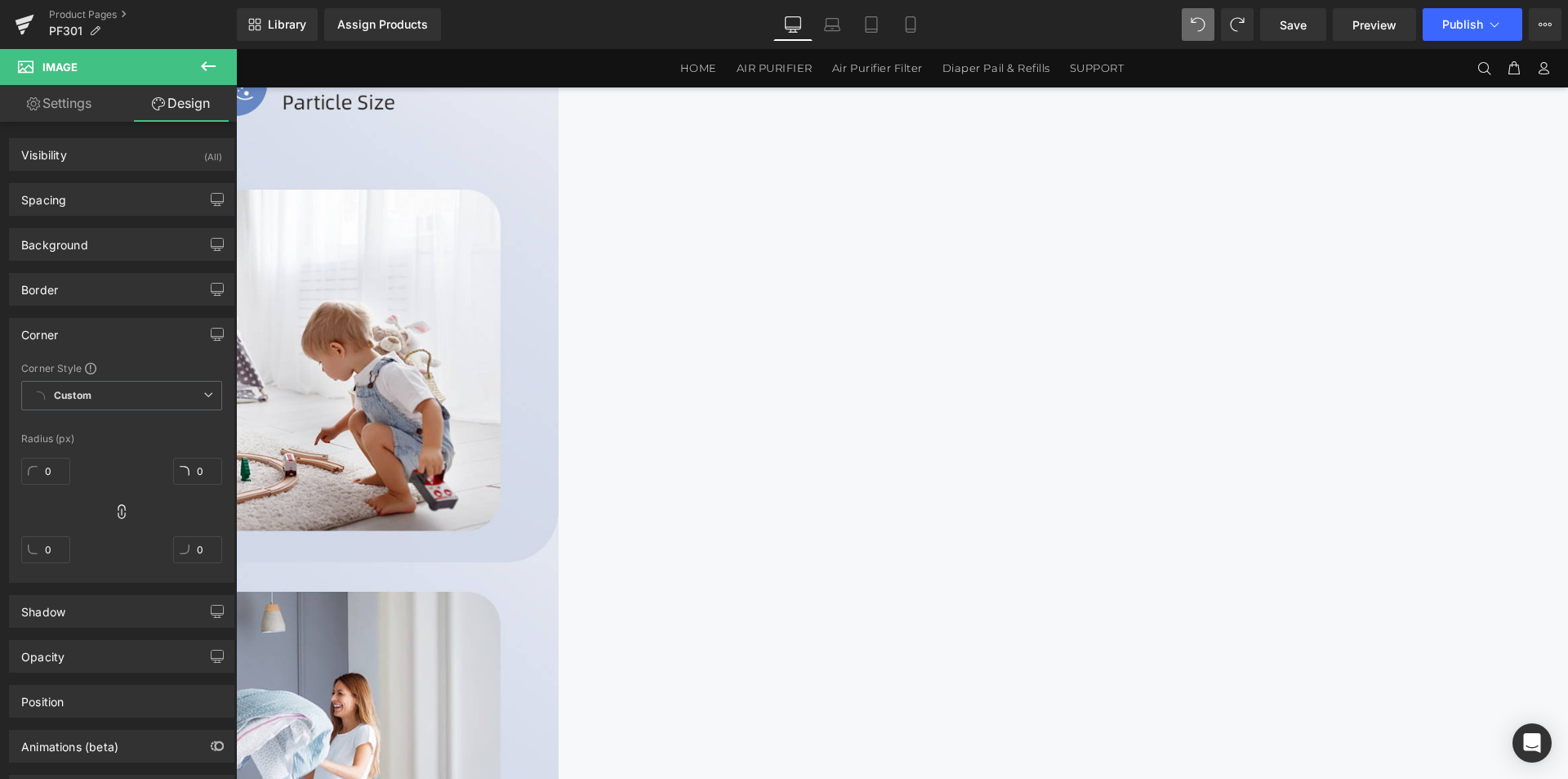
click at [106, 339] on div "Corner" at bounding box center [122, 333] width 224 height 31
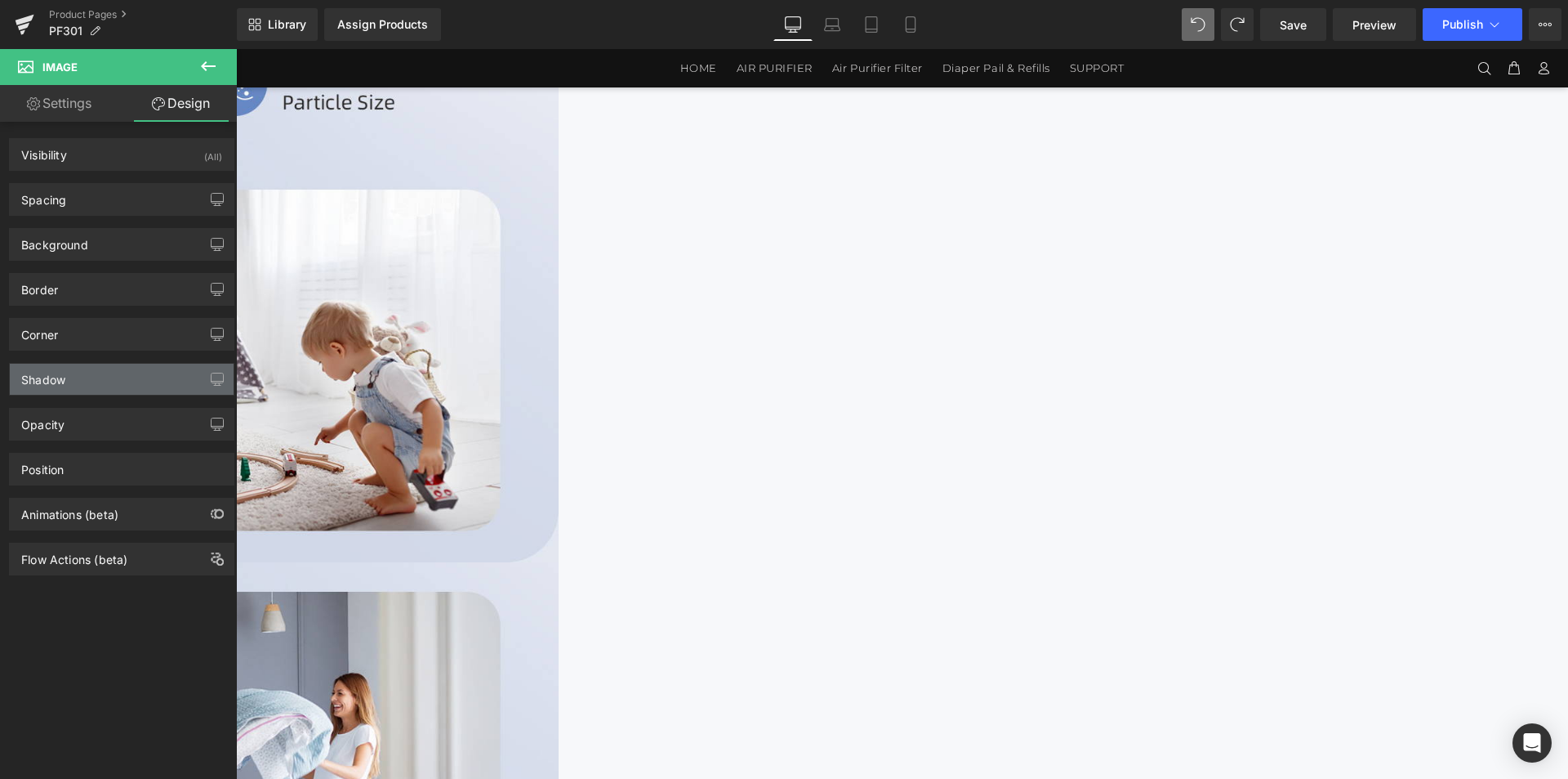
click at [108, 380] on div "Shadow" at bounding box center [122, 378] width 224 height 31
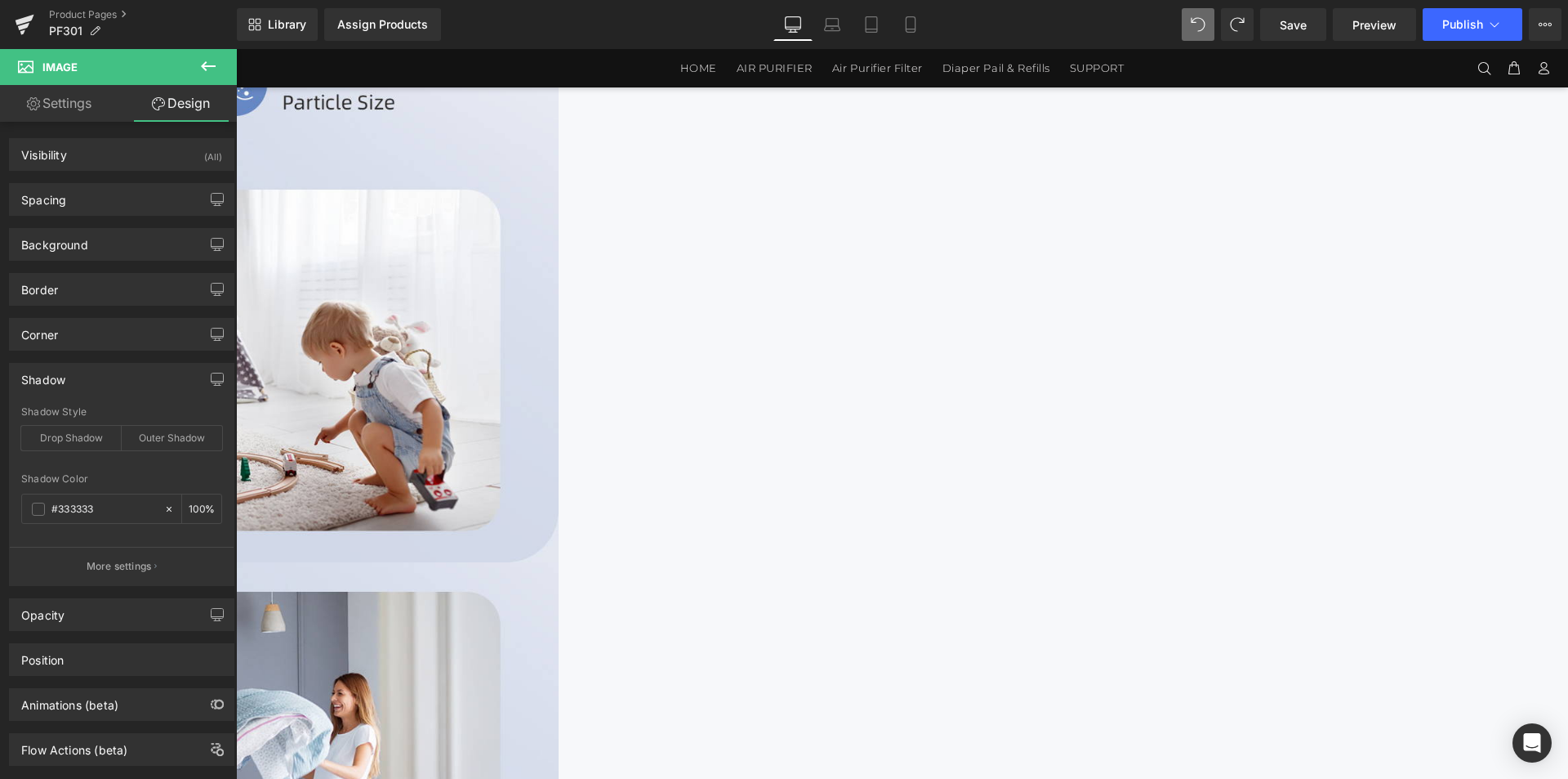
click at [108, 380] on div "Shadow" at bounding box center [122, 378] width 224 height 31
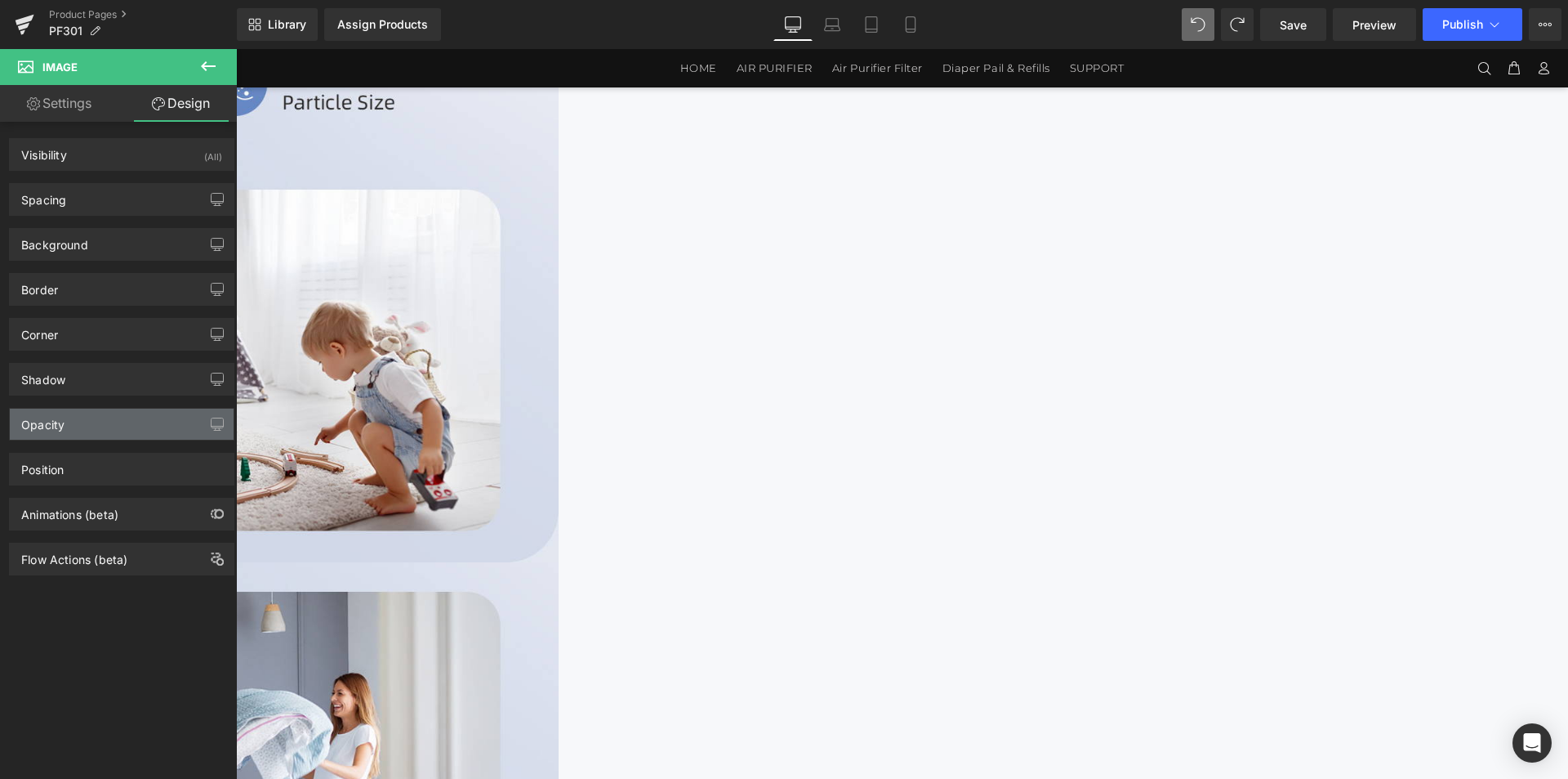
click at [121, 436] on div "Opacity" at bounding box center [122, 424] width 224 height 31
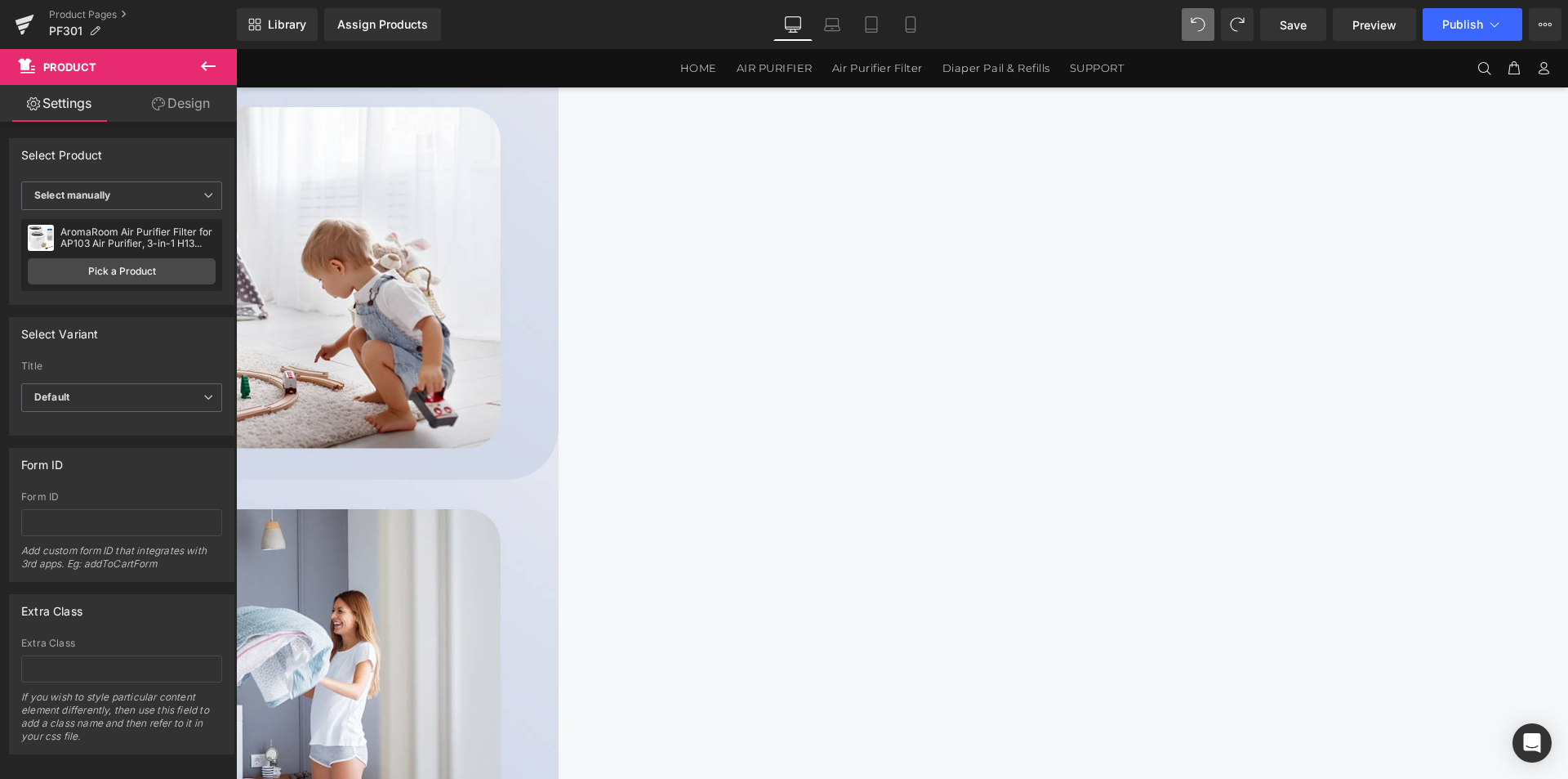
scroll to position [3165, 0]
click at [1485, 39] on button "Publish" at bounding box center [1473, 24] width 100 height 32
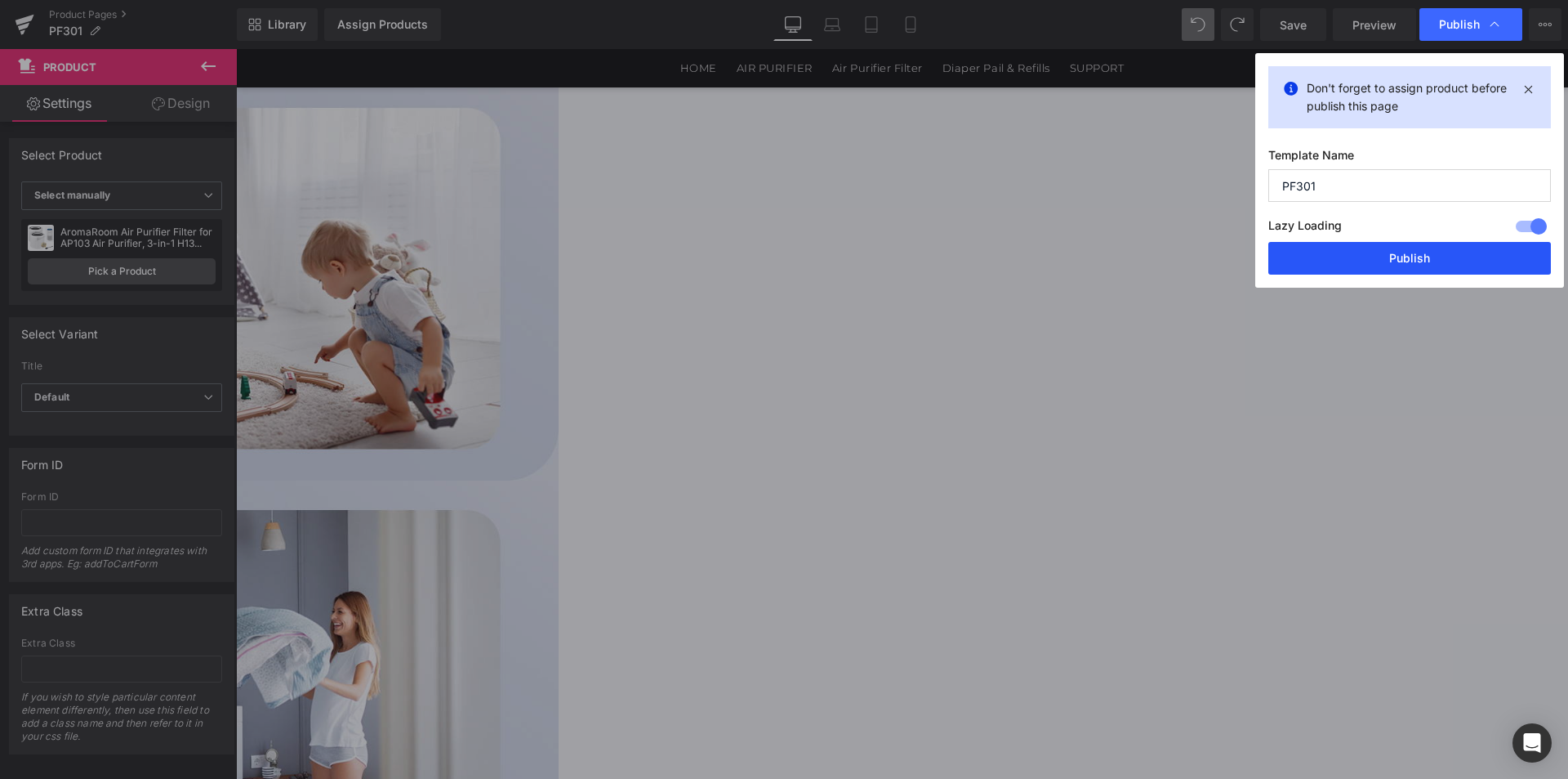
click at [1448, 270] on button "Publish" at bounding box center [1410, 257] width 283 height 32
